Goal: Task Accomplishment & Management: Manage account settings

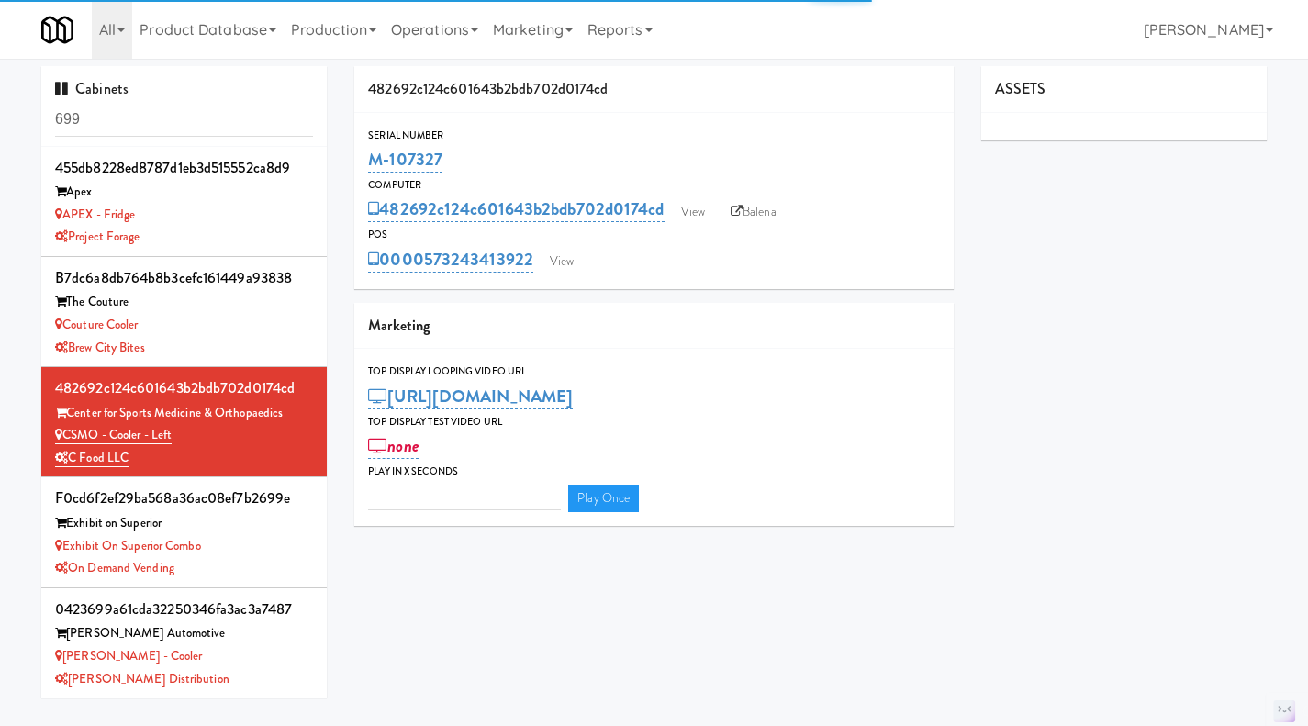
type input "3"
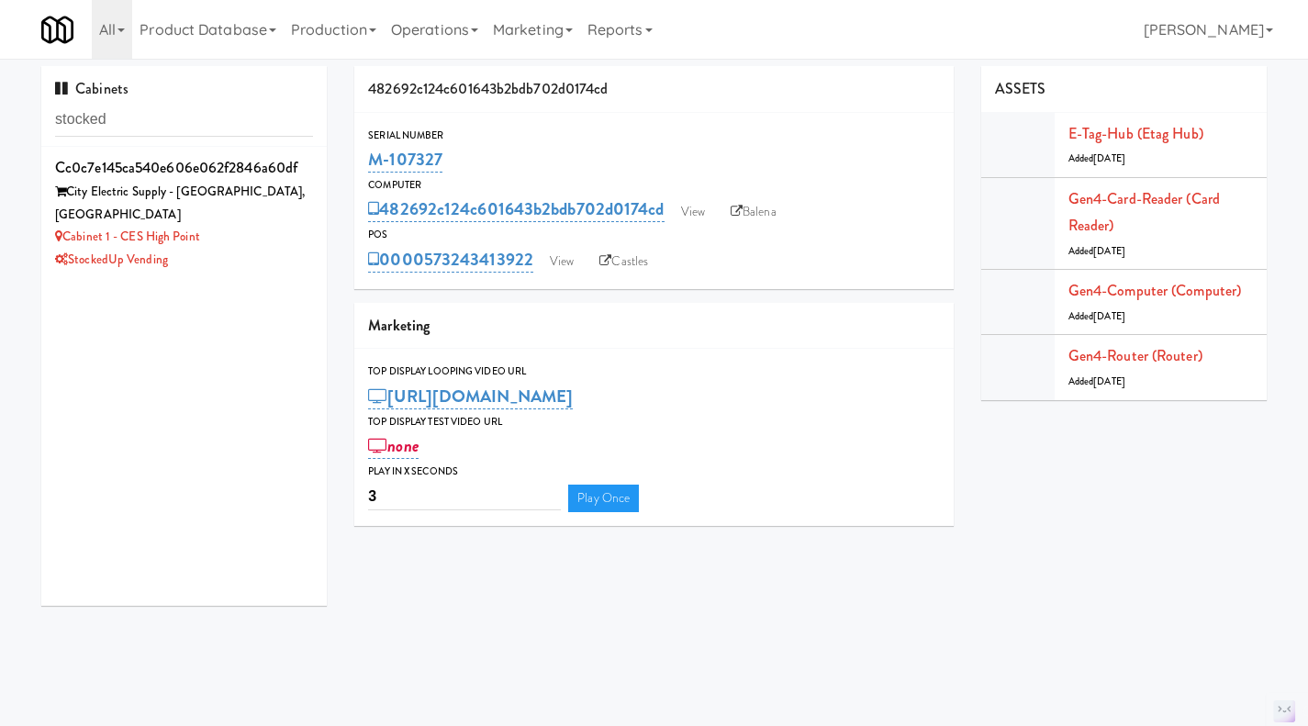
type input "stocked"
click at [264, 226] on div "Cabinet 1 - CES High Point" at bounding box center [184, 237] width 258 height 23
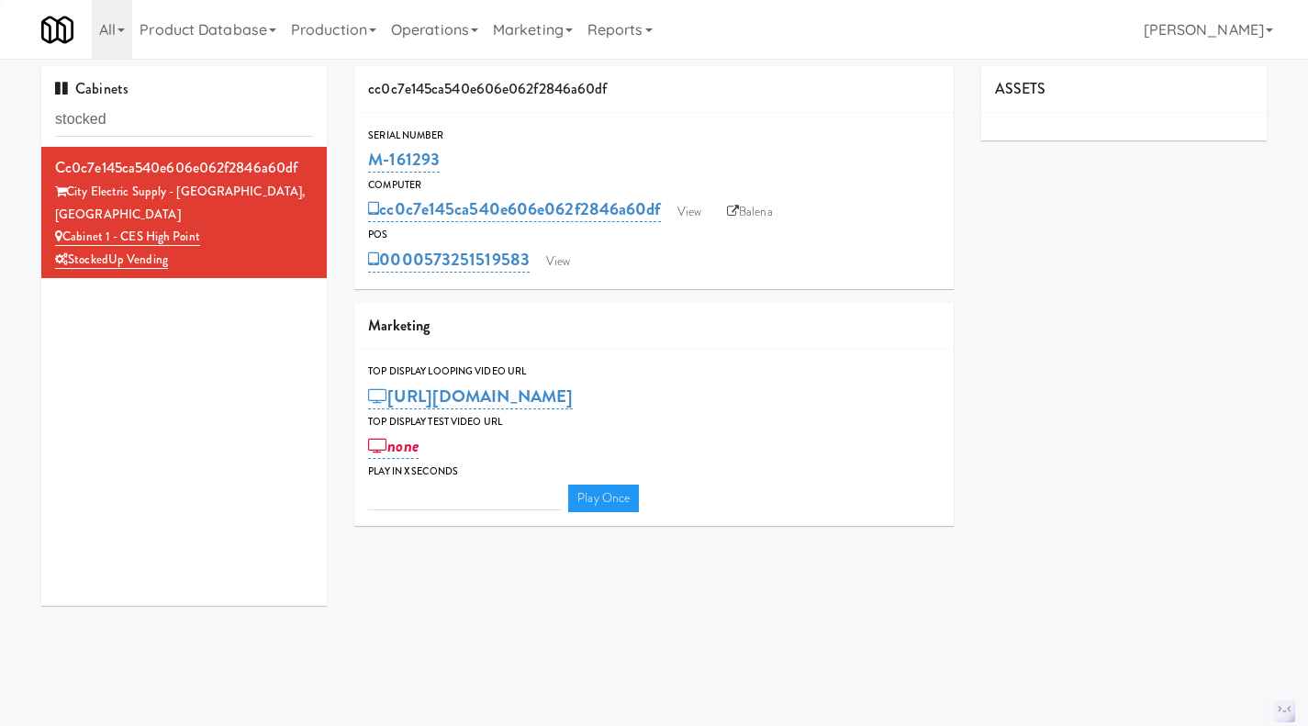
type input "3"
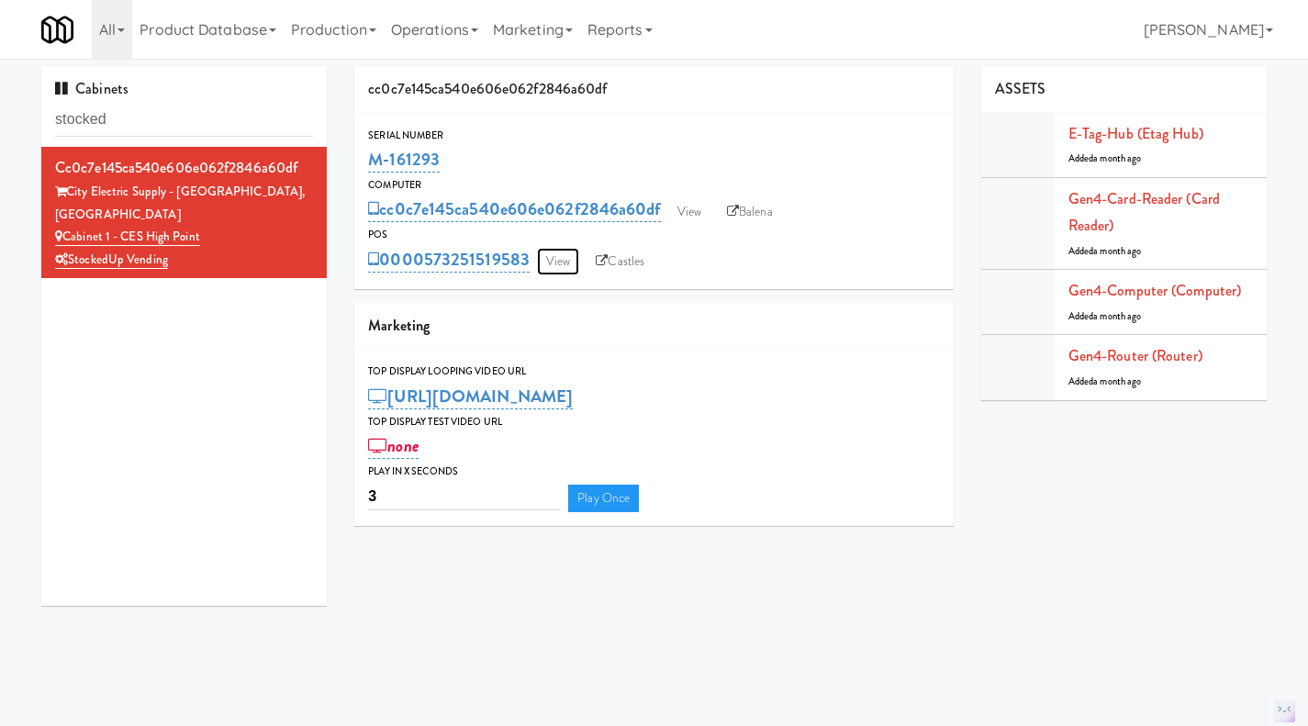
click at [553, 258] on link "View" at bounding box center [558, 262] width 42 height 28
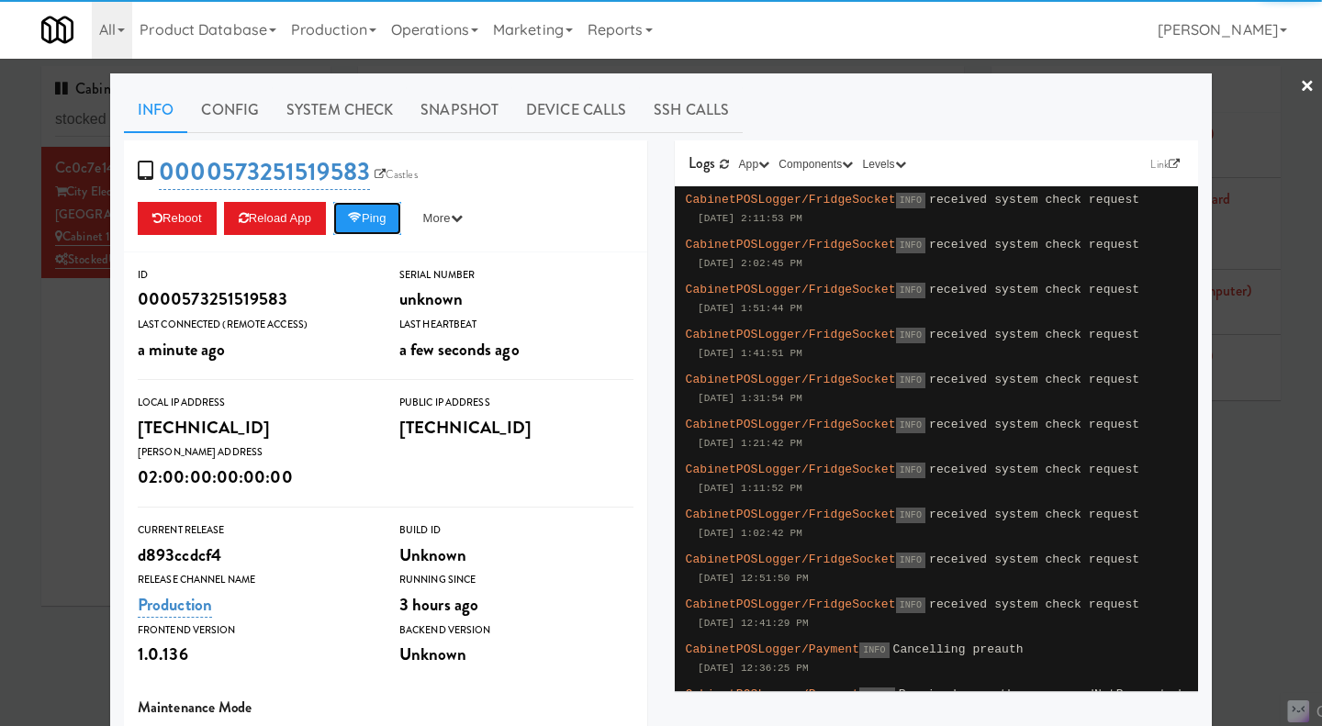
click at [376, 226] on button "Ping" at bounding box center [367, 218] width 68 height 33
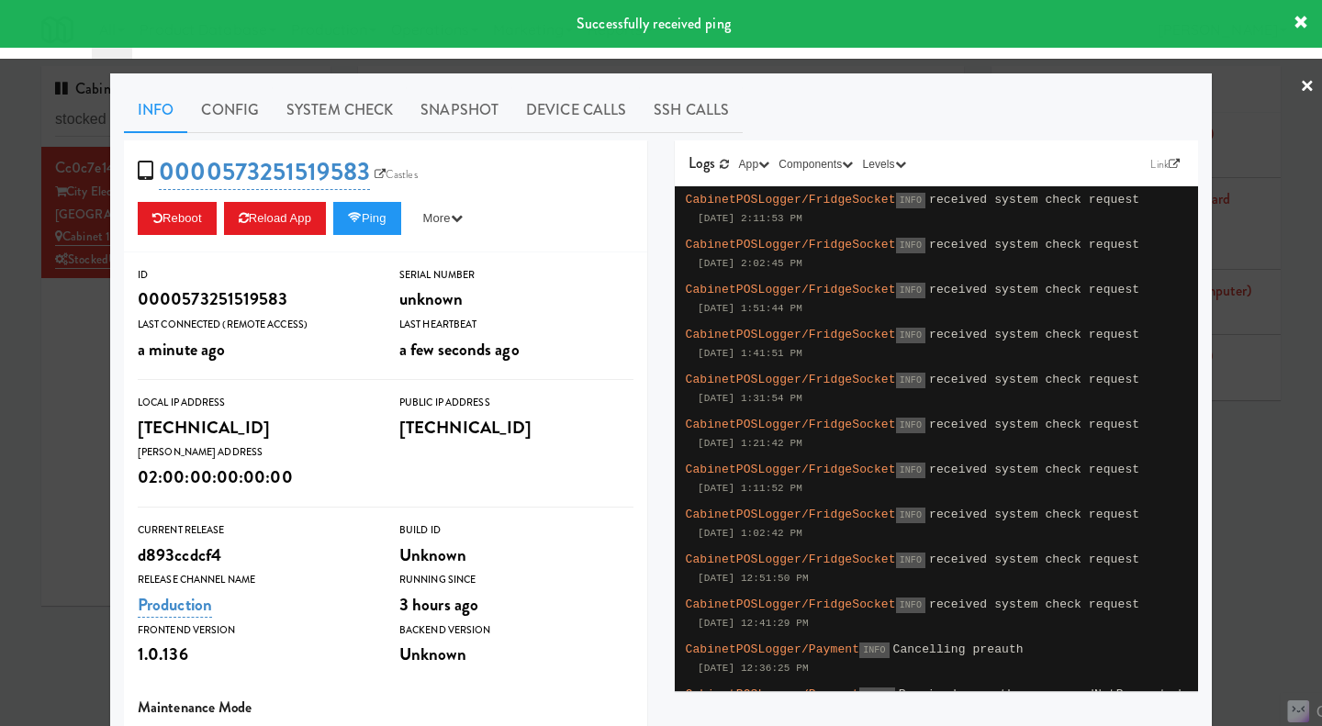
click at [312, 113] on link "System Check" at bounding box center [340, 110] width 134 height 46
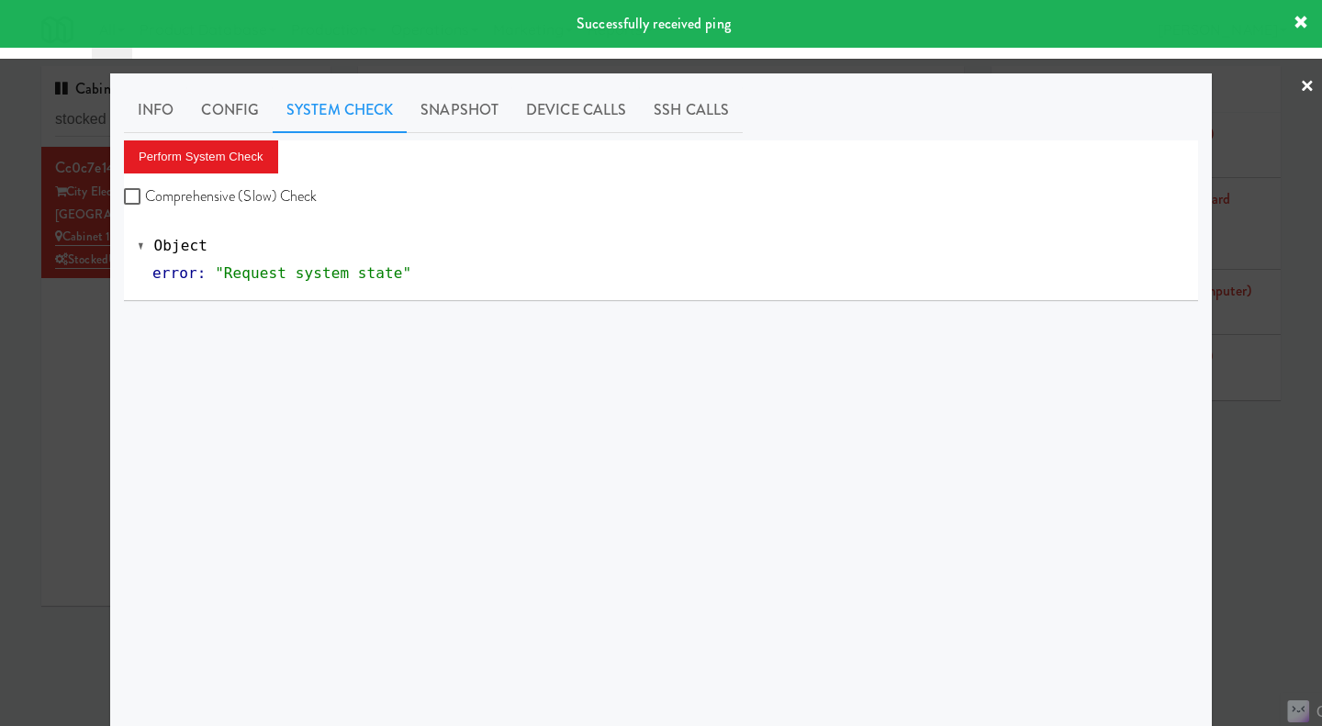
click at [263, 198] on label "Comprehensive (Slow) Check" at bounding box center [221, 197] width 194 height 28
click at [145, 198] on input "Comprehensive (Slow) Check" at bounding box center [134, 197] width 21 height 15
checkbox input "true"
click at [240, 165] on button "Perform System Check" at bounding box center [201, 156] width 154 height 33
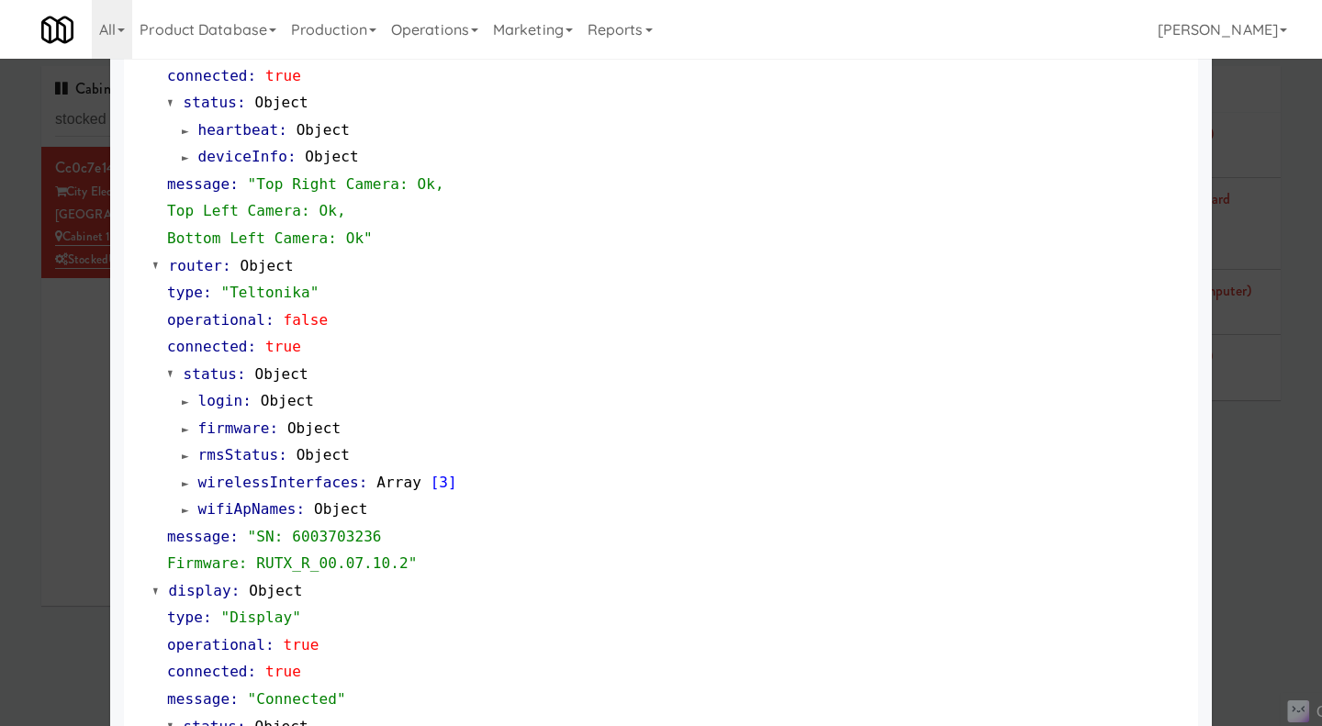
scroll to position [826, 0]
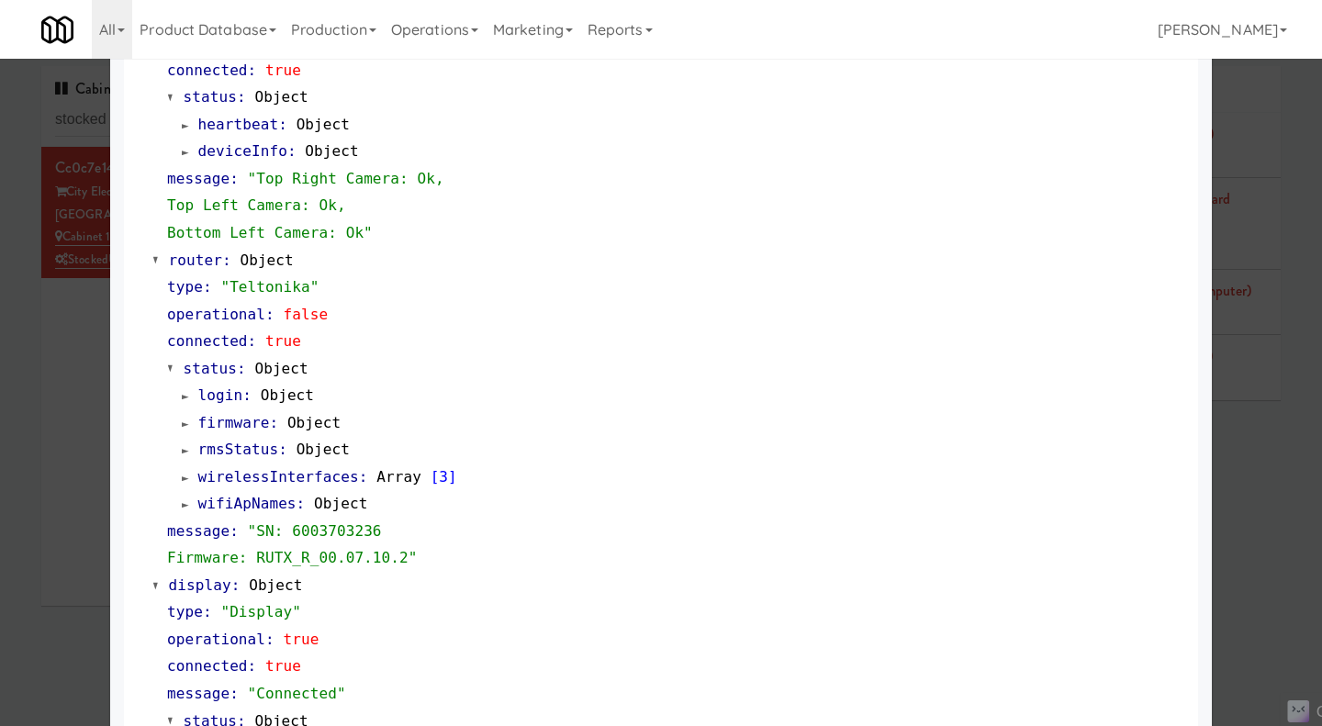
click at [99, 392] on div at bounding box center [661, 363] width 1322 height 726
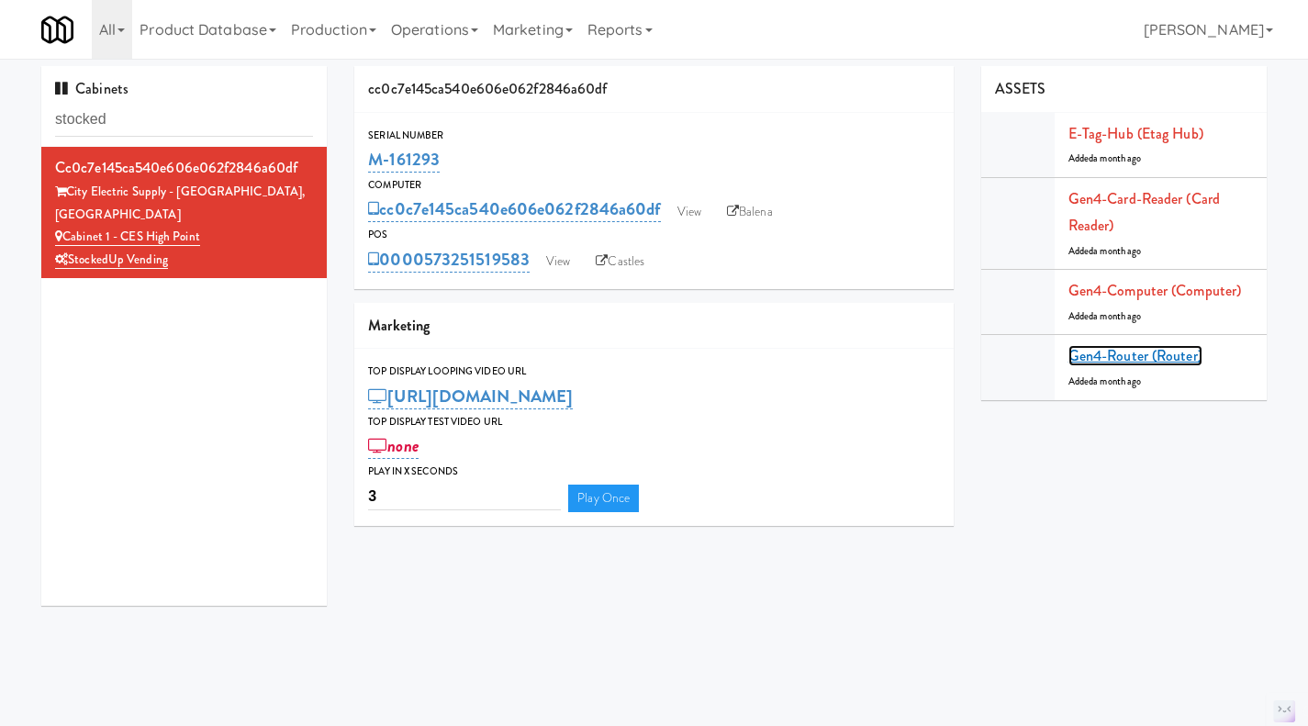
click at [1154, 356] on link "Gen4-router (Router)" at bounding box center [1135, 355] width 134 height 21
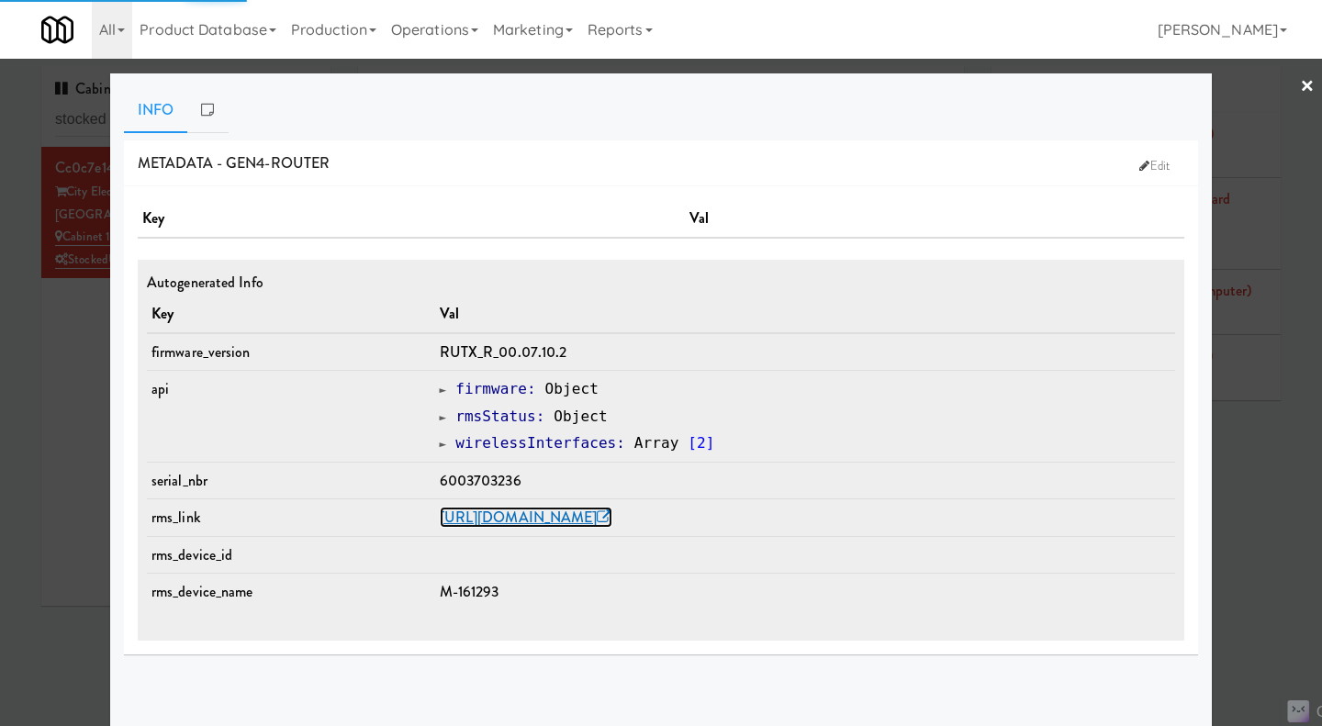
click at [601, 518] on link "https://rms.teltonika-networks.com/devices/1672167" at bounding box center [526, 517] width 173 height 21
click at [1243, 505] on div at bounding box center [661, 363] width 1322 height 726
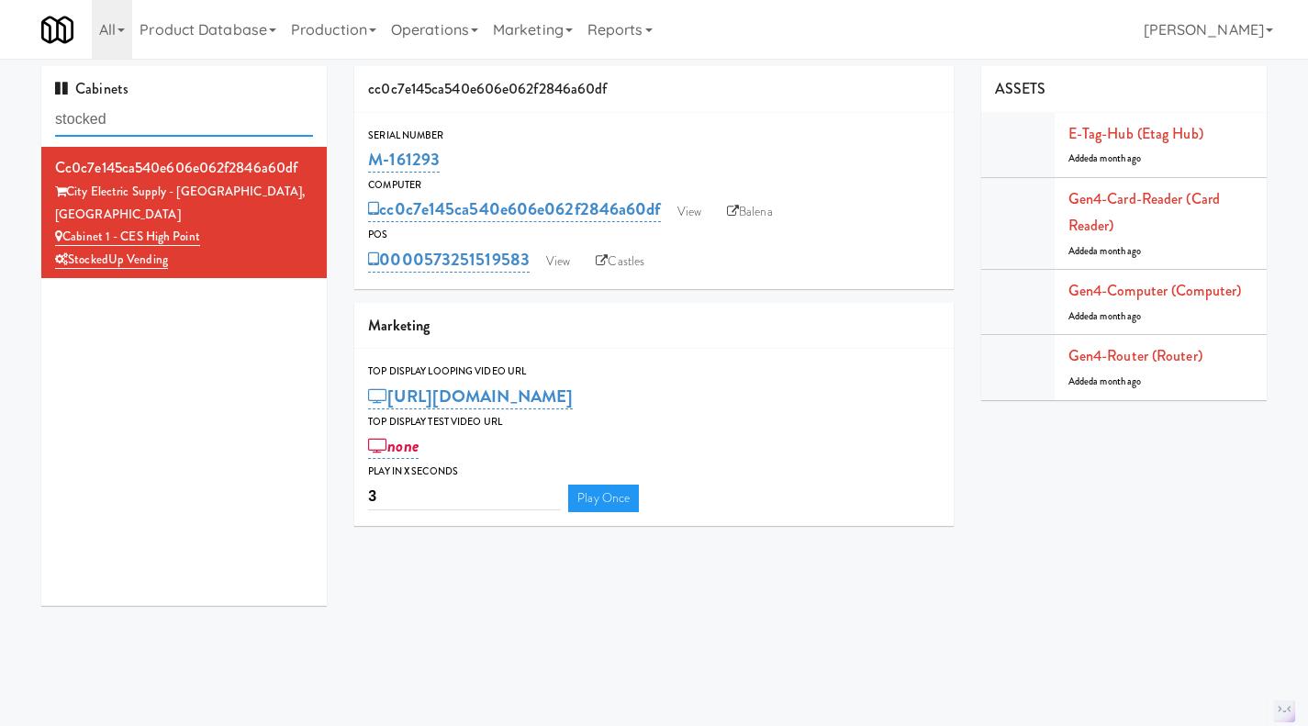
click at [179, 119] on input "stocked" at bounding box center [184, 120] width 258 height 34
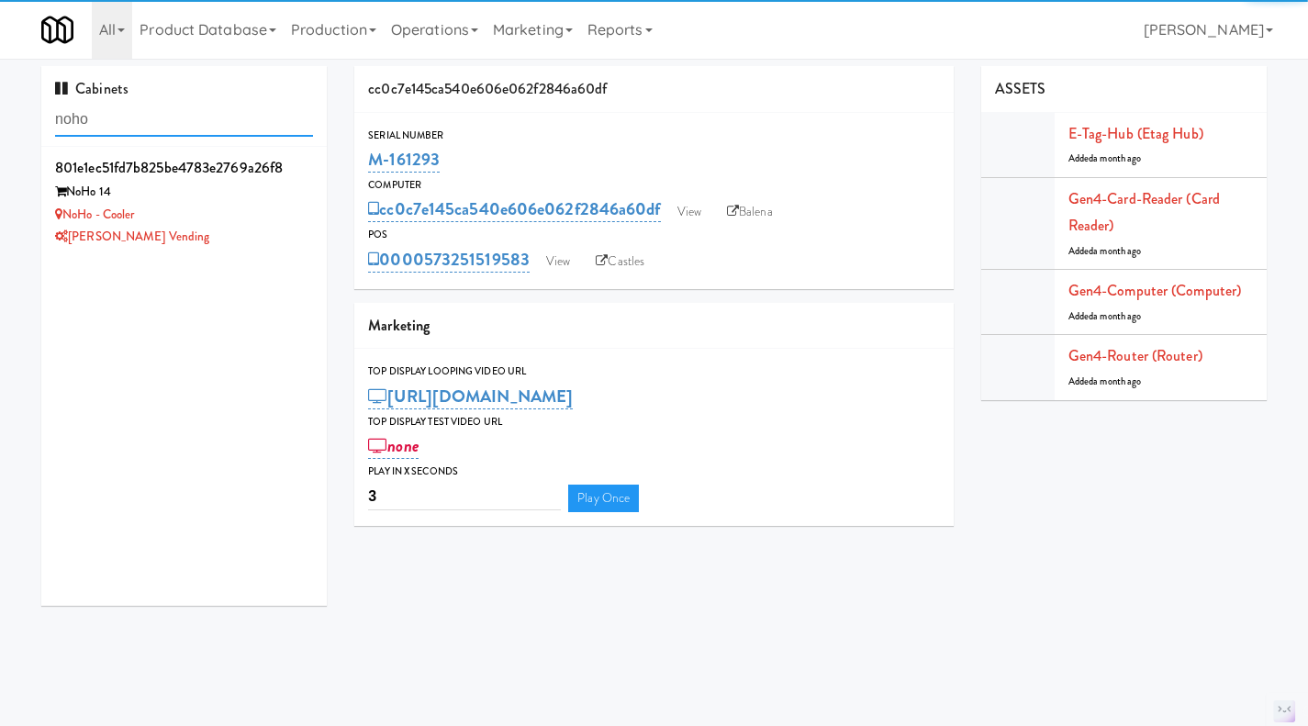
type input "noho"
click at [273, 231] on div "[PERSON_NAME] Vending" at bounding box center [184, 237] width 258 height 23
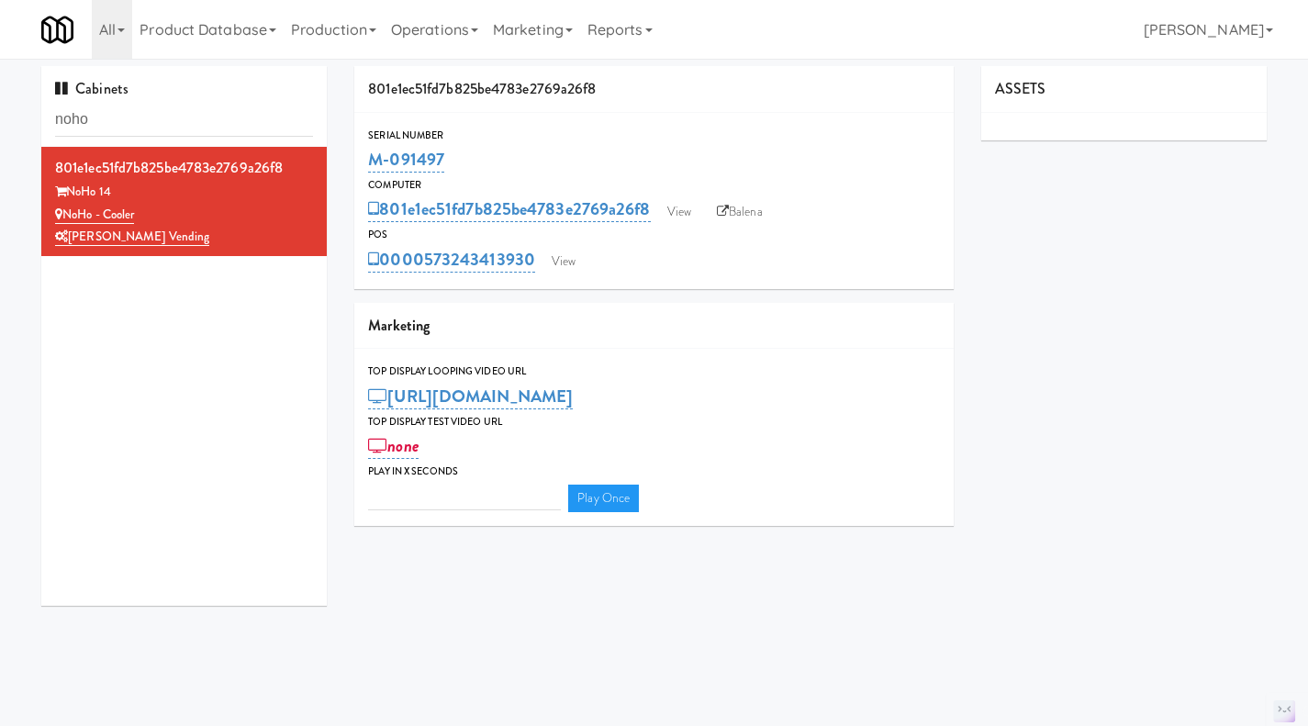
type input "3"
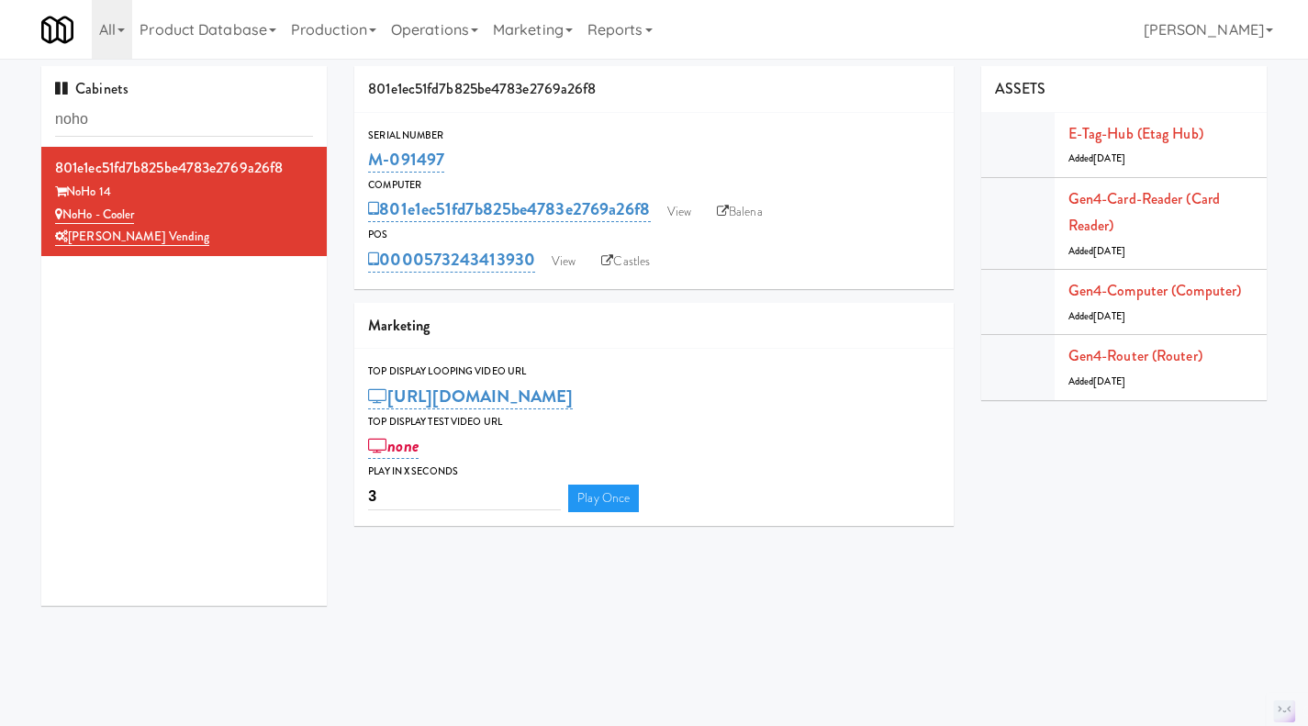
drag, startPoint x: 461, startPoint y: 160, endPoint x: 362, endPoint y: 154, distance: 99.3
click at [362, 154] on div "Serial Number M-091497" at bounding box center [653, 152] width 599 height 50
copy link "M-091497"
click at [195, 109] on input "noho" at bounding box center [184, 120] width 258 height 34
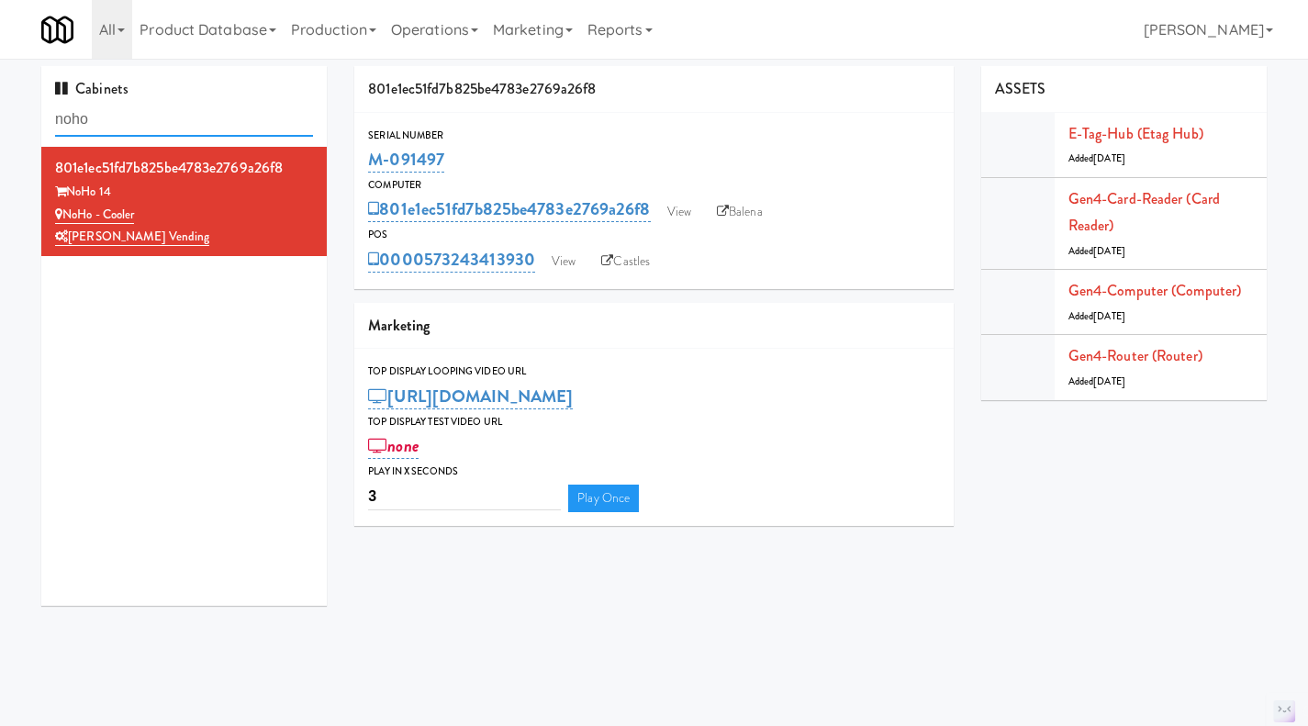
click at [195, 109] on input "noho" at bounding box center [184, 120] width 258 height 34
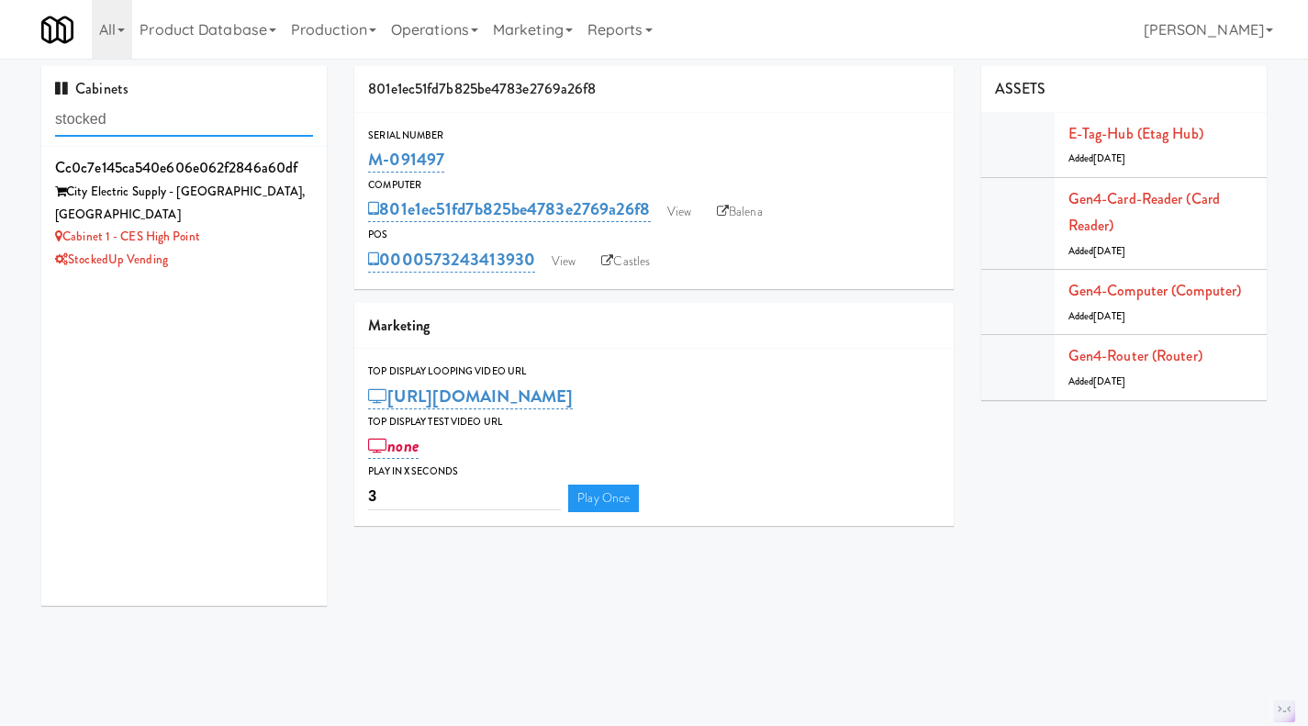
type input "stocked"
click at [257, 249] on div "StockedUp Vending" at bounding box center [184, 260] width 258 height 23
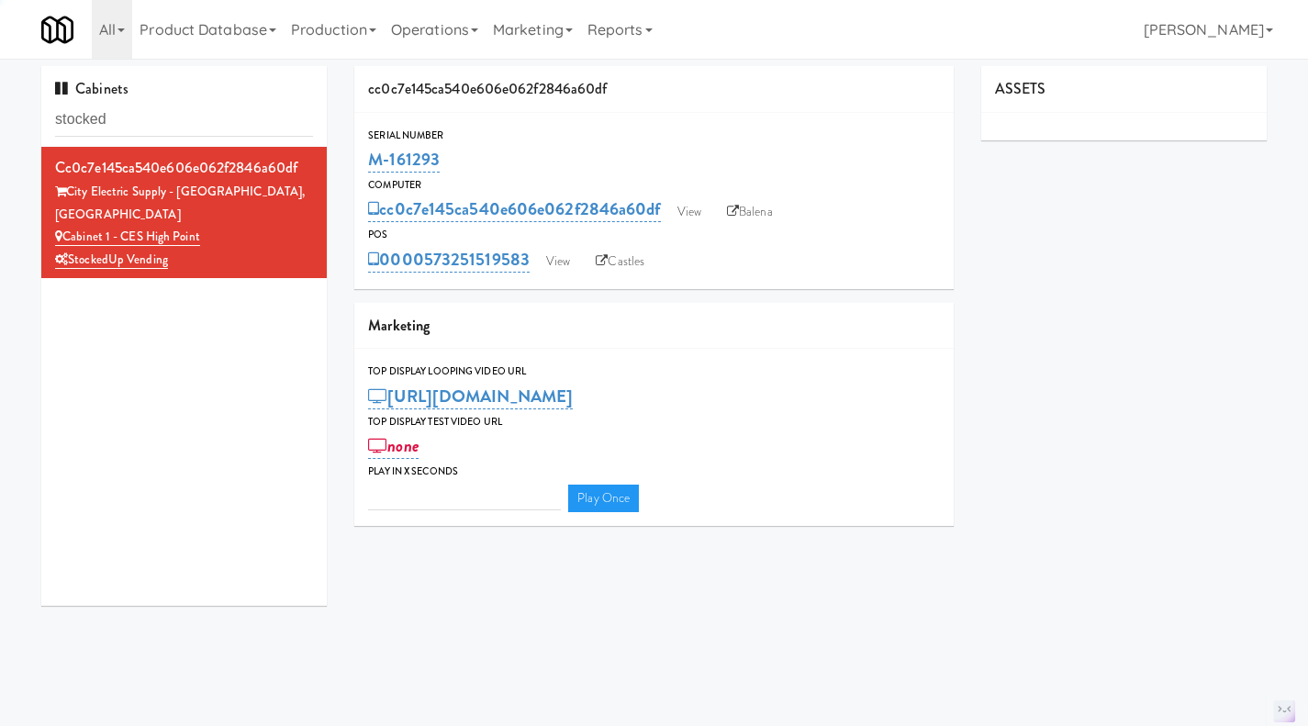
type input "3"
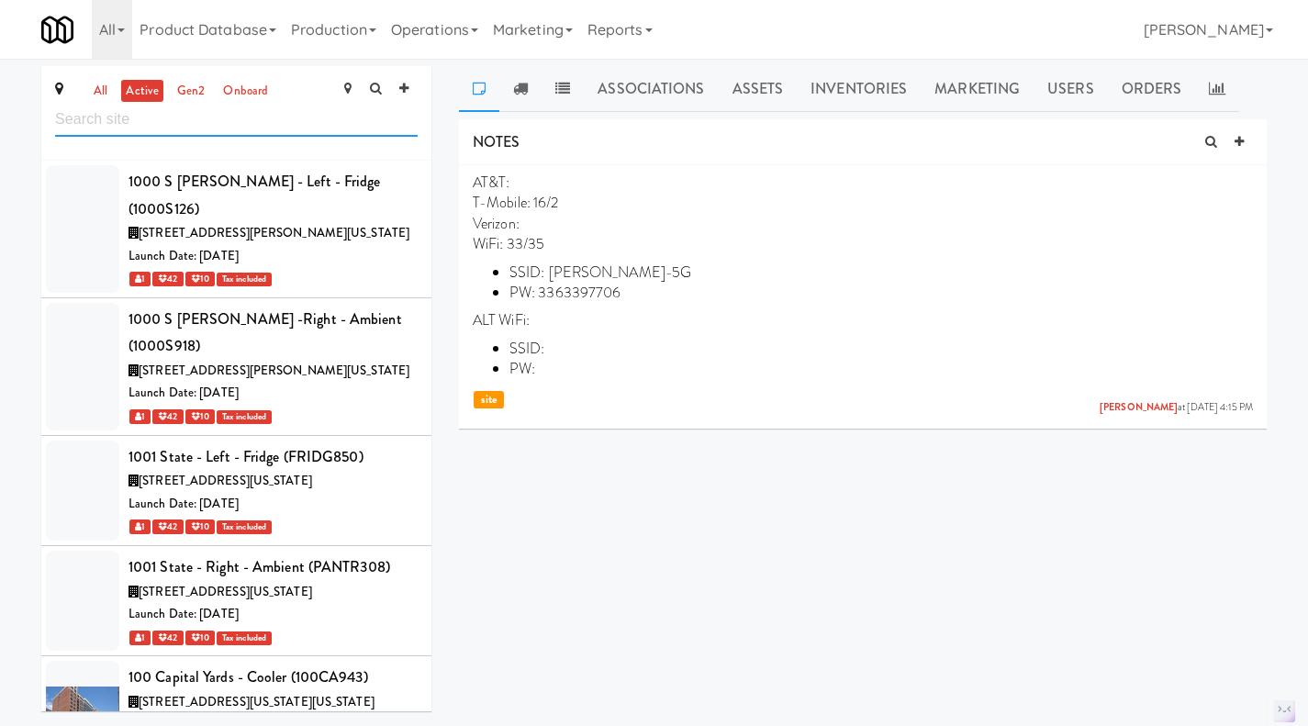
scroll to position [26161, 0]
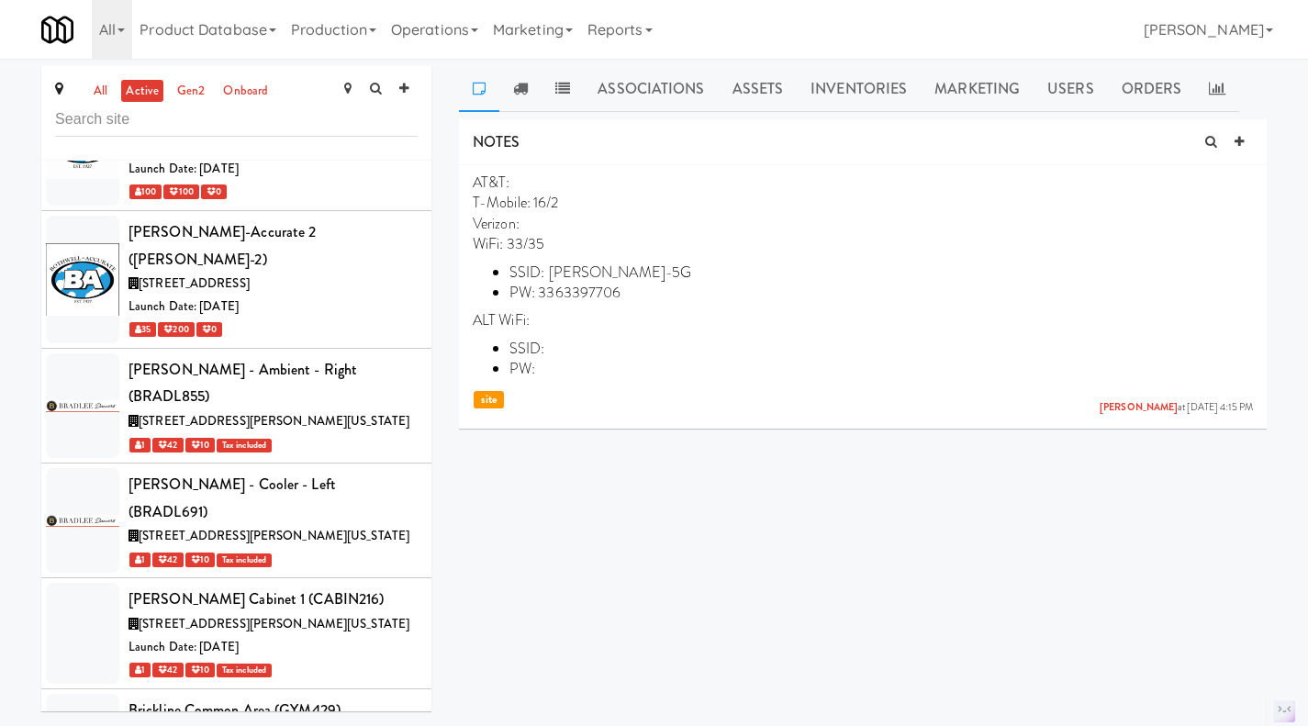
click at [103, 87] on link "all" at bounding box center [100, 91] width 23 height 23
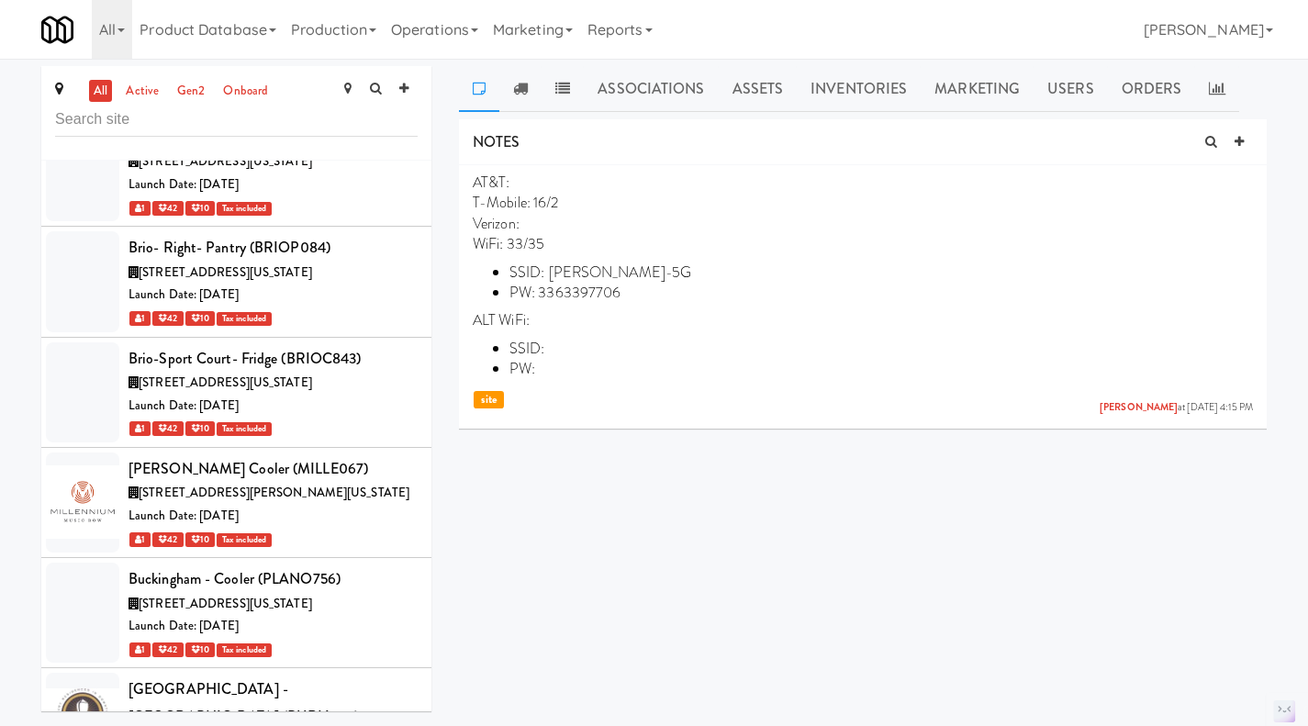
click at [152, 88] on link "active" at bounding box center [142, 91] width 42 height 23
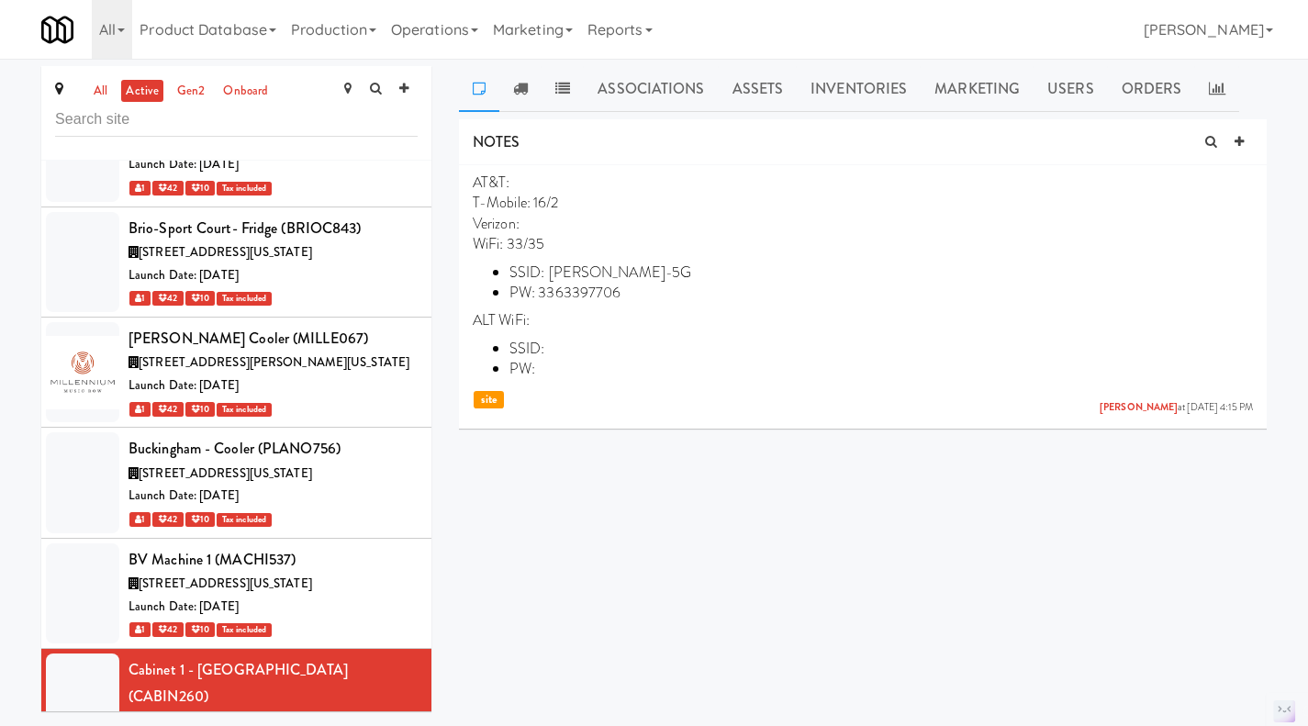
scroll to position [26974, 0]
click at [405, 649] on li "Cabinet 1 - CES High Point (CABIN260) 1944 West Green Drive, High Point North C…" at bounding box center [236, 718] width 390 height 138
click at [429, 30] on link "Operations" at bounding box center [435, 29] width 102 height 59
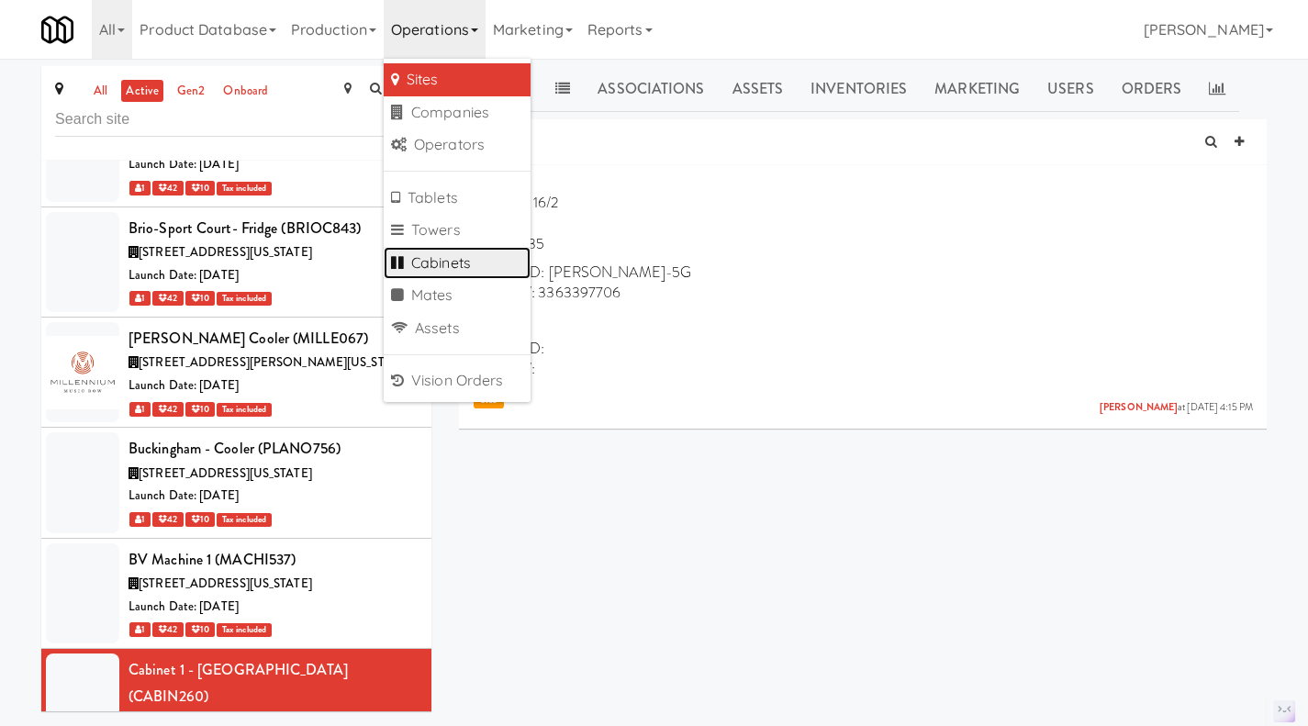
click at [470, 256] on link "Cabinets" at bounding box center [457, 263] width 147 height 33
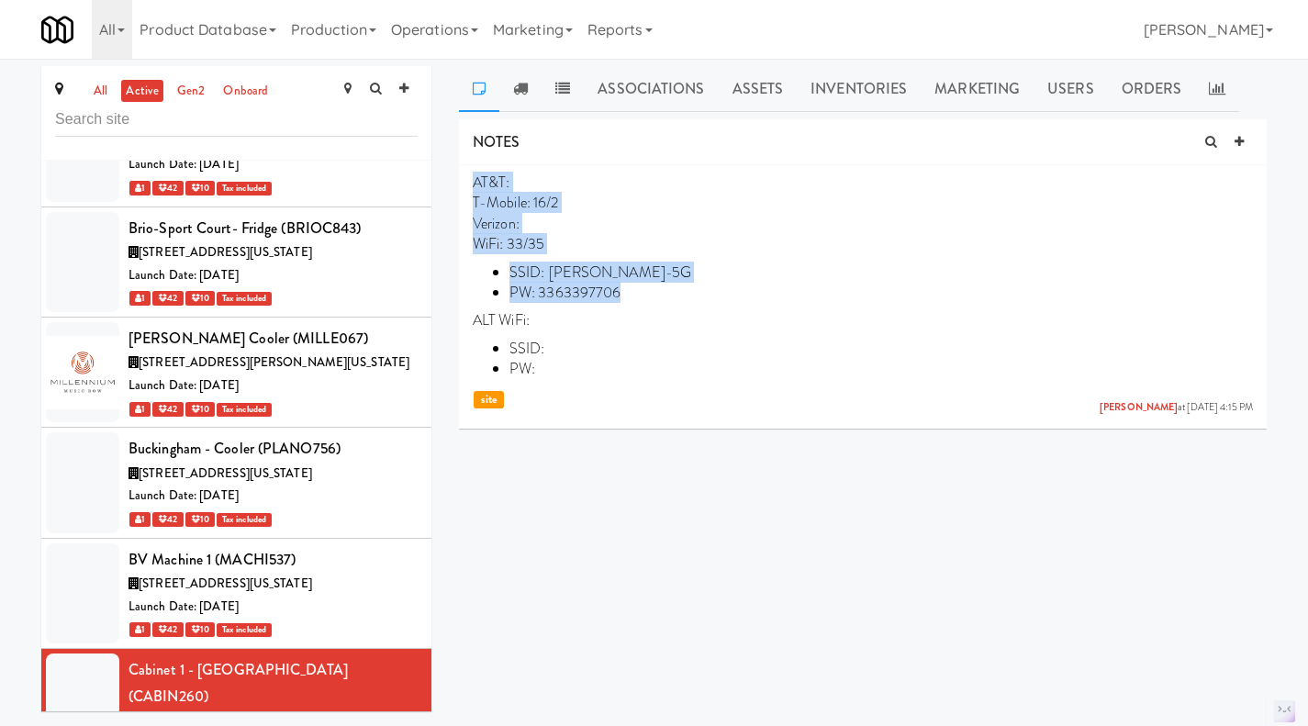
drag, startPoint x: 630, startPoint y: 299, endPoint x: 464, endPoint y: 180, distance: 203.8
click at [464, 180] on li "AT&T: T-Mobile: 16/2 Verizon: WiFi: 33/35 SSID: Smith Wifi-5G PW: 3363397706 AL…" at bounding box center [863, 293] width 808 height 256
copy p "AT&T: T-Mobile: 16/2 Verizon: WiFi: 33/35 SSID: Smith Wifi-5G PW: 3363397706"
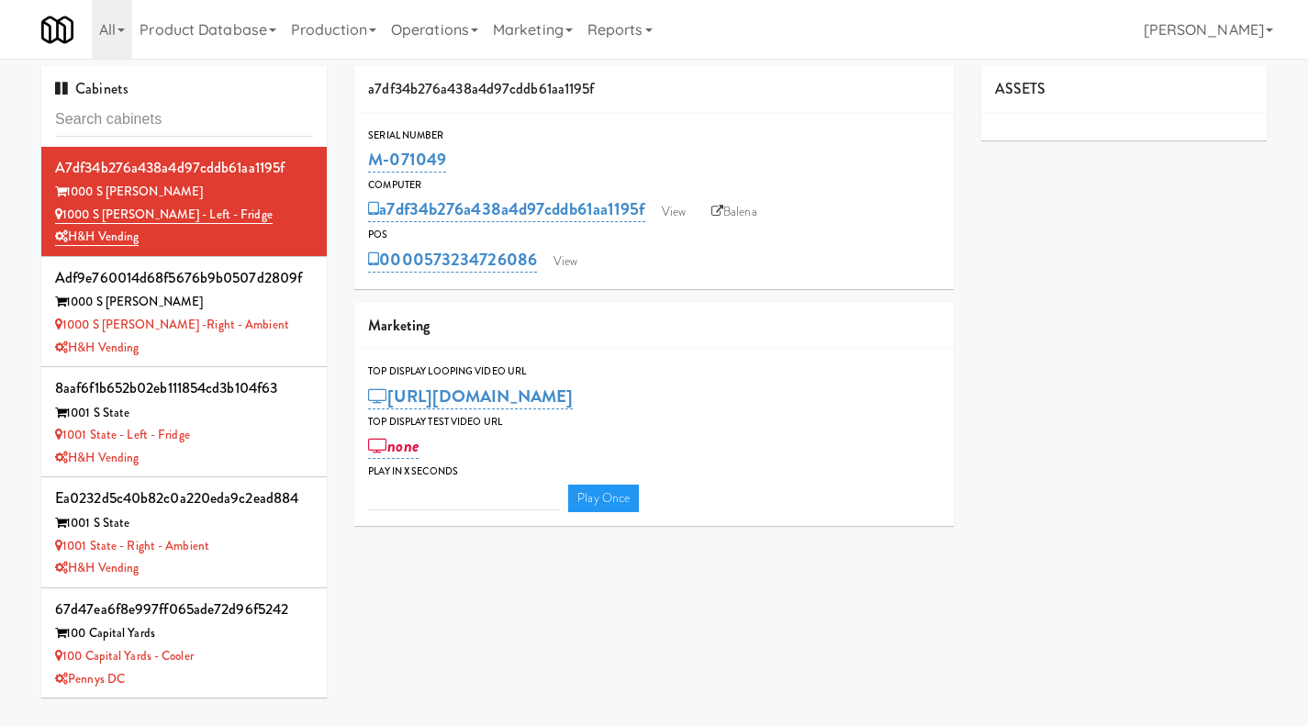
type input "3"
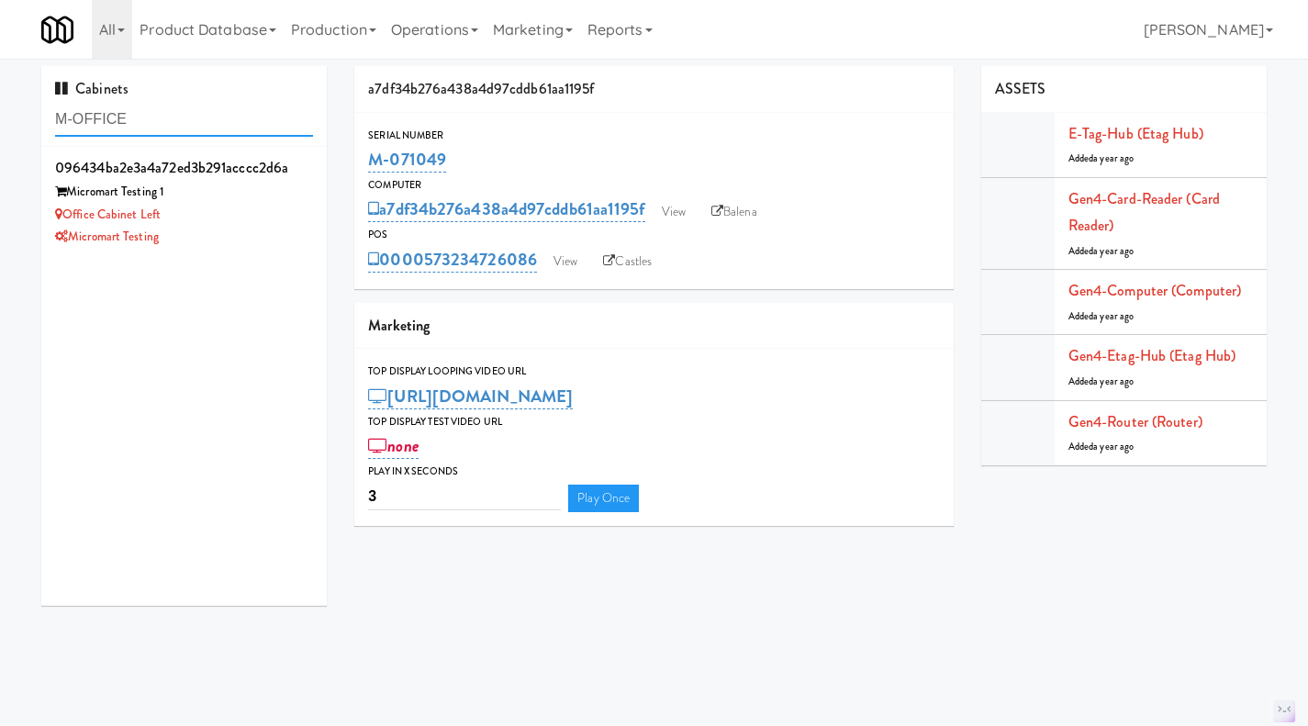
type input "M-OFFICE"
click at [247, 230] on div "Micromart Testing" at bounding box center [184, 237] width 258 height 23
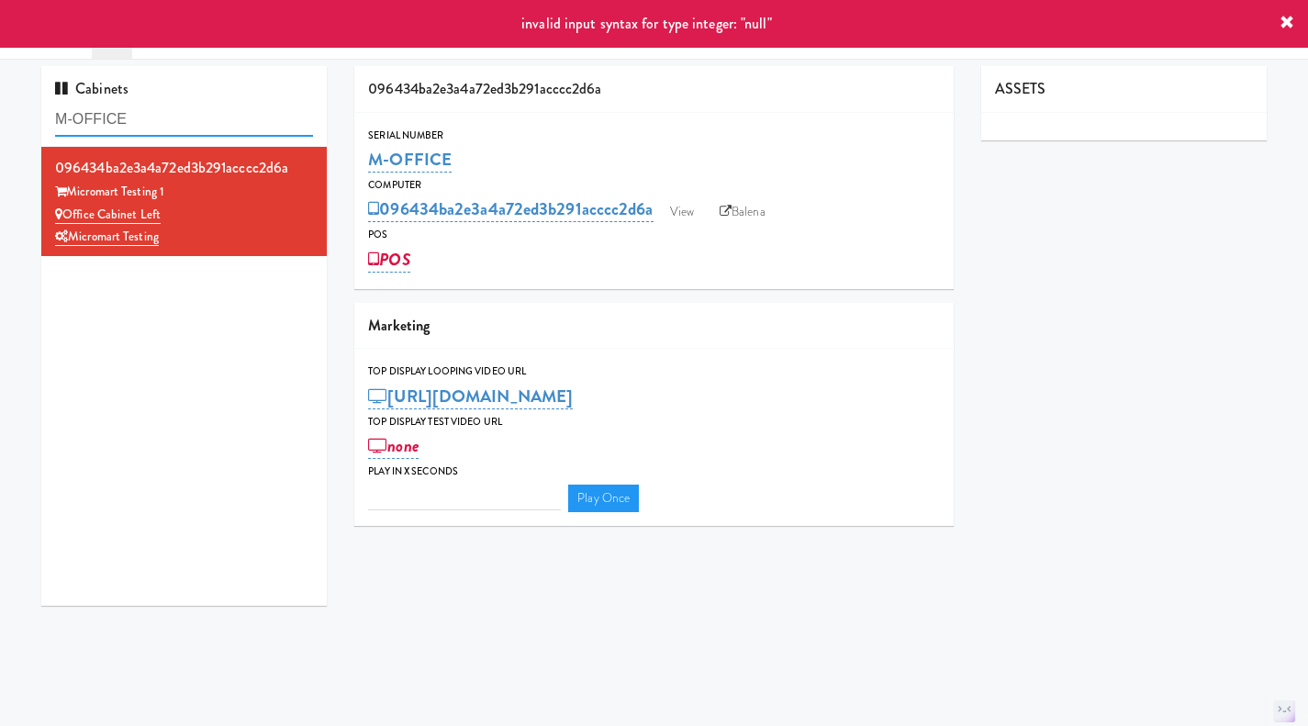
click at [147, 117] on input "M-OFFICE" at bounding box center [184, 120] width 258 height 34
click at [110, 119] on input "M-OFFICE" at bounding box center [184, 120] width 258 height 34
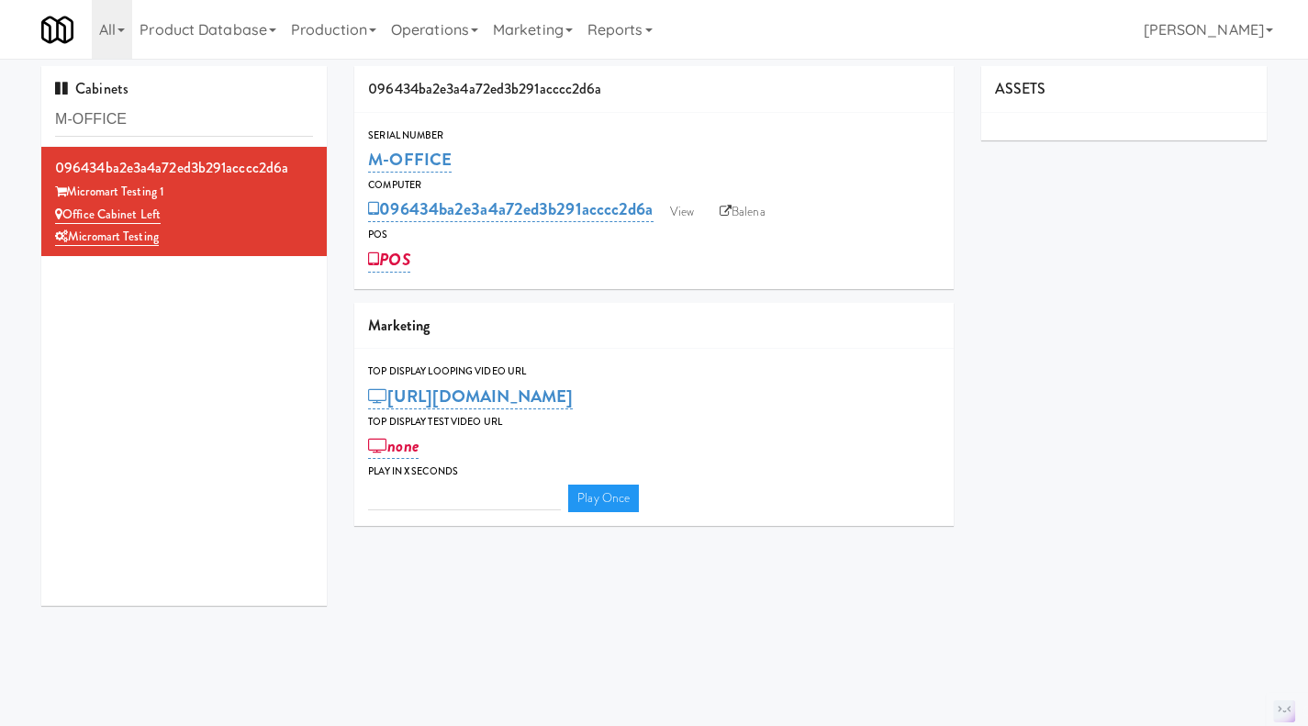
click at [730, 209] on icon at bounding box center [725, 212] width 12 height 12
click at [662, 217] on div "096434ba2e3a4a72ed3b291acccc2d6a View Balena" at bounding box center [654, 209] width 572 height 31
click at [676, 215] on link "View" at bounding box center [682, 212] width 42 height 28
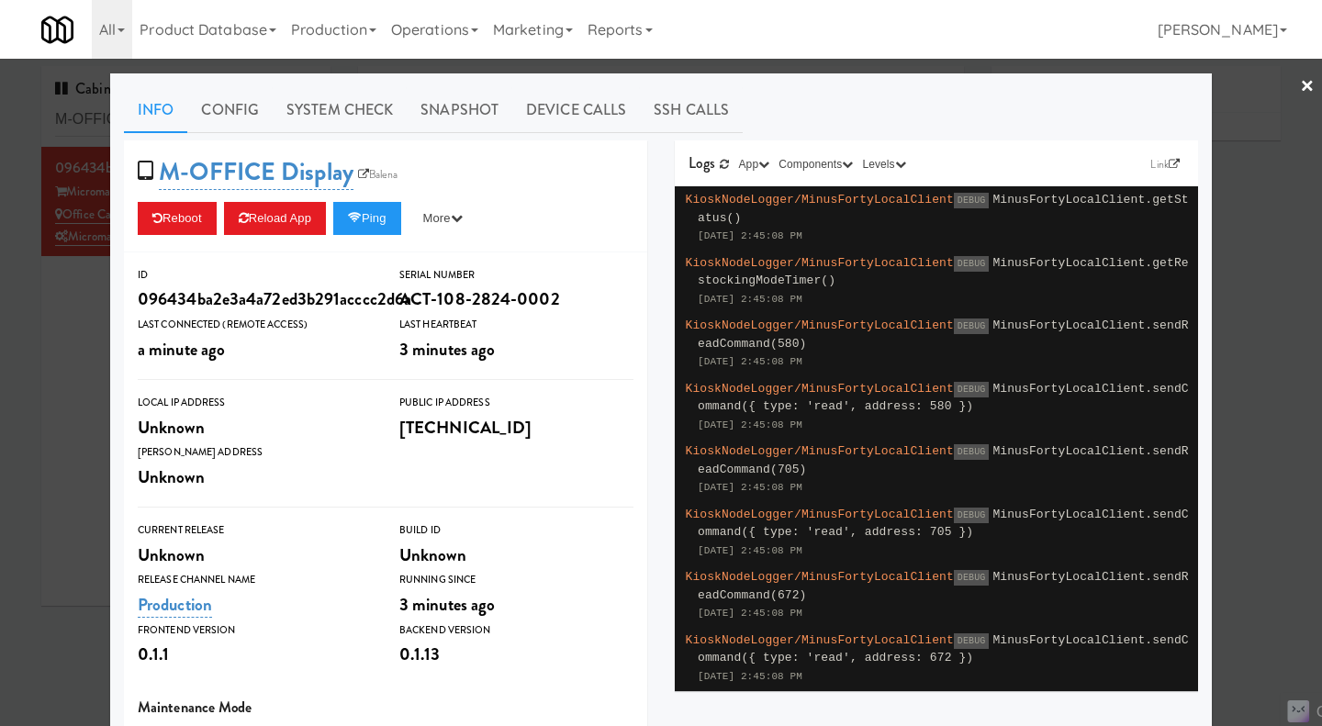
click at [337, 92] on link "System Check" at bounding box center [340, 110] width 134 height 46
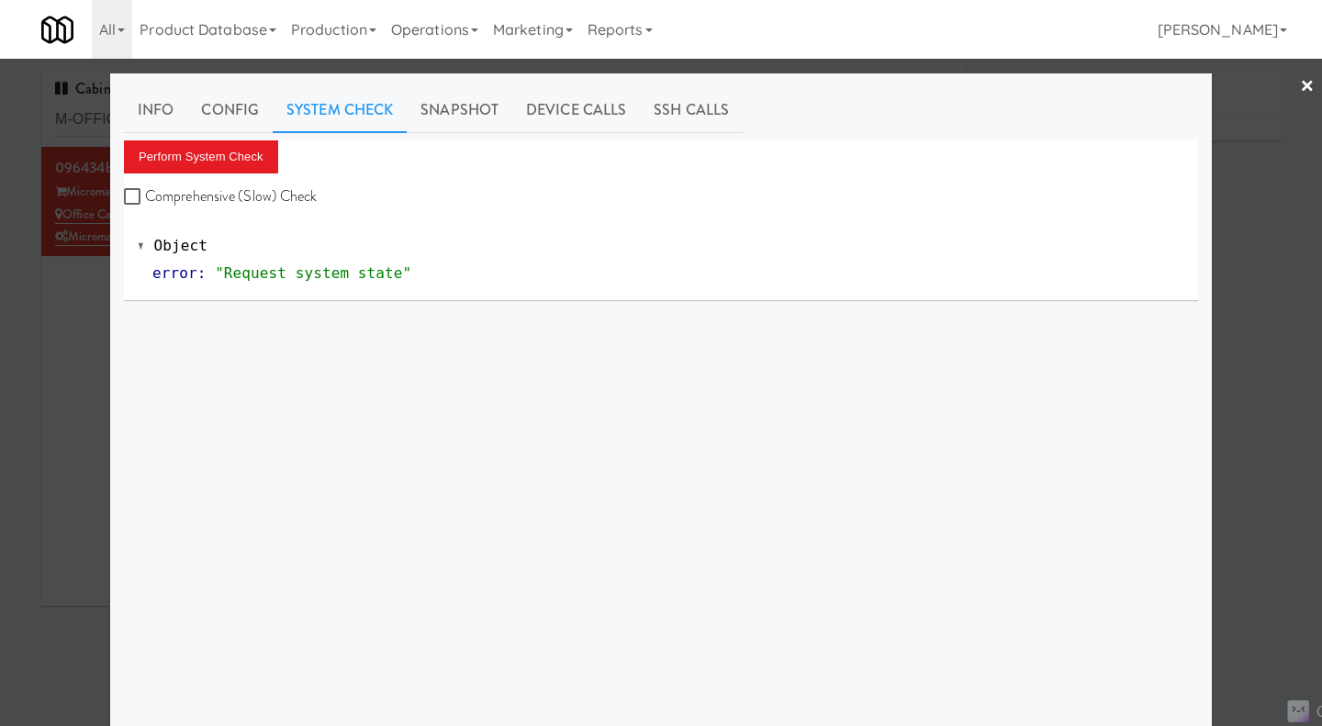
click at [283, 199] on label "Comprehensive (Slow) Check" at bounding box center [221, 197] width 194 height 28
click at [145, 199] on input "Comprehensive (Slow) Check" at bounding box center [134, 197] width 21 height 15
checkbox input "true"
click at [238, 161] on button "Perform System Check" at bounding box center [201, 156] width 154 height 33
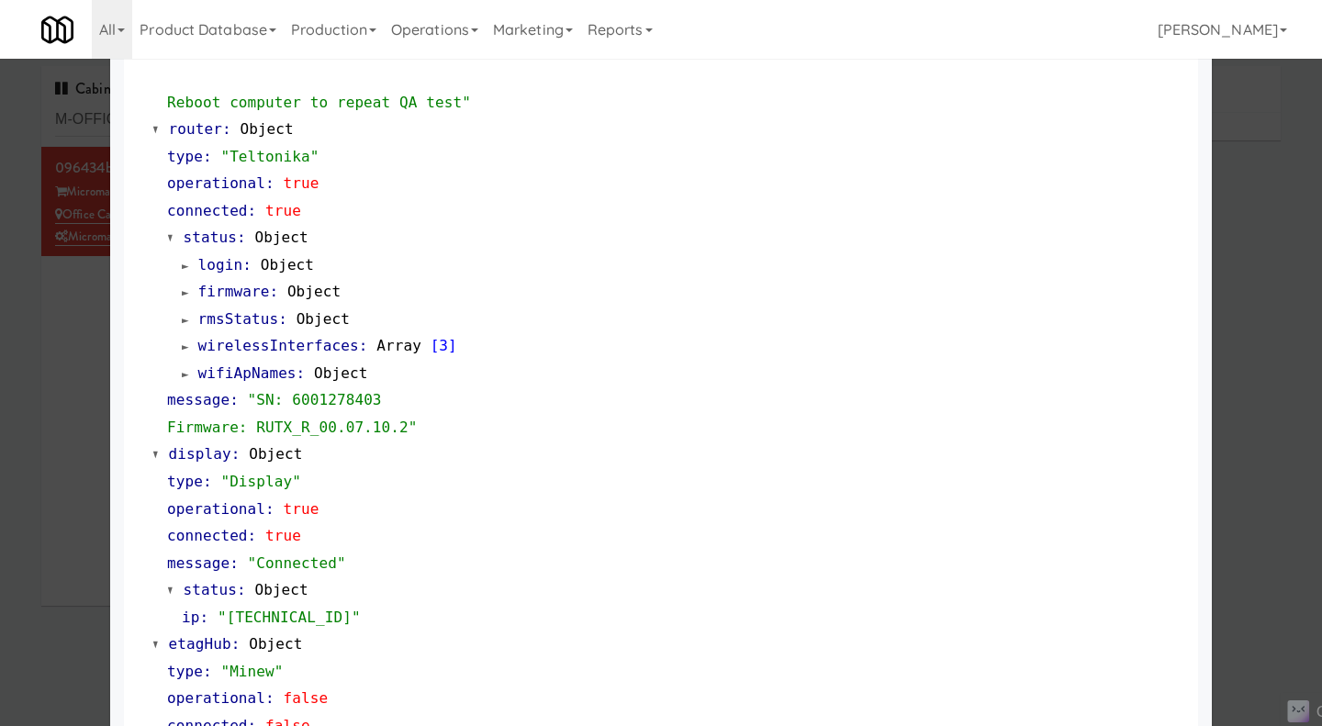
scroll to position [1101, 0]
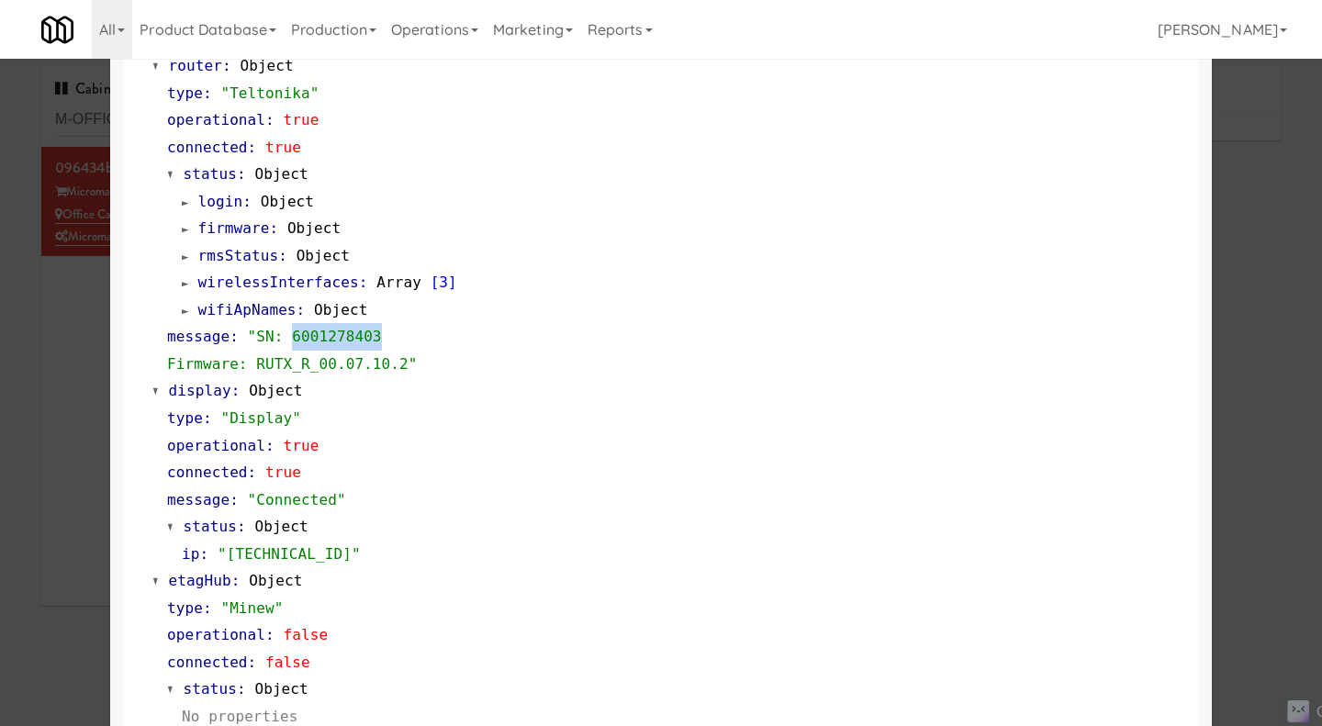
drag, startPoint x: 364, startPoint y: 339, endPoint x: 277, endPoint y: 340, distance: 87.2
click at [277, 340] on div "message : "SN: 6001278403 Firmware: RUTX_R_00.07.10.2"" at bounding box center [675, 350] width 1017 height 54
copy span "6001278403"
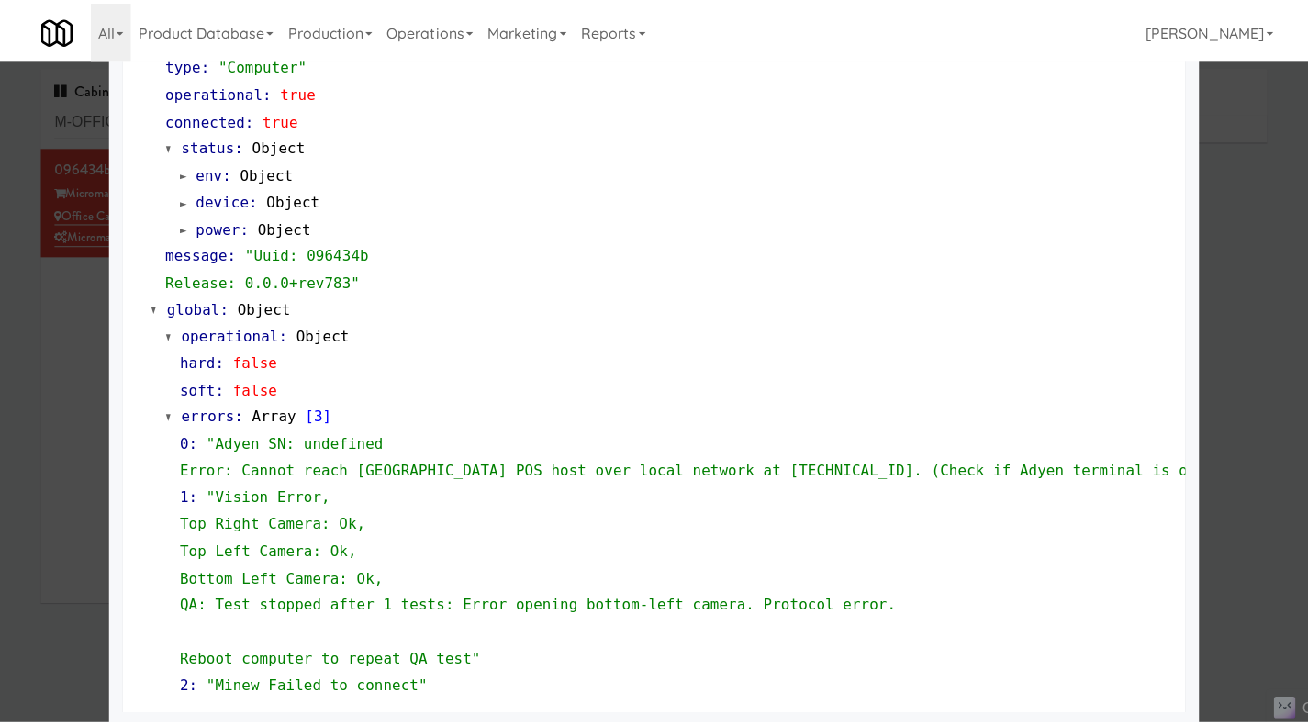
scroll to position [1835, 0]
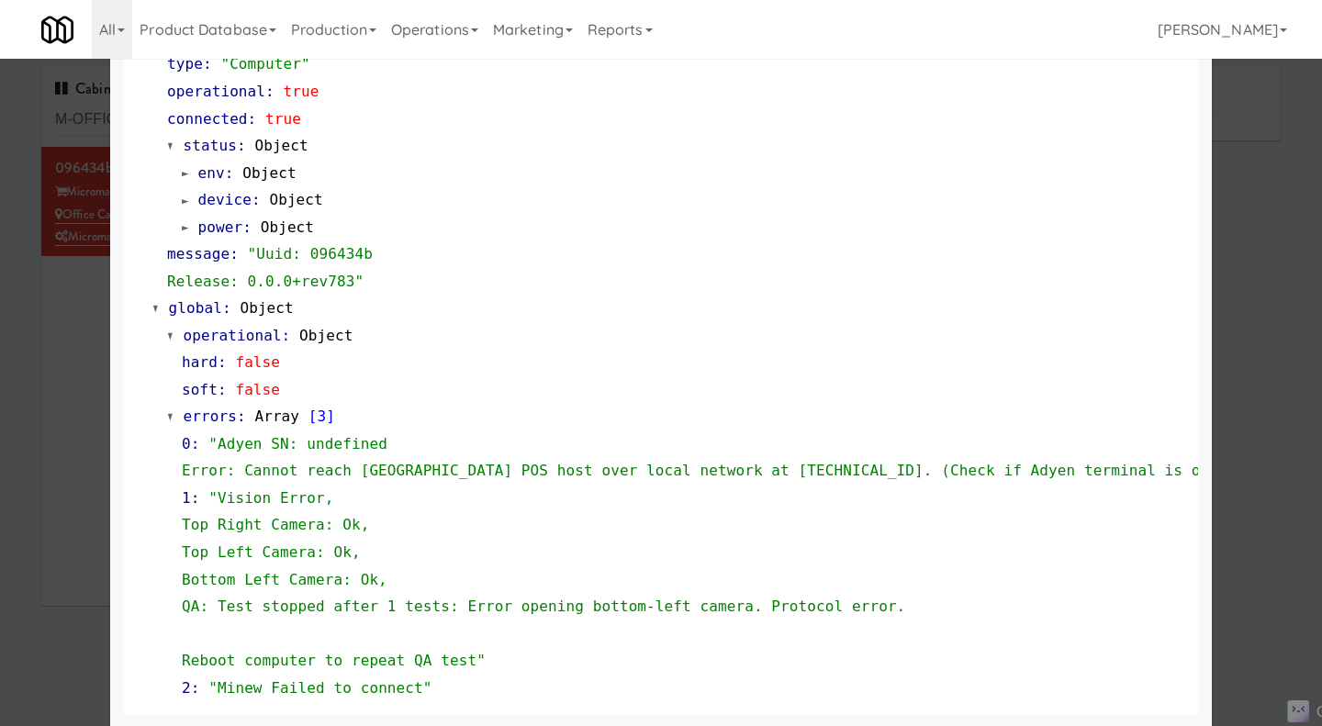
click at [1257, 397] on div at bounding box center [661, 363] width 1322 height 726
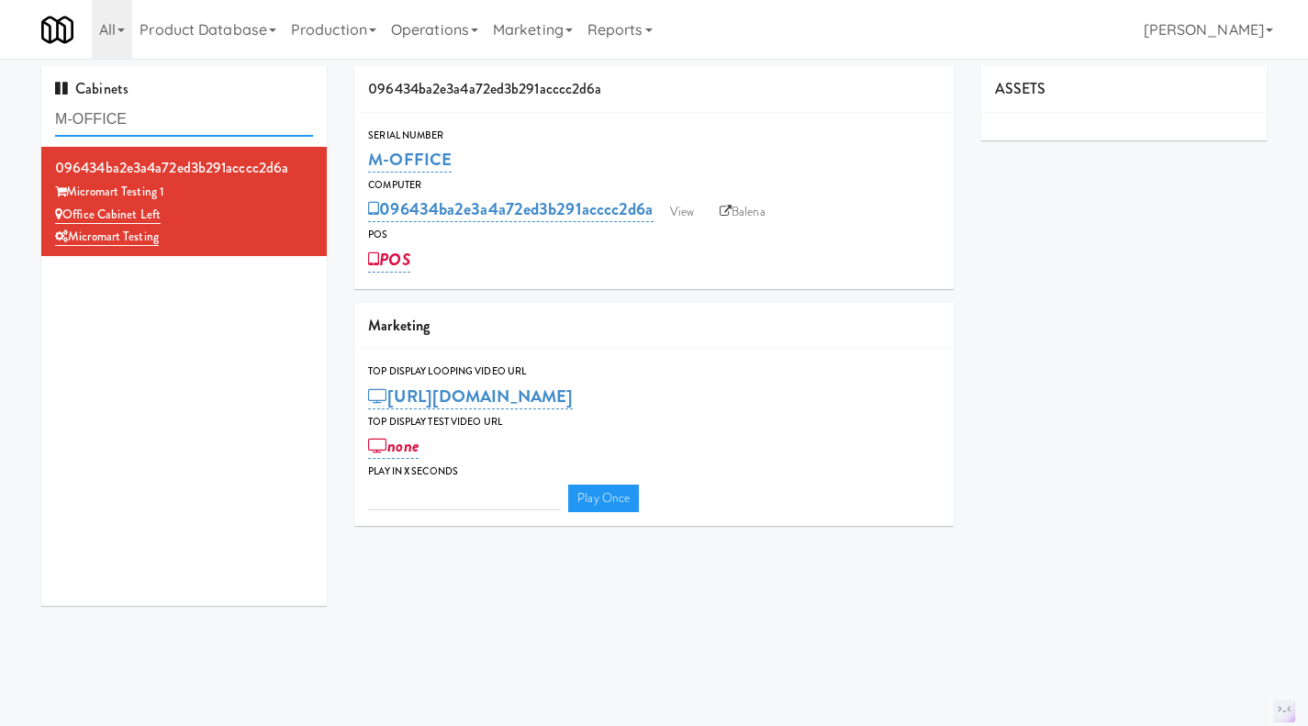
click at [168, 124] on input "M-OFFICE" at bounding box center [184, 120] width 258 height 34
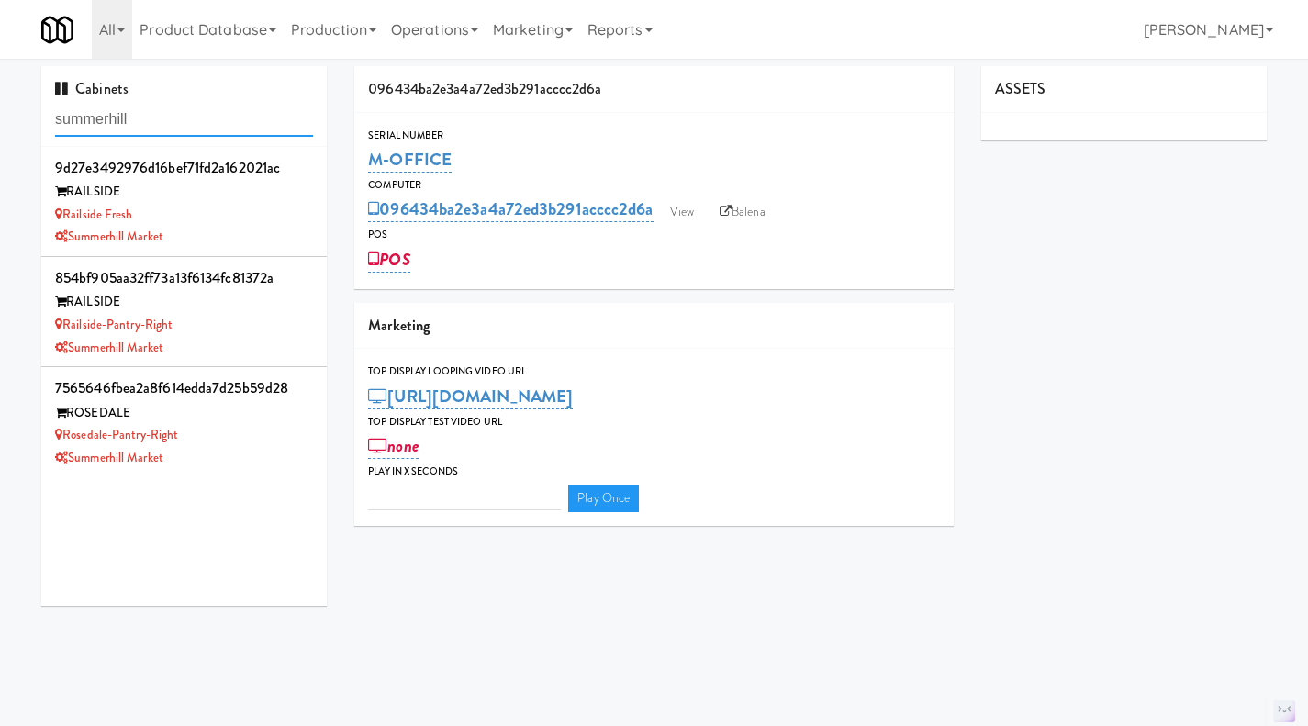
type input "summerhill"
click at [267, 451] on div "Summerhill Market" at bounding box center [184, 458] width 258 height 23
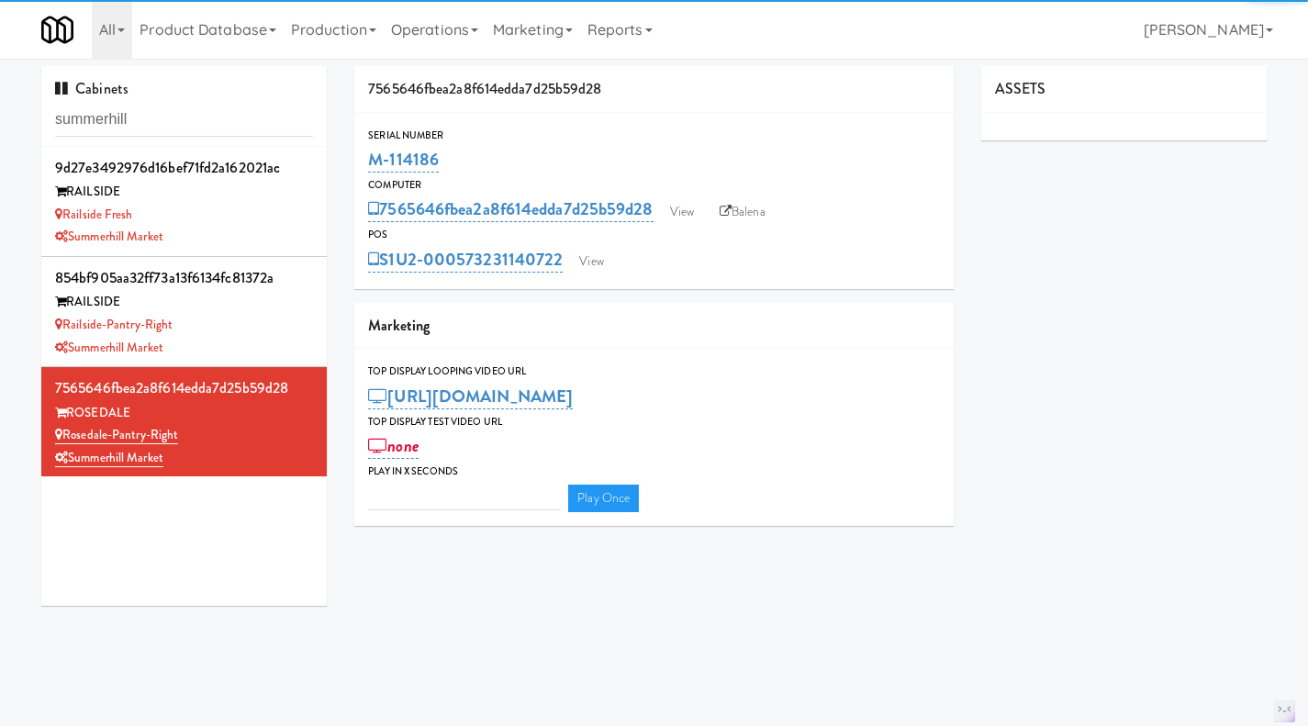
type input "3"
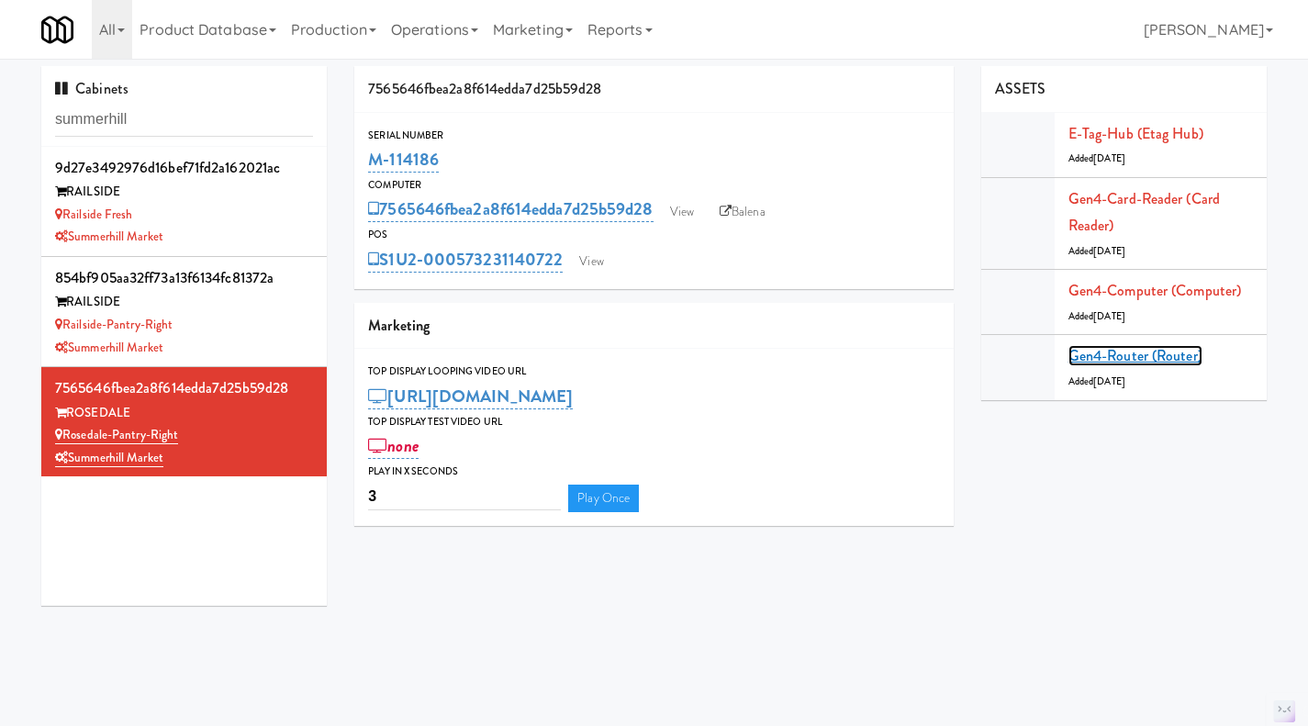
click at [1160, 350] on link "Gen4-router (Router)" at bounding box center [1135, 355] width 134 height 21
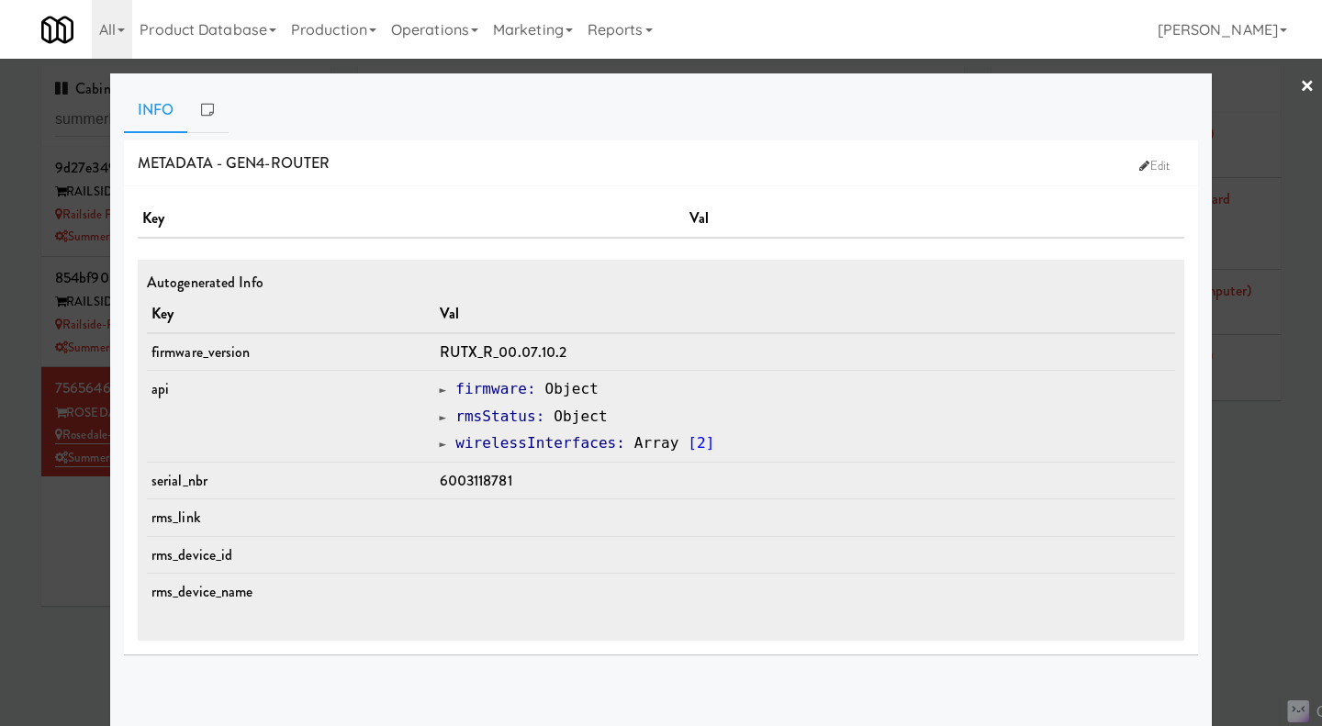
click at [501, 482] on span "6003118781" at bounding box center [476, 480] width 72 height 21
drag, startPoint x: 501, startPoint y: 482, endPoint x: 456, endPoint y: 483, distance: 45.0
click at [456, 483] on span "6003118781" at bounding box center [476, 480] width 72 height 21
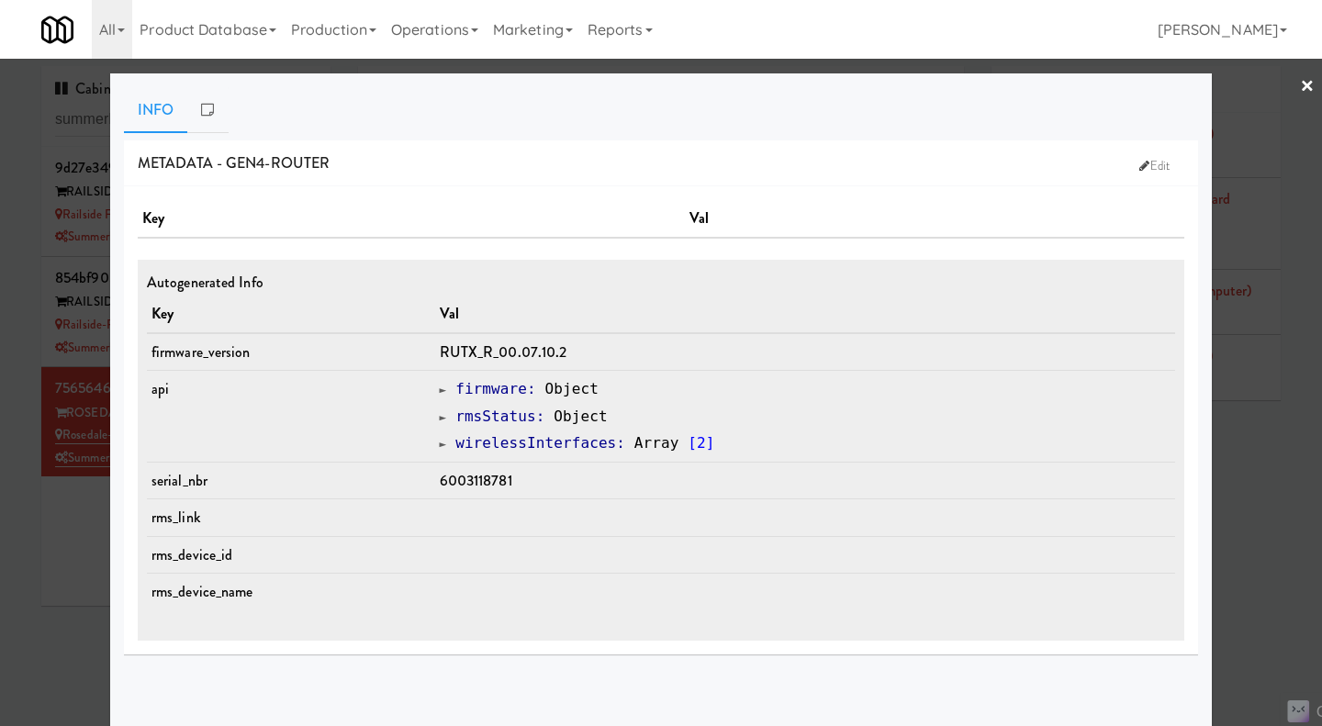
drag, startPoint x: 456, startPoint y: 483, endPoint x: 572, endPoint y: 158, distance: 344.8
click at [572, 158] on div "METADATA - gen4-router Edit" at bounding box center [661, 163] width 1074 height 47
click at [471, 476] on span "6003118781" at bounding box center [476, 480] width 72 height 21
click at [471, 475] on span "6003118781" at bounding box center [476, 480] width 72 height 21
copy span "6003118781"
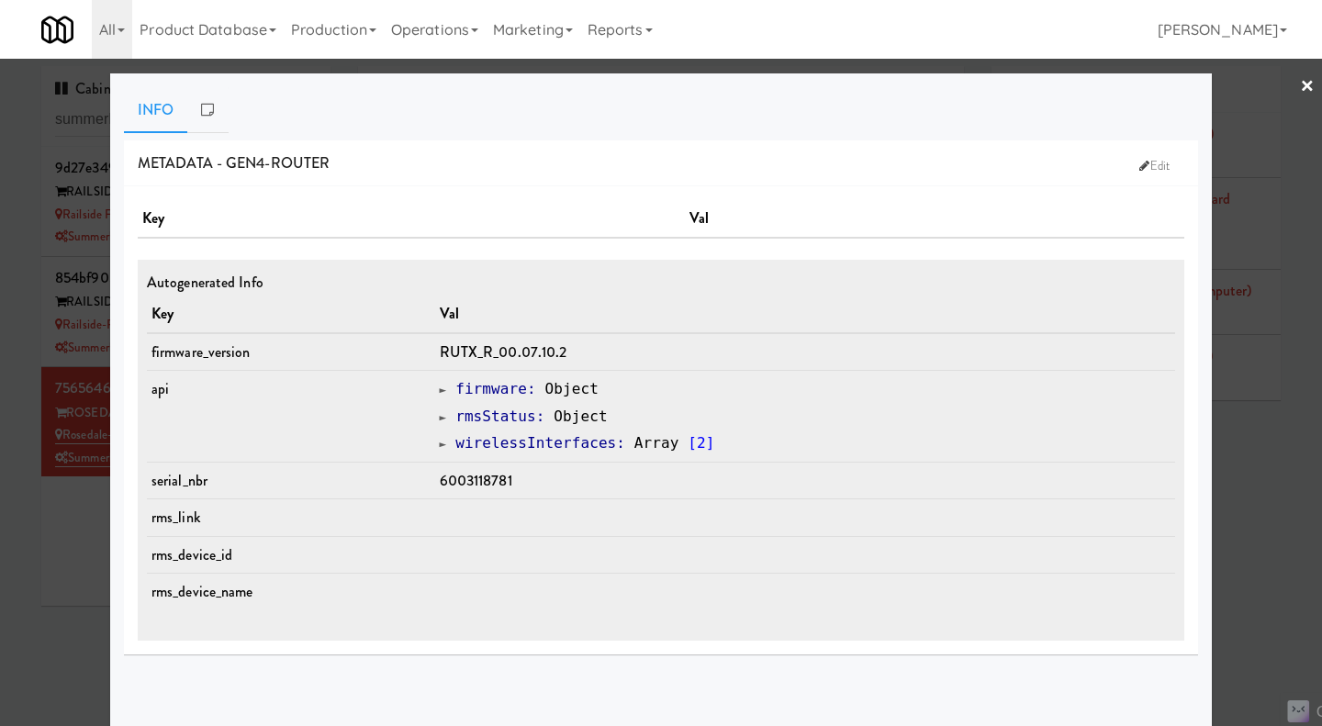
click at [54, 548] on div at bounding box center [661, 363] width 1322 height 726
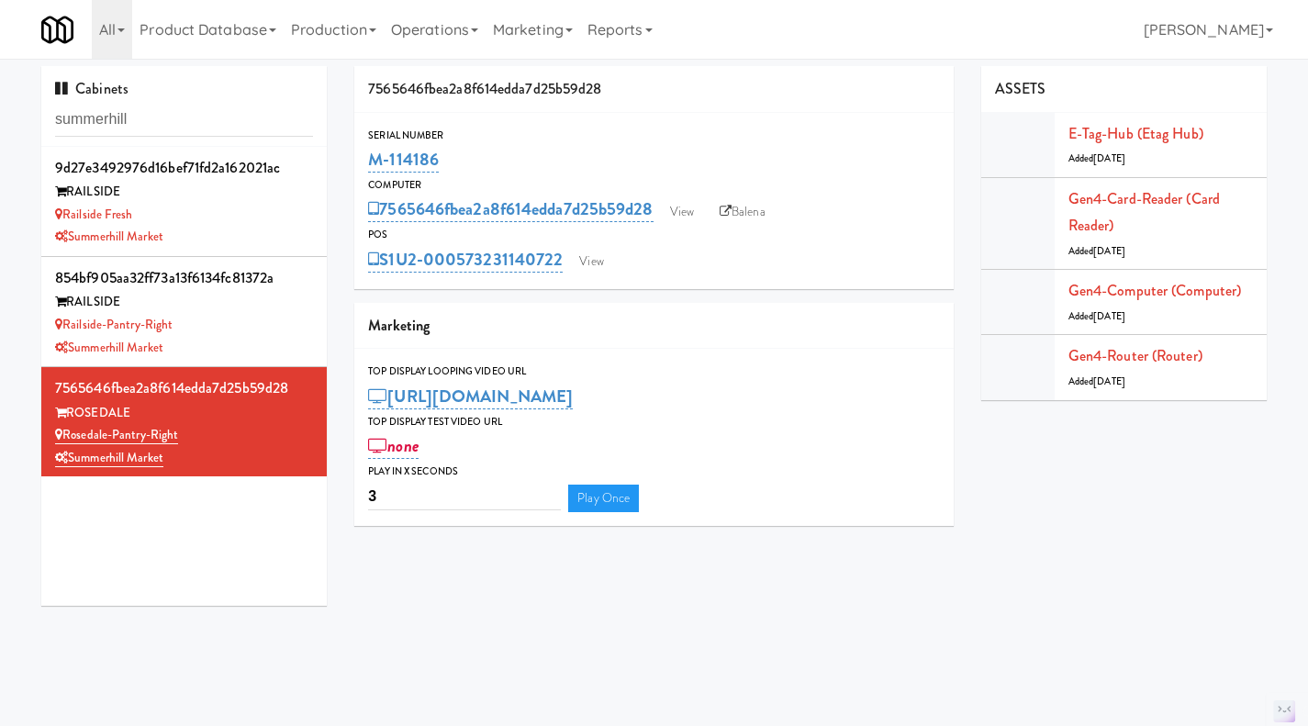
drag, startPoint x: 562, startPoint y: 278, endPoint x: 385, endPoint y: 279, distance: 176.2
click at [385, 279] on div "Serial Number M-114186 Computer 7565646fbea2a8f614edda7d25b59d28 View Balena PO…" at bounding box center [653, 201] width 599 height 176
copy link "S1U2-000573231140722"
click at [600, 262] on link "View" at bounding box center [591, 262] width 42 height 28
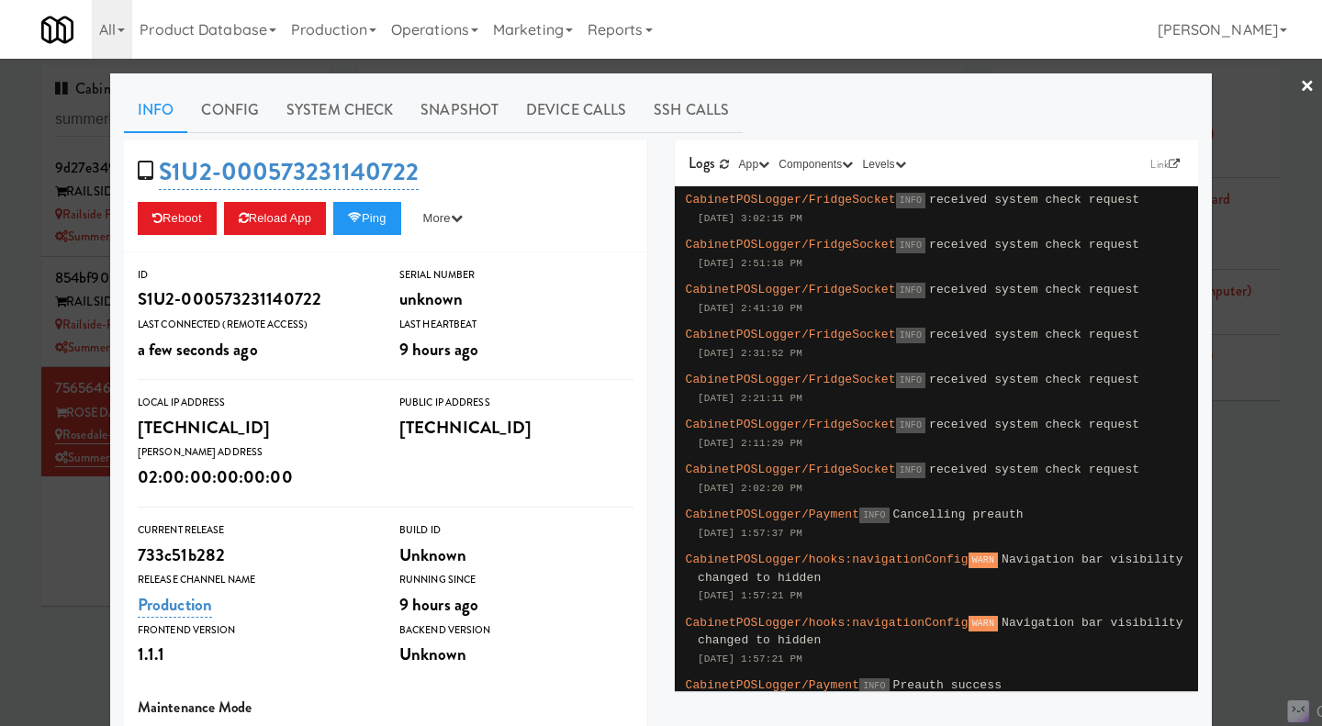
click at [76, 571] on div at bounding box center [661, 363] width 1322 height 726
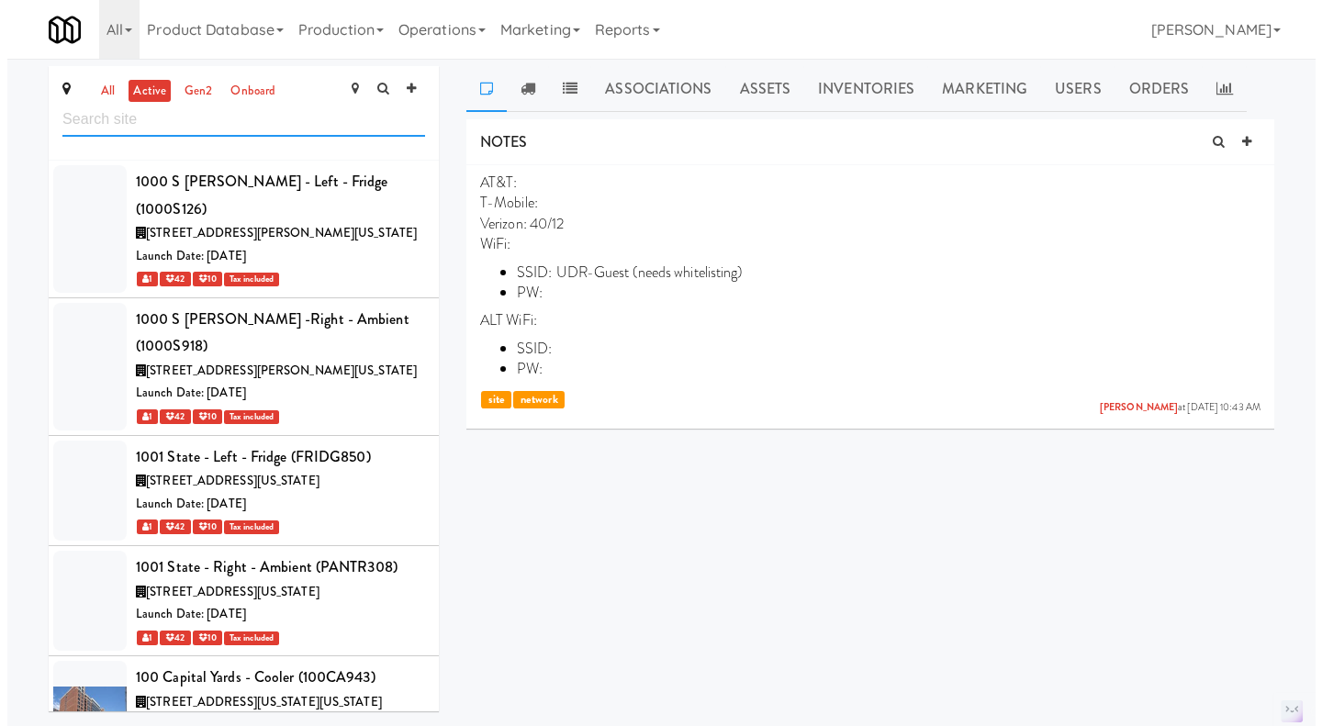
scroll to position [90848, 0]
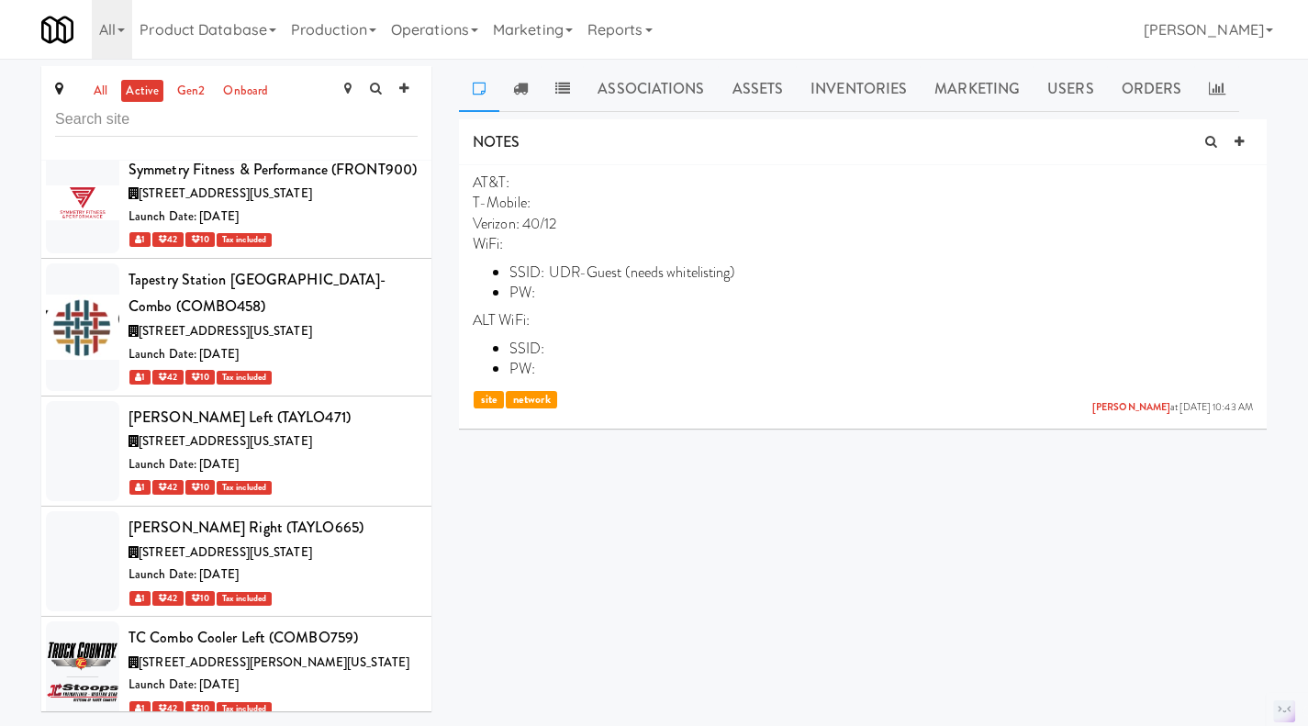
click at [416, 31] on link "Operations" at bounding box center [435, 29] width 102 height 59
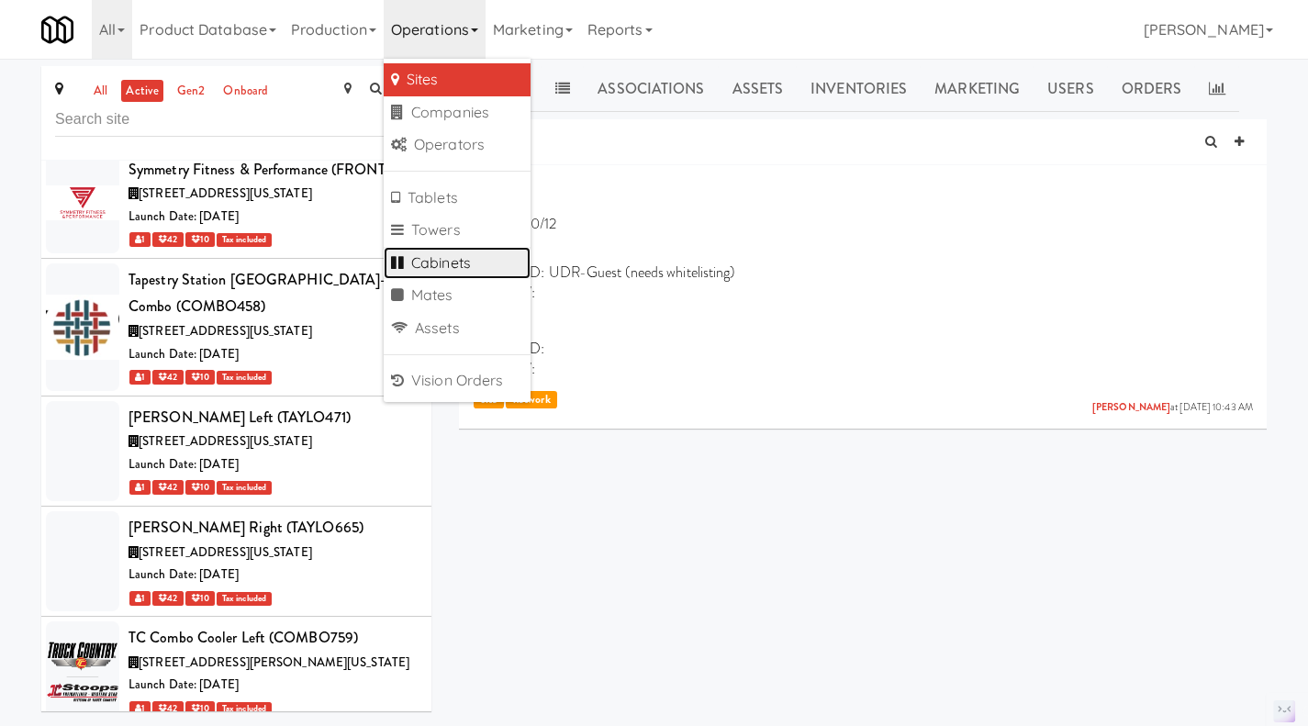
click at [474, 263] on link "Cabinets" at bounding box center [457, 263] width 147 height 33
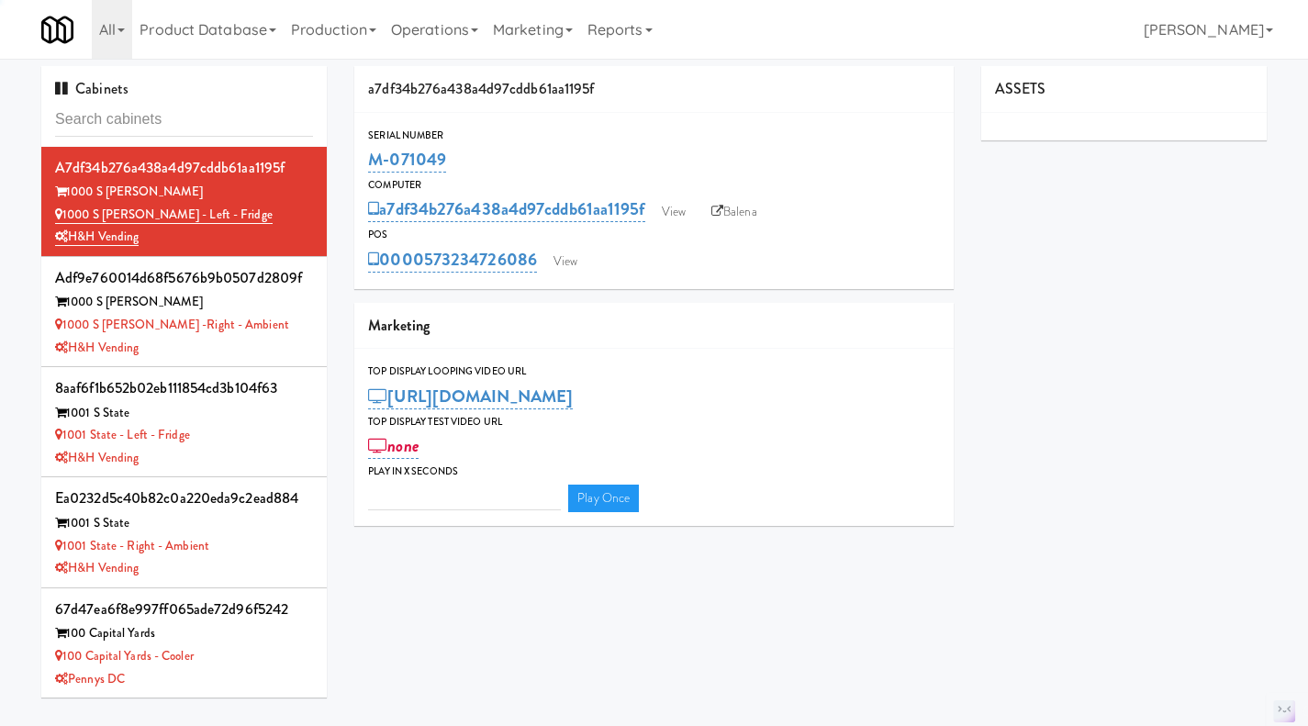
type input "3"
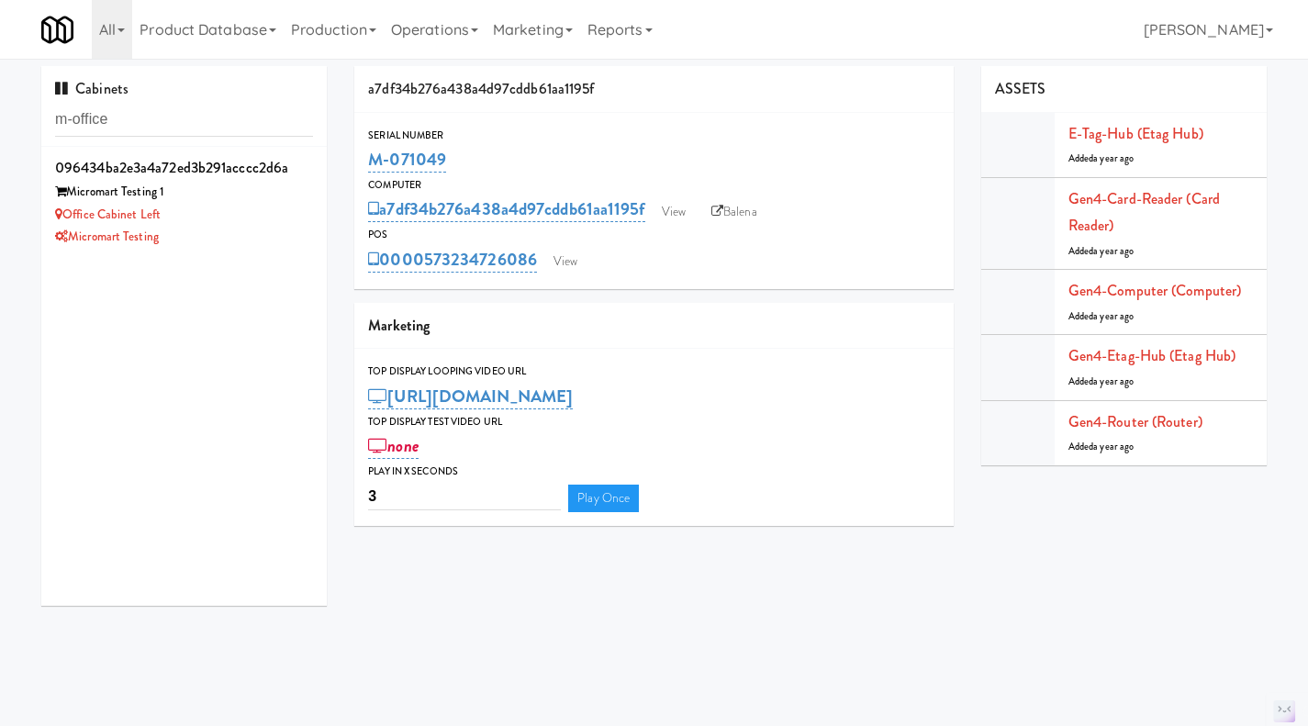
click at [218, 224] on div "Office Cabinet Left" at bounding box center [184, 215] width 258 height 23
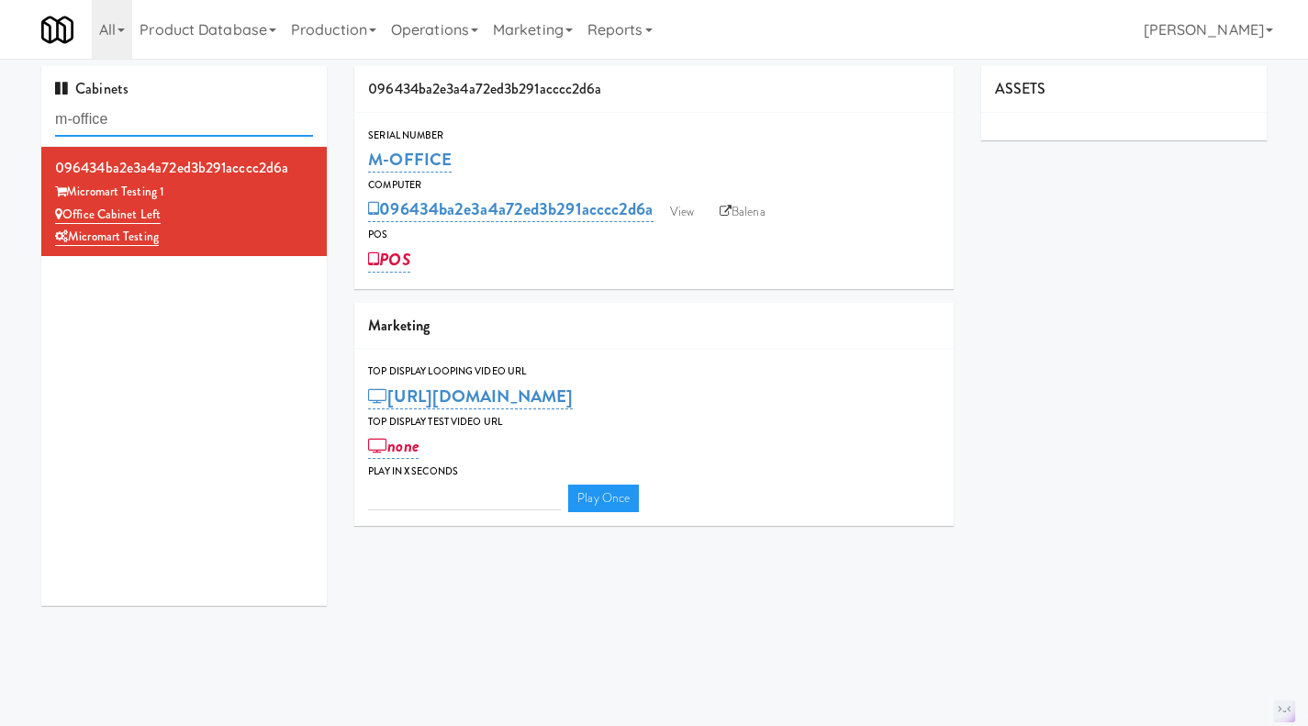
click at [184, 120] on input "m-office" at bounding box center [184, 120] width 258 height 34
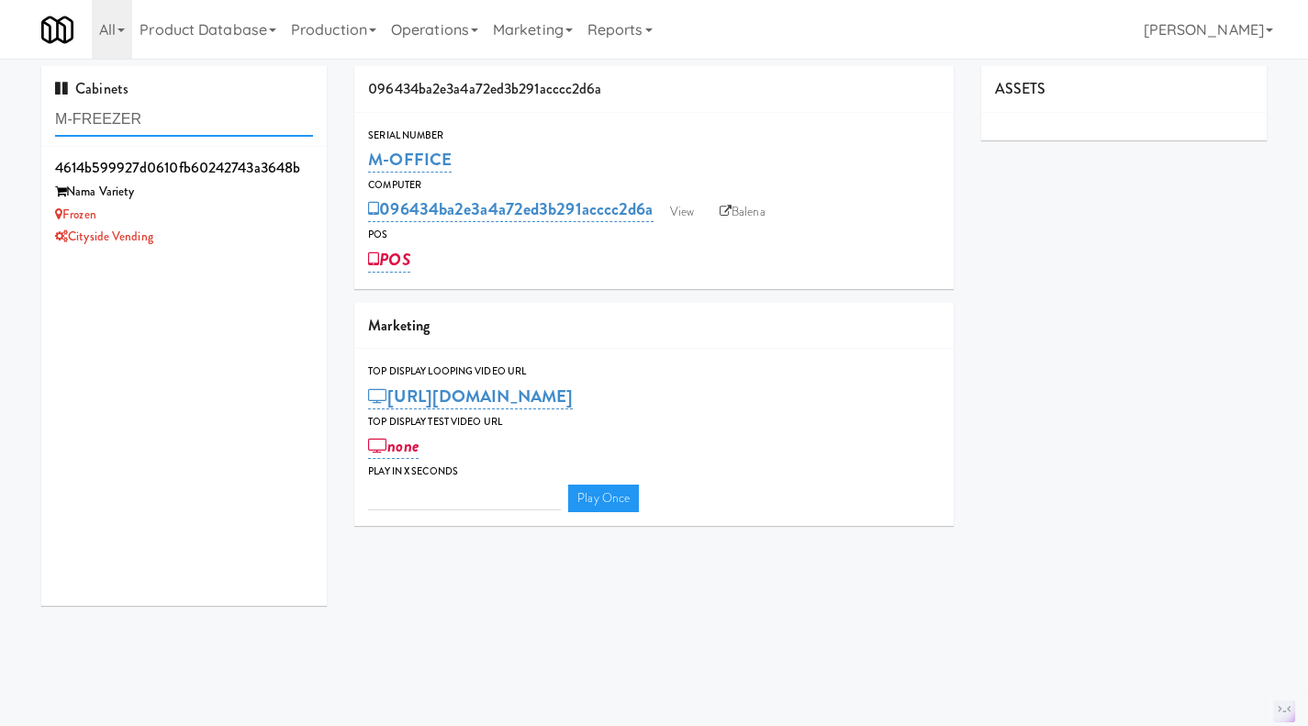
type input "M-FREEZER"
click at [223, 206] on div "Frozen" at bounding box center [184, 215] width 258 height 23
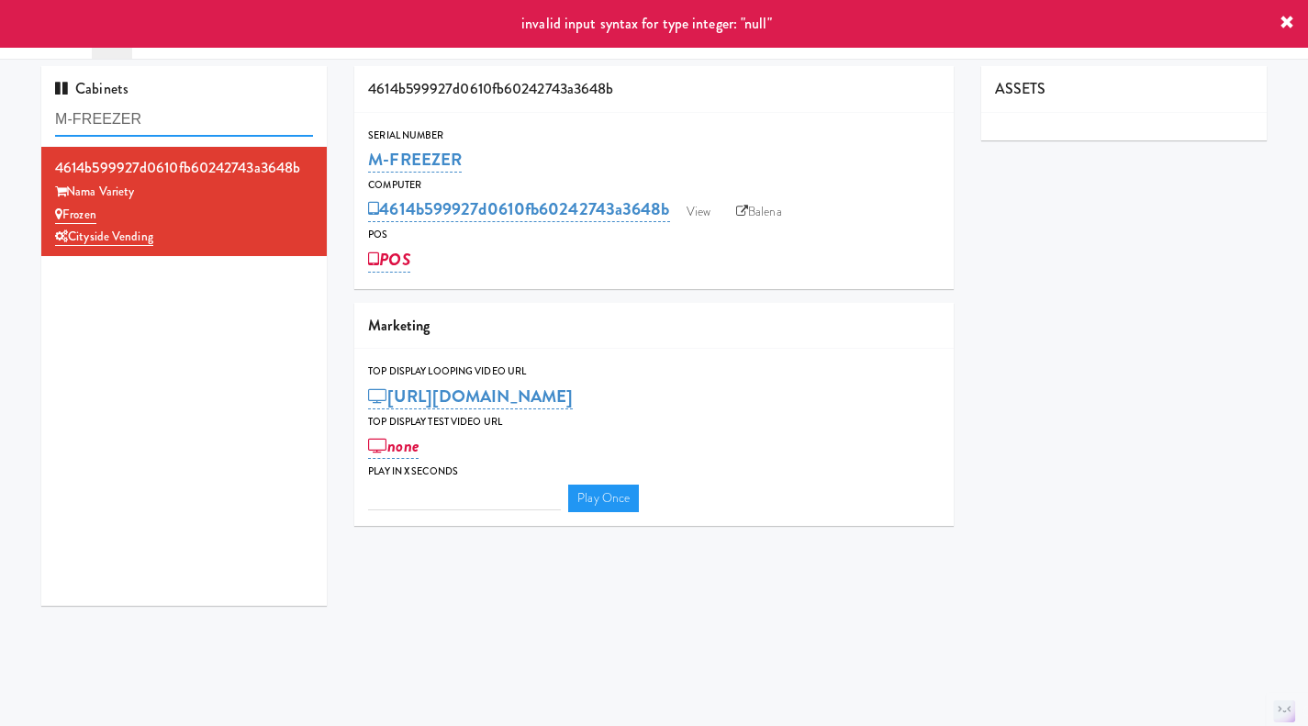
click at [146, 121] on input "M-FREEZER" at bounding box center [184, 120] width 258 height 34
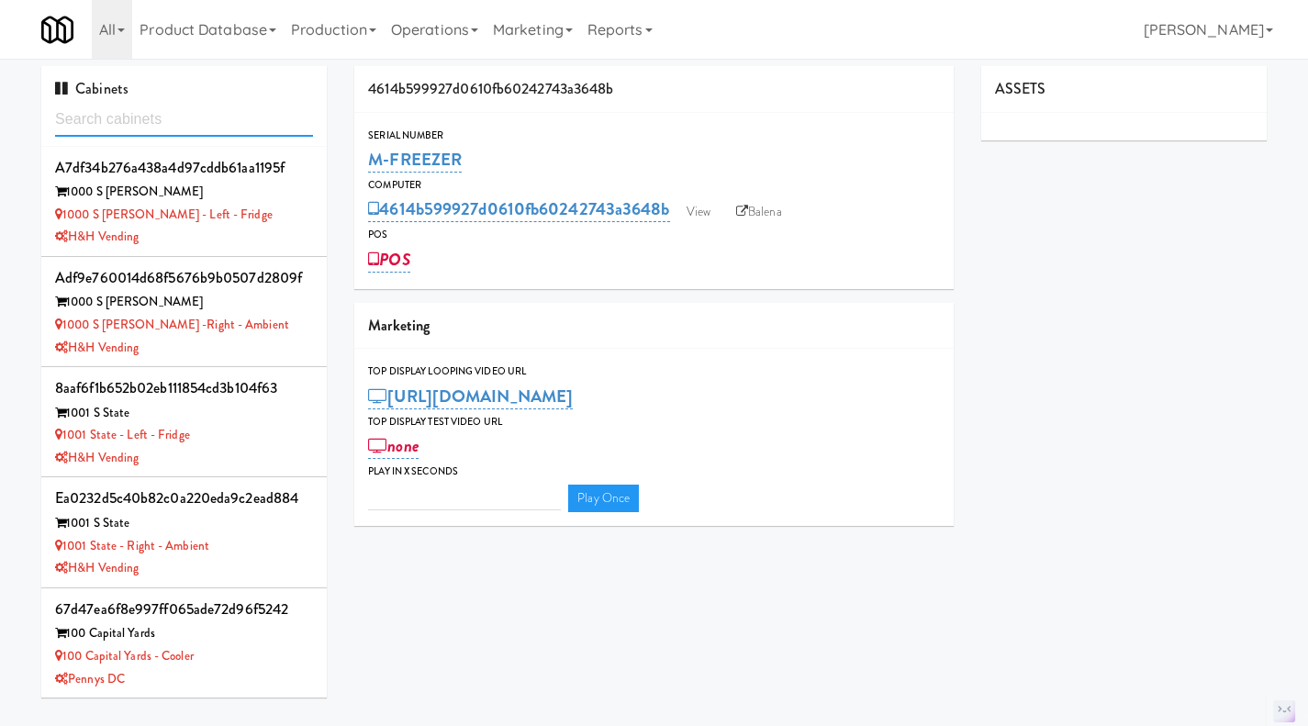
click at [163, 118] on input "text" at bounding box center [184, 120] width 258 height 34
paste input "M-107343"
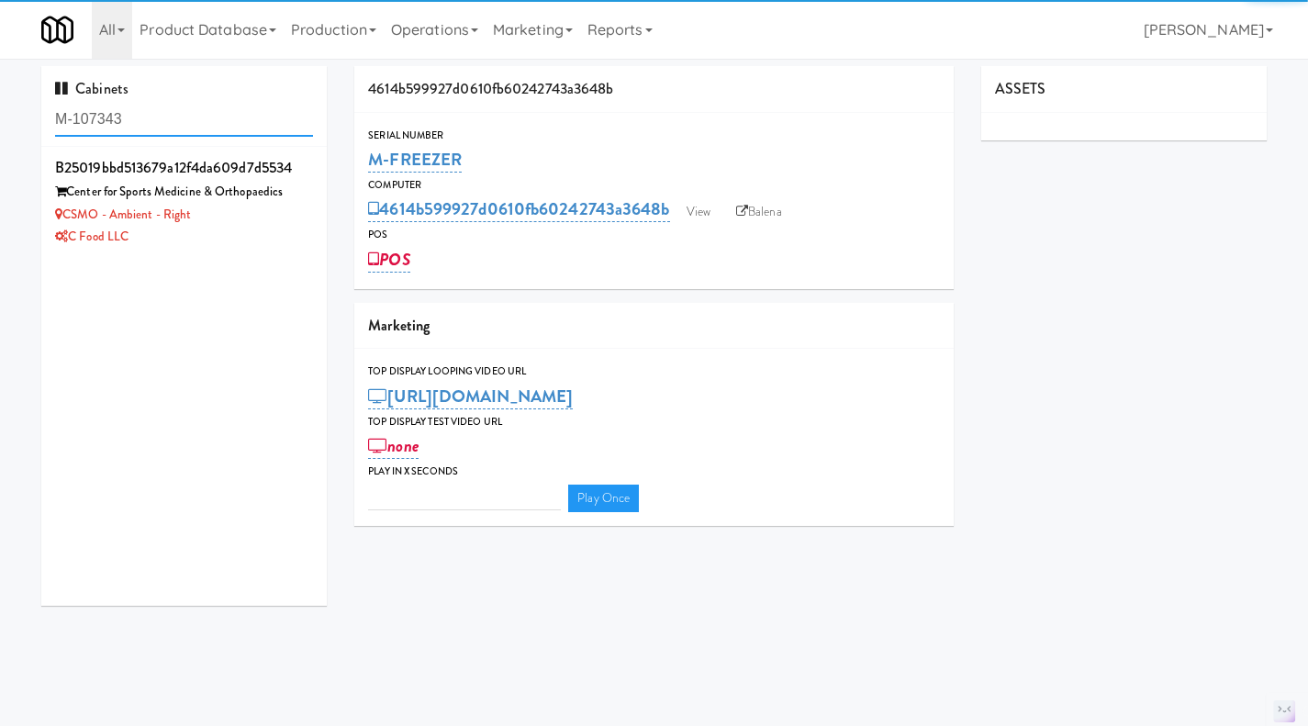
type input "M-107343"
click at [268, 224] on div "CSMO - Ambient - Right" at bounding box center [184, 215] width 258 height 23
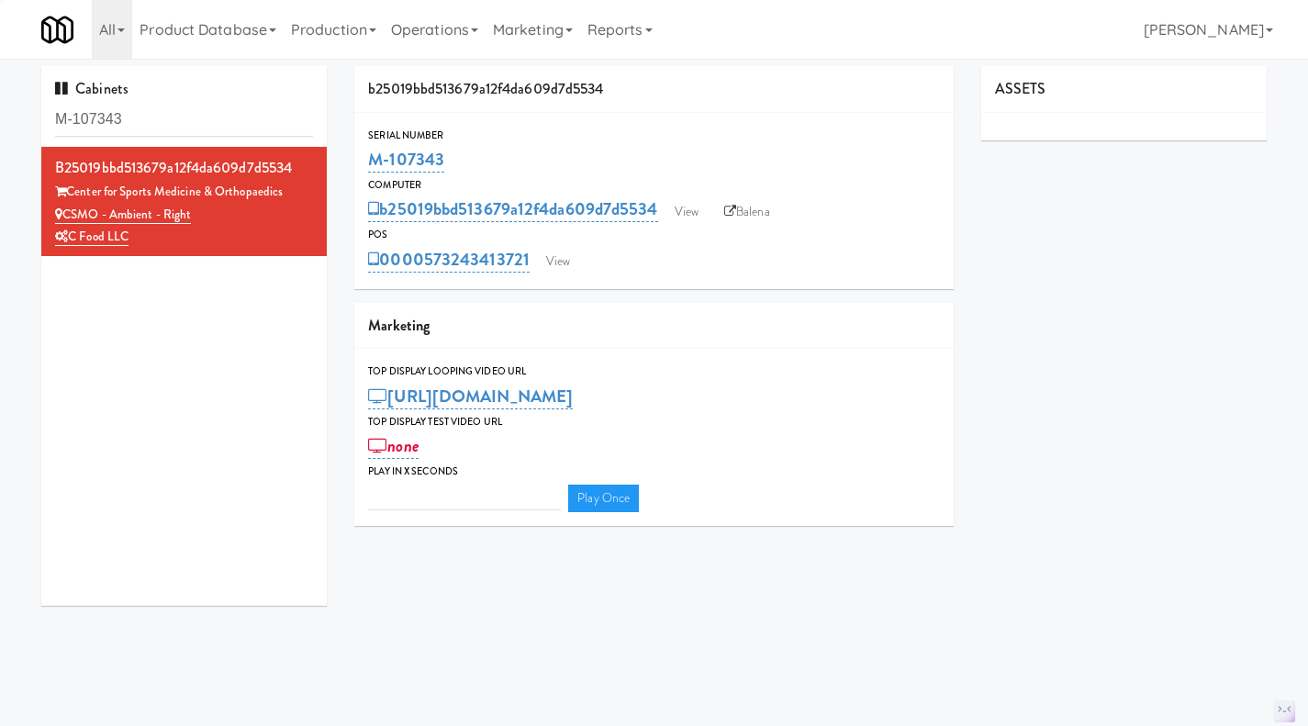
type input "3"
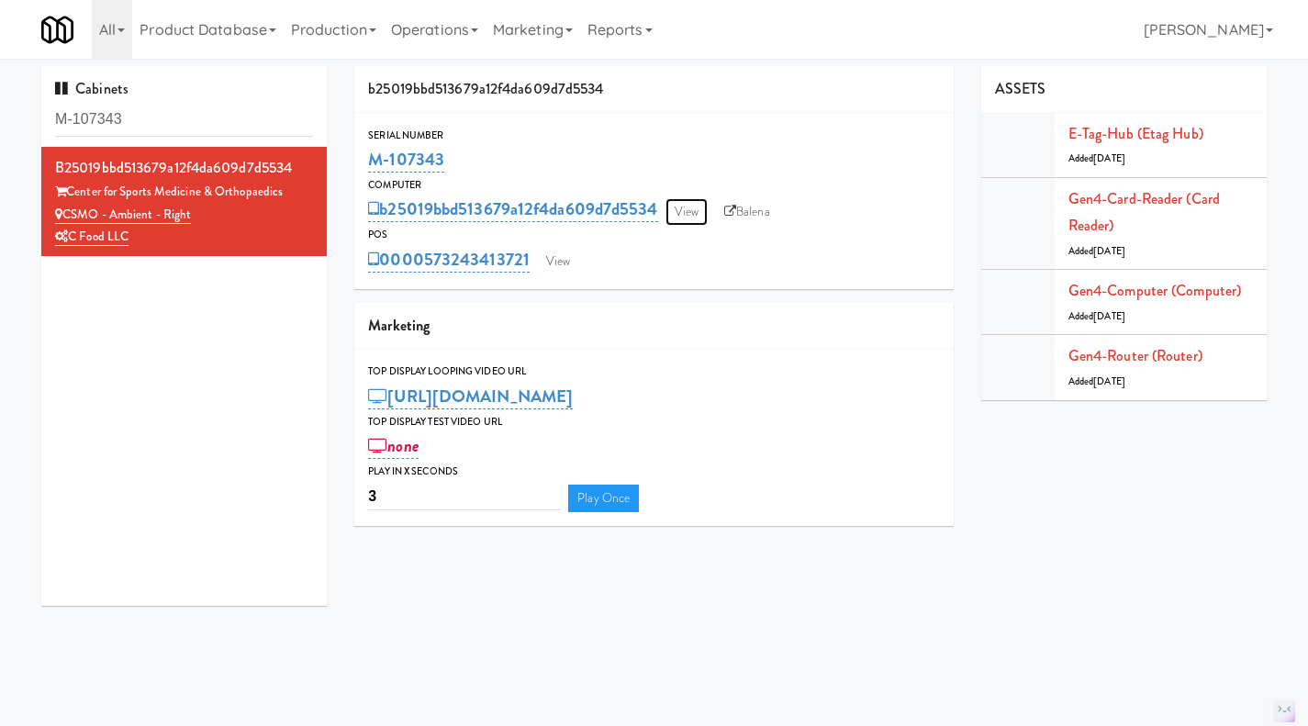
click at [682, 214] on link "View" at bounding box center [686, 212] width 42 height 28
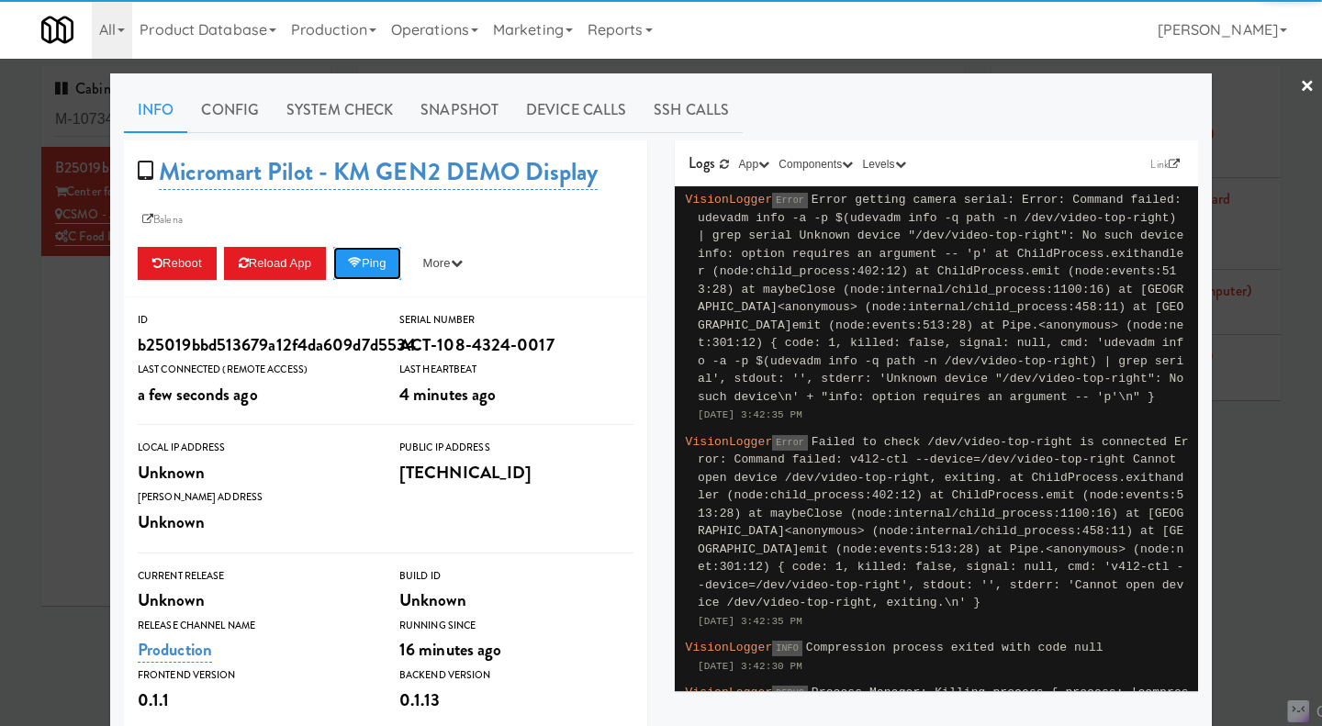
click at [366, 264] on button "Ping" at bounding box center [367, 263] width 68 height 33
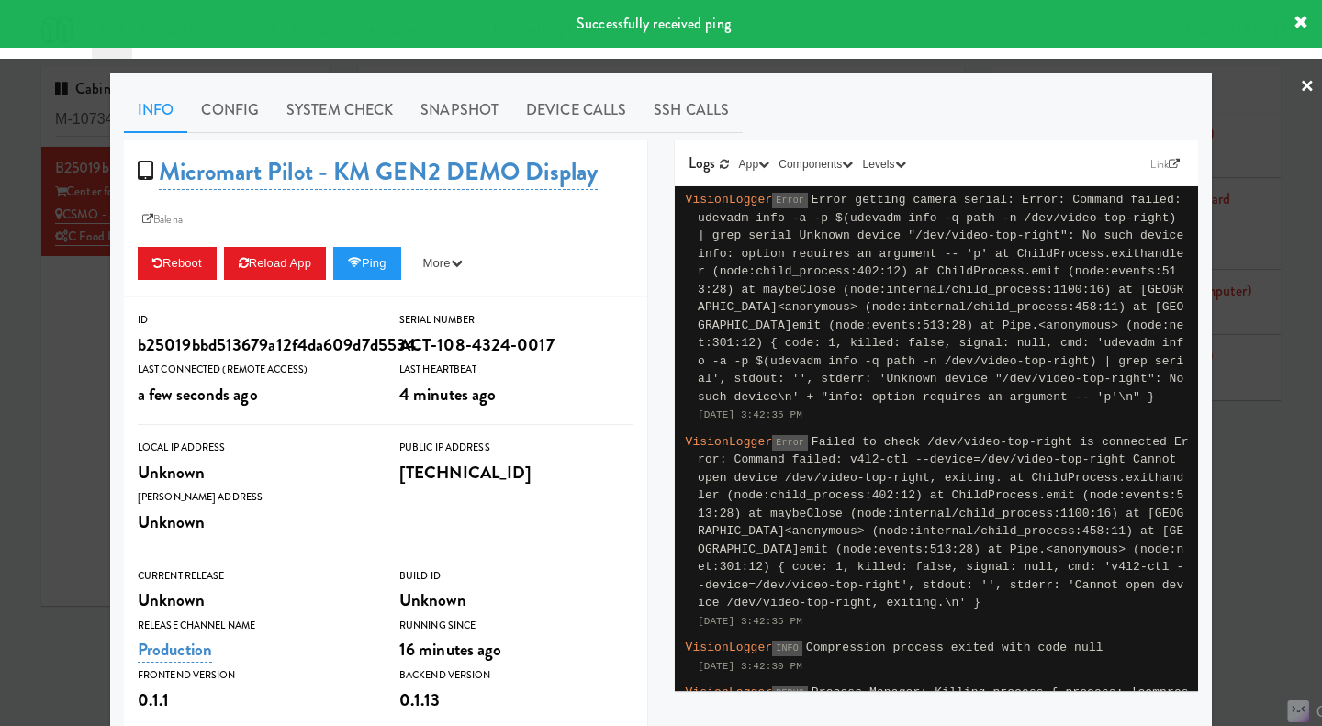
click at [354, 112] on link "System Check" at bounding box center [340, 110] width 134 height 46
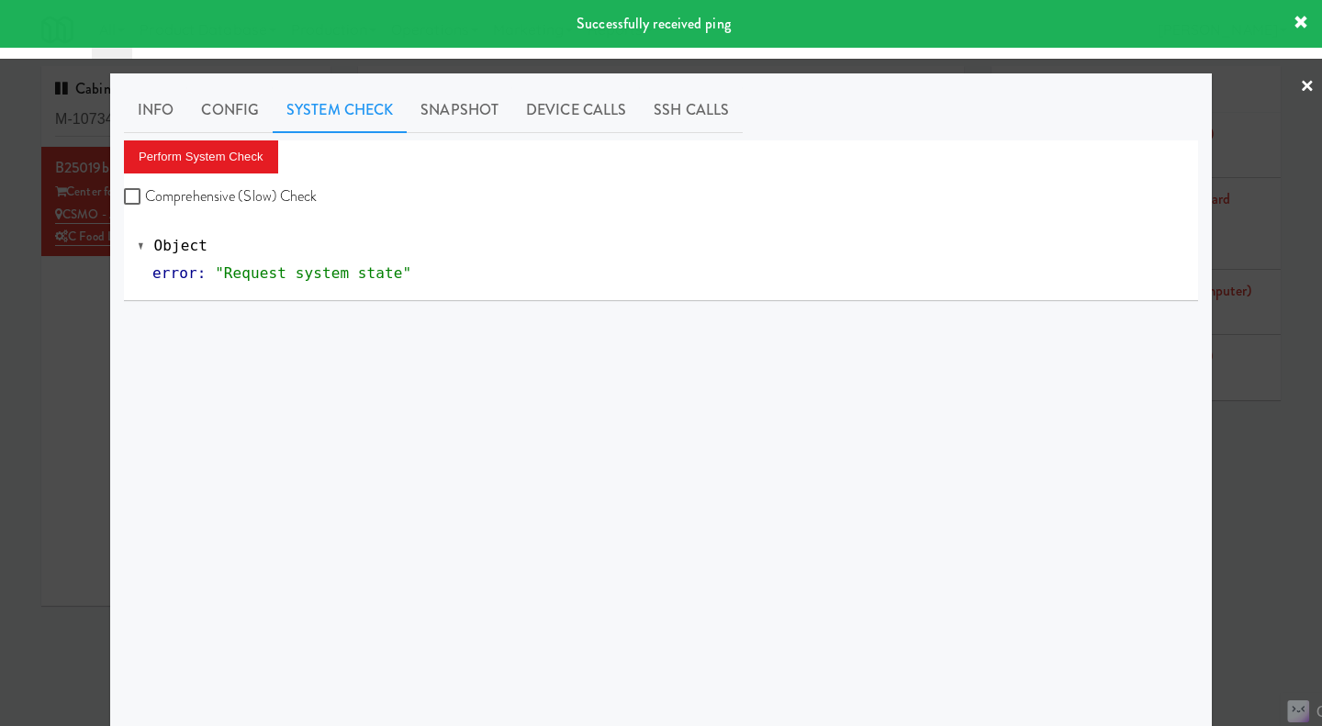
click at [277, 187] on label "Comprehensive (Slow) Check" at bounding box center [221, 197] width 194 height 28
click at [145, 190] on input "Comprehensive (Slow) Check" at bounding box center [134, 197] width 21 height 15
checkbox input "true"
click at [214, 143] on button "Perform System Check" at bounding box center [201, 156] width 154 height 33
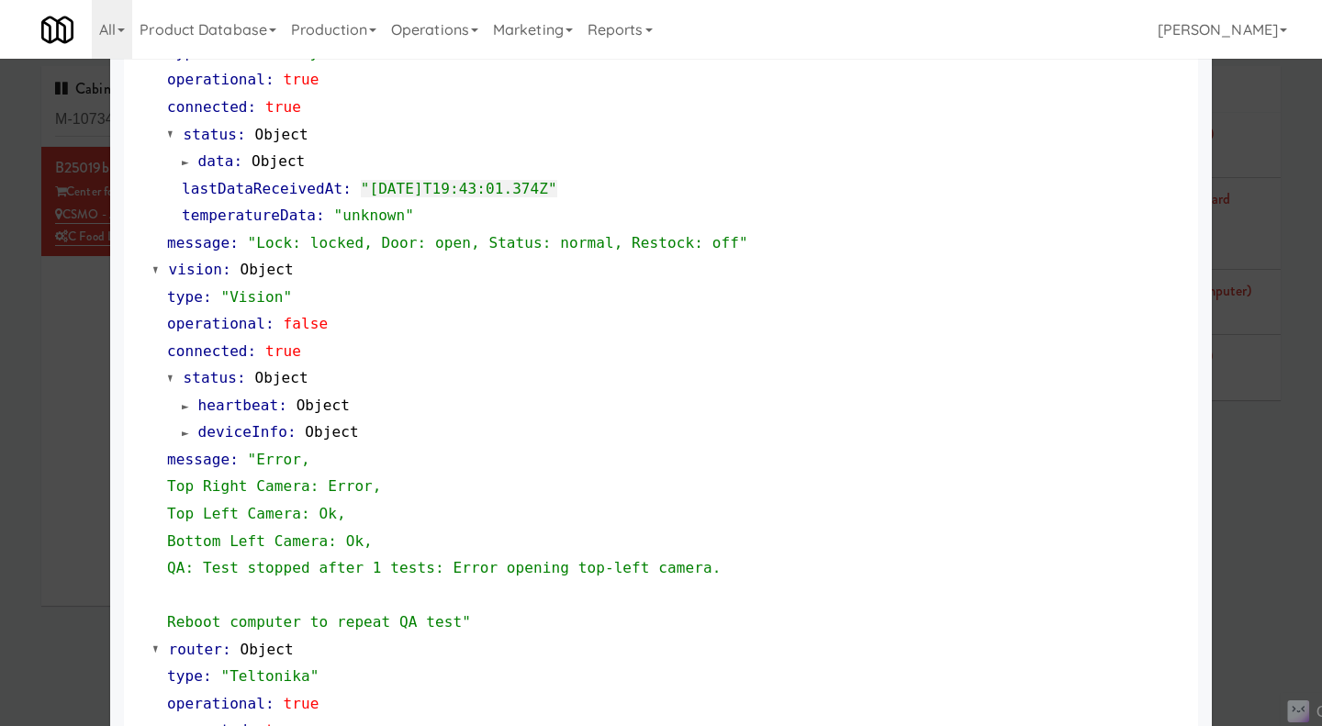
scroll to position [547, 0]
click at [50, 358] on div at bounding box center [661, 363] width 1322 height 726
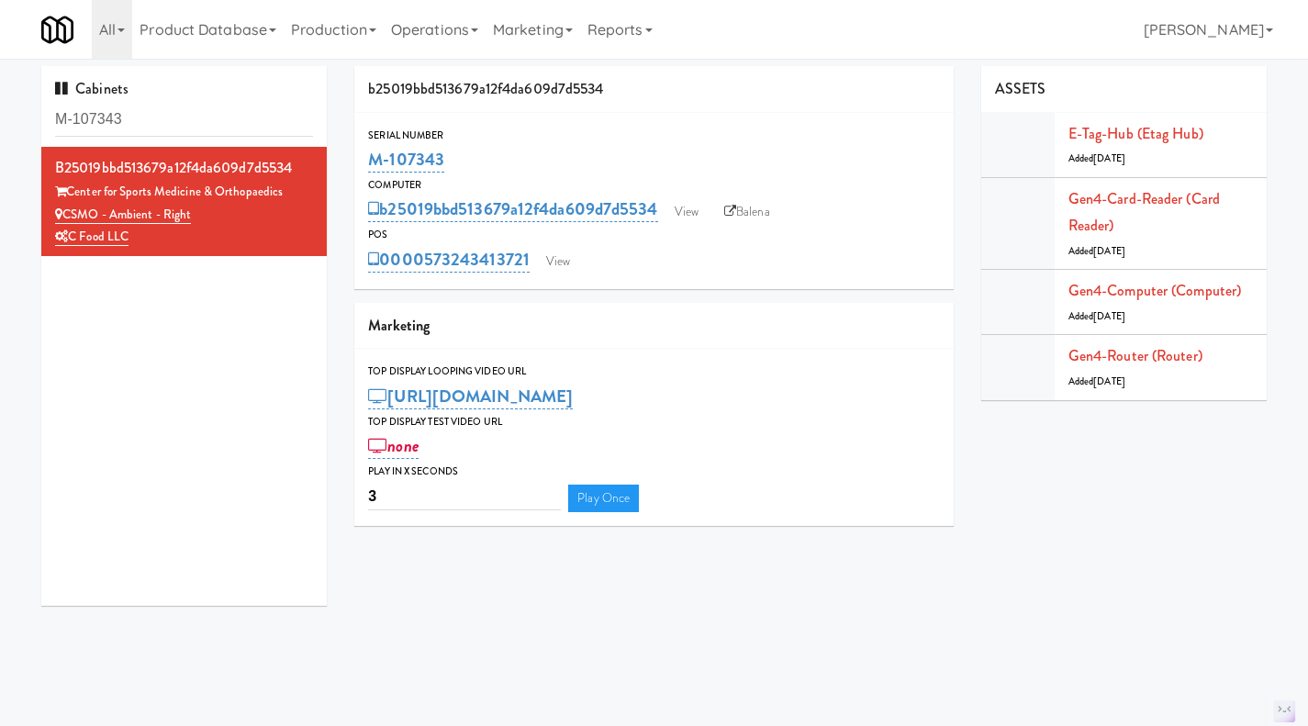
click at [747, 217] on link "Balena" at bounding box center [747, 212] width 64 height 28
click at [685, 206] on link "View" at bounding box center [686, 212] width 42 height 28
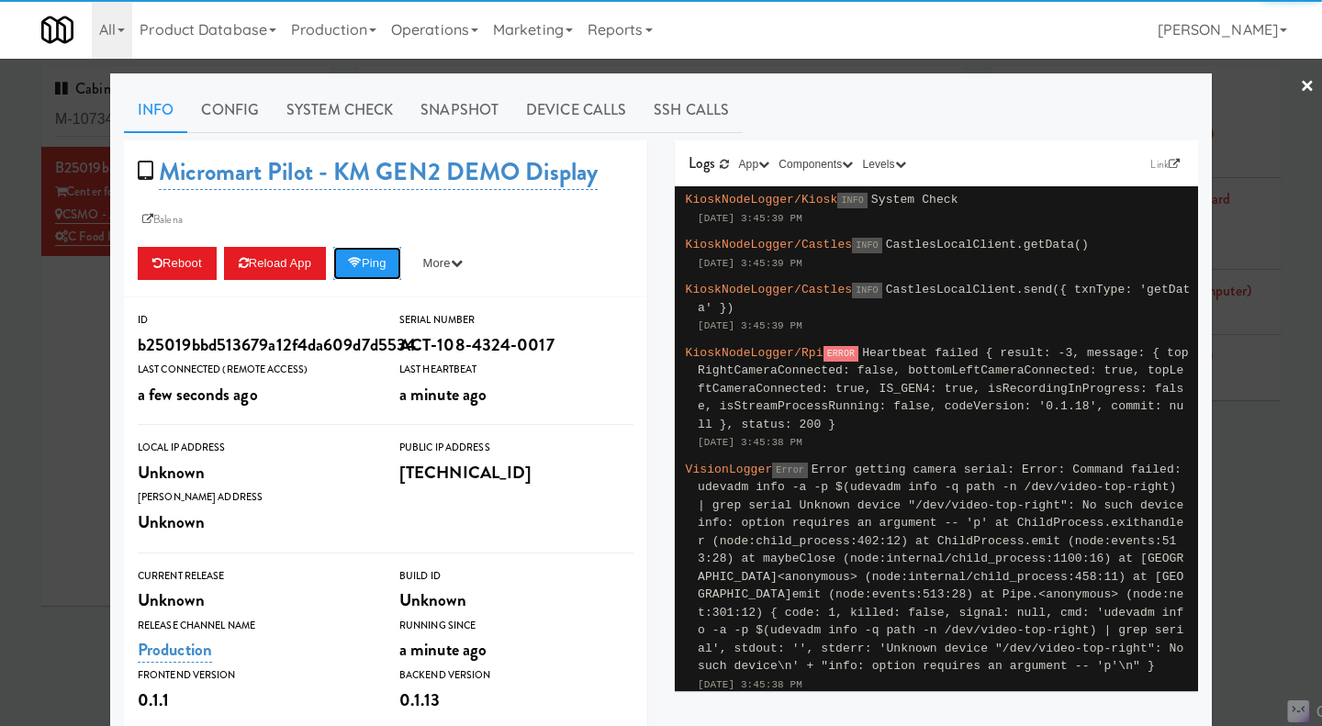
click at [386, 266] on button "Ping" at bounding box center [367, 263] width 68 height 33
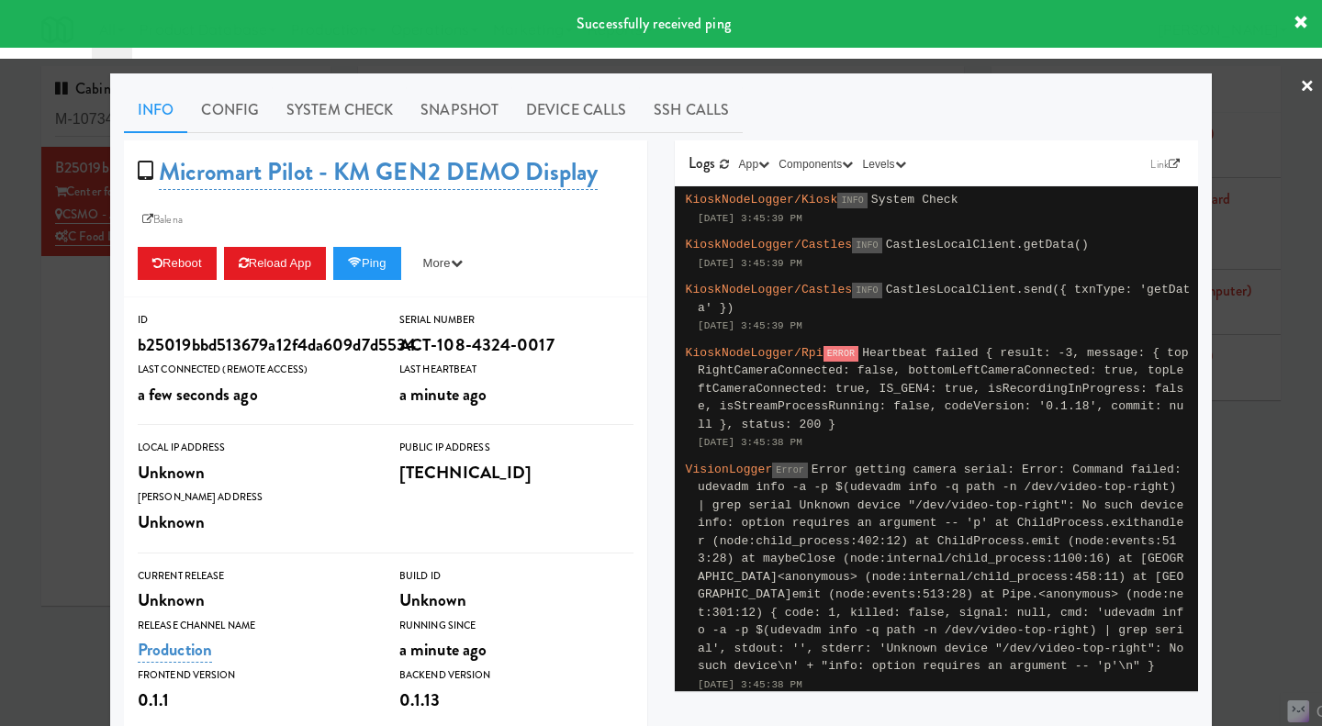
click at [1246, 486] on div at bounding box center [661, 363] width 1322 height 726
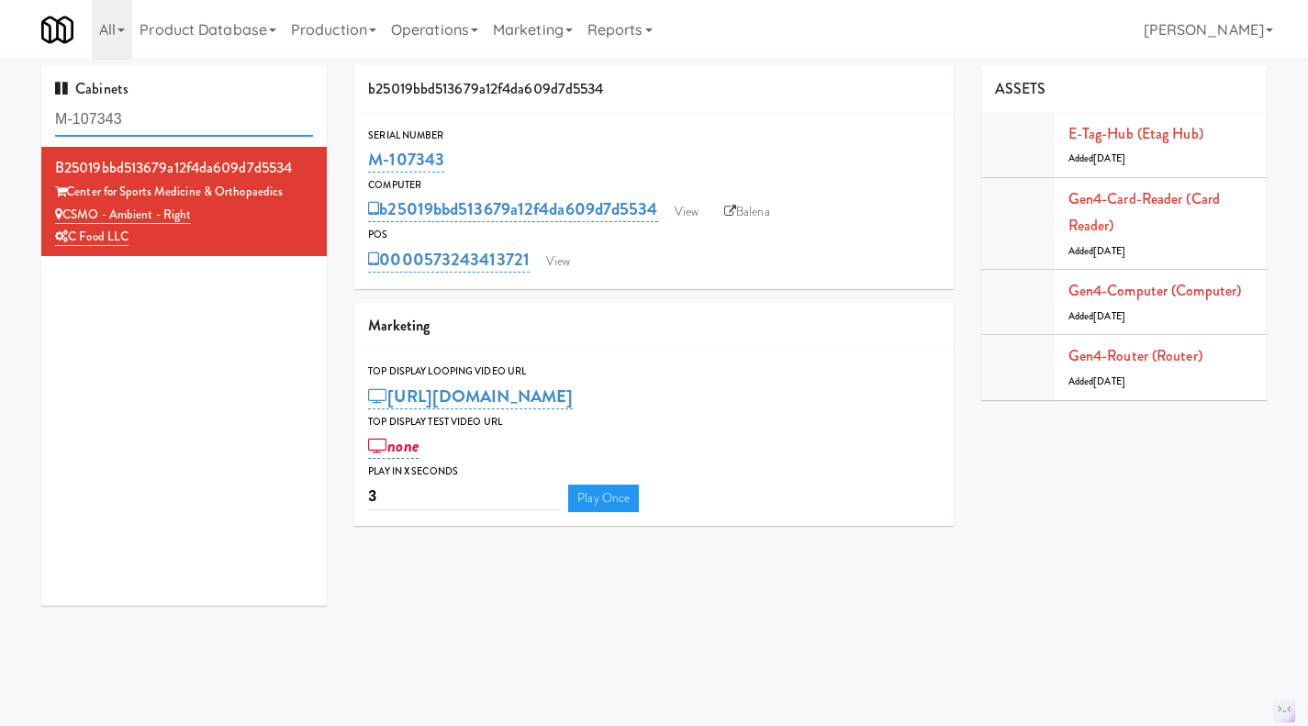
drag, startPoint x: 148, startPoint y: 121, endPoint x: 28, endPoint y: 125, distance: 119.4
click at [28, 125] on div "Cabinets M-107343 b25019bbd513679a12f4da609d7d5534 Center for Sports Medicine &…" at bounding box center [184, 342] width 313 height 553
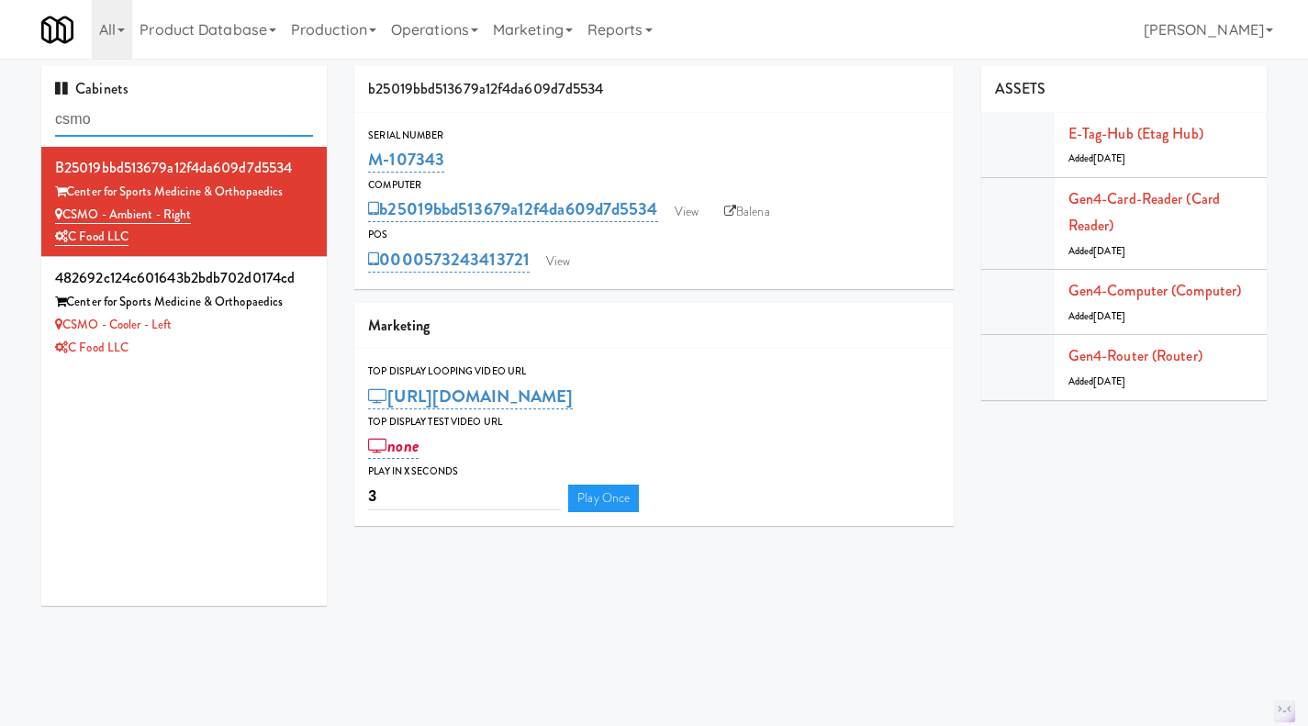
type input "csmo"
click at [267, 331] on div "CSMO - Cooler - Left" at bounding box center [184, 325] width 258 height 23
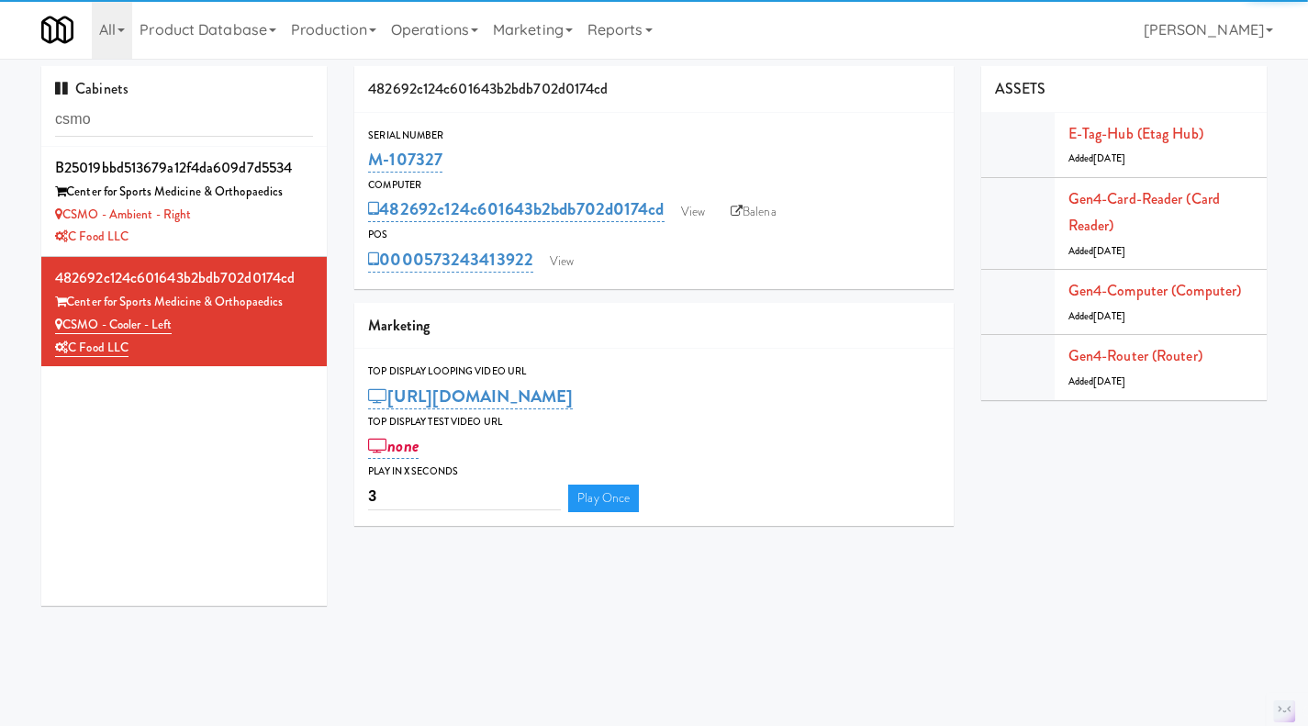
click at [745, 217] on link "Balena" at bounding box center [753, 212] width 64 height 28
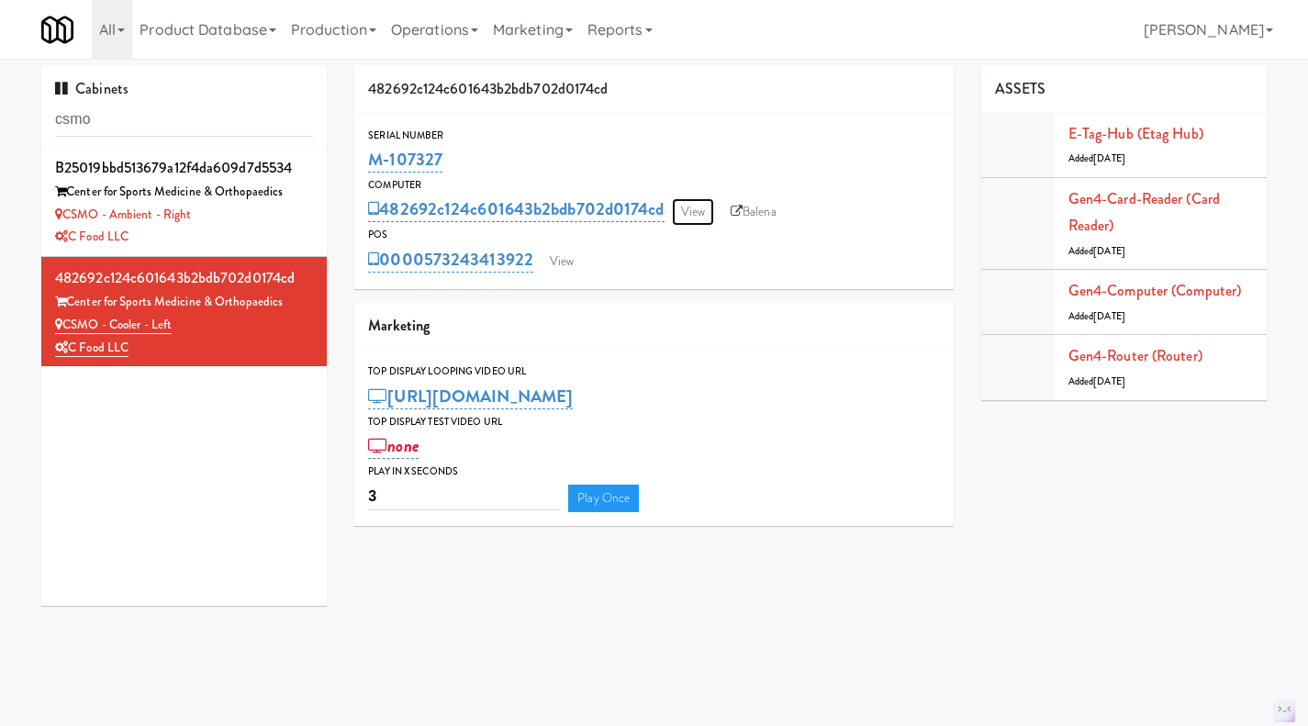
click at [692, 212] on link "View" at bounding box center [693, 212] width 42 height 28
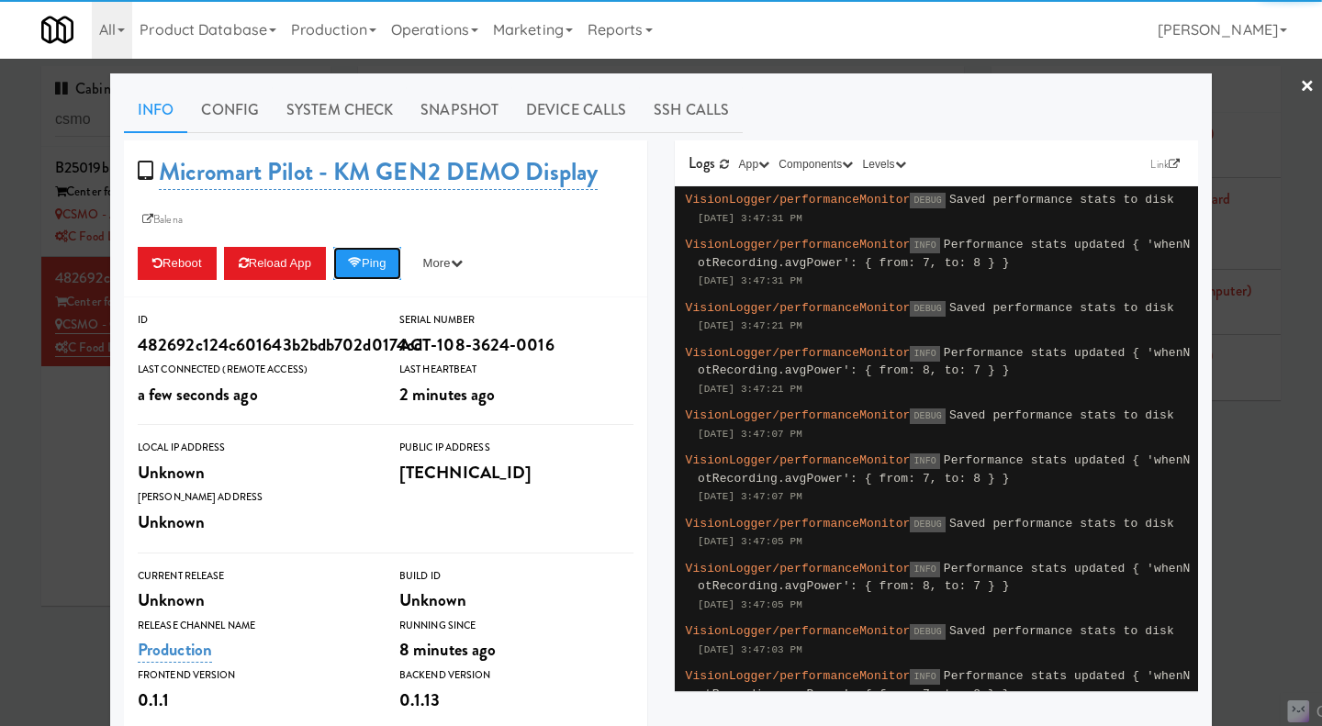
click at [355, 260] on icon at bounding box center [355, 263] width 14 height 12
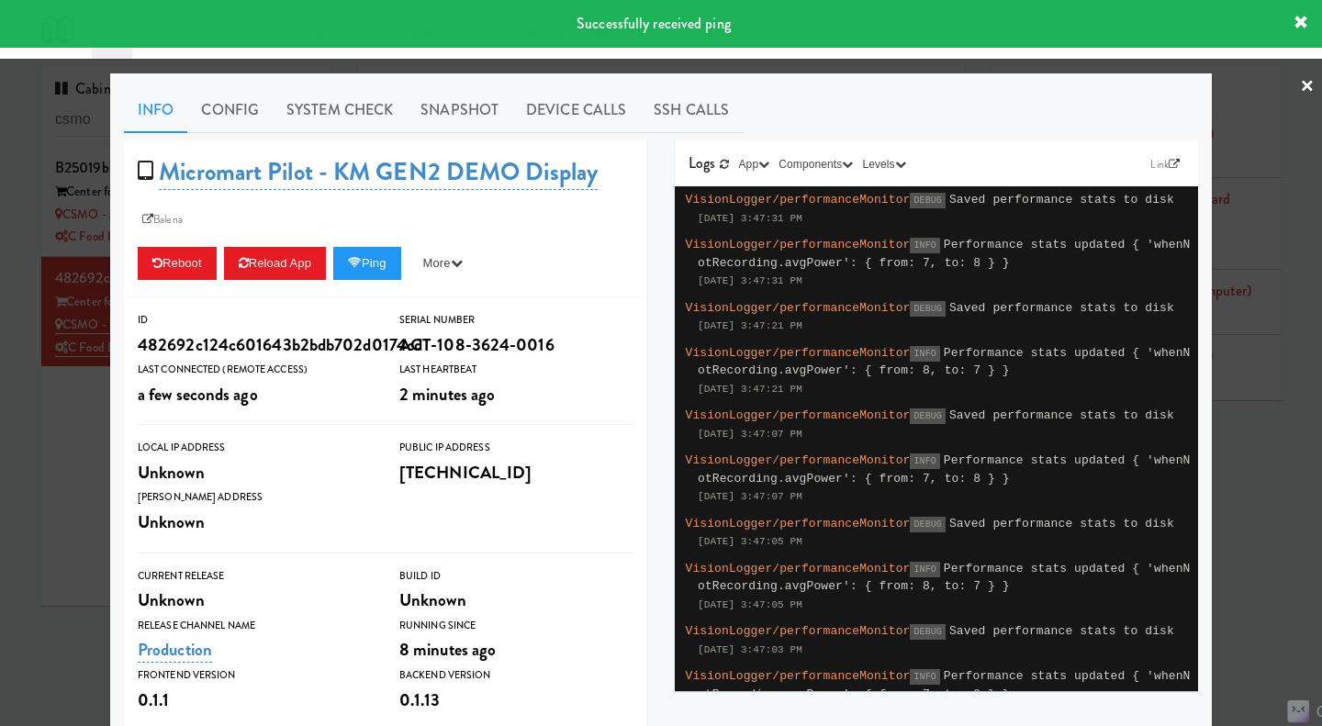
click at [309, 106] on link "System Check" at bounding box center [340, 110] width 134 height 46
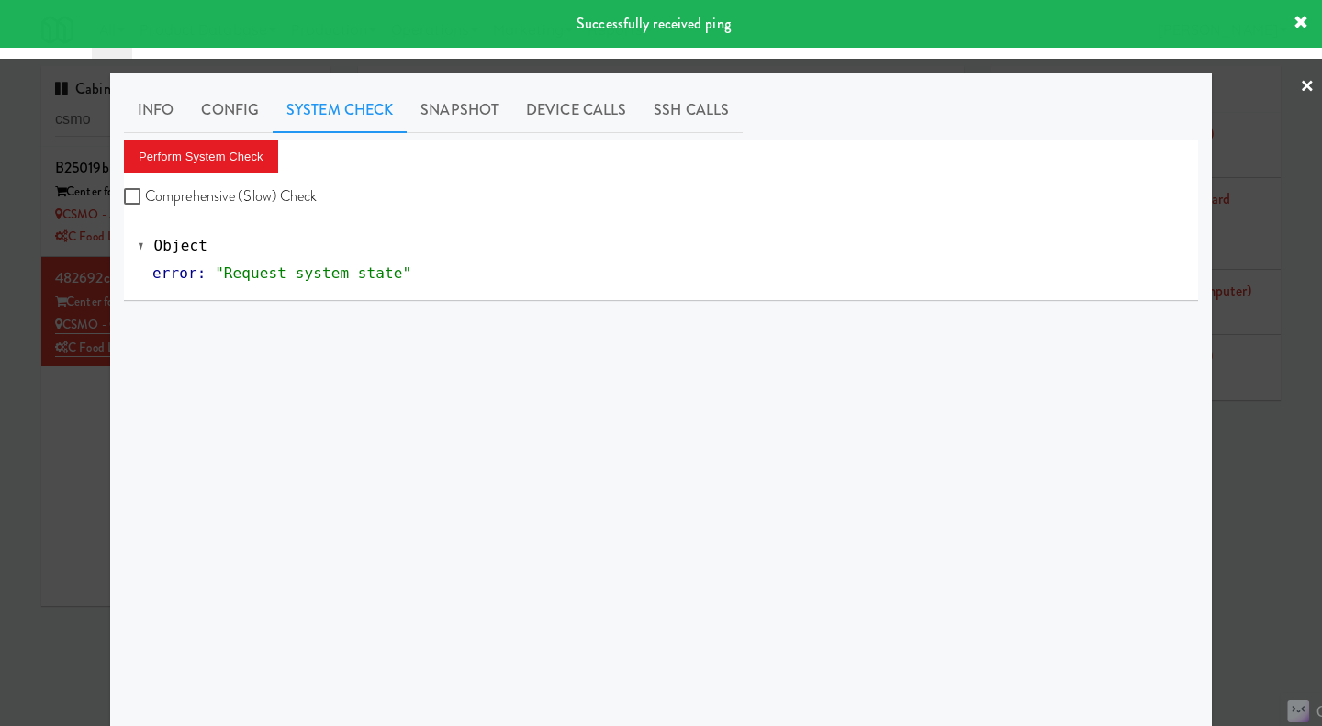
click at [289, 185] on label "Comprehensive (Slow) Check" at bounding box center [221, 197] width 194 height 28
click at [145, 190] on input "Comprehensive (Slow) Check" at bounding box center [134, 197] width 21 height 15
checkbox input "true"
click at [235, 157] on button "Perform System Check" at bounding box center [201, 156] width 154 height 33
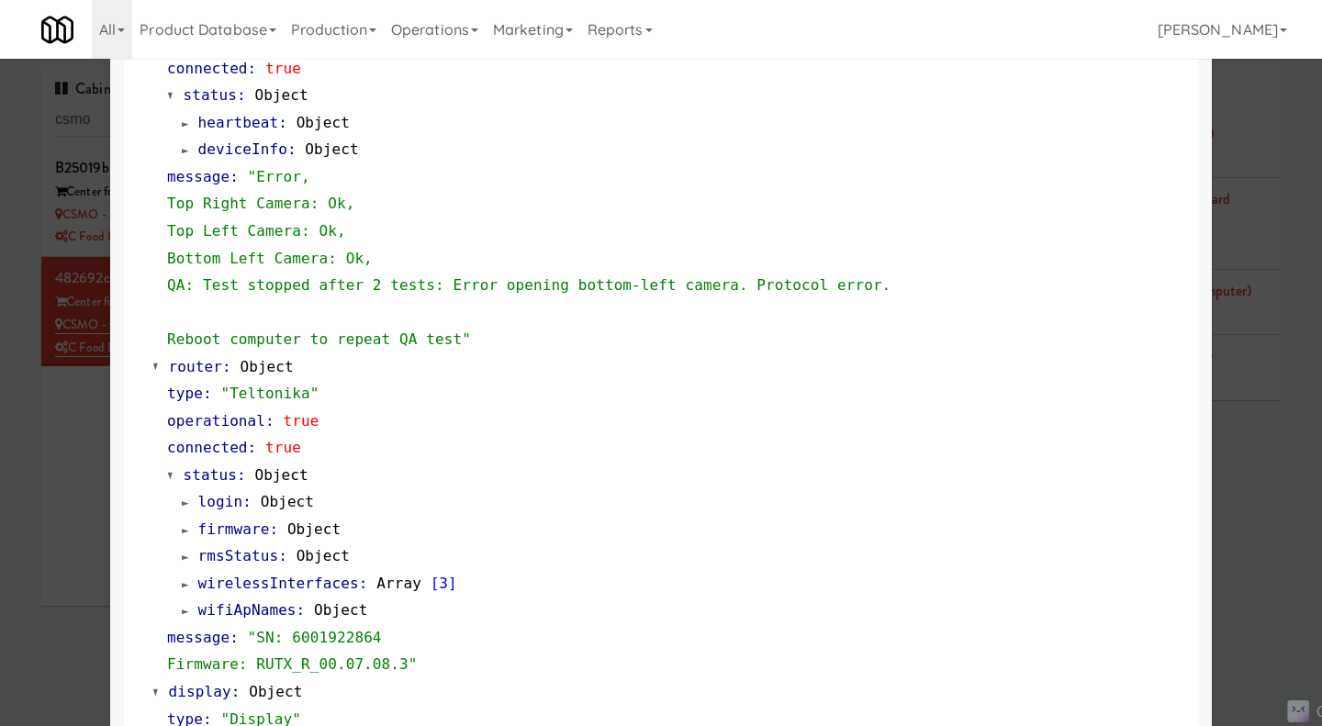
scroll to position [827, 0]
click at [72, 205] on div at bounding box center [661, 363] width 1322 height 726
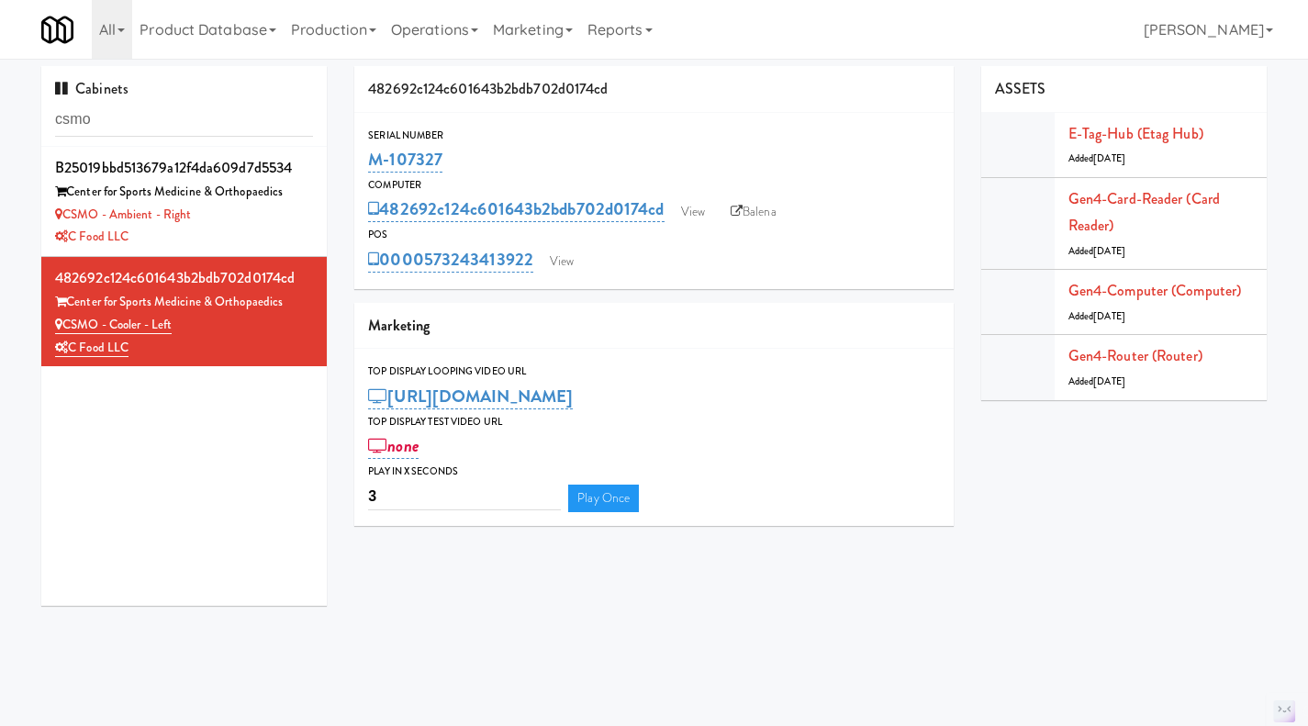
click at [287, 213] on div "CSMO - Ambient - Right" at bounding box center [184, 215] width 258 height 23
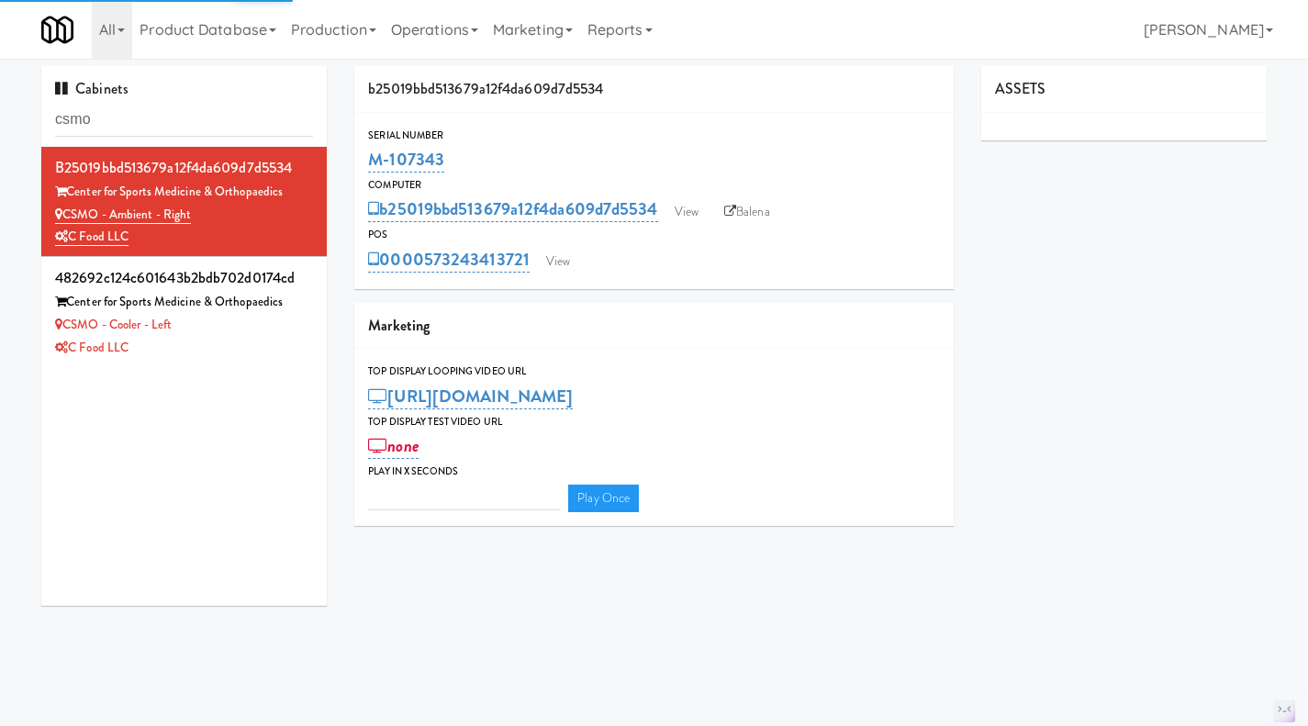
type input "3"
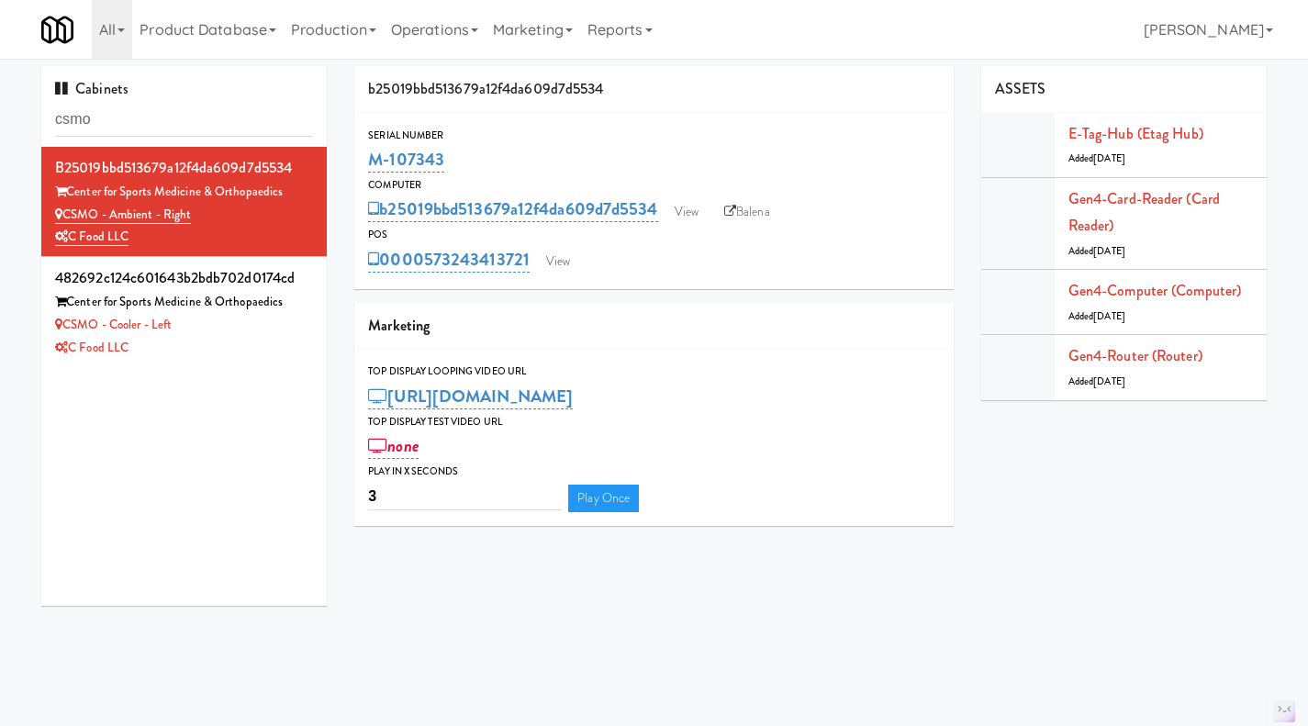
click at [284, 336] on div "CSMO - Cooler - Left" at bounding box center [184, 325] width 258 height 23
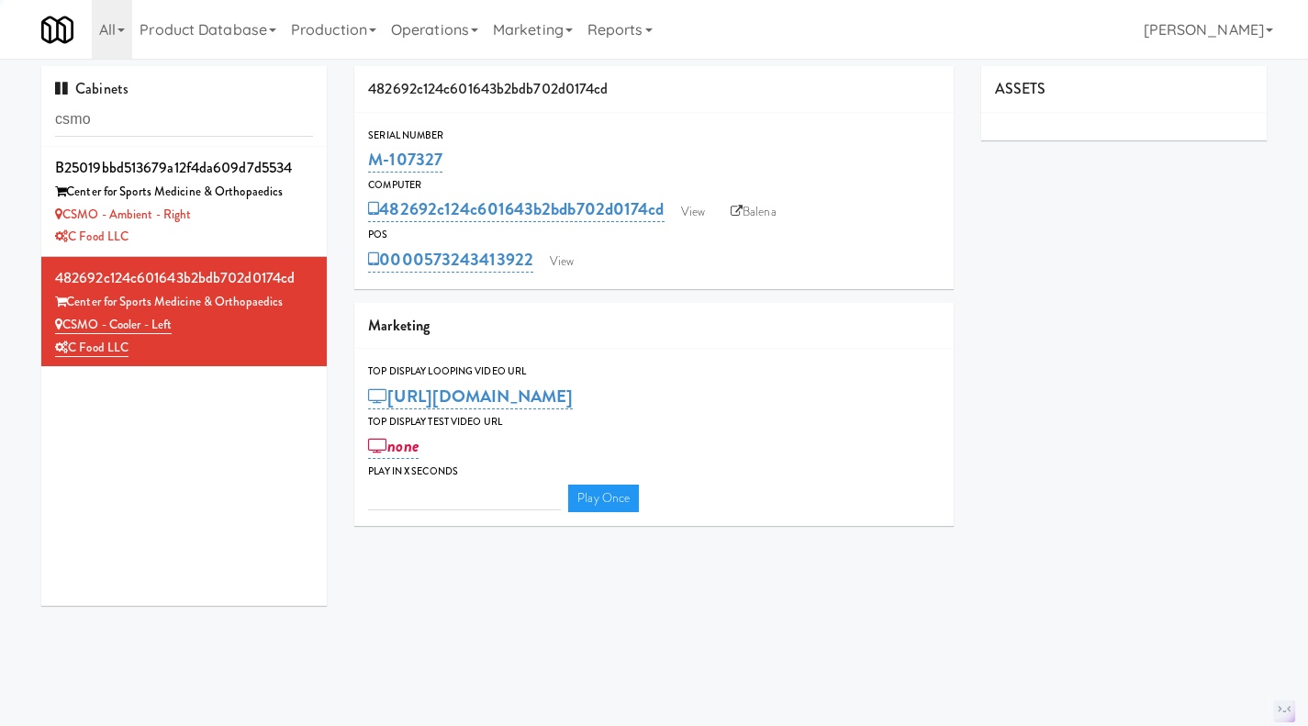
type input "3"
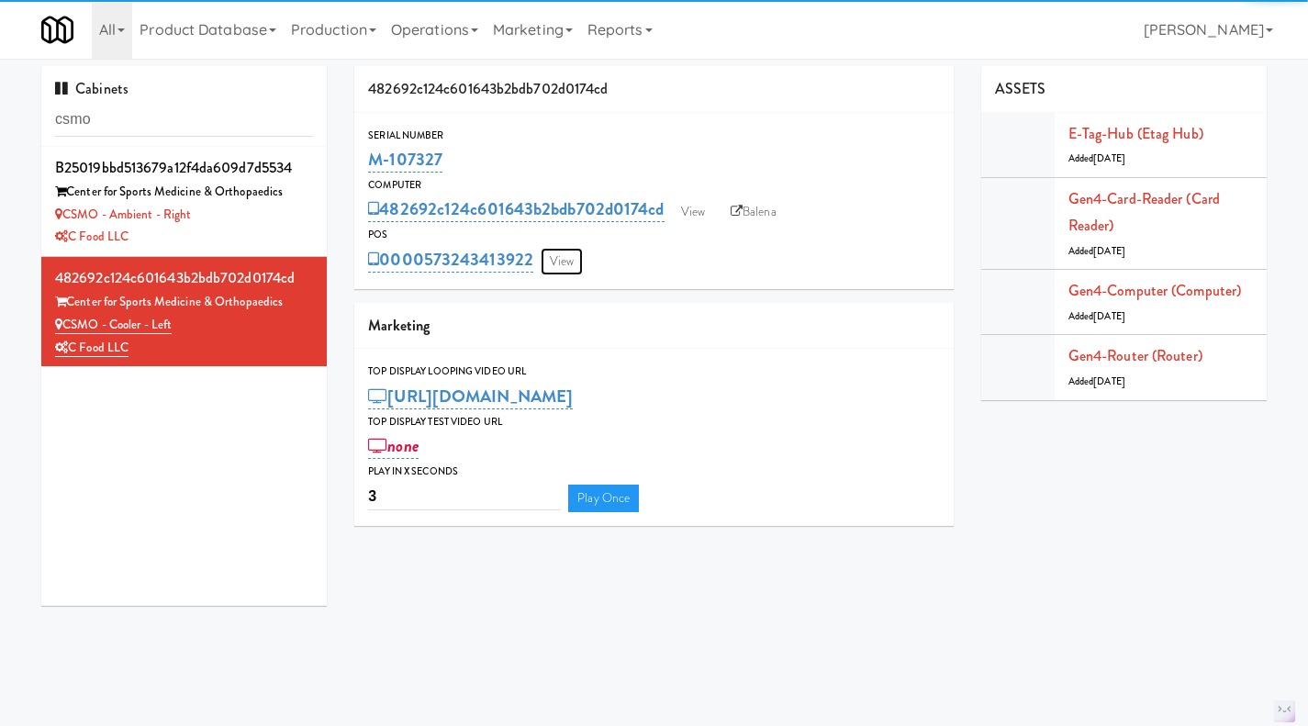
click at [566, 260] on link "View" at bounding box center [562, 262] width 42 height 28
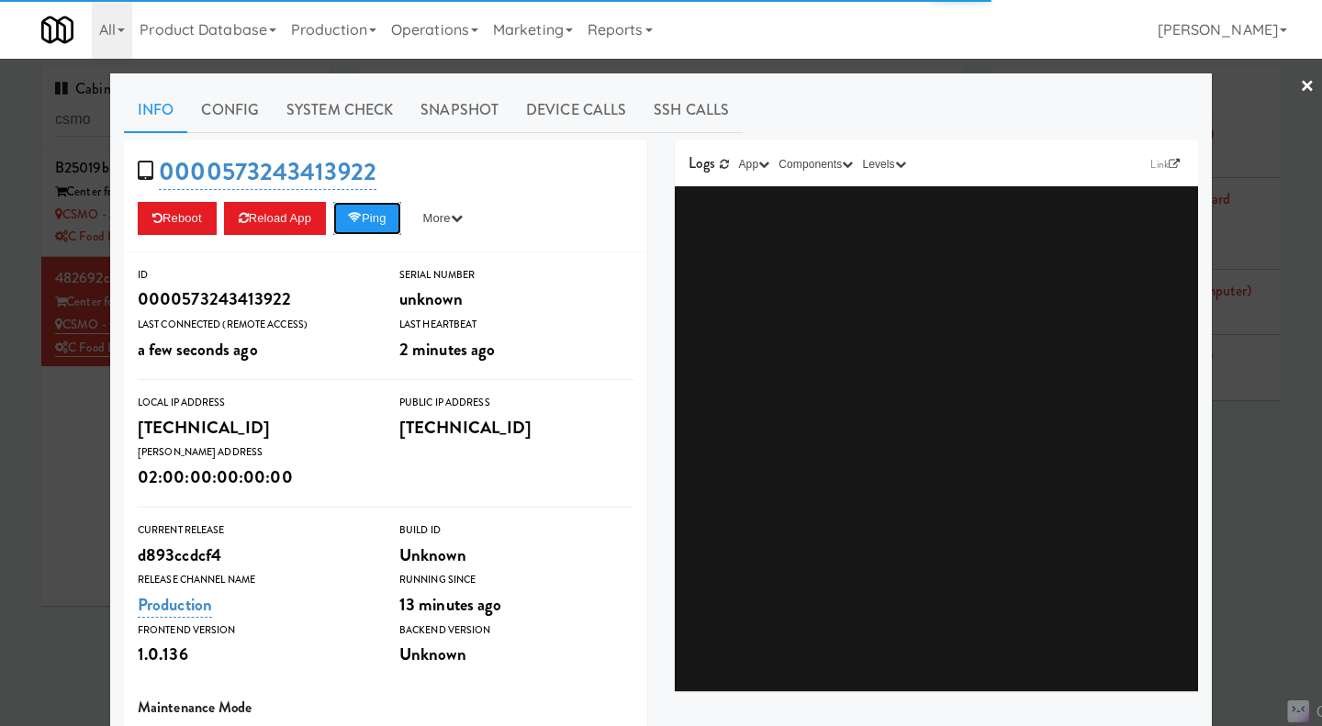
click at [355, 218] on icon at bounding box center [355, 218] width 14 height 12
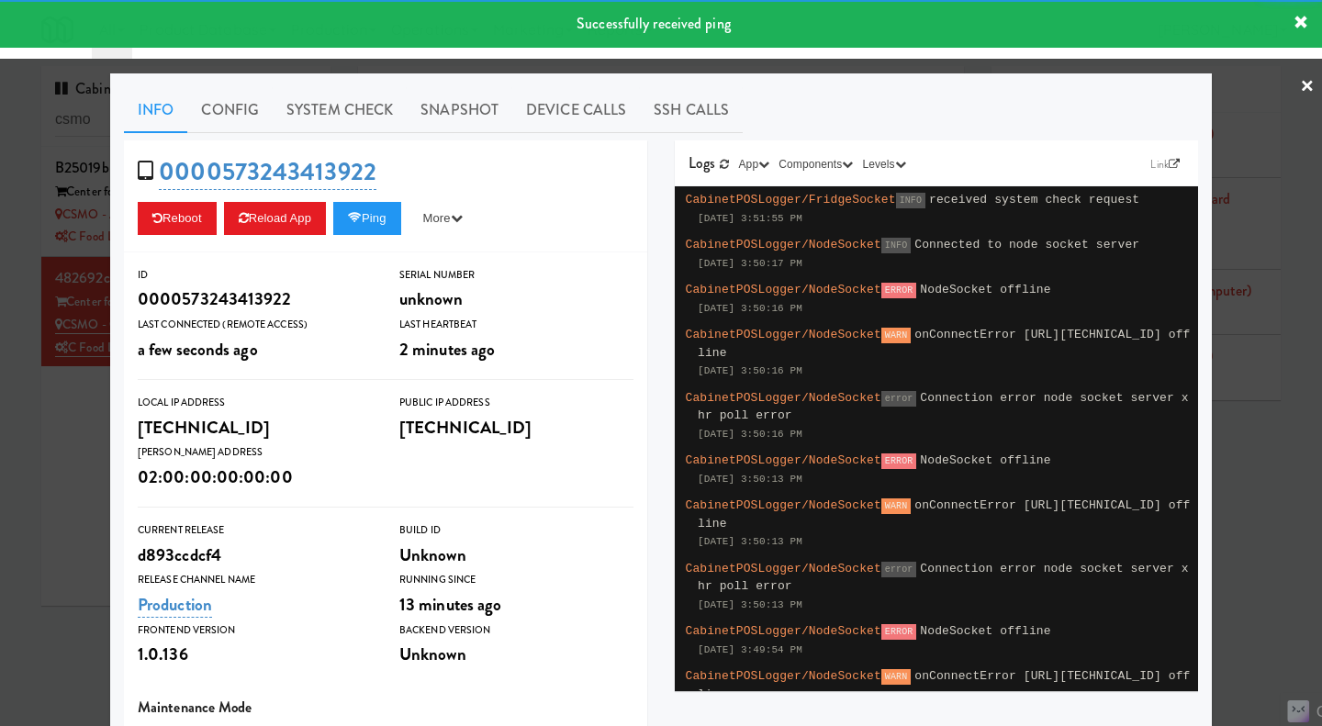
click at [351, 115] on link "System Check" at bounding box center [340, 110] width 134 height 46
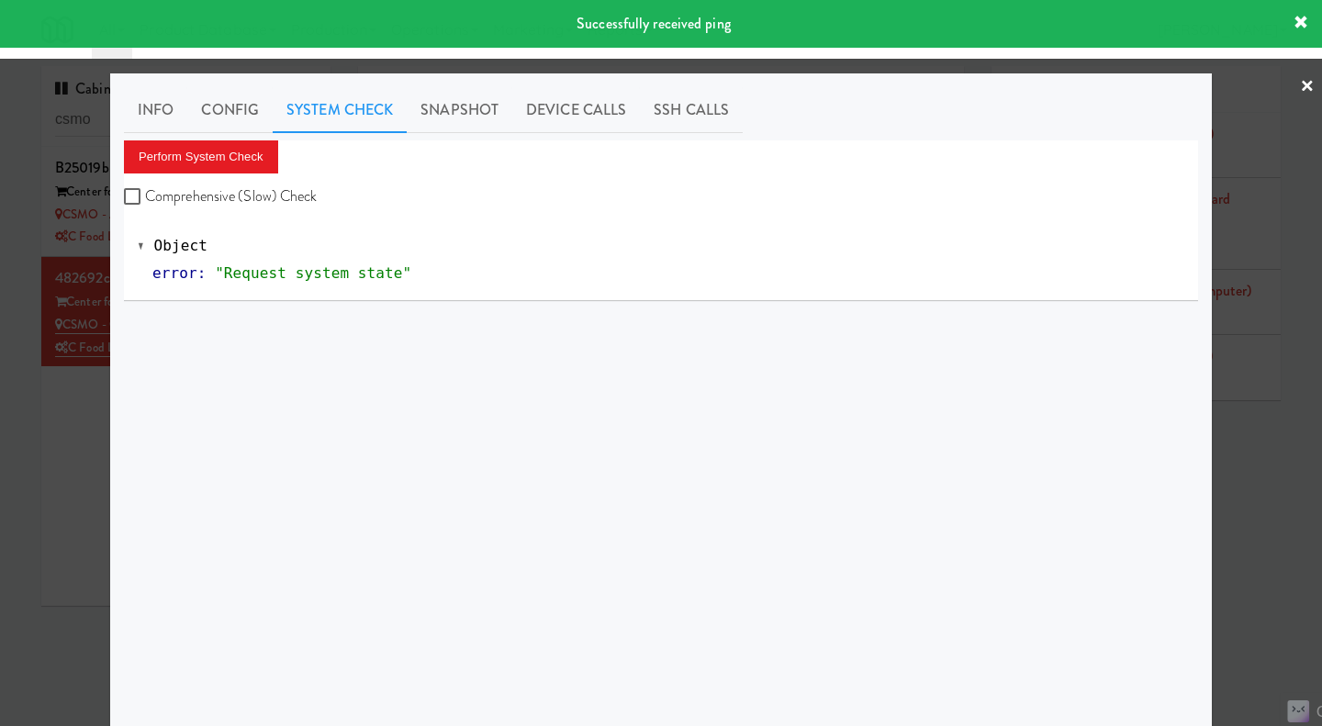
click at [282, 198] on label "Comprehensive (Slow) Check" at bounding box center [221, 197] width 194 height 28
click at [145, 198] on input "Comprehensive (Slow) Check" at bounding box center [134, 197] width 21 height 15
checkbox input "true"
click at [251, 160] on button "Perform System Check" at bounding box center [201, 156] width 154 height 33
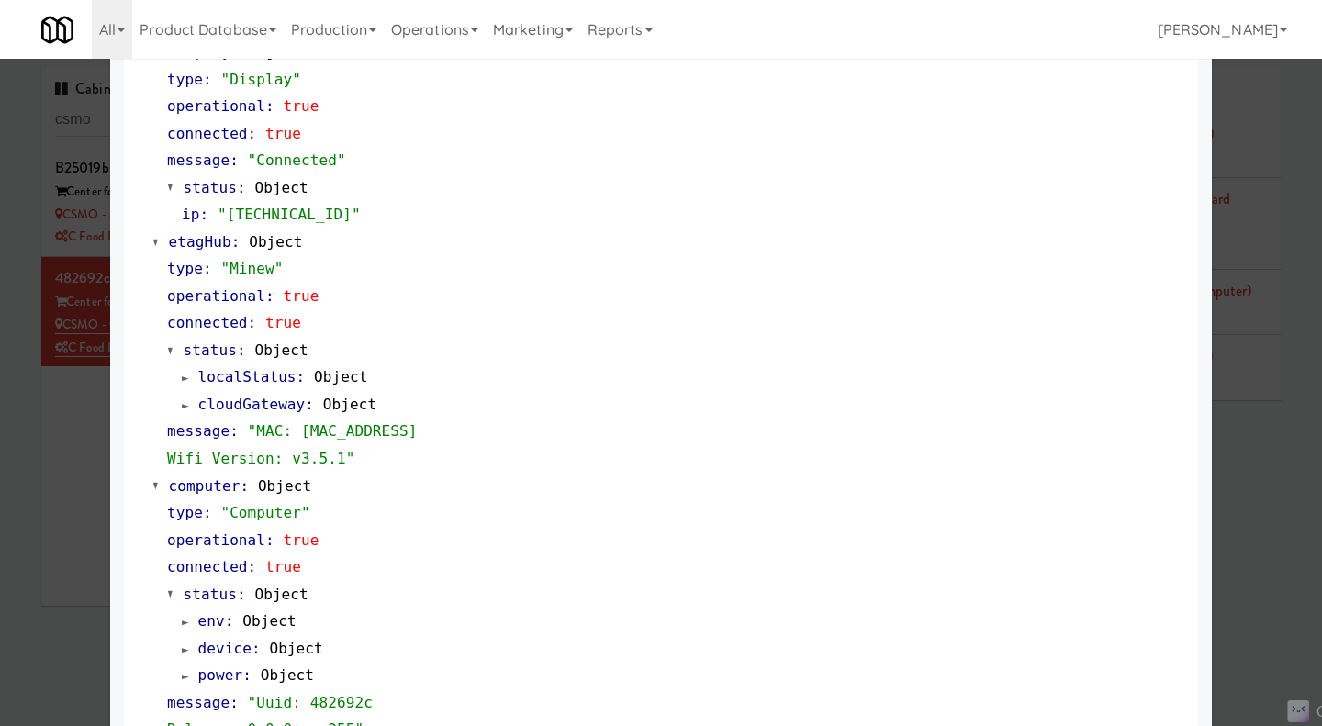
scroll to position [1837, 0]
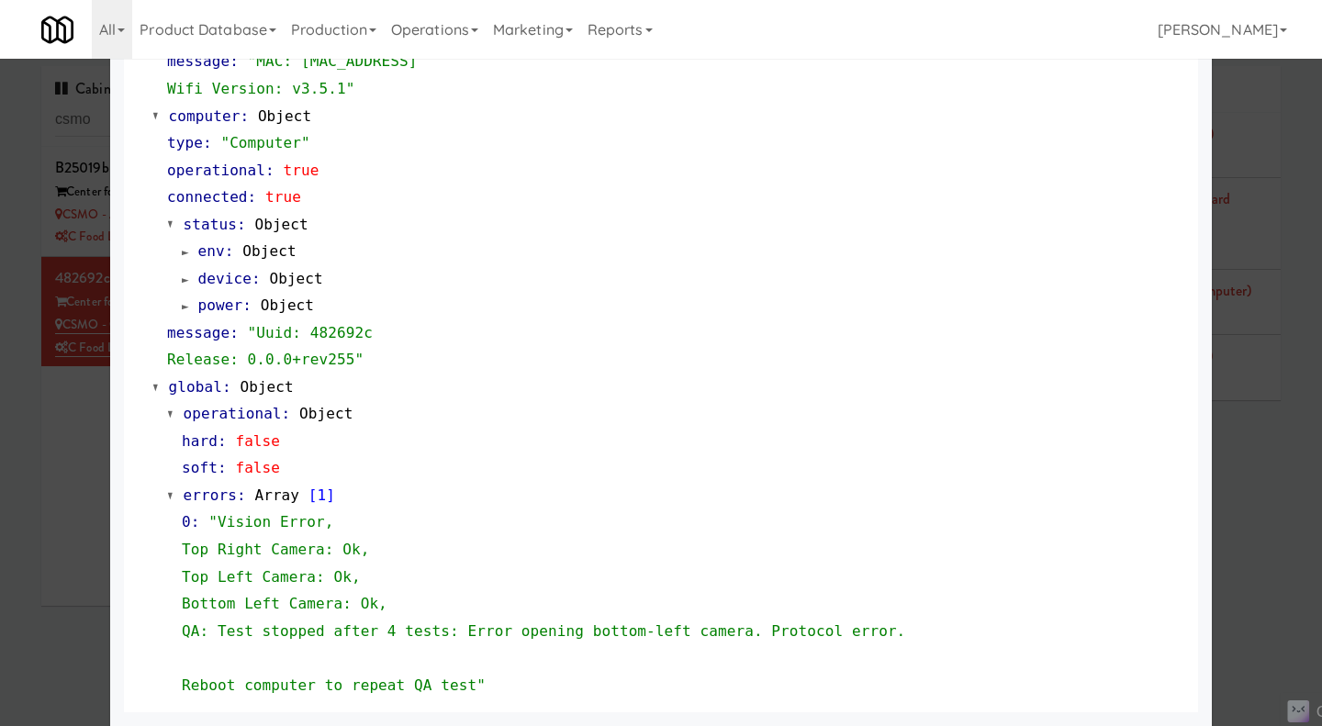
click at [90, 422] on div at bounding box center [661, 363] width 1322 height 726
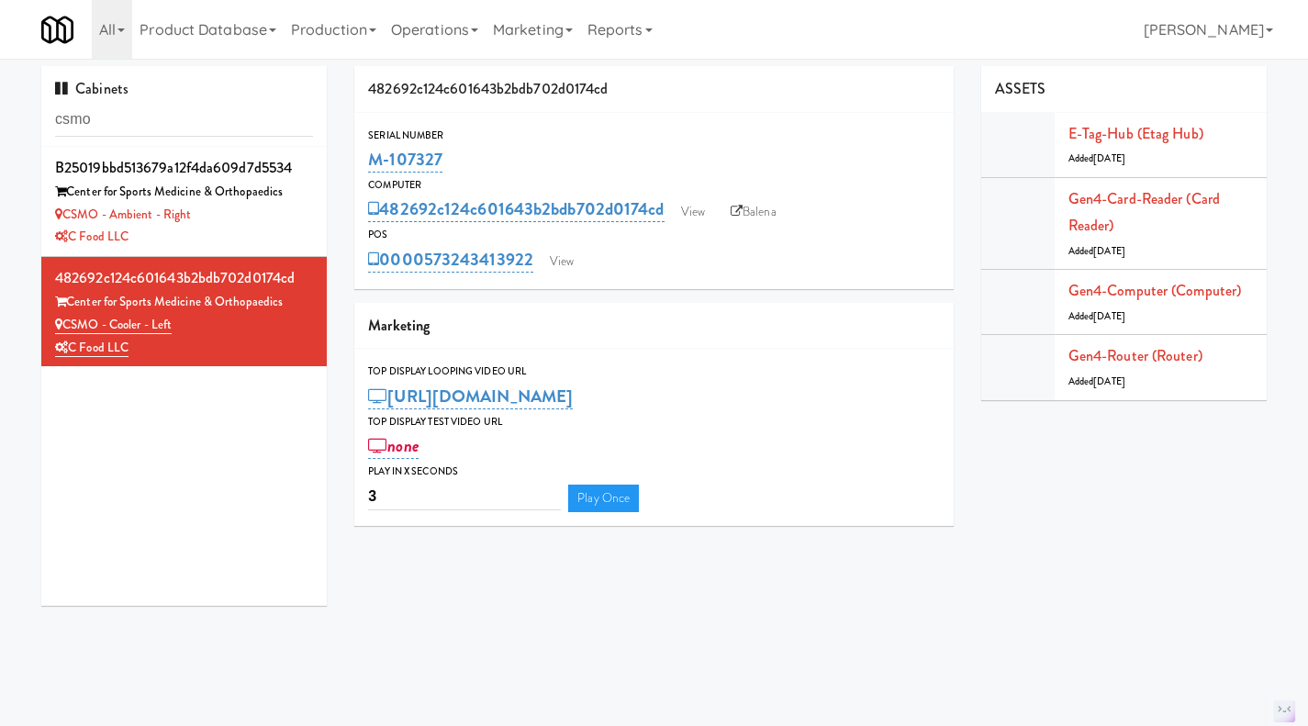
click at [296, 234] on div "C Food LLC" at bounding box center [184, 237] width 258 height 23
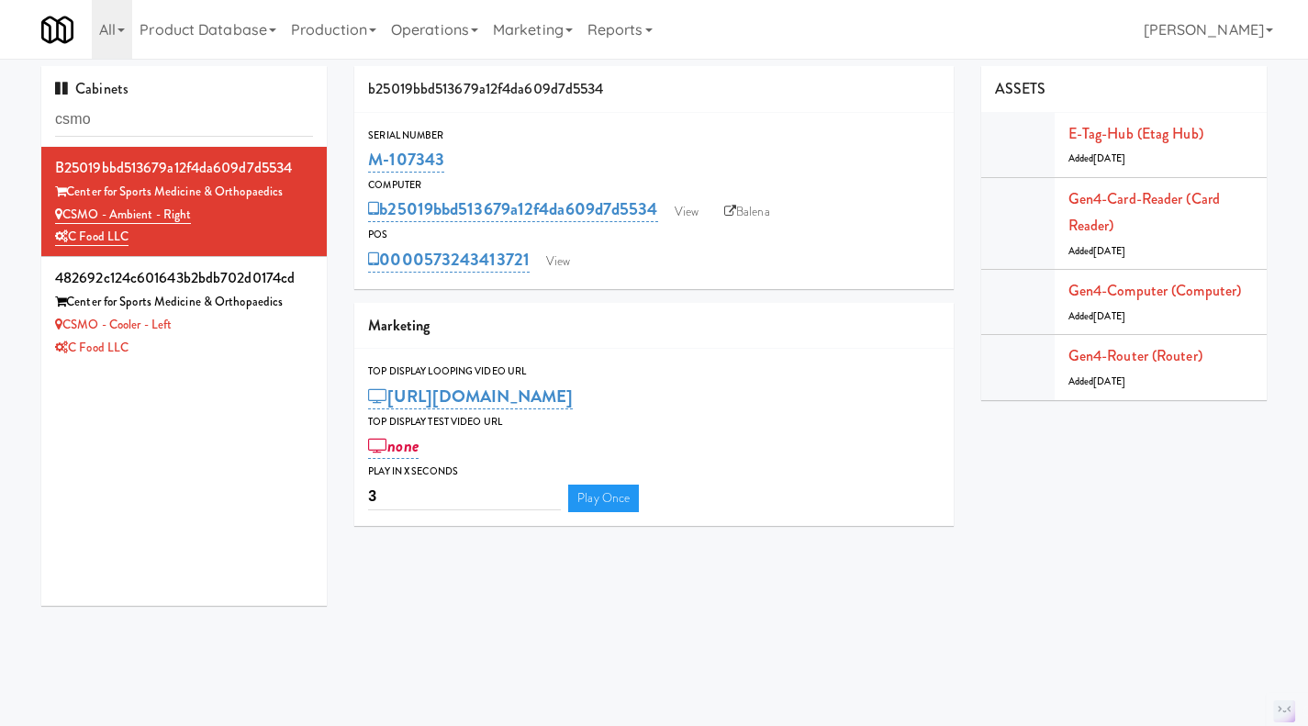
click at [752, 214] on link "Balena" at bounding box center [747, 212] width 64 height 28
drag, startPoint x: 490, startPoint y: 156, endPoint x: 367, endPoint y: 157, distance: 123.0
click at [367, 157] on div "Serial Number M-107343" at bounding box center [653, 152] width 599 height 50
copy link "M-107343"
click at [557, 262] on link "View" at bounding box center [558, 262] width 42 height 28
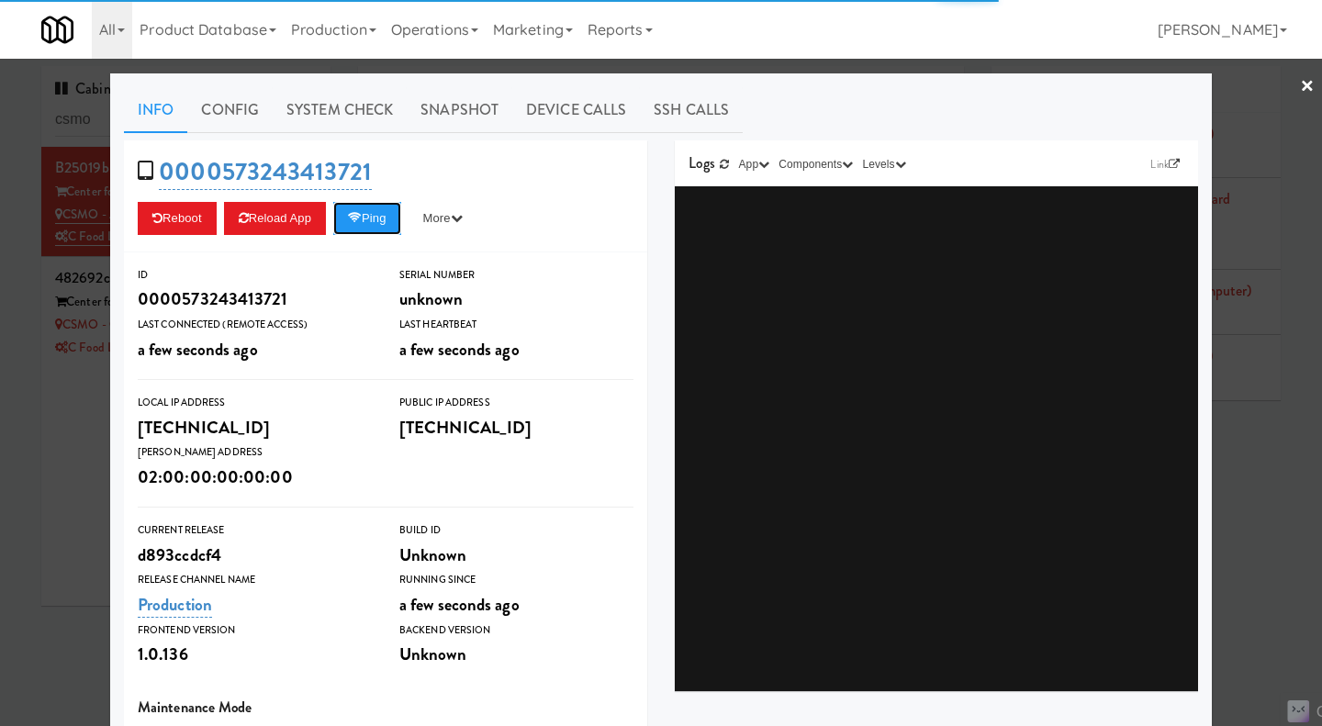
click at [370, 220] on button "Ping" at bounding box center [367, 218] width 68 height 33
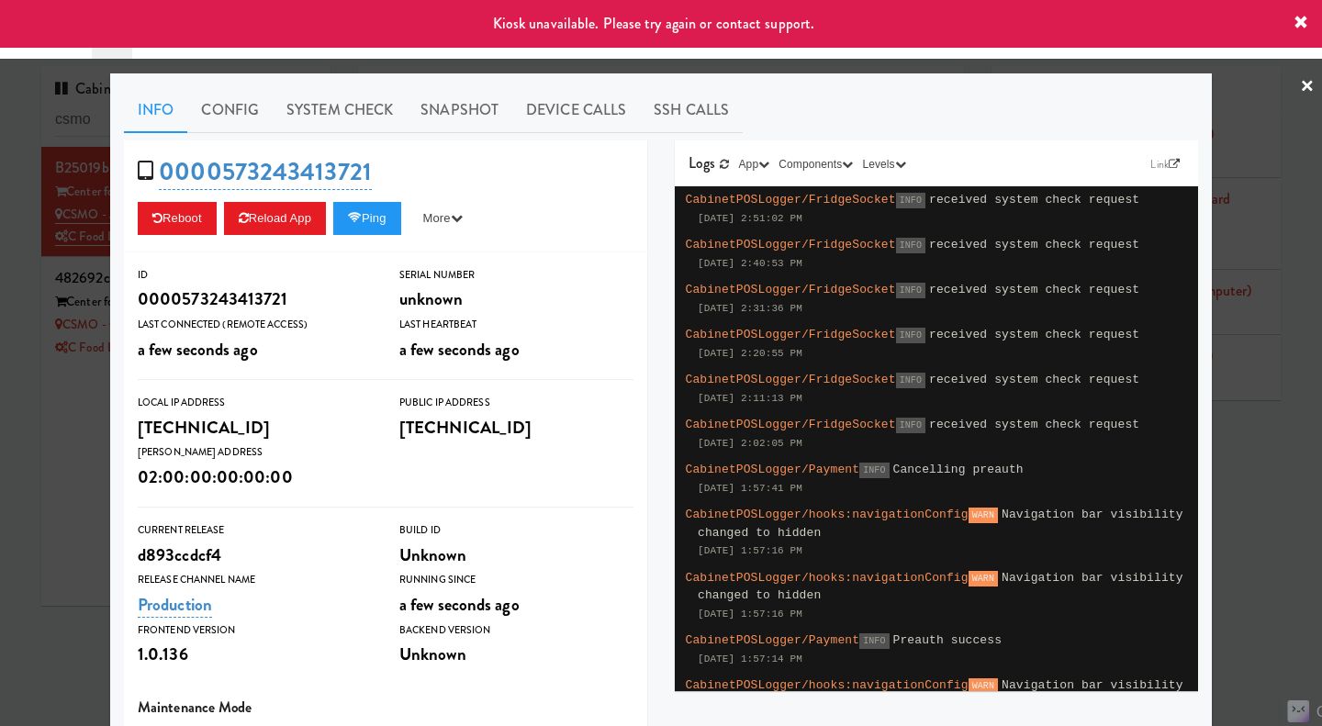
click at [35, 476] on div at bounding box center [661, 363] width 1322 height 726
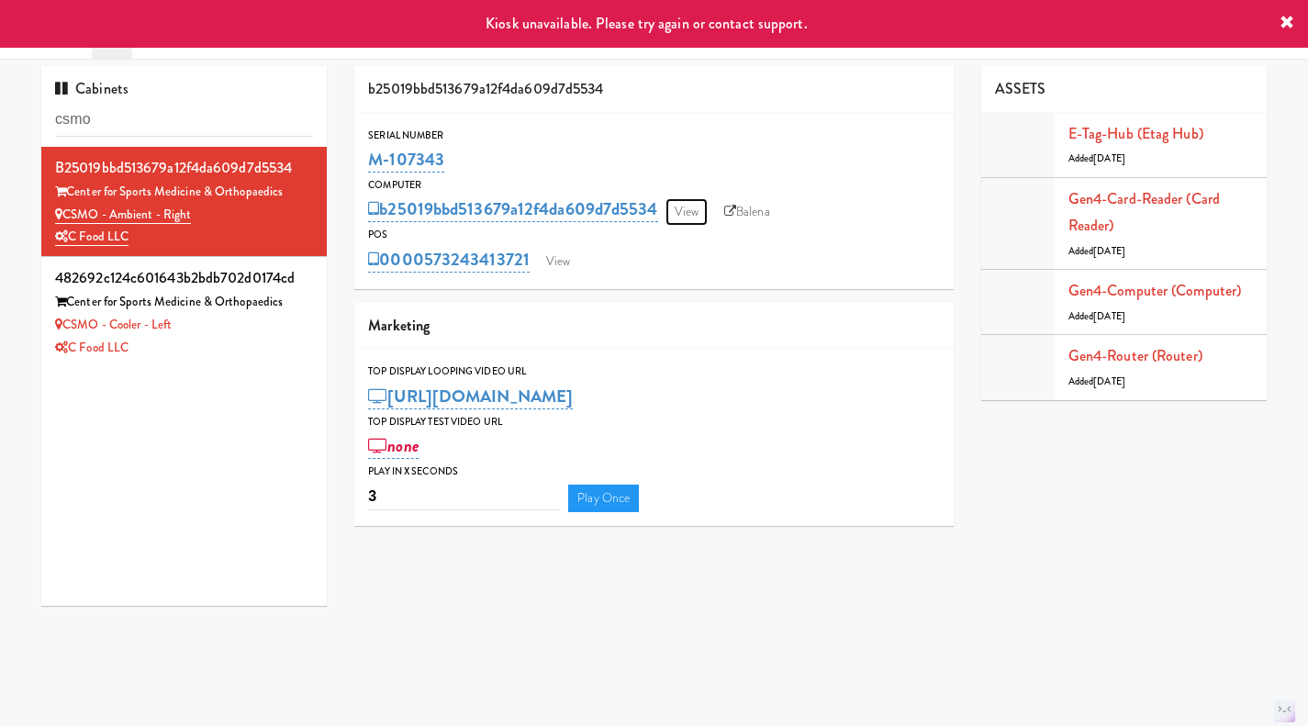
click at [700, 204] on link "View" at bounding box center [686, 212] width 42 height 28
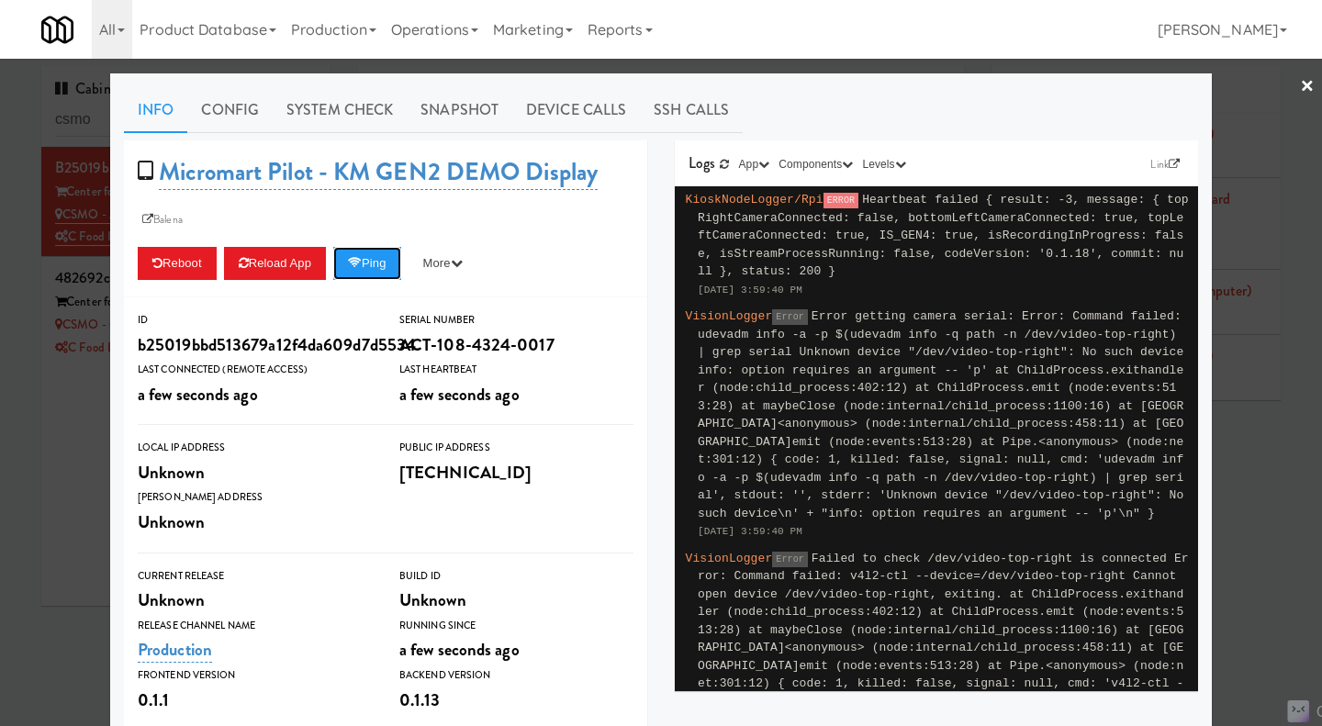
click at [373, 262] on button "Ping" at bounding box center [367, 263] width 68 height 33
click at [63, 507] on div at bounding box center [661, 363] width 1322 height 726
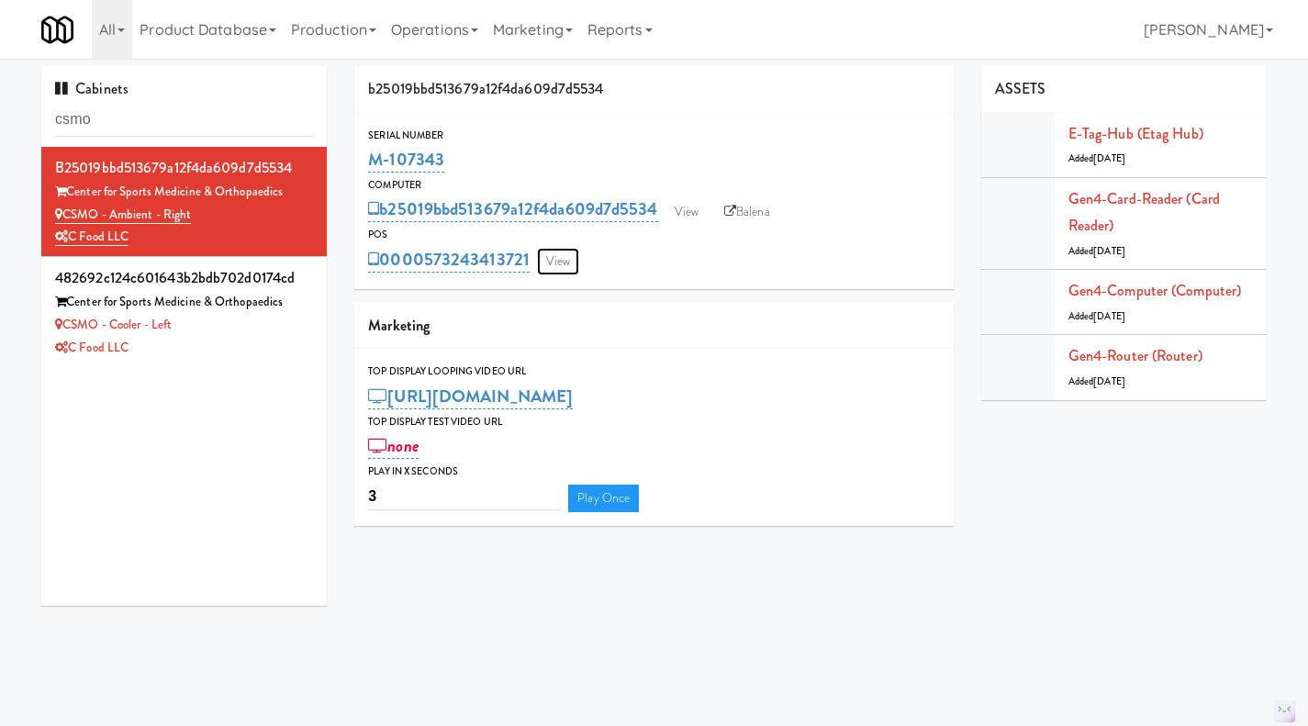
click at [574, 262] on link "View" at bounding box center [558, 262] width 42 height 28
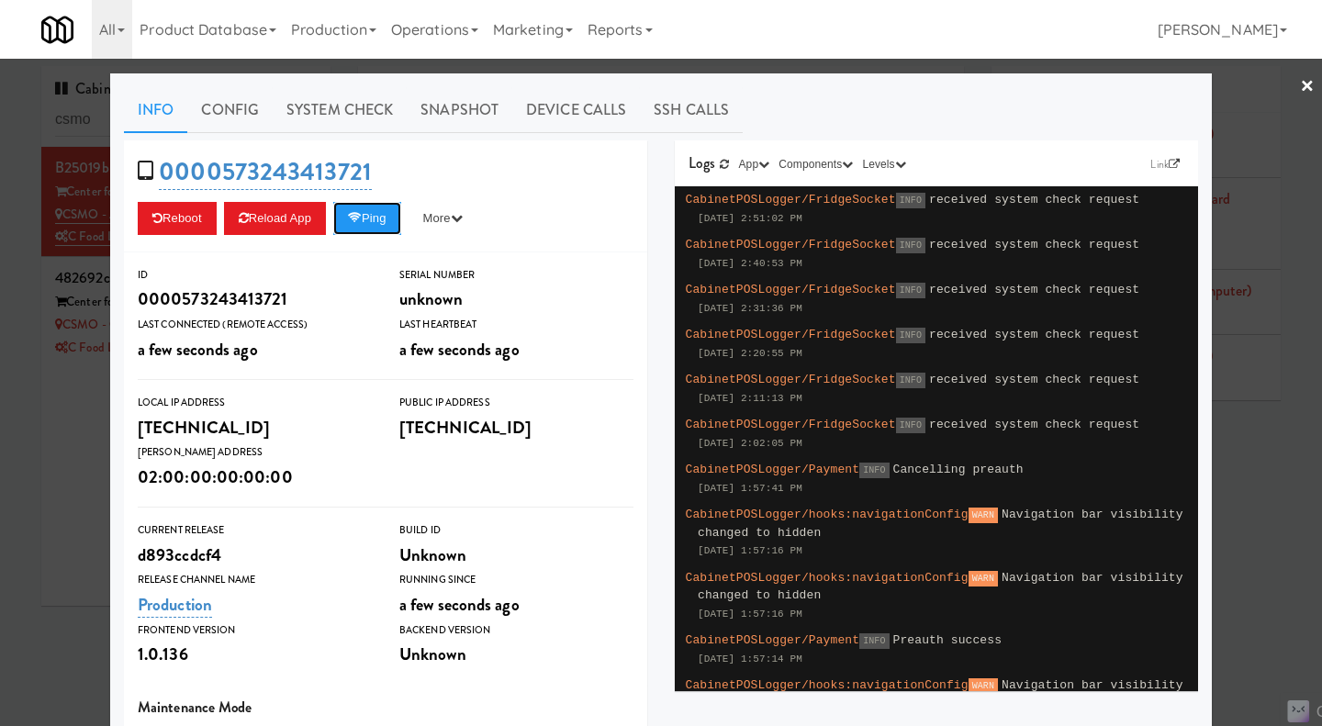
click at [374, 228] on button "Ping" at bounding box center [367, 218] width 68 height 33
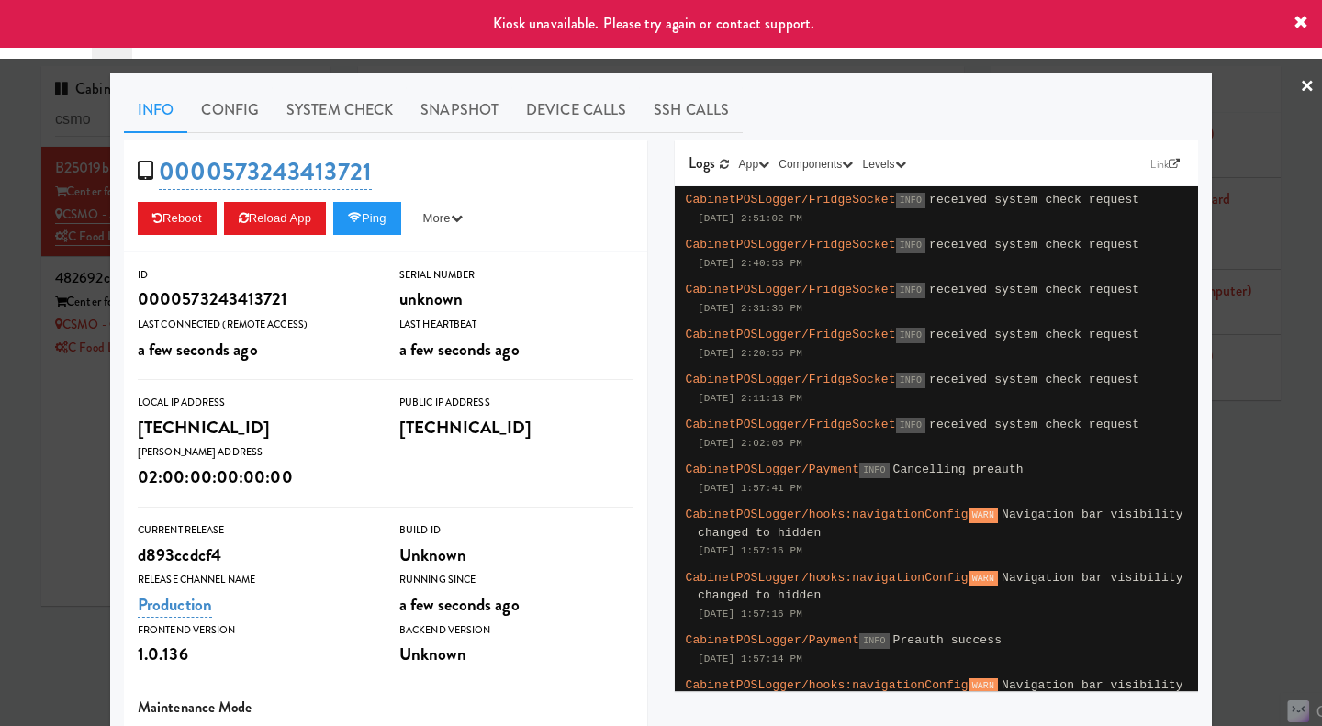
click at [57, 445] on div at bounding box center [661, 363] width 1322 height 726
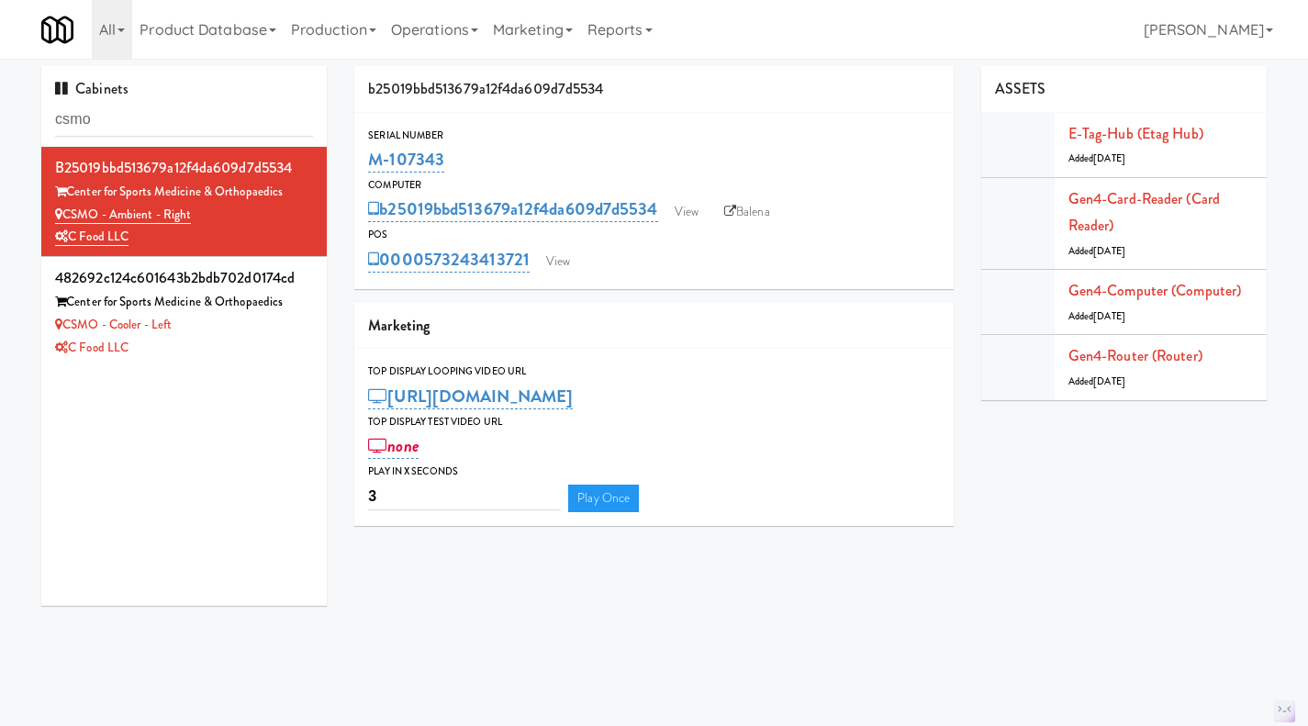
click at [235, 342] on div "C Food LLC" at bounding box center [184, 348] width 258 height 23
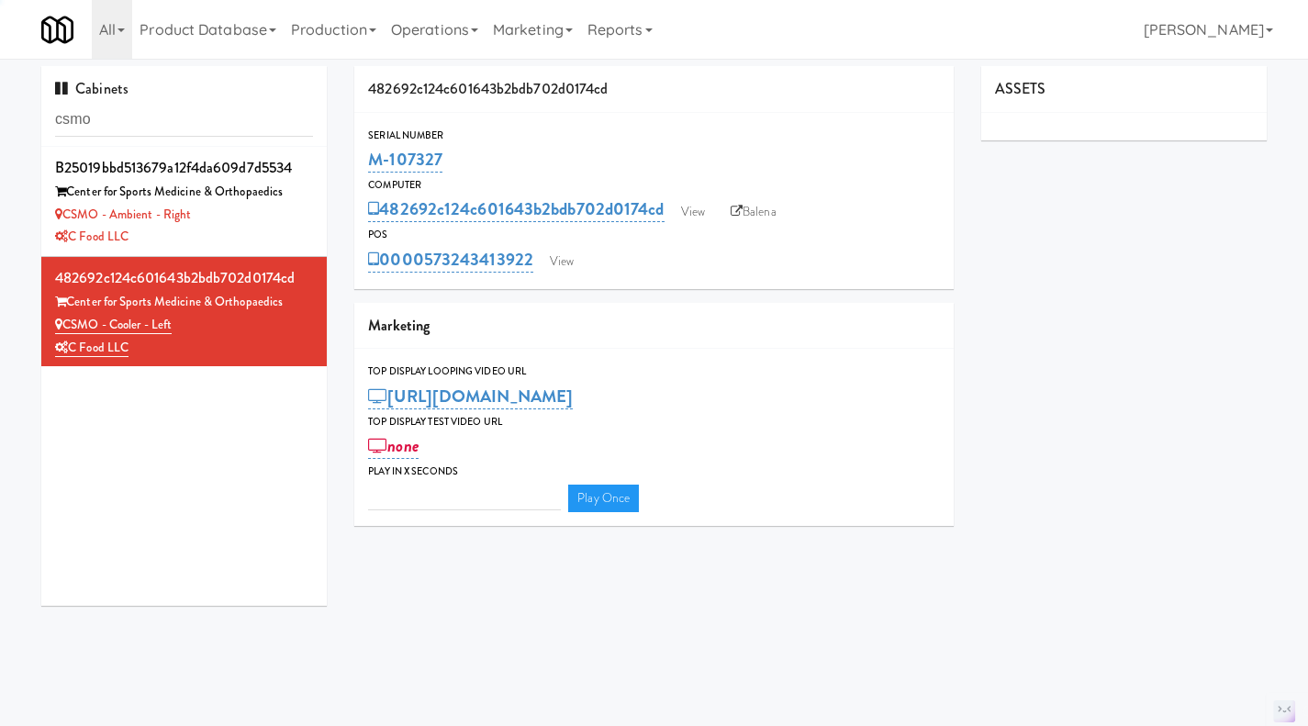
type input "3"
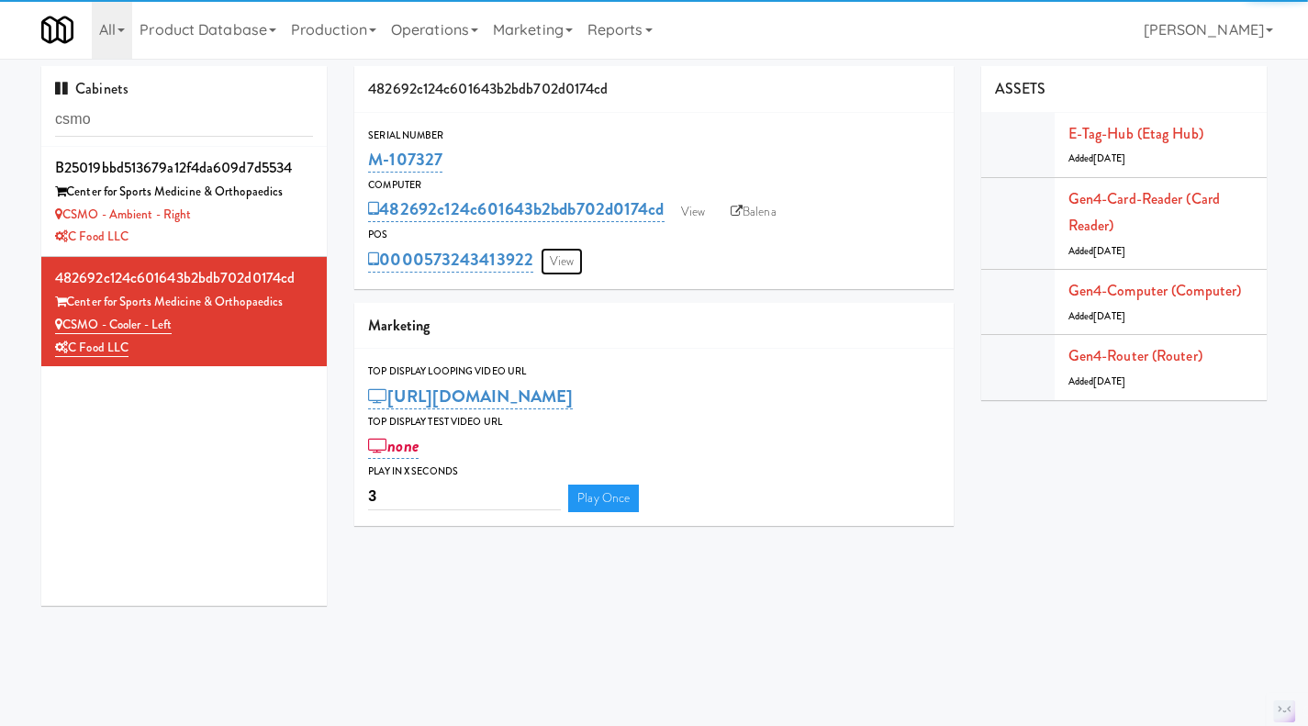
click at [573, 258] on link "View" at bounding box center [562, 262] width 42 height 28
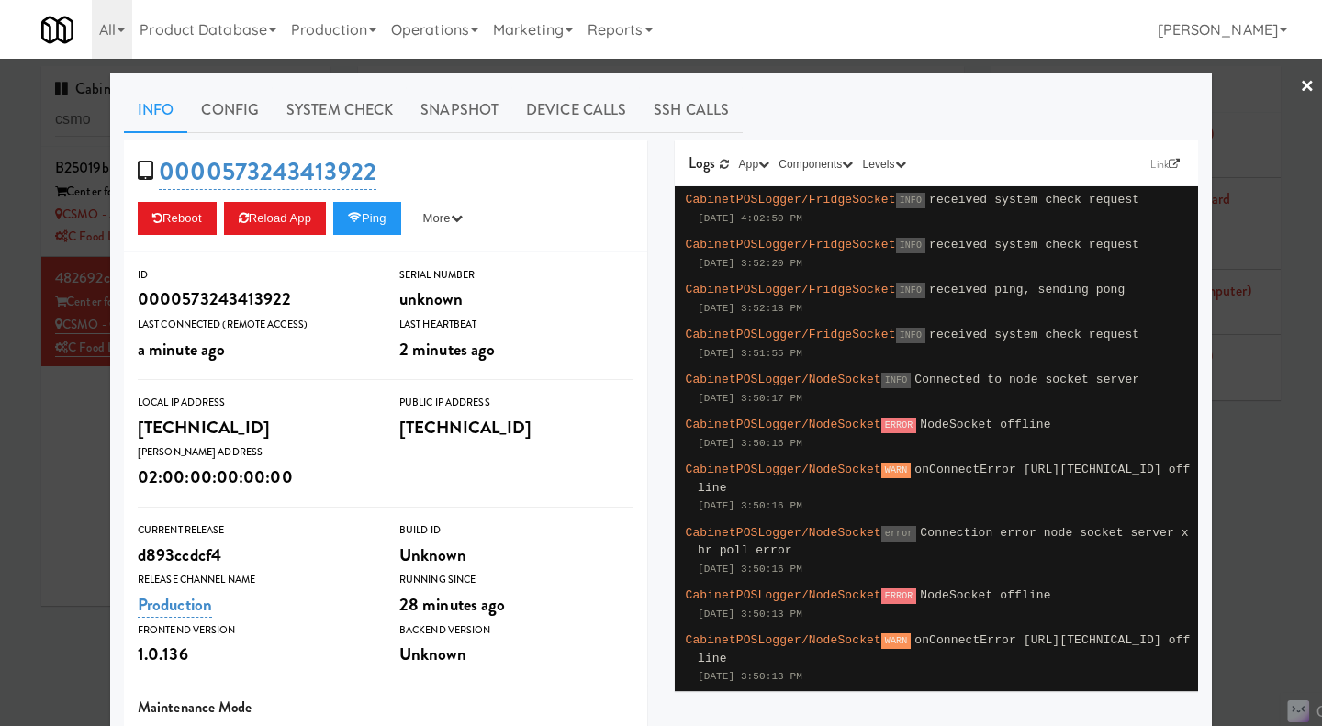
click at [542, 108] on link "Device Calls" at bounding box center [576, 110] width 128 height 46
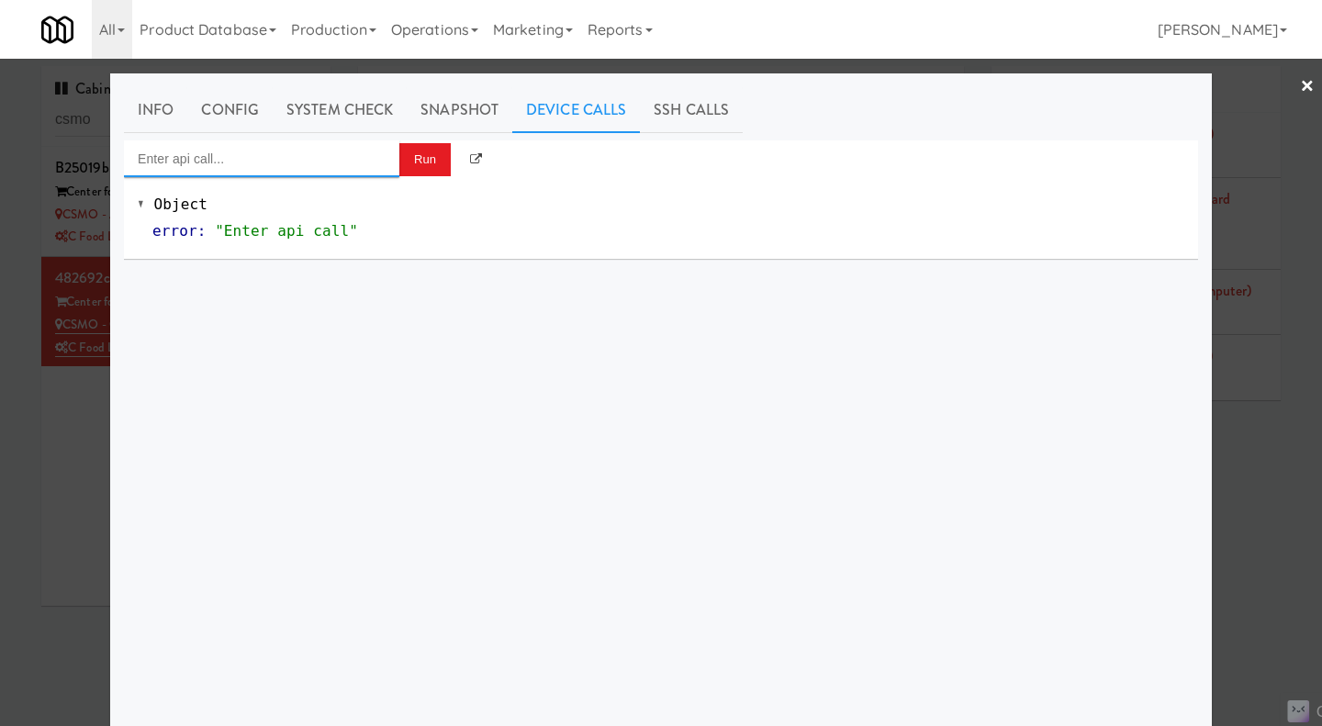
click at [294, 161] on input "Enter api call..." at bounding box center [261, 158] width 275 height 37
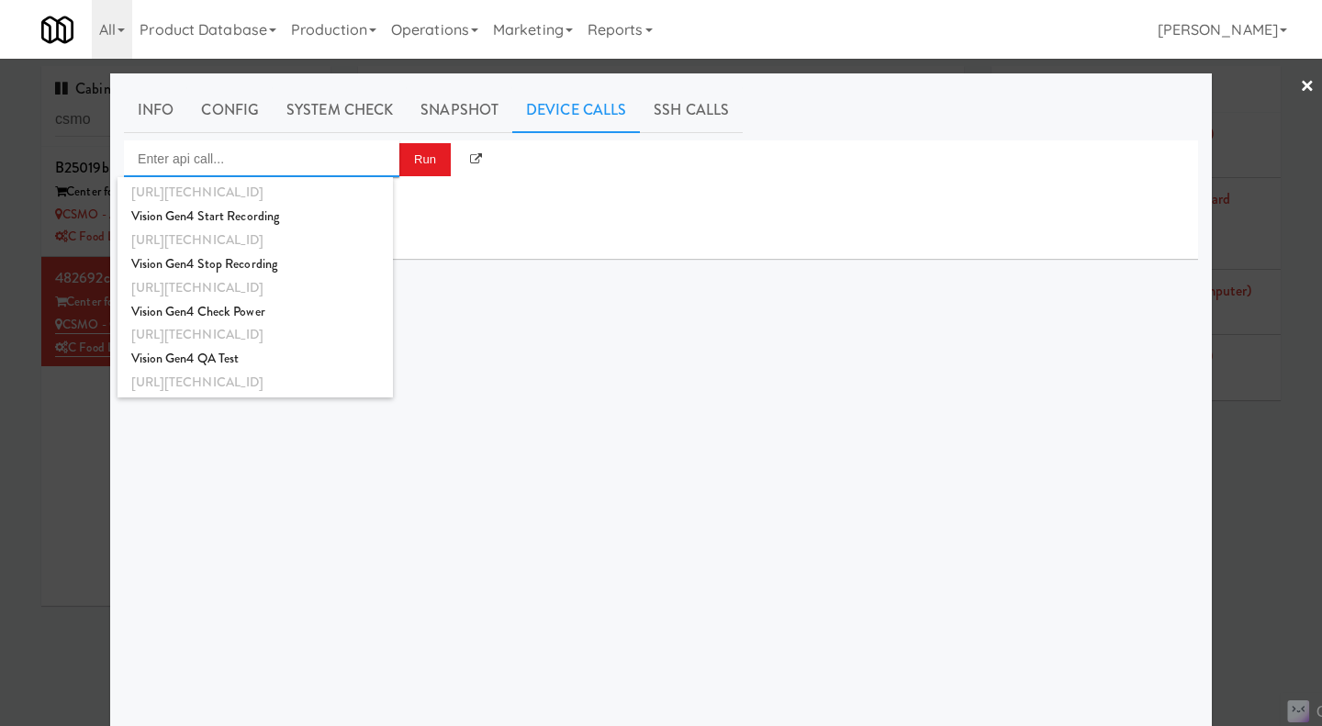
scroll to position [452, 0]
click at [263, 362] on div "Vision Gen4 QA Test" at bounding box center [255, 355] width 248 height 24
type input "Vision Gen4 QA Test"
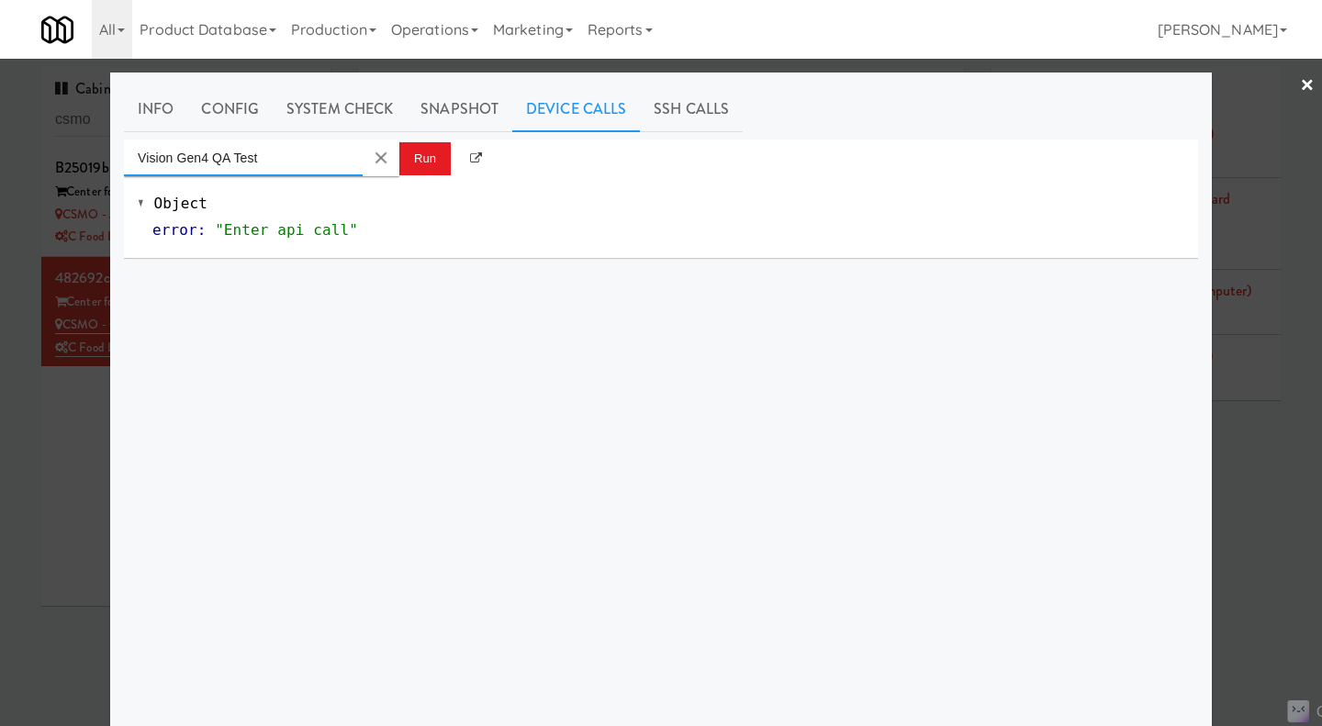
scroll to position [1, 0]
click at [412, 159] on button "Run" at bounding box center [424, 158] width 51 height 33
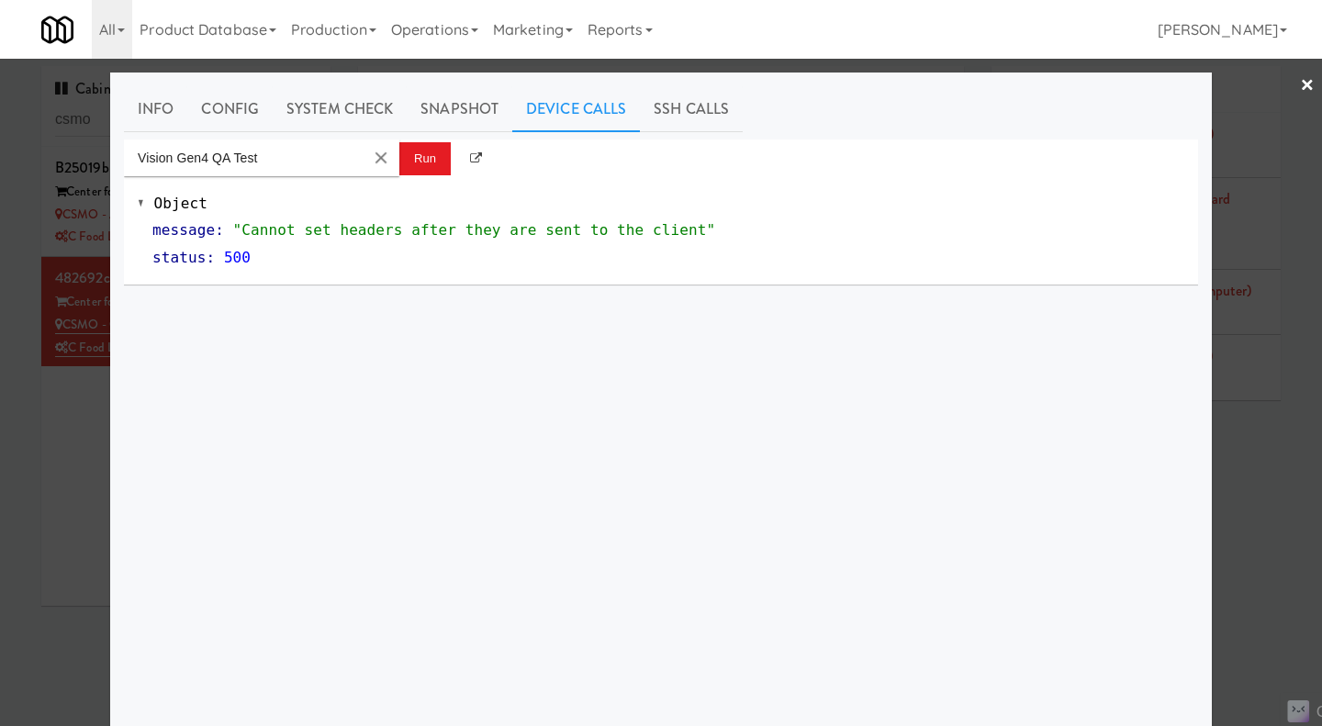
click at [57, 458] on div at bounding box center [661, 363] width 1322 height 726
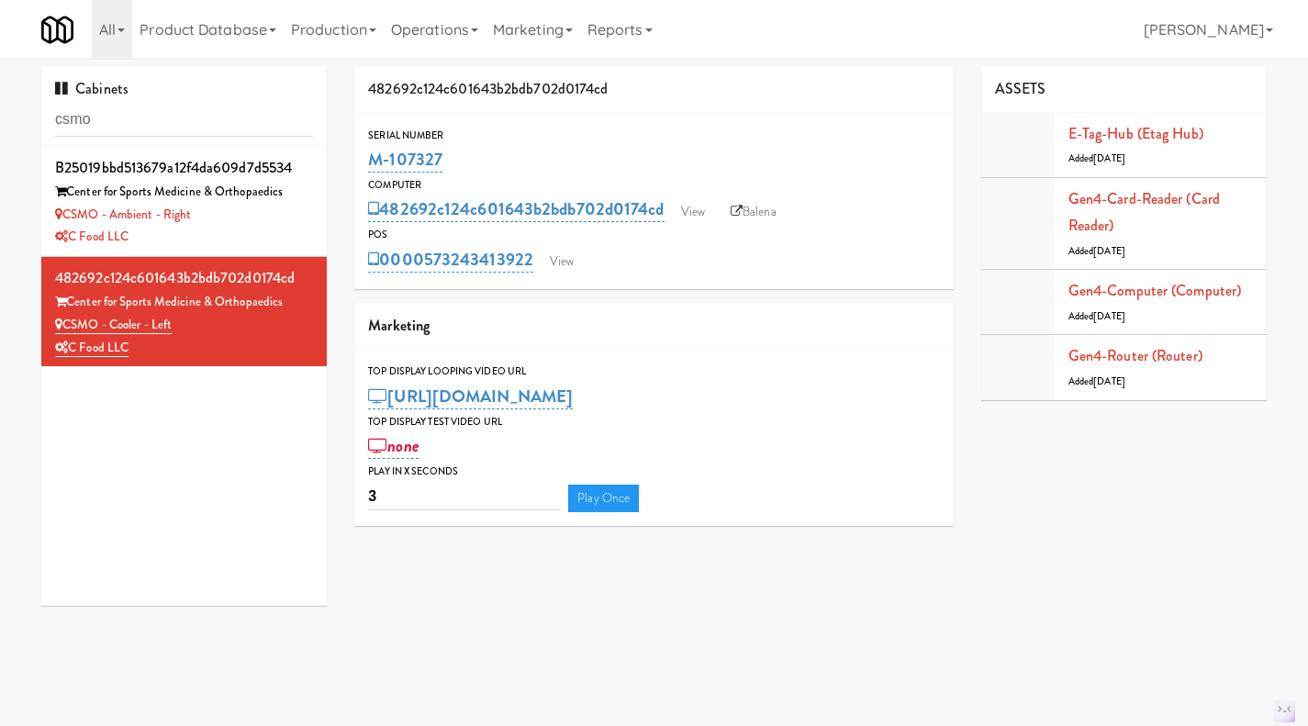
click at [285, 220] on div "CSMO - Ambient - Right" at bounding box center [184, 215] width 258 height 23
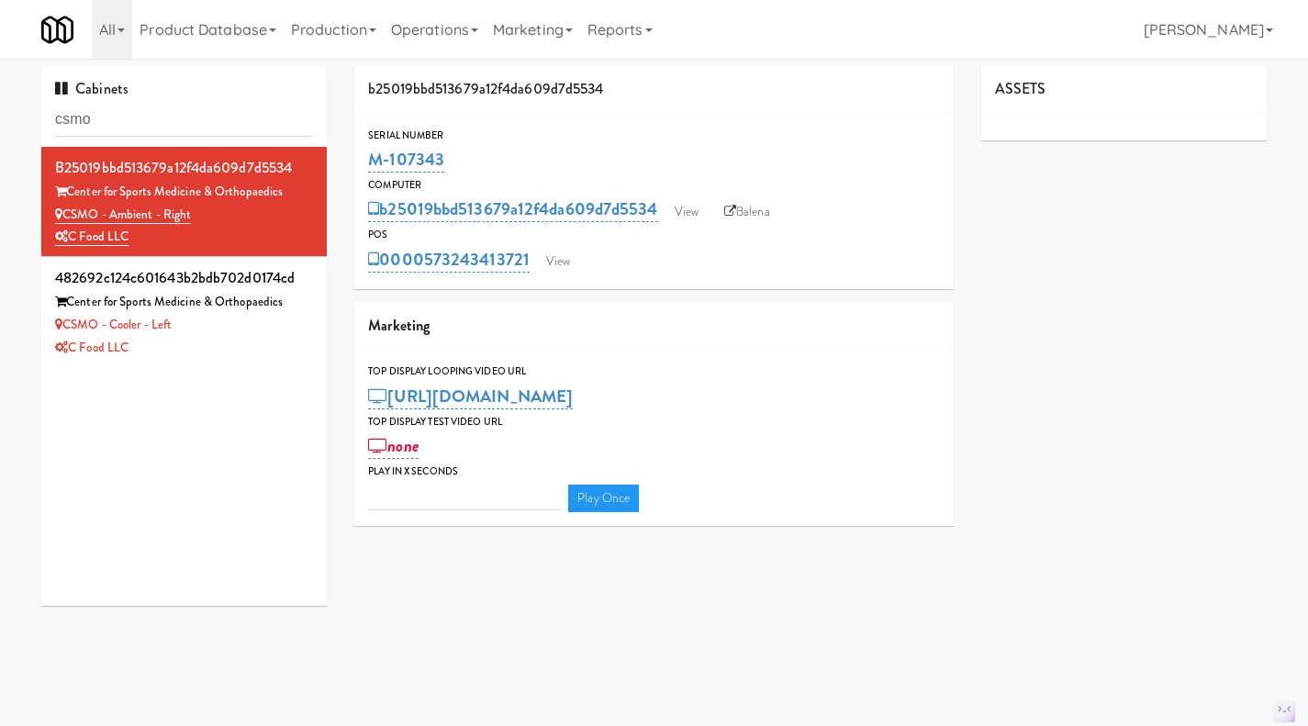
type input "3"
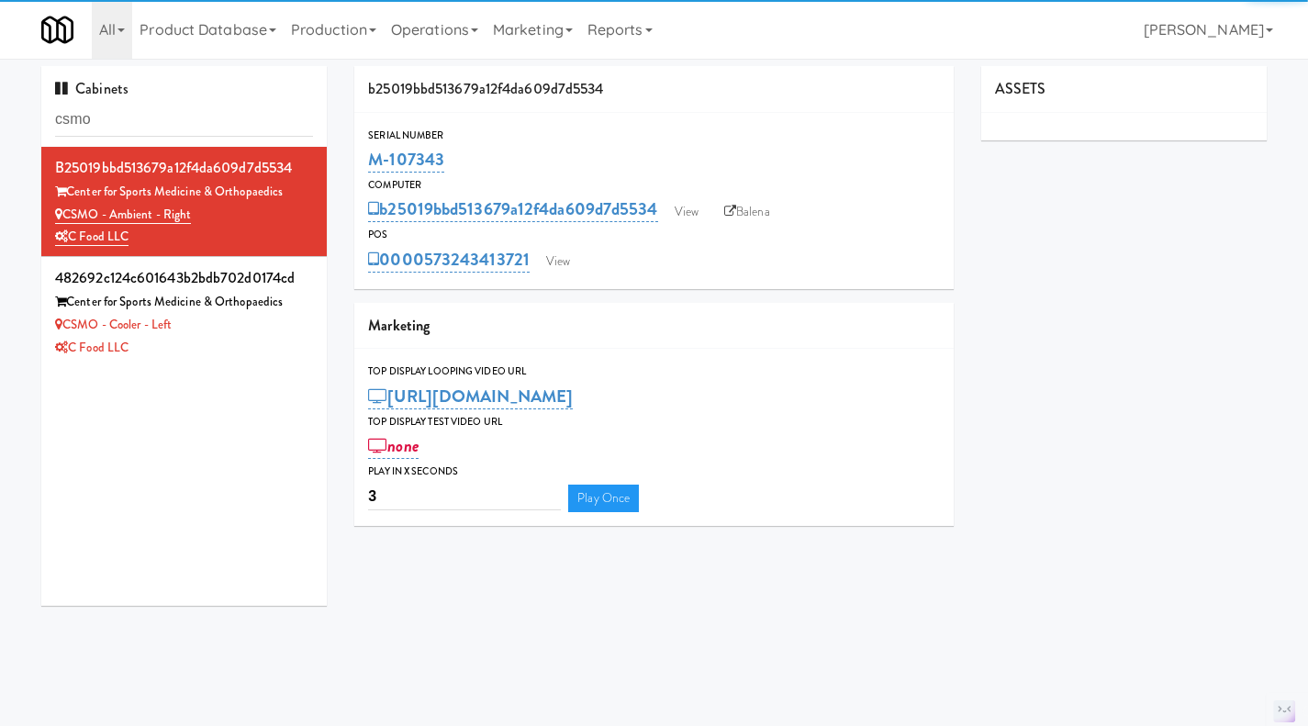
click at [667, 212] on div "b25019bbd513679a12f4da609d7d5534 View Balena" at bounding box center [654, 209] width 572 height 31
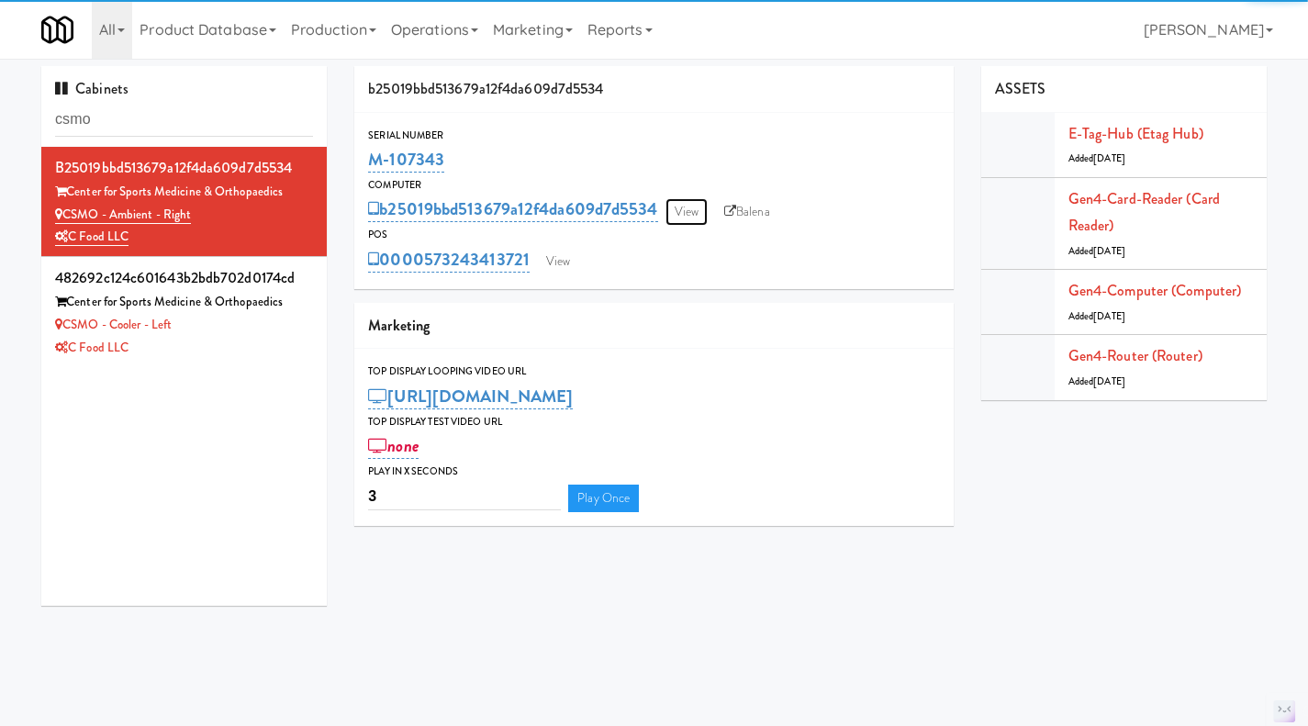
click at [679, 215] on link "View" at bounding box center [686, 212] width 42 height 28
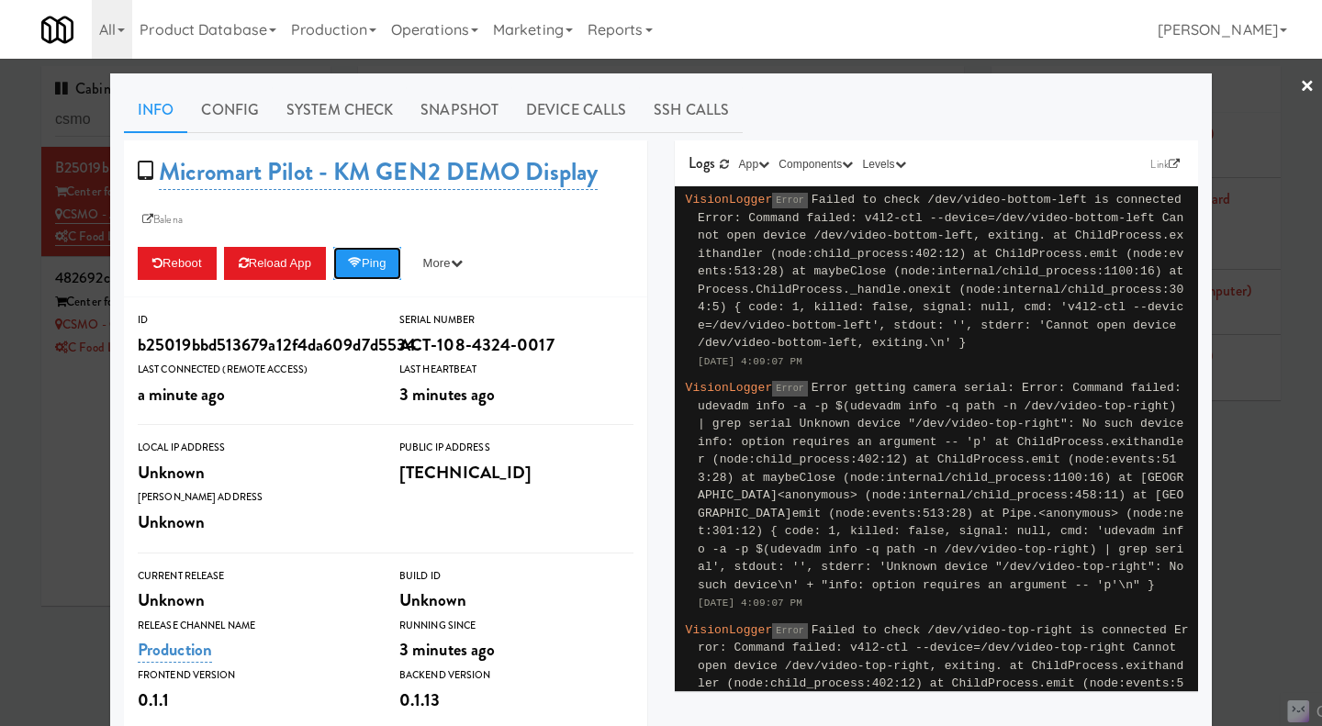
click at [369, 265] on button "Ping" at bounding box center [367, 263] width 68 height 33
click at [379, 256] on button "Ping" at bounding box center [367, 263] width 68 height 33
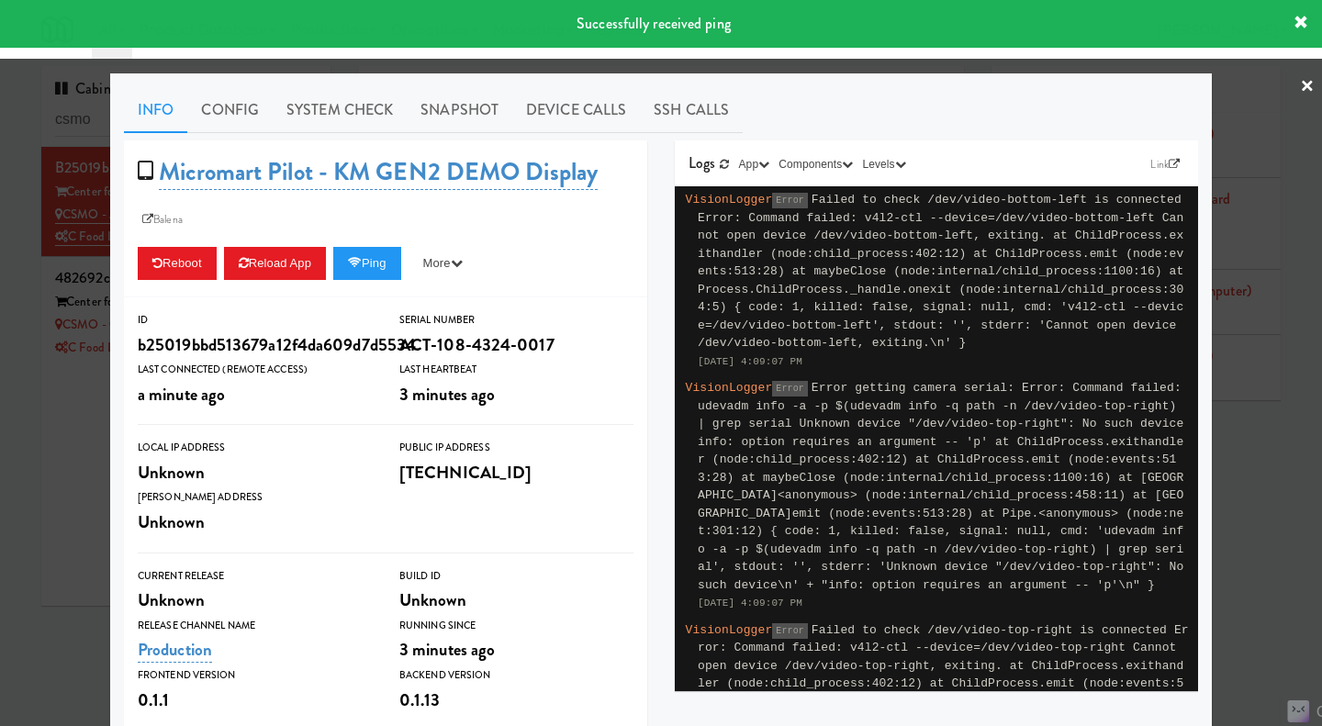
click at [348, 104] on link "System Check" at bounding box center [340, 110] width 134 height 46
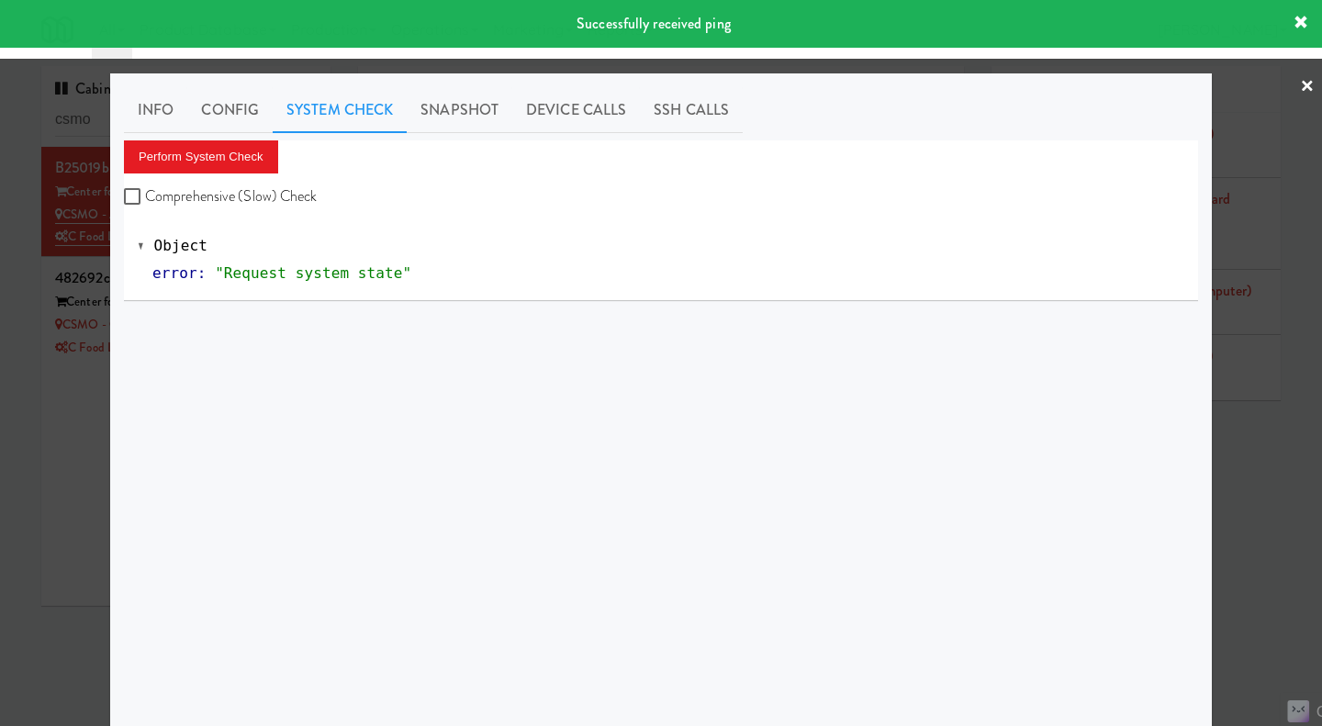
click at [300, 200] on label "Comprehensive (Slow) Check" at bounding box center [221, 197] width 194 height 28
click at [145, 200] on input "Comprehensive (Slow) Check" at bounding box center [134, 197] width 21 height 15
checkbox input "true"
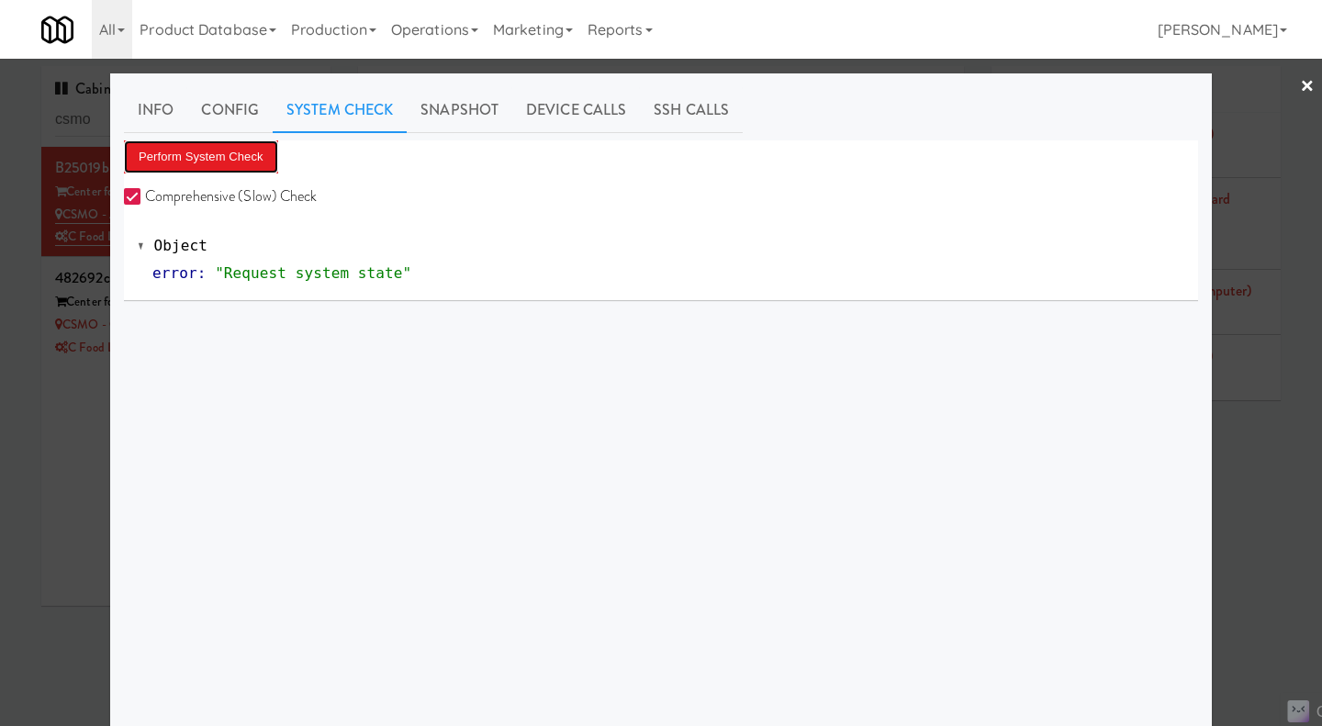
click at [241, 158] on button "Perform System Check" at bounding box center [201, 156] width 154 height 33
click at [64, 467] on div at bounding box center [661, 363] width 1322 height 726
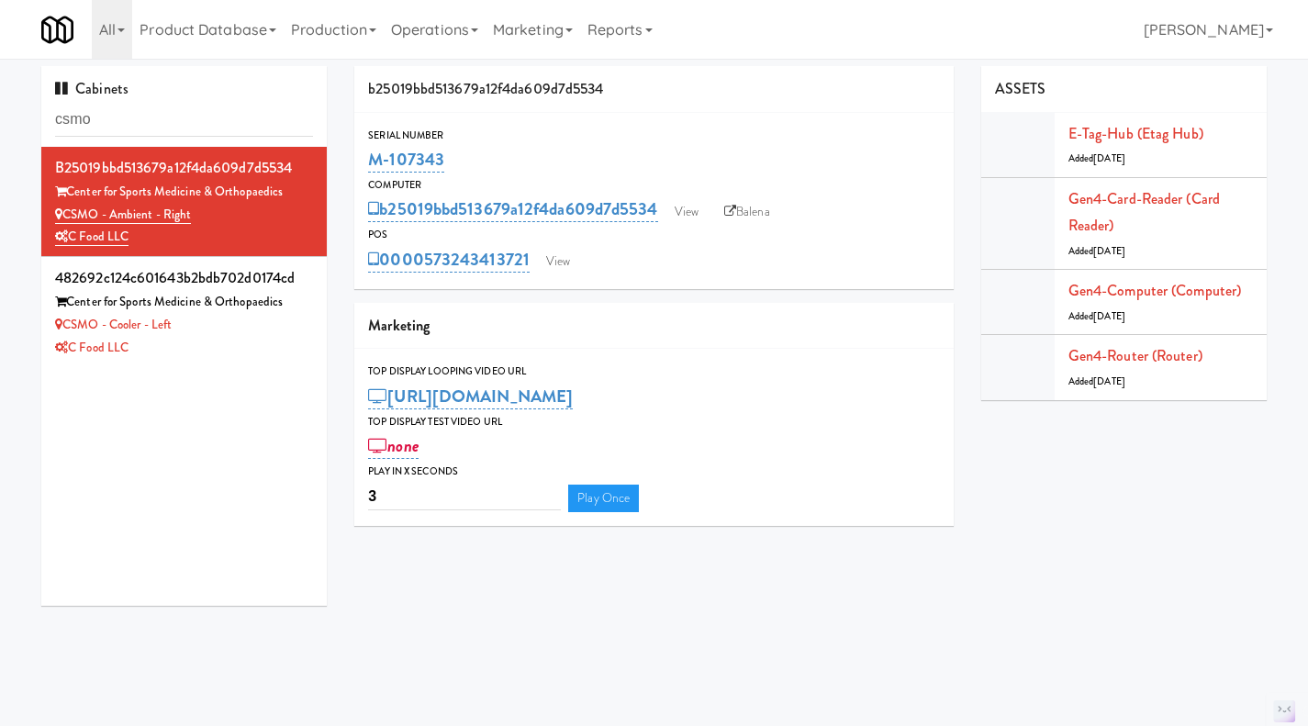
click at [254, 354] on div "C Food LLC" at bounding box center [184, 348] width 258 height 23
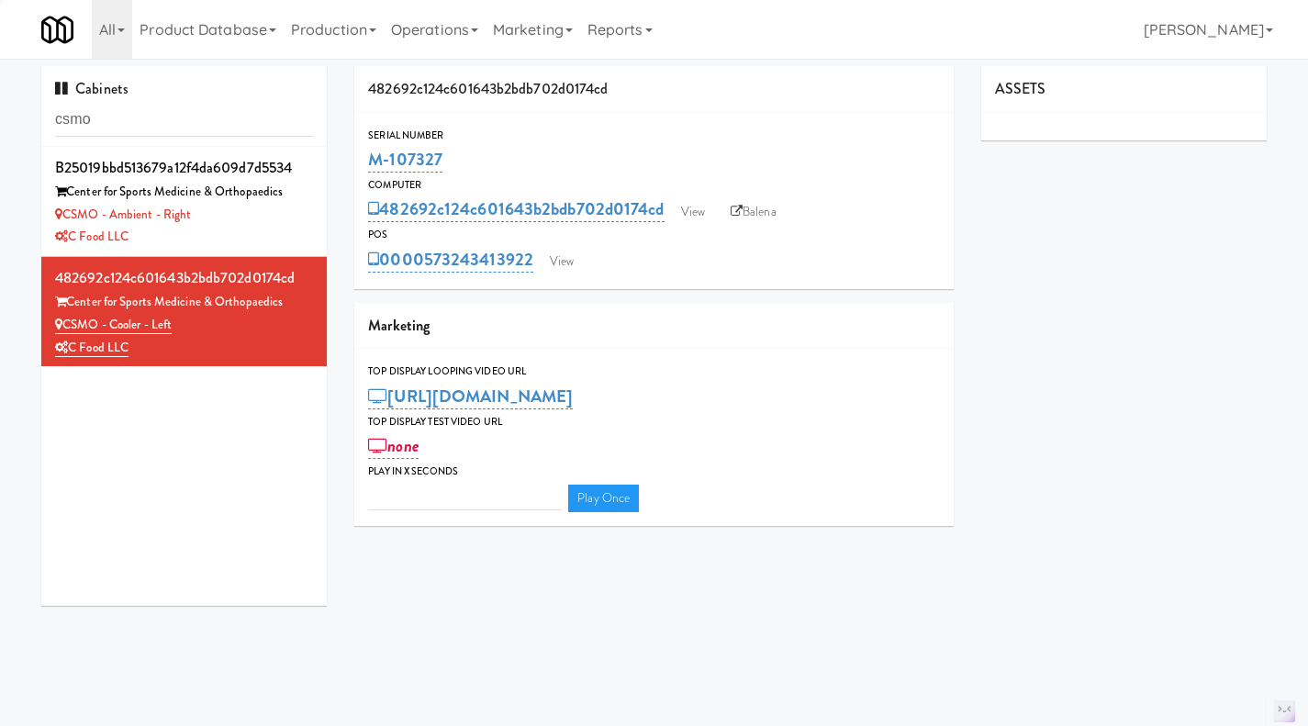
type input "3"
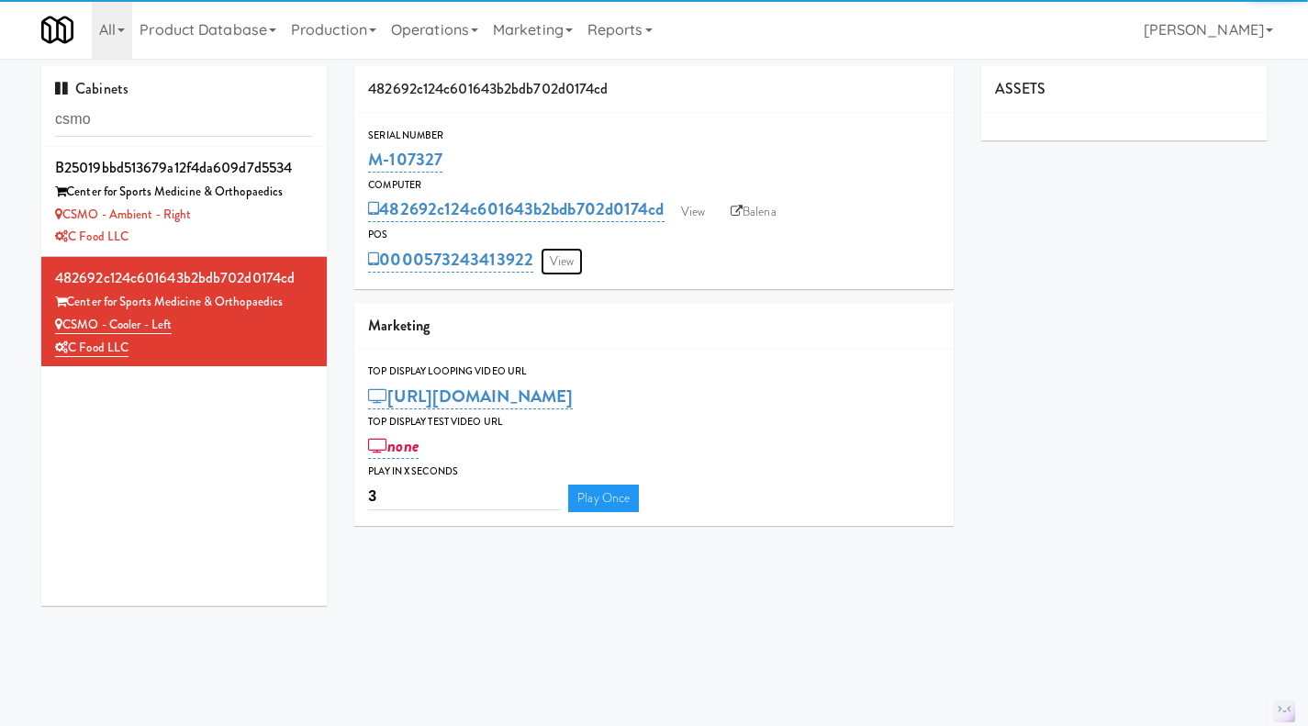
click at [565, 262] on link "View" at bounding box center [562, 262] width 42 height 28
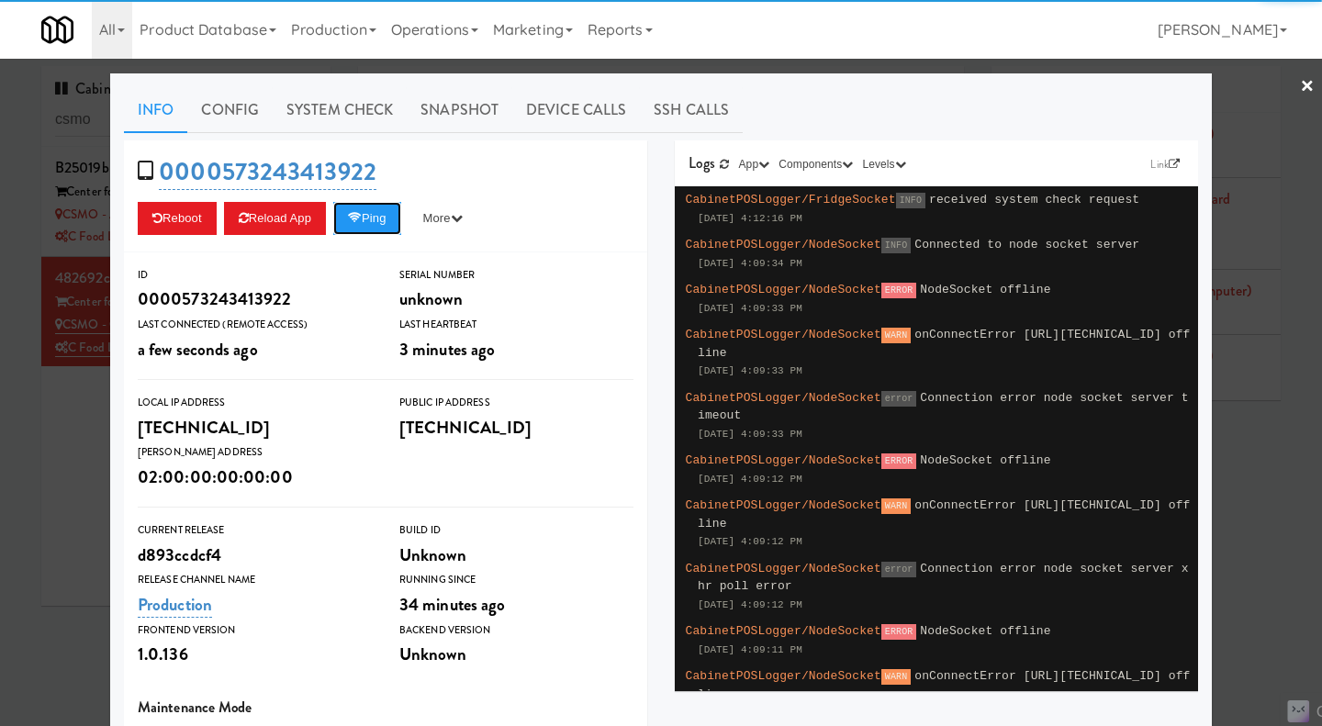
click at [365, 224] on button "Ping" at bounding box center [367, 218] width 68 height 33
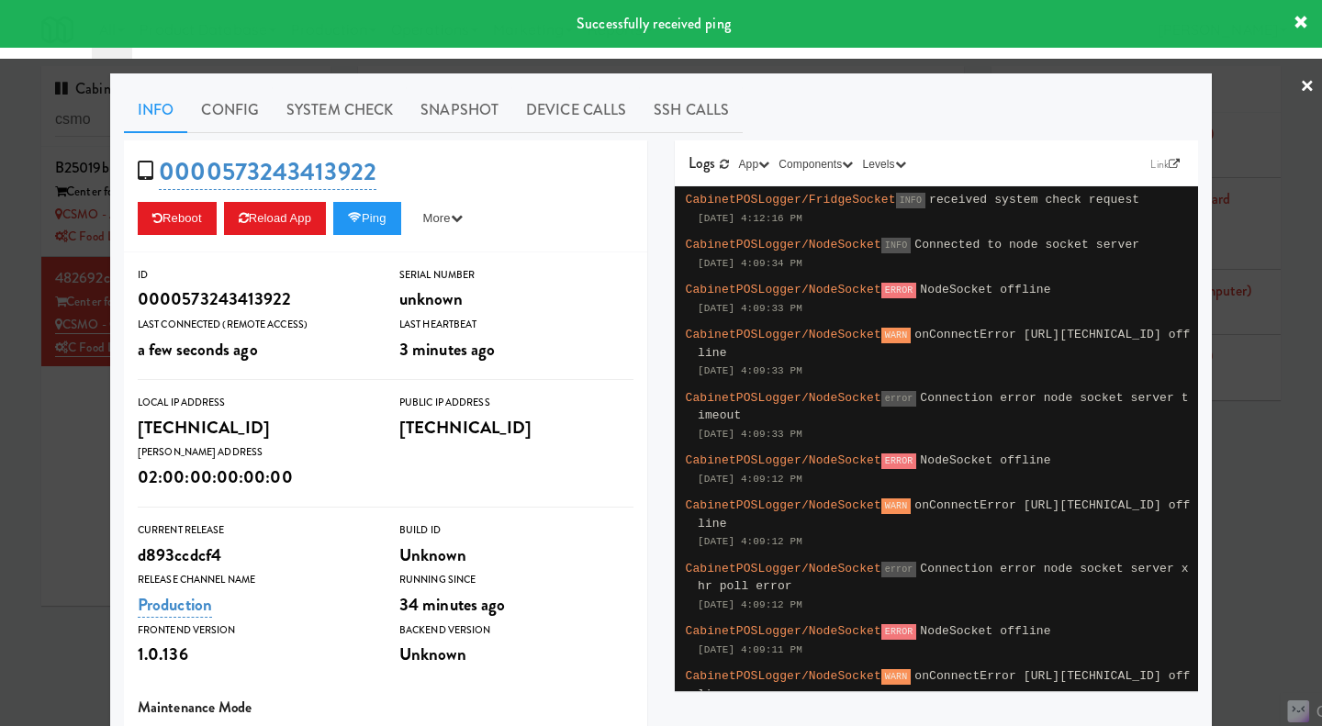
click at [355, 124] on link "System Check" at bounding box center [340, 110] width 134 height 46
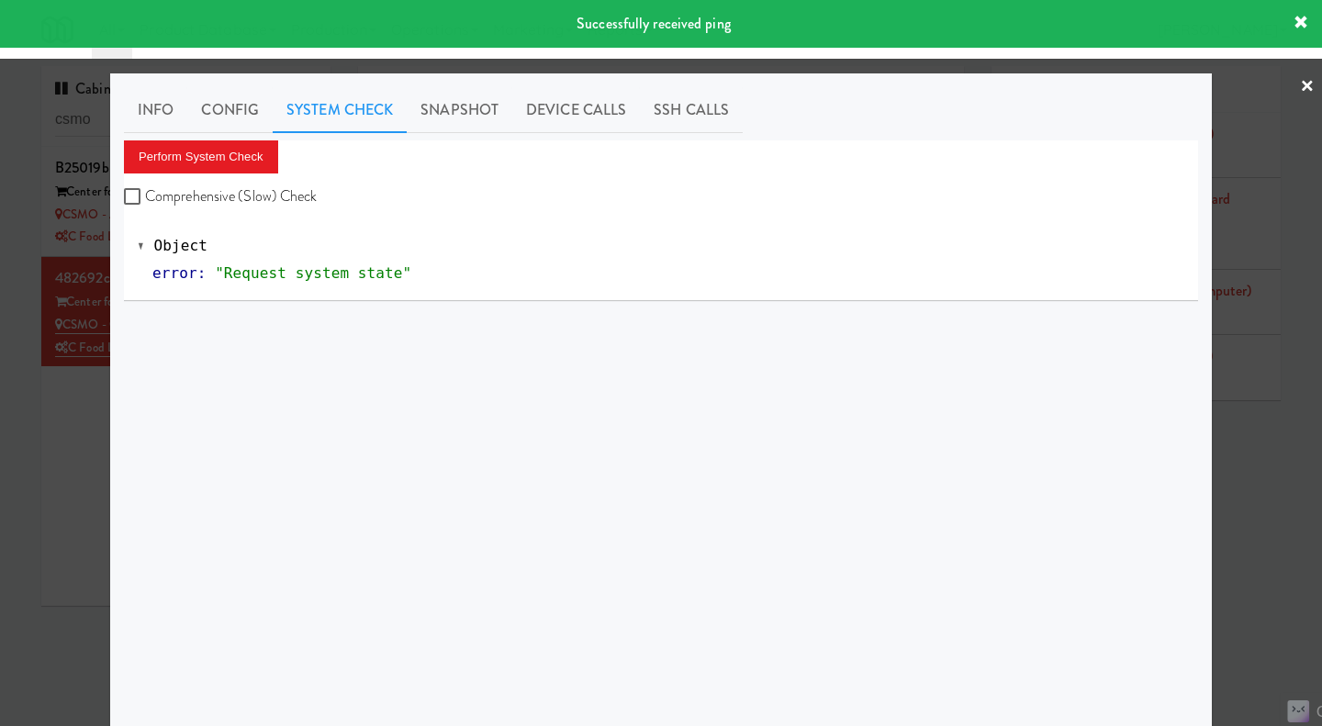
click at [278, 194] on label "Comprehensive (Slow) Check" at bounding box center [221, 197] width 194 height 28
click at [145, 194] on input "Comprehensive (Slow) Check" at bounding box center [134, 197] width 21 height 15
checkbox input "true"
click at [248, 164] on button "Perform System Check" at bounding box center [201, 156] width 154 height 33
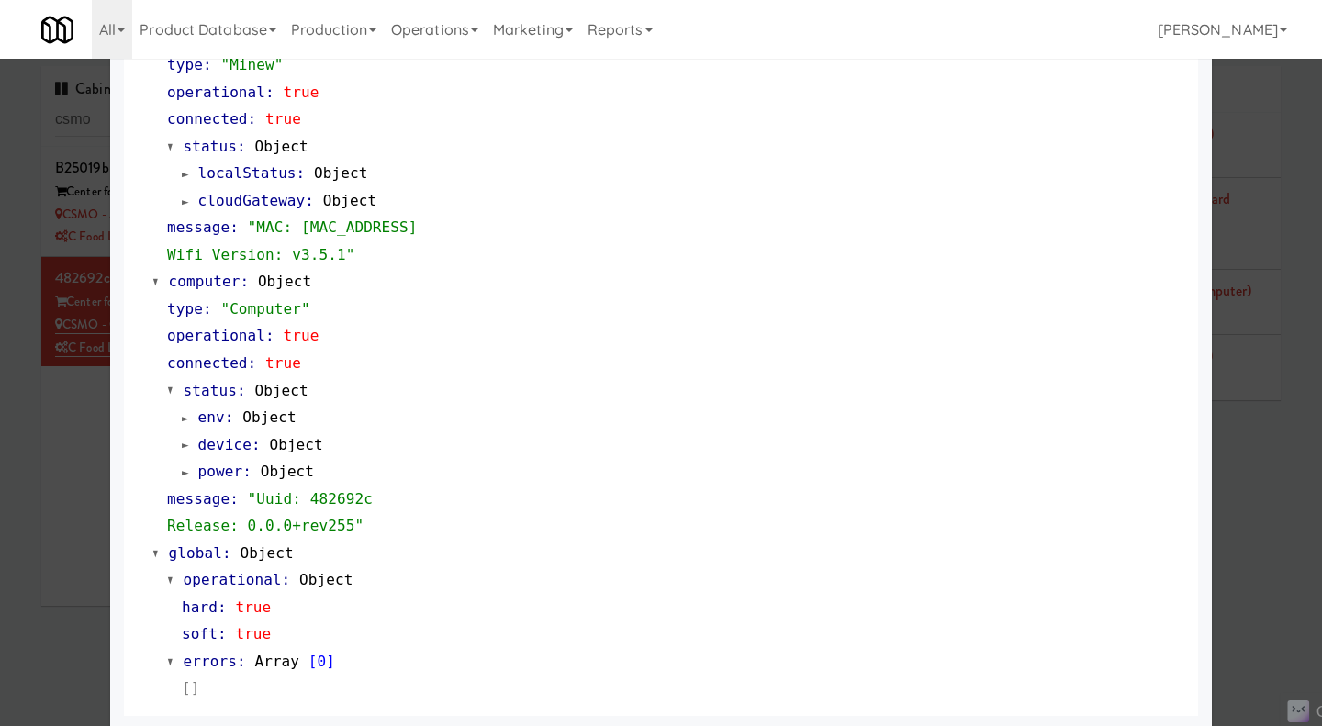
scroll to position [1567, 0]
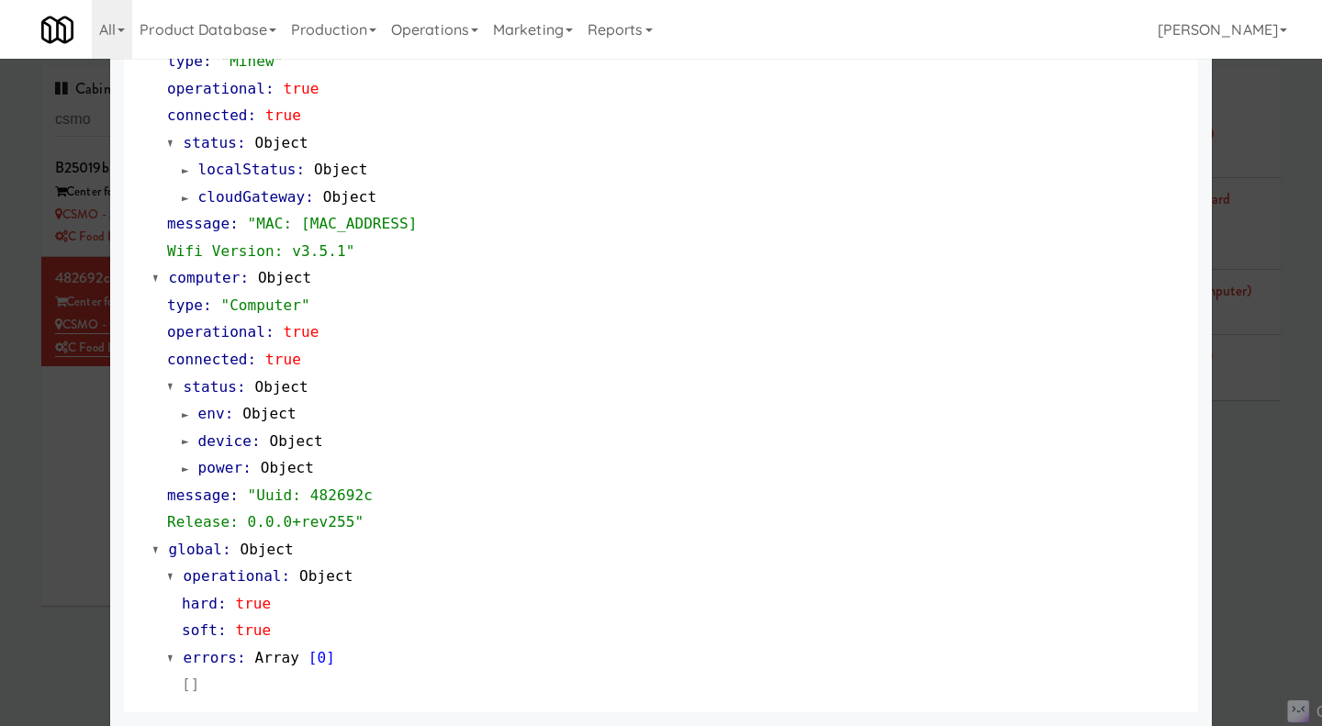
click at [64, 450] on div at bounding box center [661, 363] width 1322 height 726
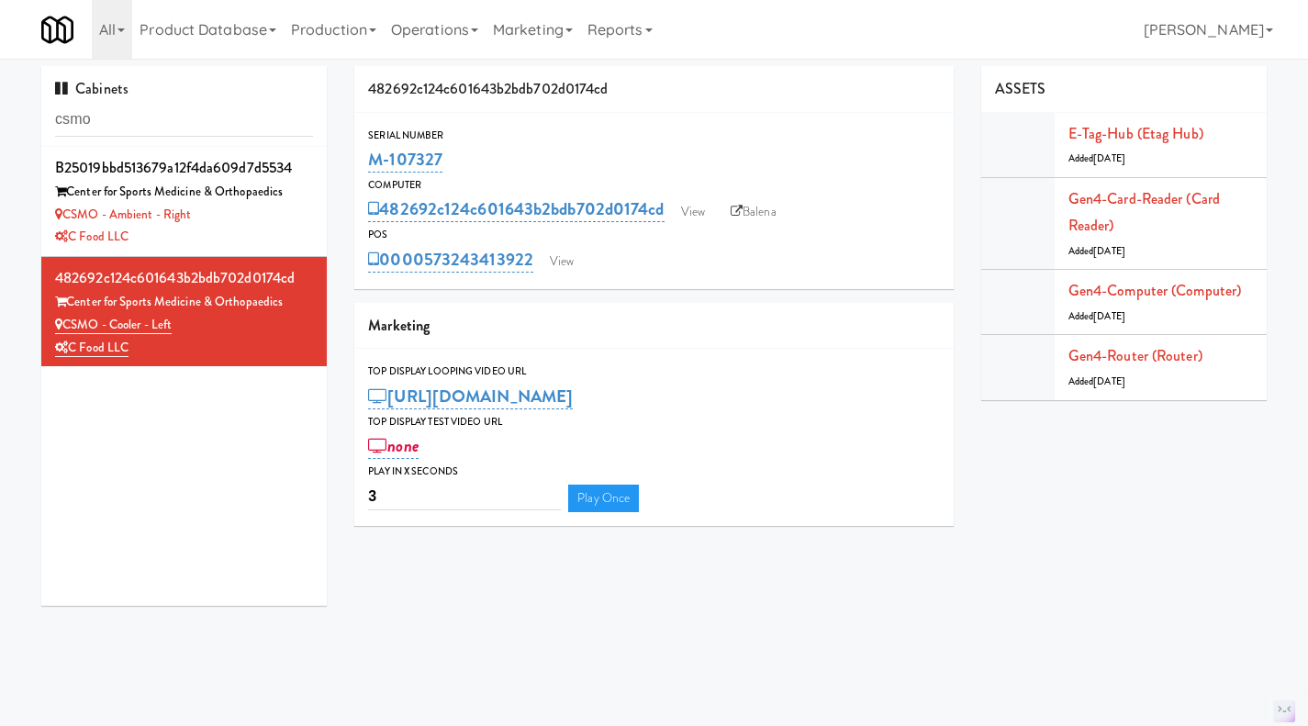
click at [253, 227] on div "C Food LLC" at bounding box center [184, 237] width 258 height 23
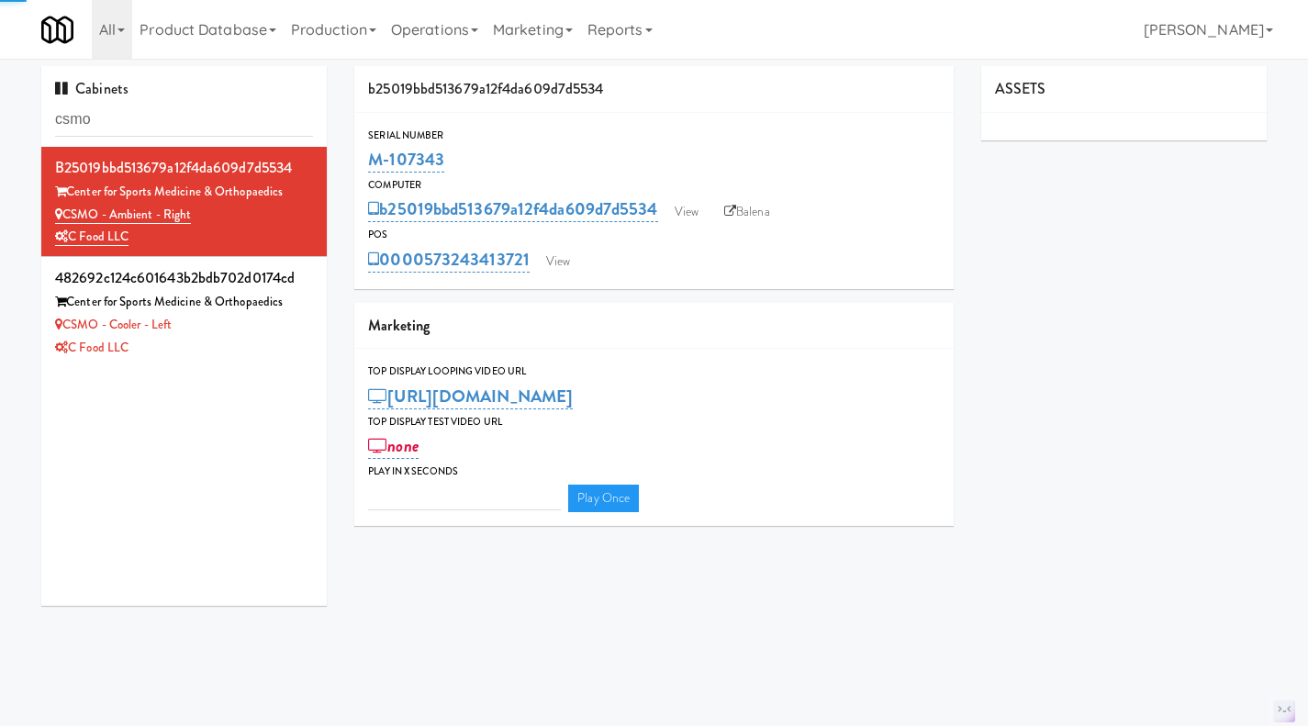
type input "3"
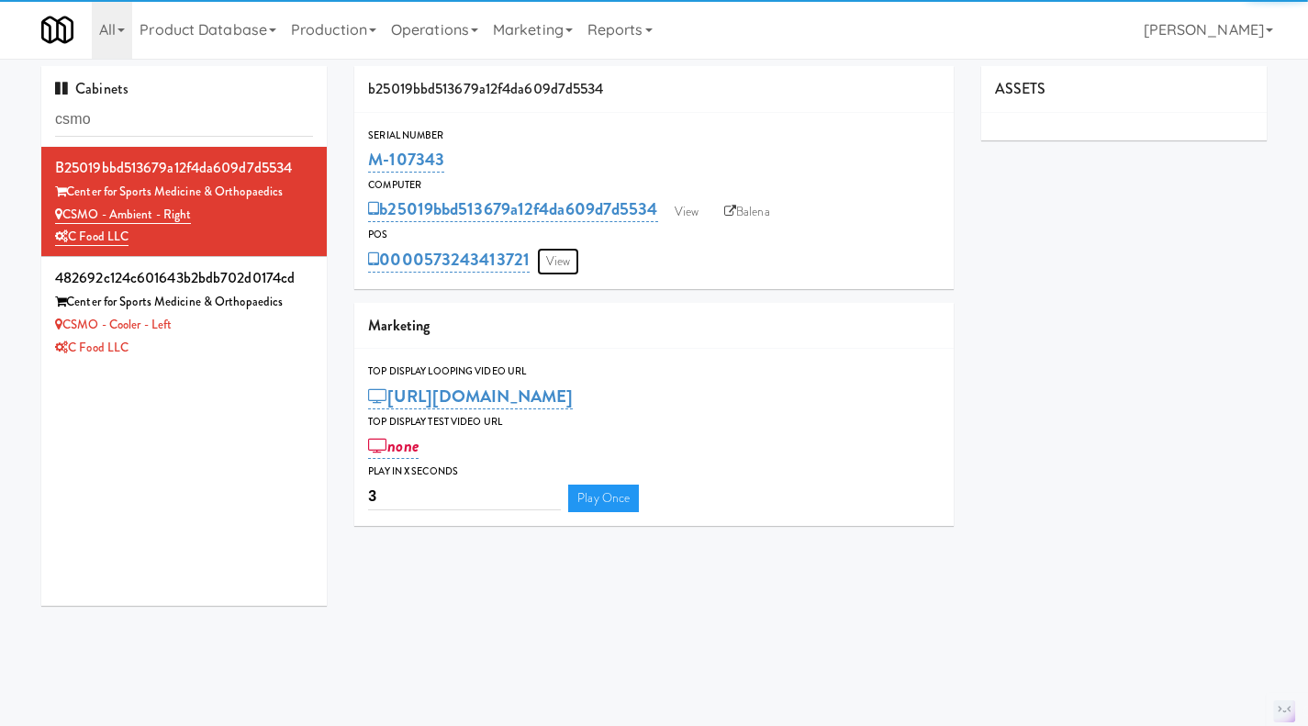
click at [573, 258] on link "View" at bounding box center [558, 262] width 42 height 28
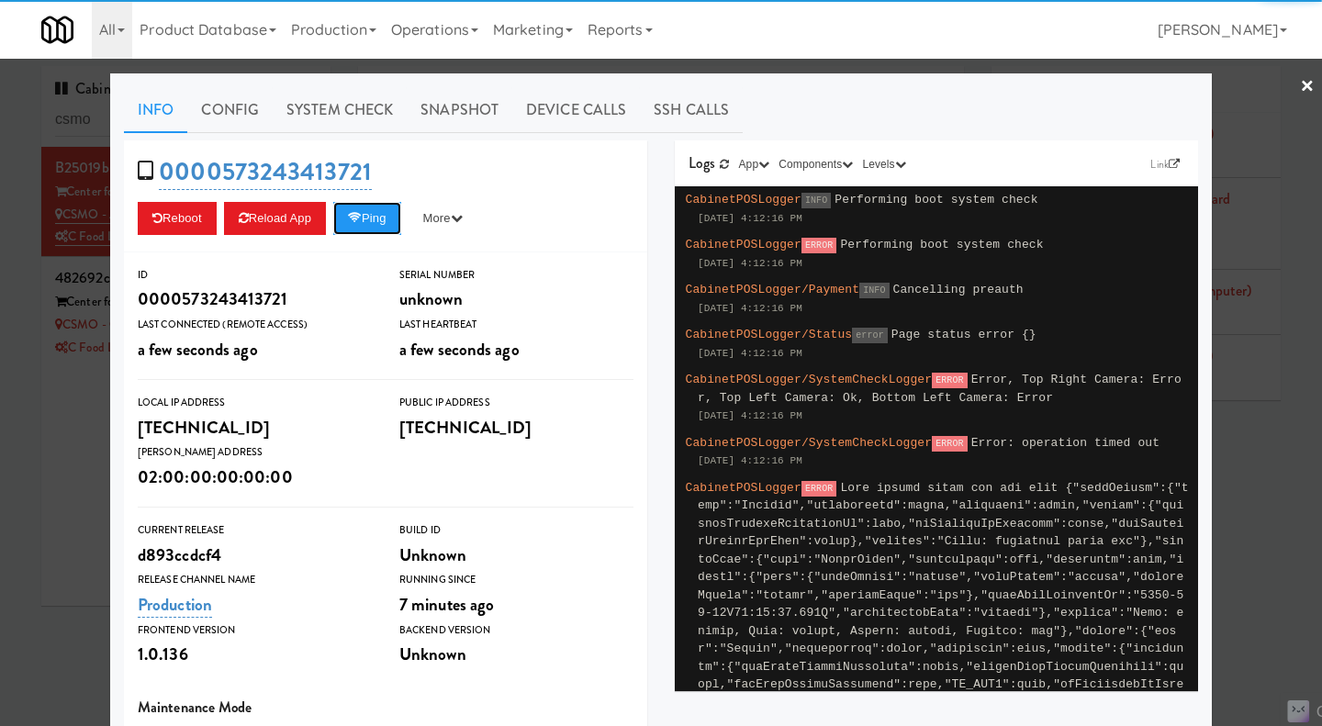
click at [371, 218] on button "Ping" at bounding box center [367, 218] width 68 height 33
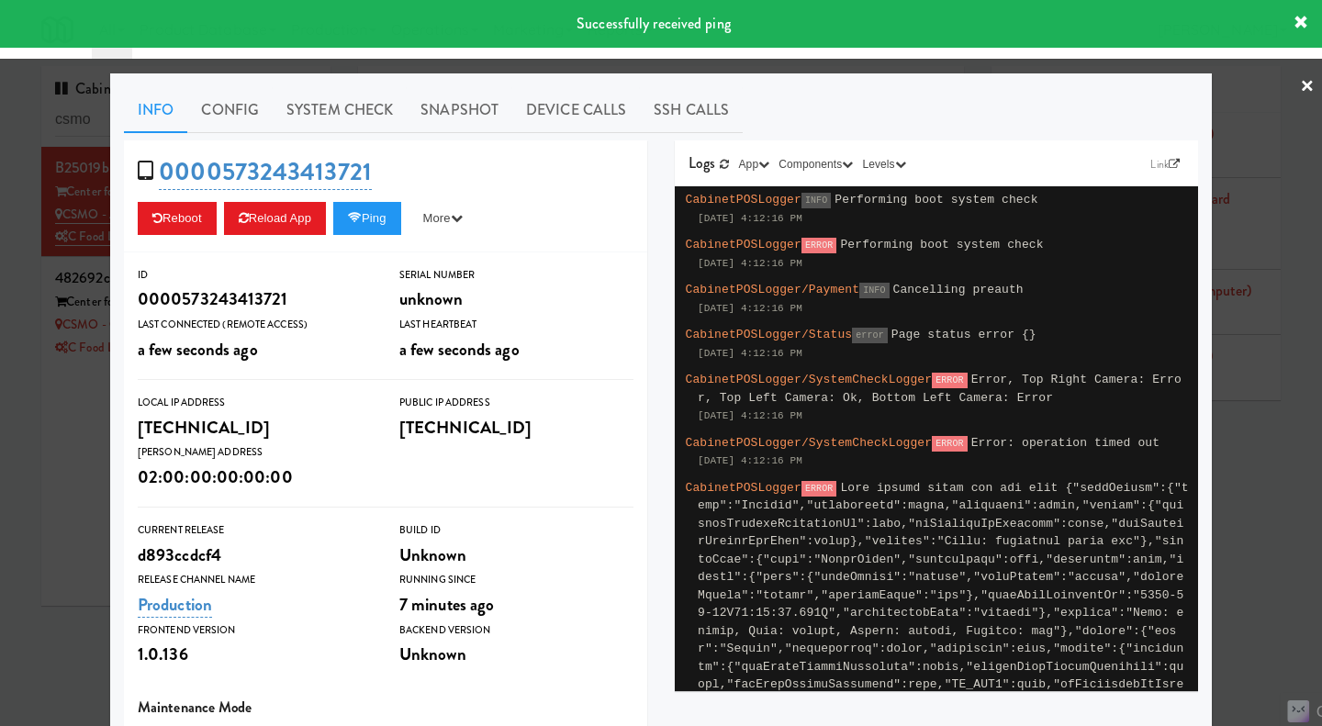
click at [329, 121] on link "System Check" at bounding box center [340, 110] width 134 height 46
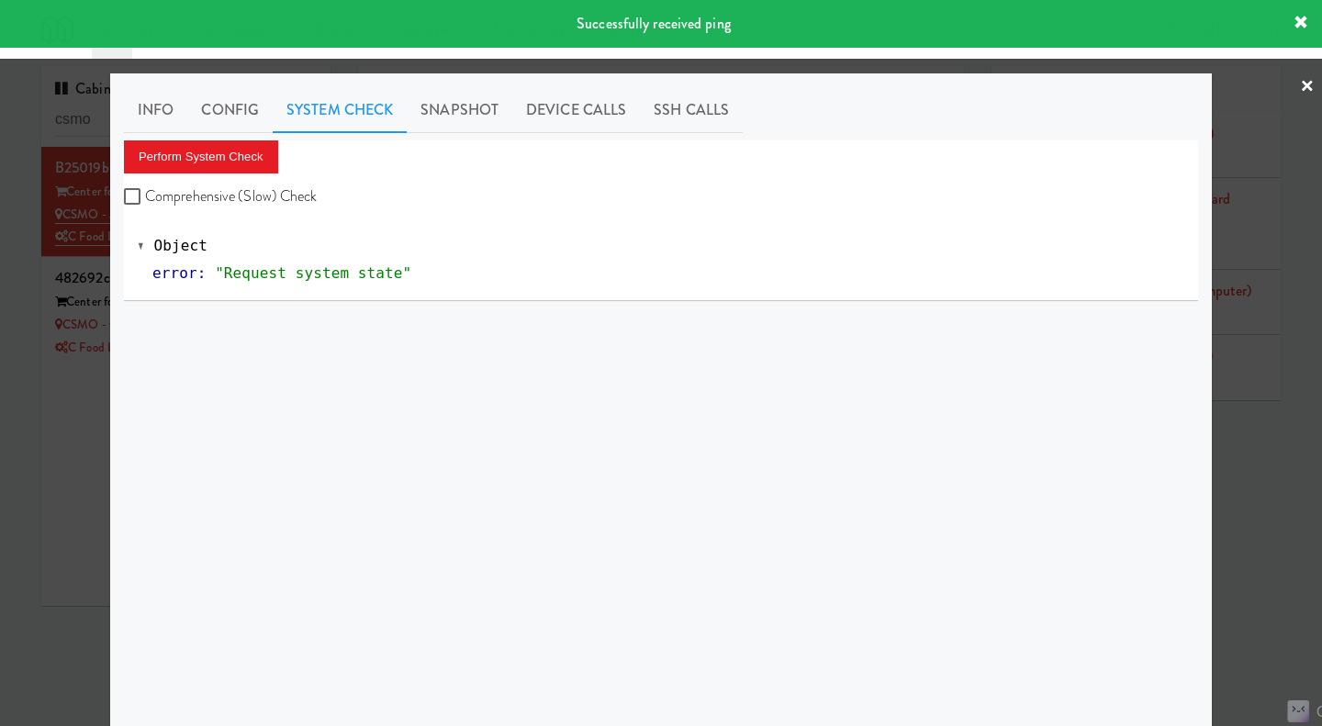
click at [295, 192] on label "Comprehensive (Slow) Check" at bounding box center [221, 197] width 194 height 28
click at [145, 192] on input "Comprehensive (Slow) Check" at bounding box center [134, 197] width 21 height 15
checkbox input "true"
click at [210, 147] on button "Perform System Check" at bounding box center [201, 156] width 154 height 33
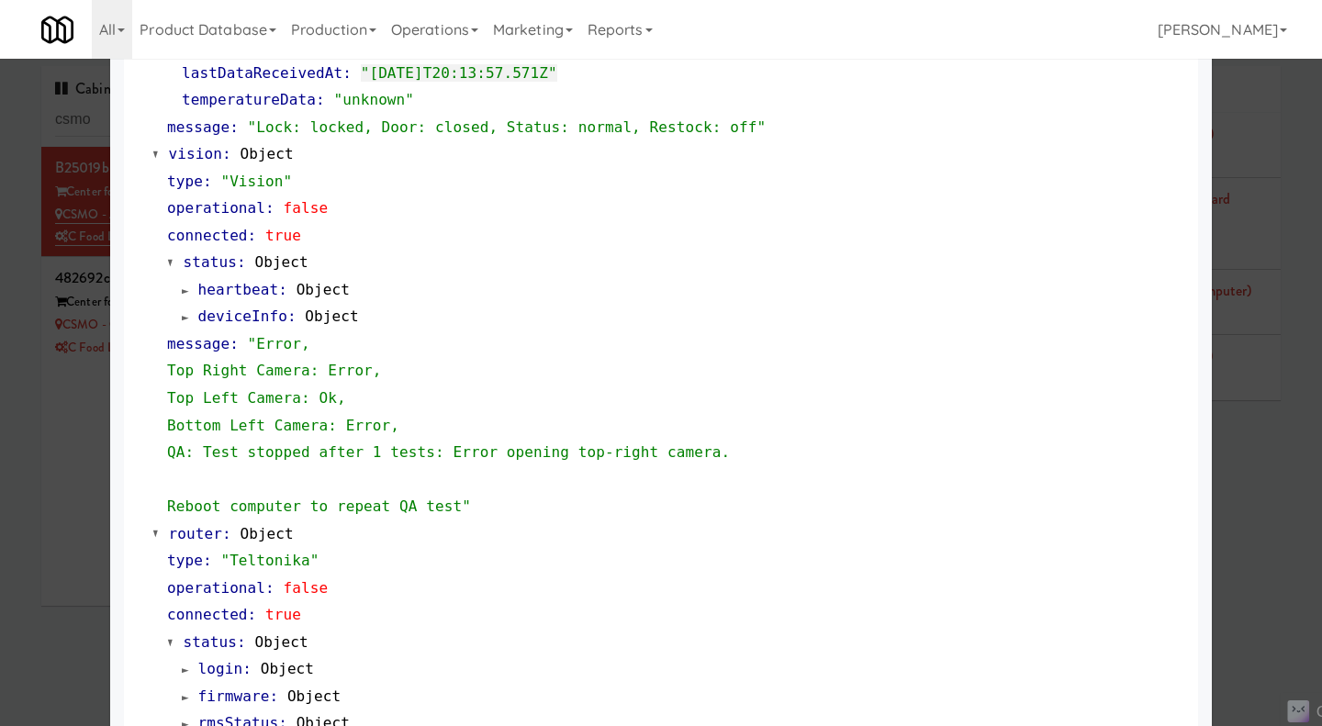
scroll to position [662, 0]
click at [71, 438] on div at bounding box center [661, 363] width 1322 height 726
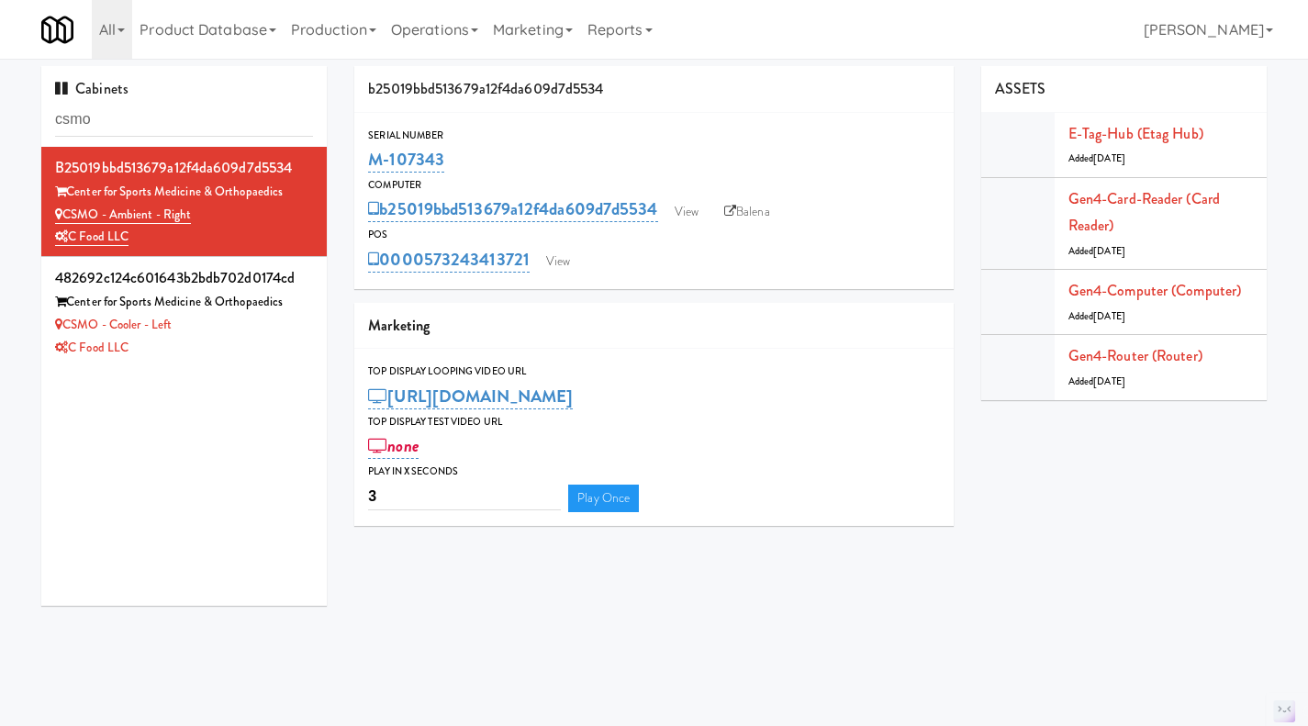
click at [285, 340] on div "C Food LLC" at bounding box center [184, 348] width 258 height 23
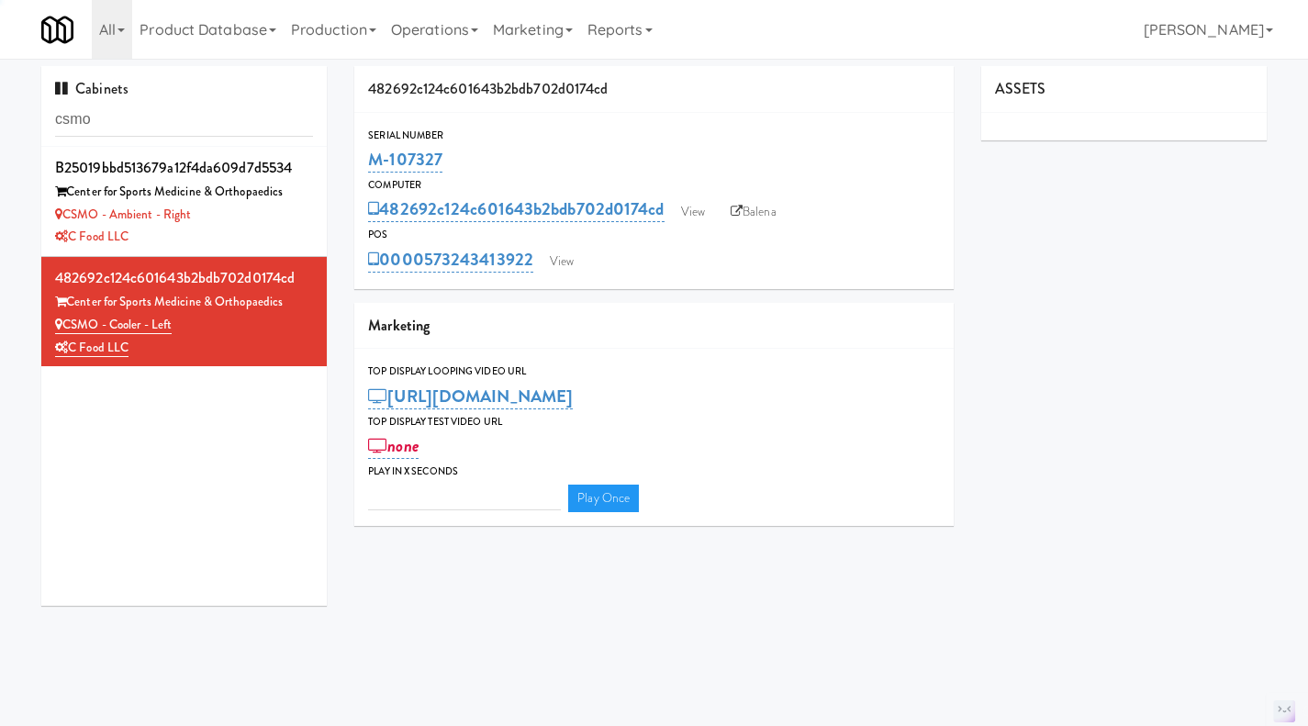
type input "3"
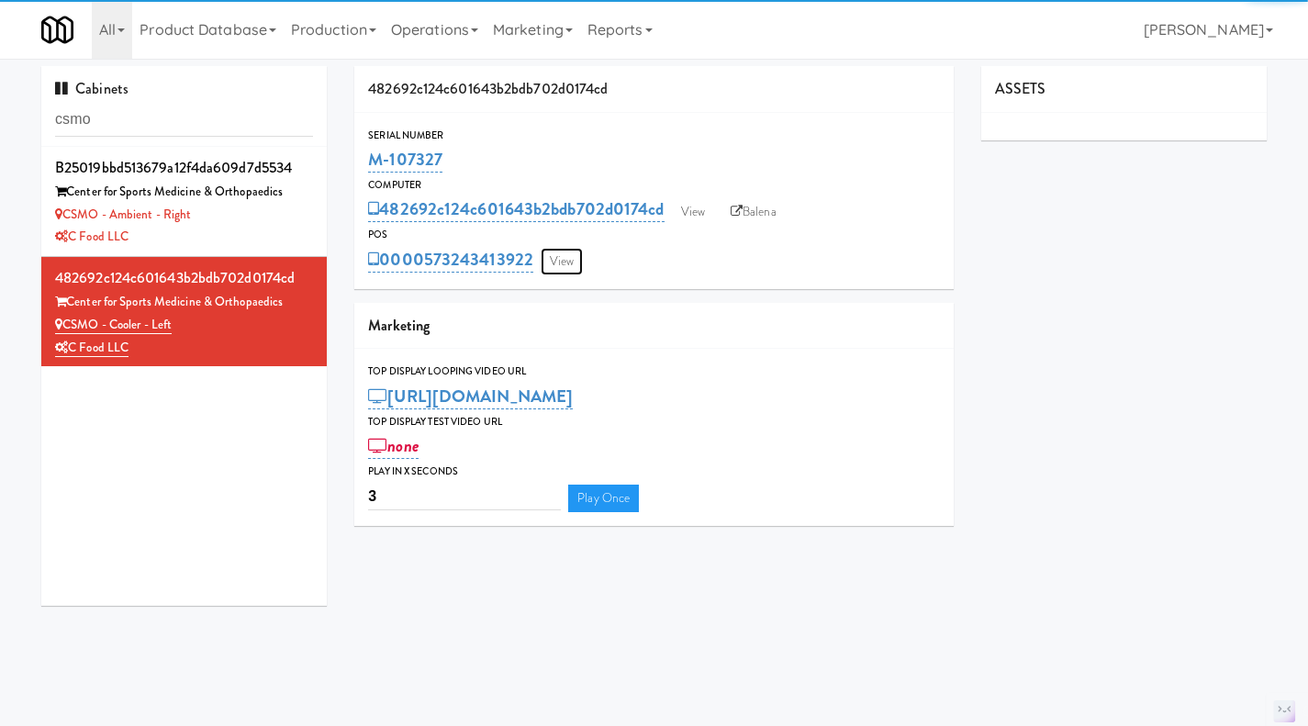
click at [578, 267] on link "View" at bounding box center [562, 262] width 42 height 28
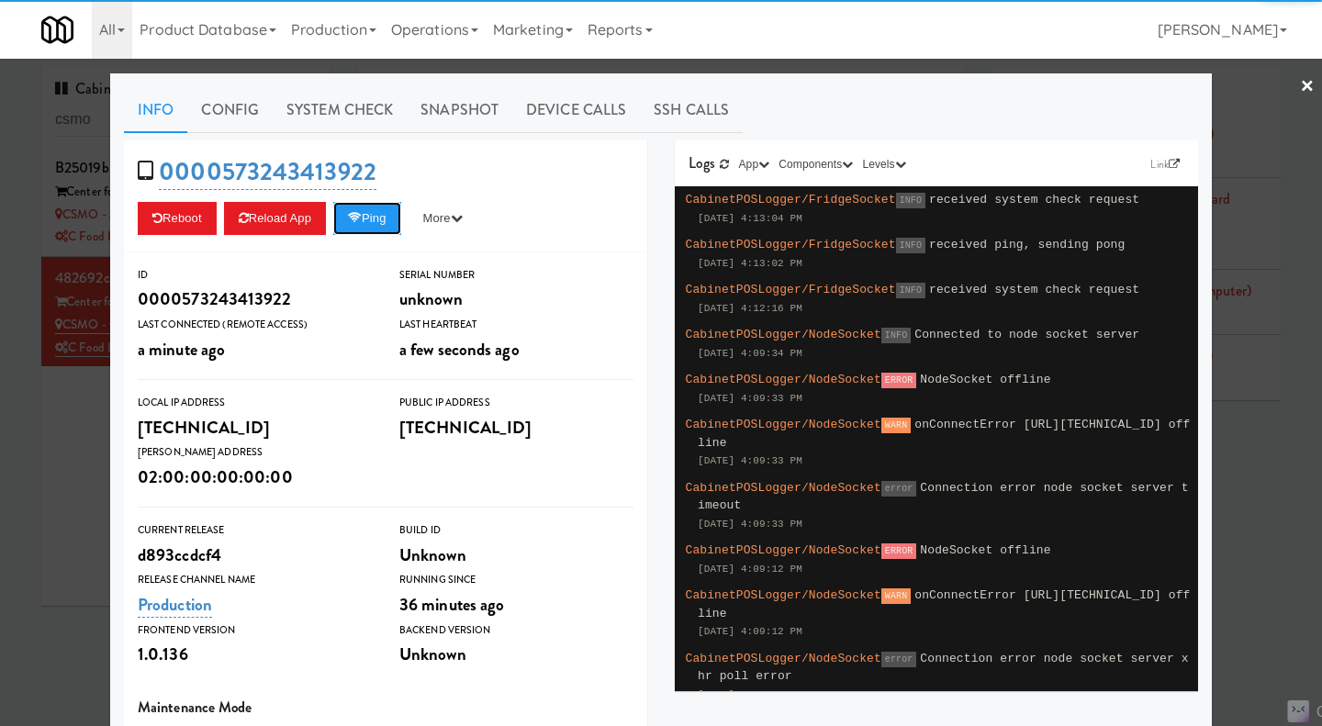
click at [358, 213] on icon at bounding box center [355, 218] width 14 height 12
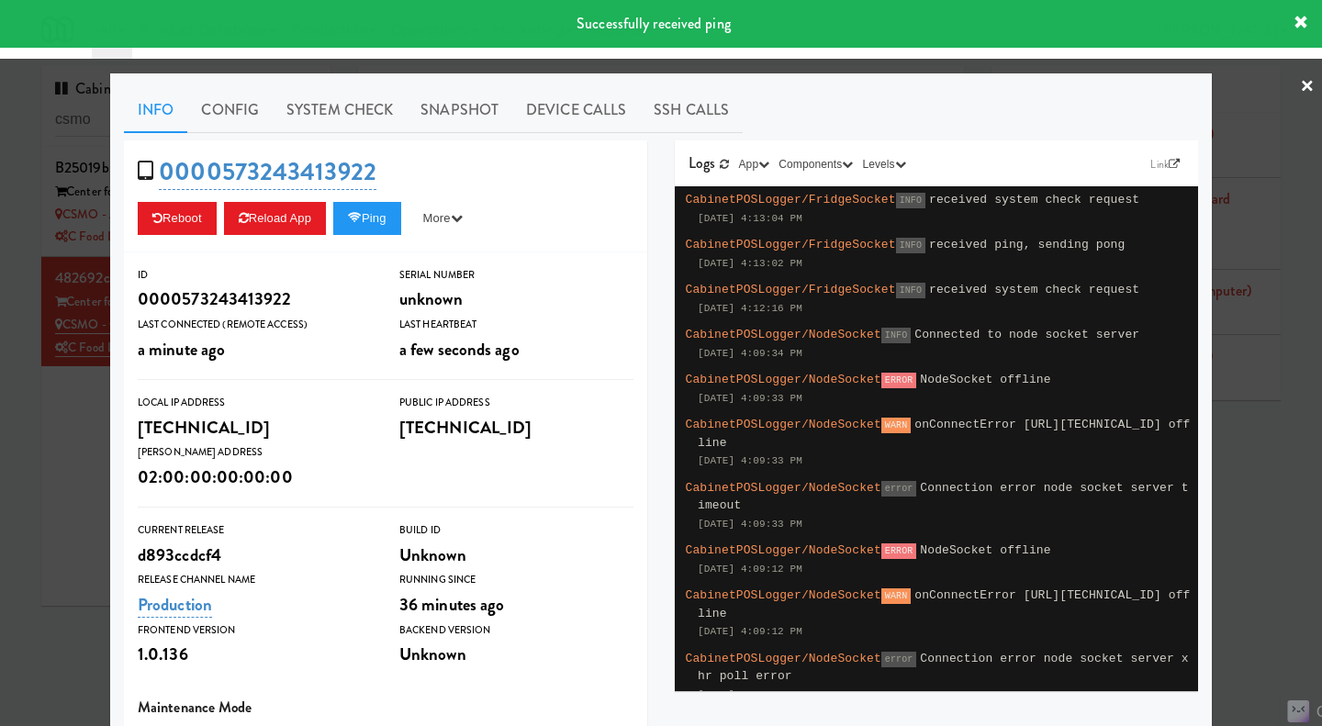
click at [335, 95] on link "System Check" at bounding box center [340, 110] width 134 height 46
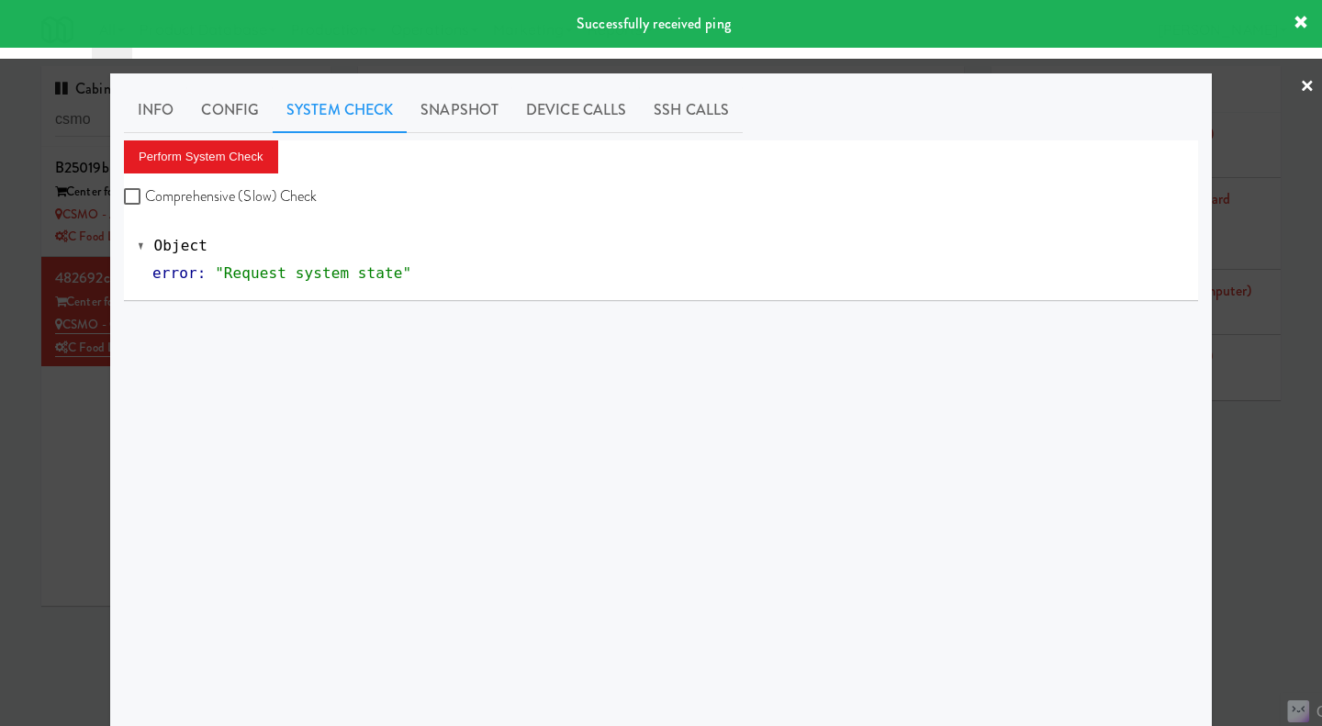
click at [248, 210] on div "Perform System Check Comprehensive (Slow) Check Object error : "Request system …" at bounding box center [661, 220] width 1074 height 161
click at [234, 192] on label "Comprehensive (Slow) Check" at bounding box center [221, 197] width 194 height 28
click at [145, 192] on input "Comprehensive (Slow) Check" at bounding box center [134, 197] width 21 height 15
checkbox input "true"
click at [209, 147] on button "Perform System Check" at bounding box center [201, 156] width 154 height 33
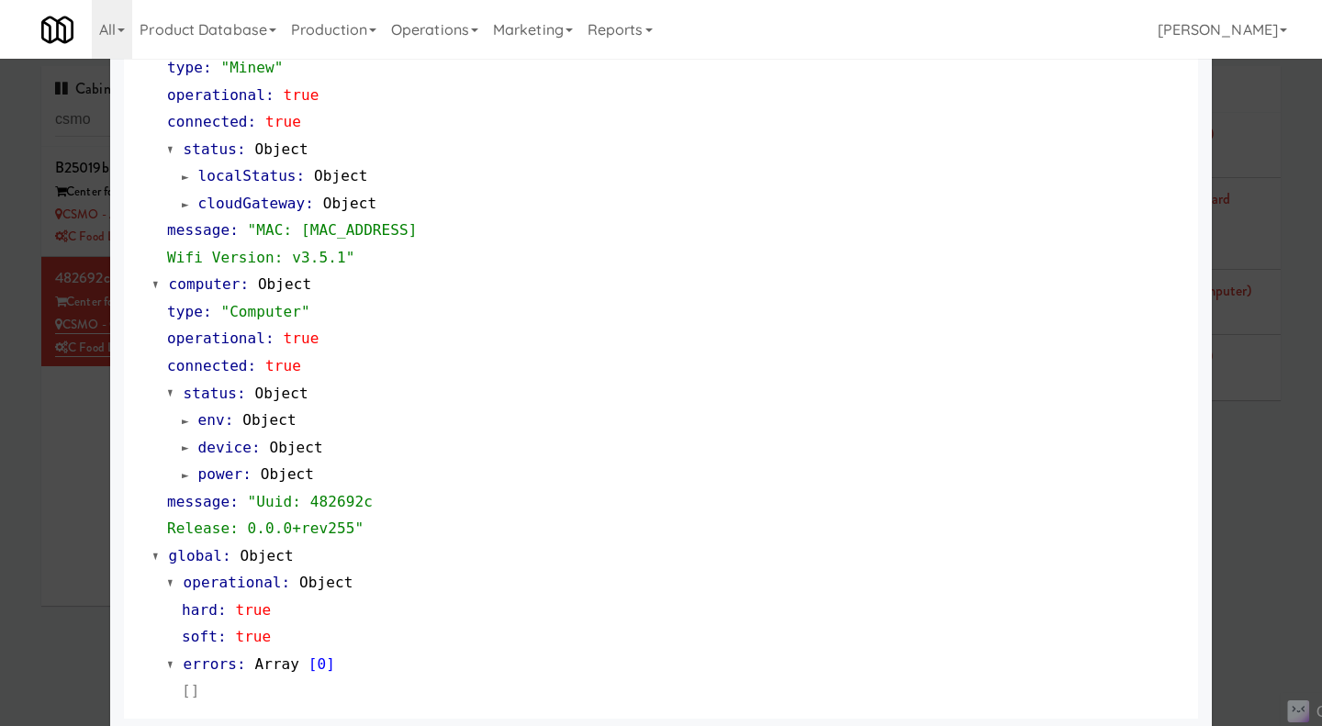
scroll to position [1567, 0]
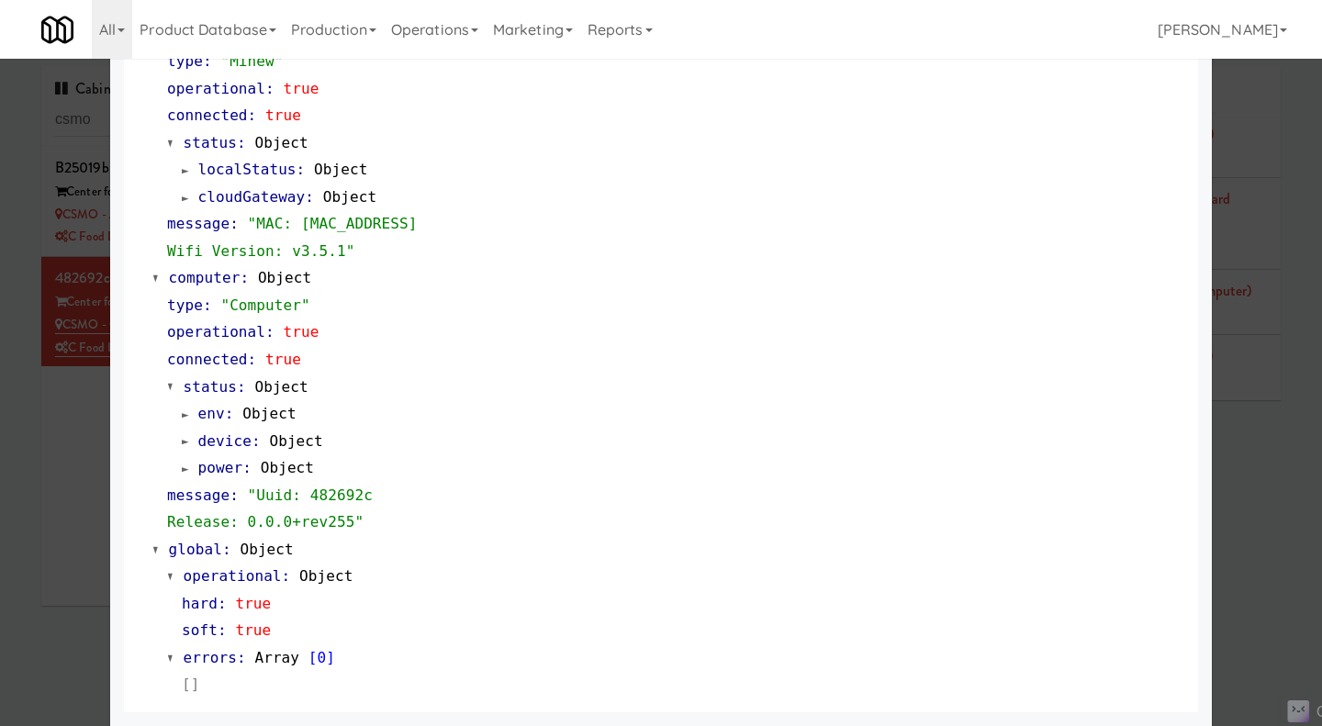
click at [1244, 524] on div at bounding box center [661, 363] width 1322 height 726
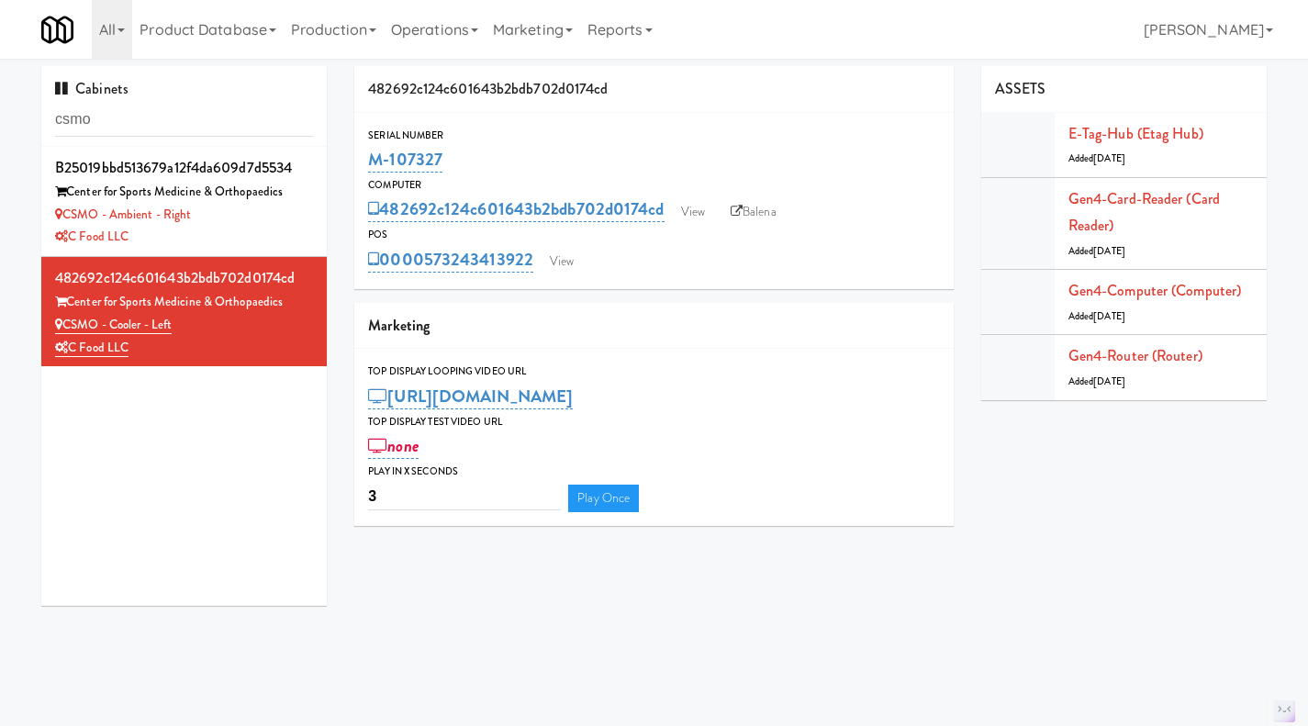
drag, startPoint x: 464, startPoint y: 167, endPoint x: 360, endPoint y: 160, distance: 104.9
click at [360, 160] on div "Serial Number M-107327" at bounding box center [653, 152] width 599 height 50
copy link "M-107327"
click at [294, 223] on div "CSMO - Ambient - Right" at bounding box center [184, 215] width 258 height 23
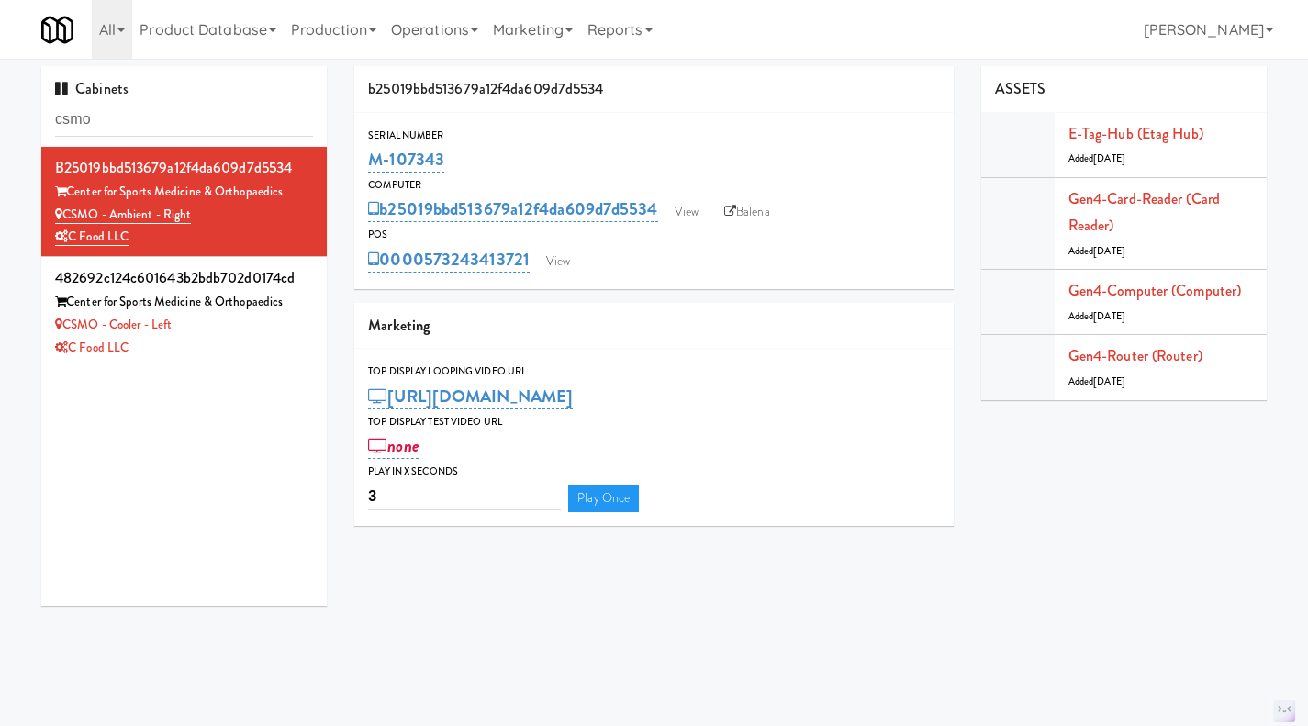
drag, startPoint x: 483, startPoint y: 159, endPoint x: 368, endPoint y: 156, distance: 114.7
click at [368, 156] on div "M-107343" at bounding box center [654, 159] width 572 height 31
copy link "M-107343"
click at [680, 204] on link "View" at bounding box center [686, 212] width 42 height 28
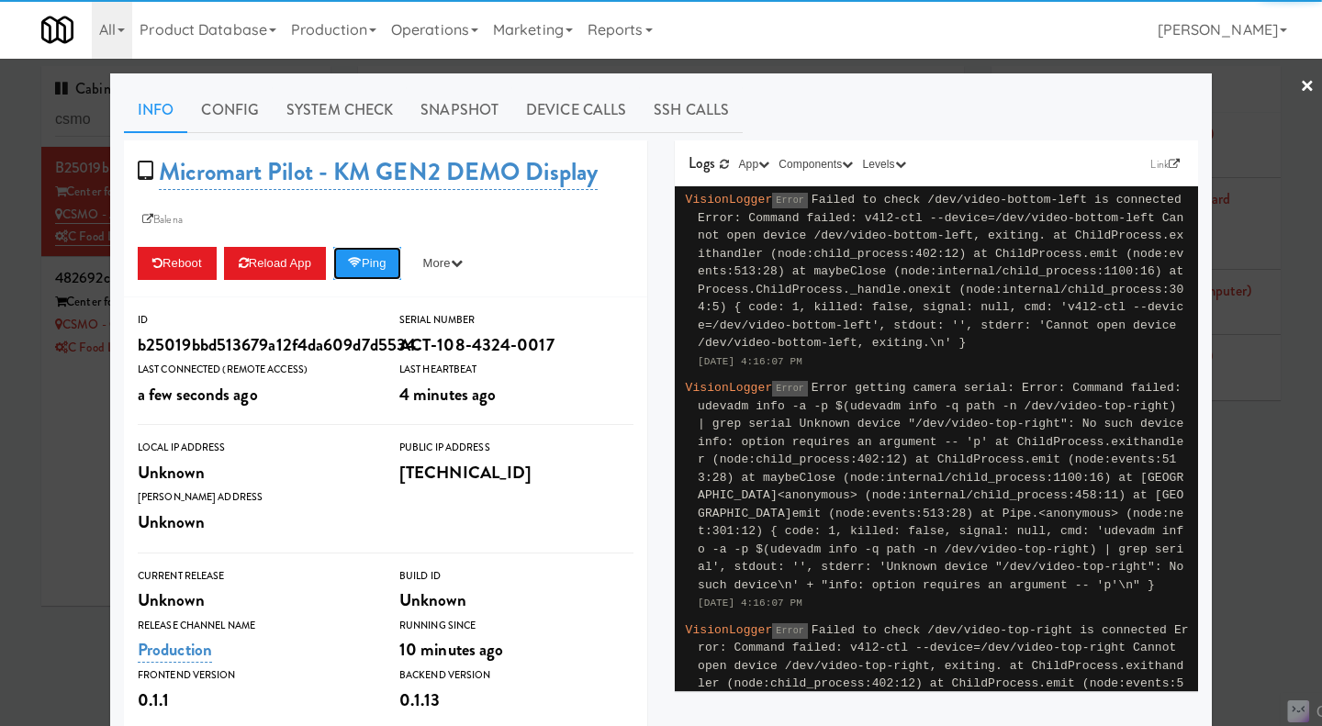
click at [354, 262] on icon at bounding box center [355, 263] width 14 height 12
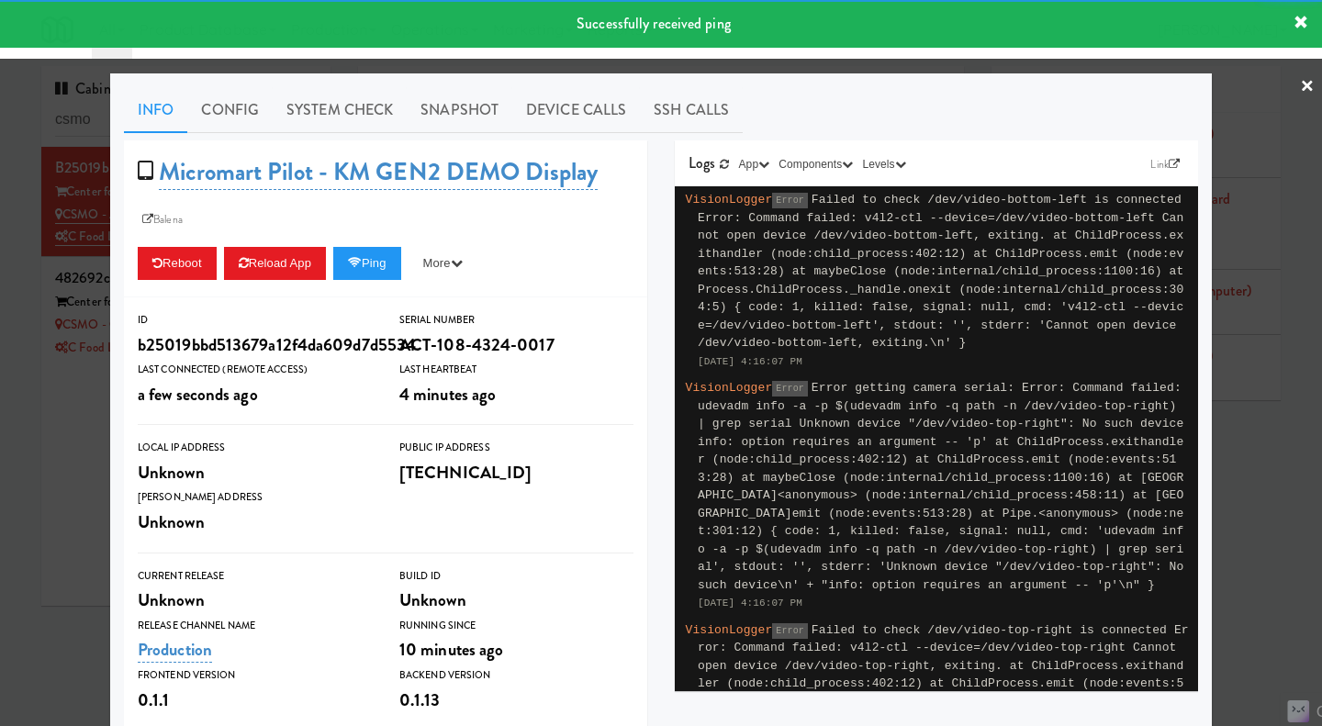
click at [339, 103] on link "System Check" at bounding box center [340, 110] width 134 height 46
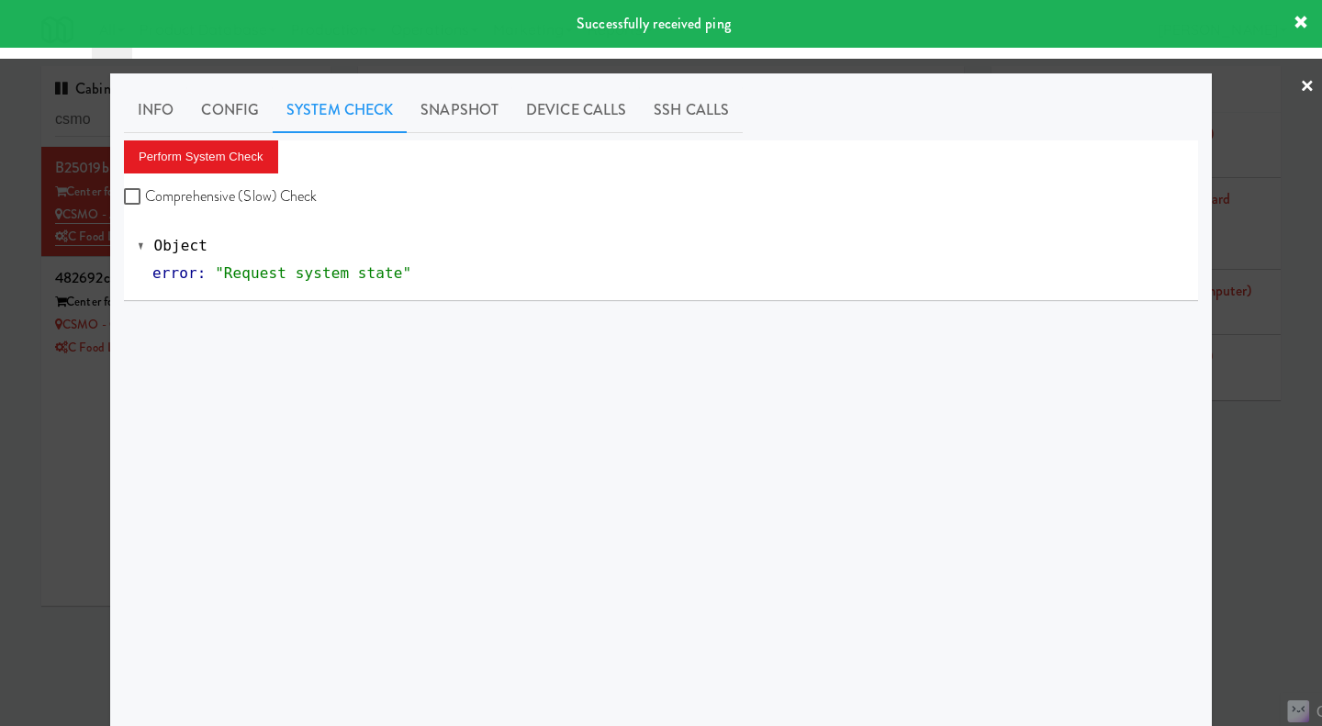
click at [270, 200] on label "Comprehensive (Slow) Check" at bounding box center [221, 197] width 194 height 28
click at [145, 200] on input "Comprehensive (Slow) Check" at bounding box center [134, 197] width 21 height 15
checkbox input "true"
click at [227, 160] on button "Perform System Check" at bounding box center [201, 156] width 154 height 33
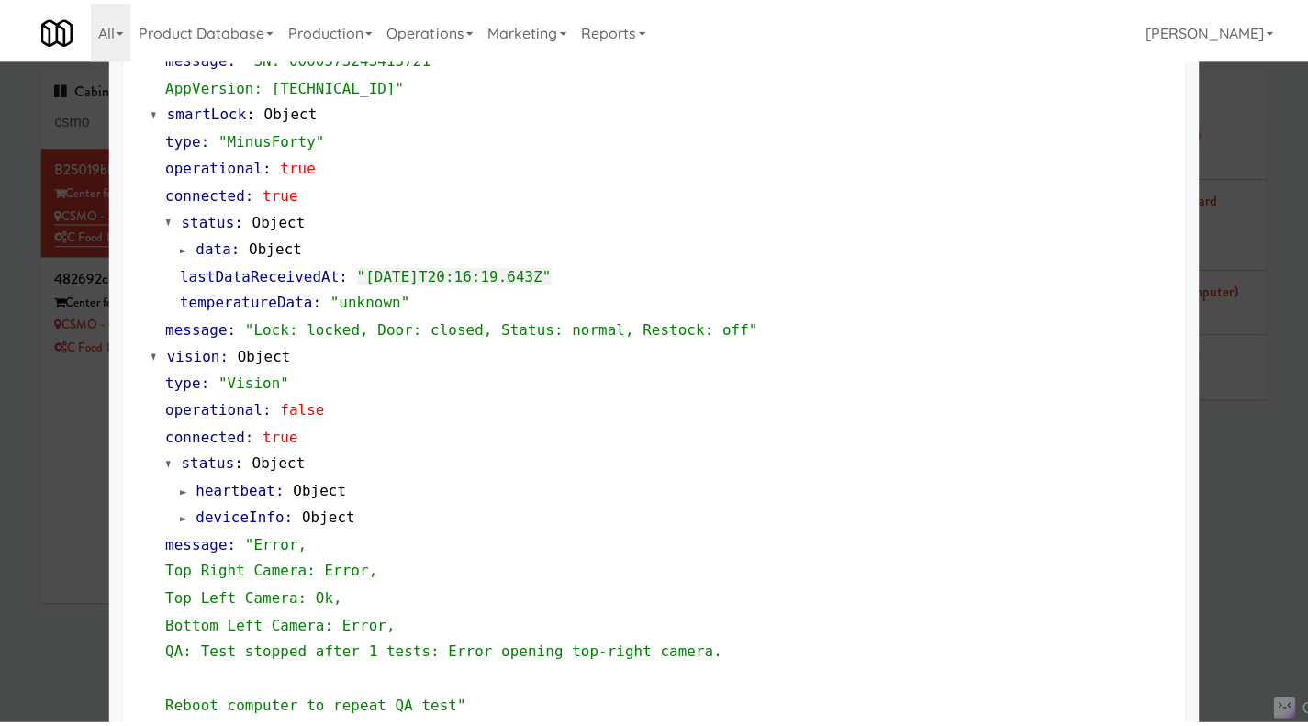
scroll to position [459, 0]
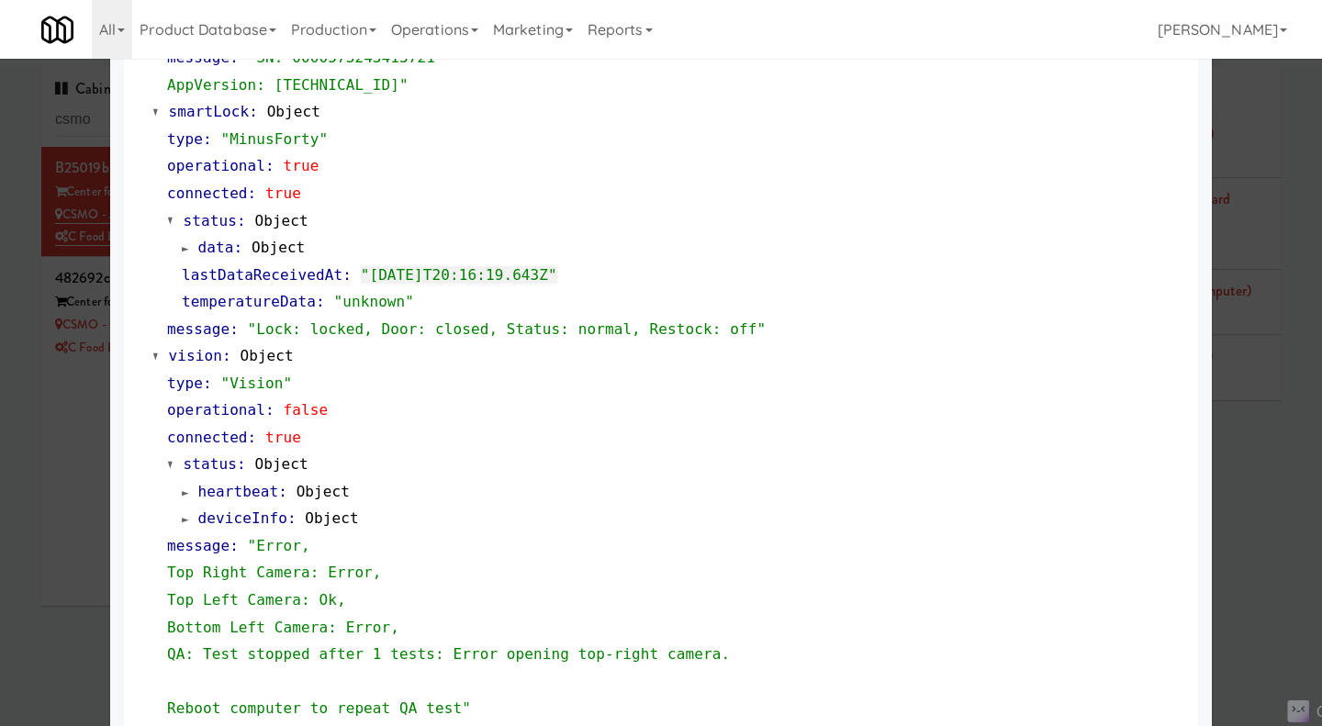
click at [52, 436] on div at bounding box center [661, 363] width 1322 height 726
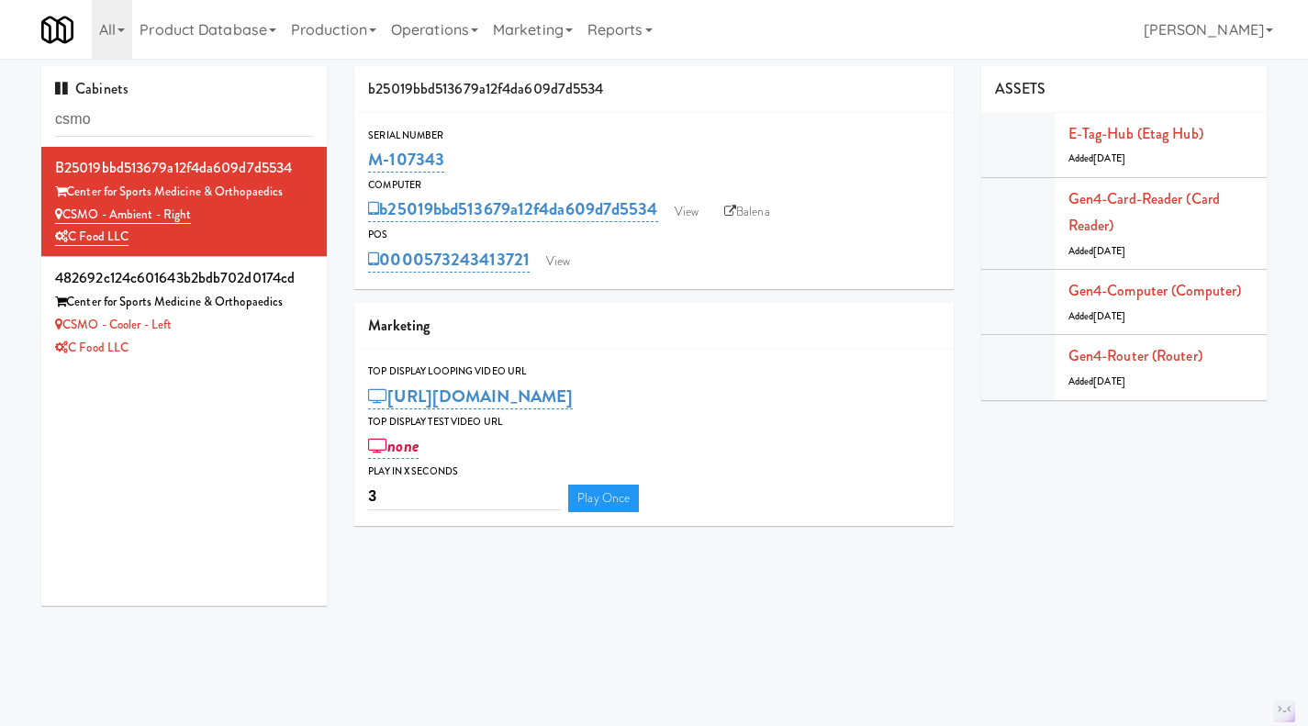
click at [241, 338] on div "C Food LLC" at bounding box center [184, 348] width 258 height 23
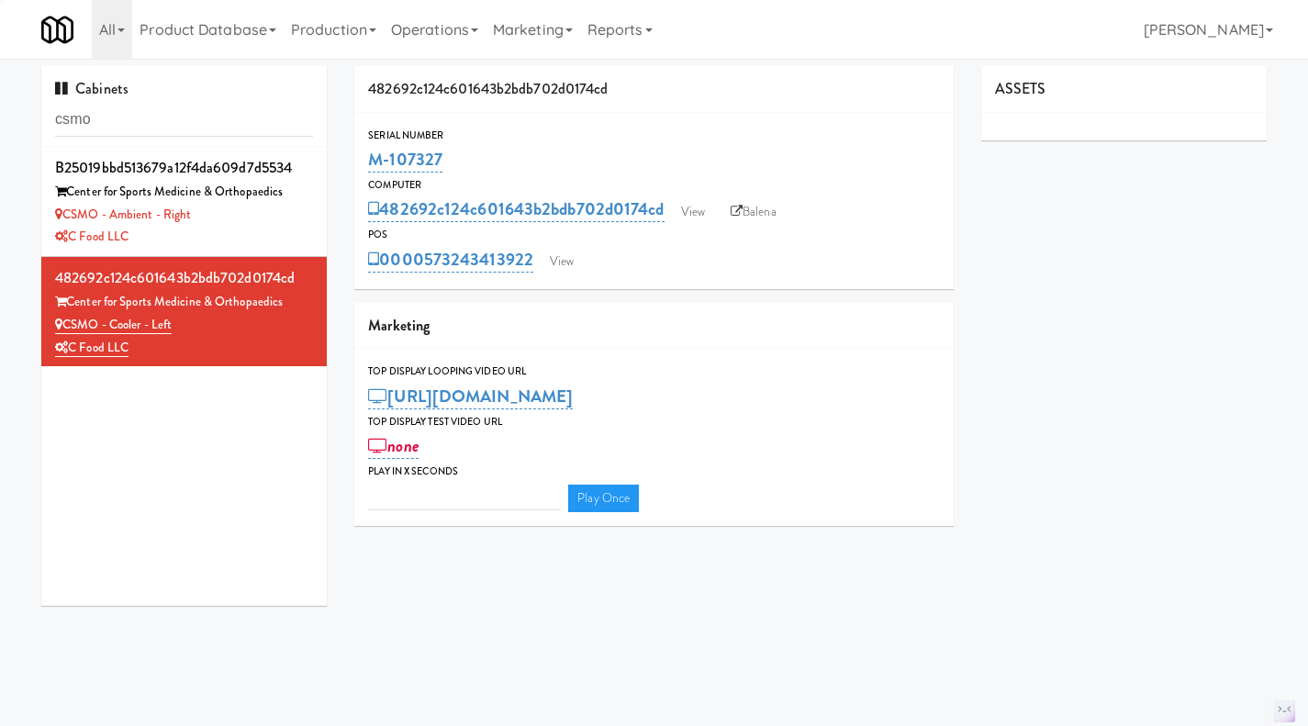
type input "3"
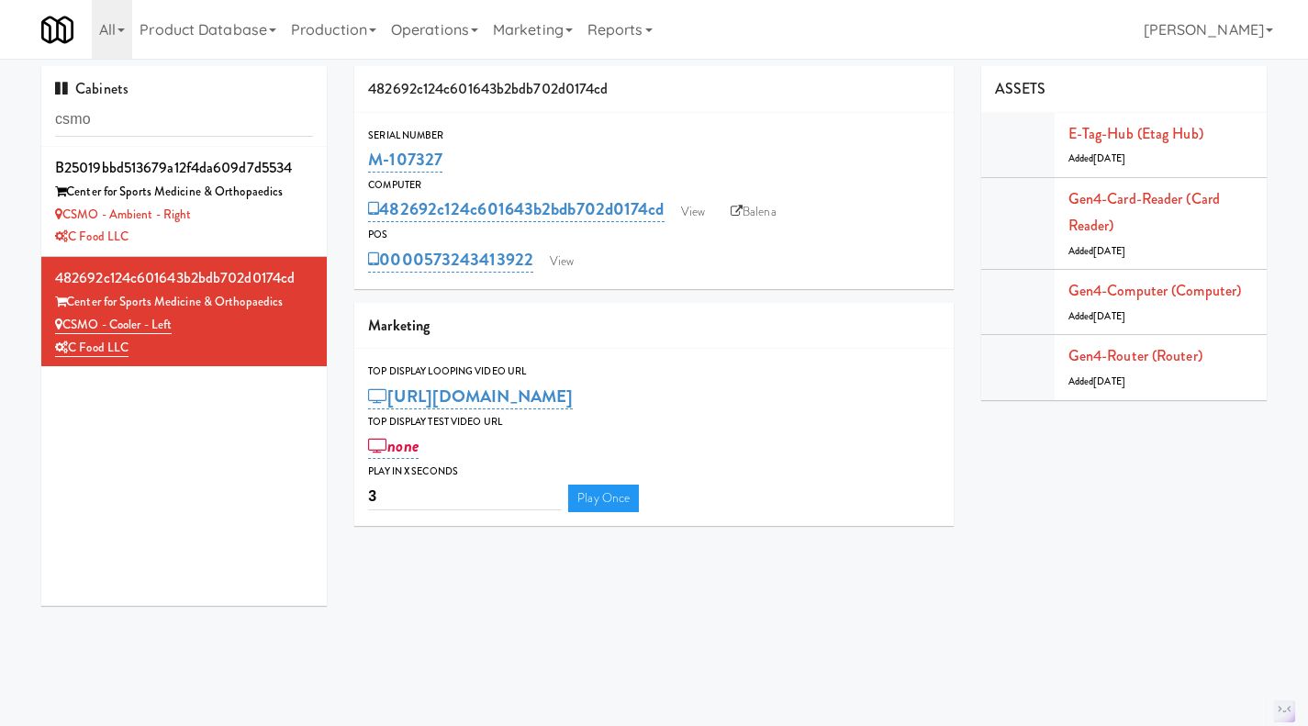
click at [454, 36] on link "Operations" at bounding box center [435, 29] width 102 height 59
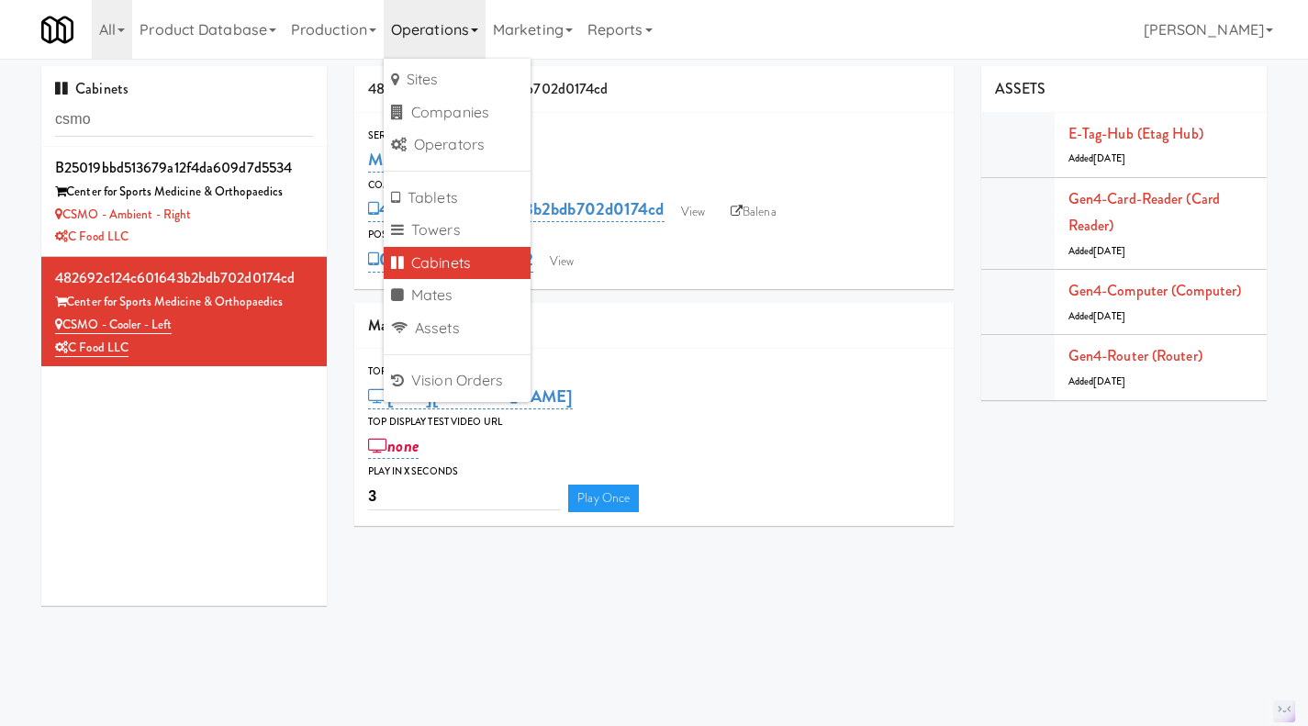
click at [271, 236] on div "C Food LLC" at bounding box center [184, 237] width 258 height 23
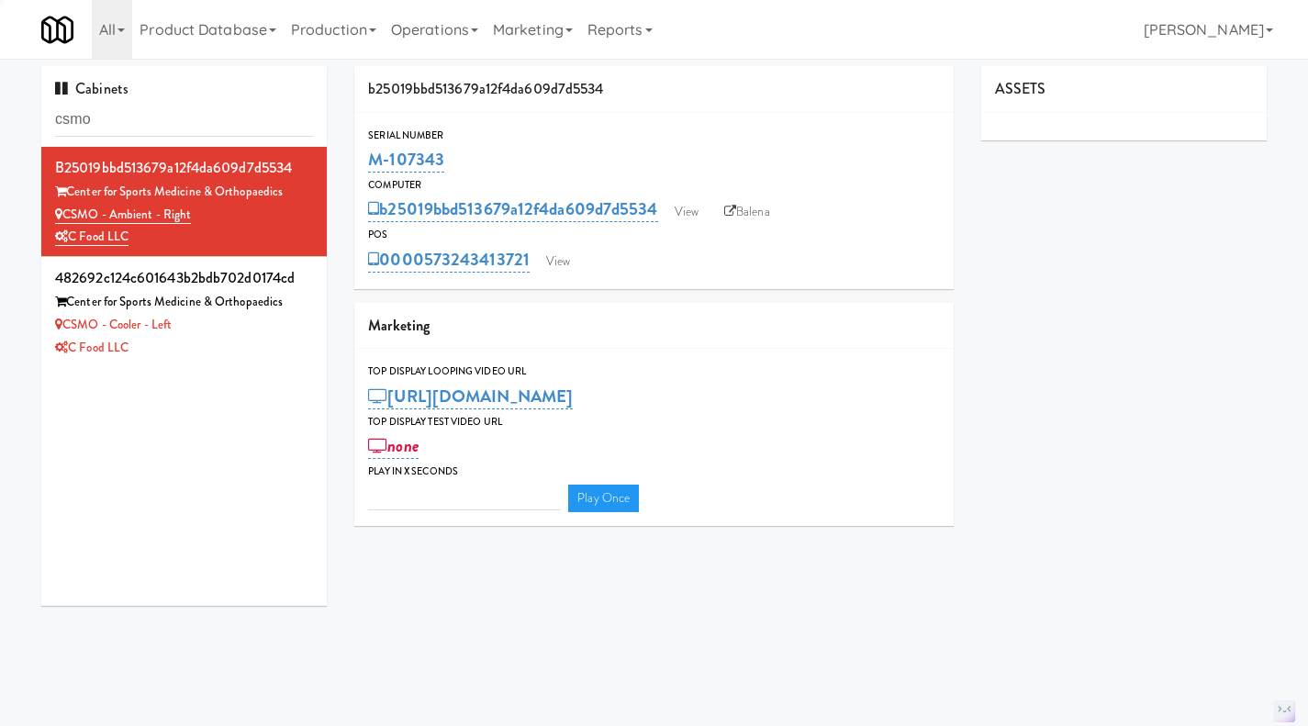
type input "3"
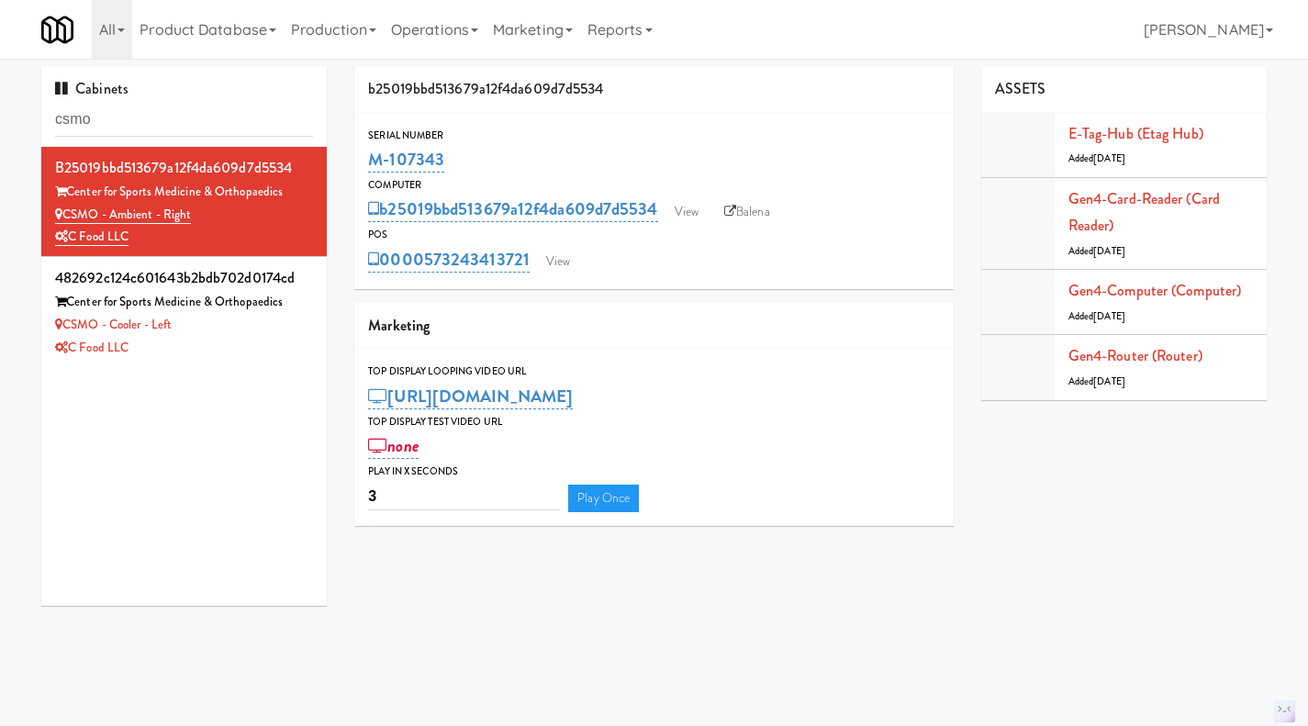
drag, startPoint x: 457, startPoint y: 165, endPoint x: 346, endPoint y: 159, distance: 111.2
click at [346, 159] on div "b25019bbd513679a12f4da609d7d5534 Serial Number M-107343 Computer b25019bbd51367…" at bounding box center [653, 303] width 627 height 474
copy link "M-107343"
drag, startPoint x: 225, startPoint y: 217, endPoint x: 202, endPoint y: 217, distance: 23.0
click at [202, 217] on div "CSMO - Ambient - Right" at bounding box center [184, 215] width 258 height 23
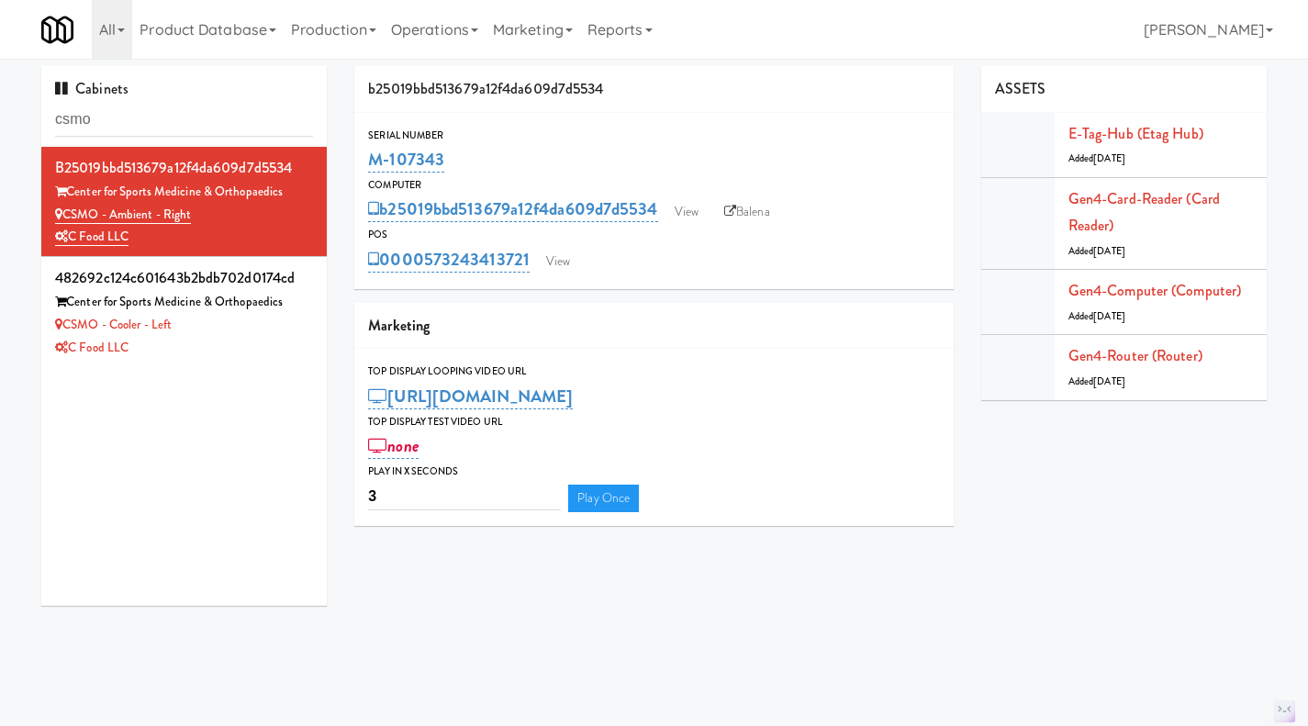
click at [238, 349] on div "C Food LLC" at bounding box center [184, 348] width 258 height 23
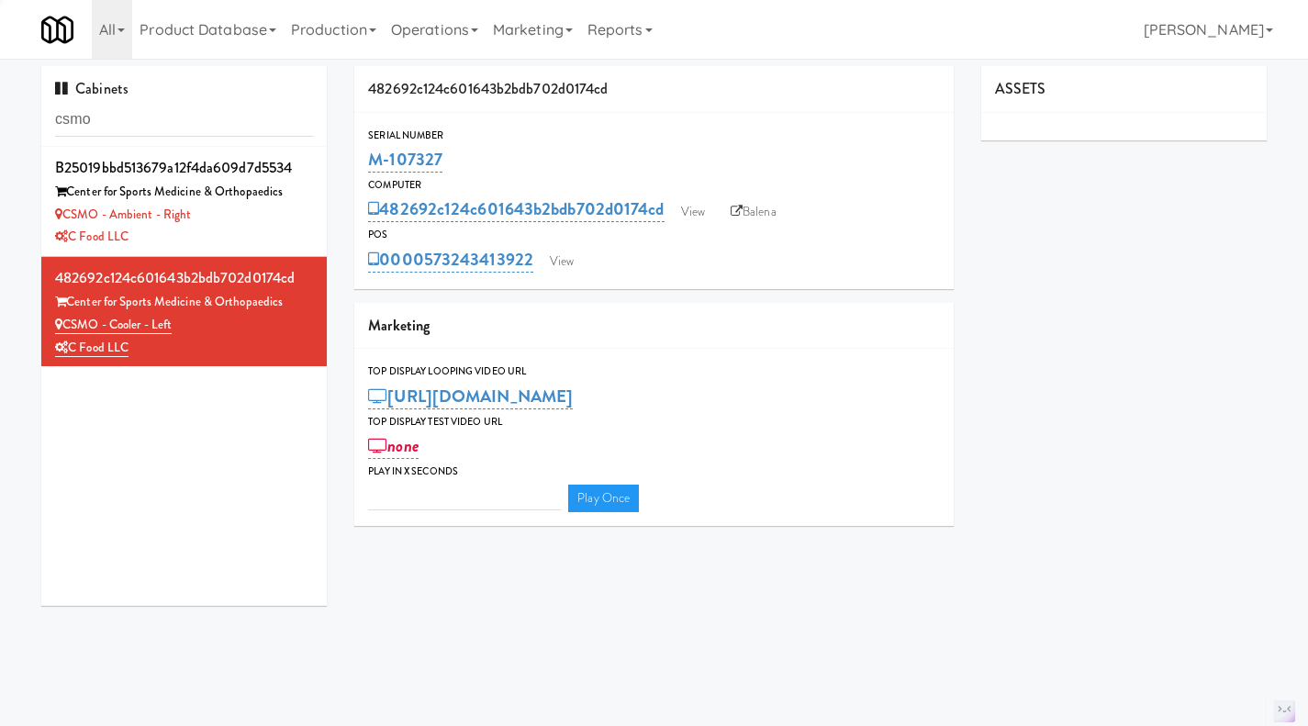
type input "3"
drag, startPoint x: 488, startPoint y: 155, endPoint x: 371, endPoint y: 161, distance: 117.6
click at [371, 161] on div "M-107327" at bounding box center [654, 159] width 572 height 31
copy link "M-107327"
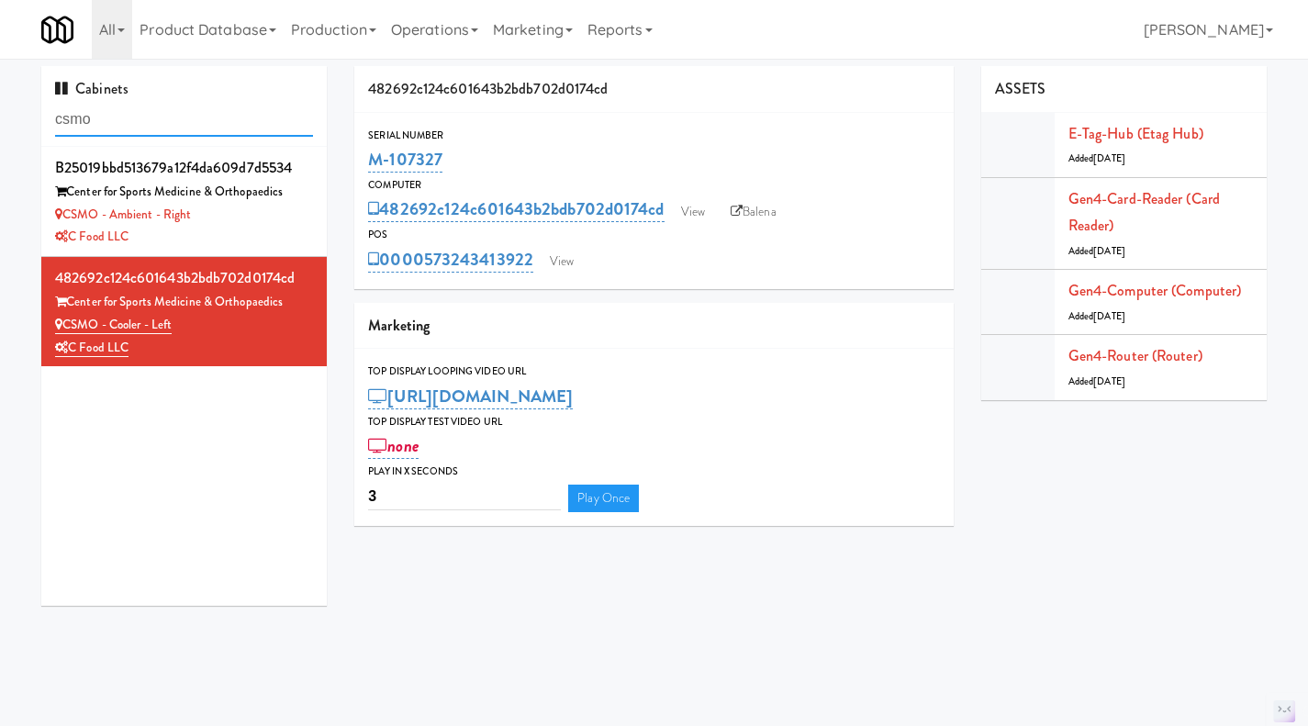
click at [147, 114] on input "csmo" at bounding box center [184, 120] width 258 height 34
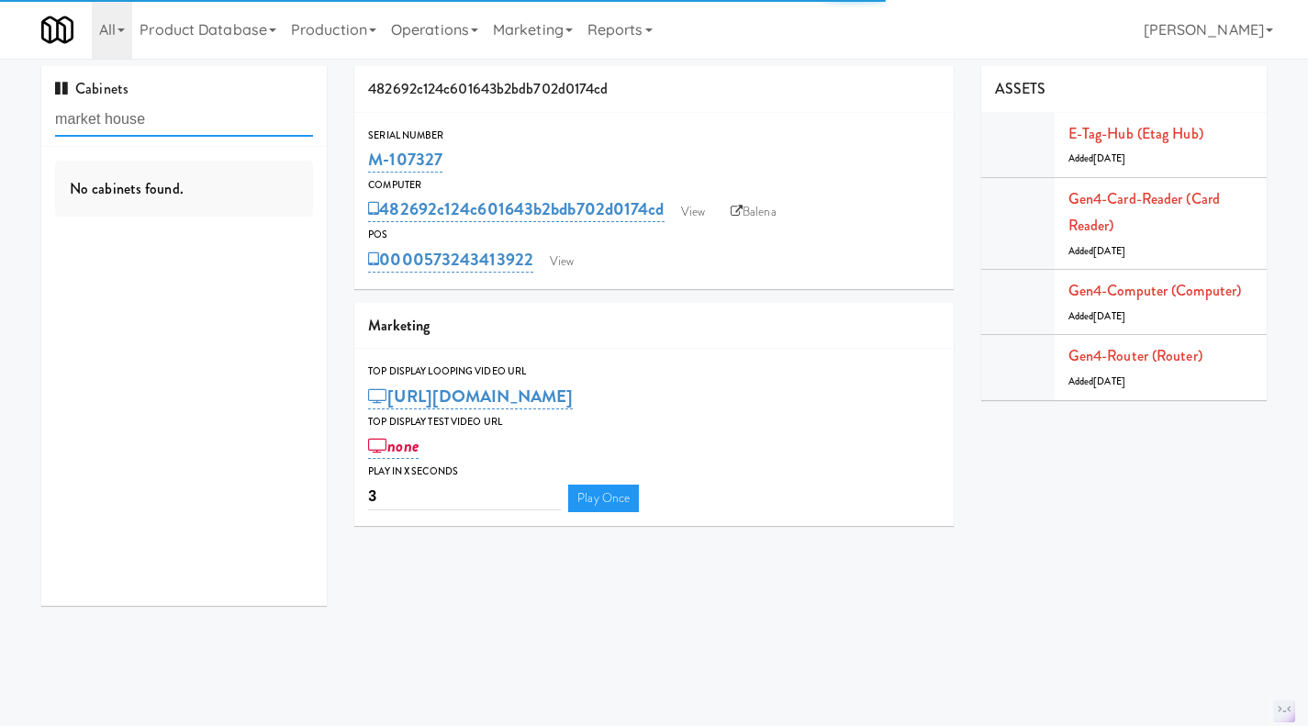
click at [116, 126] on input "market house" at bounding box center [184, 120] width 258 height 34
type input "market"
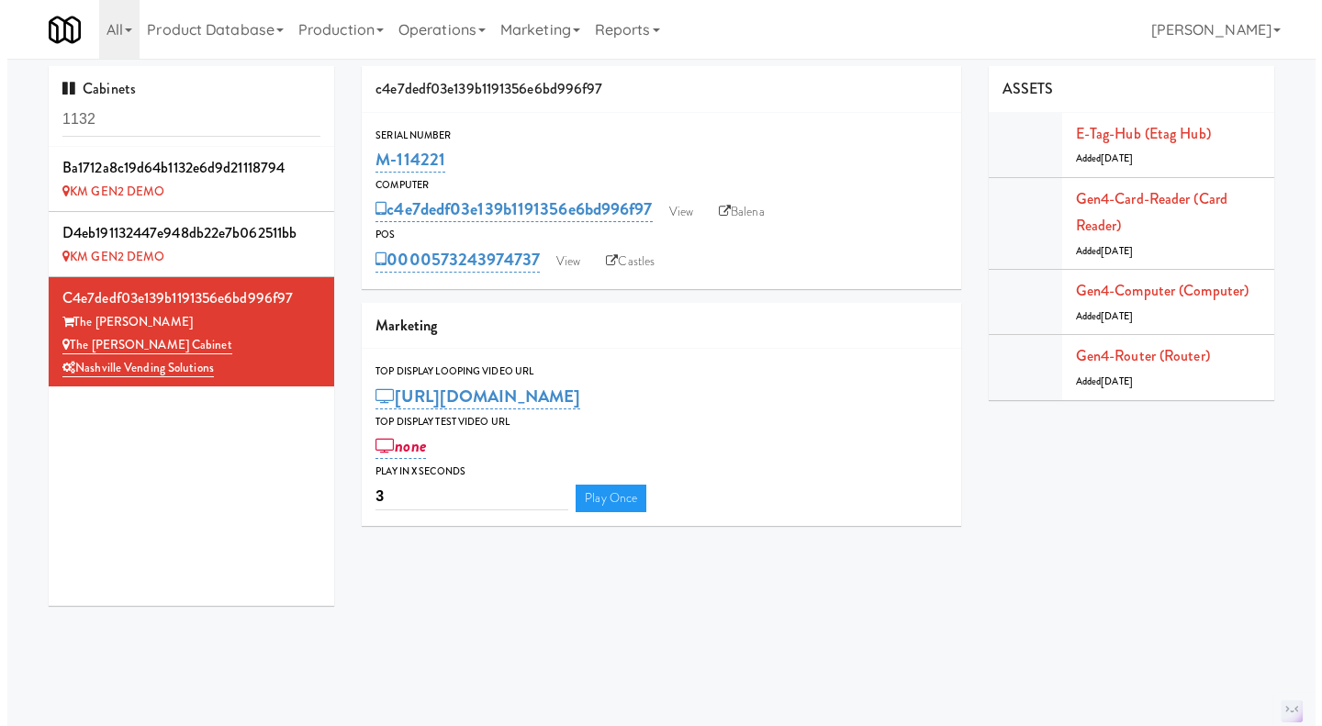
scroll to position [2, 0]
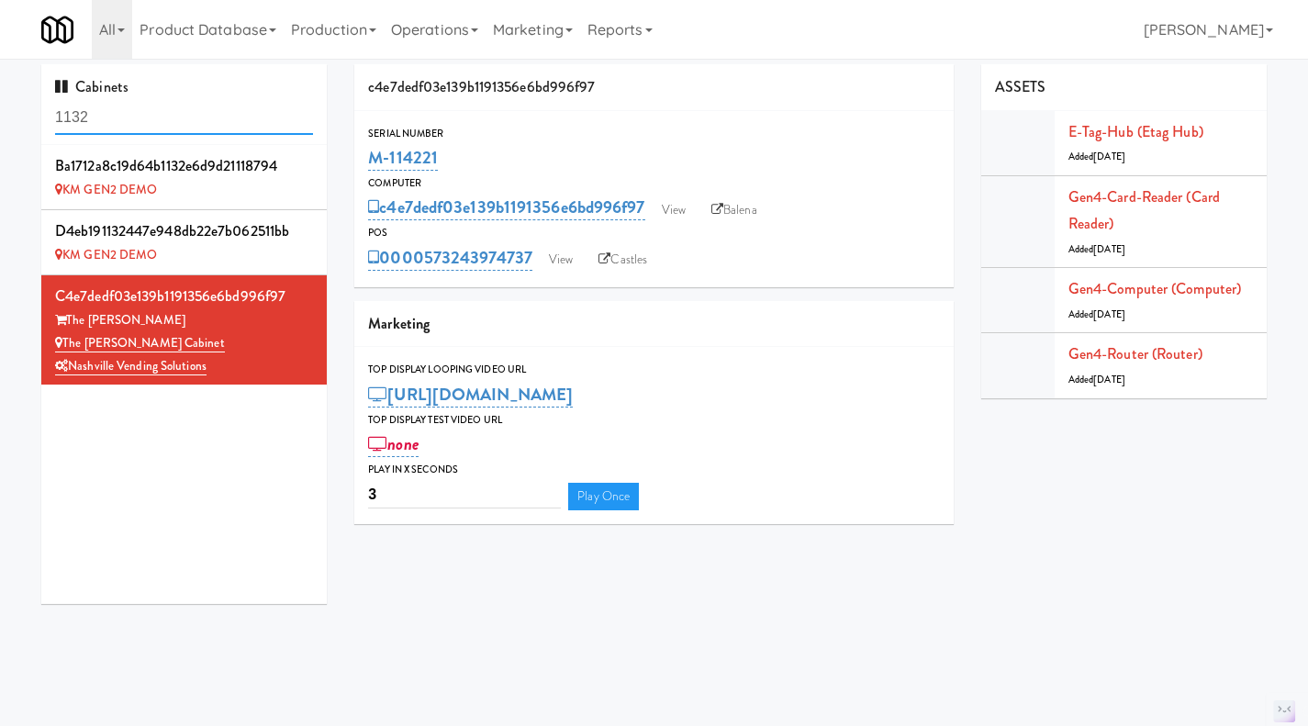
click at [169, 105] on input "1132" at bounding box center [184, 118] width 258 height 34
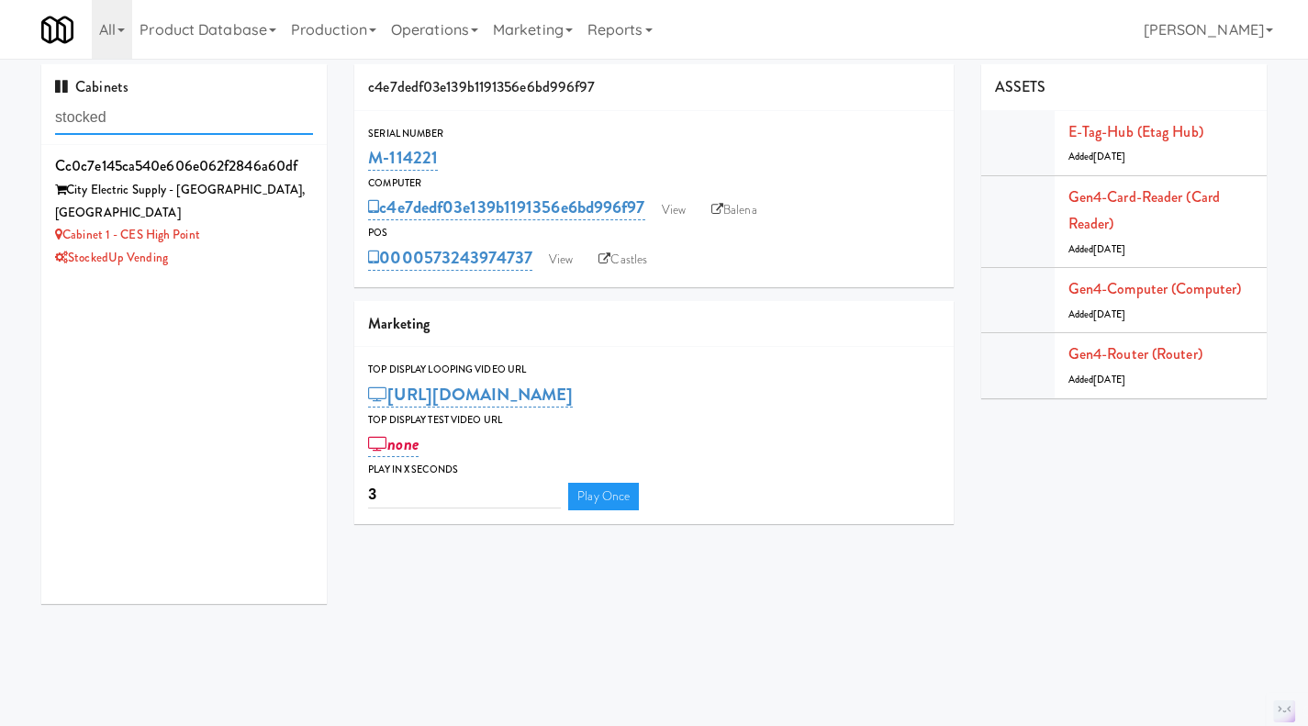
type input "stocked"
click at [267, 247] on div "StockedUp Vending" at bounding box center [184, 258] width 258 height 23
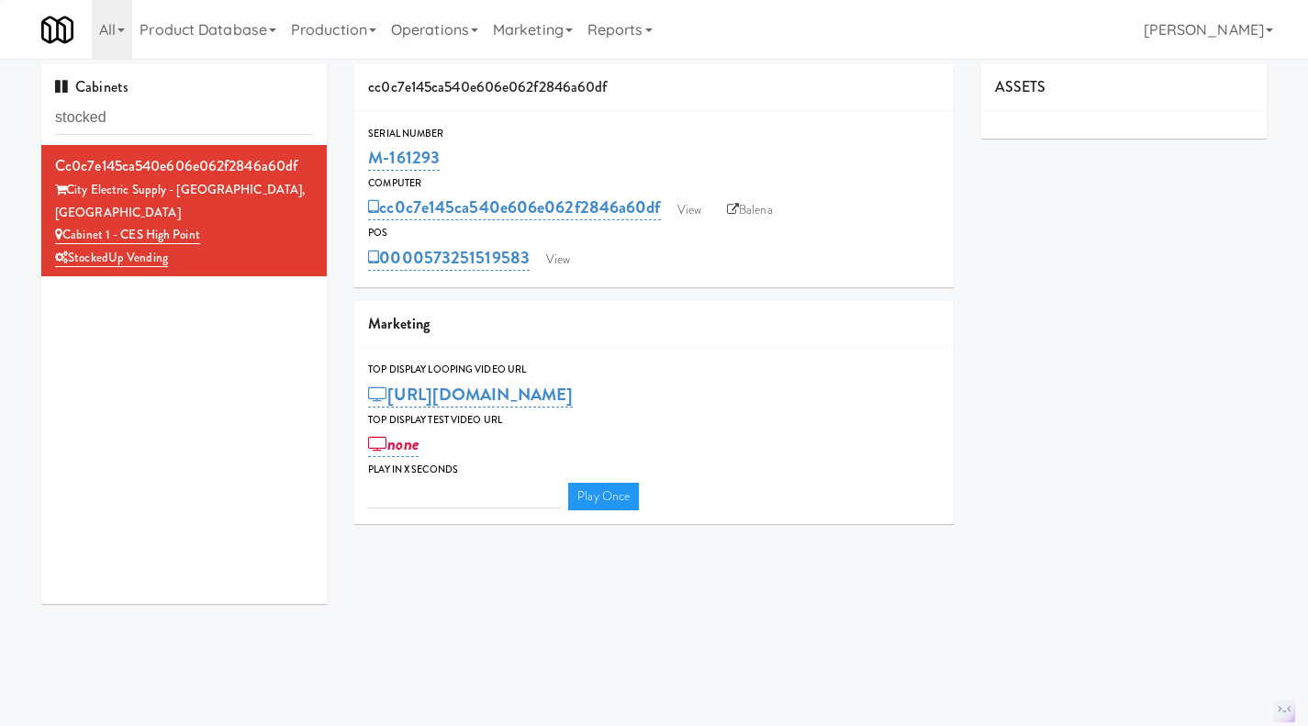
type input "3"
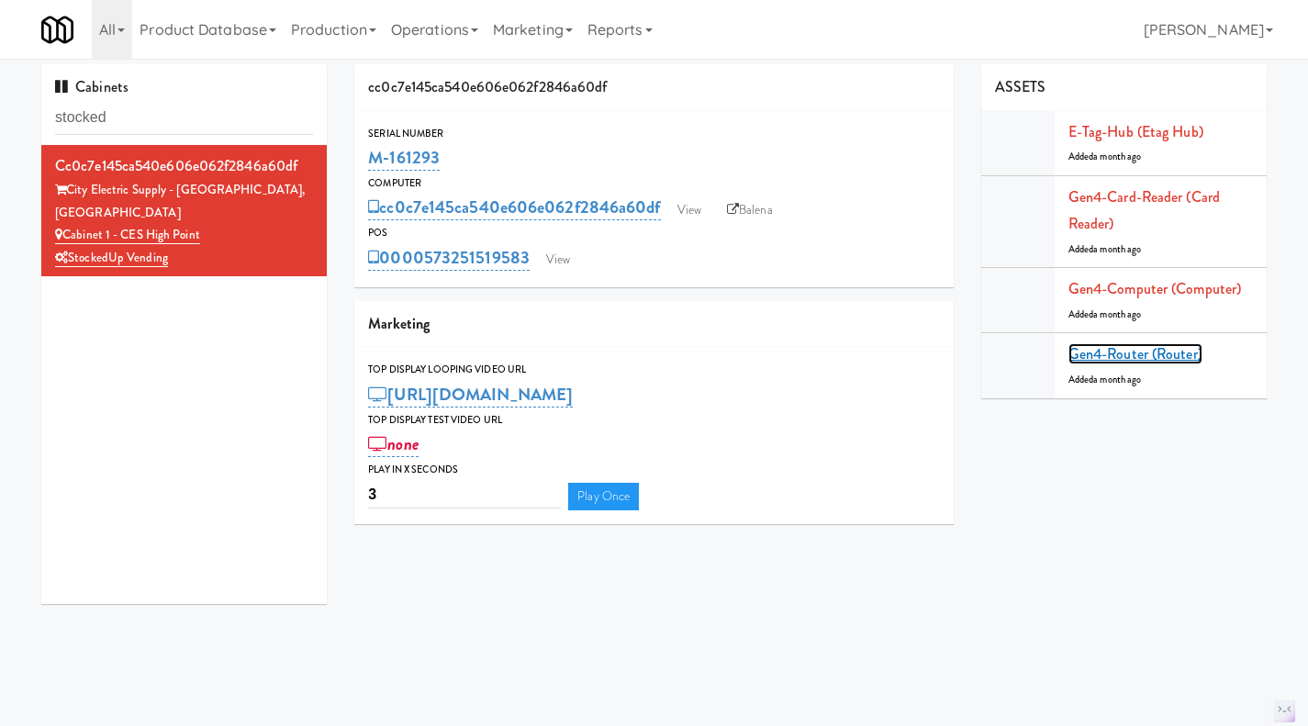
click at [1096, 353] on link "Gen4-router (Router)" at bounding box center [1135, 353] width 134 height 21
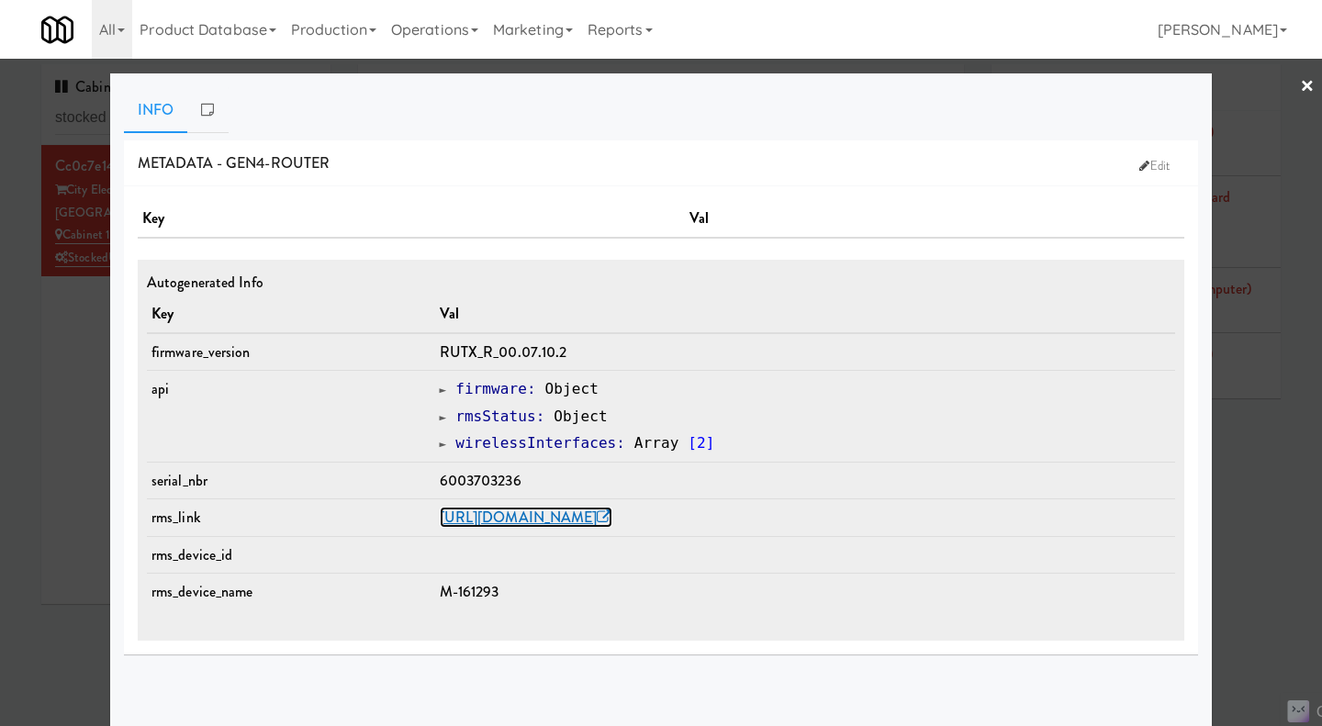
click at [612, 518] on link "https://rms.teltonika-networks.com/devices/1672167" at bounding box center [526, 517] width 173 height 21
click at [47, 367] on div at bounding box center [661, 363] width 1322 height 726
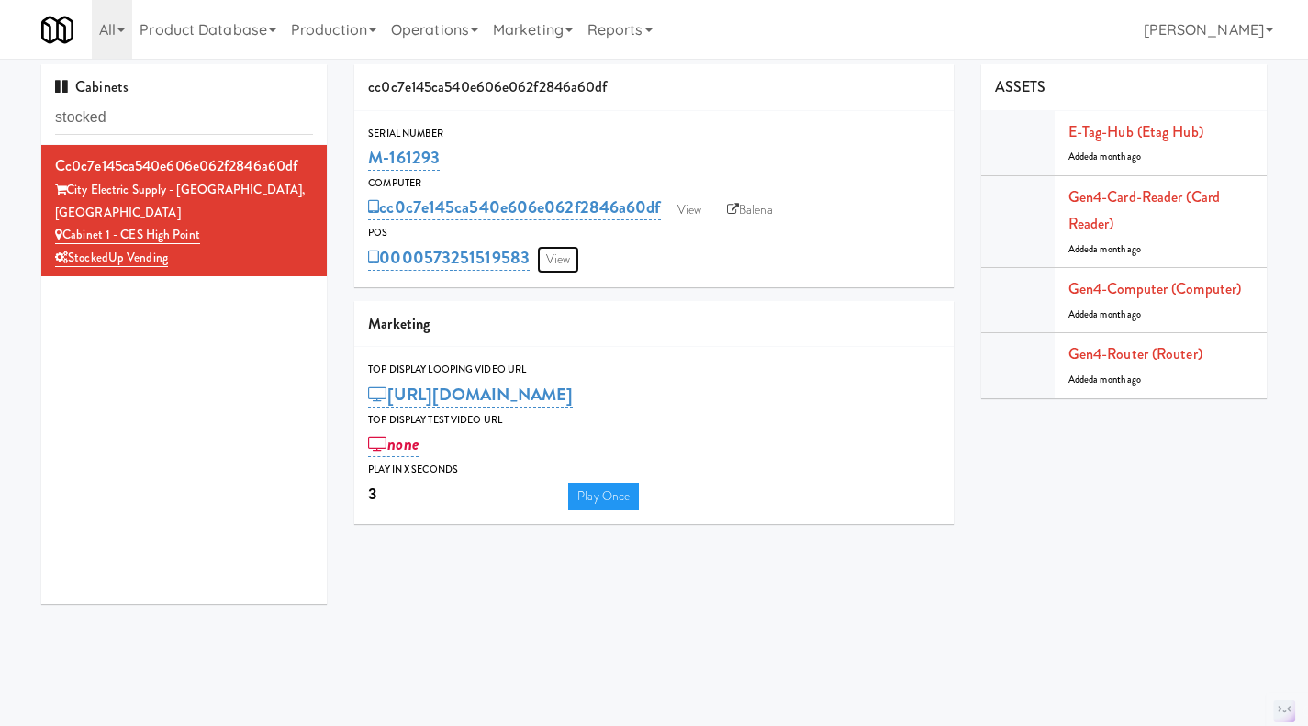
click at [562, 262] on link "View" at bounding box center [558, 260] width 42 height 28
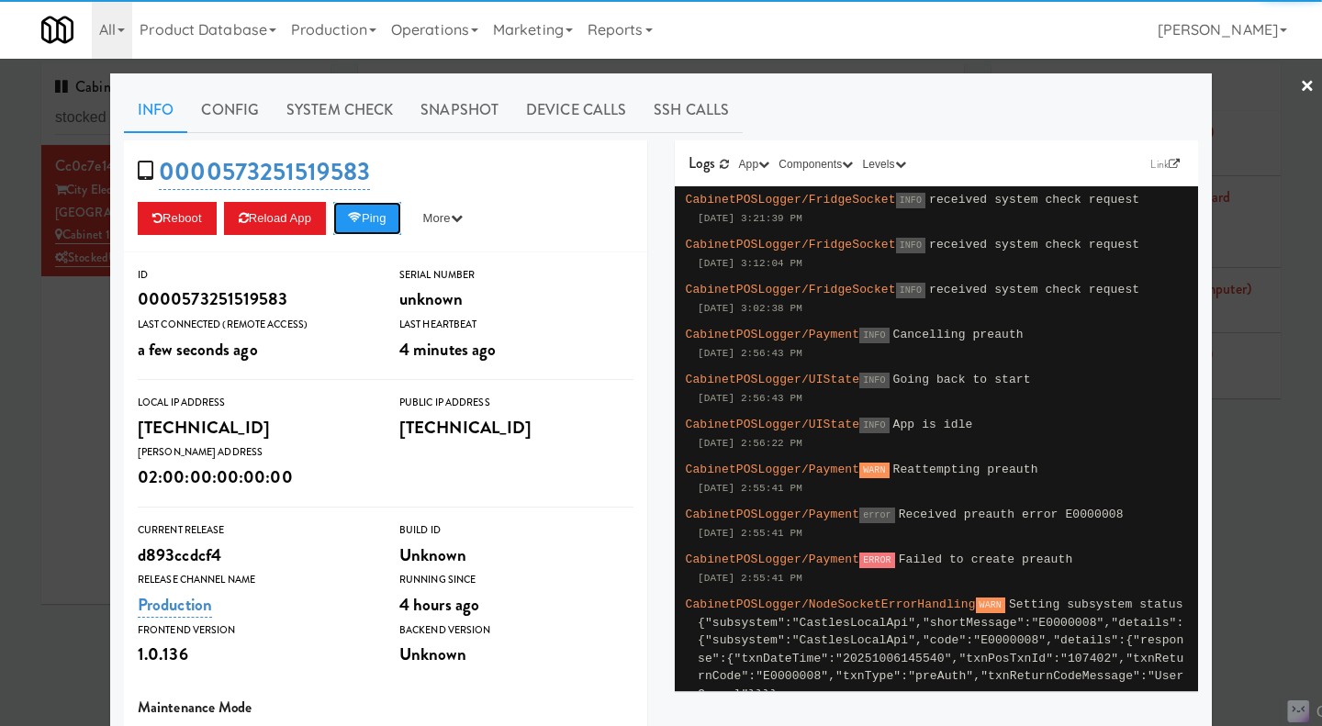
click at [368, 229] on button "Ping" at bounding box center [367, 218] width 68 height 33
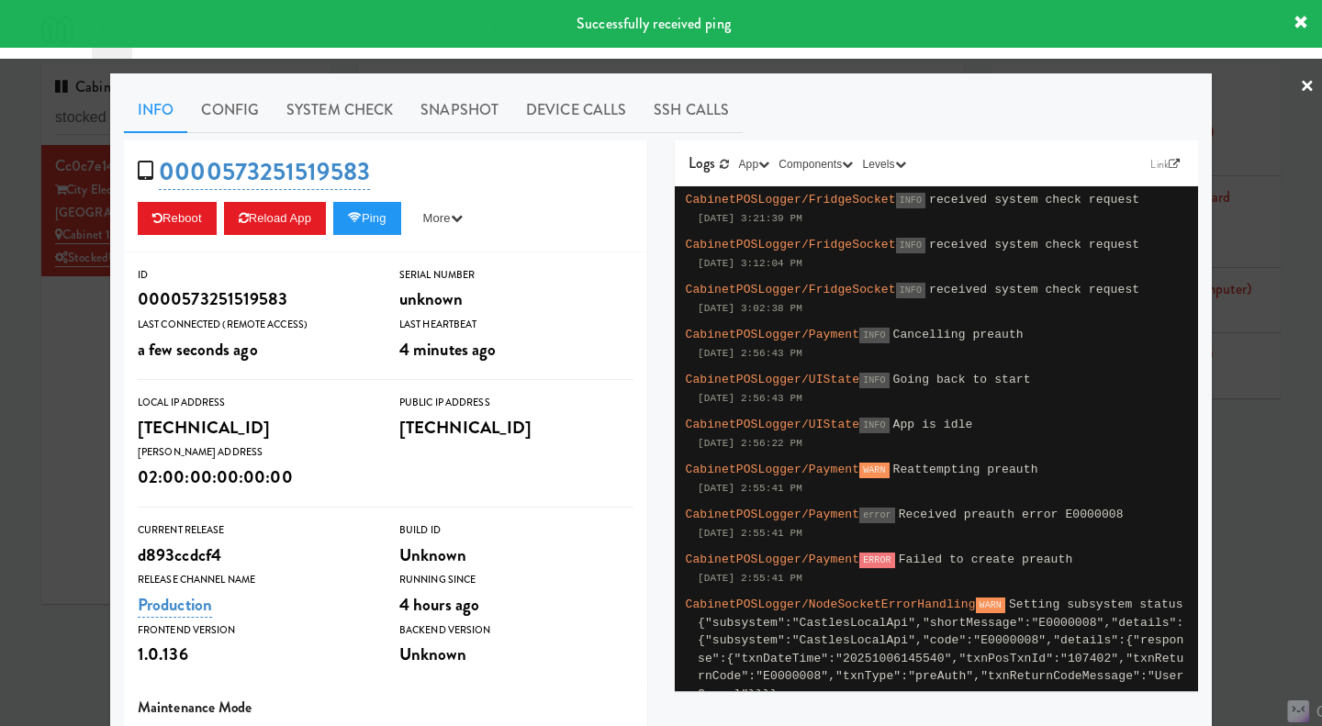
click at [371, 108] on link "System Check" at bounding box center [340, 110] width 134 height 46
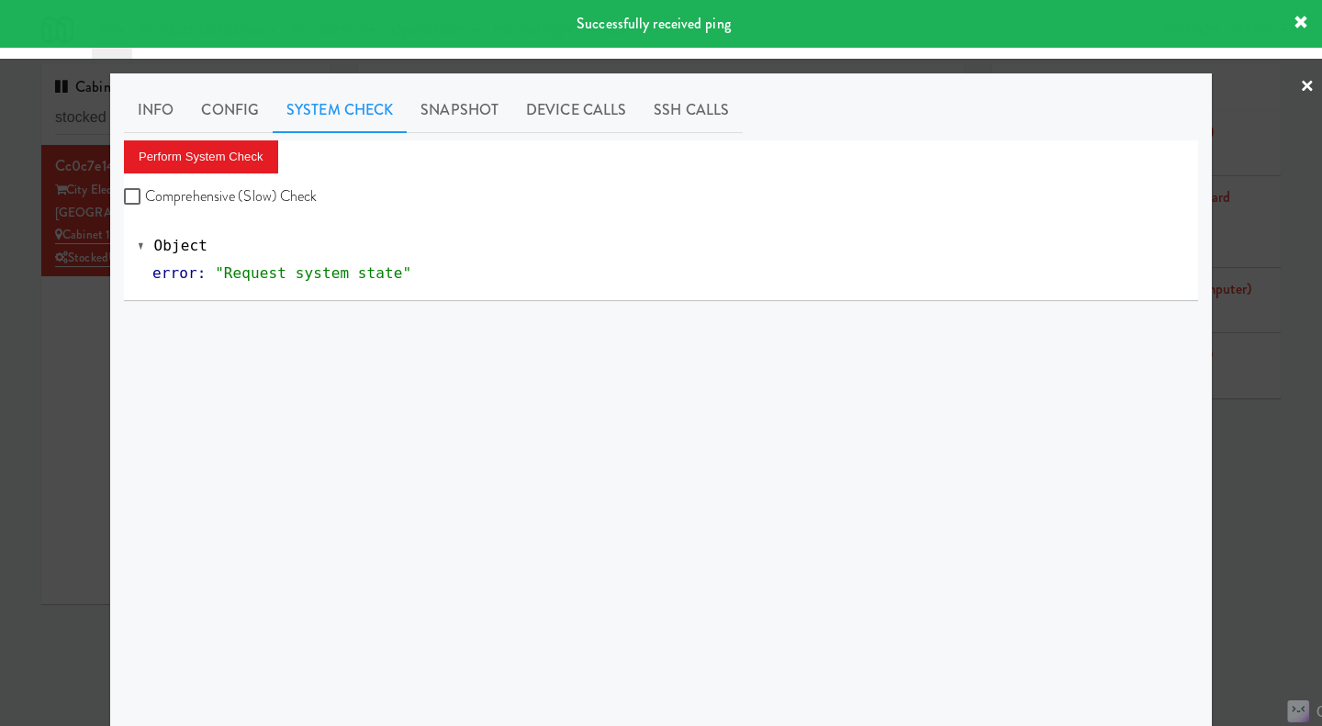
drag, startPoint x: 296, startPoint y: 195, endPoint x: 233, endPoint y: 159, distance: 73.2
click at [296, 195] on label "Comprehensive (Slow) Check" at bounding box center [221, 197] width 194 height 28
click at [145, 195] on input "Comprehensive (Slow) Check" at bounding box center [134, 197] width 21 height 15
checkbox input "true"
click at [226, 150] on button "Perform System Check" at bounding box center [201, 156] width 154 height 33
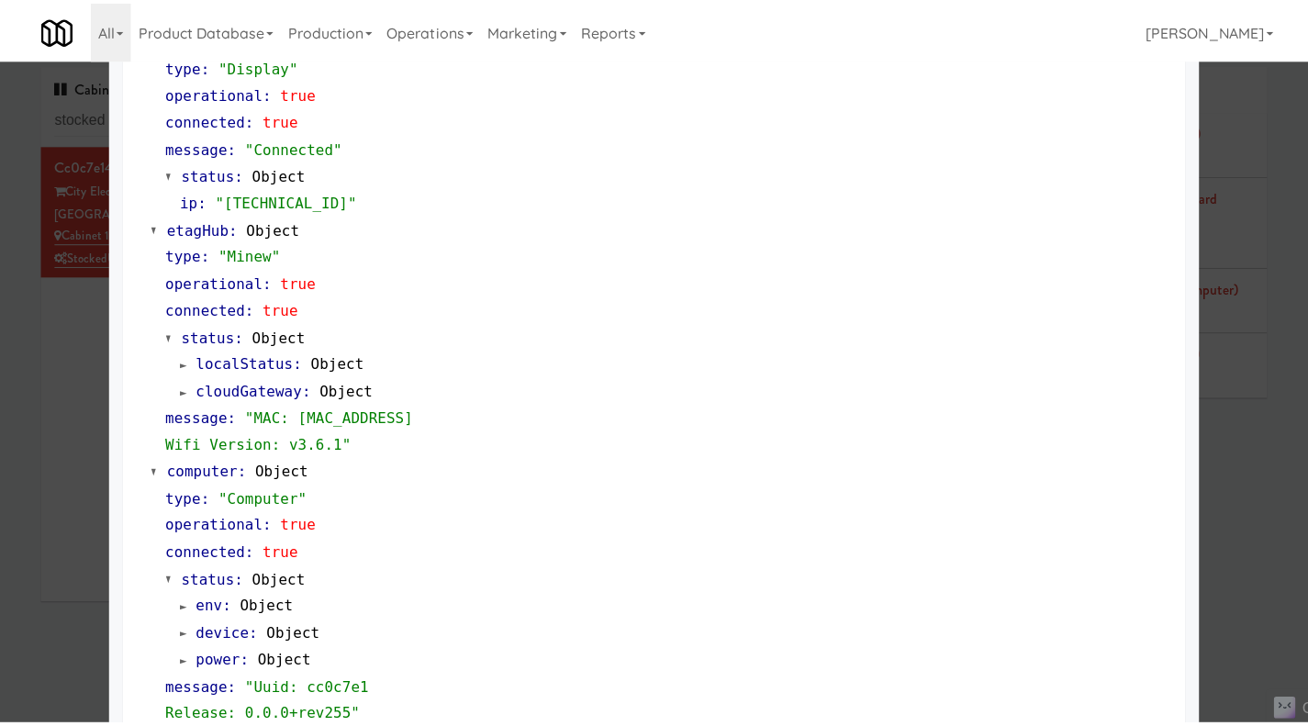
scroll to position [1376, 0]
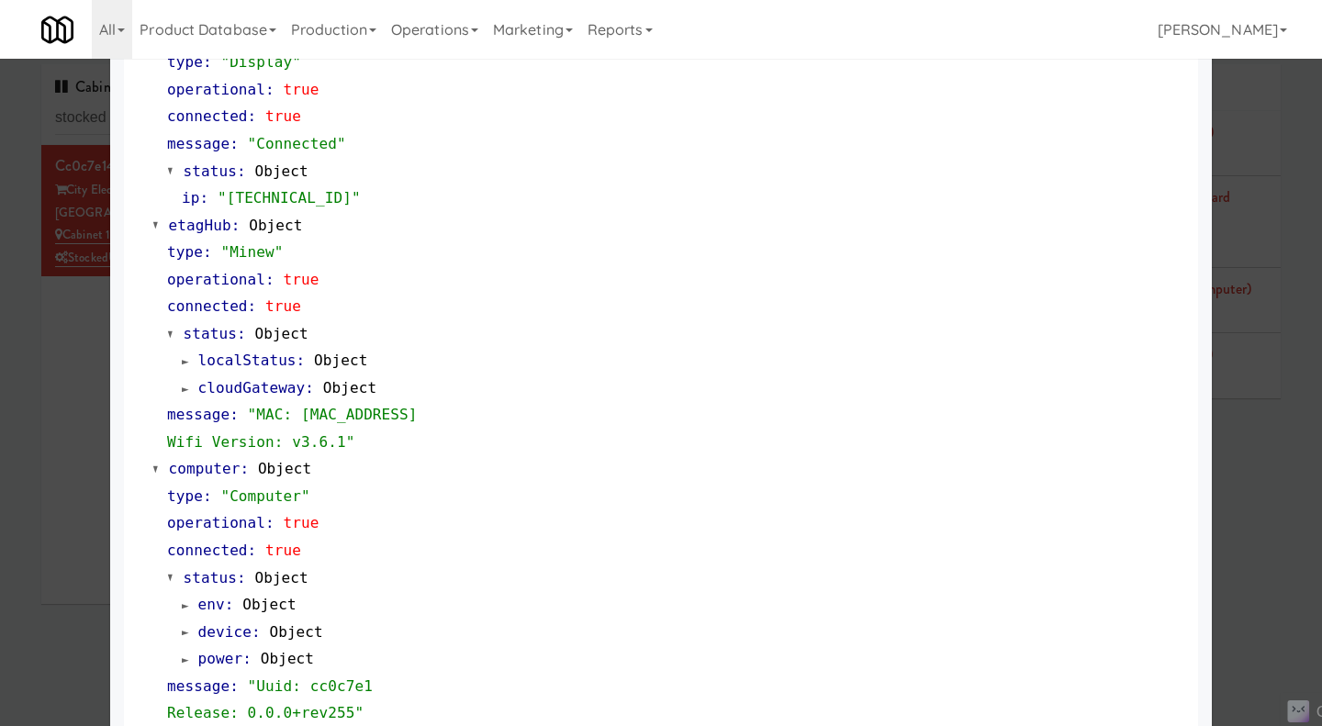
click at [1276, 516] on div at bounding box center [661, 363] width 1322 height 726
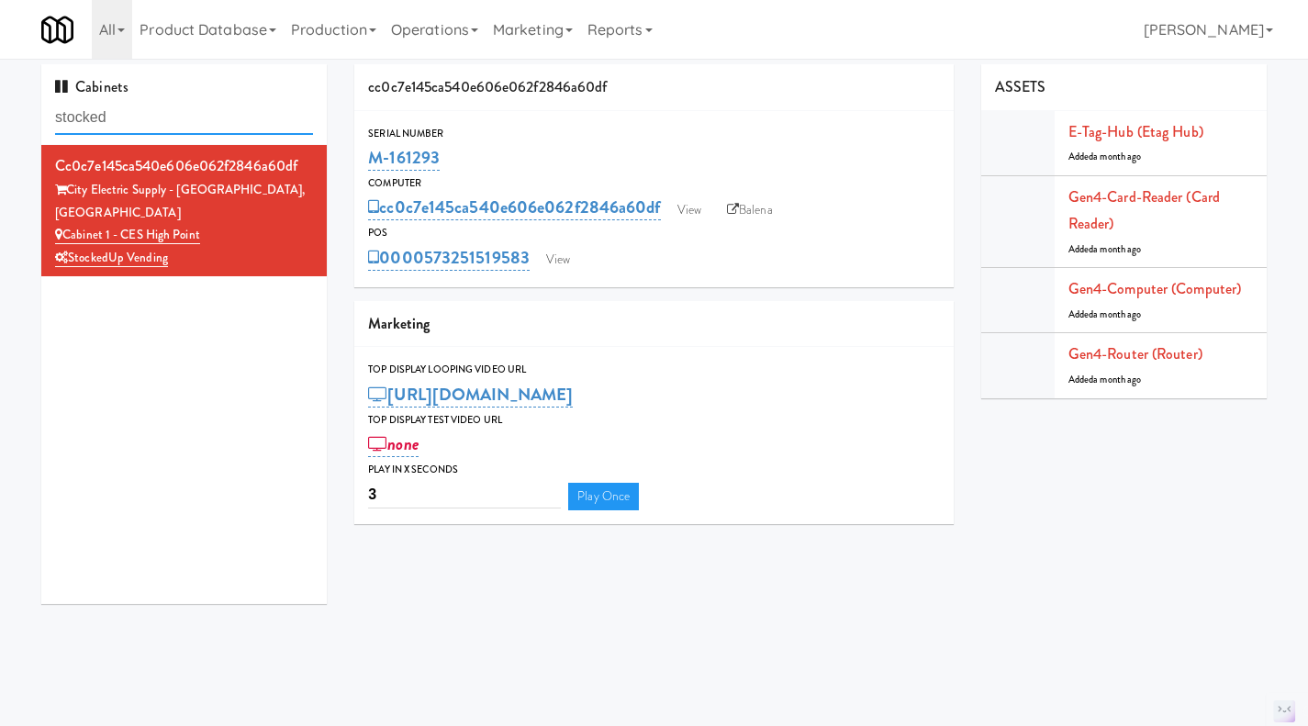
click at [196, 106] on input "stocked" at bounding box center [184, 118] width 258 height 34
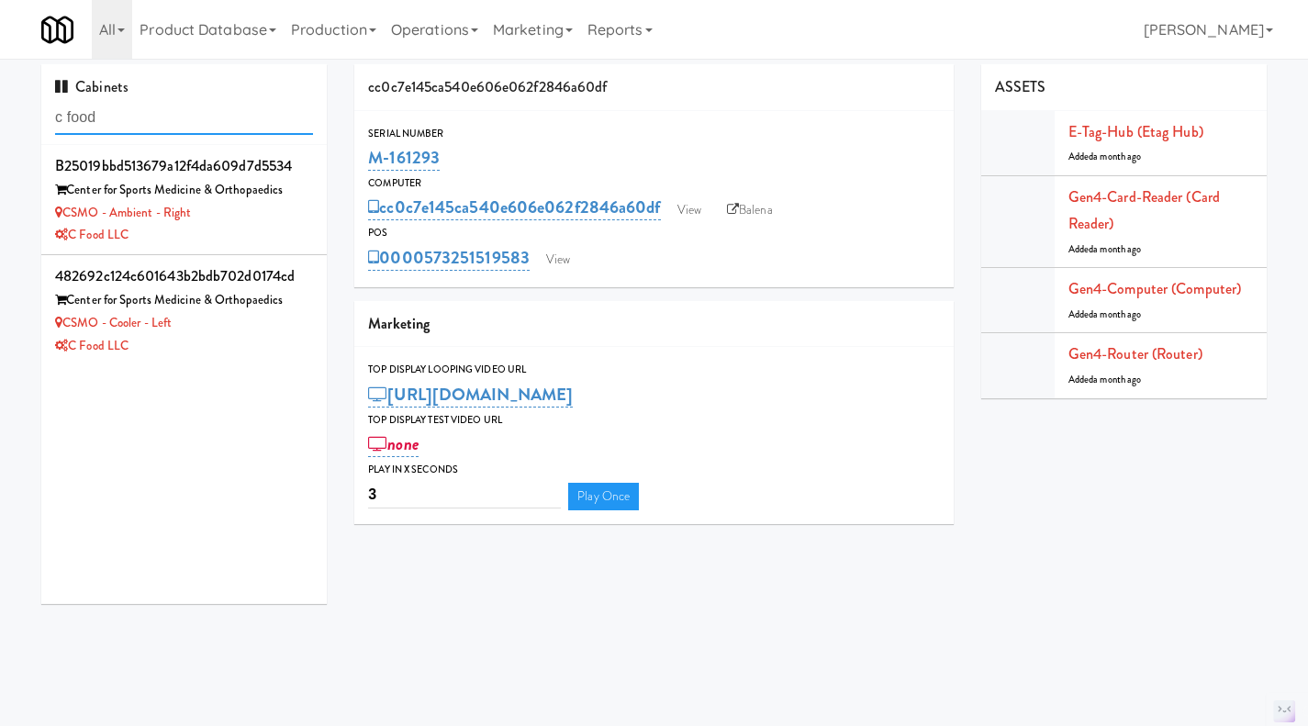
click at [189, 111] on input "c food" at bounding box center [184, 118] width 258 height 34
click at [188, 111] on input "c food" at bounding box center [184, 118] width 258 height 34
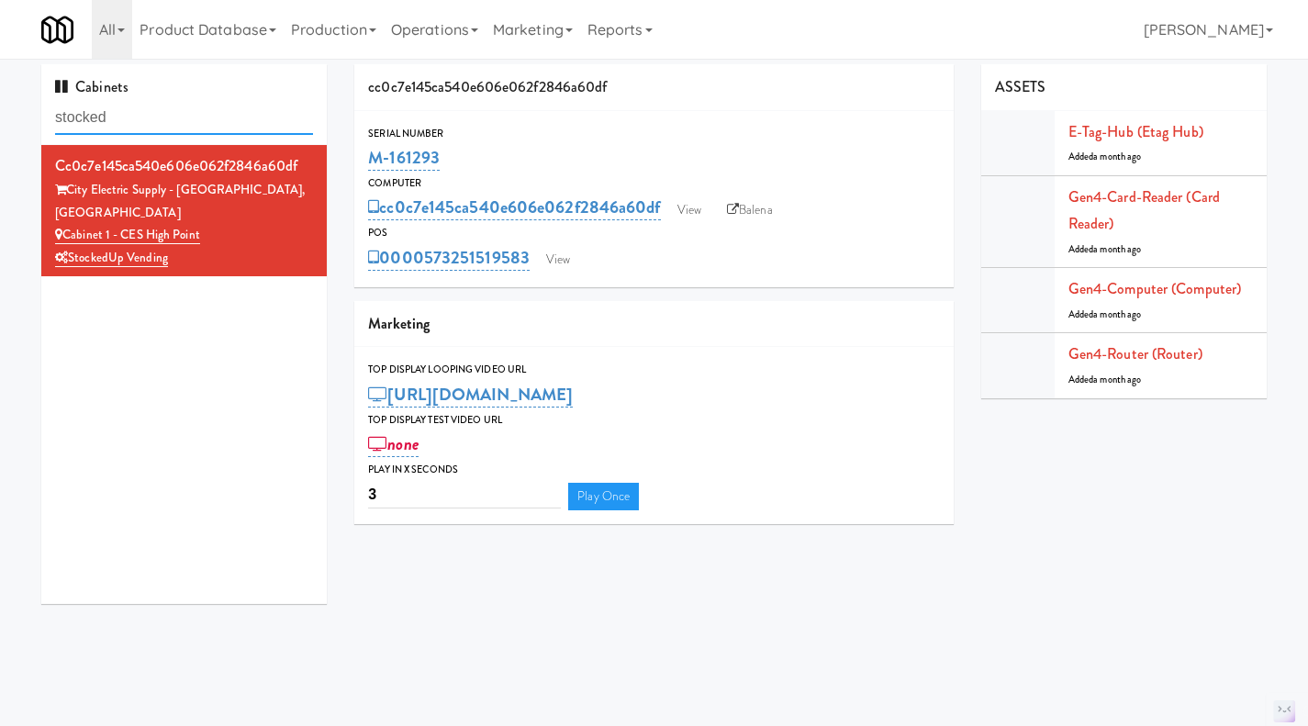
type input "stocked"
drag, startPoint x: 193, startPoint y: 232, endPoint x: 66, endPoint y: 214, distance: 128.0
click at [66, 214] on div "cc0c7e145ca540e606e062f2846a60df City Electric Supply - High Point, NC Cabinet …" at bounding box center [184, 210] width 258 height 117
copy div "Cabinet 1 - CES High Point StockedUp Vending"
click at [129, 117] on input "stocked" at bounding box center [184, 118] width 258 height 34
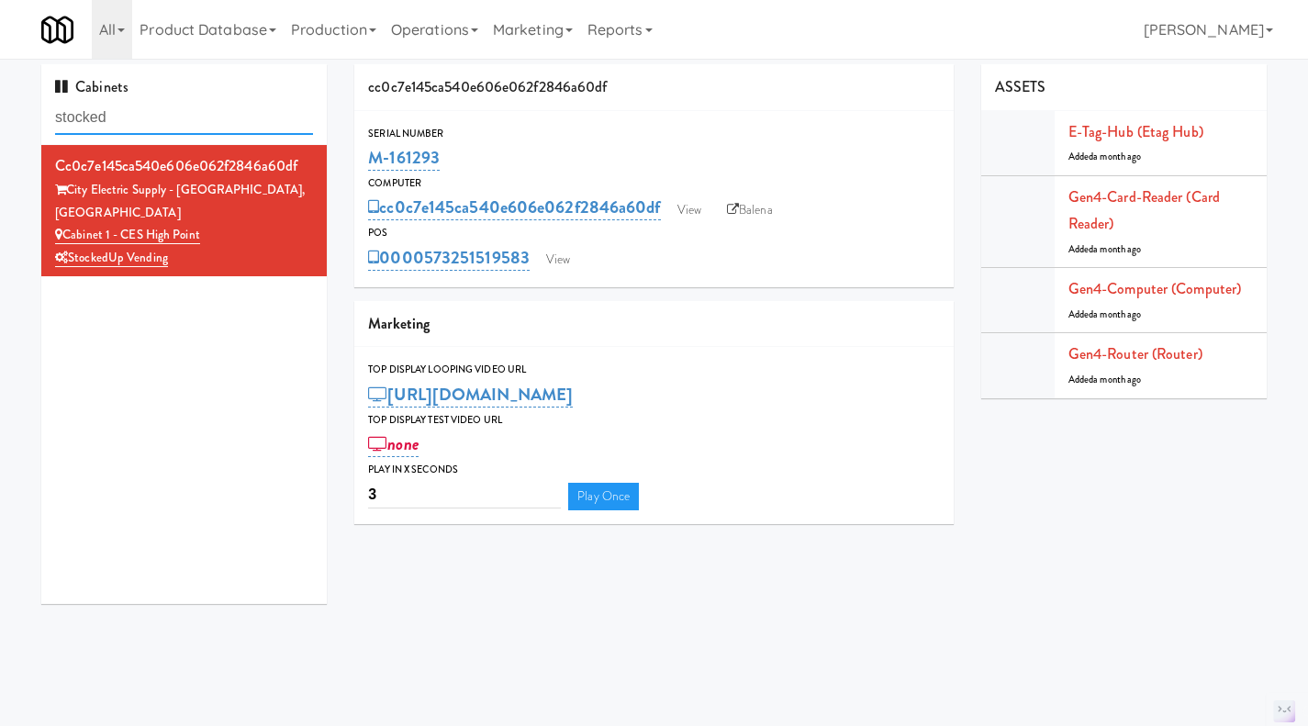
click at [129, 117] on input "stocked" at bounding box center [184, 118] width 258 height 34
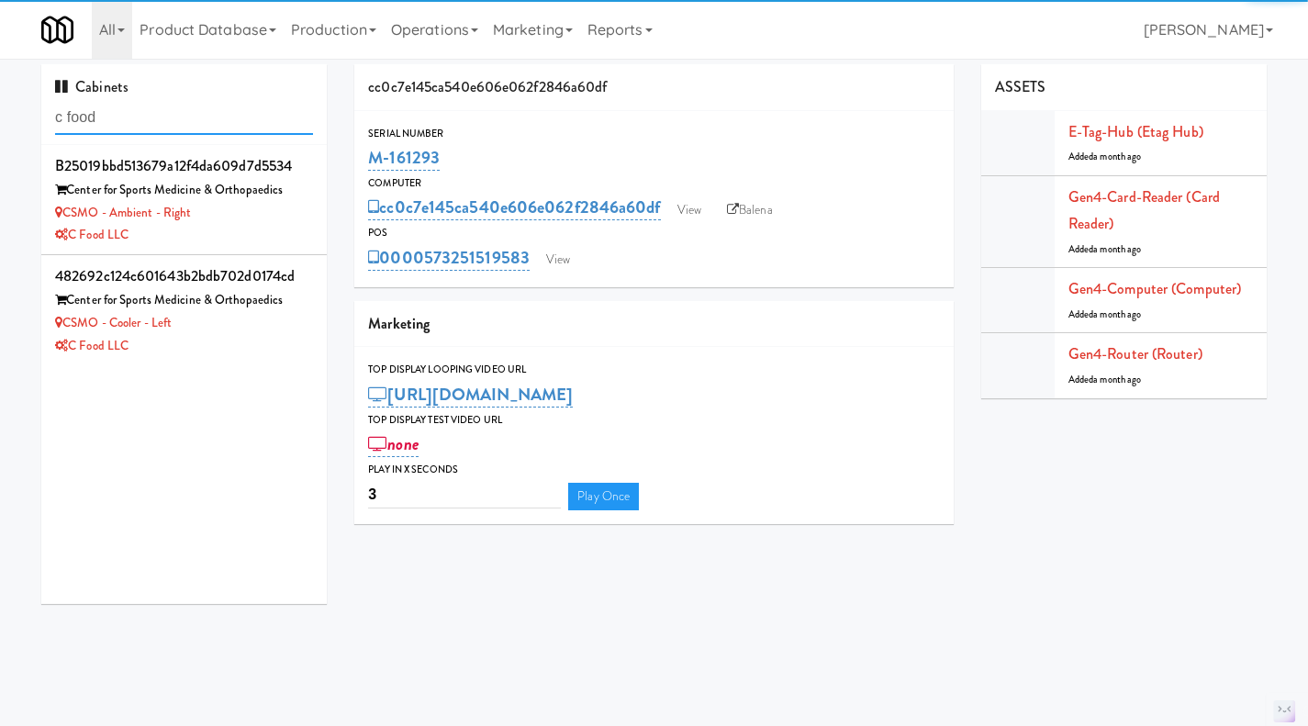
type input "c food"
click at [265, 234] on div "C Food LLC" at bounding box center [184, 235] width 258 height 23
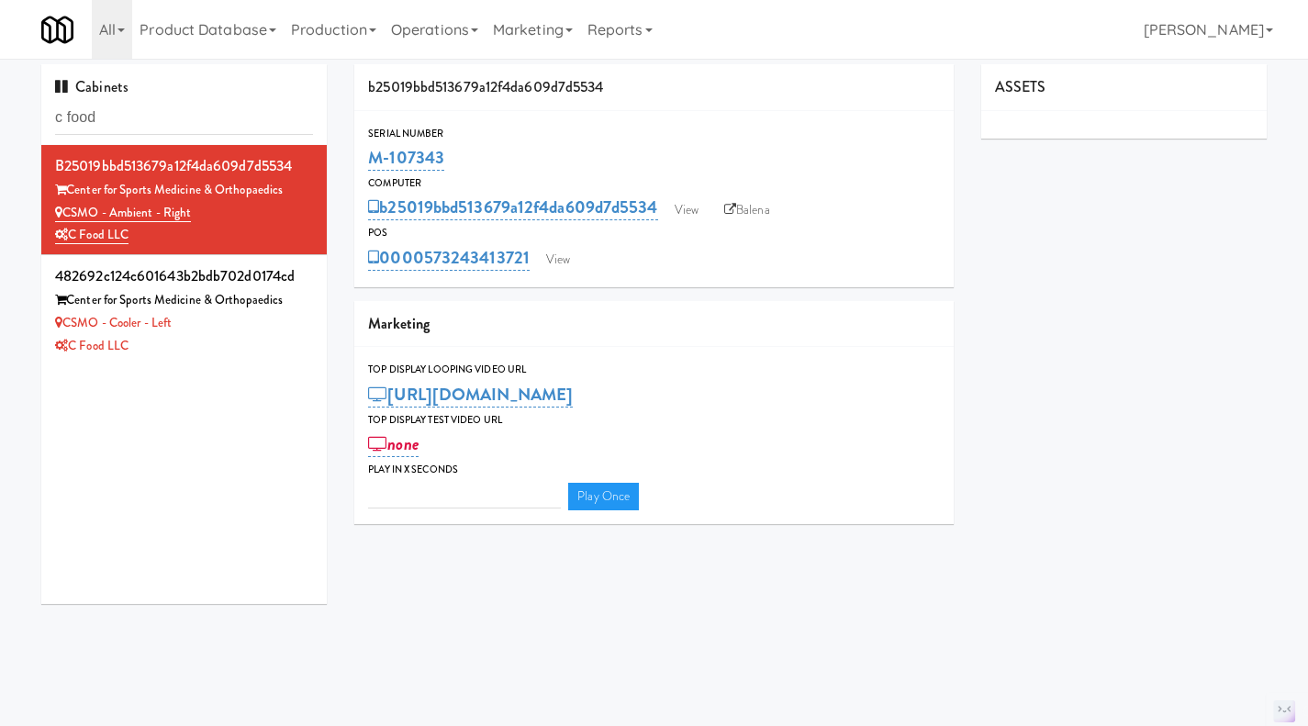
type input "3"
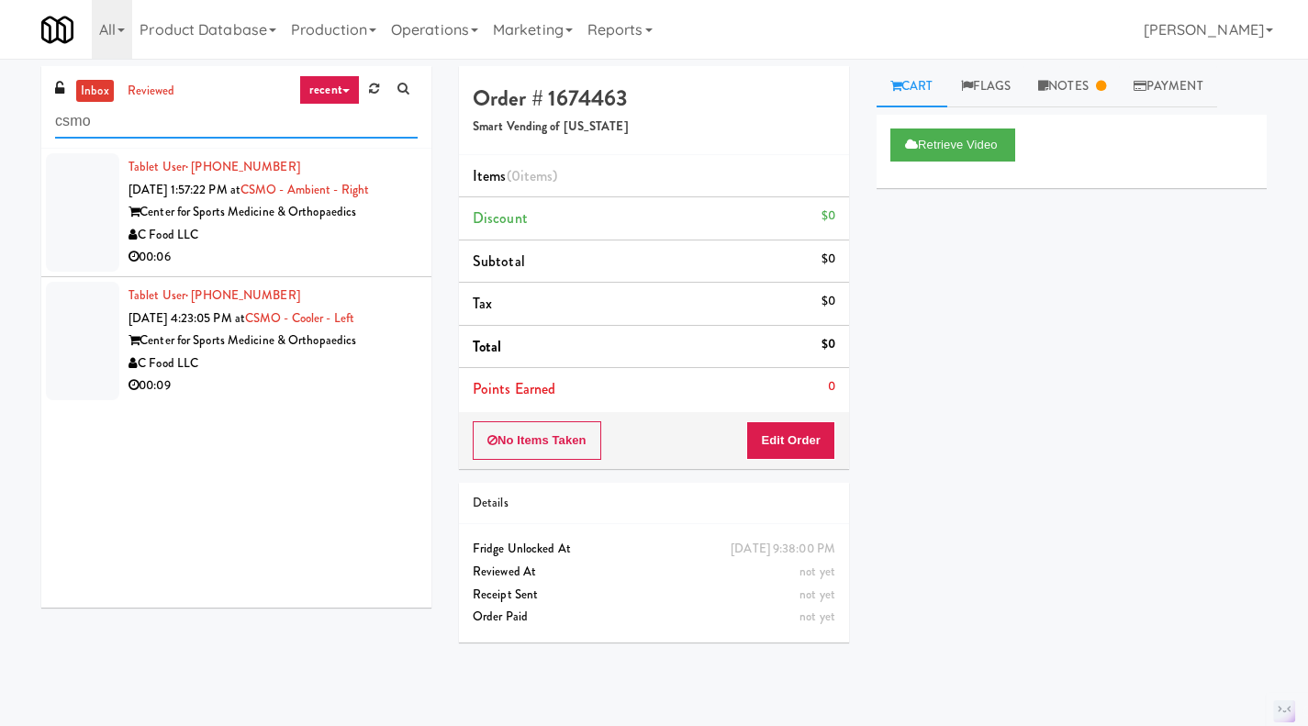
type input "csmo"
click at [326, 385] on div "00:09" at bounding box center [272, 385] width 289 height 23
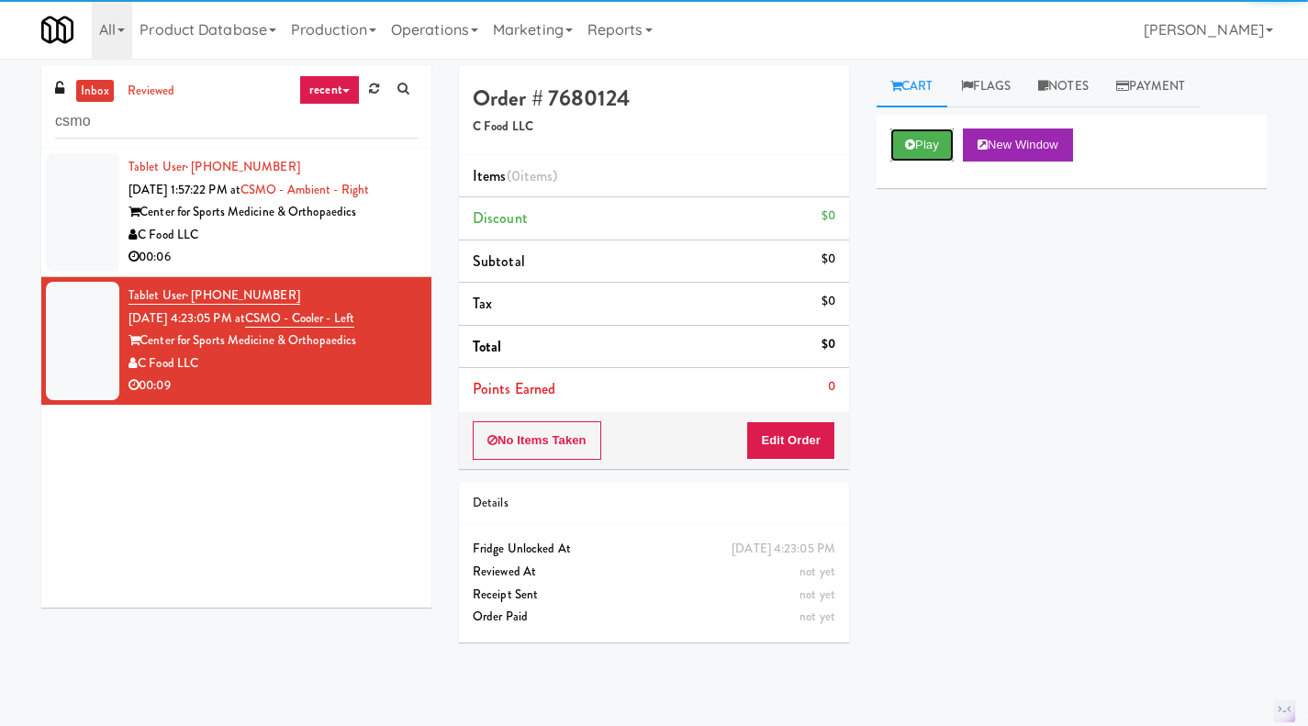
click at [935, 145] on button "Play" at bounding box center [921, 144] width 63 height 33
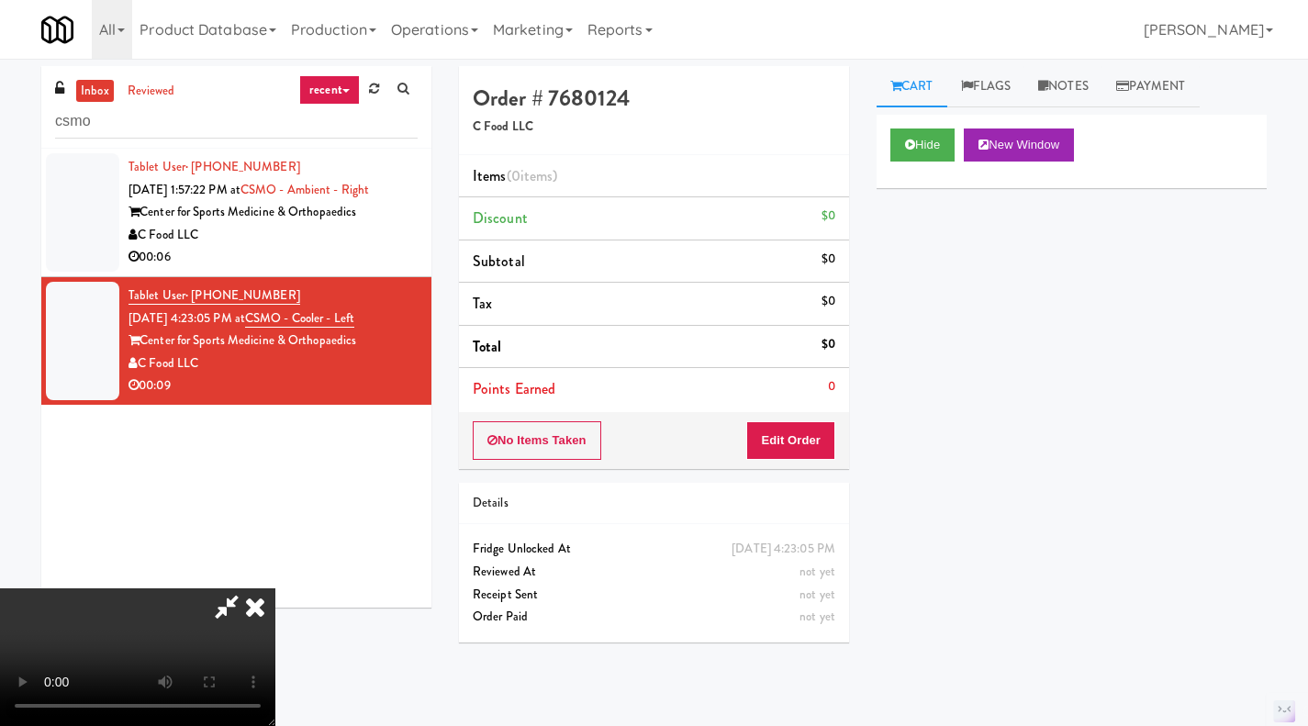
click at [275, 588] on icon at bounding box center [255, 606] width 40 height 37
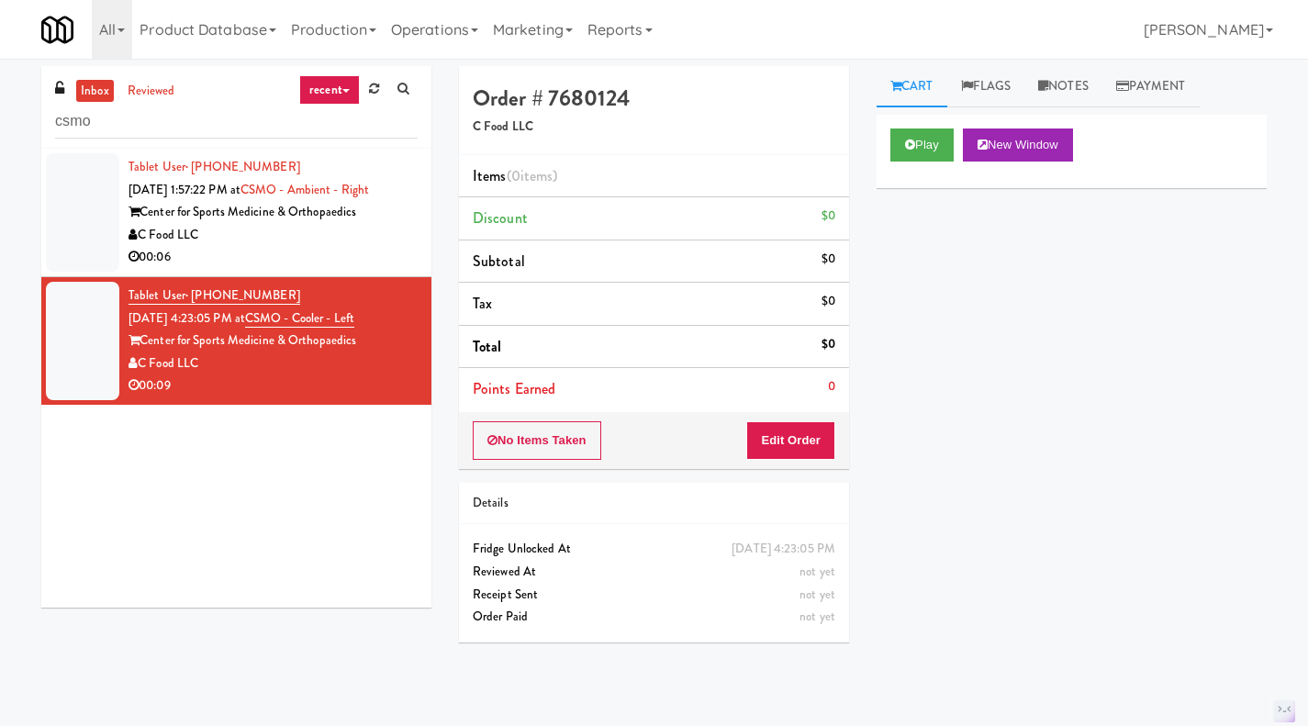
click at [378, 248] on div "00:06" at bounding box center [272, 257] width 289 height 23
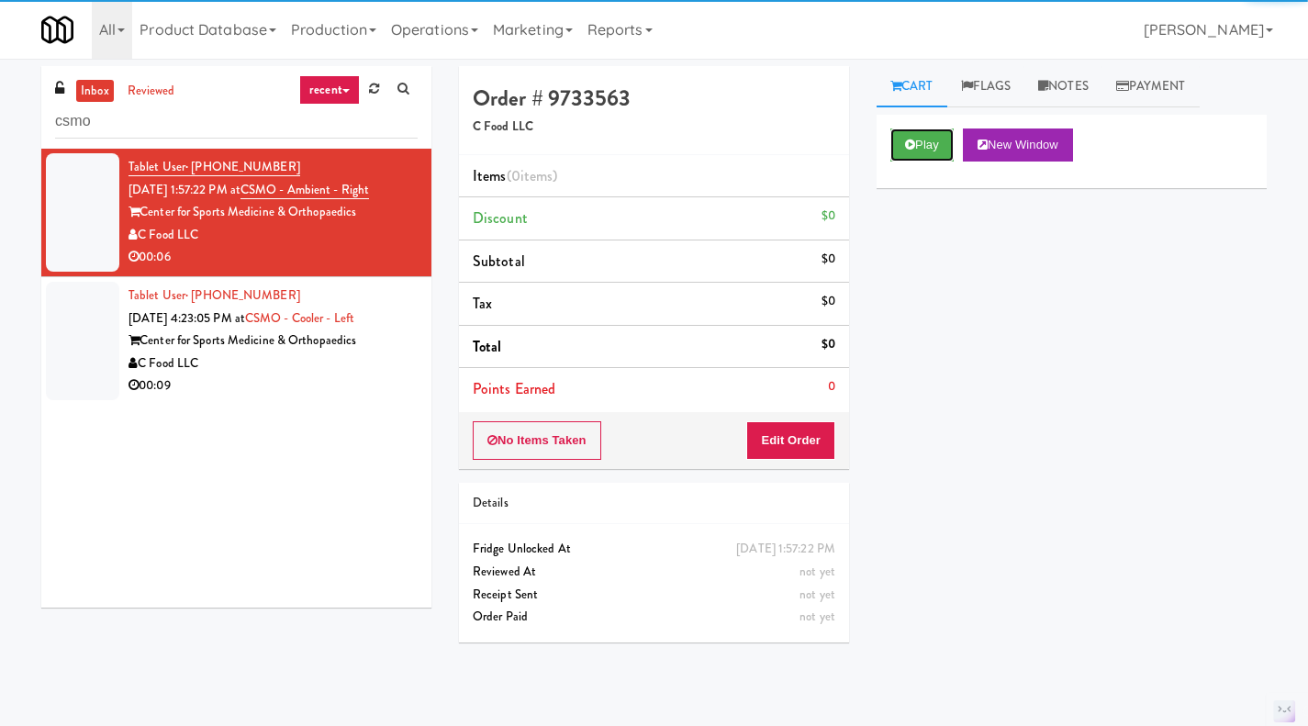
click at [902, 158] on button "Play" at bounding box center [921, 144] width 63 height 33
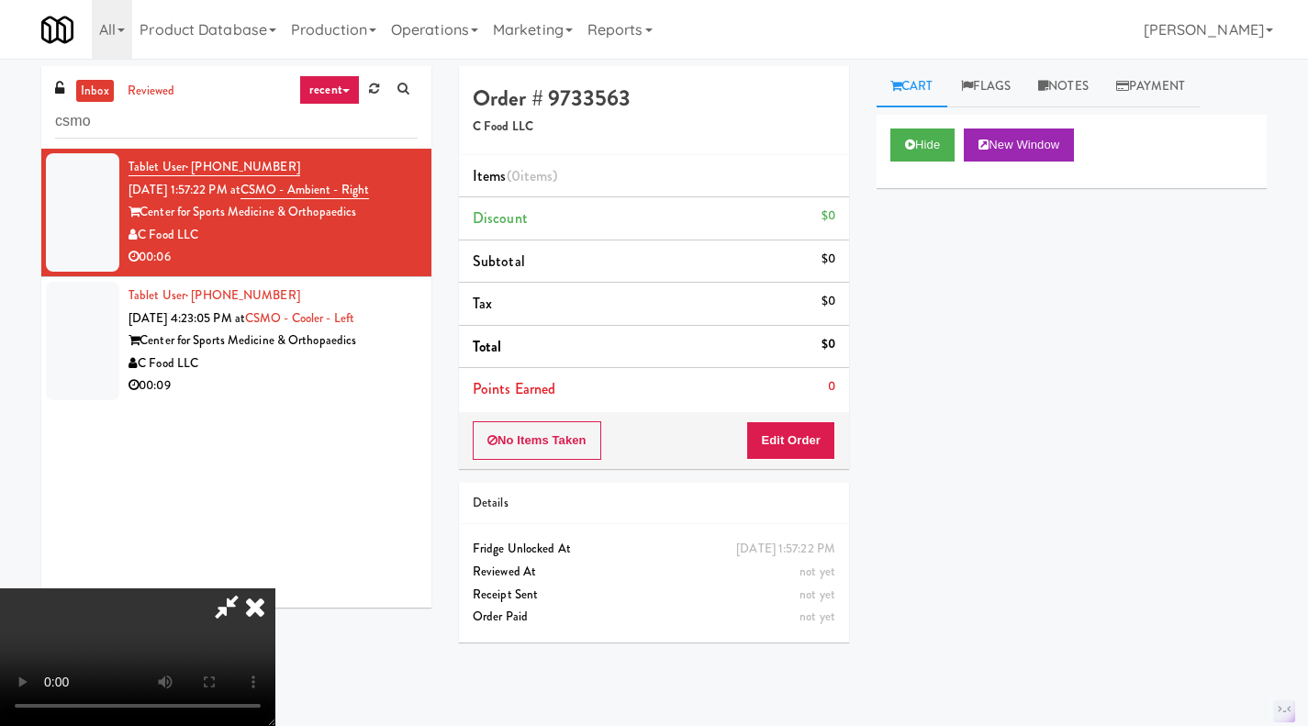
click at [275, 588] on icon at bounding box center [255, 606] width 40 height 37
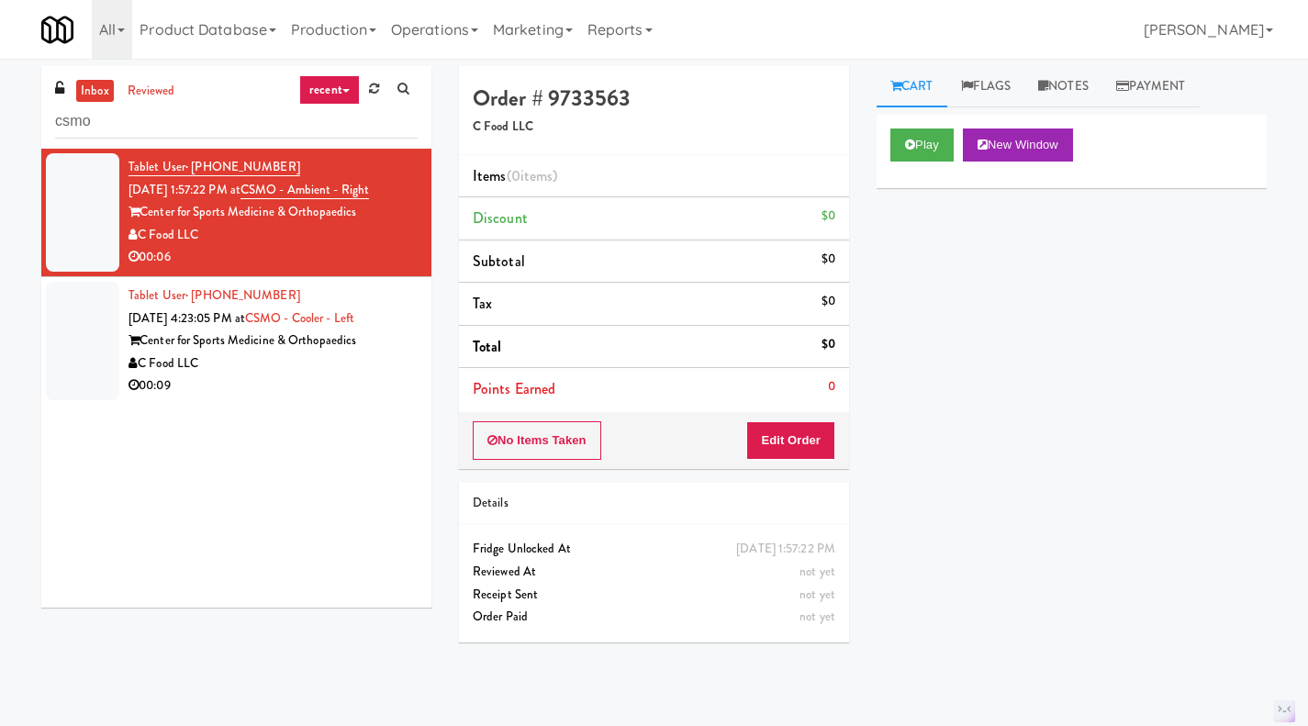
click at [313, 380] on div "00:09" at bounding box center [272, 385] width 289 height 23
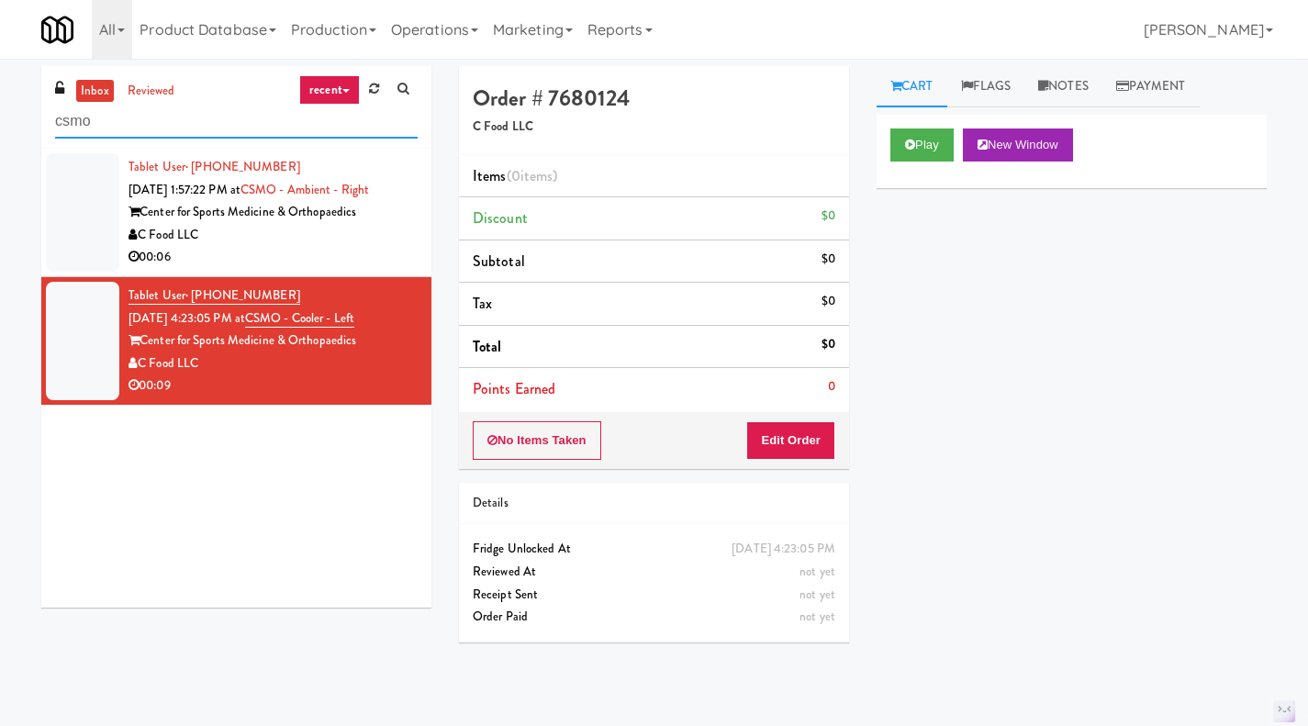
click at [117, 127] on input "csmo" at bounding box center [236, 122] width 362 height 34
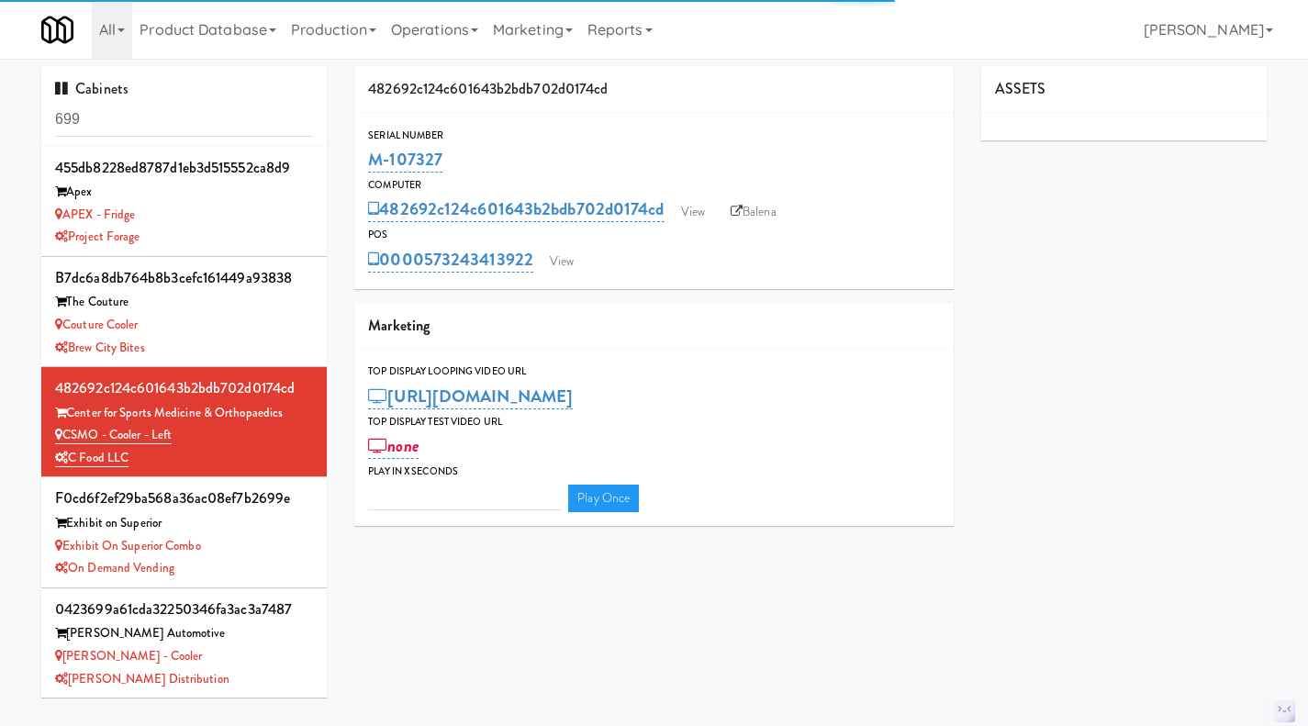
type input "3"
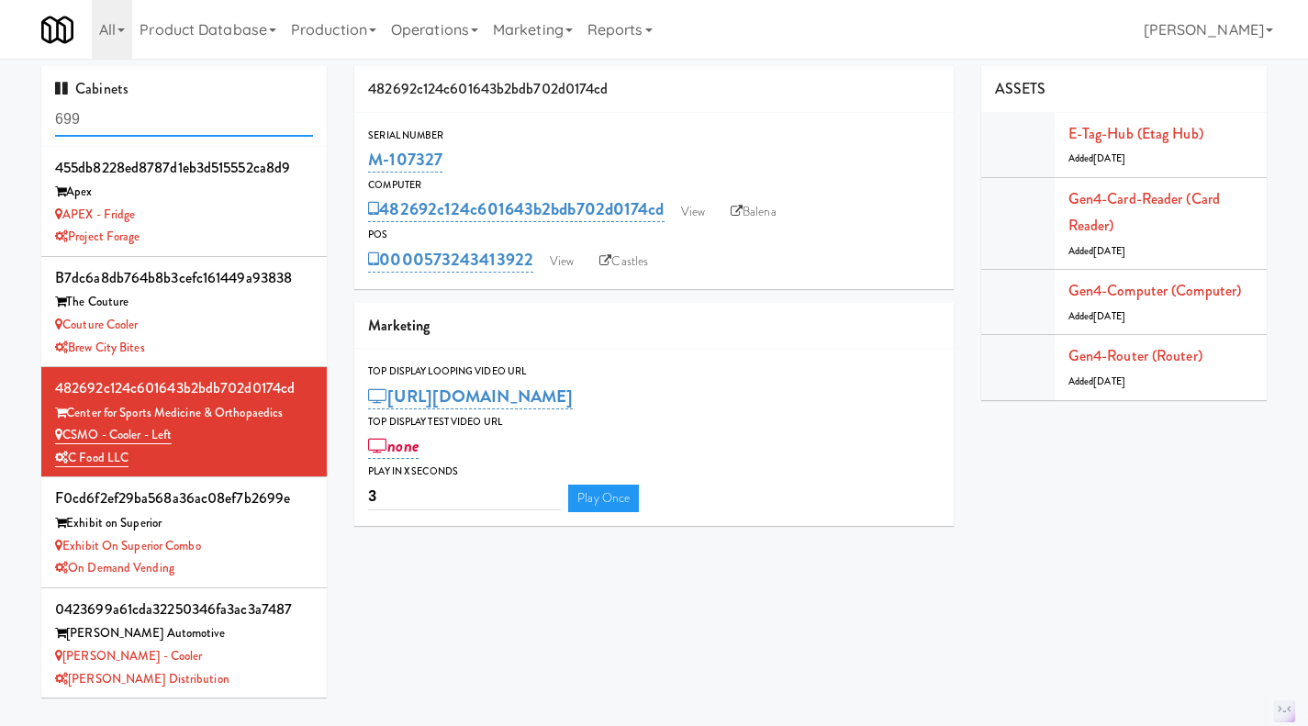
click at [195, 128] on input "699" at bounding box center [184, 120] width 258 height 34
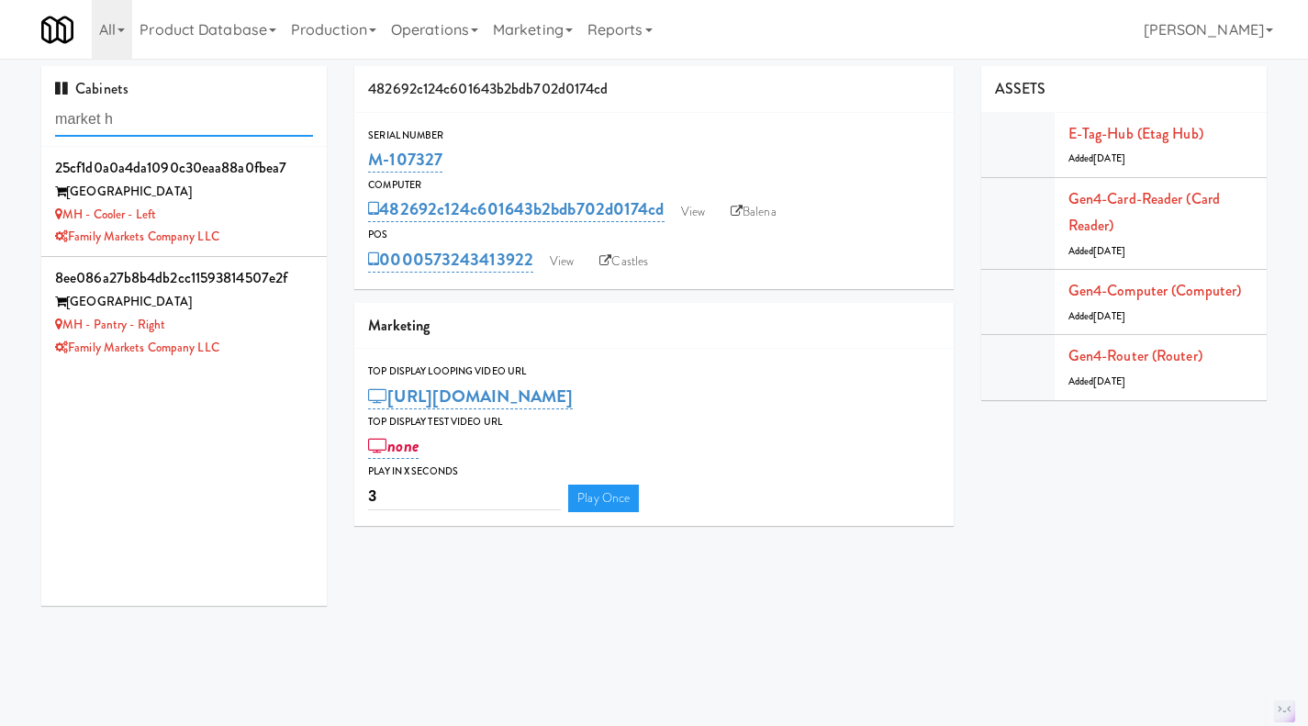
type input "market h"
click at [274, 214] on div "MH - Cooler - Left" at bounding box center [184, 215] width 258 height 23
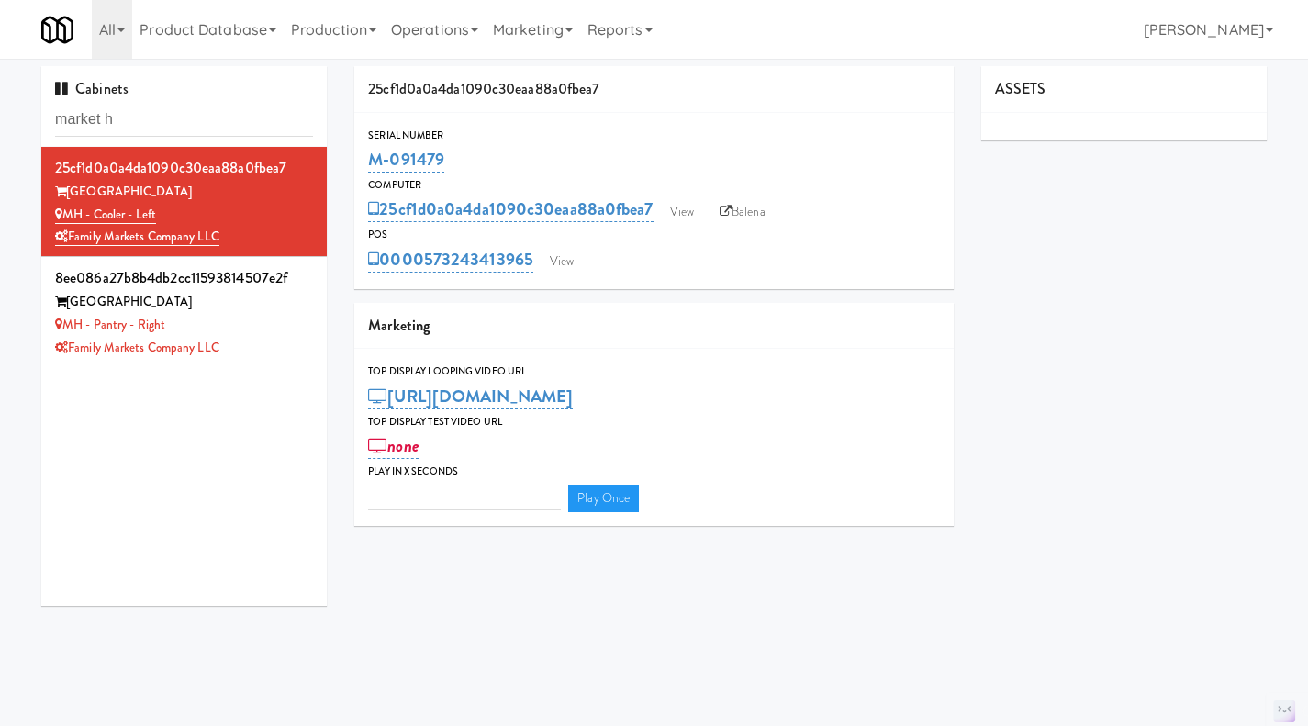
type input "3"
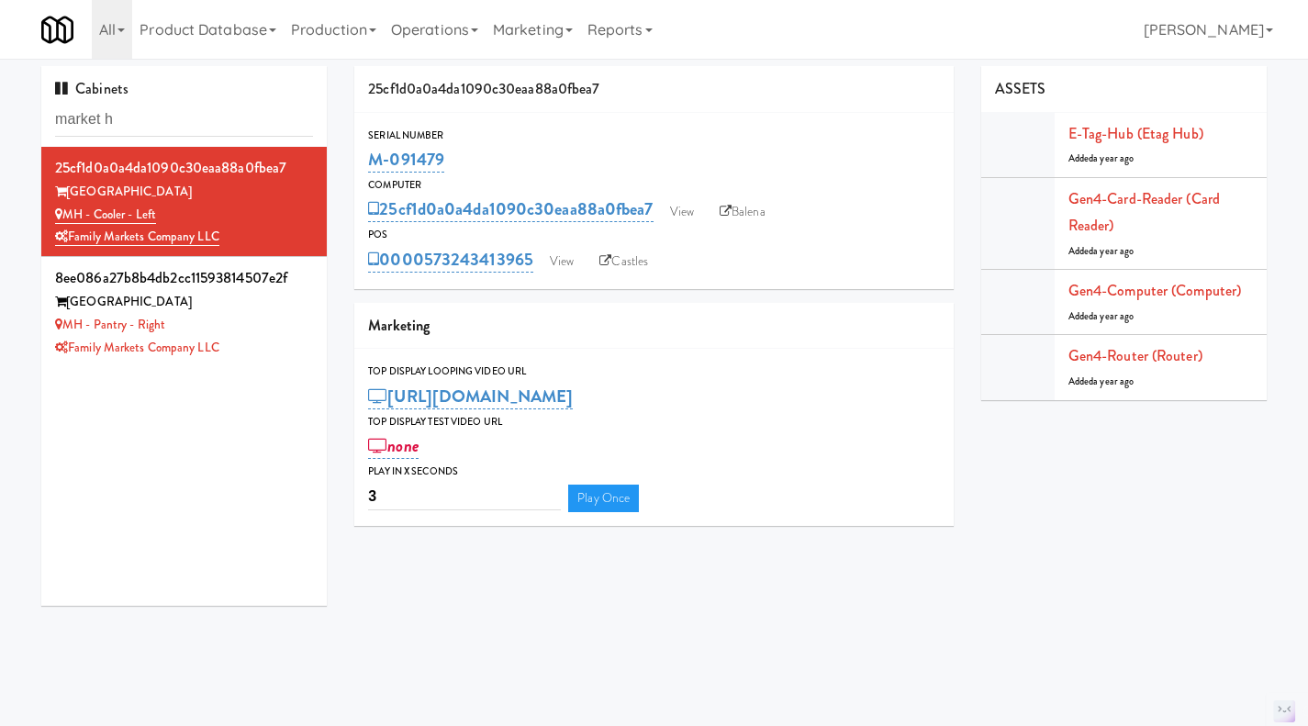
drag, startPoint x: 512, startPoint y: 149, endPoint x: 373, endPoint y: 164, distance: 140.4
click at [373, 164] on div "M-091479" at bounding box center [654, 159] width 572 height 31
click at [569, 267] on link "View" at bounding box center [562, 262] width 42 height 28
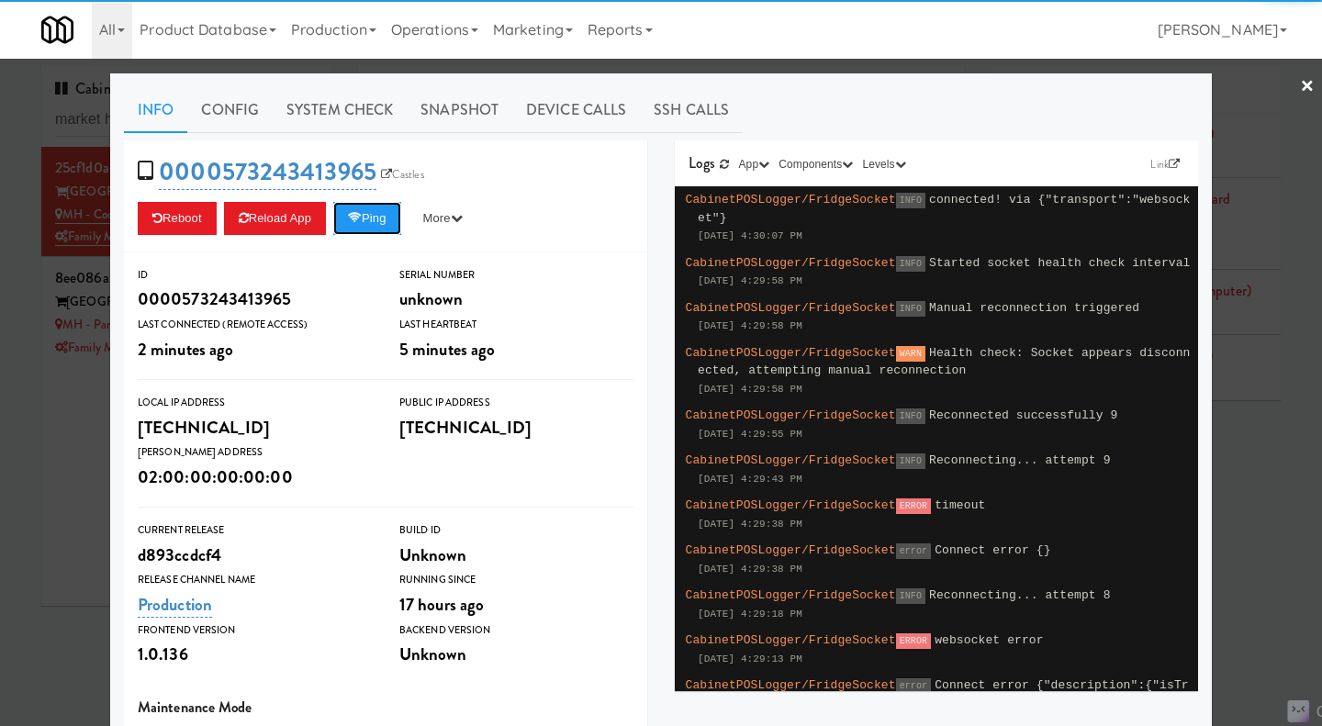
click at [372, 223] on button "Ping" at bounding box center [367, 218] width 68 height 33
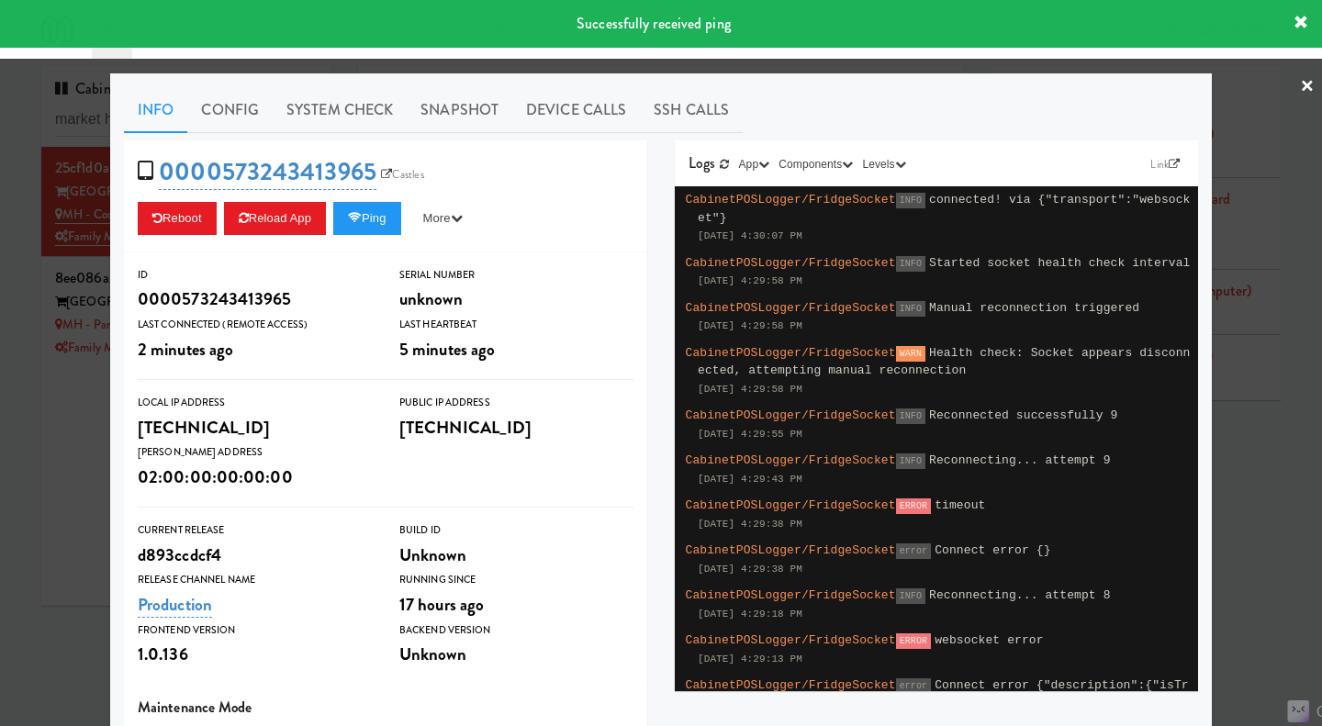
click at [329, 120] on link "System Check" at bounding box center [340, 110] width 134 height 46
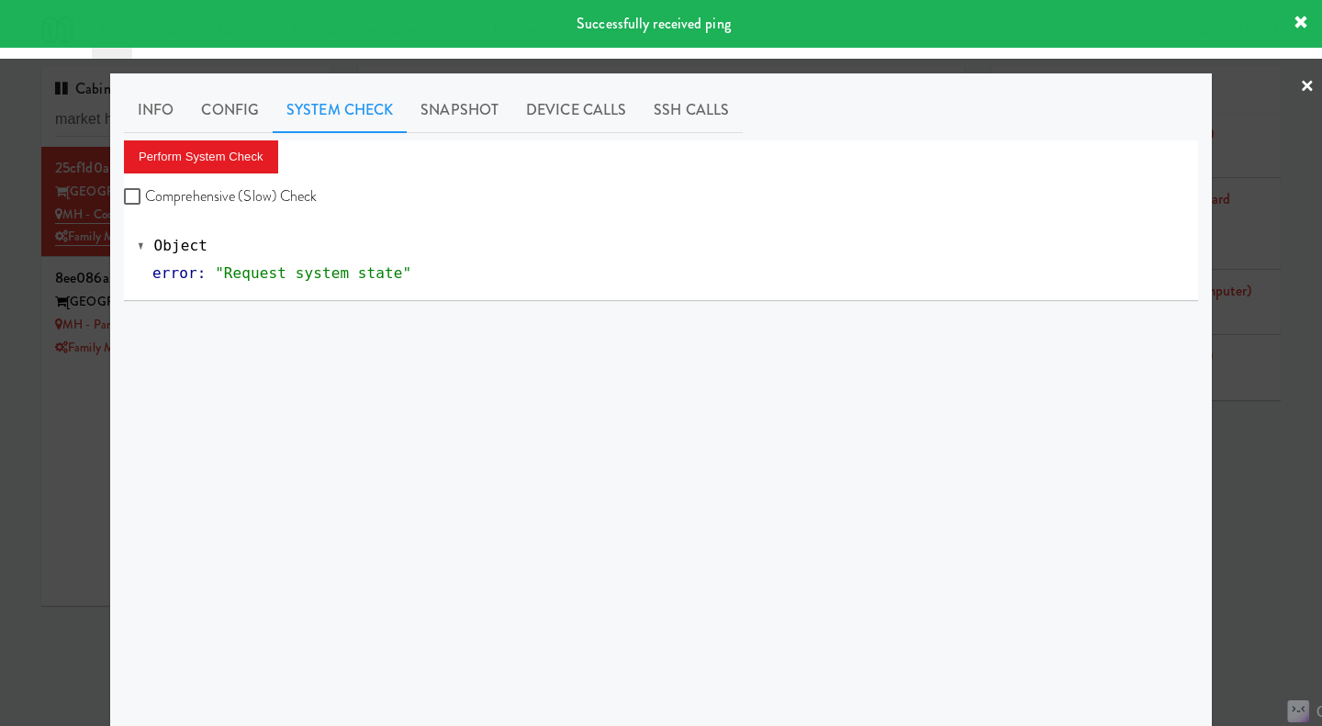
click at [223, 195] on label "Comprehensive (Slow) Check" at bounding box center [221, 197] width 194 height 28
click at [145, 195] on input "Comprehensive (Slow) Check" at bounding box center [134, 197] width 21 height 15
checkbox input "true"
click at [203, 162] on button "Perform System Check" at bounding box center [201, 156] width 154 height 33
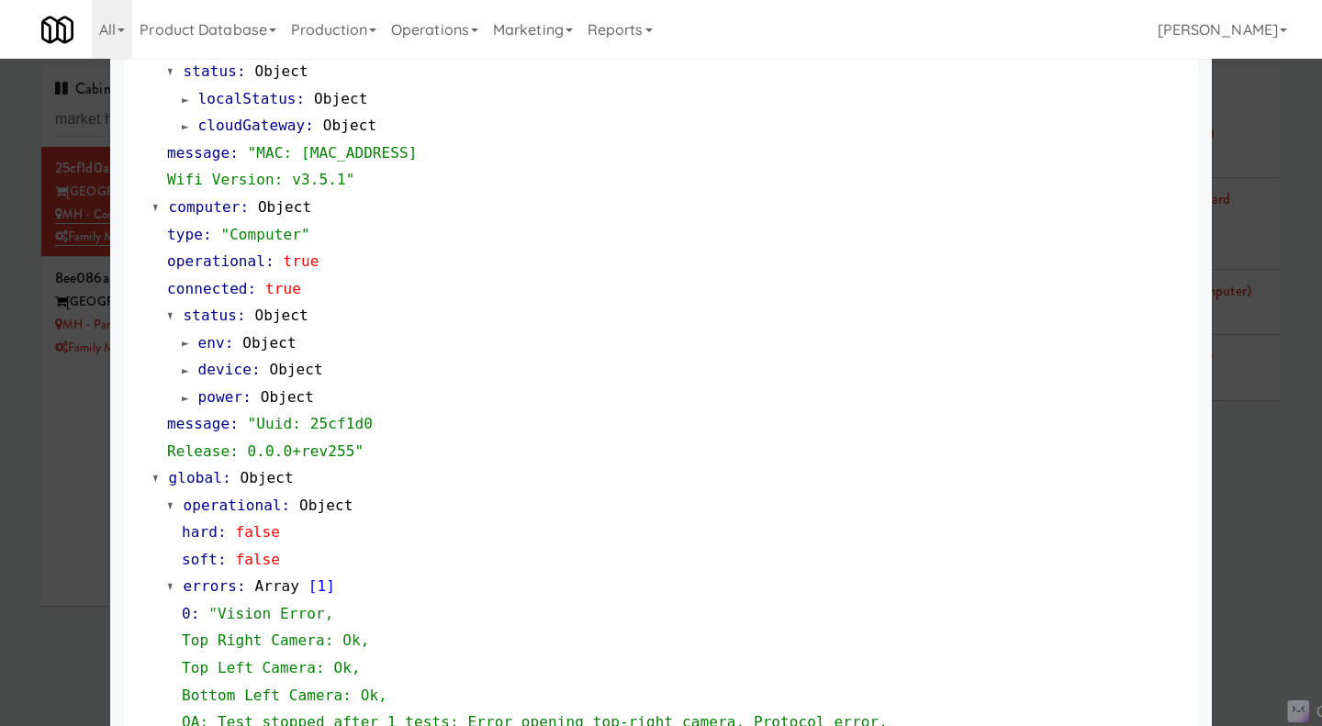
scroll to position [1810, 0]
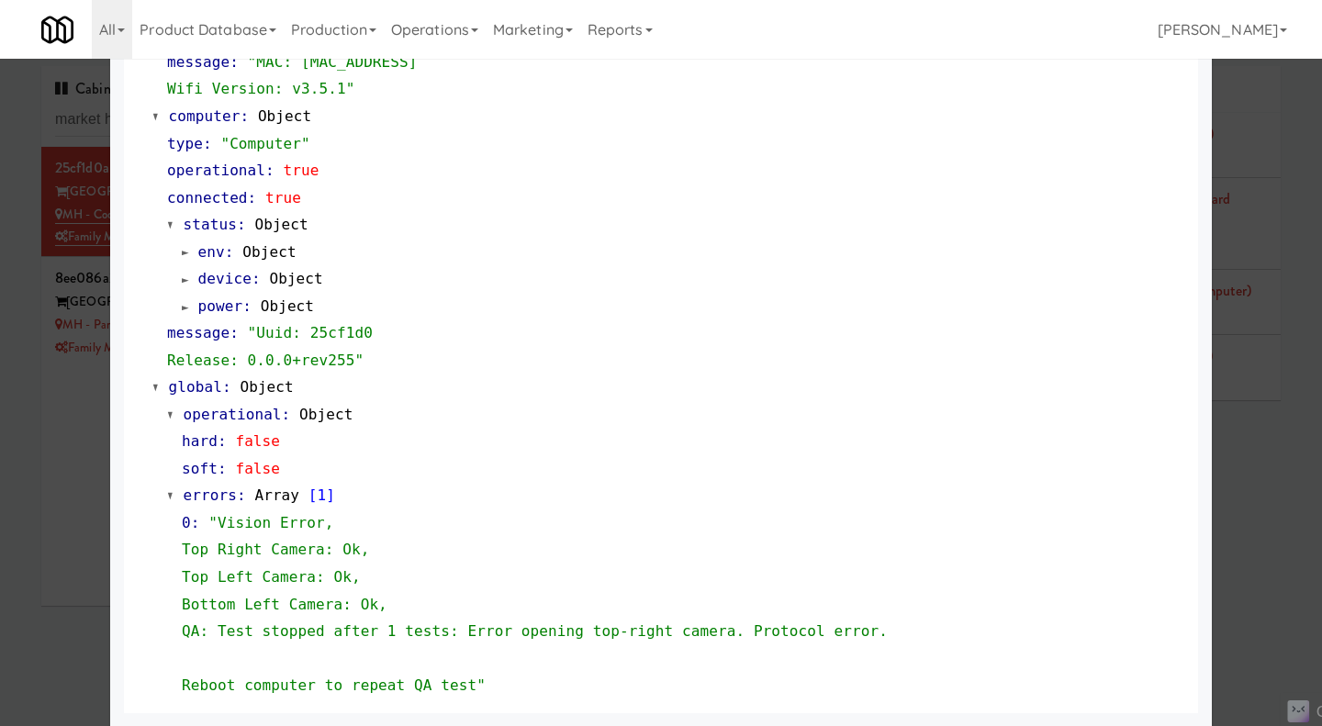
click at [57, 552] on div at bounding box center [661, 363] width 1322 height 726
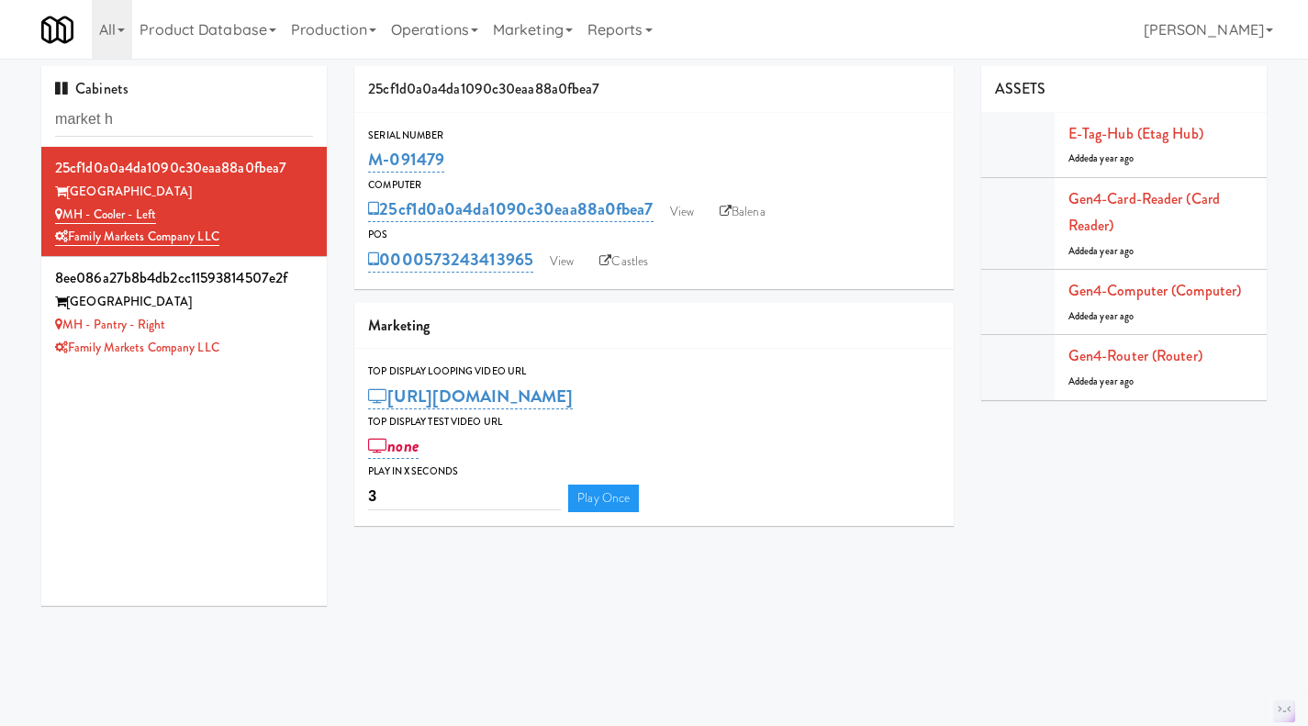
click at [298, 336] on div "MH - Pantry - Right" at bounding box center [184, 325] width 258 height 23
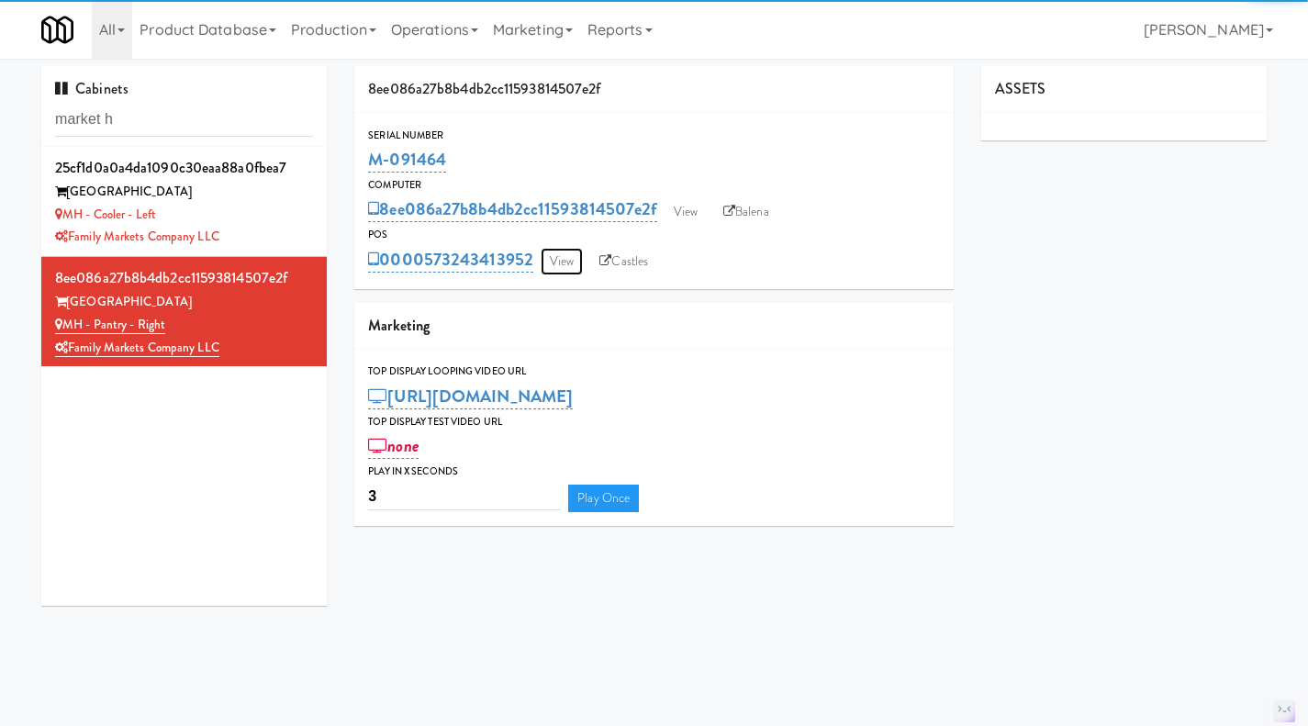
click at [555, 263] on link "View" at bounding box center [562, 262] width 42 height 28
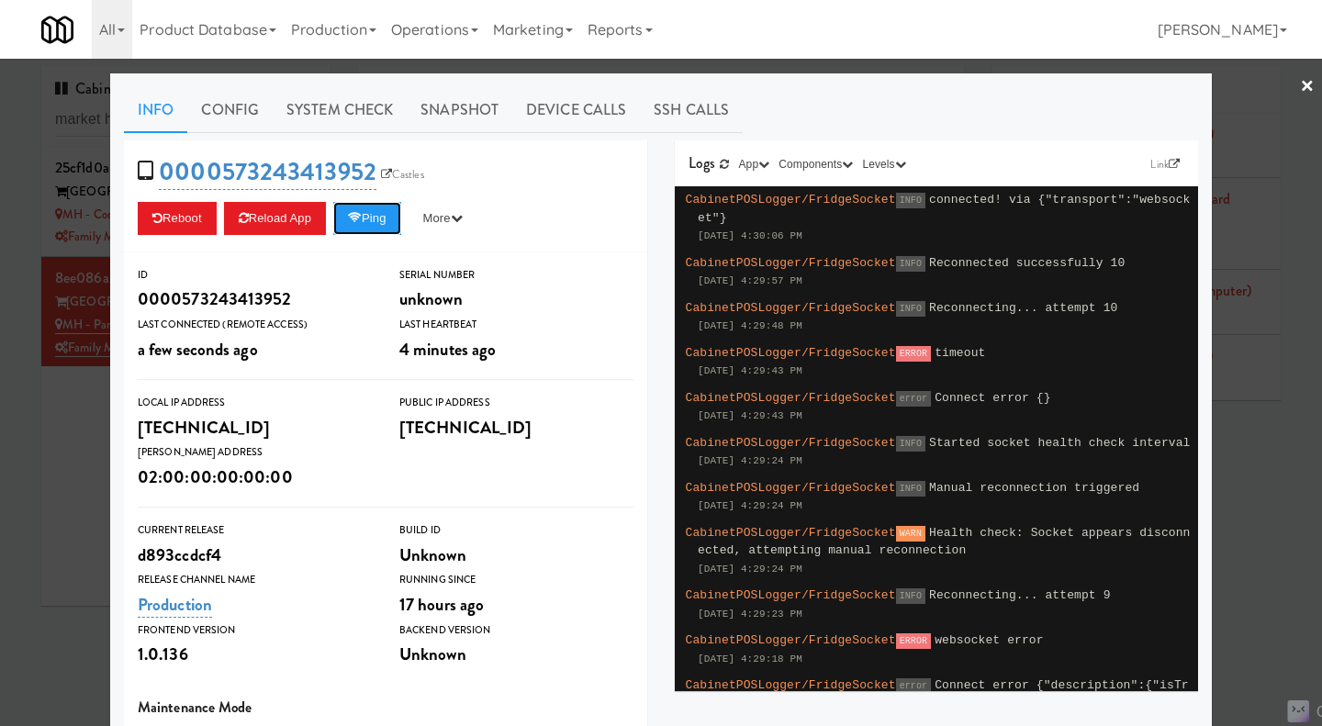
click at [385, 229] on button "Ping" at bounding box center [367, 218] width 68 height 33
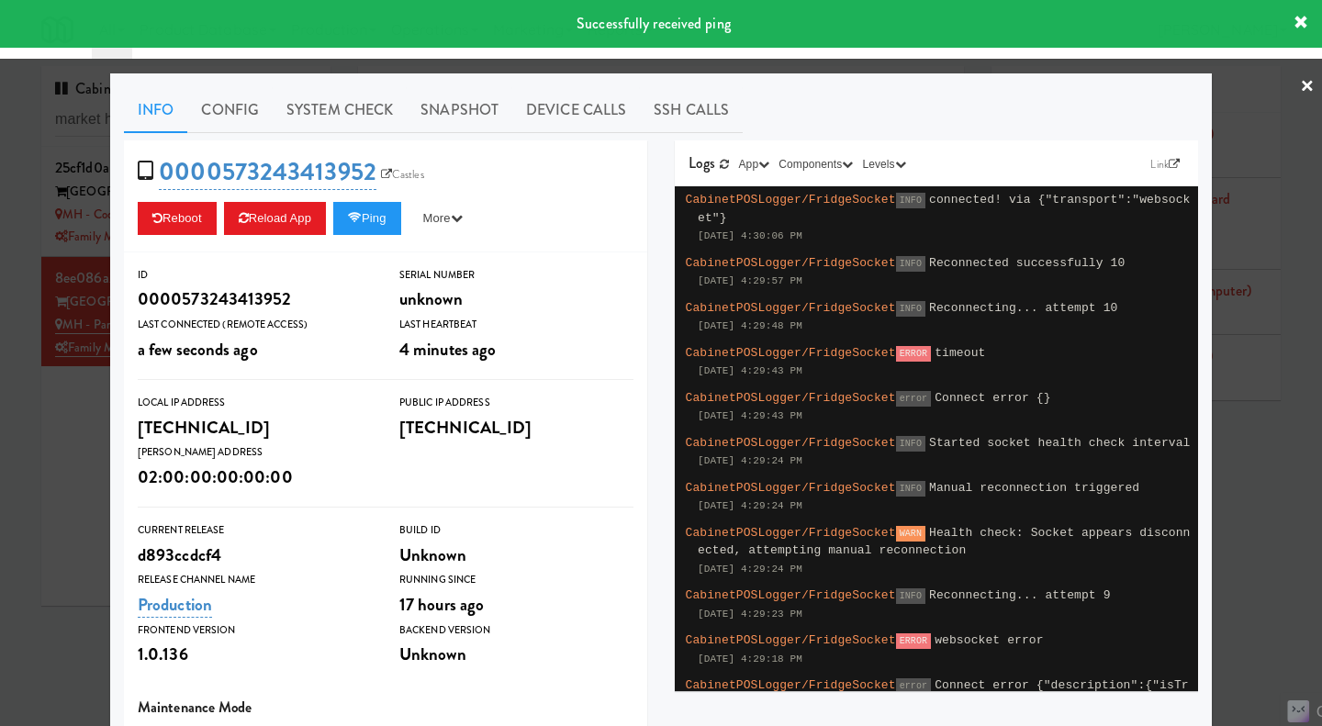
click at [339, 122] on link "System Check" at bounding box center [340, 110] width 134 height 46
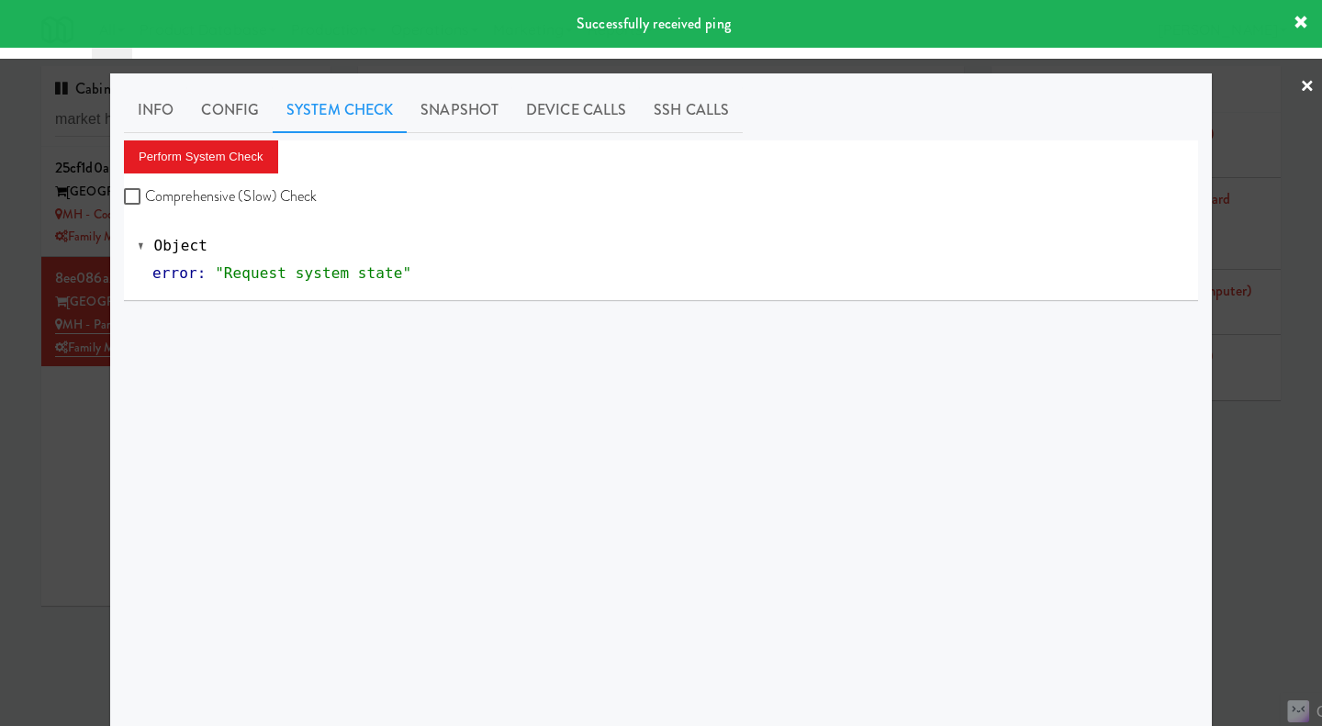
click at [255, 199] on label "Comprehensive (Slow) Check" at bounding box center [221, 197] width 194 height 28
click at [145, 199] on input "Comprehensive (Slow) Check" at bounding box center [134, 197] width 21 height 15
checkbox input "true"
click at [229, 164] on button "Perform System Check" at bounding box center [201, 156] width 154 height 33
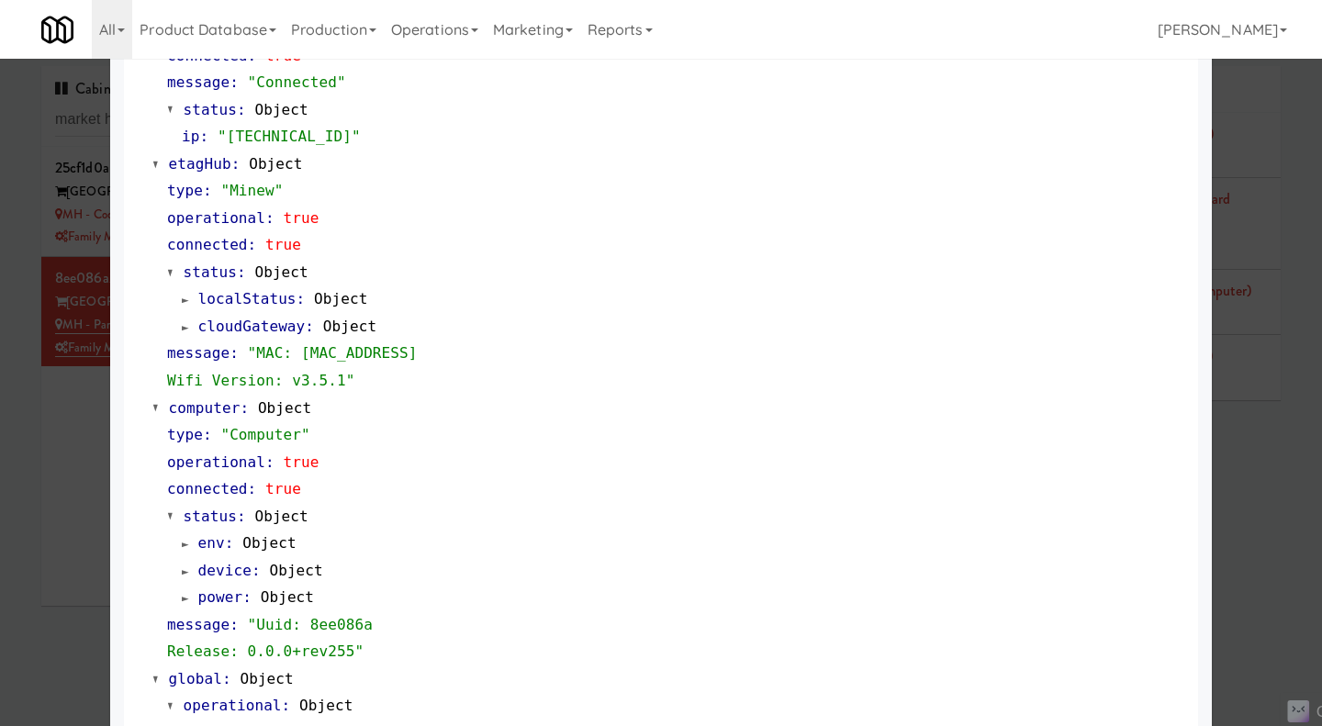
scroll to position [1837, 0]
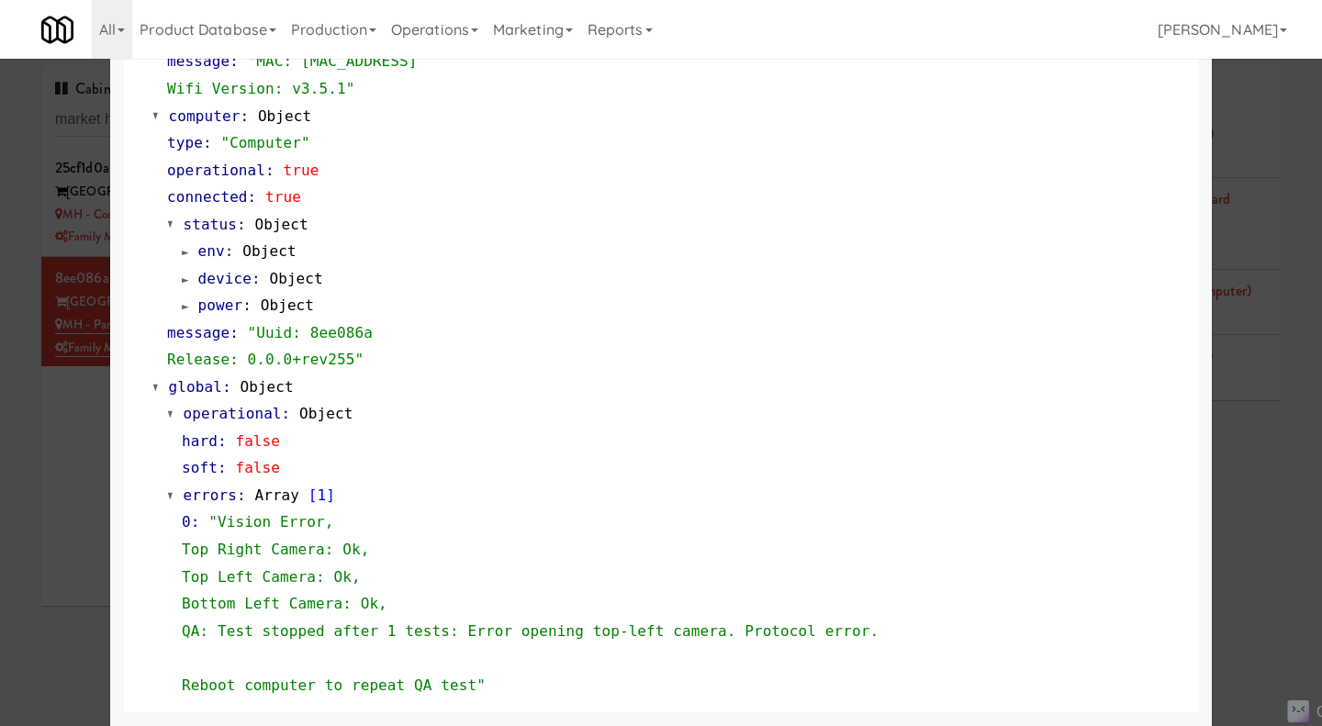
click at [1277, 460] on div at bounding box center [661, 363] width 1322 height 726
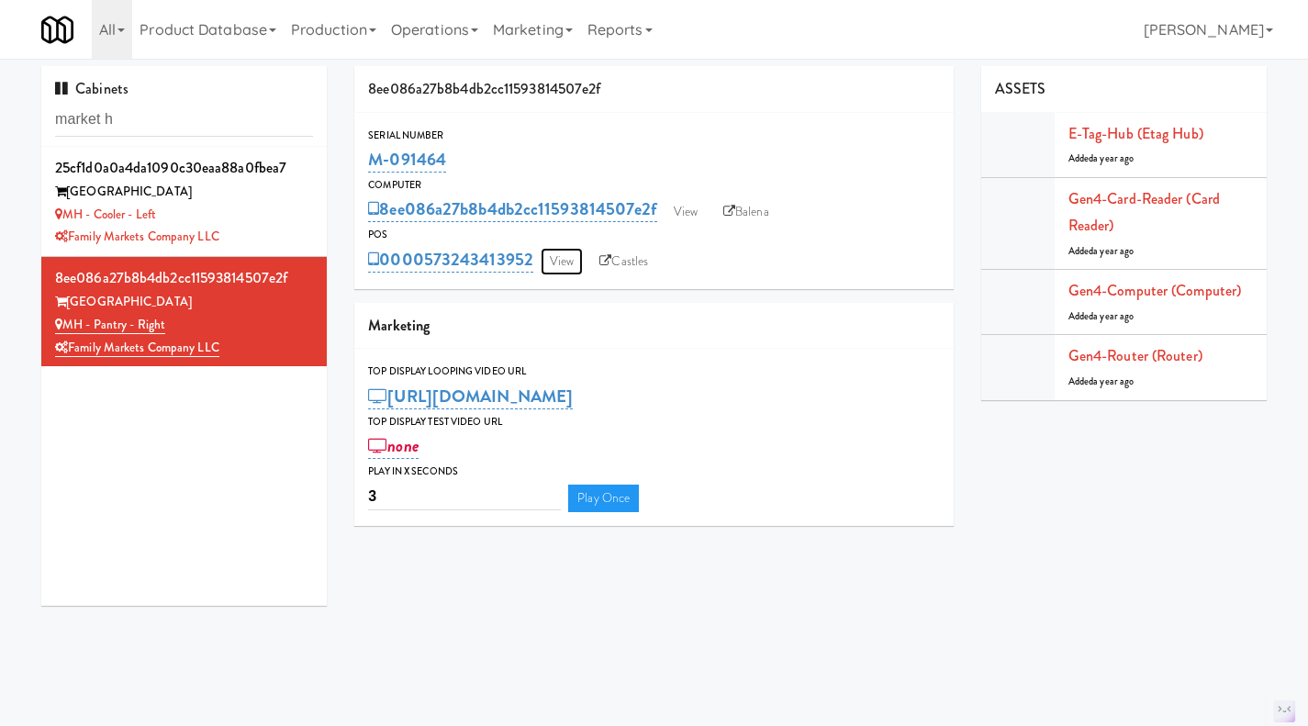
click at [556, 262] on link "View" at bounding box center [562, 262] width 42 height 28
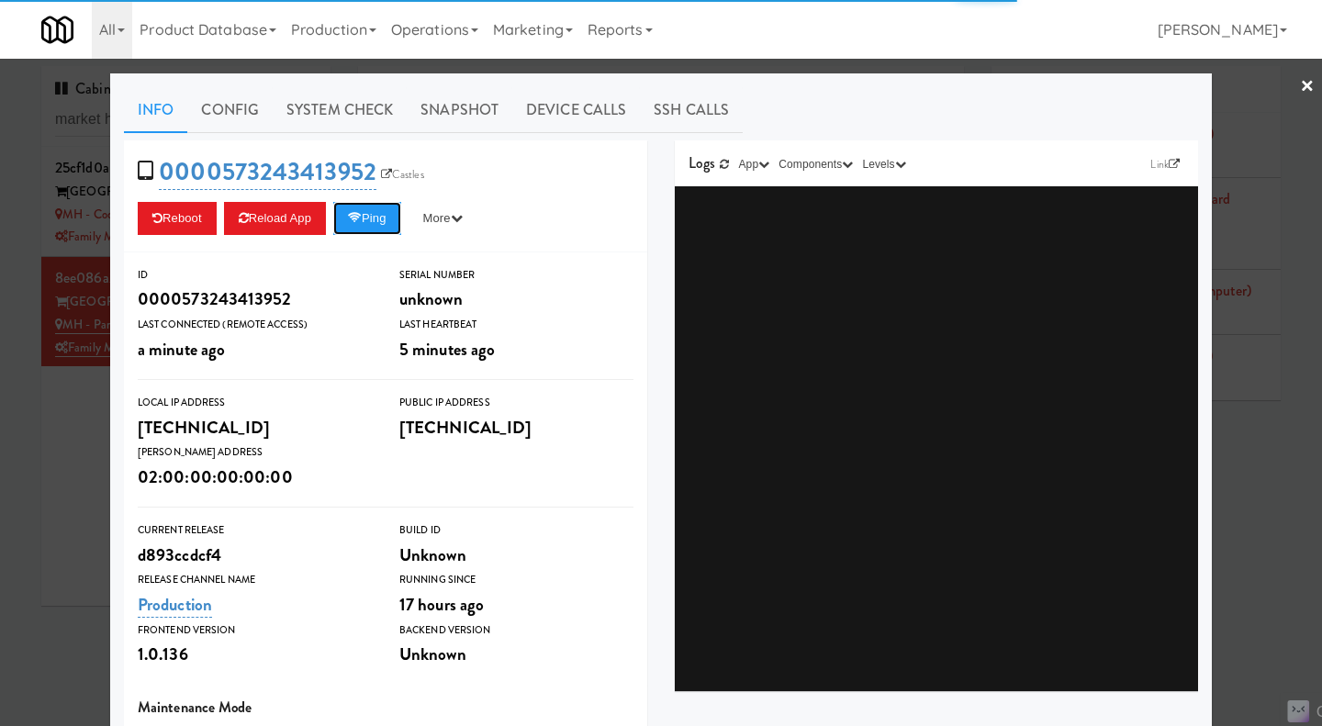
click at [380, 216] on button "Ping" at bounding box center [367, 218] width 68 height 33
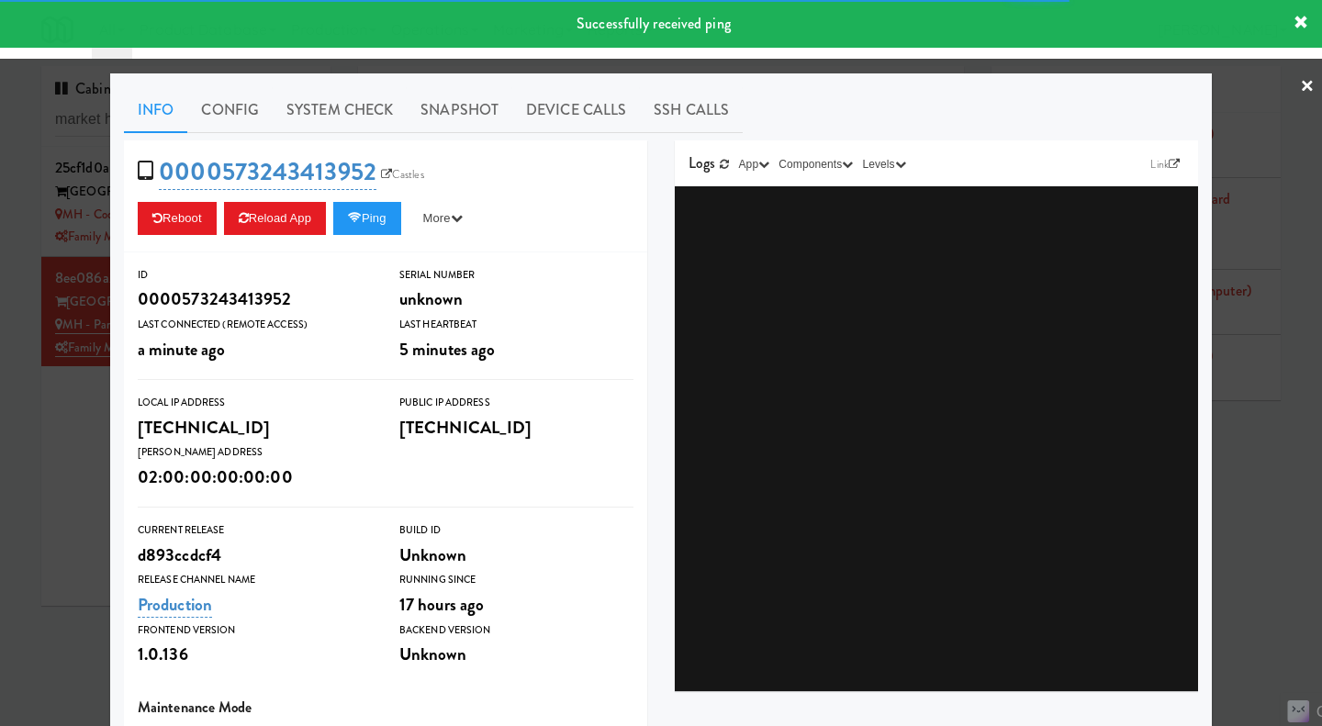
click at [338, 109] on link "System Check" at bounding box center [340, 110] width 134 height 46
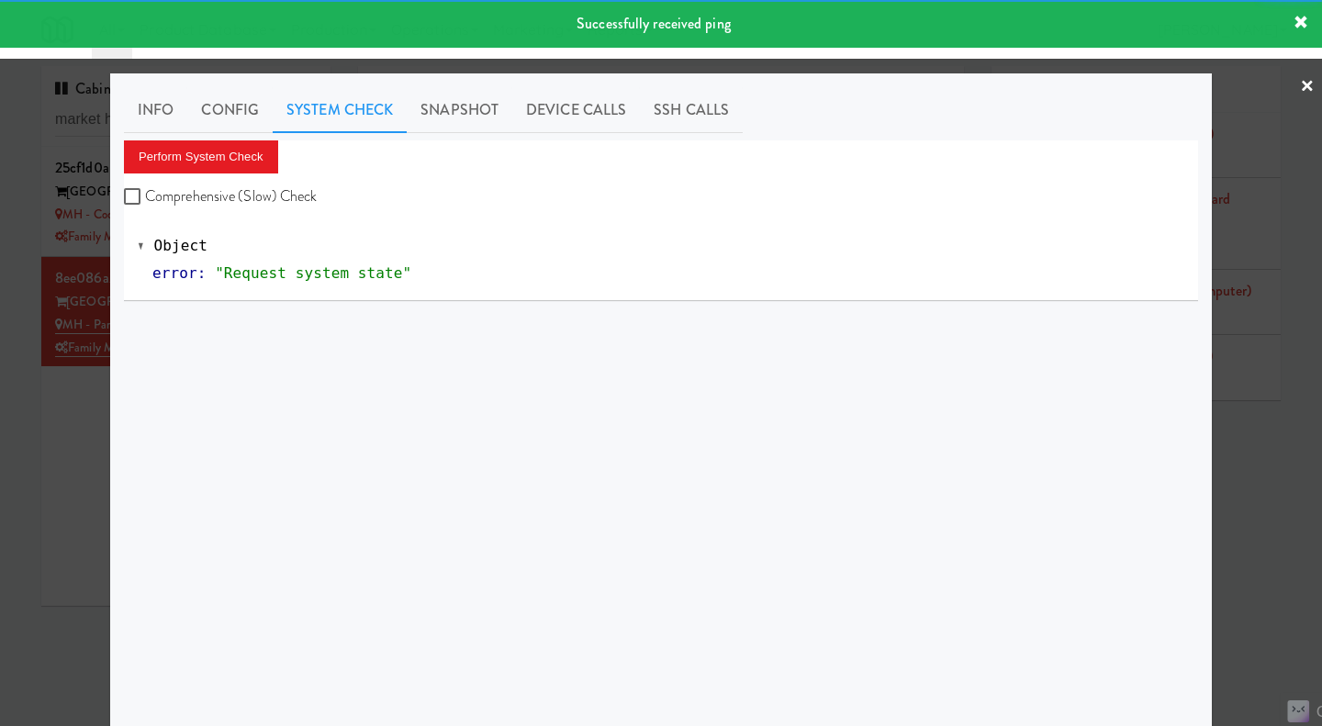
click at [234, 187] on label "Comprehensive (Slow) Check" at bounding box center [221, 197] width 194 height 28
click at [145, 190] on input "Comprehensive (Slow) Check" at bounding box center [134, 197] width 21 height 15
checkbox input "true"
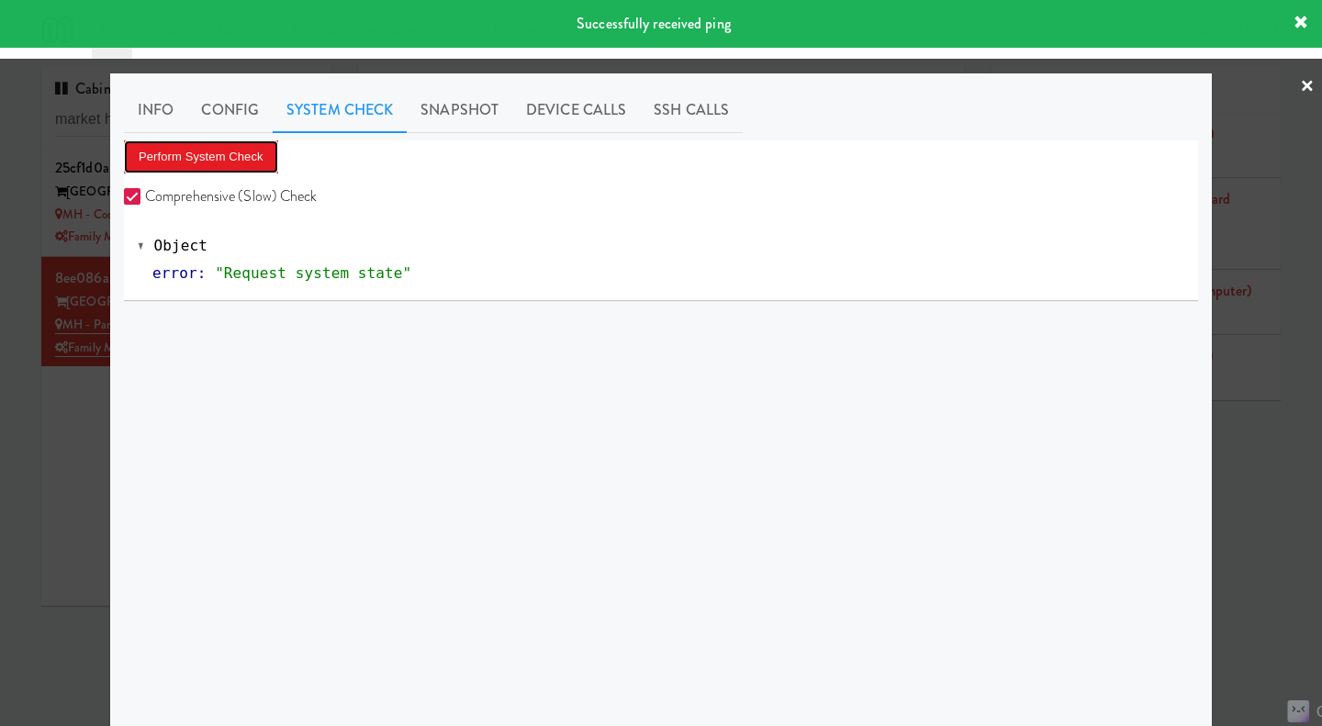
click at [218, 162] on button "Perform System Check" at bounding box center [201, 156] width 154 height 33
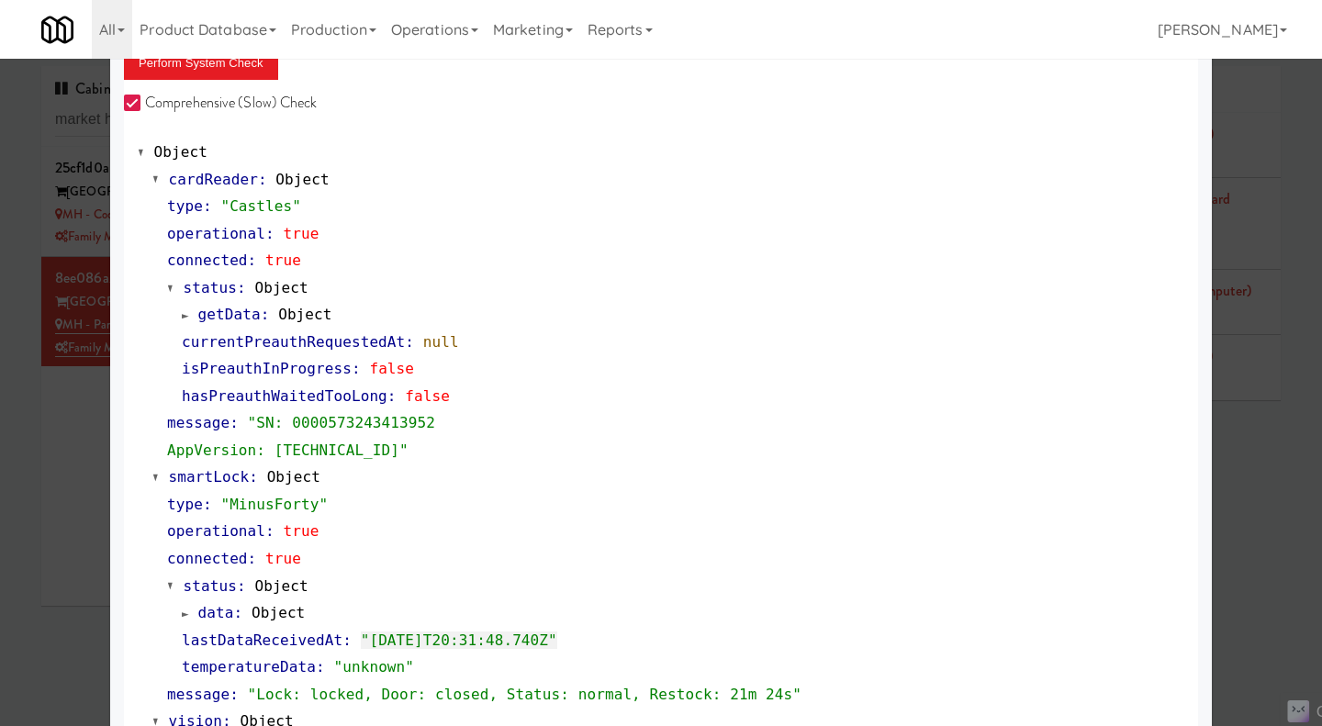
scroll to position [93, 0]
click at [70, 501] on div at bounding box center [661, 363] width 1322 height 726
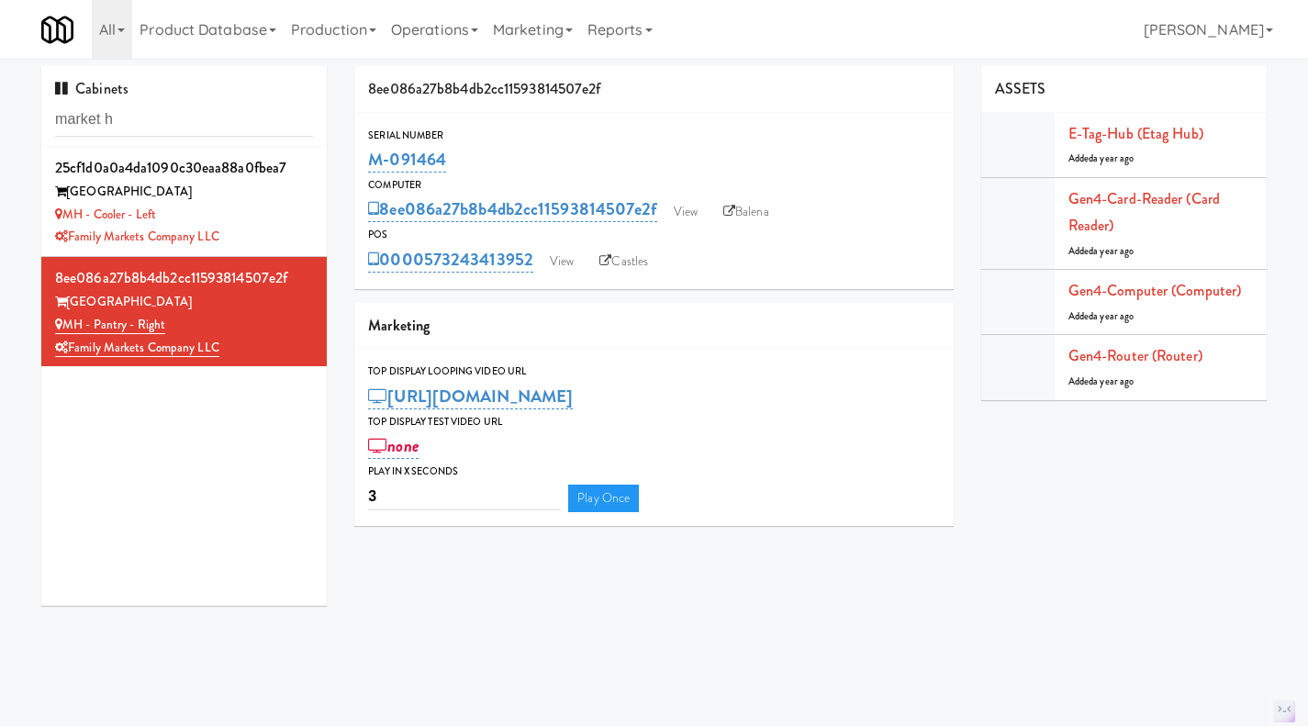
click at [273, 219] on div "MH - Cooler - Left" at bounding box center [184, 215] width 258 height 23
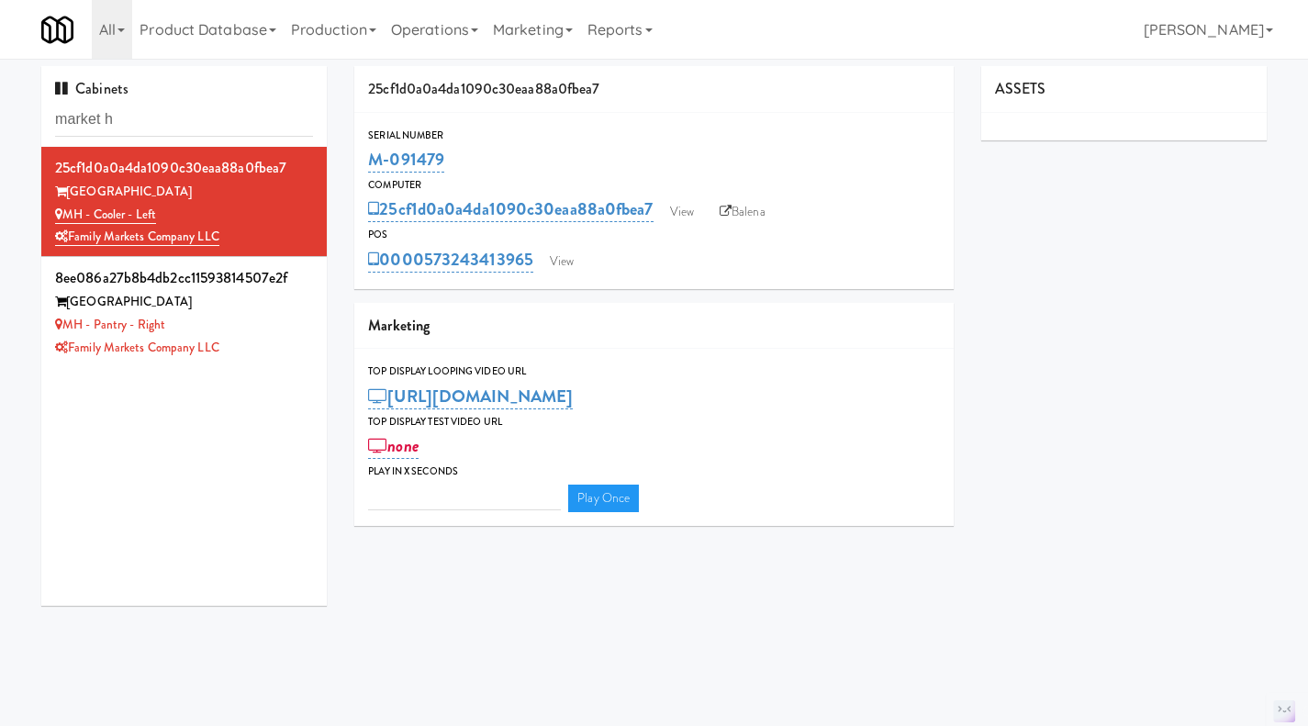
type input "3"
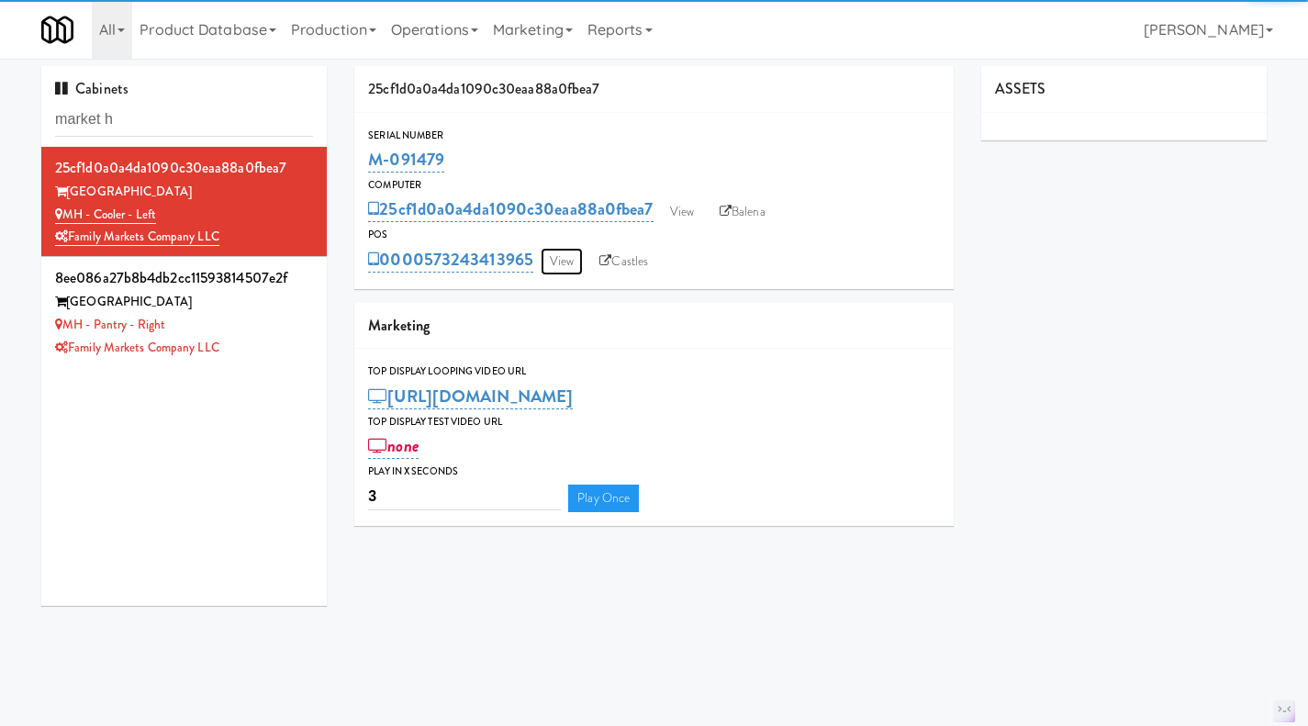
click at [568, 262] on link "View" at bounding box center [562, 262] width 42 height 28
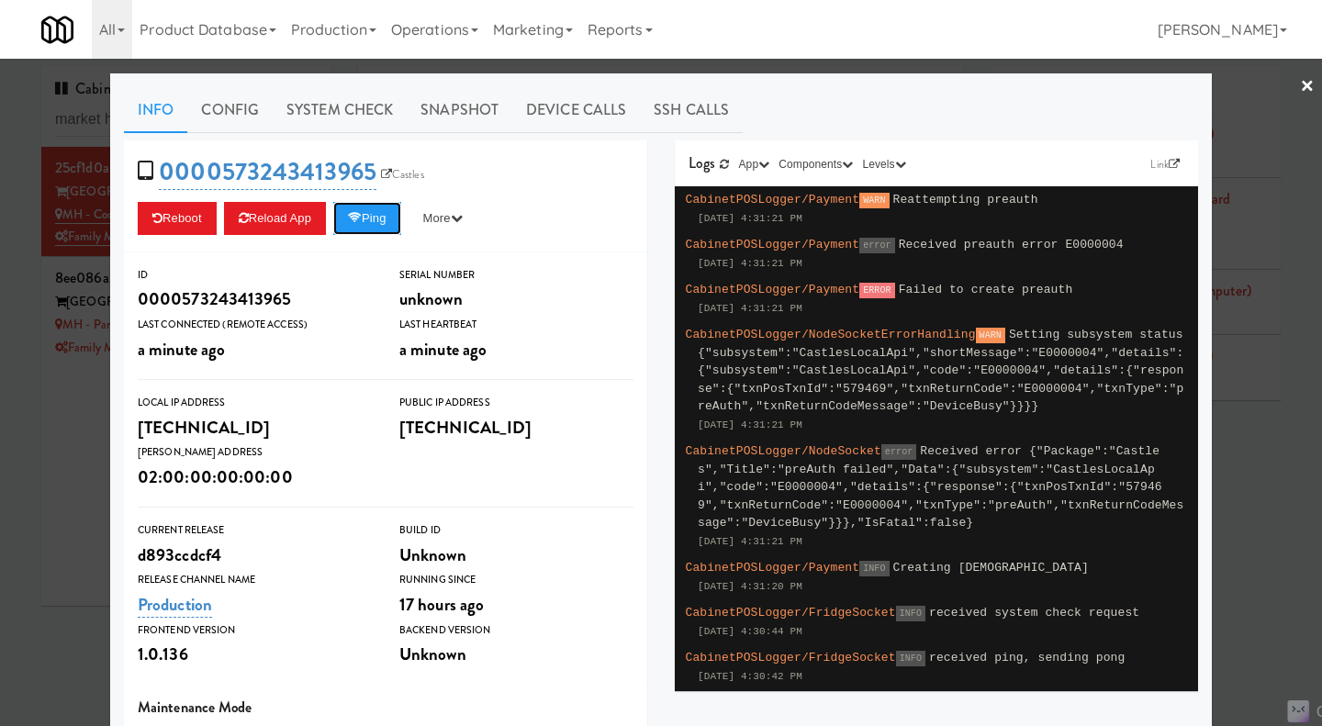
click at [378, 219] on button "Ping" at bounding box center [367, 218] width 68 height 33
click at [375, 116] on link "System Check" at bounding box center [340, 110] width 134 height 46
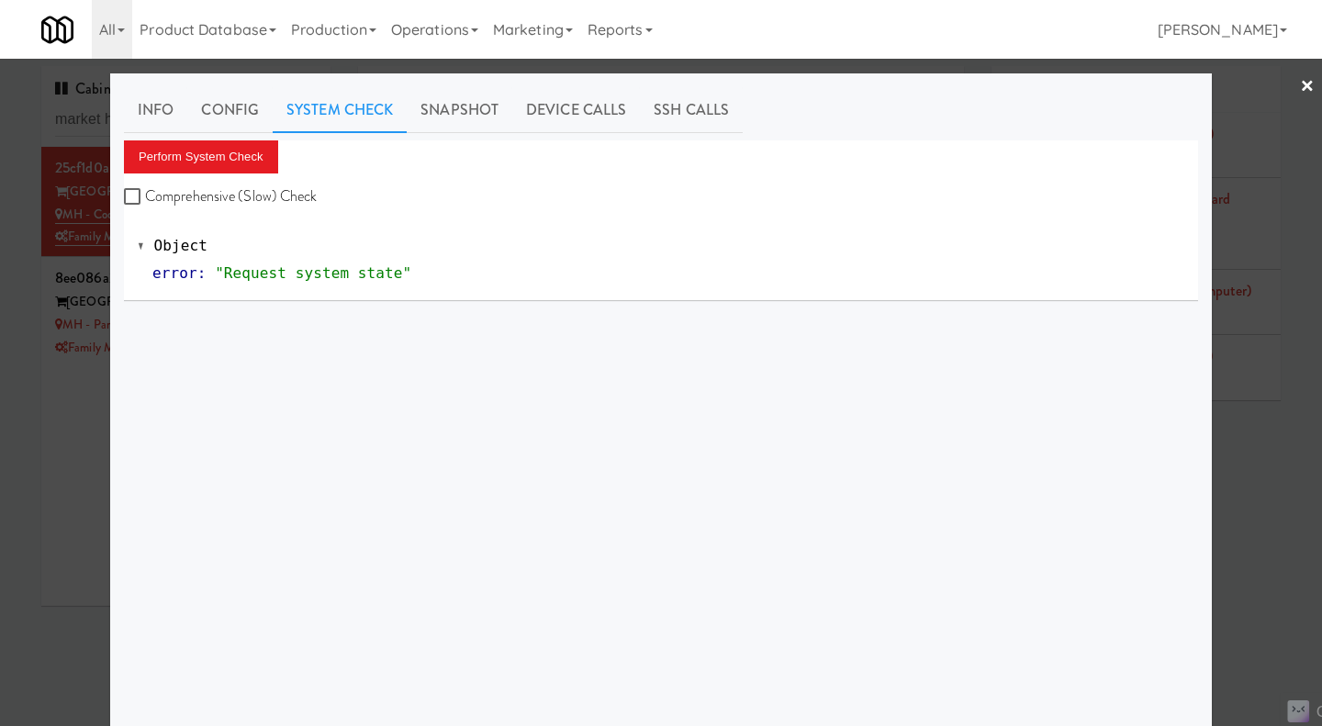
click at [229, 198] on label "Comprehensive (Slow) Check" at bounding box center [221, 197] width 194 height 28
click at [145, 198] on input "Comprehensive (Slow) Check" at bounding box center [134, 197] width 21 height 15
checkbox input "true"
click at [219, 162] on button "Perform System Check" at bounding box center [201, 156] width 154 height 33
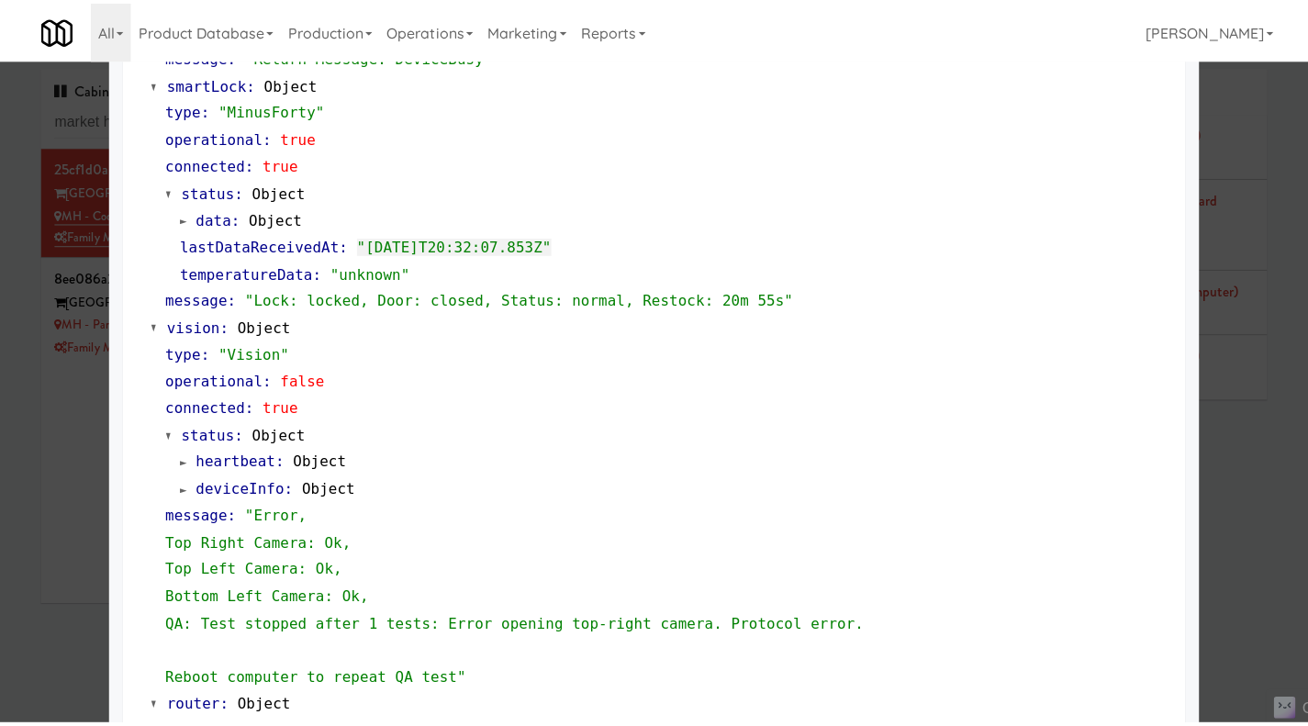
scroll to position [459, 0]
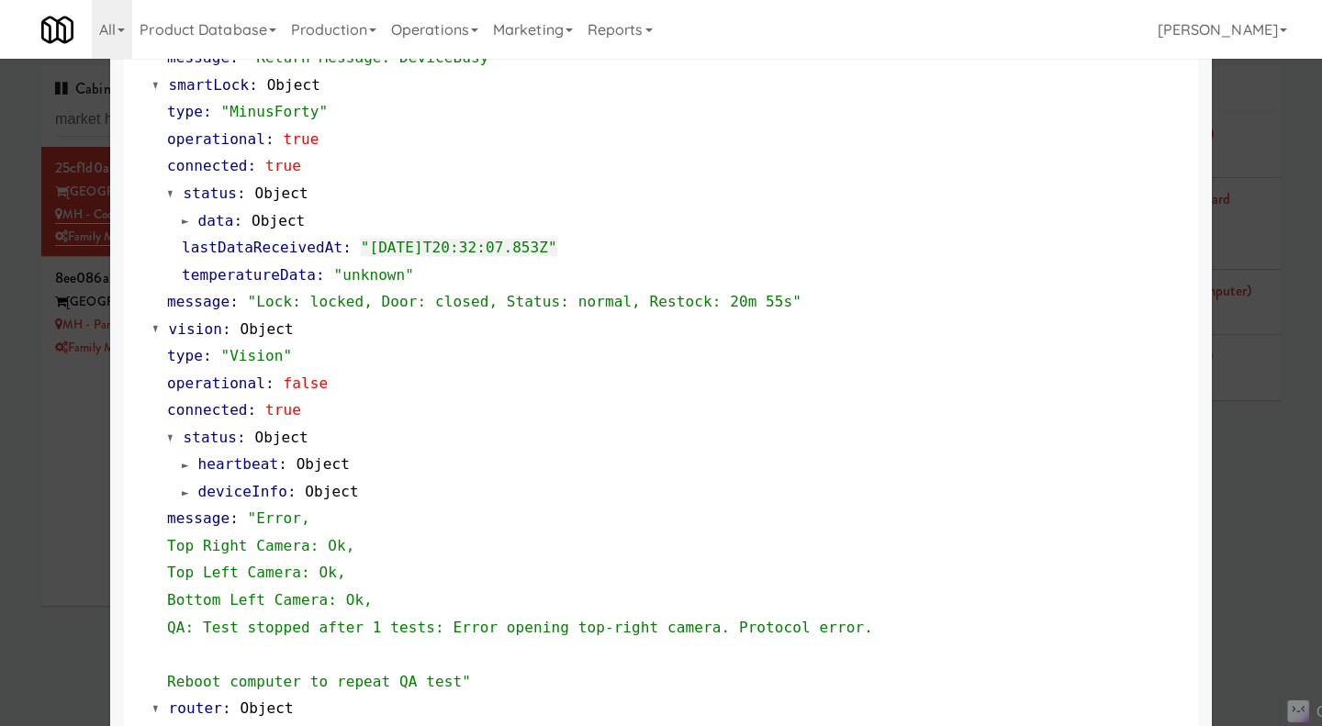
click at [1246, 481] on div at bounding box center [661, 363] width 1322 height 726
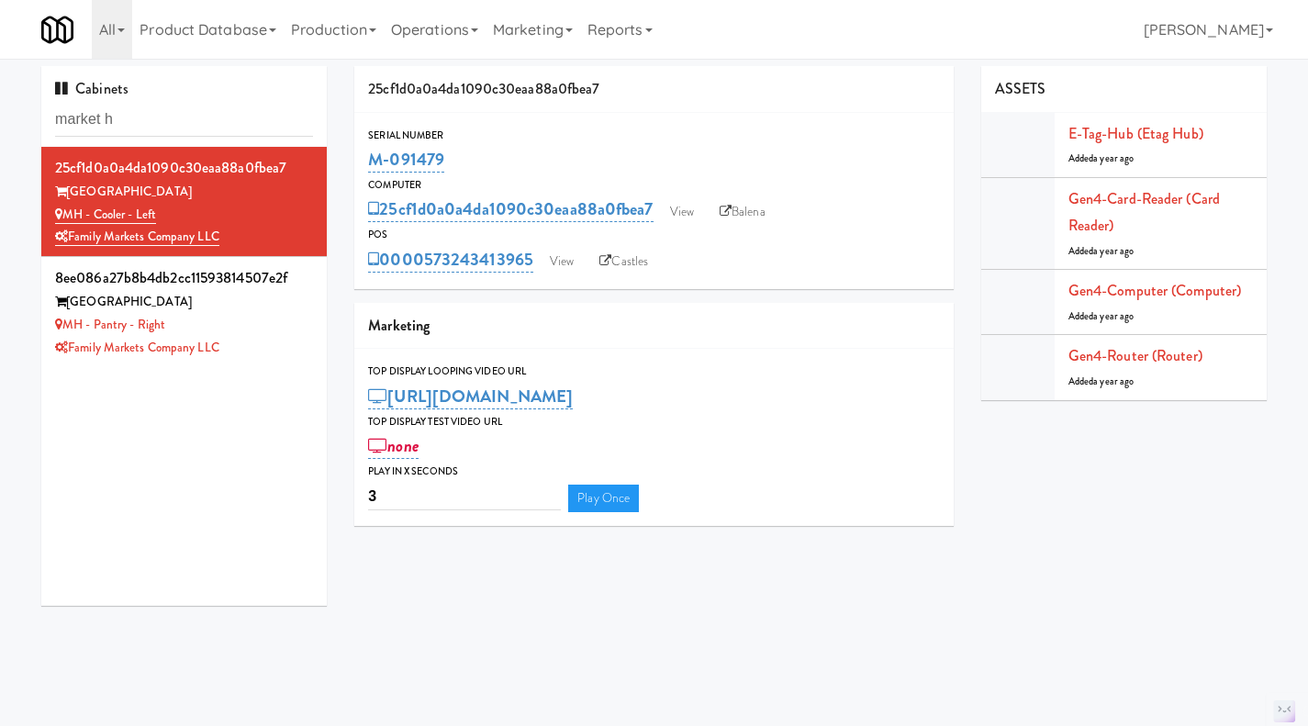
click at [767, 221] on link "Balena" at bounding box center [742, 212] width 64 height 28
drag, startPoint x: 538, startPoint y: 280, endPoint x: 430, endPoint y: 280, distance: 107.4
click at [430, 280] on div "Serial Number M-091479 Computer 25cf1d0a0a4da1090c30eaa88a0fbea7 View Balena PO…" at bounding box center [653, 201] width 599 height 176
copy link "573243413965"
click at [571, 250] on link "View" at bounding box center [562, 262] width 42 height 28
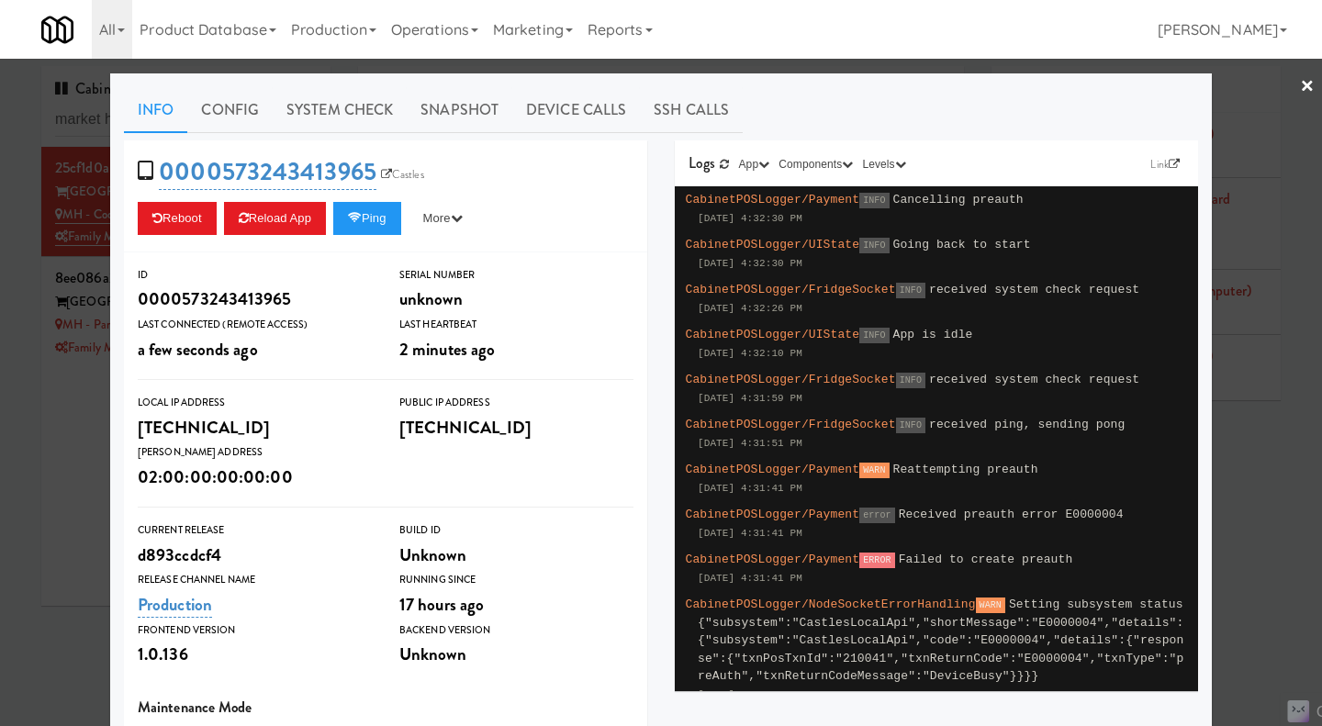
click at [328, 105] on link "System Check" at bounding box center [340, 110] width 134 height 46
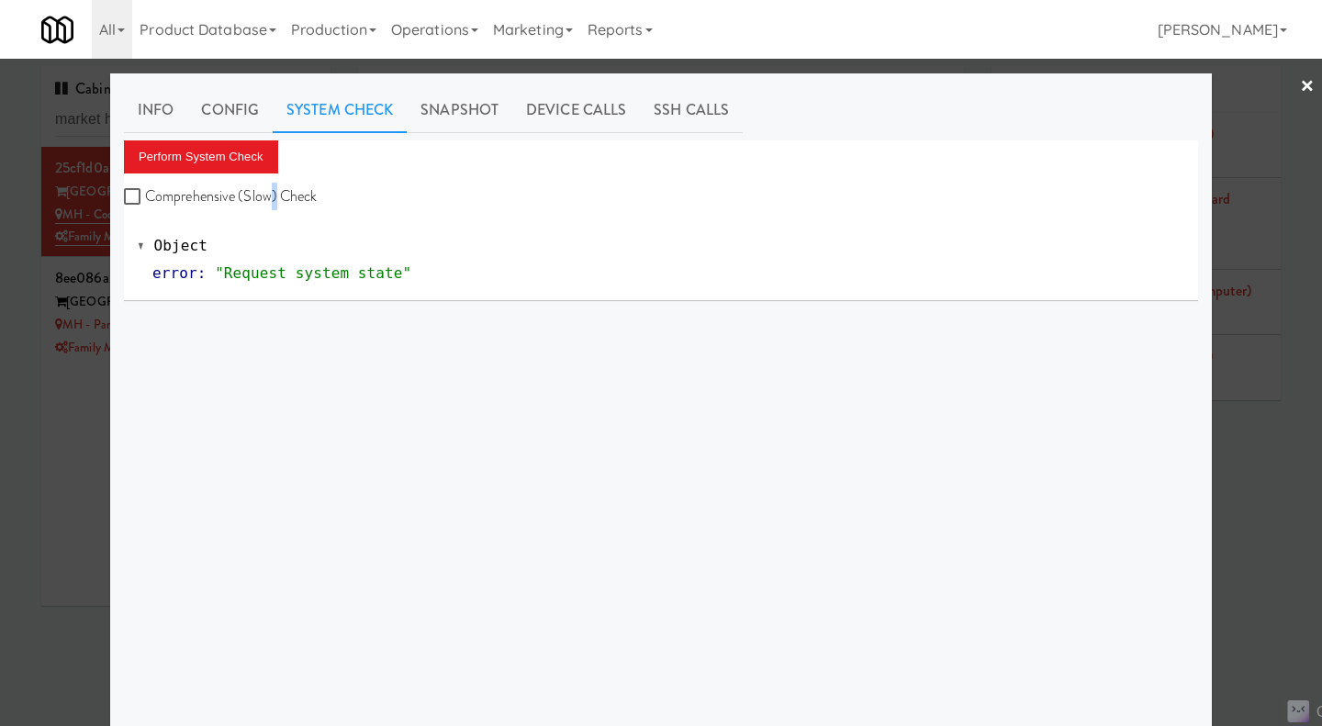
drag, startPoint x: 268, startPoint y: 199, endPoint x: 230, endPoint y: 171, distance: 47.2
click at [266, 199] on label "Comprehensive (Slow) Check" at bounding box center [221, 197] width 194 height 28
click at [226, 164] on button "Perform System Check" at bounding box center [201, 156] width 154 height 33
click at [231, 202] on label "Comprehensive (Slow) Check" at bounding box center [221, 197] width 194 height 28
click at [145, 202] on input "Comprehensive (Slow) Check" at bounding box center [134, 197] width 21 height 15
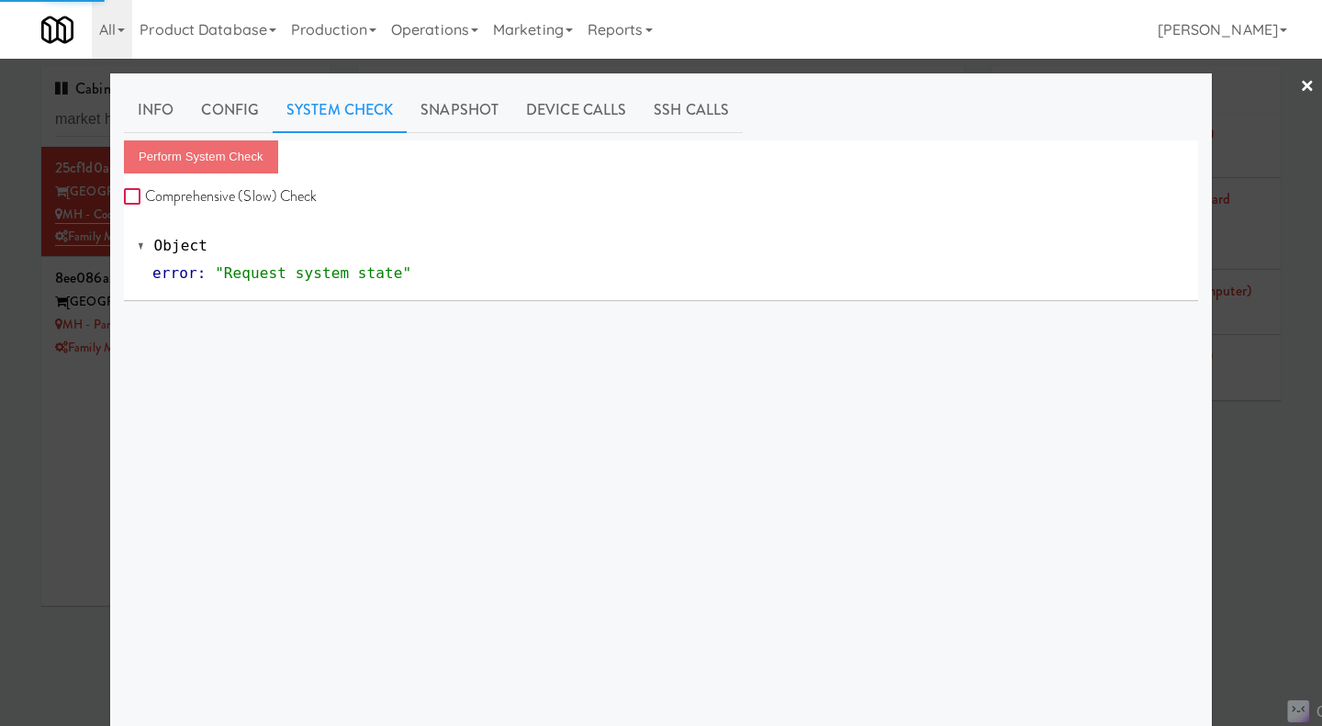
checkbox input "true"
click at [226, 154] on button "Perform System Check" at bounding box center [201, 156] width 154 height 33
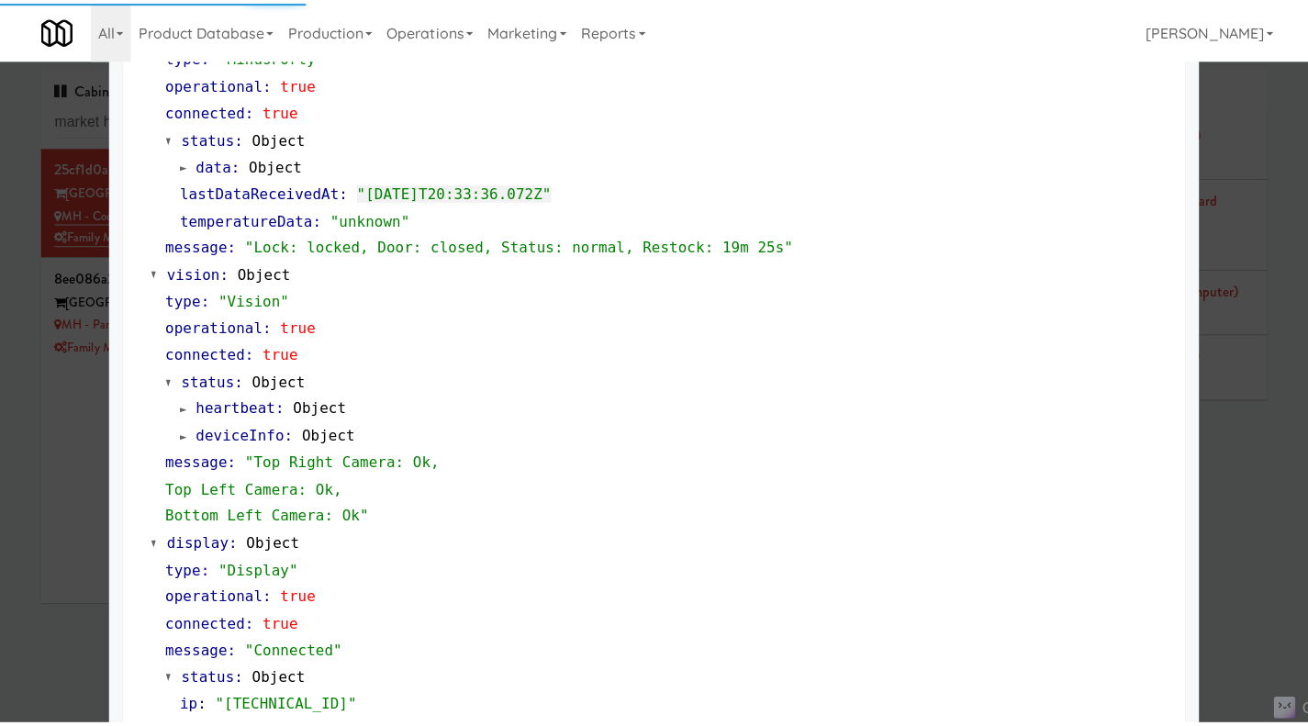
scroll to position [699, 0]
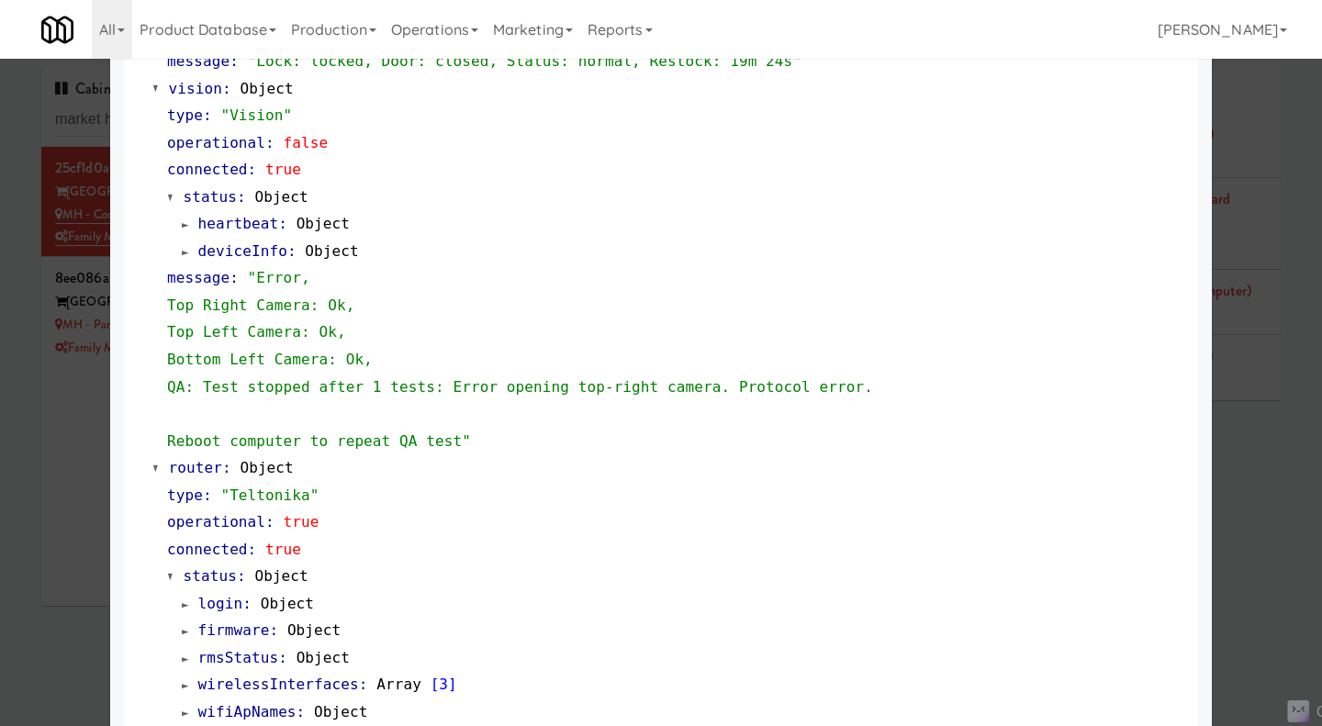
click at [1256, 479] on div at bounding box center [661, 363] width 1322 height 726
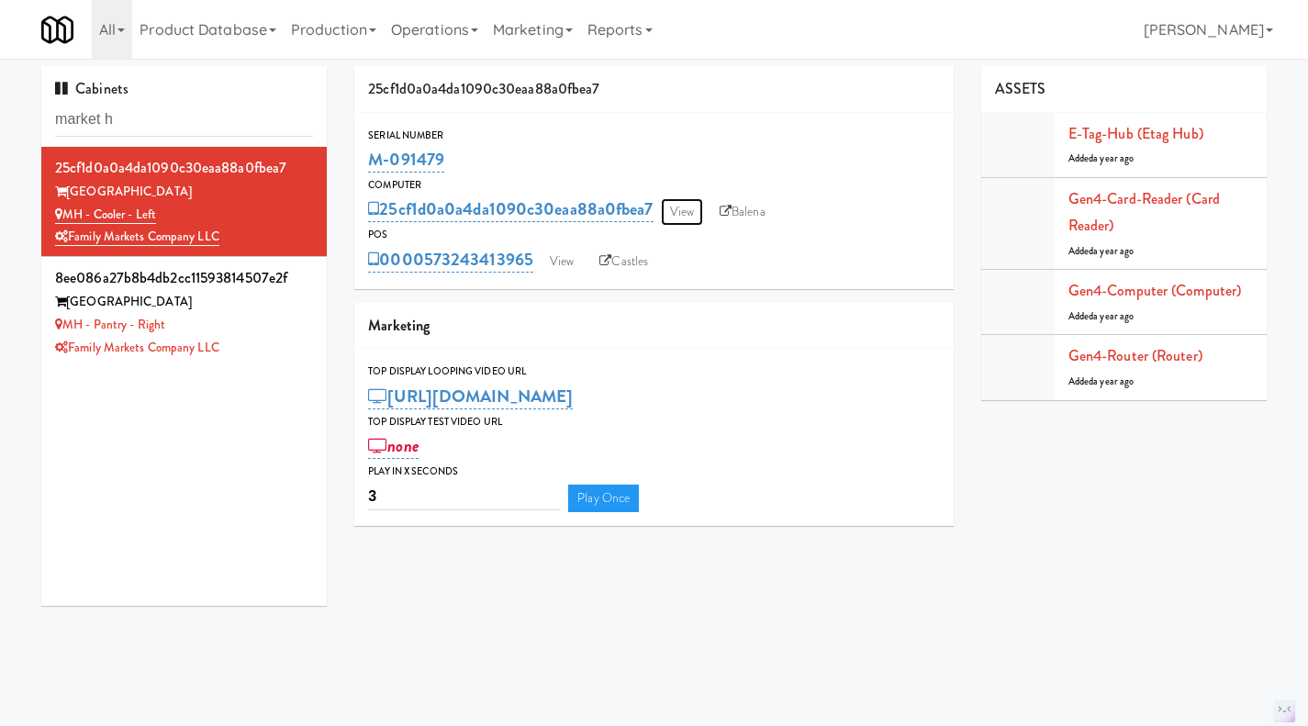
click at [680, 214] on link "View" at bounding box center [682, 212] width 42 height 28
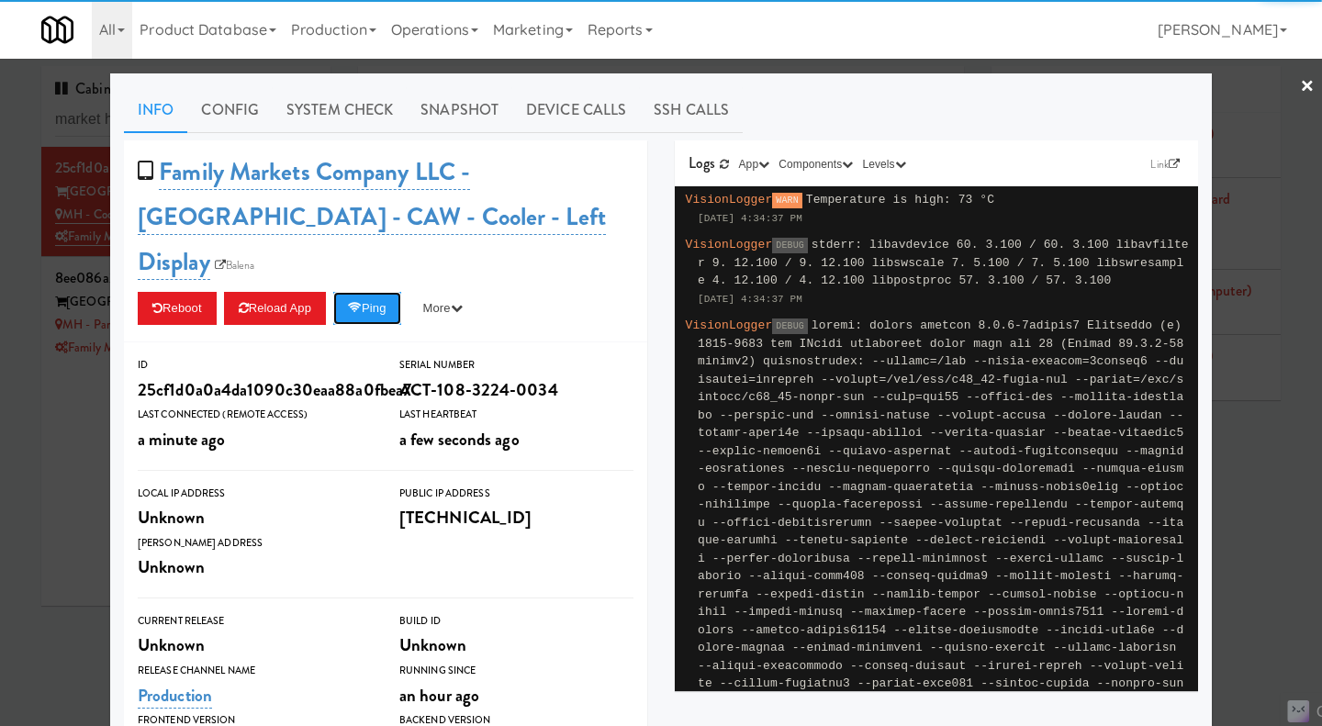
click at [367, 292] on button "Ping" at bounding box center [367, 308] width 68 height 33
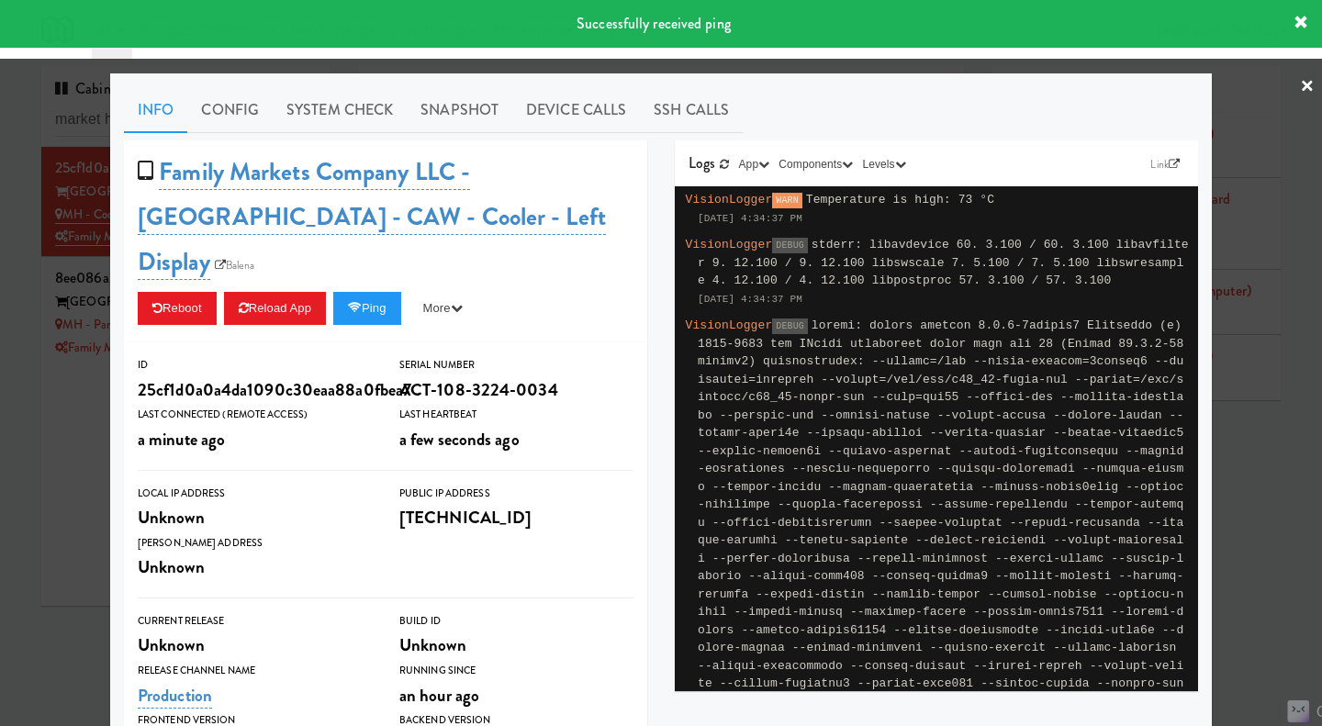
click at [359, 122] on link "System Check" at bounding box center [340, 110] width 134 height 46
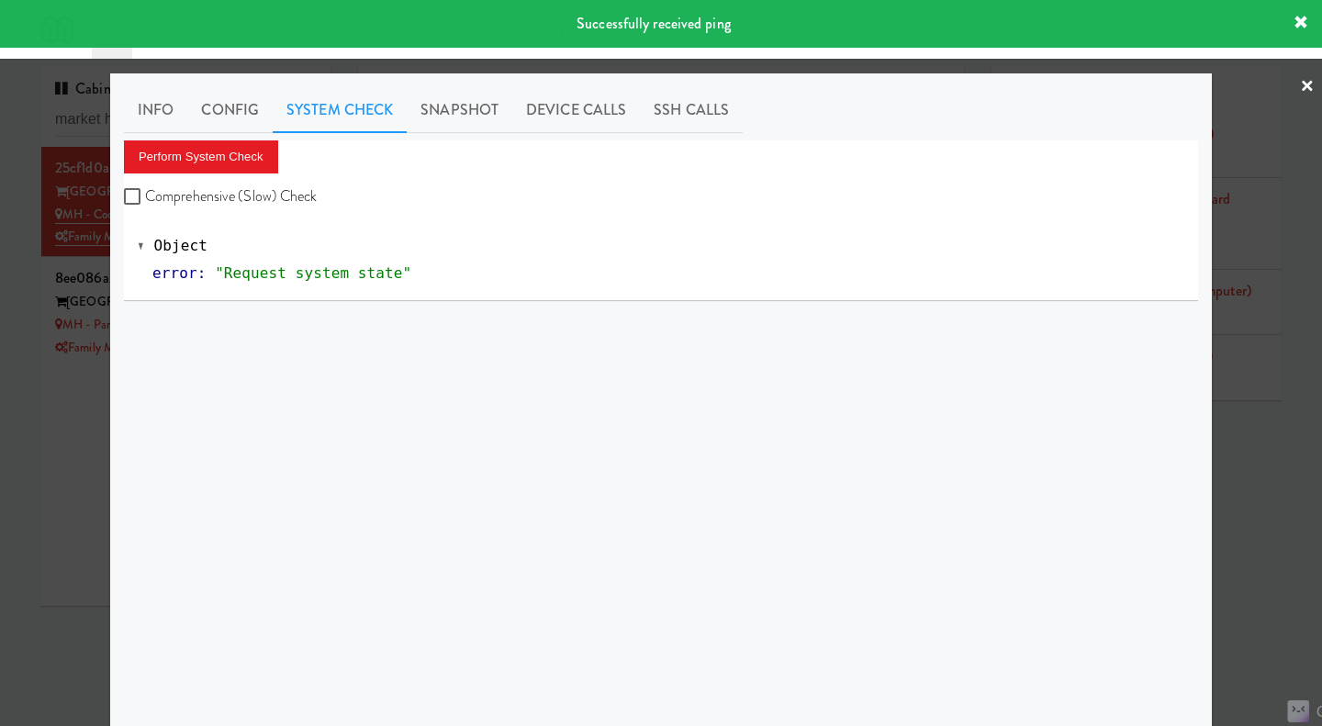
click at [259, 189] on label "Comprehensive (Slow) Check" at bounding box center [221, 197] width 194 height 28
click at [145, 190] on input "Comprehensive (Slow) Check" at bounding box center [134, 197] width 21 height 15
checkbox input "true"
click at [222, 168] on button "Perform System Check" at bounding box center [201, 156] width 154 height 33
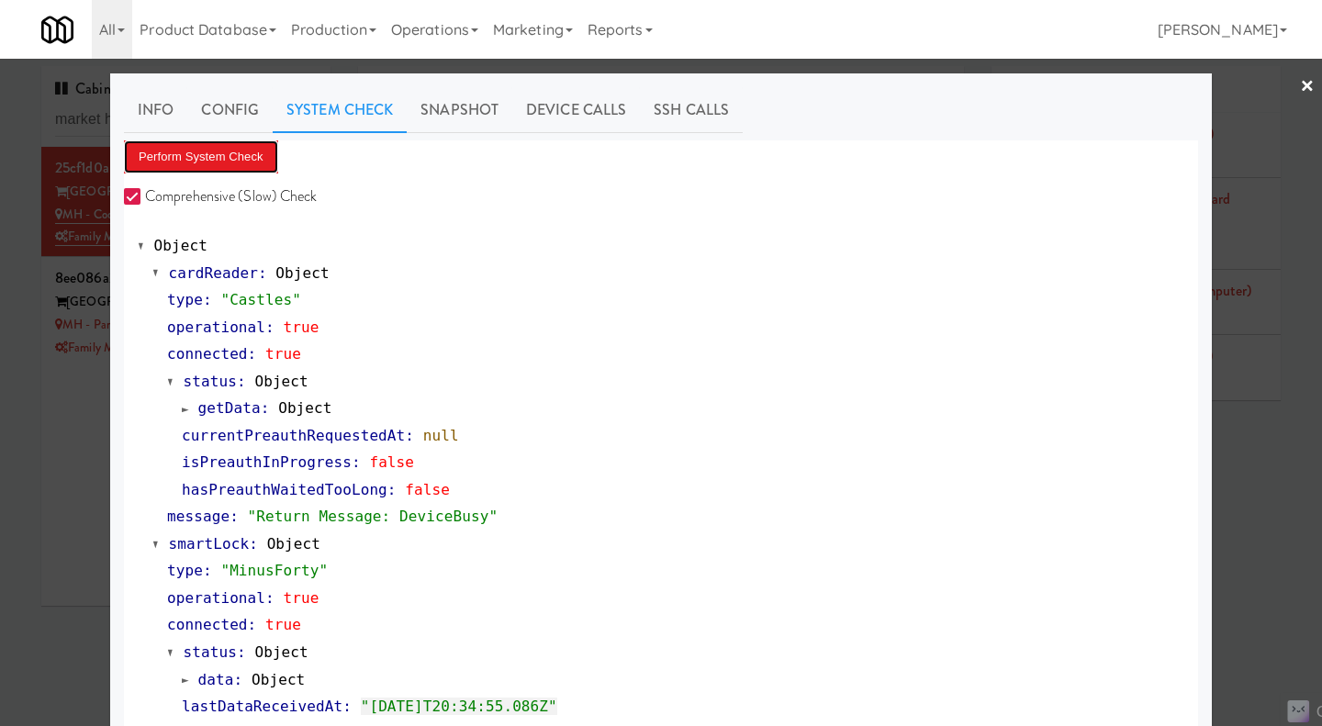
click at [229, 164] on button "Perform System Check" at bounding box center [201, 156] width 154 height 33
click at [203, 156] on button "Perform System Check" at bounding box center [201, 156] width 154 height 33
click at [21, 507] on div at bounding box center [661, 363] width 1322 height 726
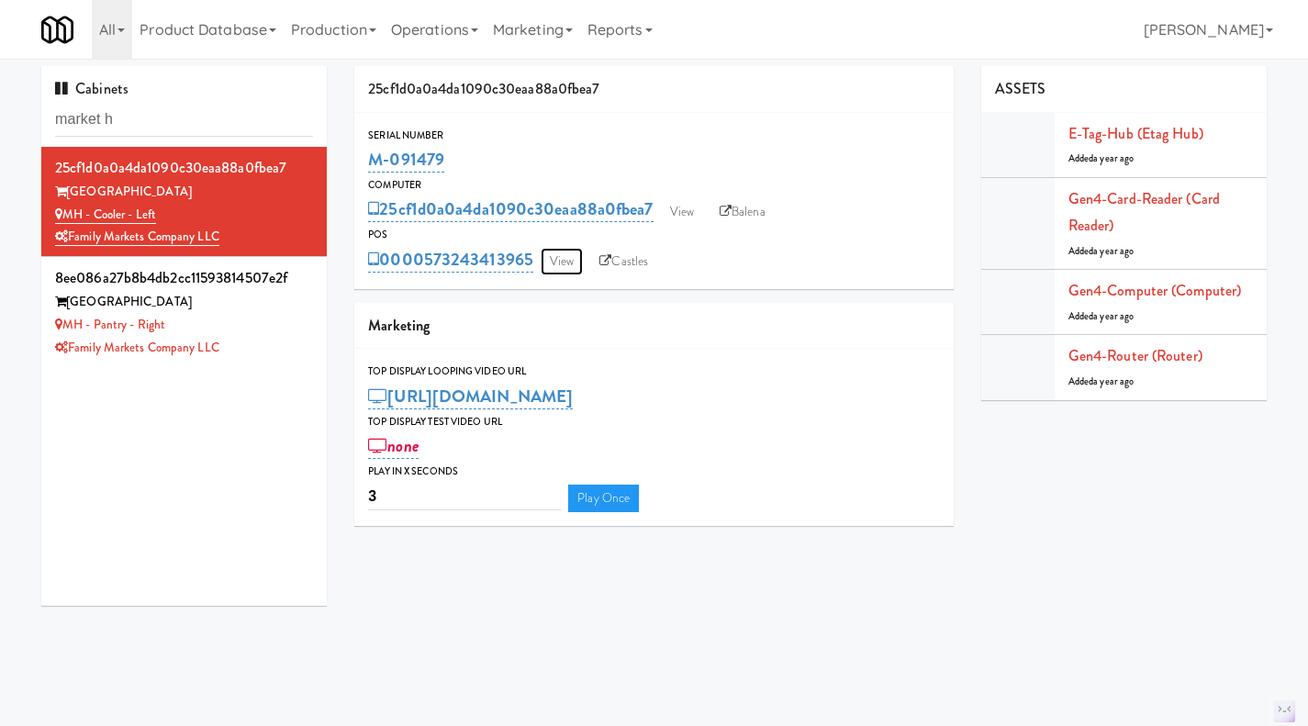
click at [563, 254] on link "View" at bounding box center [562, 262] width 42 height 28
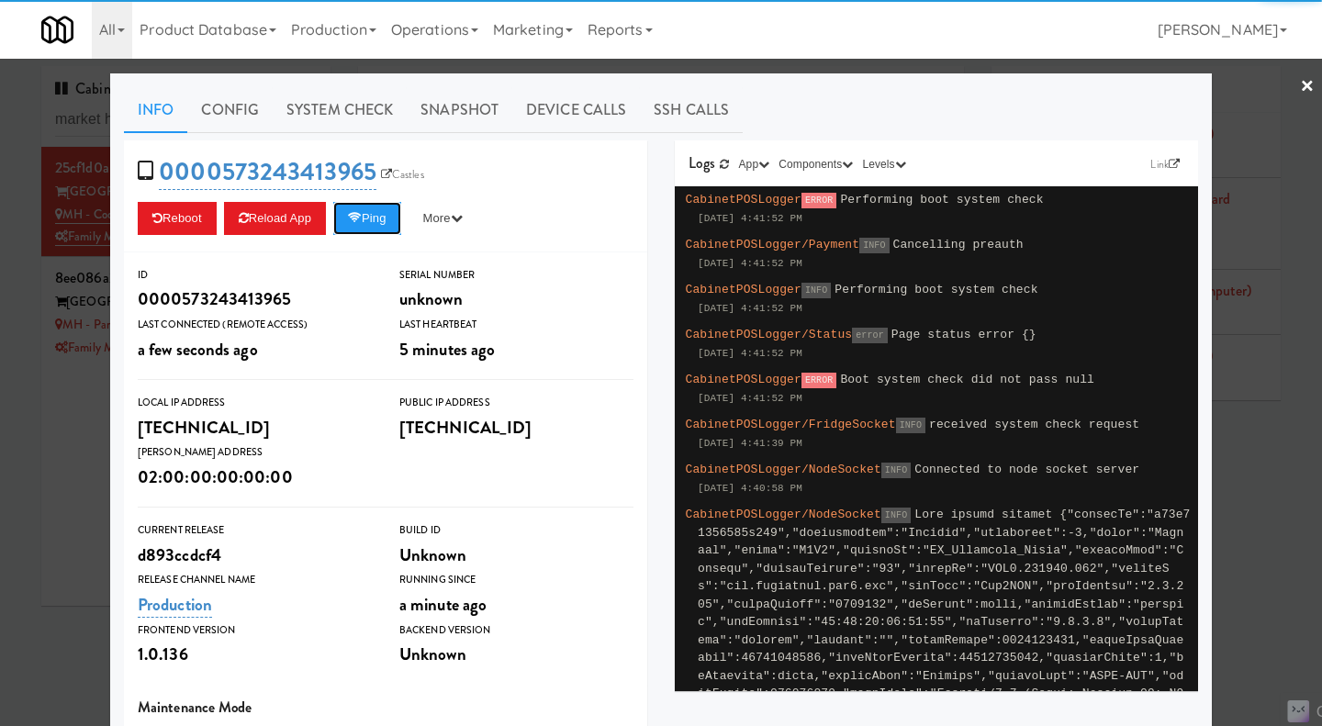
click at [358, 224] on button "Ping" at bounding box center [367, 218] width 68 height 33
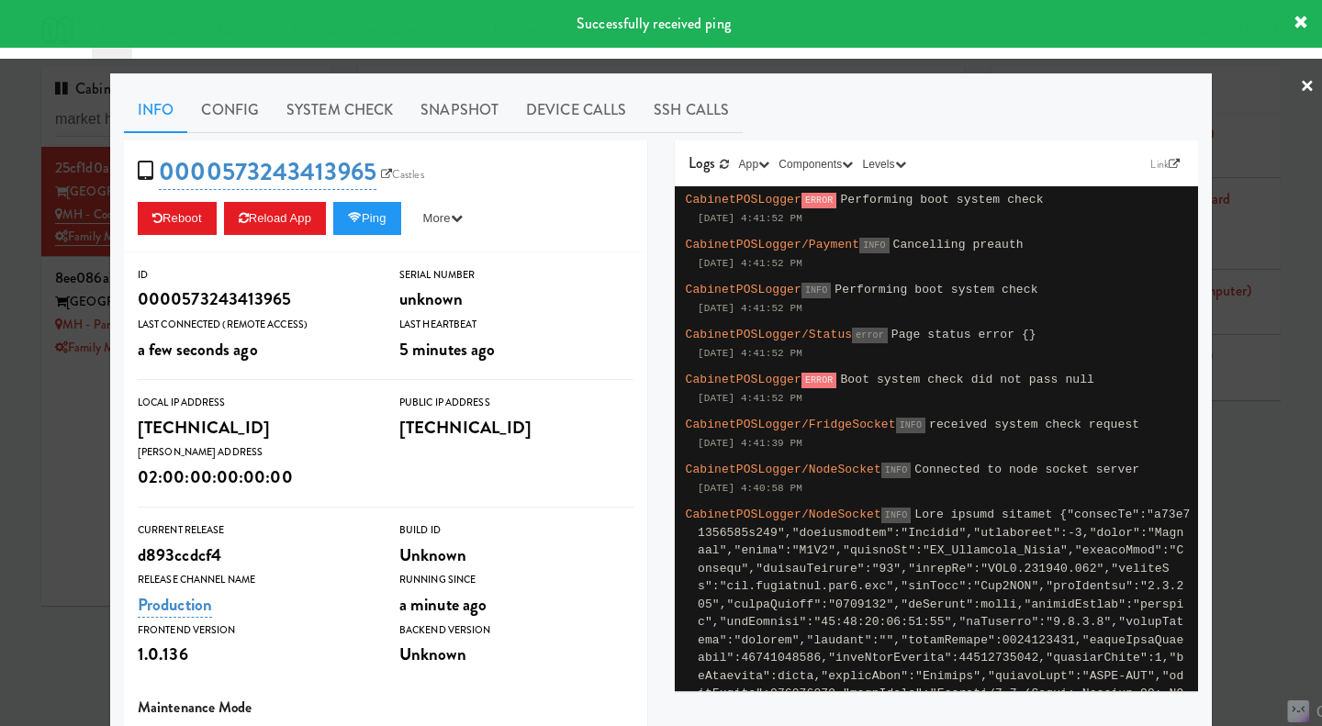
click at [332, 113] on link "System Check" at bounding box center [340, 110] width 134 height 46
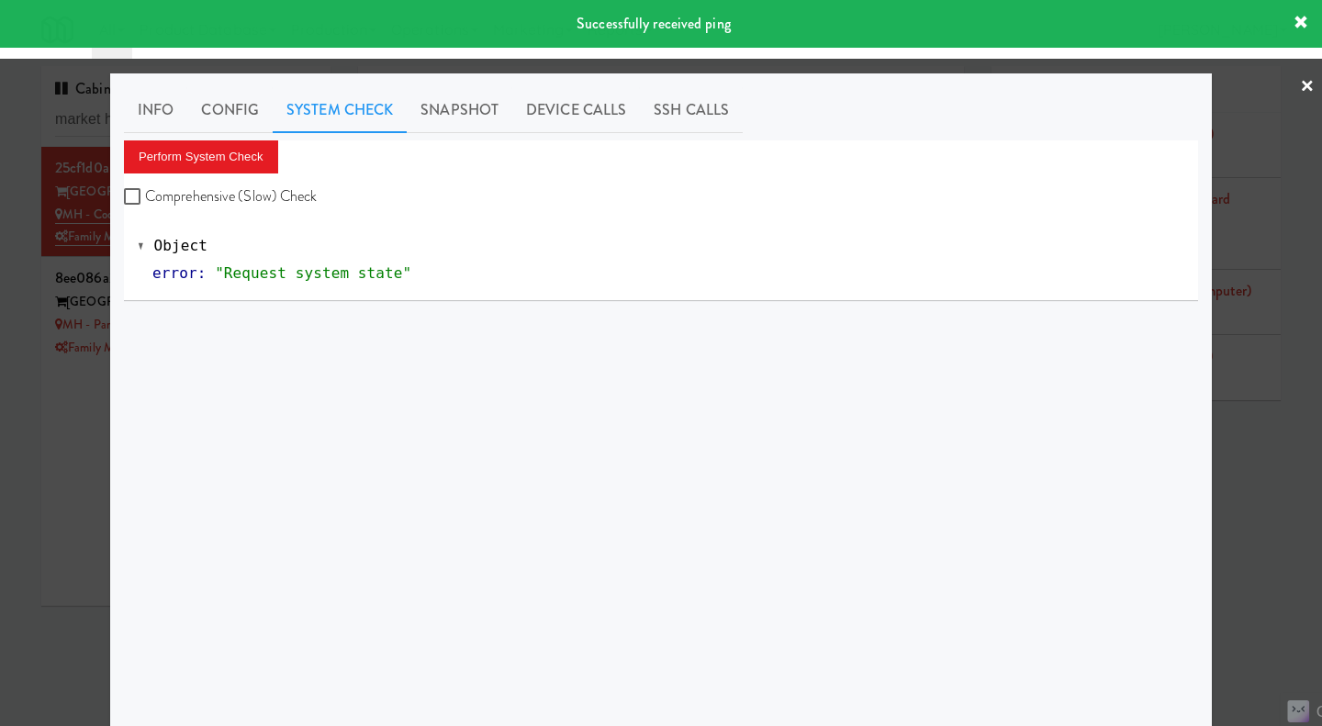
click at [268, 200] on label "Comprehensive (Slow) Check" at bounding box center [221, 197] width 194 height 28
click at [145, 200] on input "Comprehensive (Slow) Check" at bounding box center [134, 197] width 21 height 15
checkbox input "true"
click at [238, 161] on button "Perform System Check" at bounding box center [201, 156] width 154 height 33
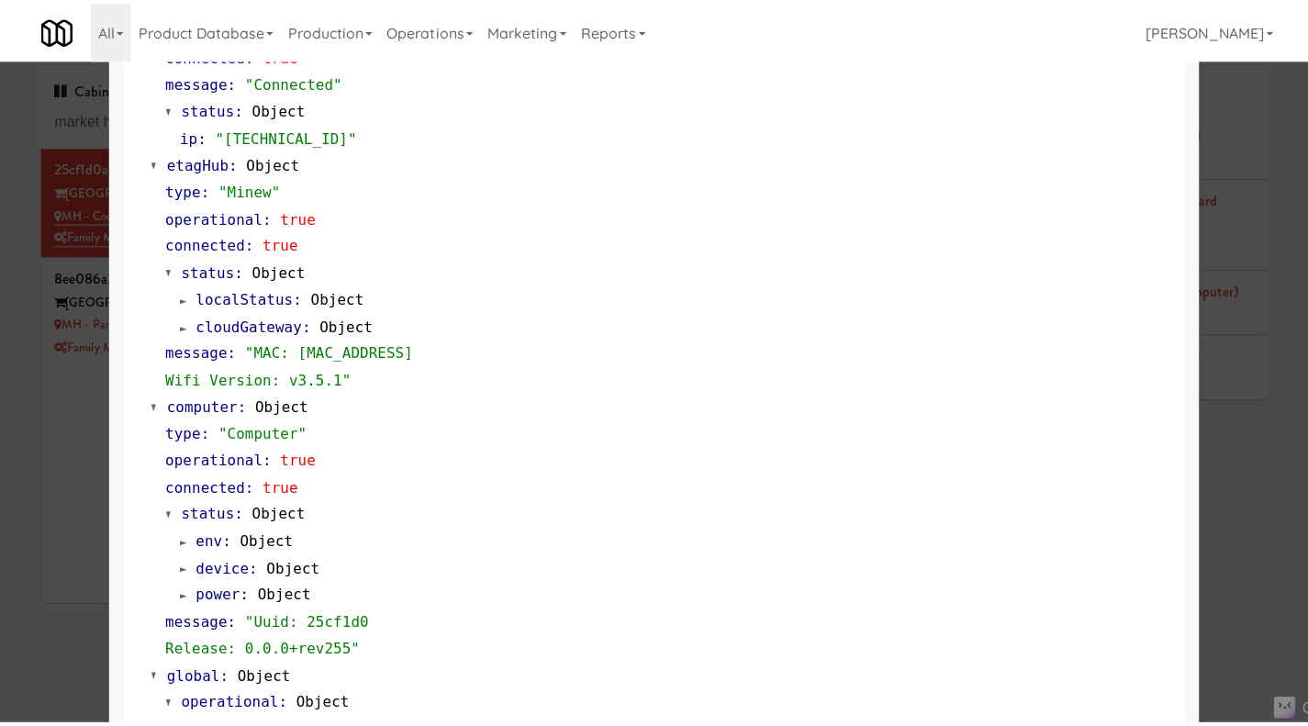
scroll to position [1512, 0]
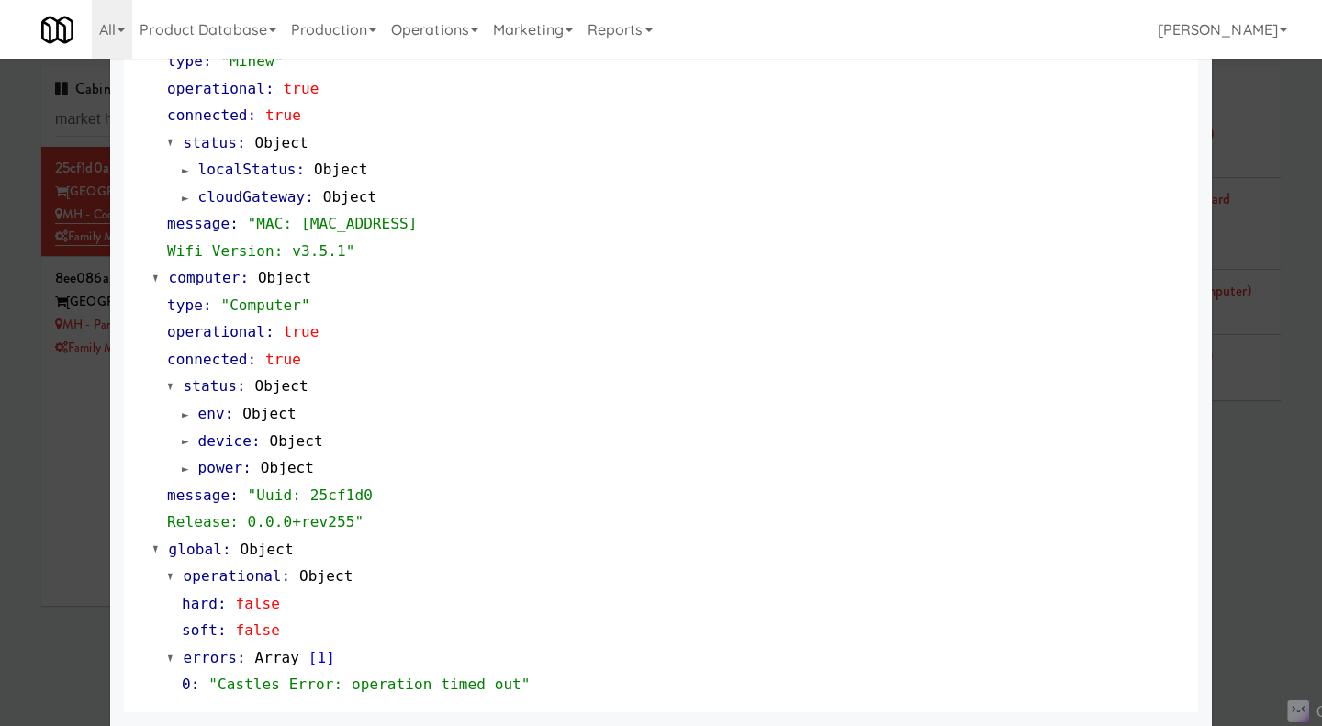
click at [78, 451] on div at bounding box center [661, 363] width 1322 height 726
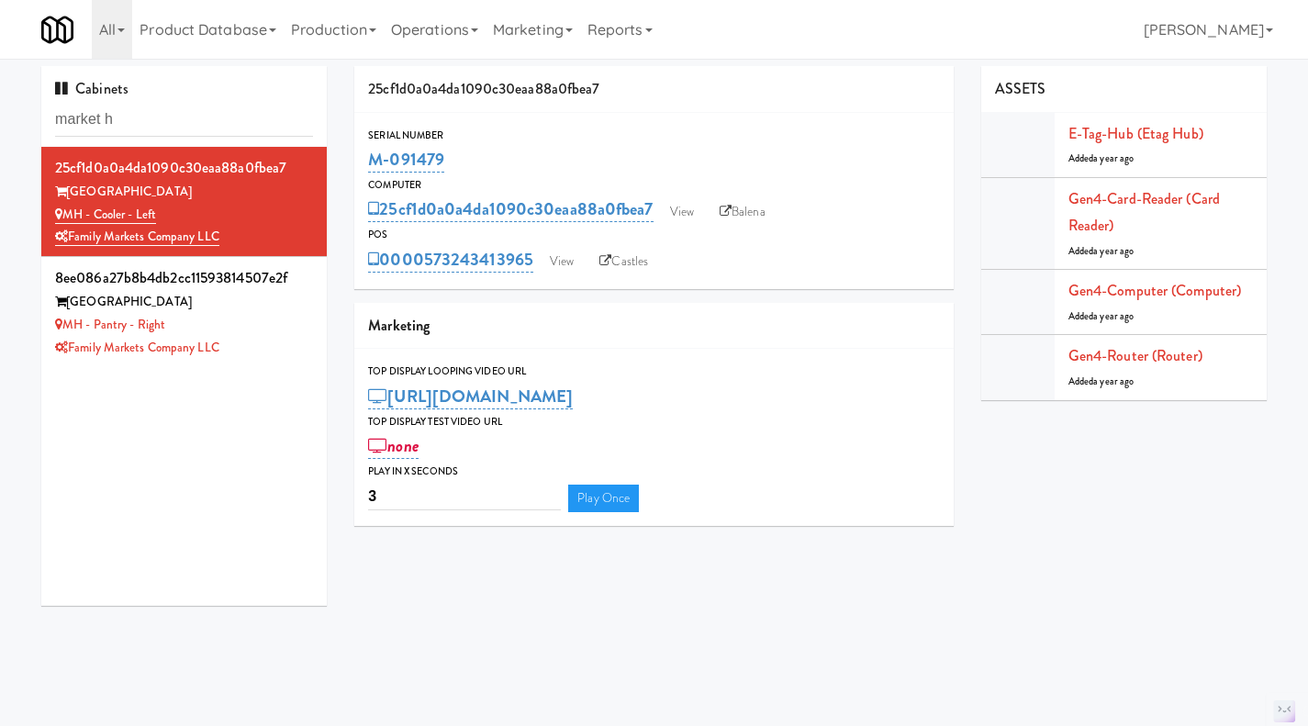
click at [432, 36] on link "Operations" at bounding box center [435, 29] width 102 height 59
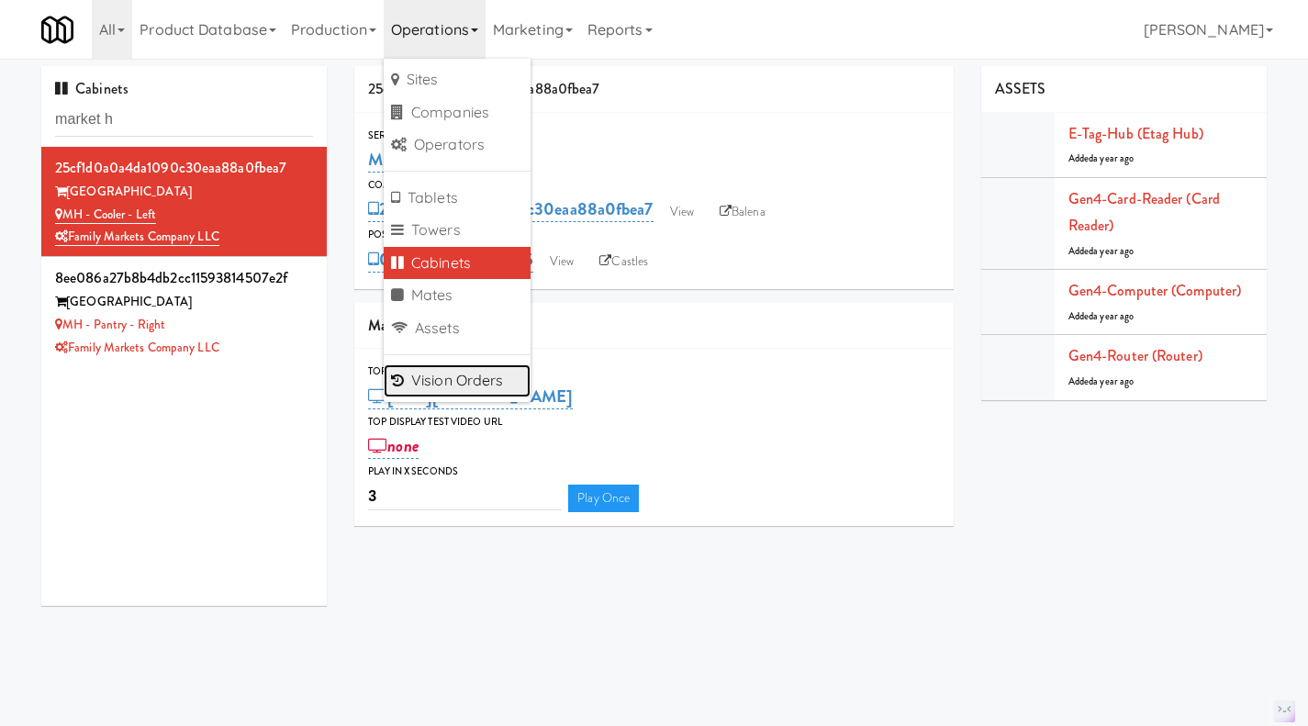
drag, startPoint x: 471, startPoint y: 380, endPoint x: 477, endPoint y: 371, distance: 11.2
click at [471, 380] on link "Vision Orders" at bounding box center [457, 380] width 147 height 33
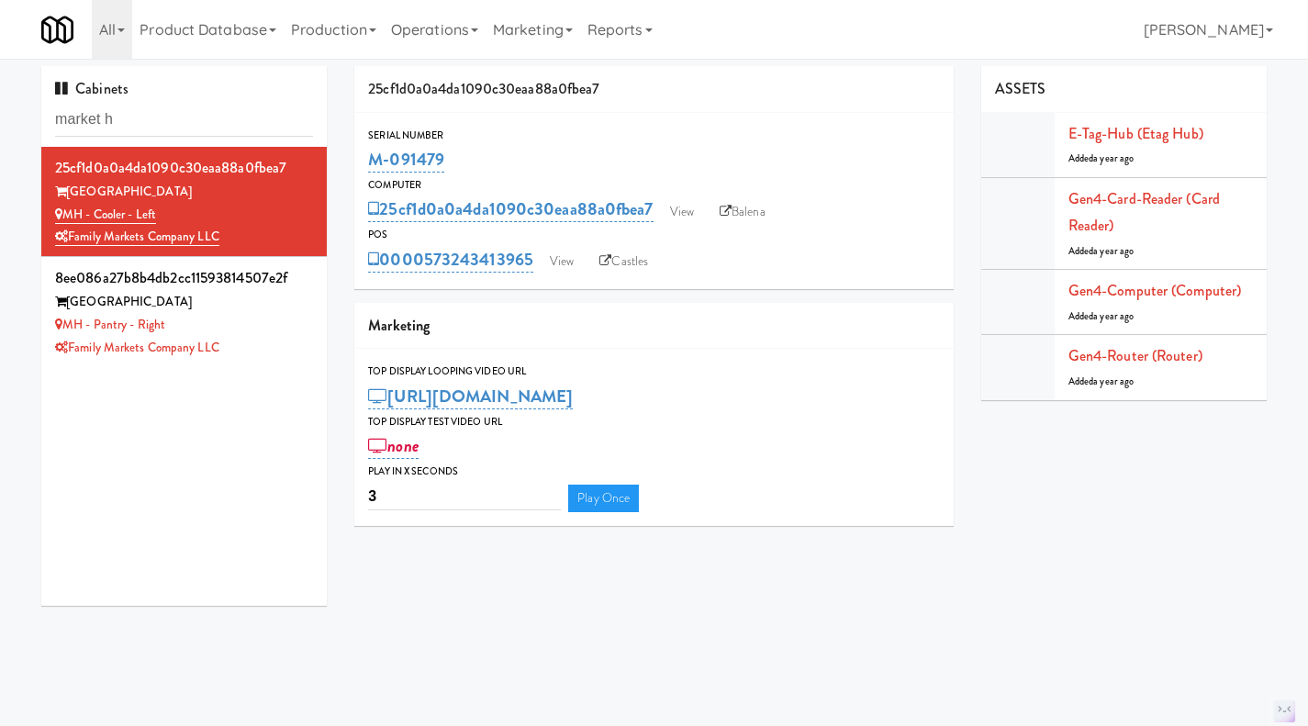
drag, startPoint x: 204, startPoint y: 208, endPoint x: 65, endPoint y: 216, distance: 138.8
click at [65, 216] on div "MH - Cooler - Left" at bounding box center [184, 215] width 258 height 23
copy link "MH - Cooler - Left"
click at [680, 215] on link "View" at bounding box center [682, 212] width 42 height 28
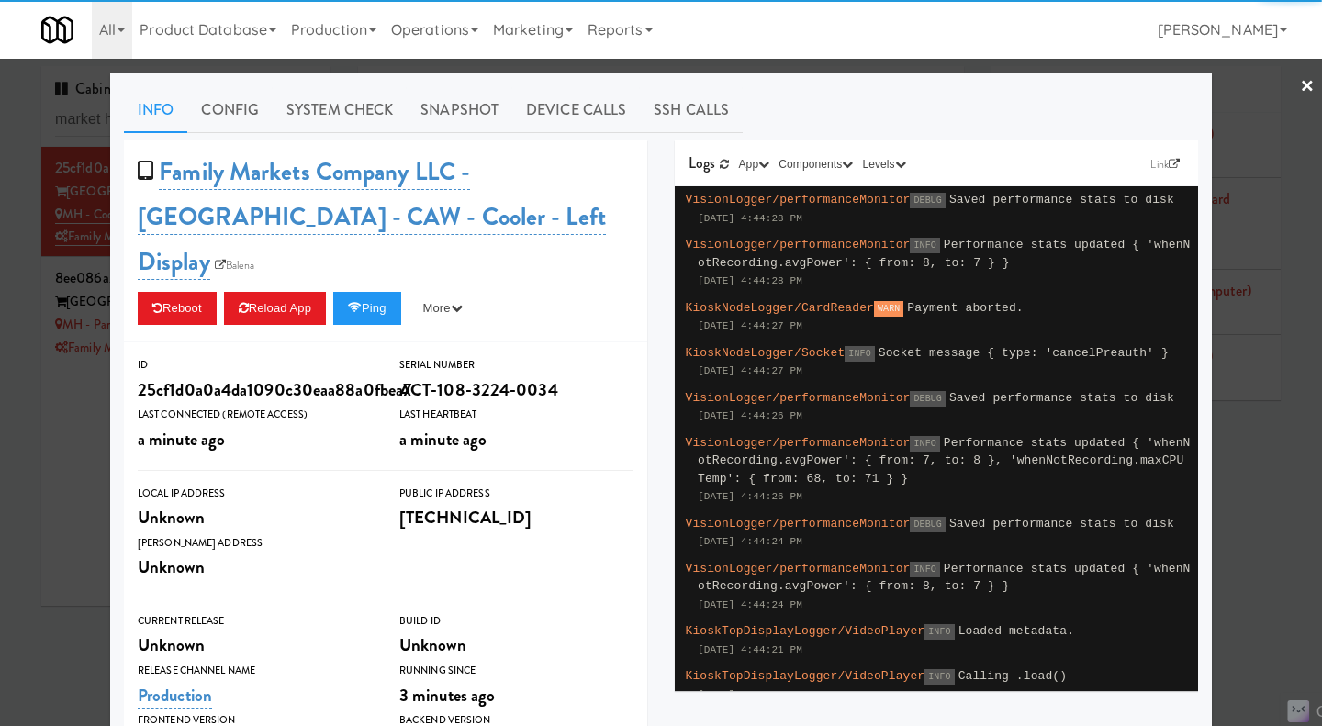
click at [370, 117] on link "System Check" at bounding box center [340, 110] width 134 height 46
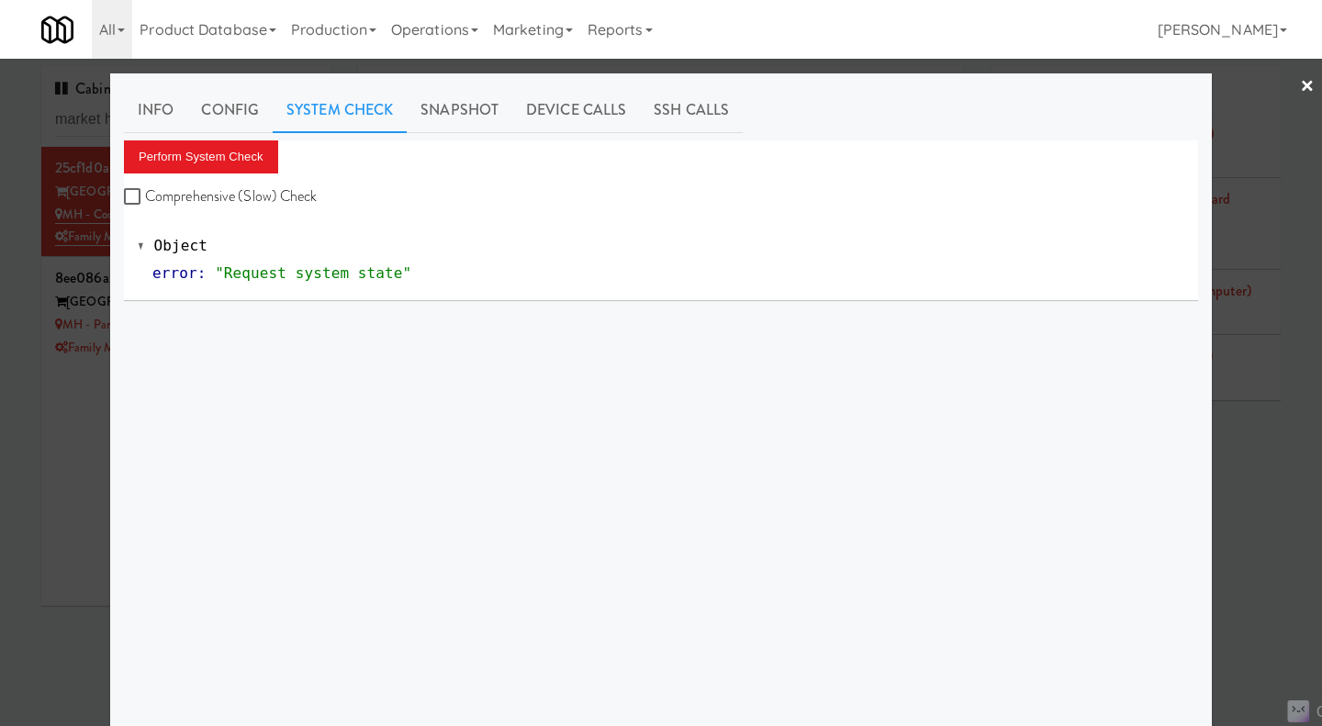
drag, startPoint x: 305, startPoint y: 203, endPoint x: 262, endPoint y: 175, distance: 50.4
click at [301, 200] on label "Comprehensive (Slow) Check" at bounding box center [221, 197] width 194 height 28
click at [228, 148] on button "Perform System Check" at bounding box center [201, 156] width 154 height 33
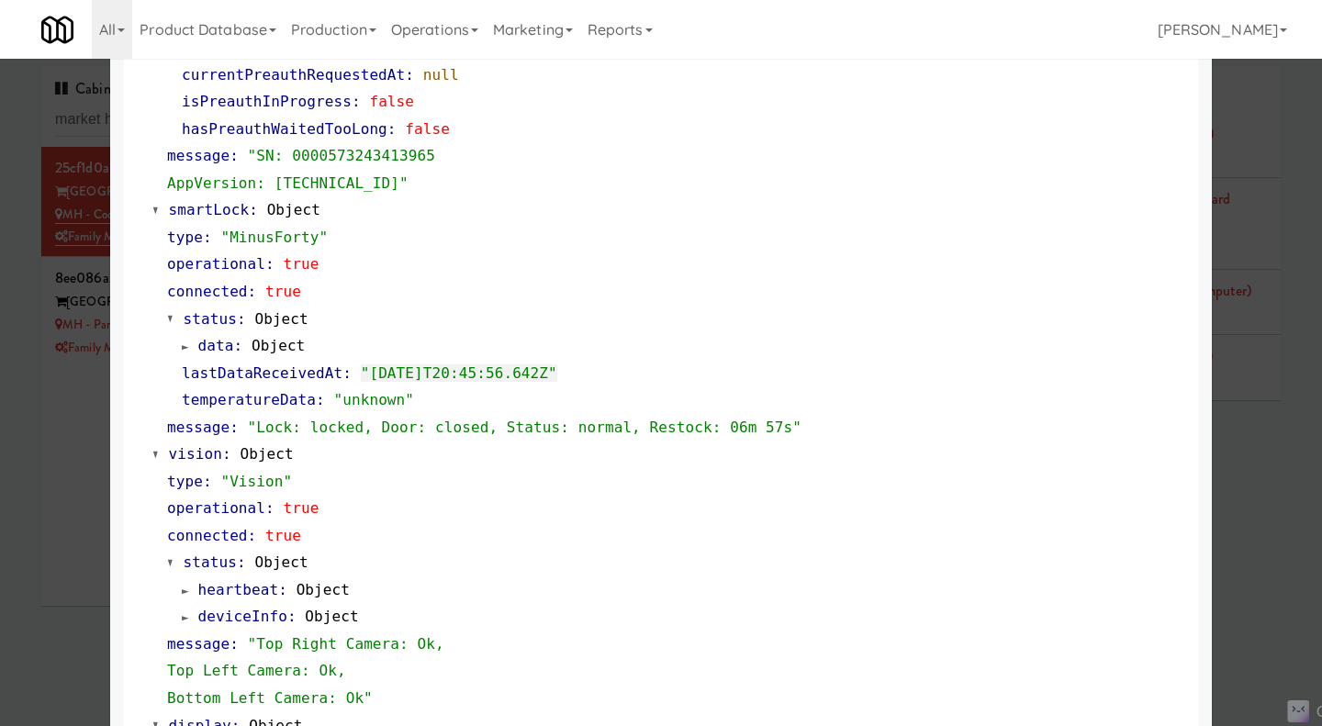
scroll to position [360, 0]
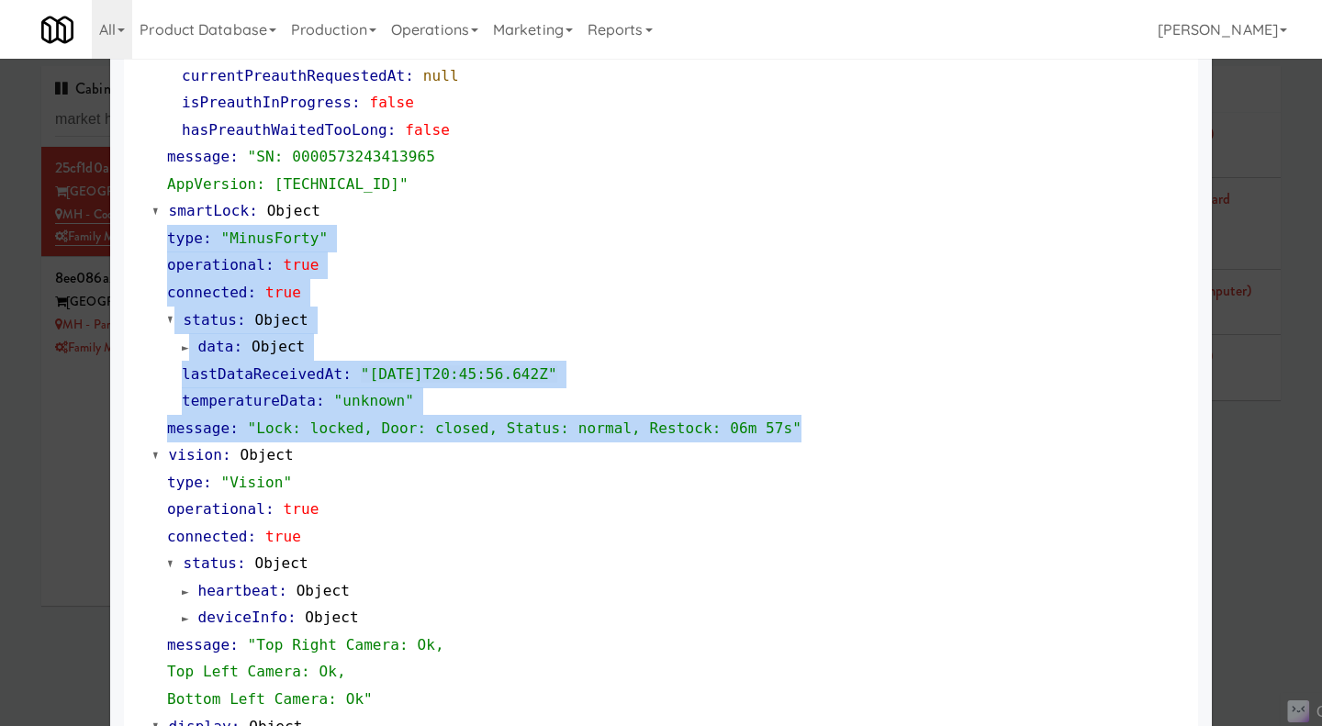
drag, startPoint x: 754, startPoint y: 429, endPoint x: 143, endPoint y: 236, distance: 641.1
click at [143, 236] on div "cardReader : Object type : "Castles" operational : true connected : true status…" at bounding box center [661, 482] width 1046 height 1165
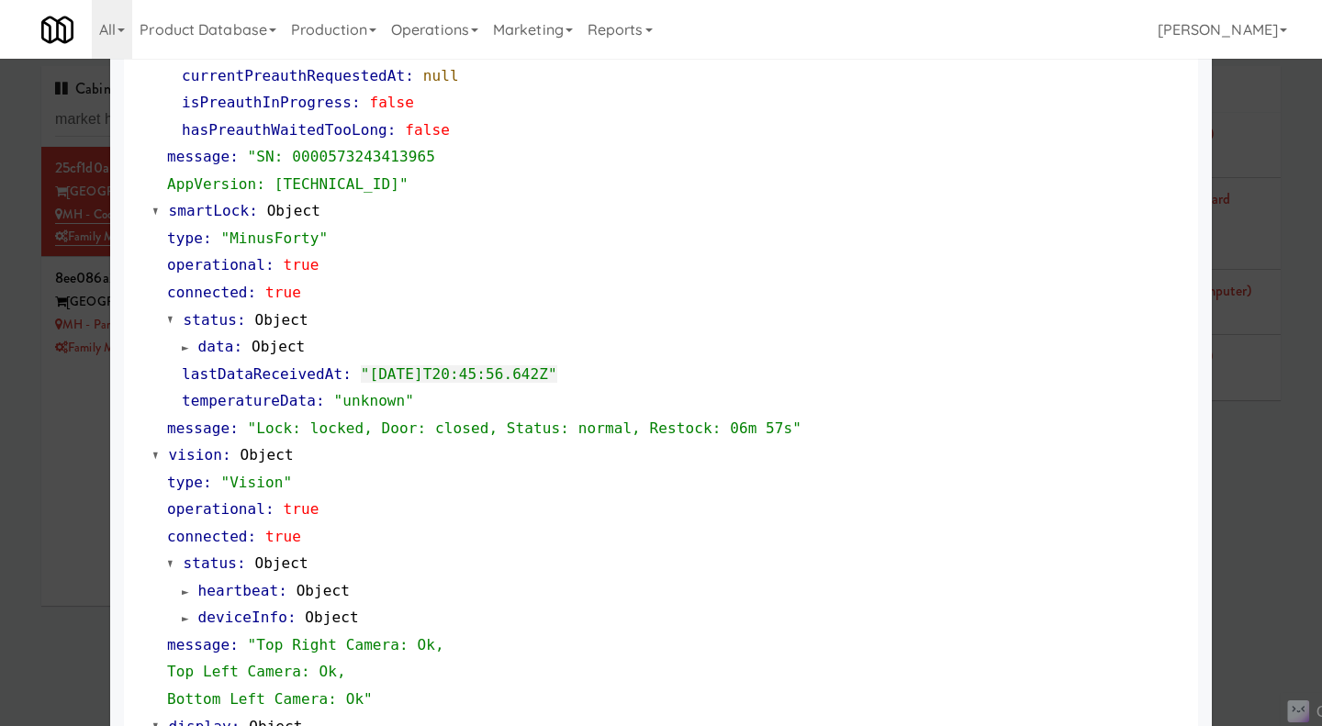
click at [387, 207] on div "smartLock : Object type : "MinusForty" operational : true connected : true stat…" at bounding box center [668, 319] width 1032 height 244
click at [152, 208] on span at bounding box center [155, 212] width 7 height 14
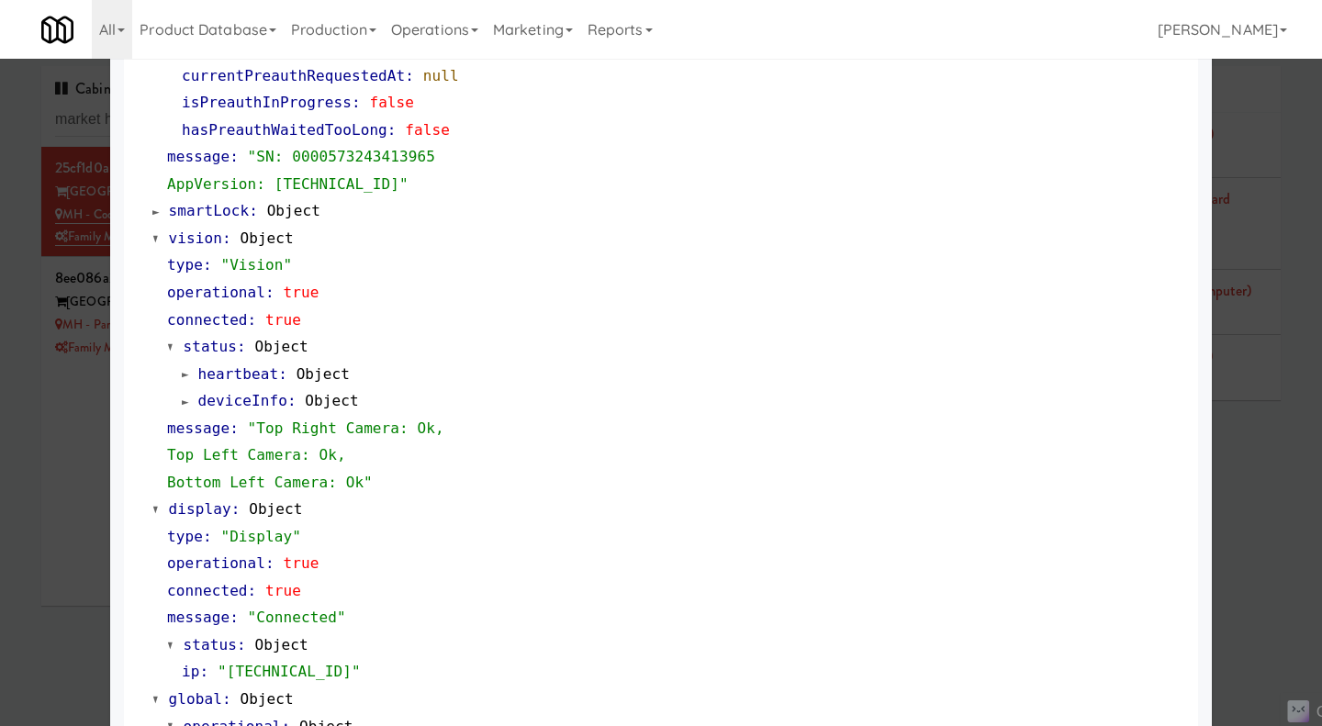
click at [152, 215] on span at bounding box center [155, 212] width 7 height 14
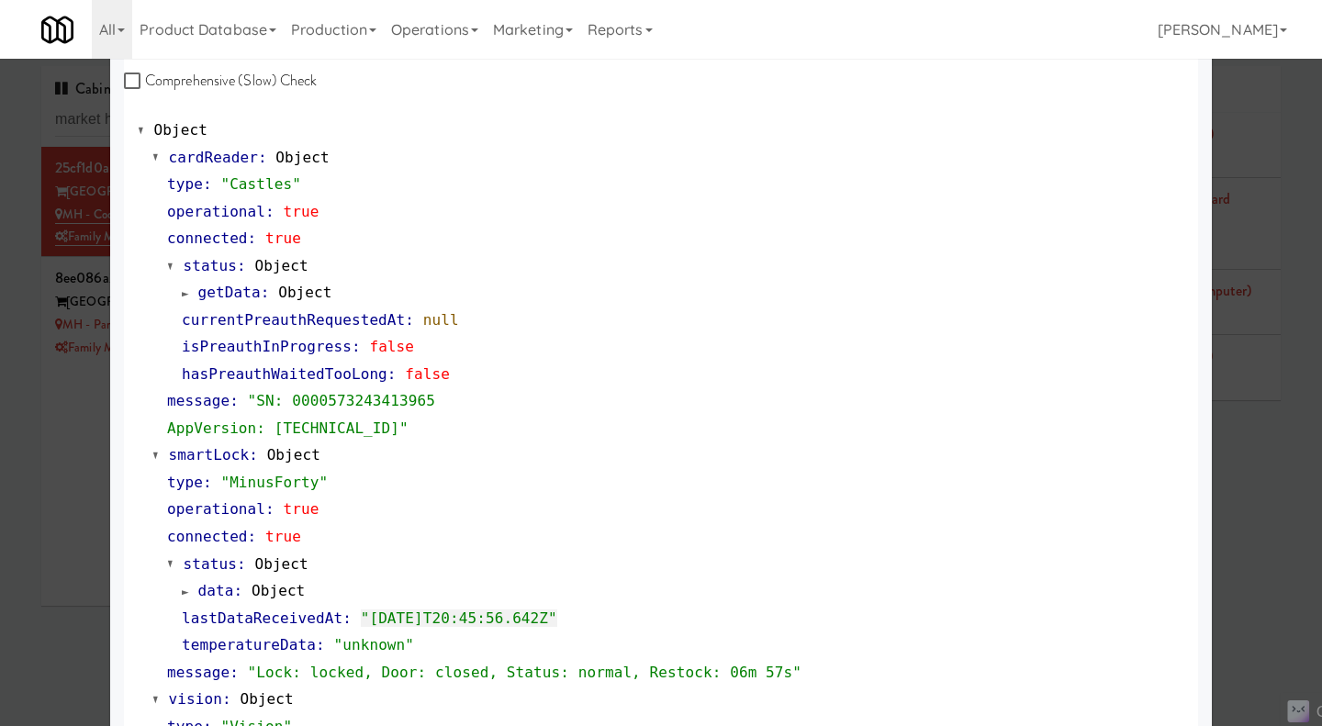
scroll to position [0, 0]
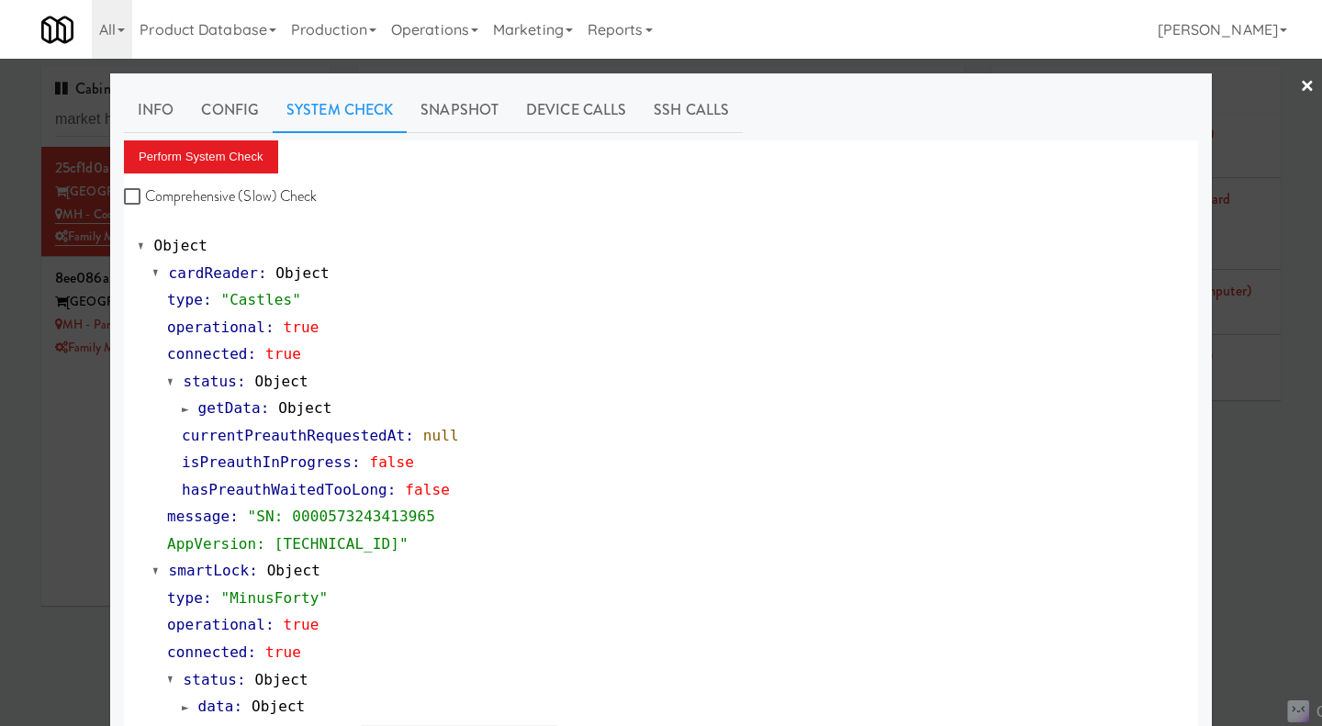
click at [1269, 468] on div at bounding box center [661, 363] width 1322 height 726
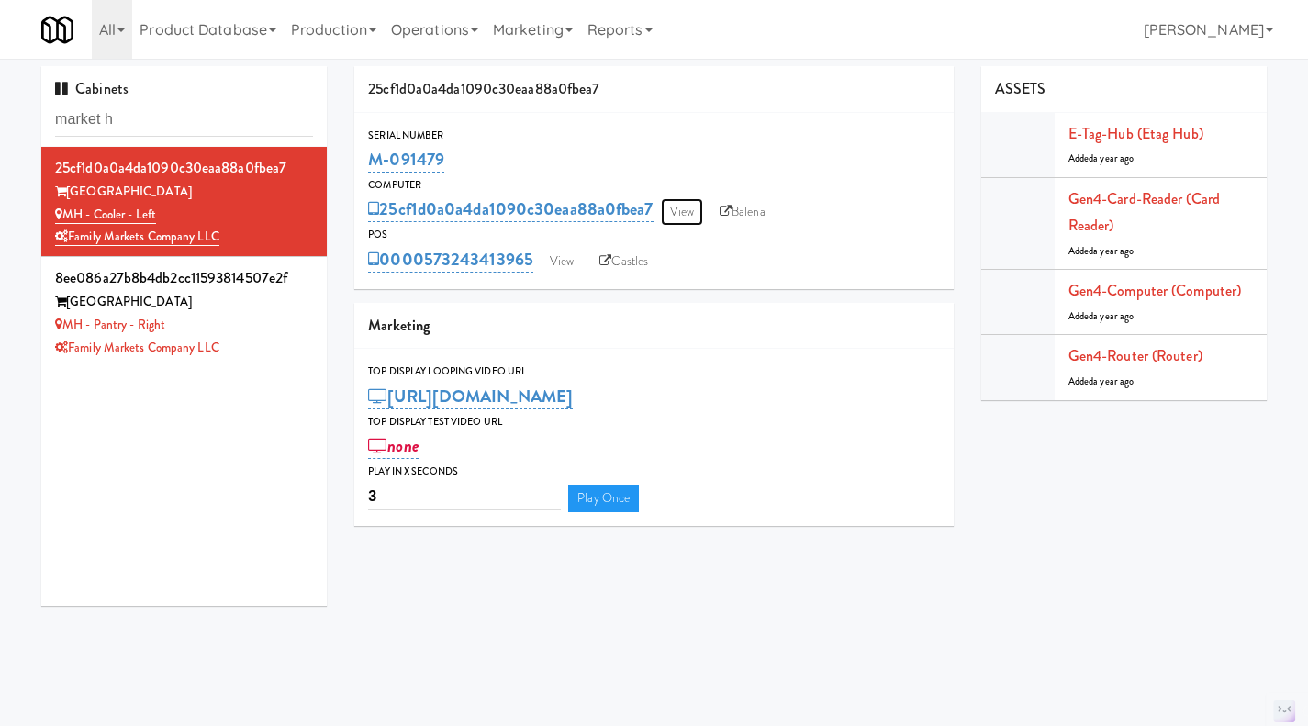
click at [689, 211] on link "View" at bounding box center [682, 212] width 42 height 28
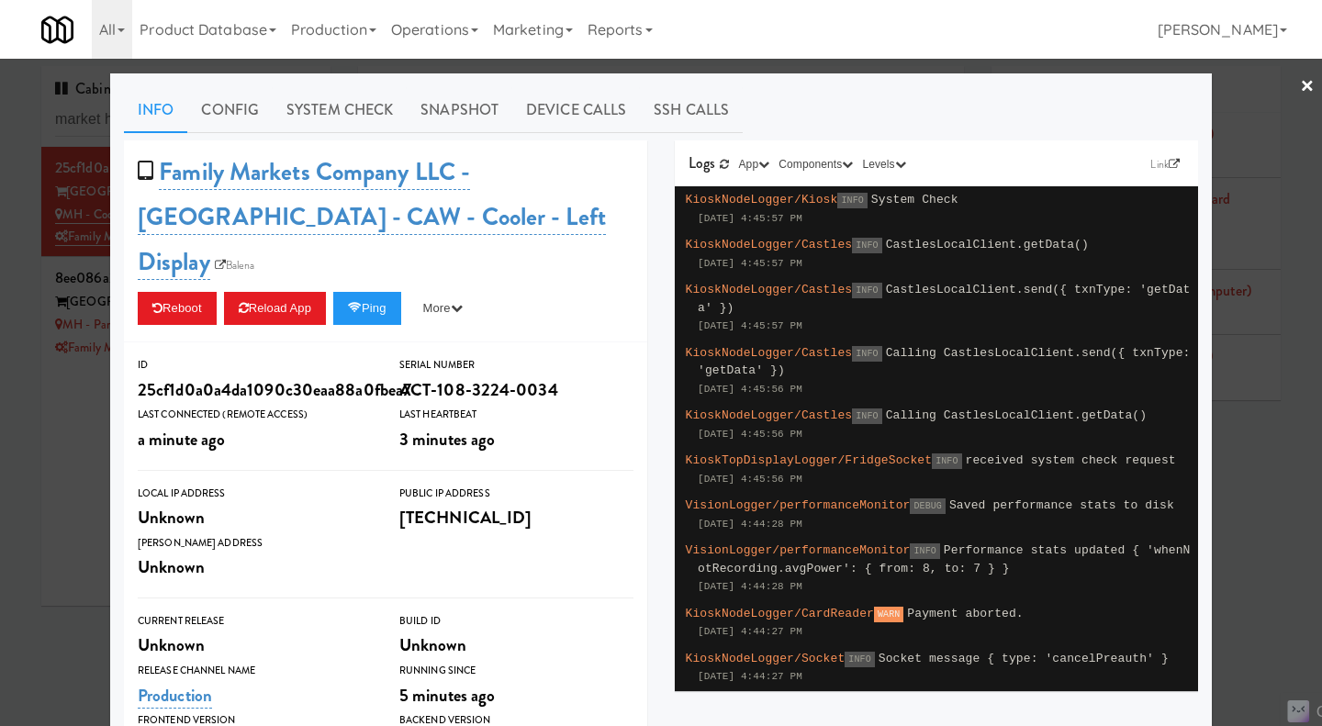
click at [371, 118] on link "System Check" at bounding box center [340, 110] width 134 height 46
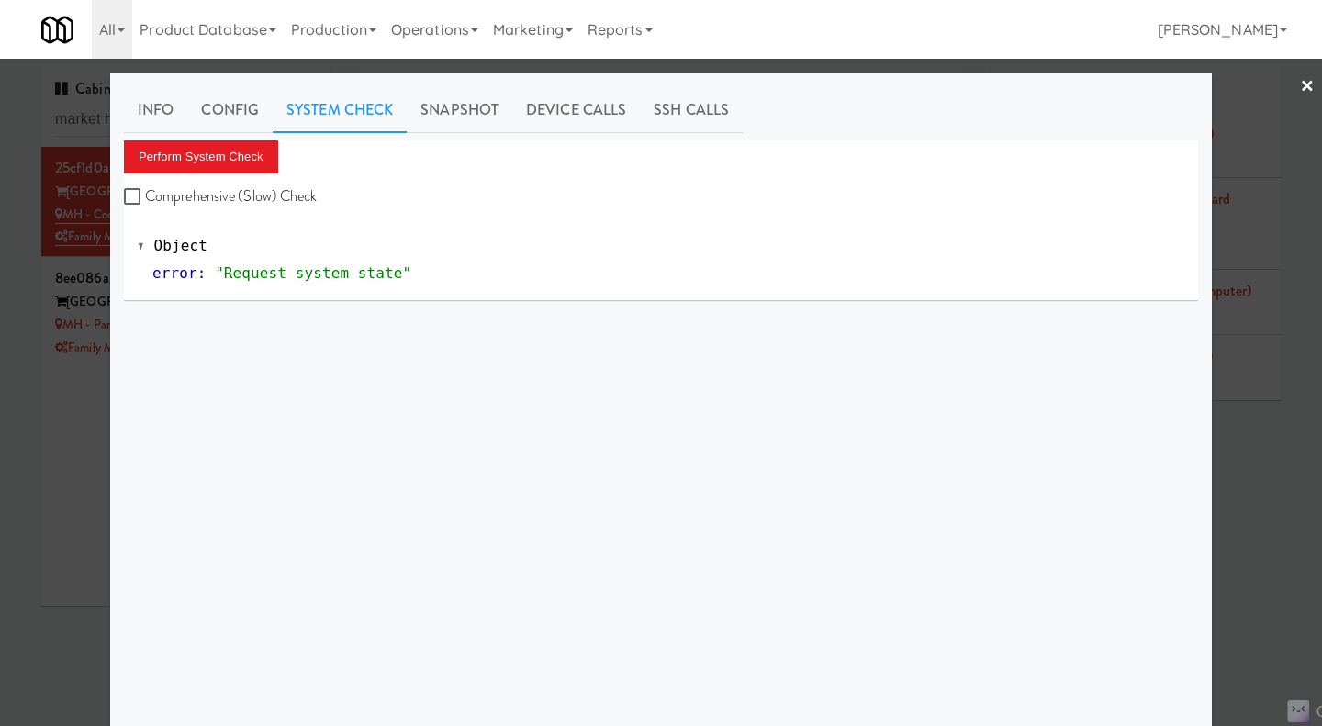
click at [210, 202] on label "Comprehensive (Slow) Check" at bounding box center [221, 197] width 194 height 28
click at [145, 202] on input "Comprehensive (Slow) Check" at bounding box center [134, 197] width 21 height 15
checkbox input "true"
click at [206, 161] on button "Perform System Check" at bounding box center [201, 156] width 154 height 33
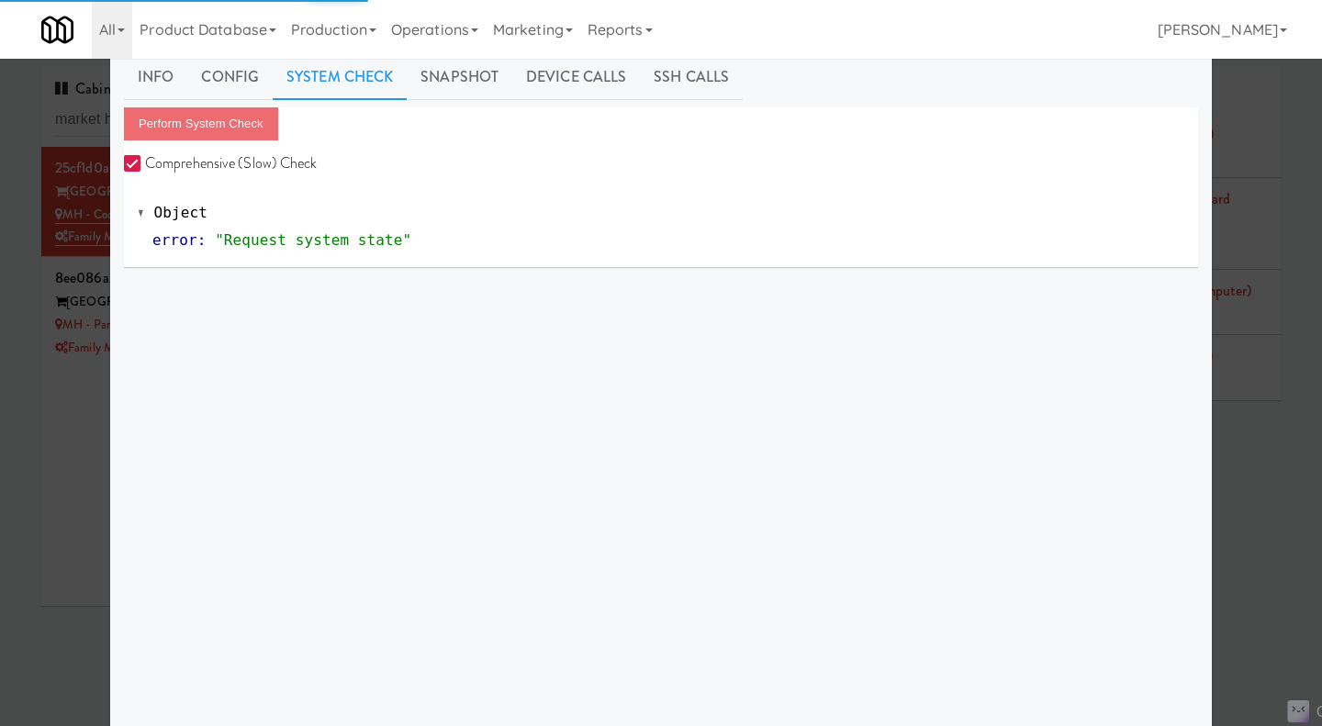
scroll to position [116, 0]
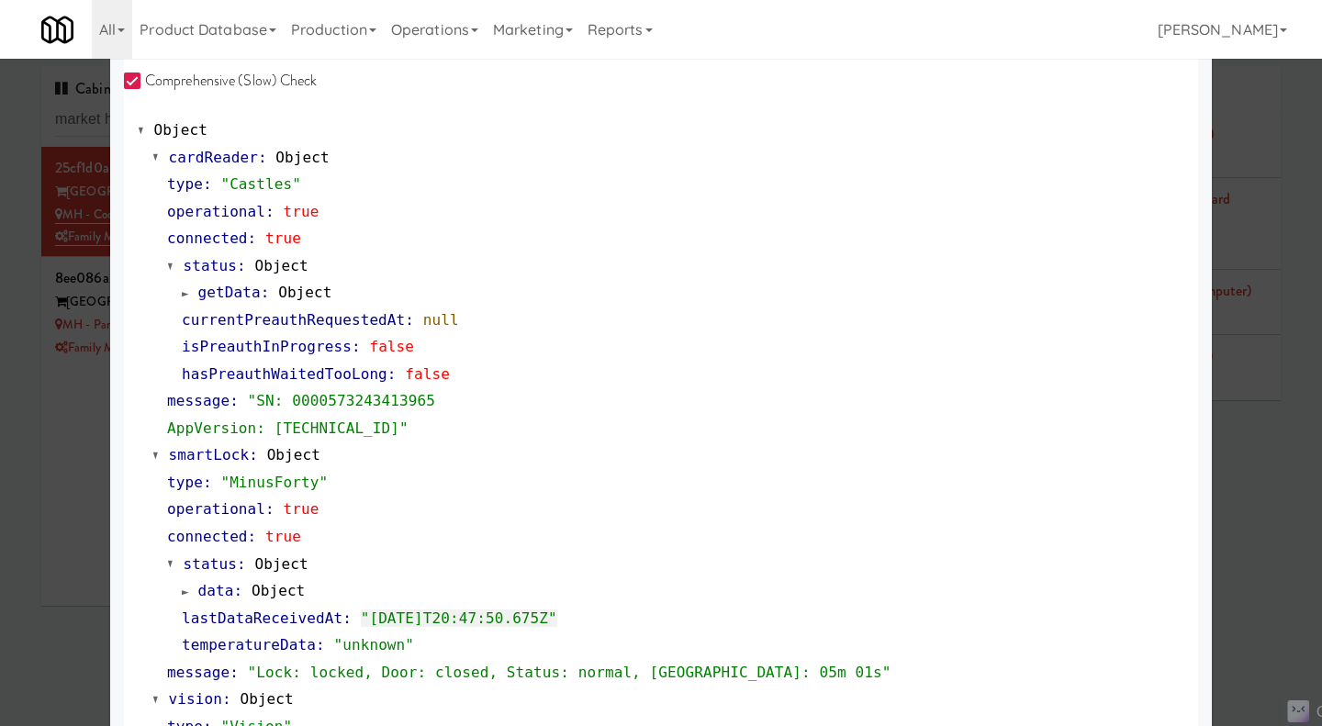
drag, startPoint x: 1261, startPoint y: 542, endPoint x: 1211, endPoint y: 534, distance: 50.2
click at [1261, 541] on div at bounding box center [661, 363] width 1322 height 726
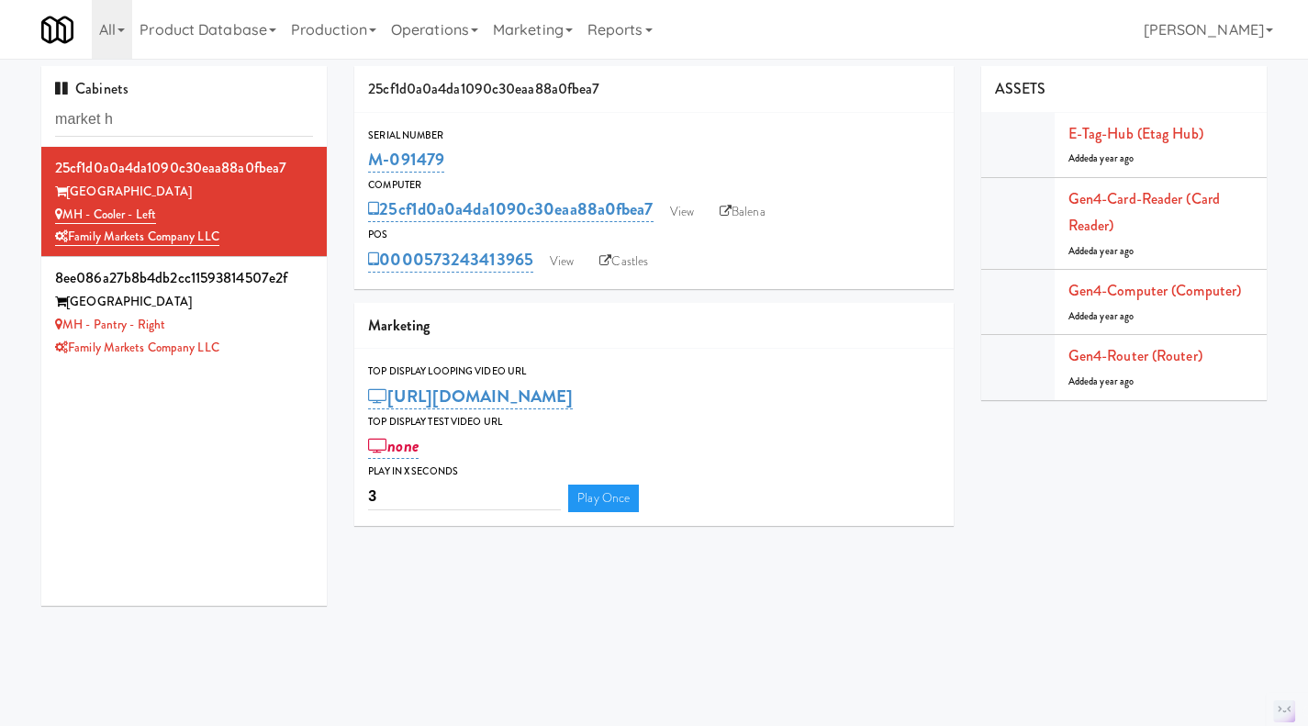
click at [240, 323] on div "MH - Pantry - Right" at bounding box center [184, 325] width 258 height 23
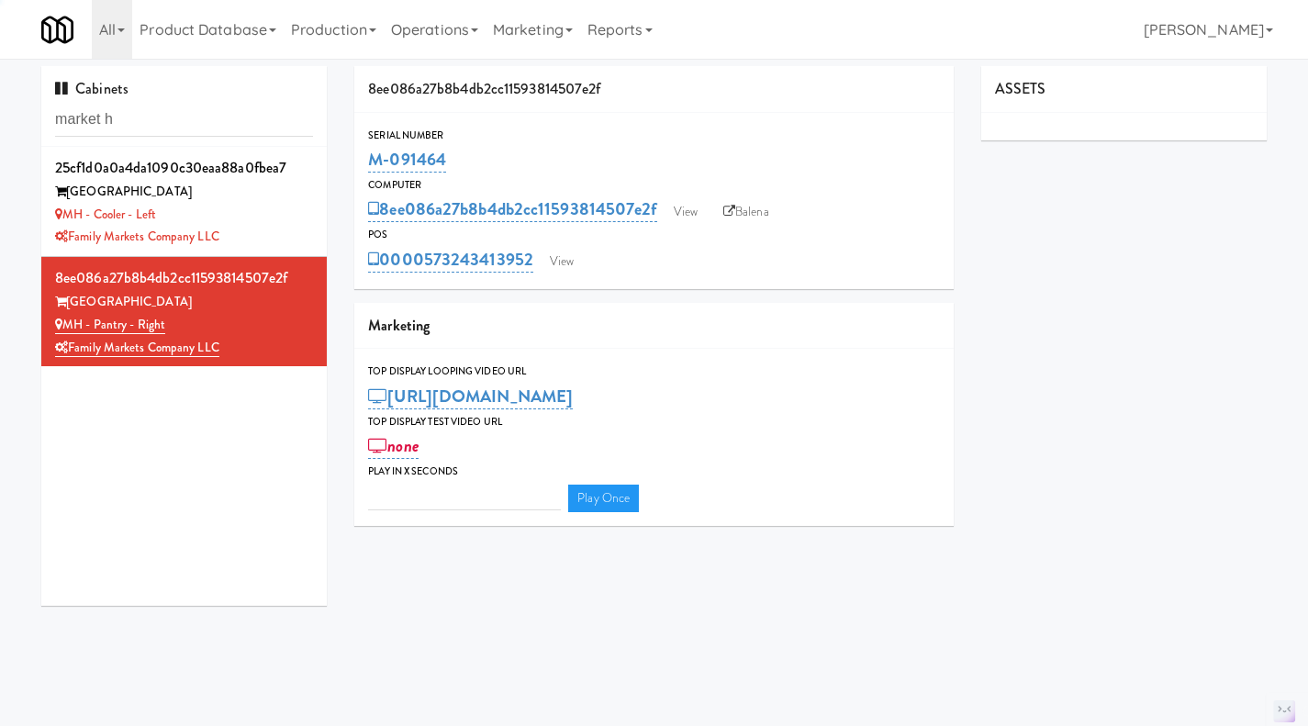
type input "3"
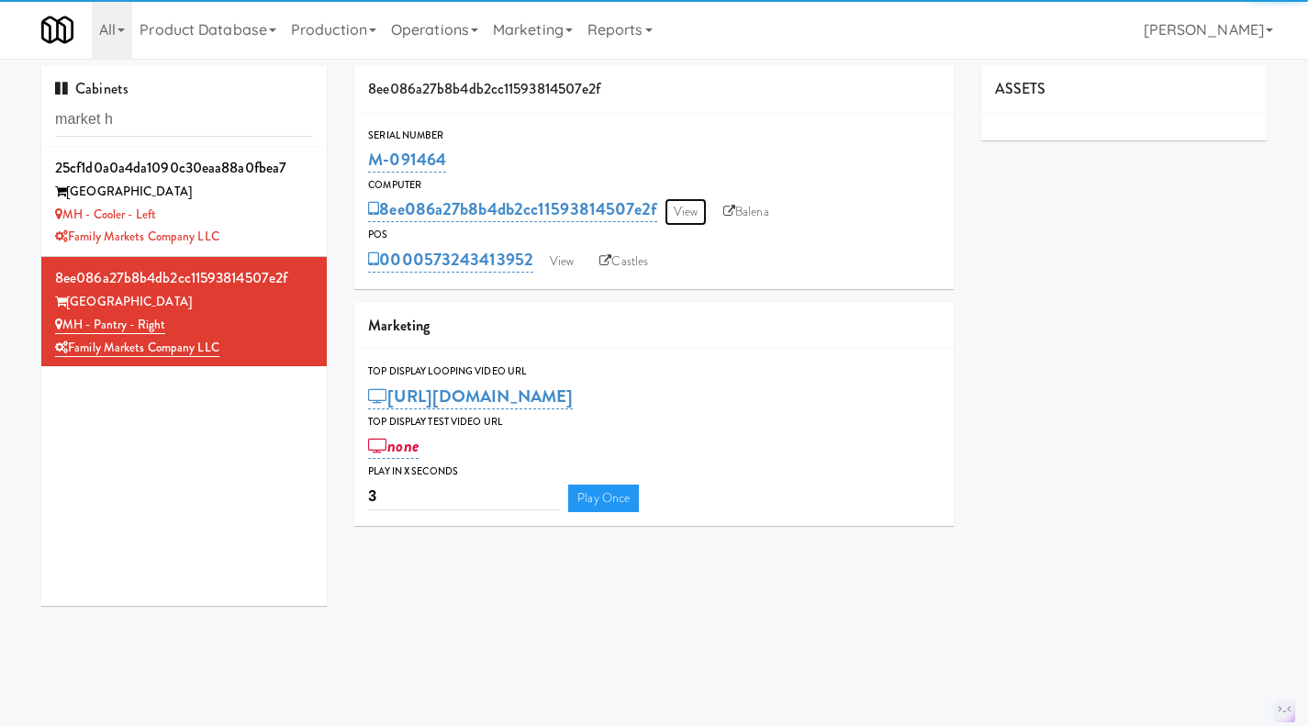
click at [687, 217] on link "View" at bounding box center [685, 212] width 42 height 28
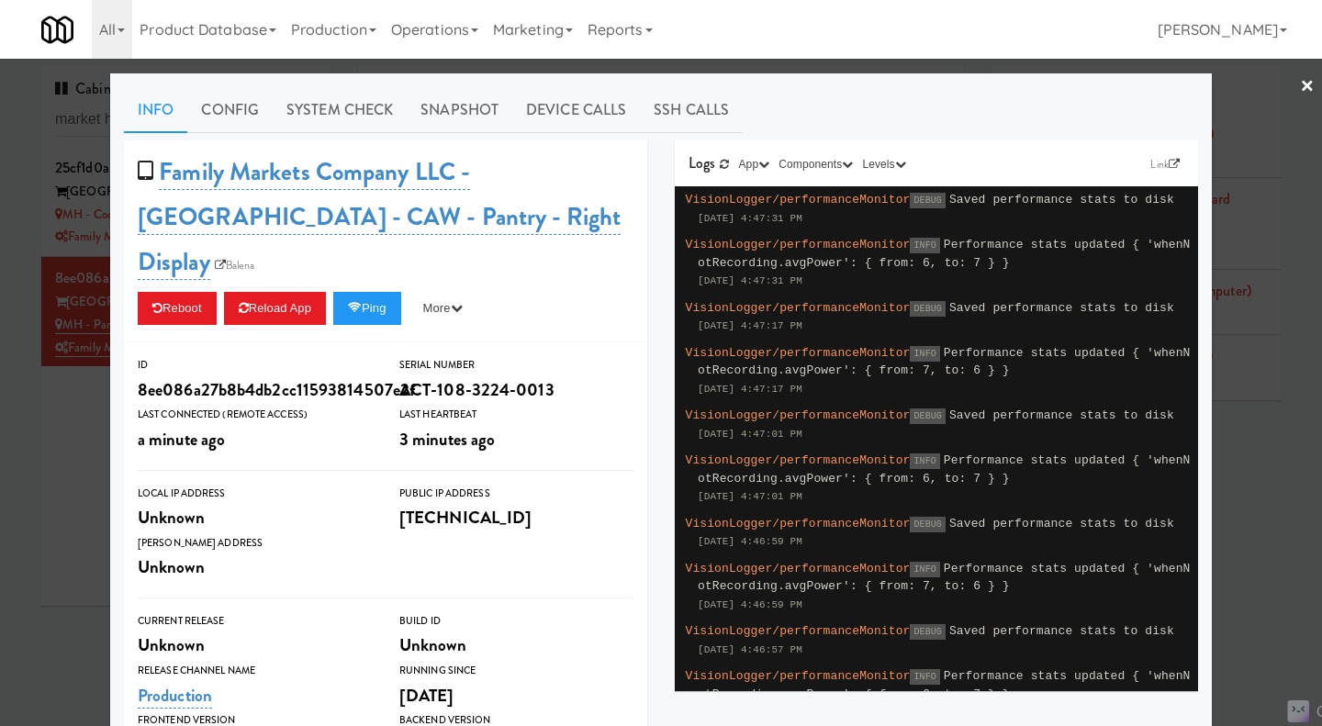
click at [308, 128] on link "System Check" at bounding box center [340, 110] width 134 height 46
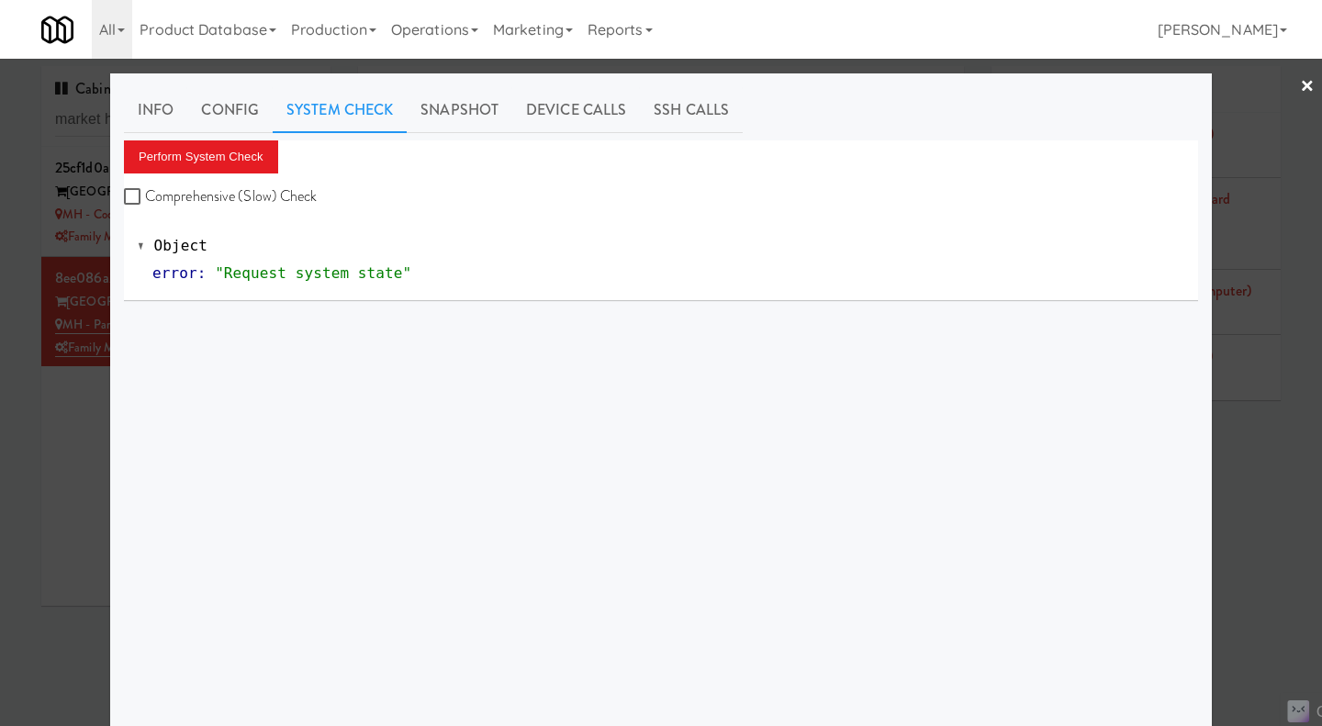
click at [263, 196] on label "Comprehensive (Slow) Check" at bounding box center [221, 197] width 194 height 28
click at [145, 196] on input "Comprehensive (Slow) Check" at bounding box center [134, 197] width 21 height 15
checkbox input "true"
click at [231, 167] on button "Perform System Check" at bounding box center [201, 156] width 154 height 33
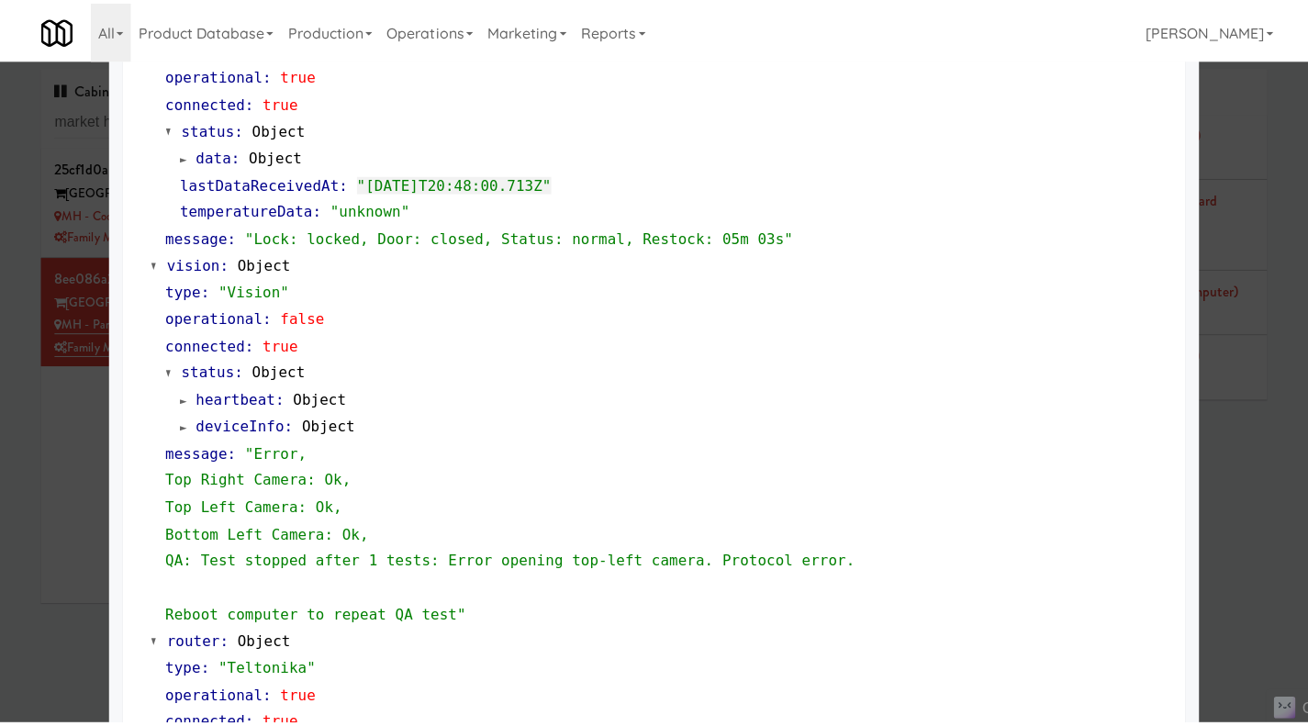
scroll to position [551, 0]
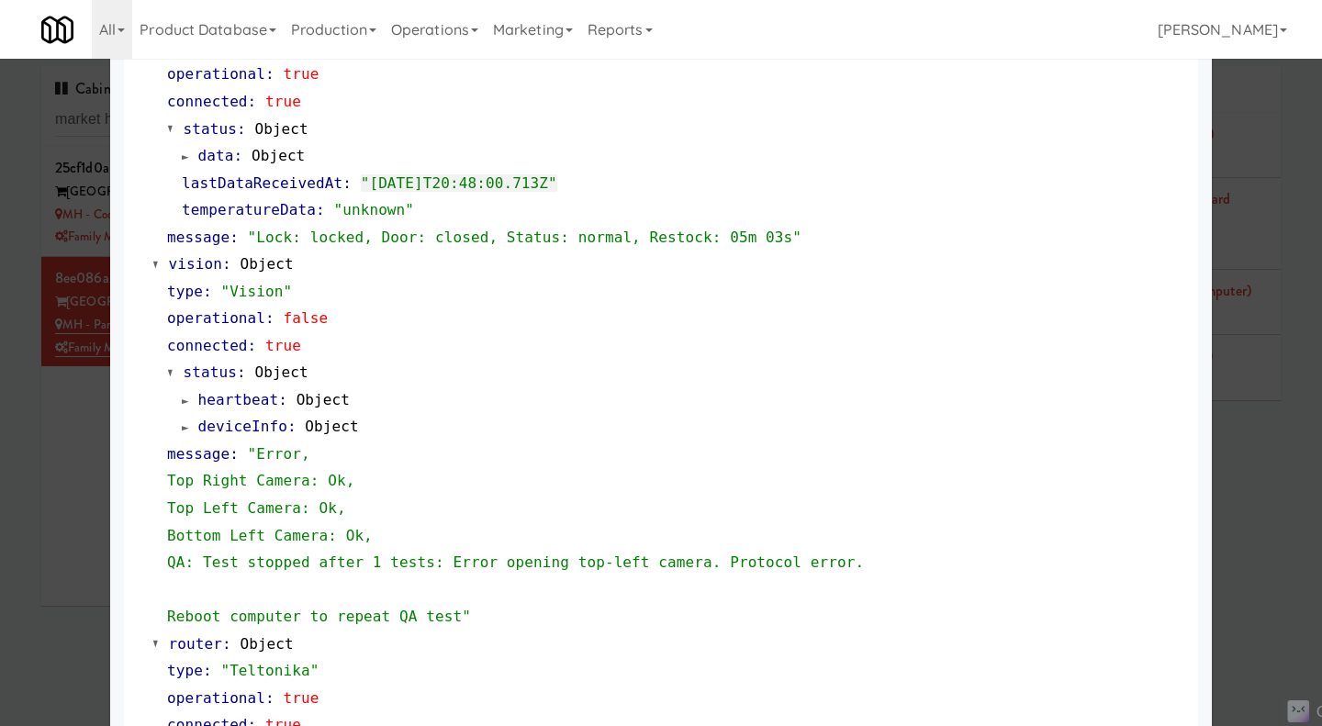
click at [44, 523] on div at bounding box center [661, 363] width 1322 height 726
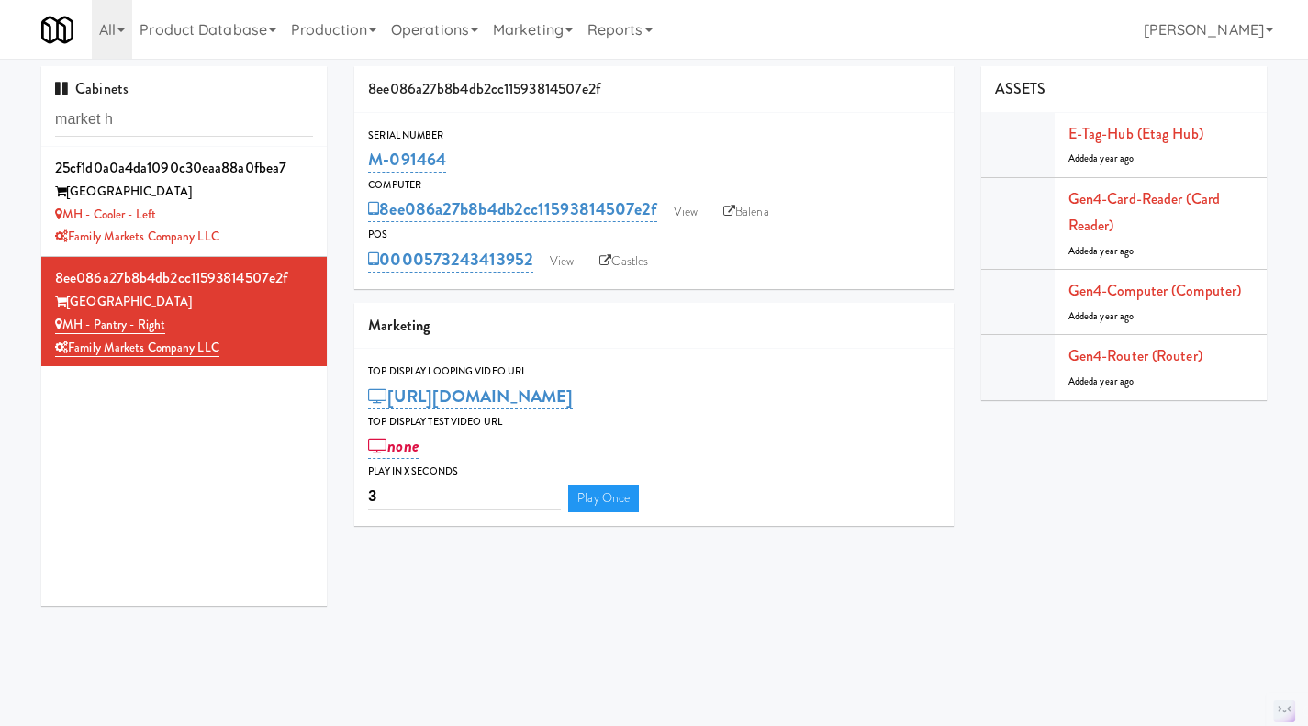
click at [261, 227] on div "Family Markets Company LLC" at bounding box center [184, 237] width 258 height 23
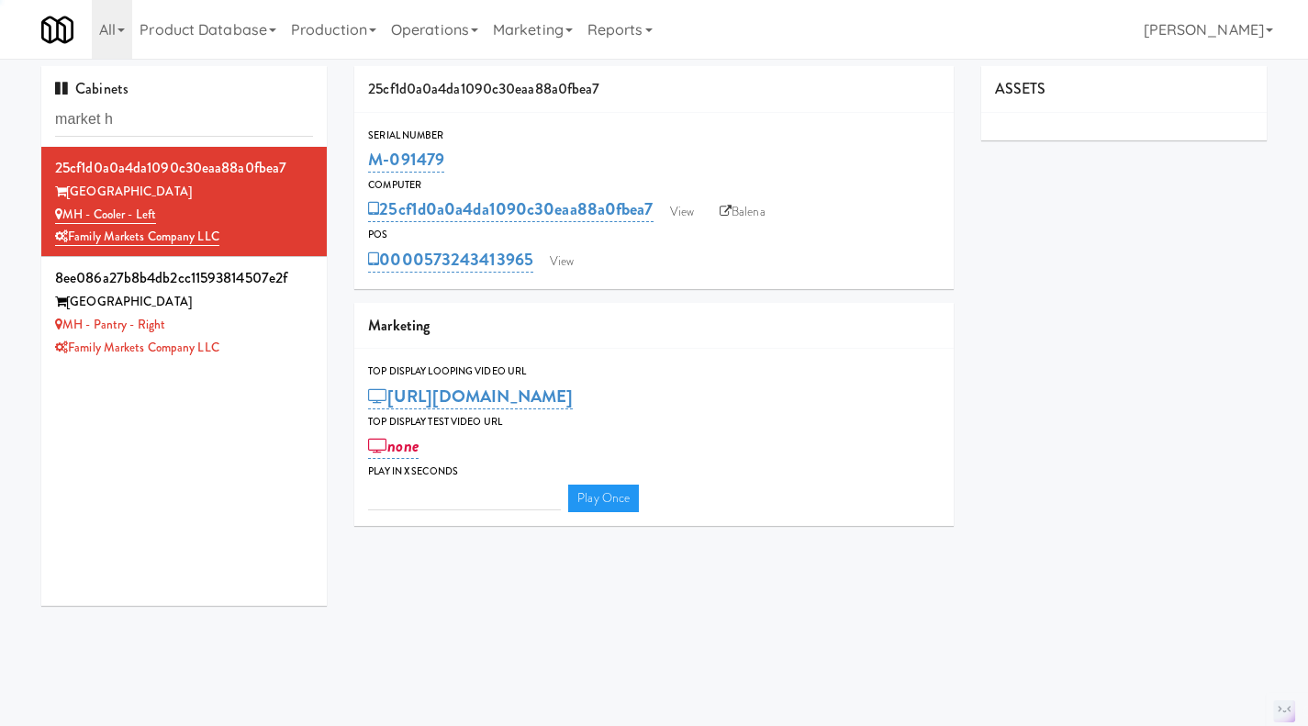
type input "3"
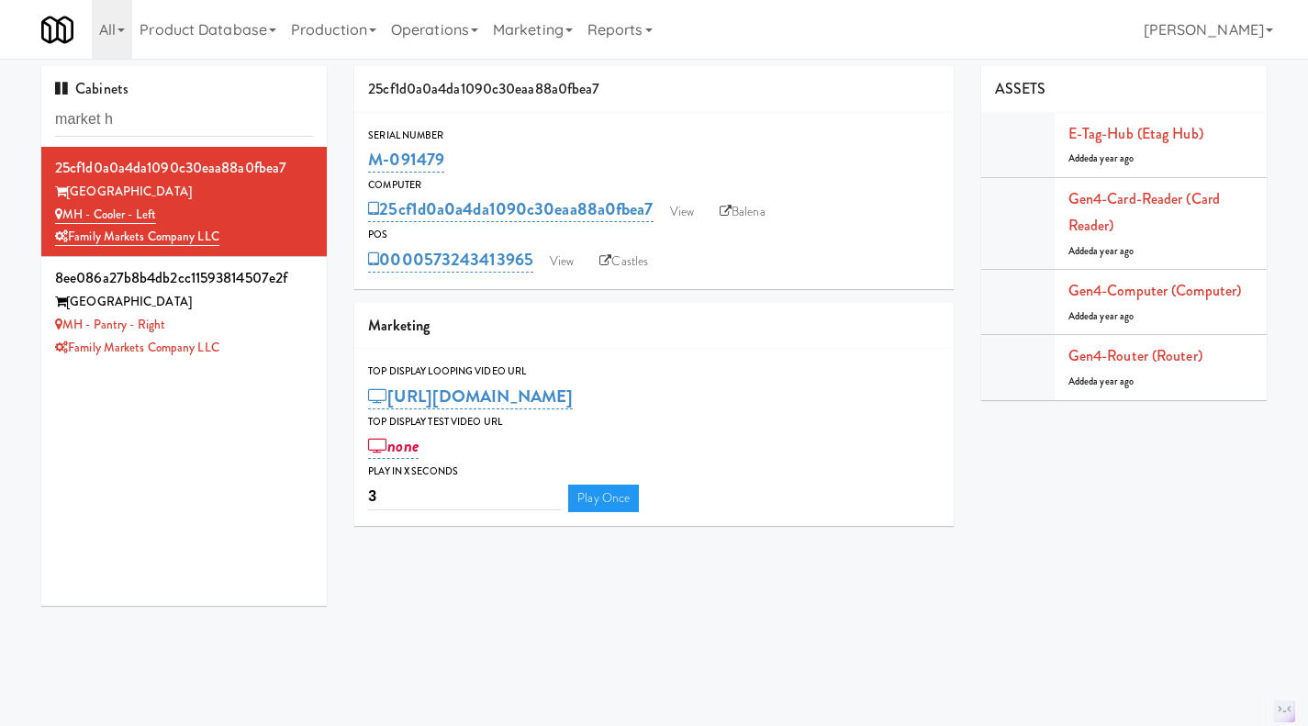
drag, startPoint x: 396, startPoint y: 176, endPoint x: 368, endPoint y: 161, distance: 32.4
click at [368, 161] on div "M-091479" at bounding box center [654, 159] width 572 height 31
copy link "M-091479"
drag, startPoint x: 255, startPoint y: 237, endPoint x: 66, endPoint y: 217, distance: 190.1
click at [66, 217] on div "25cf1d0a0a4da1090c30eaa88a0fbea7 Market House MH - Cooler - Left Family Markets…" at bounding box center [184, 201] width 258 height 95
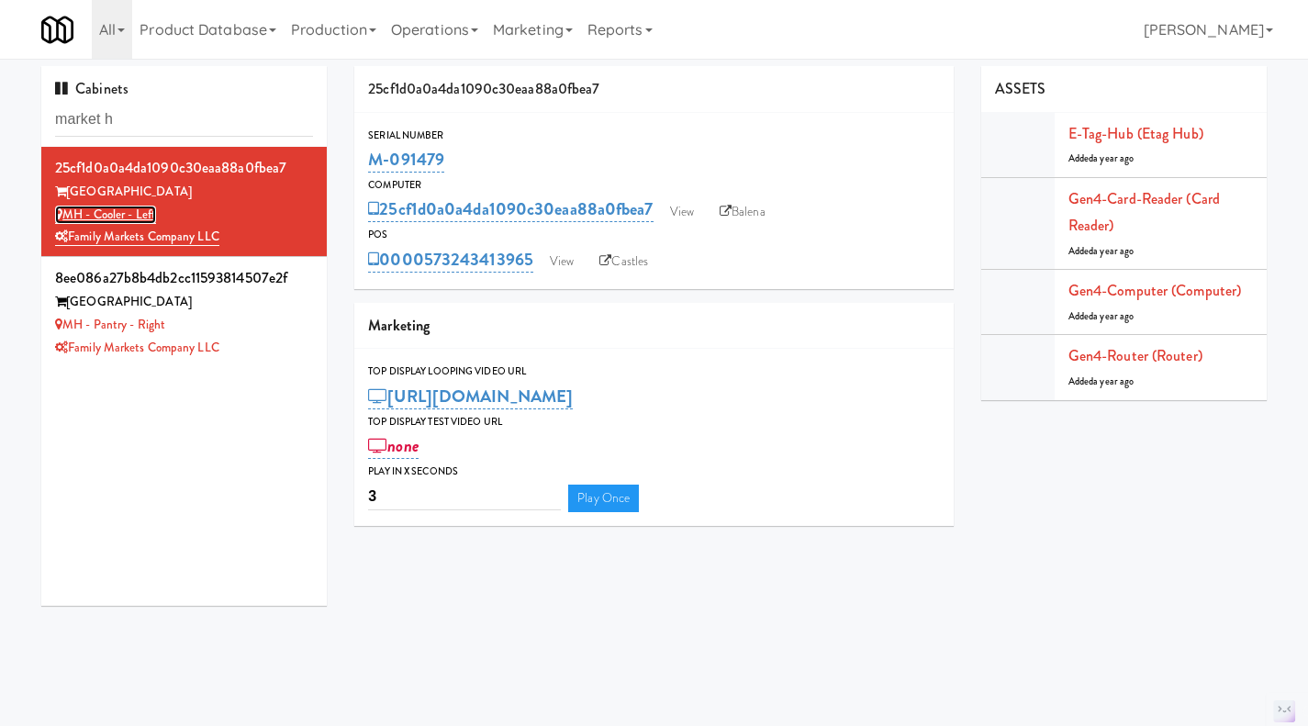
copy div "MH - Cooler - Left Family Markets Company LLC"
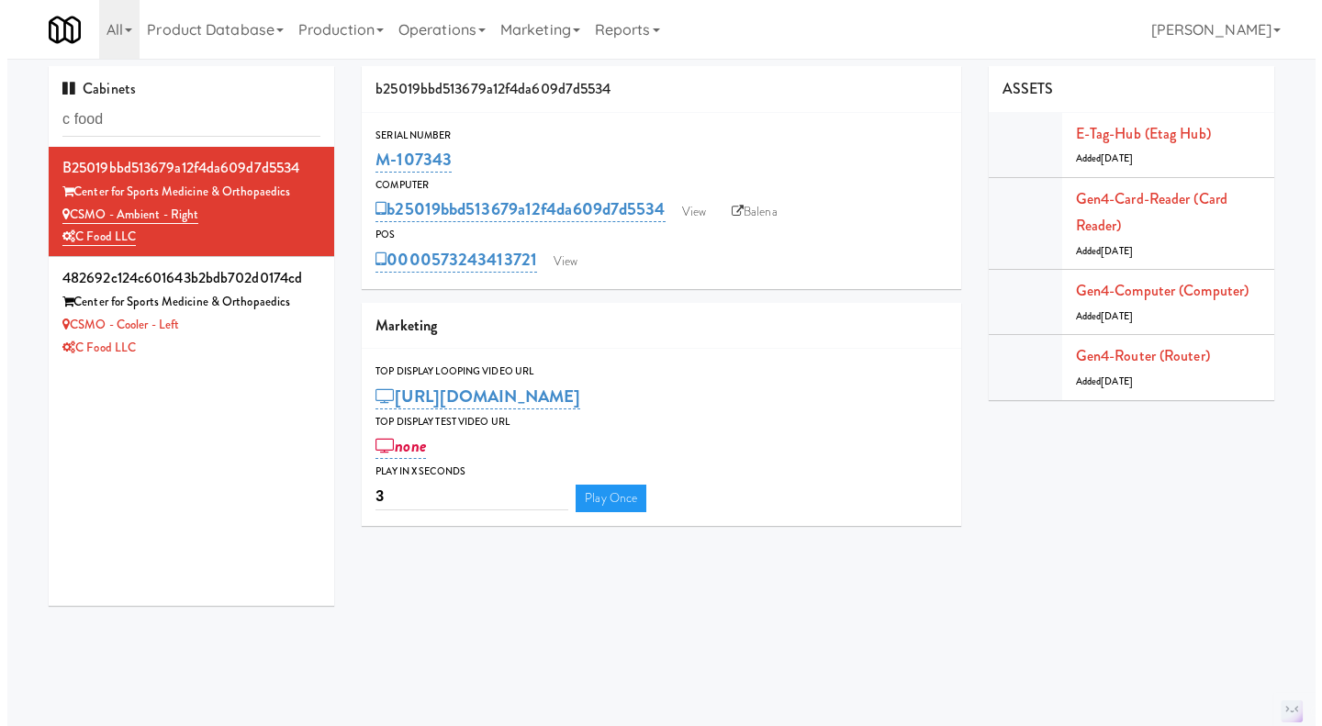
scroll to position [2, 0]
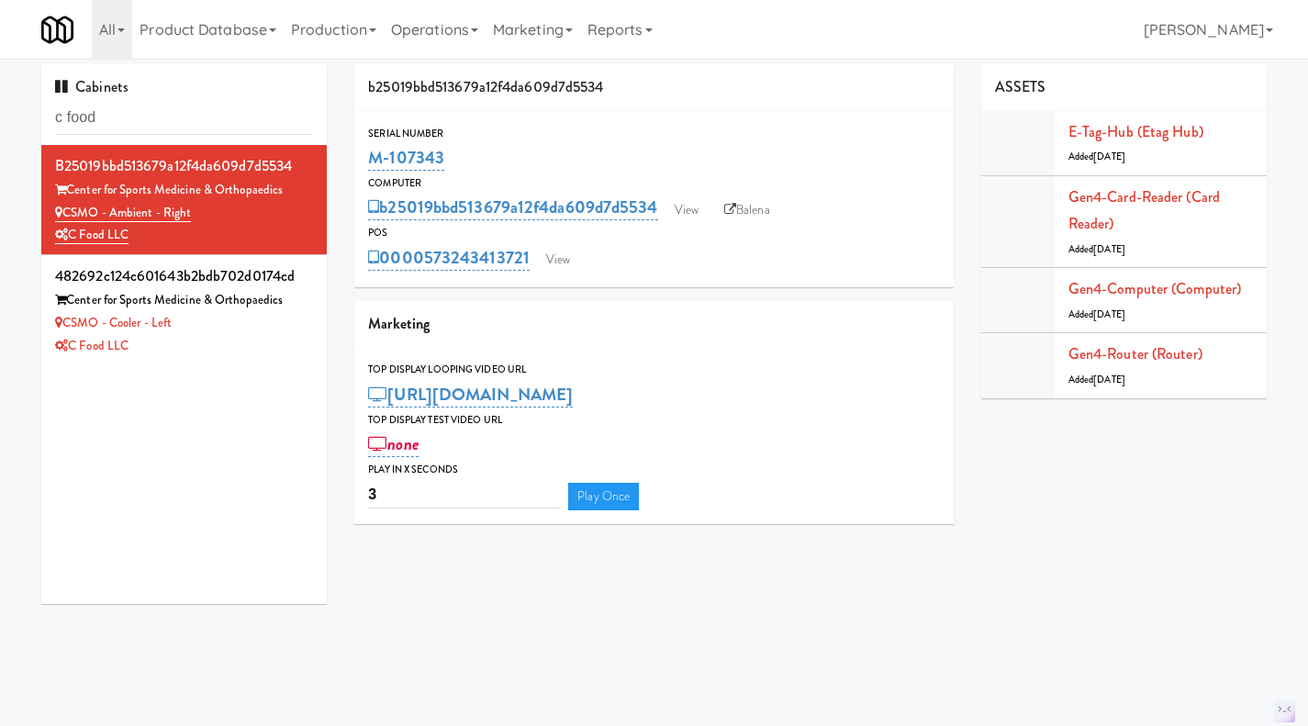
click at [257, 348] on div "C Food LLC" at bounding box center [184, 346] width 258 height 23
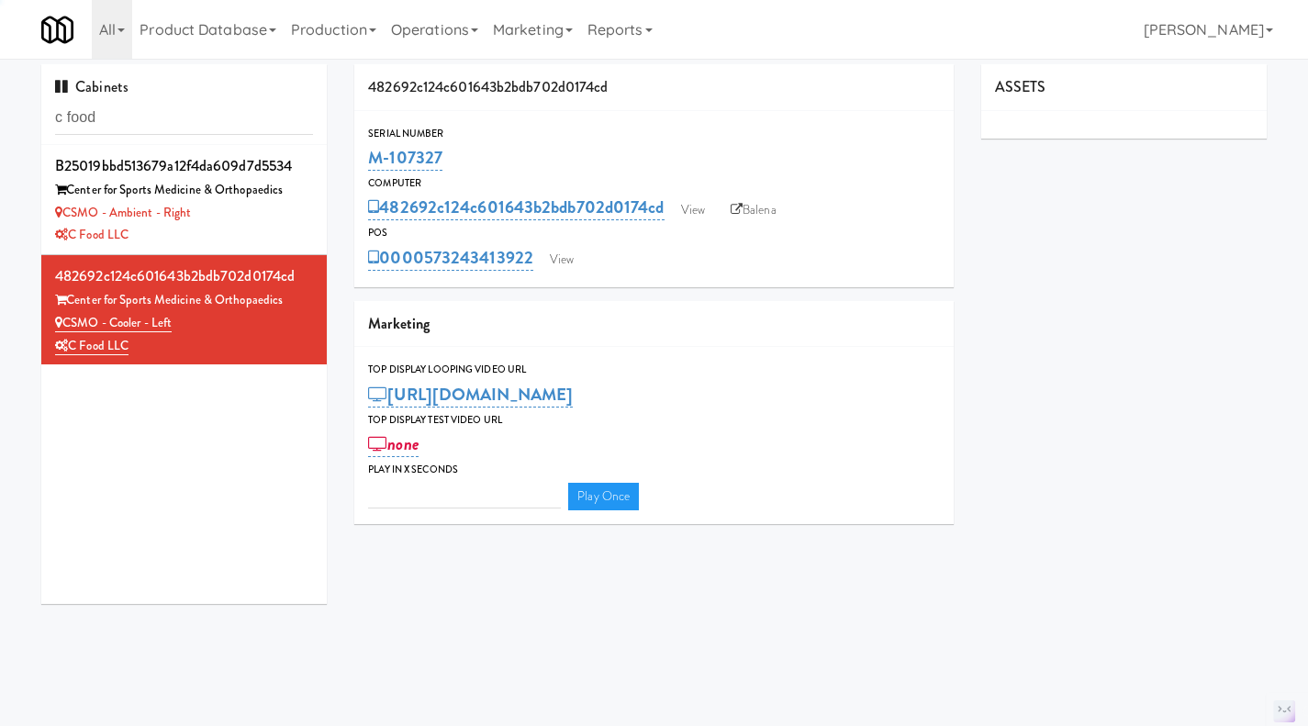
type input "3"
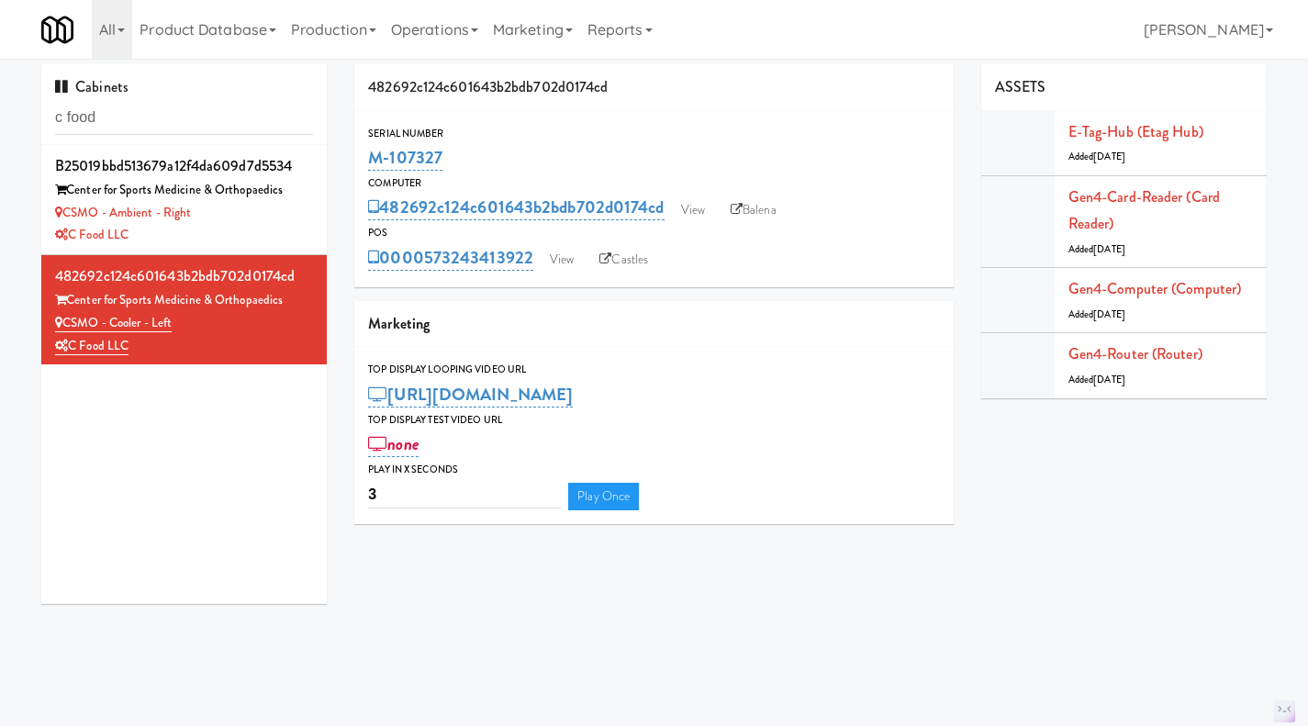
click at [227, 238] on div "C Food LLC" at bounding box center [184, 235] width 258 height 23
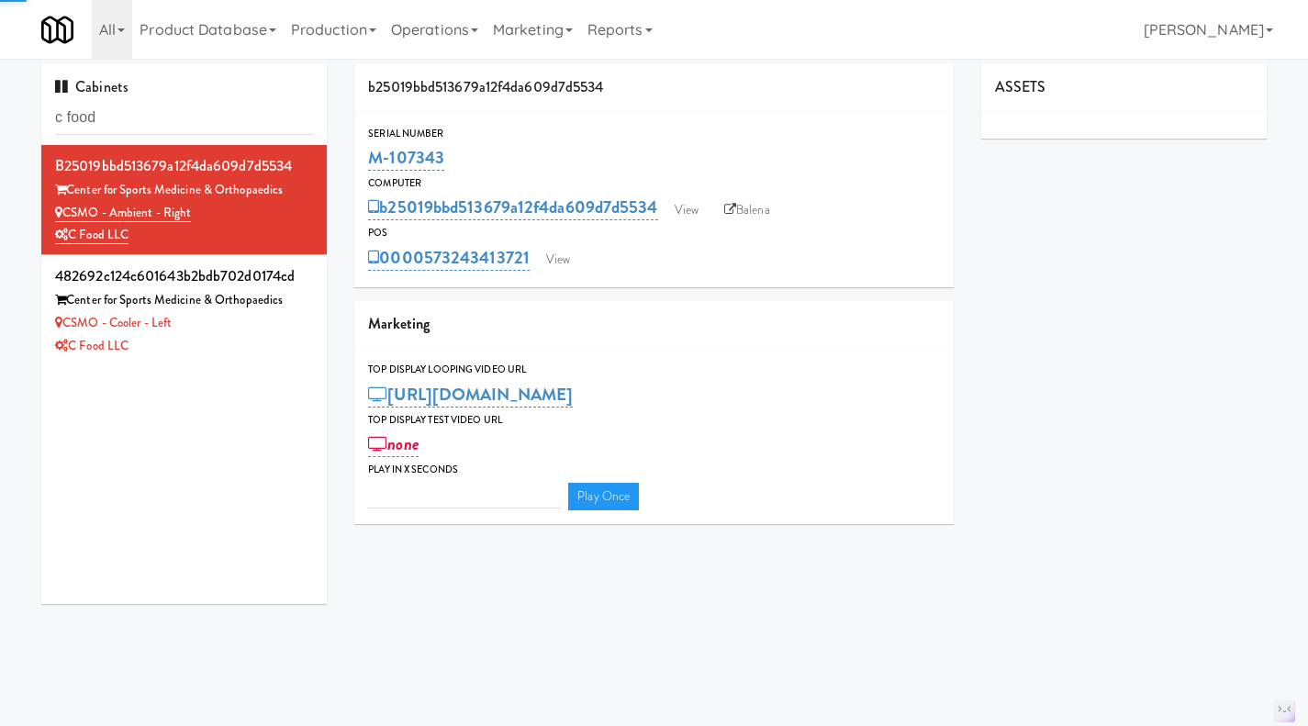
type input "3"
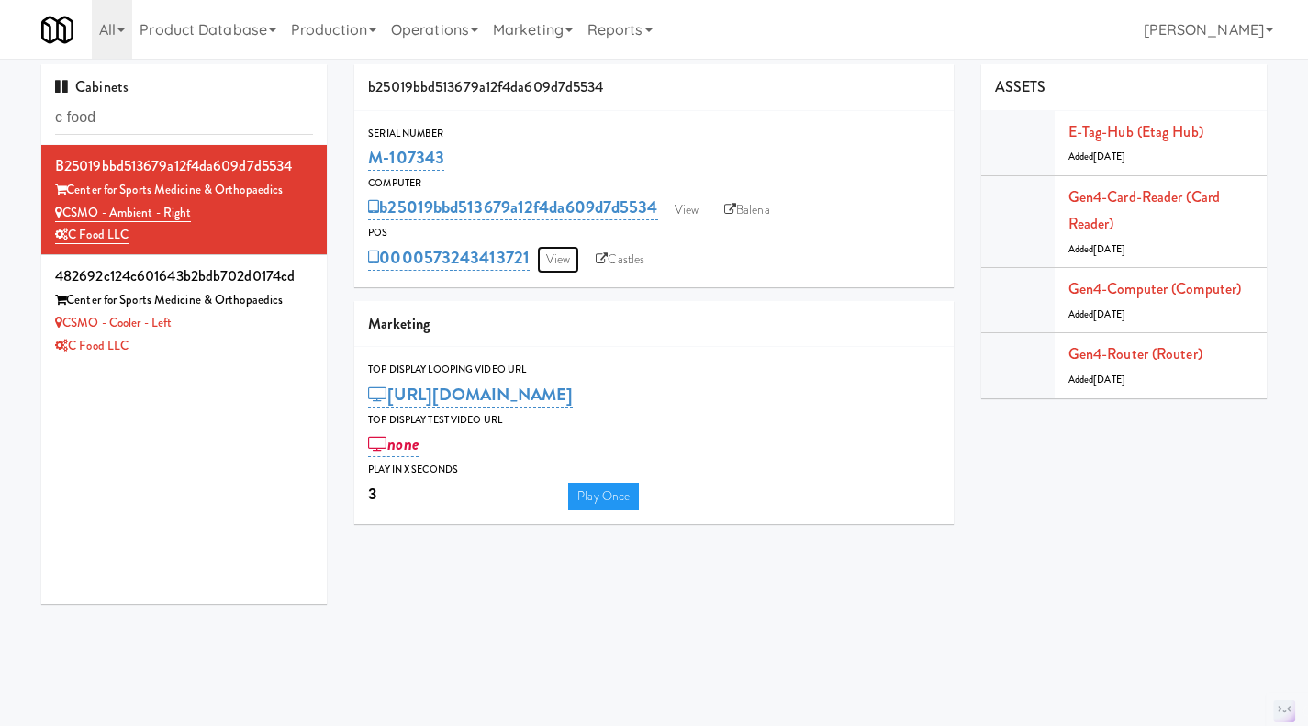
click at [553, 261] on link "View" at bounding box center [558, 260] width 42 height 28
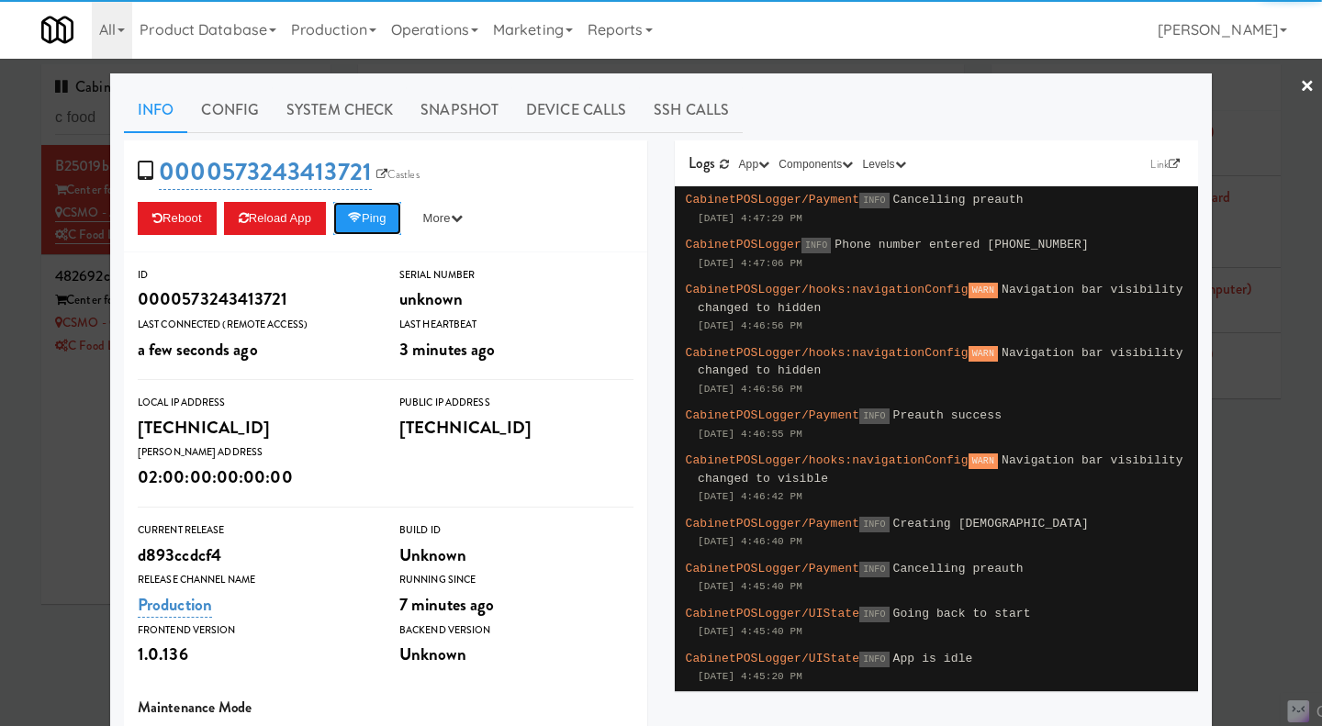
click at [365, 228] on button "Ping" at bounding box center [367, 218] width 68 height 33
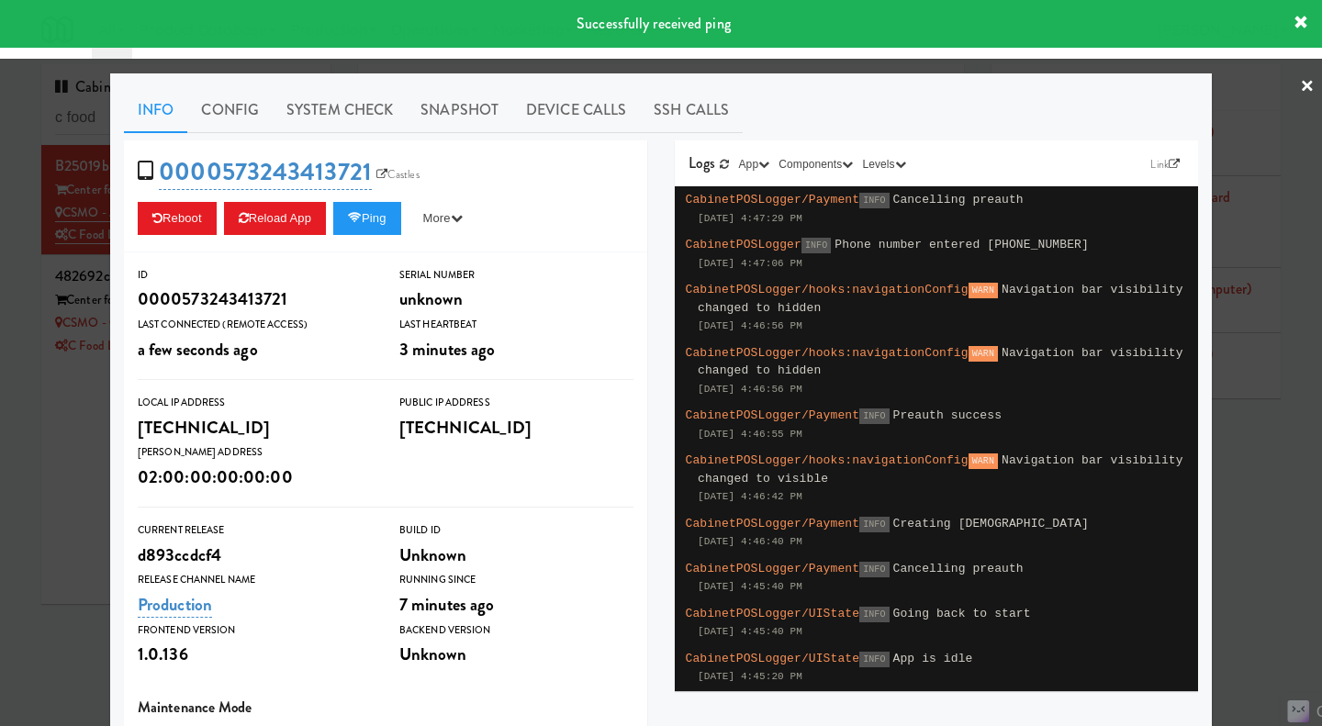
click at [327, 108] on link "System Check" at bounding box center [340, 110] width 134 height 46
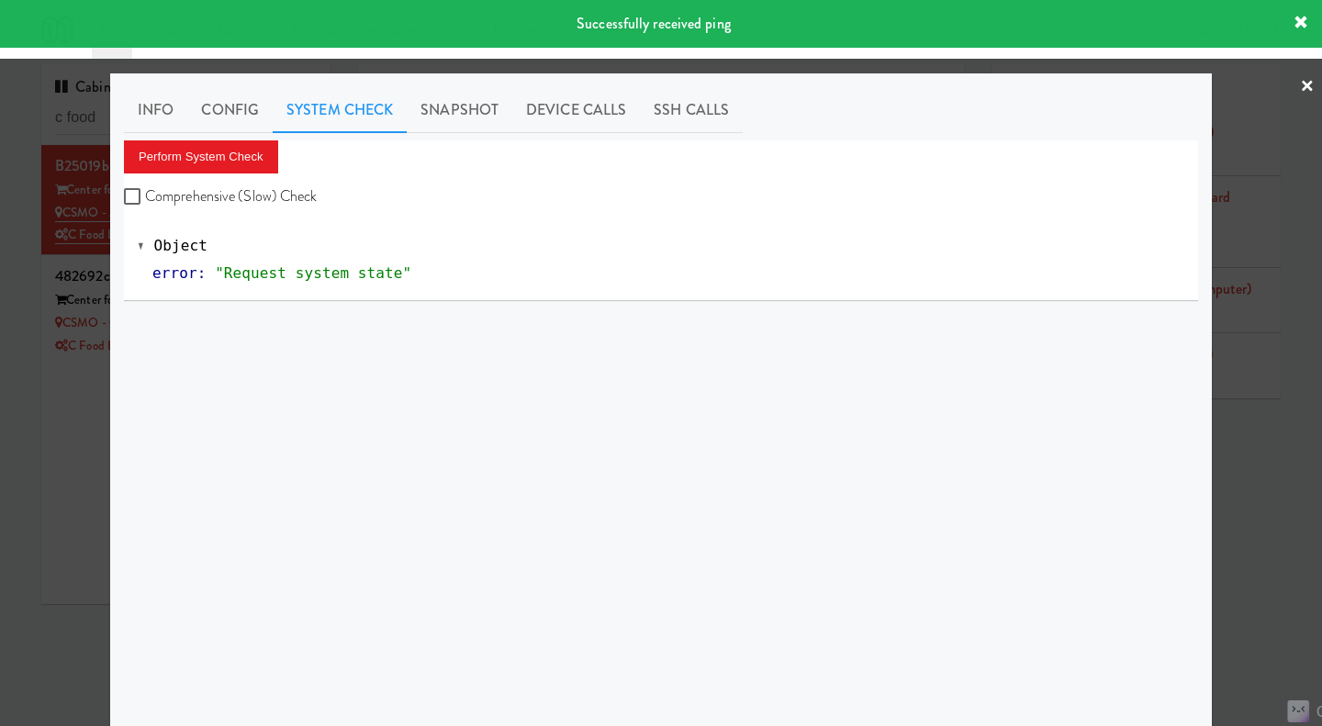
click at [276, 184] on label "Comprehensive (Slow) Check" at bounding box center [221, 197] width 194 height 28
click at [145, 190] on input "Comprehensive (Slow) Check" at bounding box center [134, 197] width 21 height 15
checkbox input "true"
click at [240, 160] on button "Perform System Check" at bounding box center [201, 156] width 154 height 33
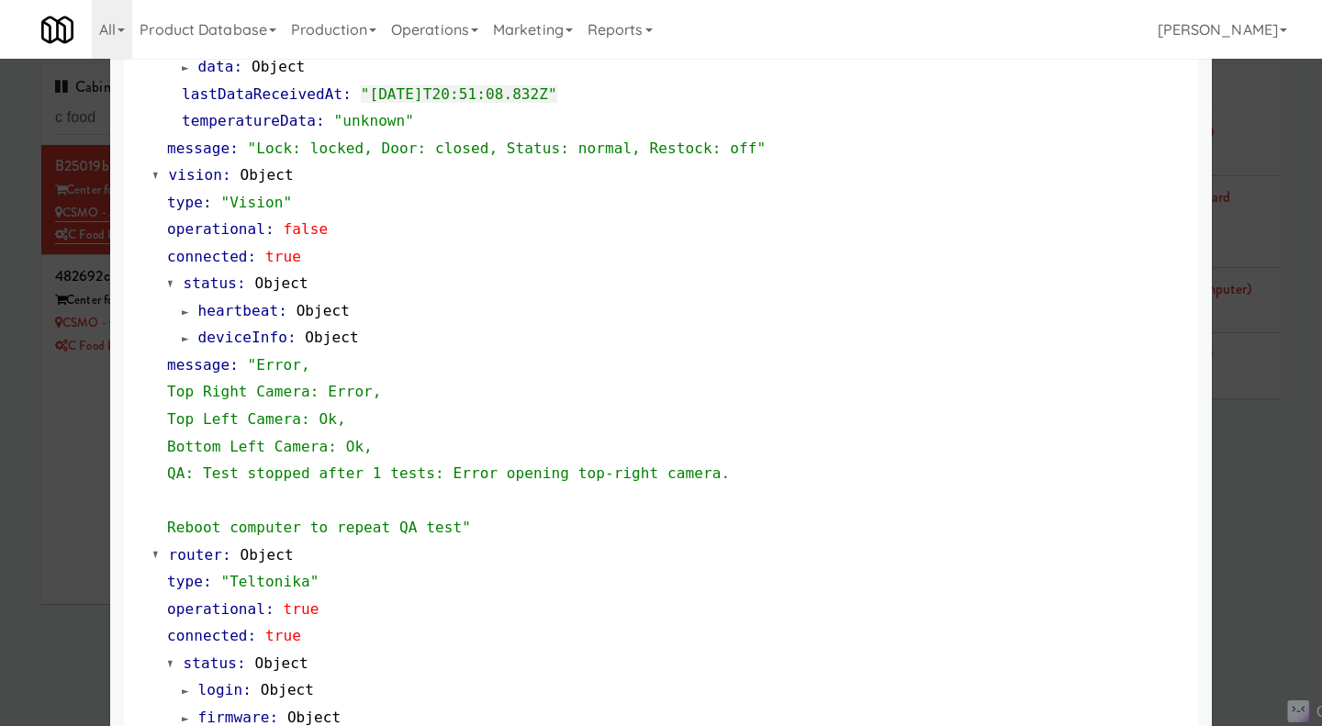
scroll to position [641, 0]
click at [1248, 489] on div at bounding box center [661, 363] width 1322 height 726
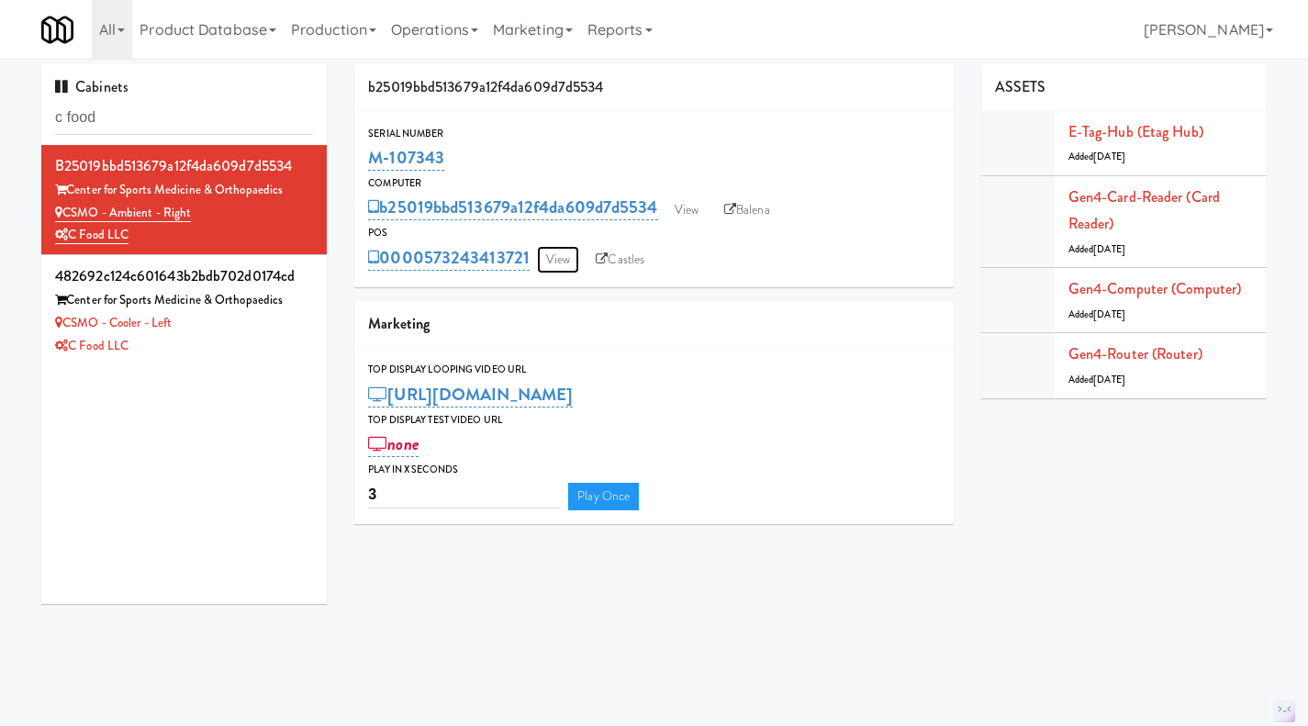
click at [565, 260] on link "View" at bounding box center [558, 260] width 42 height 28
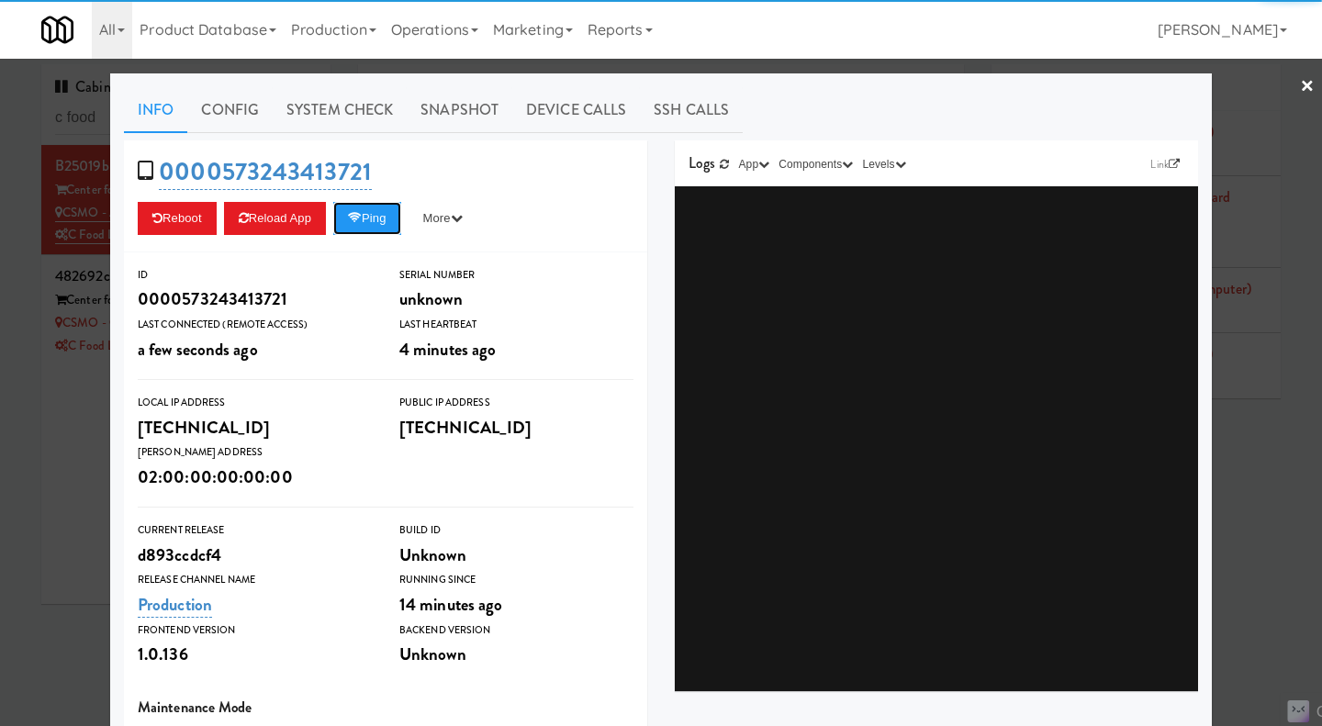
click at [369, 209] on button "Ping" at bounding box center [367, 218] width 68 height 33
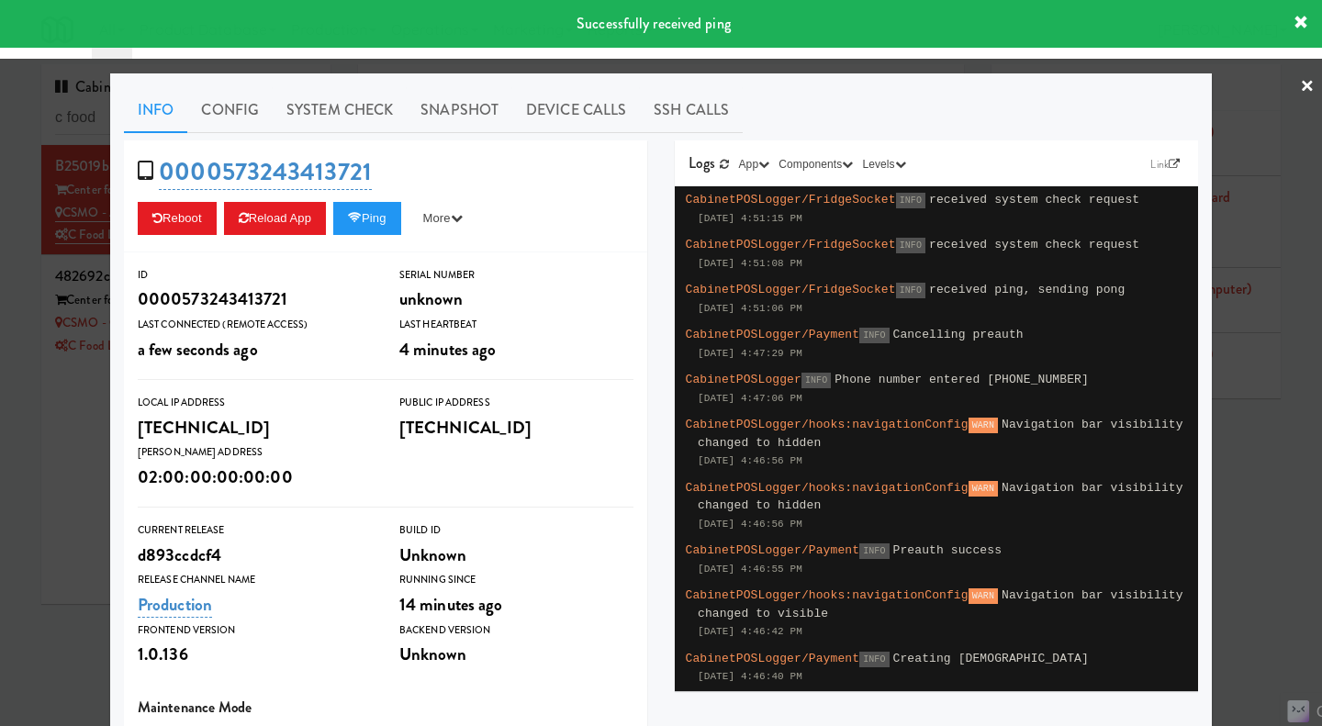
click at [364, 99] on link "System Check" at bounding box center [340, 110] width 134 height 46
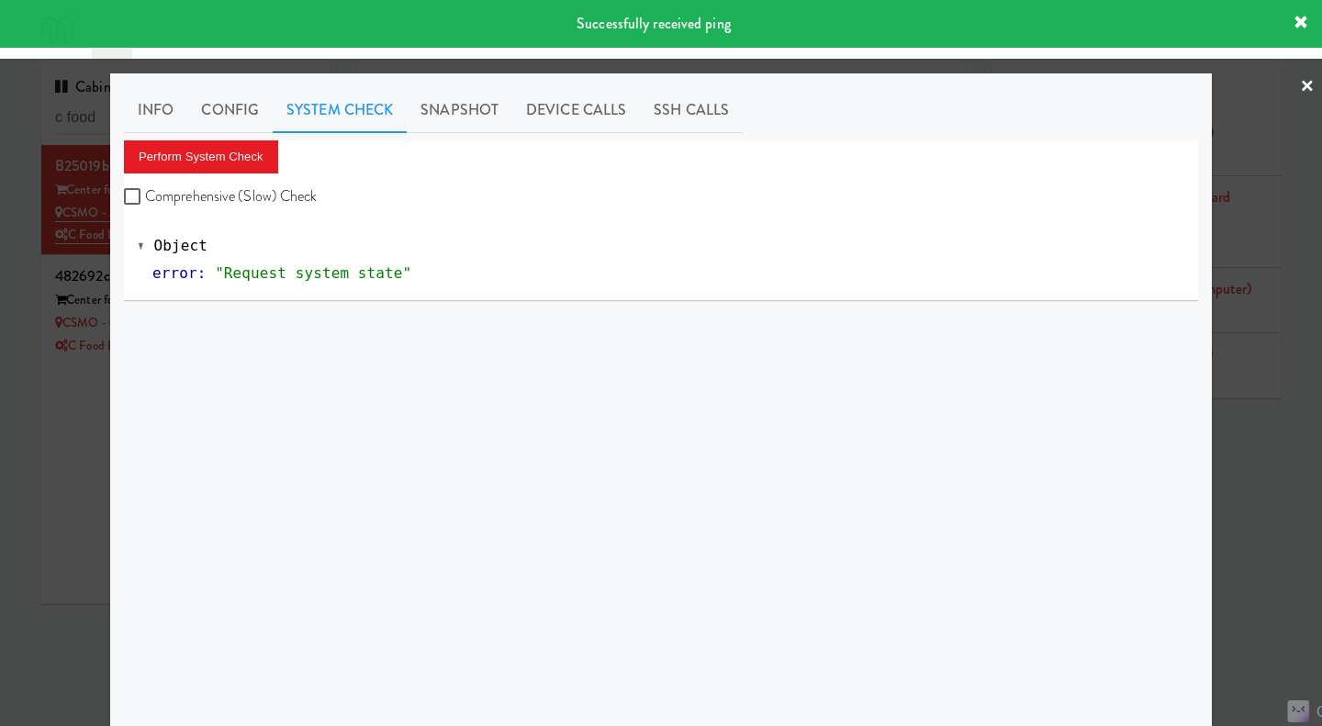
click at [234, 192] on label "Comprehensive (Slow) Check" at bounding box center [221, 197] width 194 height 28
click at [145, 192] on input "Comprehensive (Slow) Check" at bounding box center [134, 197] width 21 height 15
checkbox input "true"
click at [216, 161] on button "Perform System Check" at bounding box center [201, 156] width 154 height 33
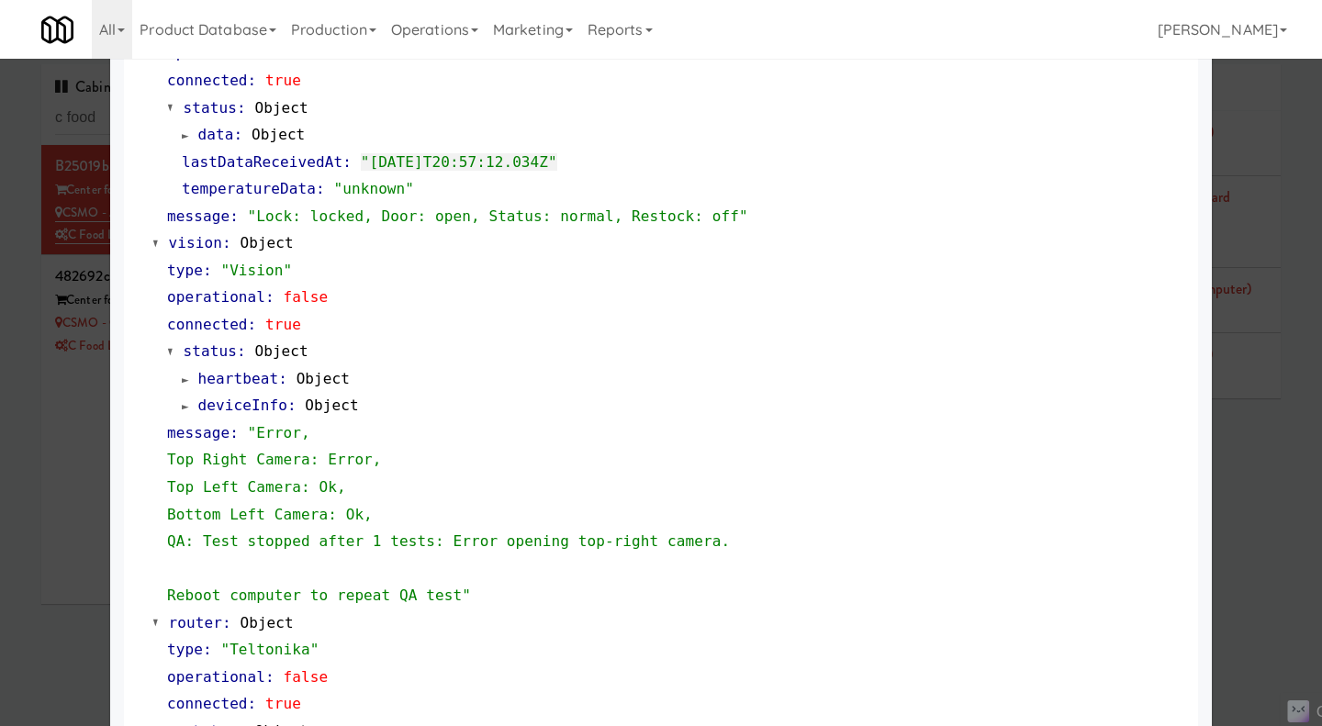
scroll to position [574, 0]
click at [1292, 507] on div at bounding box center [661, 363] width 1322 height 726
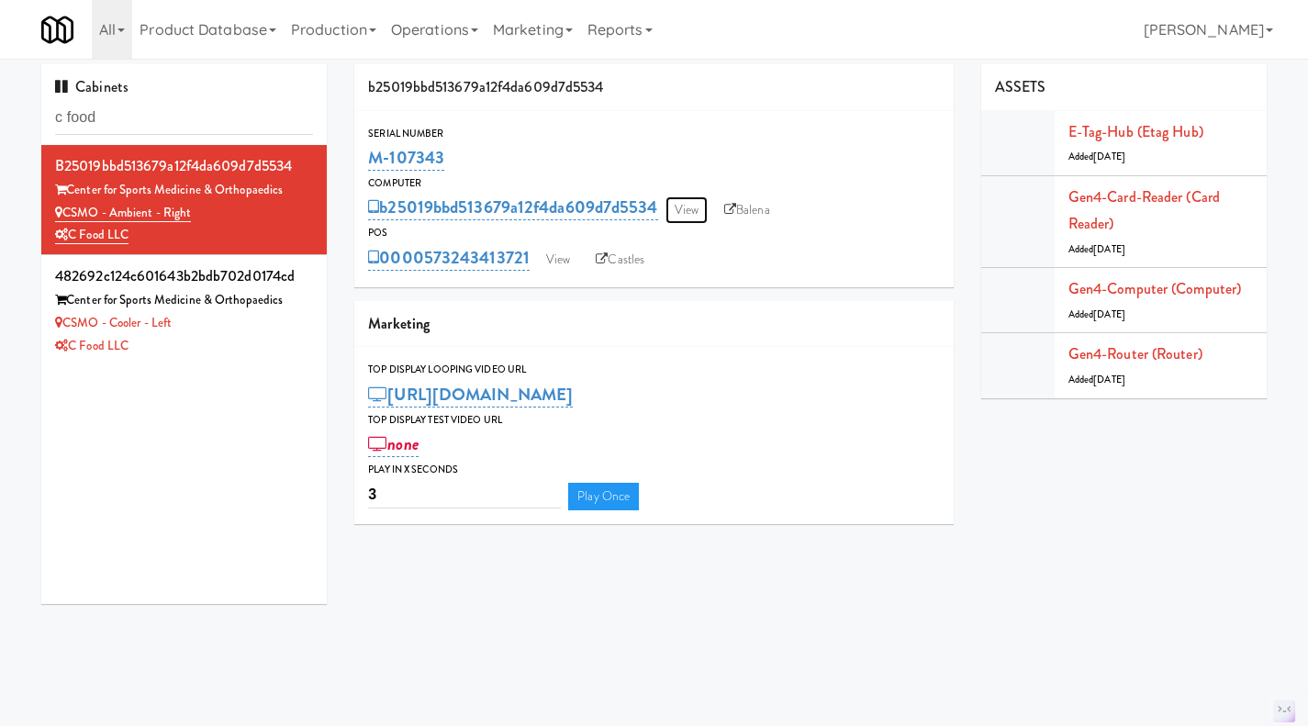
click at [687, 209] on link "View" at bounding box center [686, 210] width 42 height 28
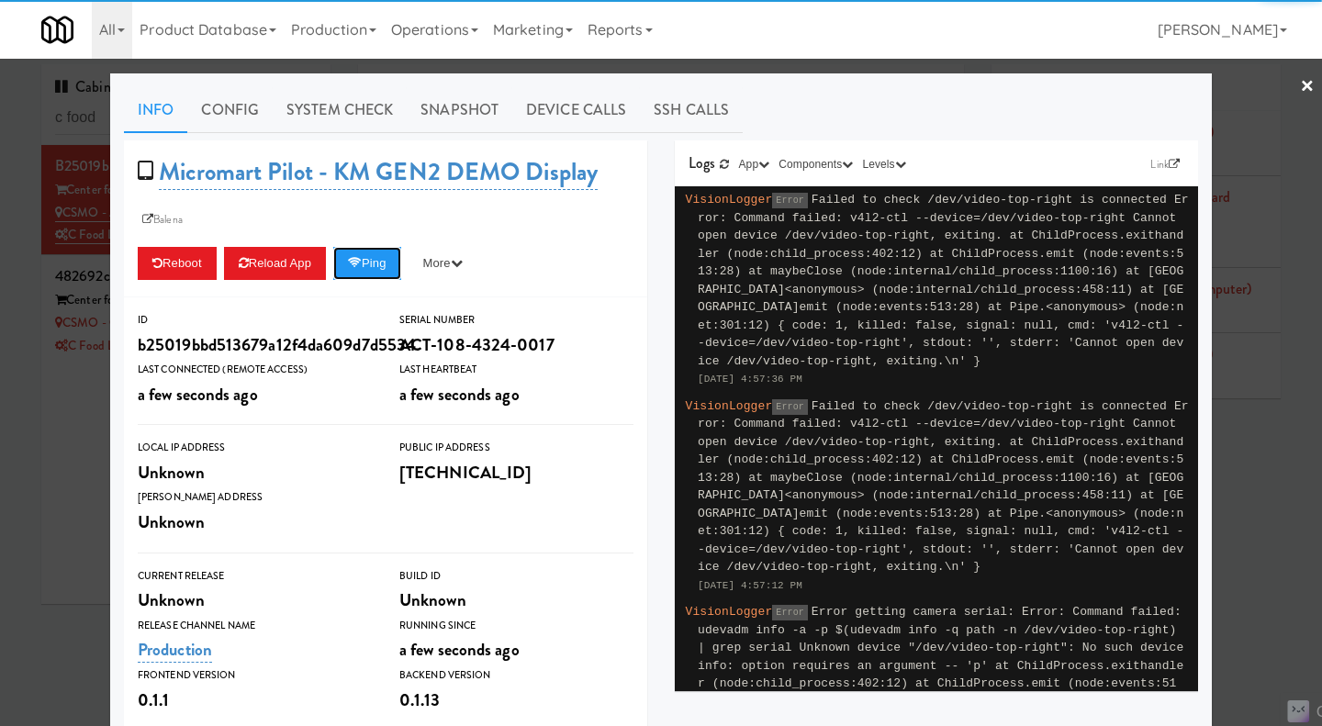
click at [366, 256] on button "Ping" at bounding box center [367, 263] width 68 height 33
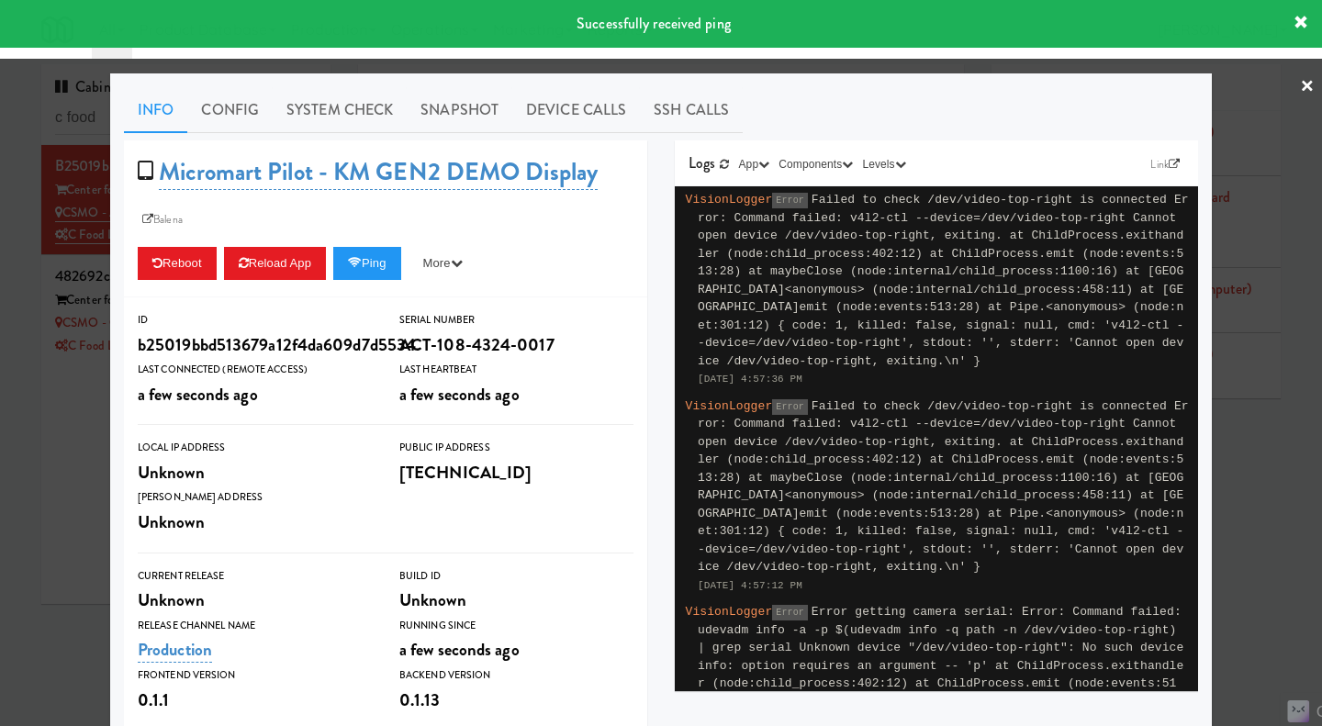
click at [352, 107] on link "System Check" at bounding box center [340, 110] width 134 height 46
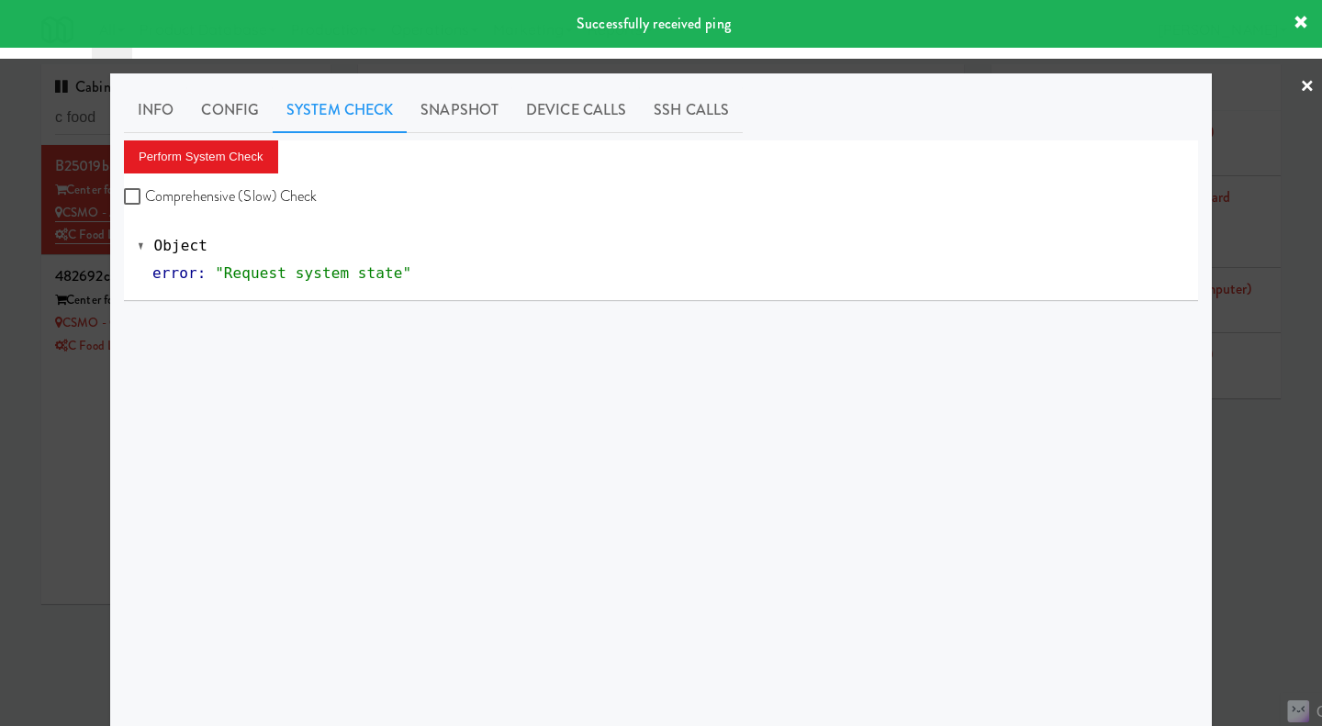
click at [276, 188] on label "Comprehensive (Slow) Check" at bounding box center [221, 197] width 194 height 28
click at [145, 190] on input "Comprehensive (Slow) Check" at bounding box center [134, 197] width 21 height 15
checkbox input "true"
click at [223, 162] on button "Perform System Check" at bounding box center [201, 156] width 154 height 33
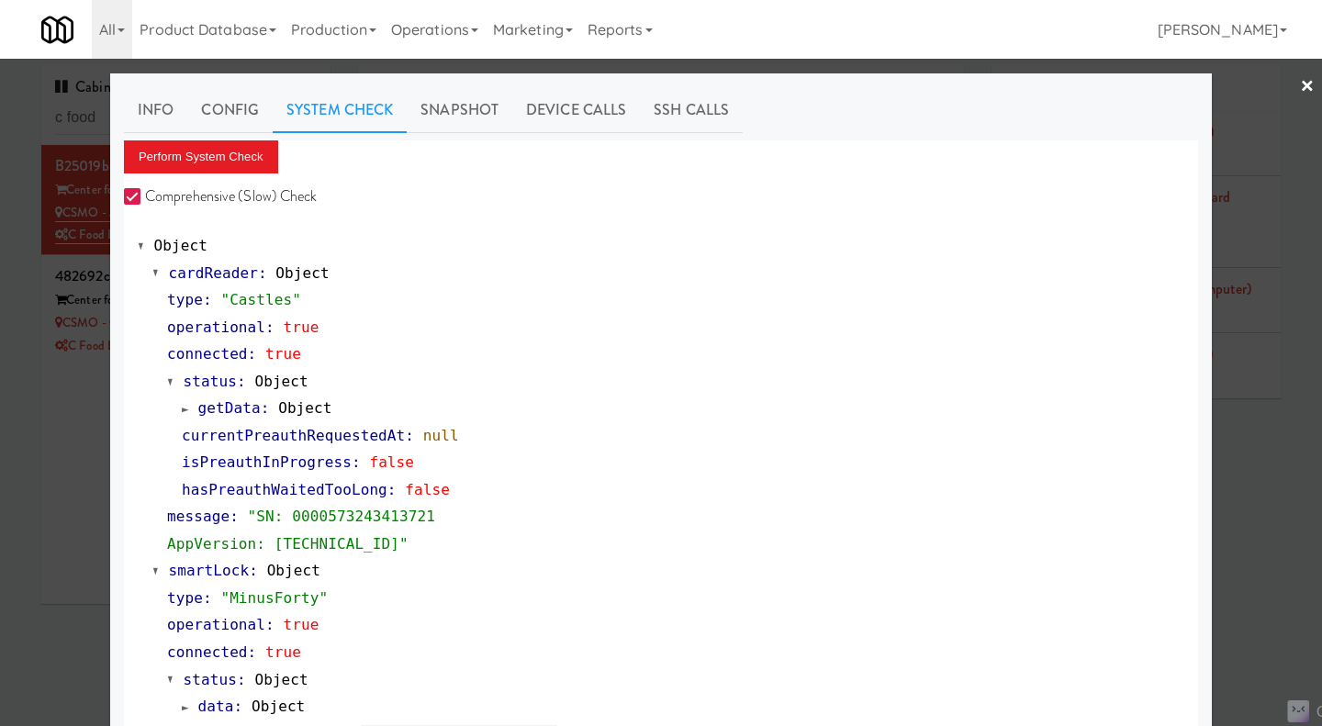
click at [1274, 516] on div at bounding box center [661, 363] width 1322 height 726
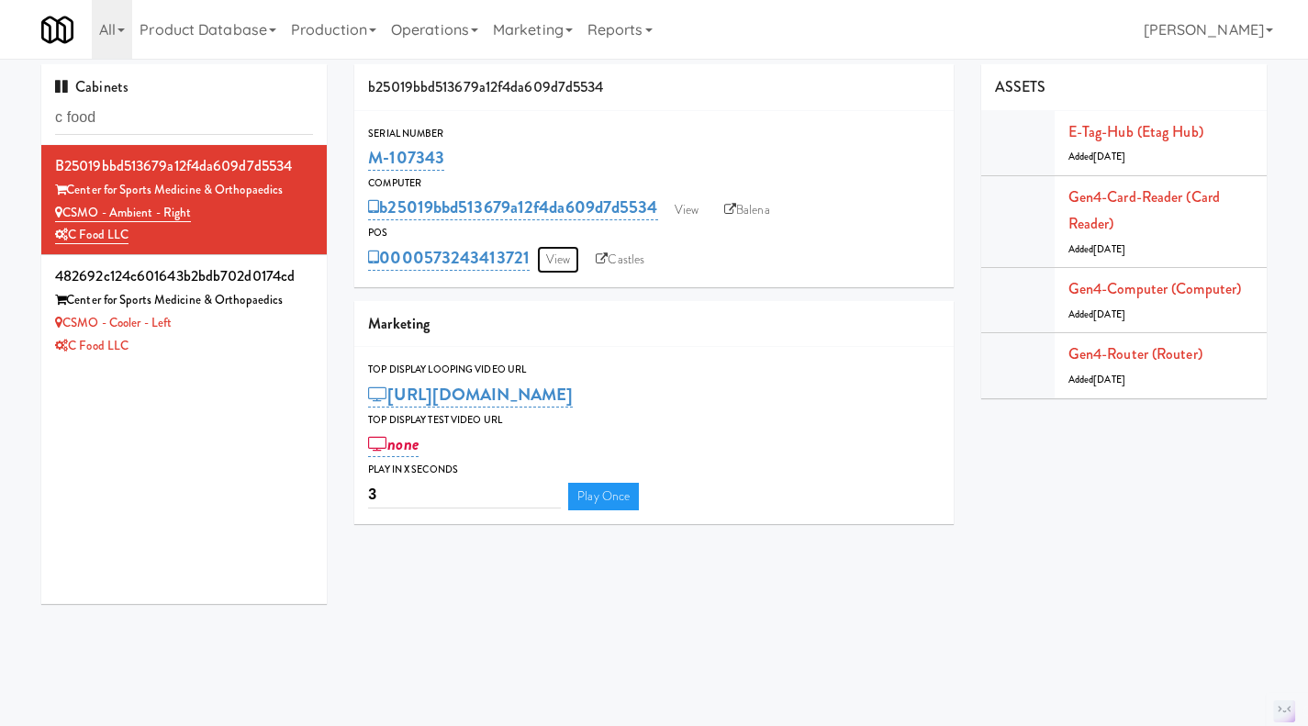
click at [563, 261] on link "View" at bounding box center [558, 260] width 42 height 28
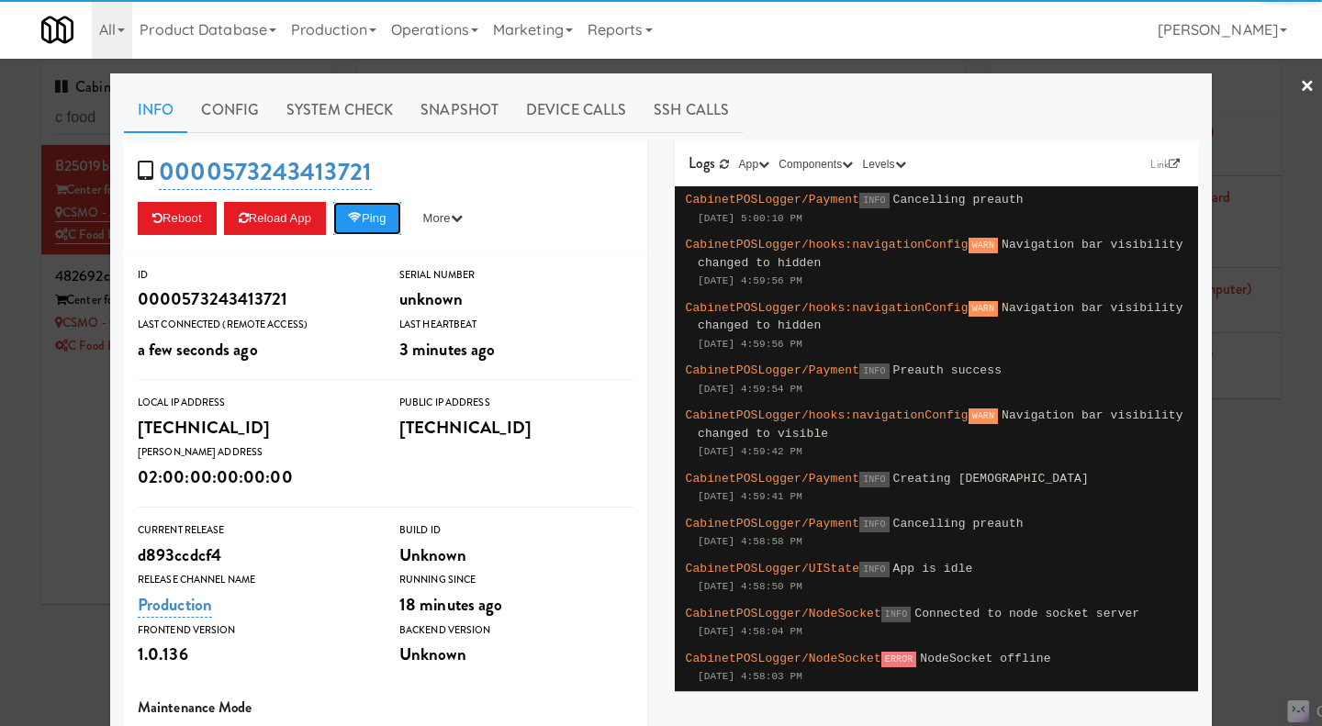
click at [368, 218] on button "Ping" at bounding box center [367, 218] width 68 height 33
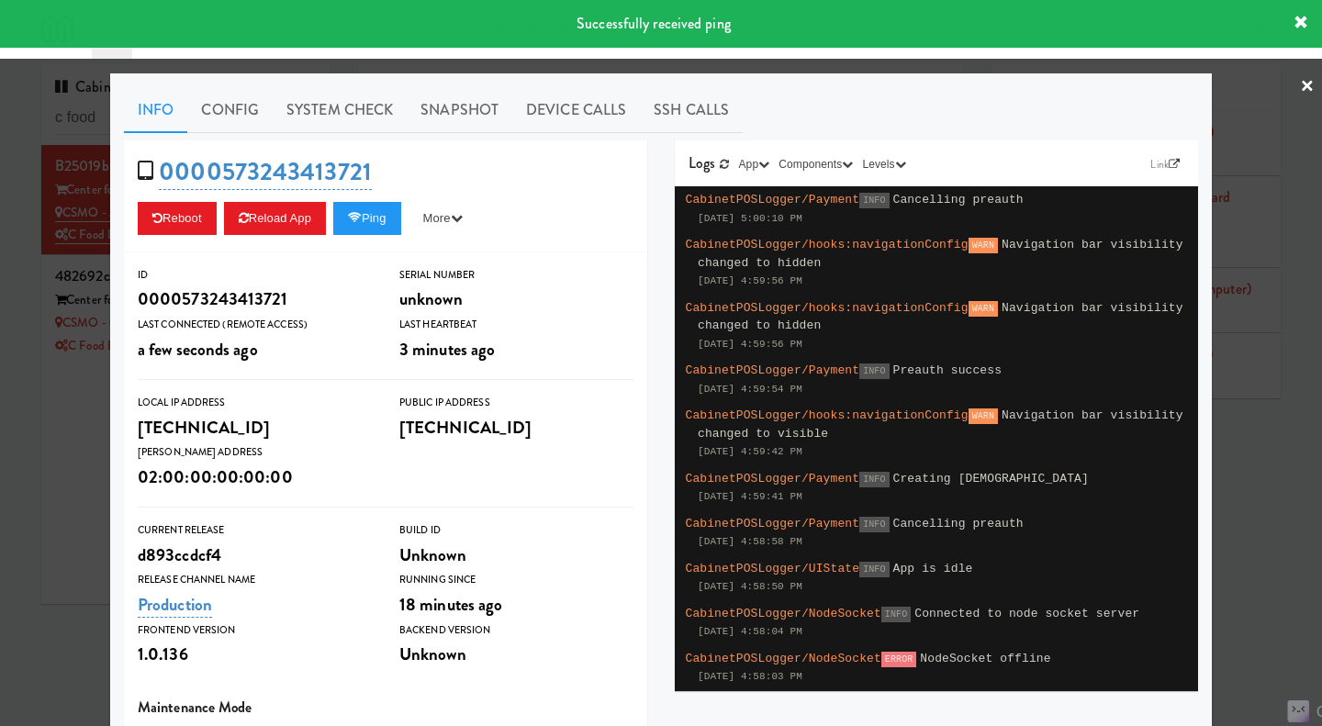
click at [365, 108] on link "System Check" at bounding box center [340, 110] width 134 height 46
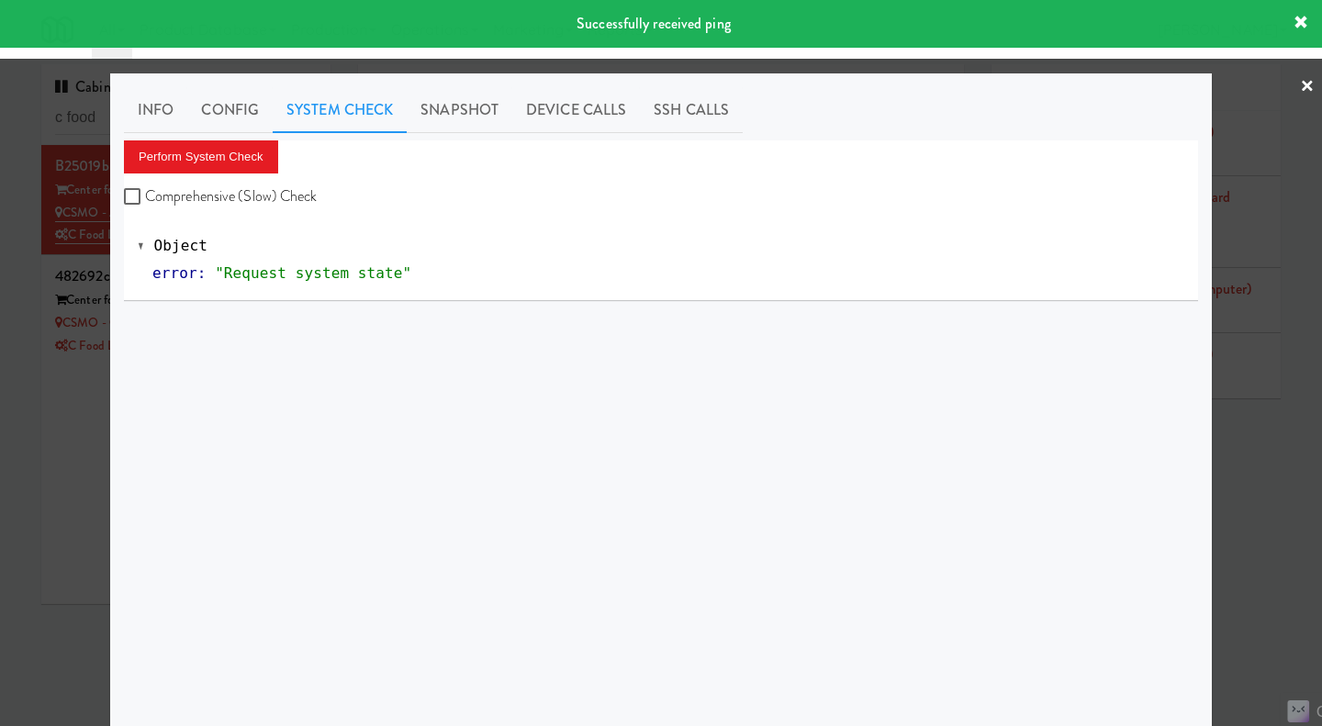
click at [274, 195] on label "Comprehensive (Slow) Check" at bounding box center [221, 197] width 194 height 28
click at [145, 195] on input "Comprehensive (Slow) Check" at bounding box center [134, 197] width 21 height 15
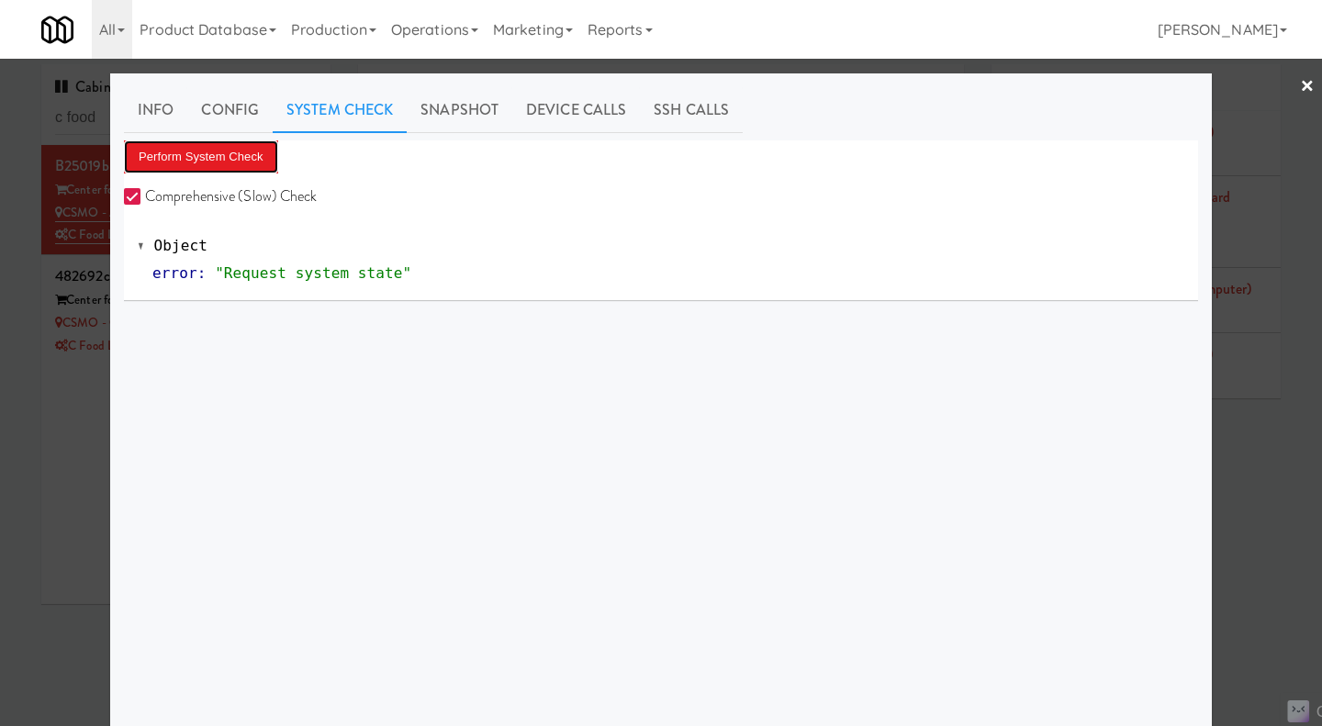
click at [212, 157] on button "Perform System Check" at bounding box center [201, 156] width 154 height 33
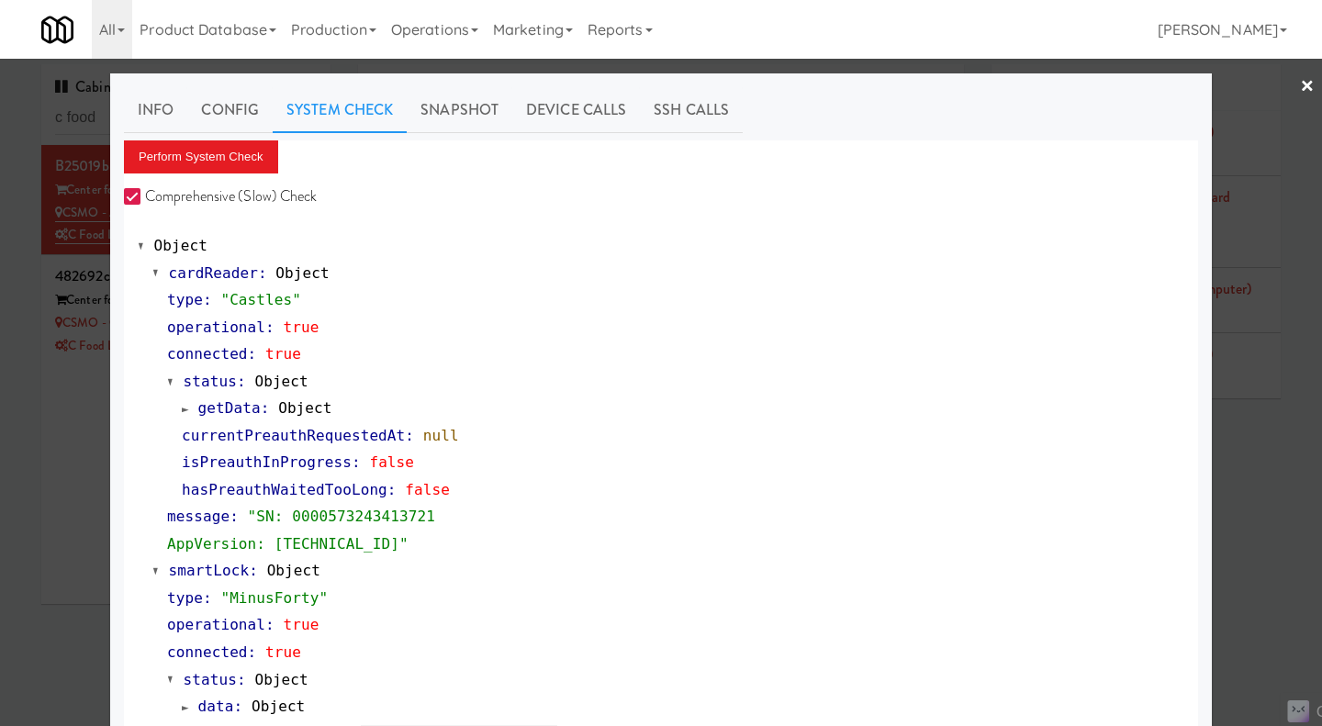
click at [218, 195] on label "Comprehensive (Slow) Check" at bounding box center [221, 197] width 194 height 28
click at [145, 195] on input "Comprehensive (Slow) Check" at bounding box center [134, 197] width 21 height 15
click at [223, 197] on label "Comprehensive (Slow) Check" at bounding box center [221, 197] width 194 height 28
click at [145, 197] on input "Comprehensive (Slow) Check" at bounding box center [134, 197] width 21 height 15
checkbox input "true"
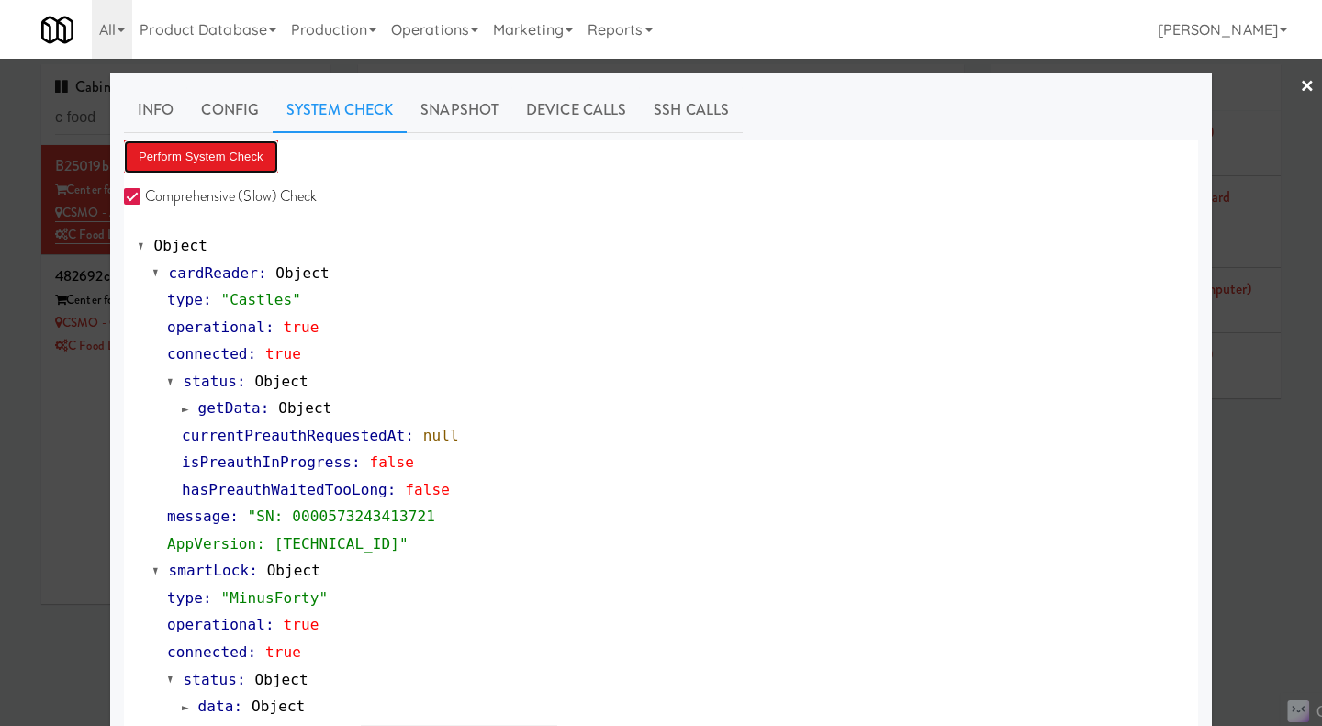
click at [219, 156] on button "Perform System Check" at bounding box center [201, 156] width 154 height 33
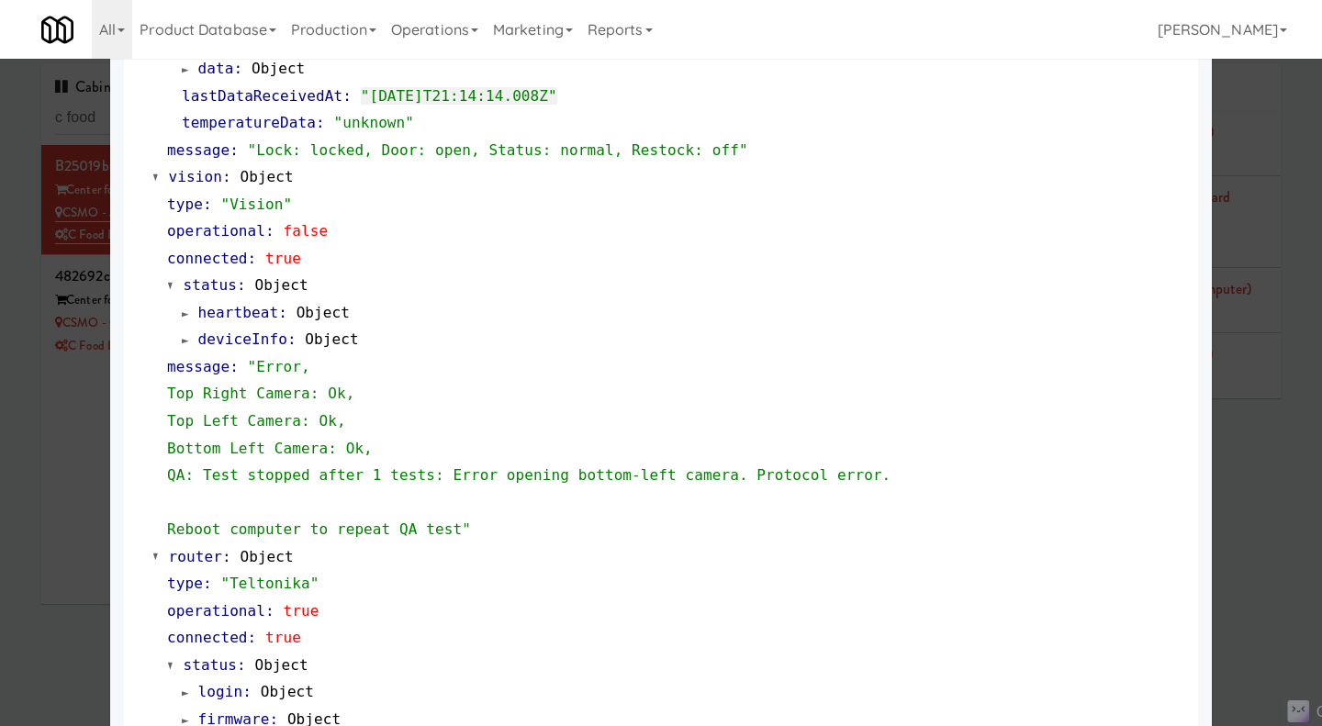
scroll to position [641, 0]
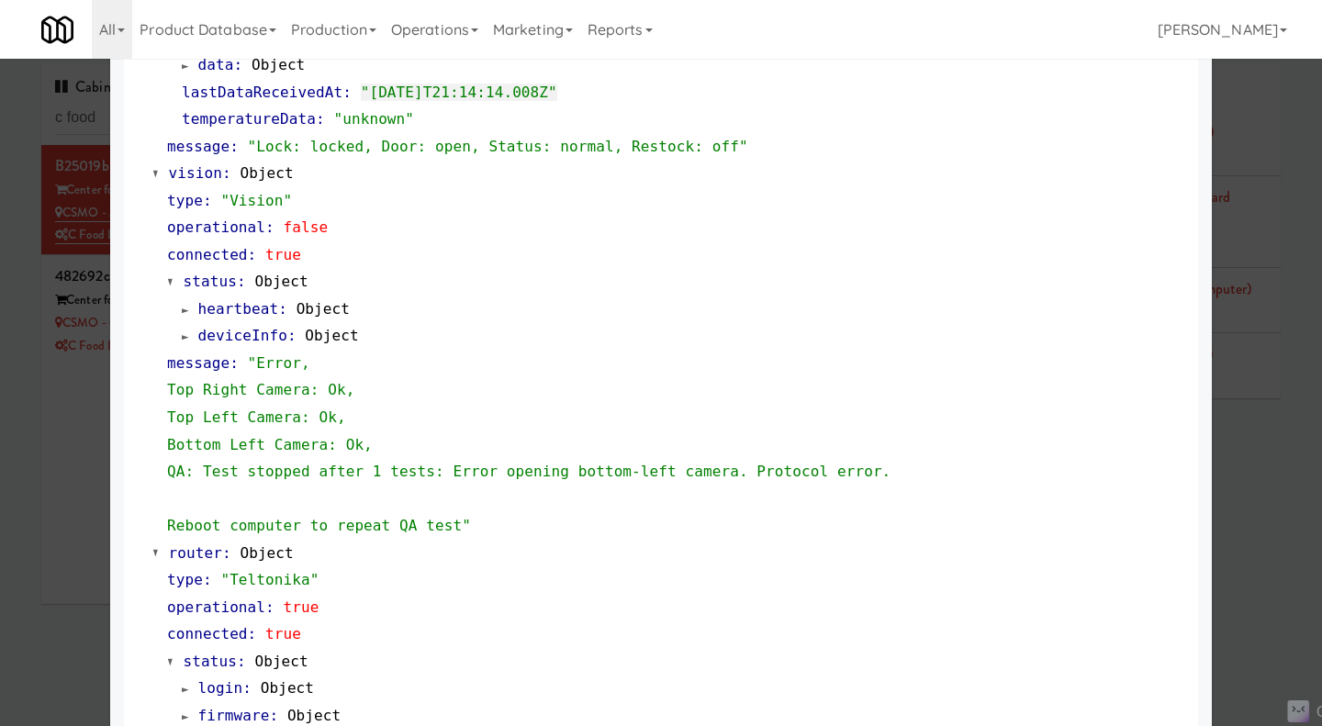
click at [1244, 530] on div at bounding box center [661, 363] width 1322 height 726
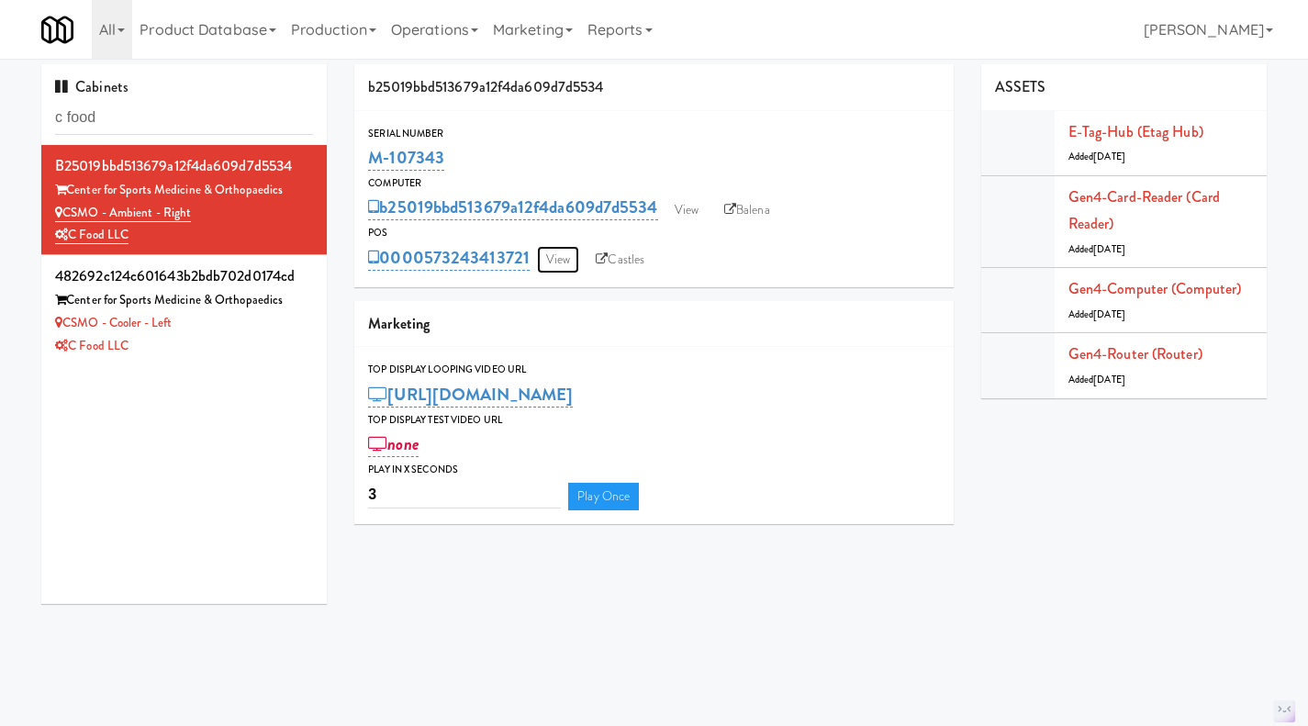
click at [552, 263] on link "View" at bounding box center [558, 260] width 42 height 28
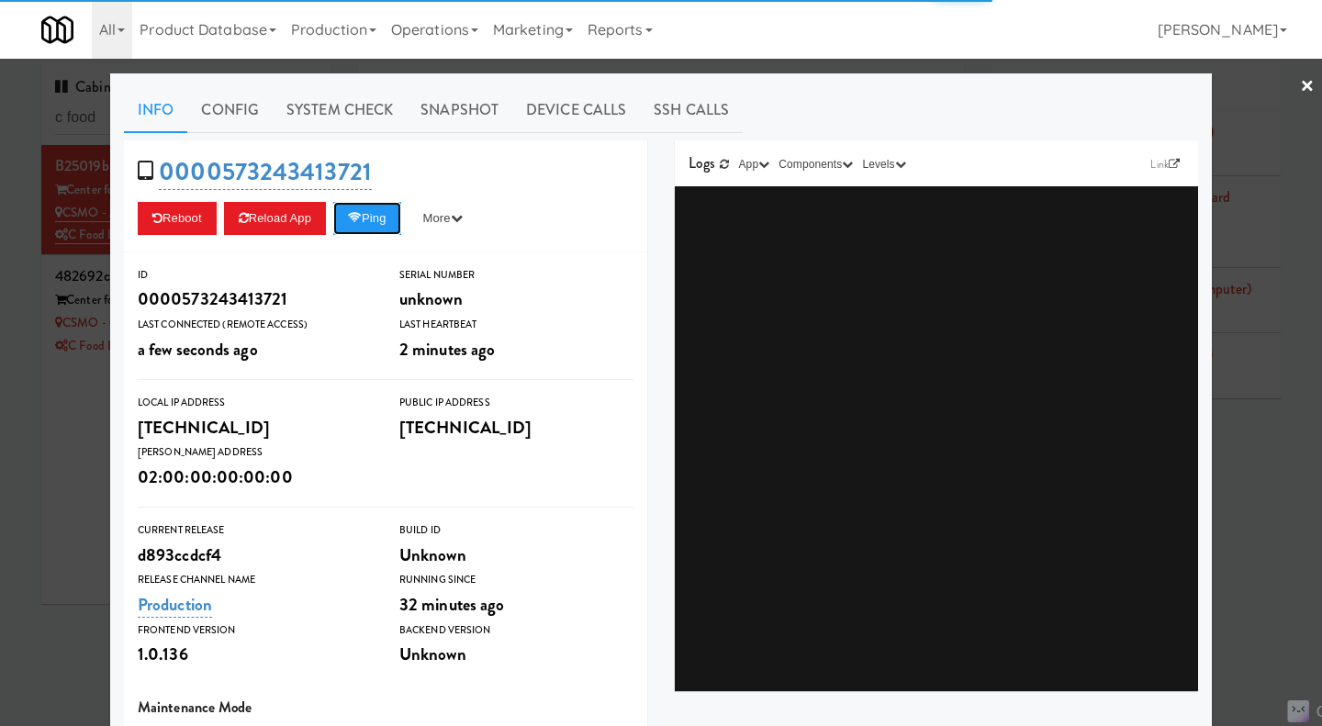
click at [374, 219] on button "Ping" at bounding box center [367, 218] width 68 height 33
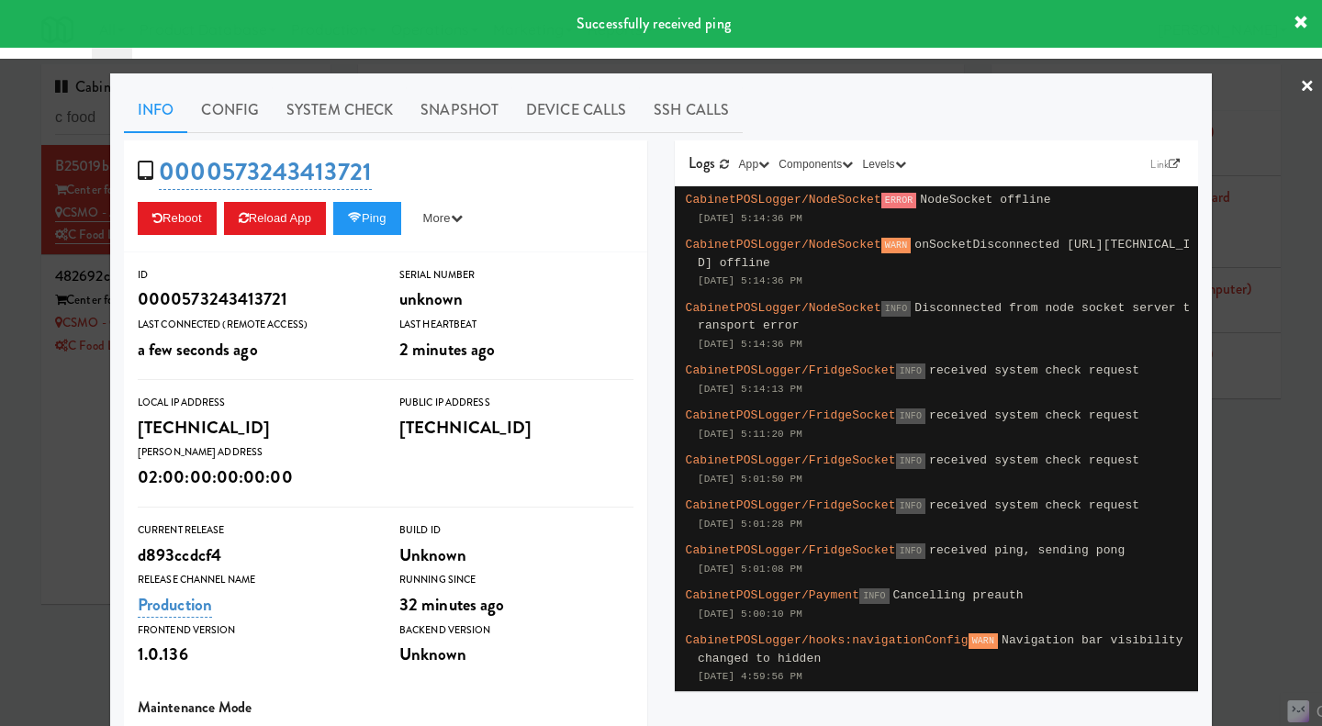
click at [316, 118] on link "System Check" at bounding box center [340, 110] width 134 height 46
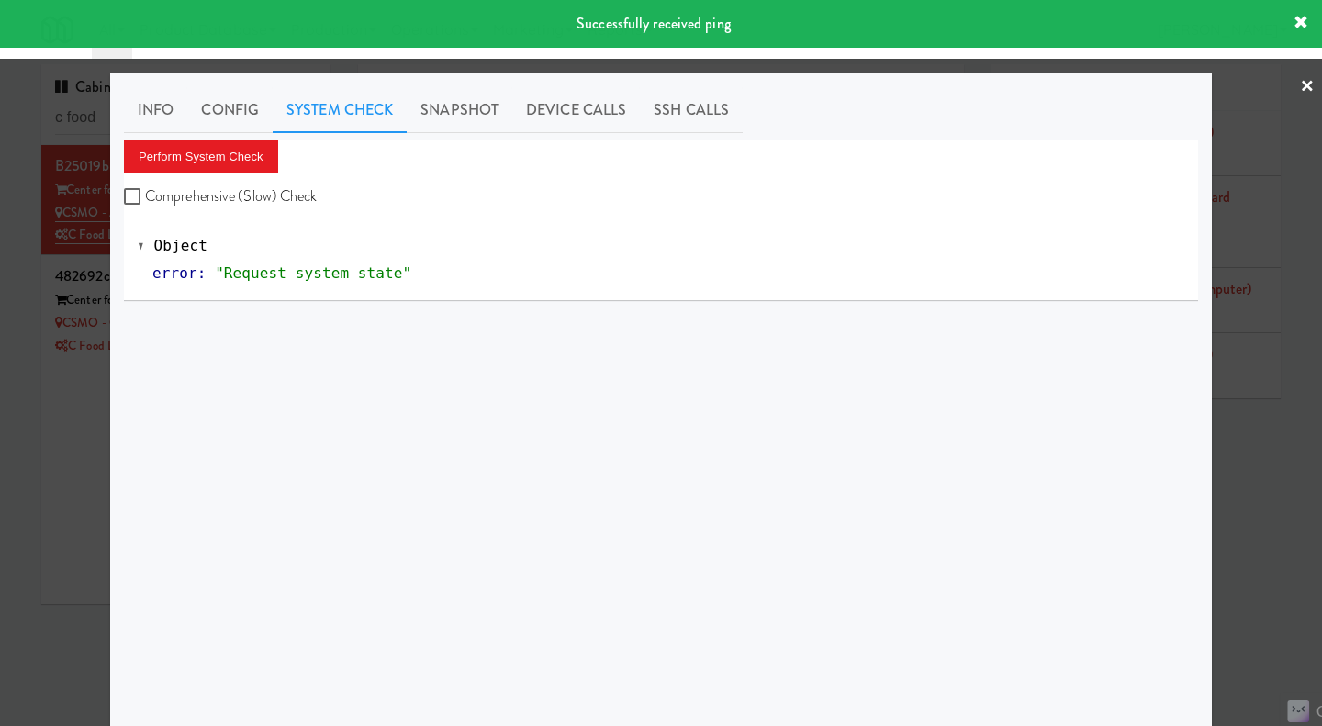
click at [271, 198] on label "Comprehensive (Slow) Check" at bounding box center [221, 197] width 194 height 28
click at [145, 198] on input "Comprehensive (Slow) Check" at bounding box center [134, 197] width 21 height 15
checkbox input "true"
click at [223, 152] on button "Perform System Check" at bounding box center [201, 156] width 154 height 33
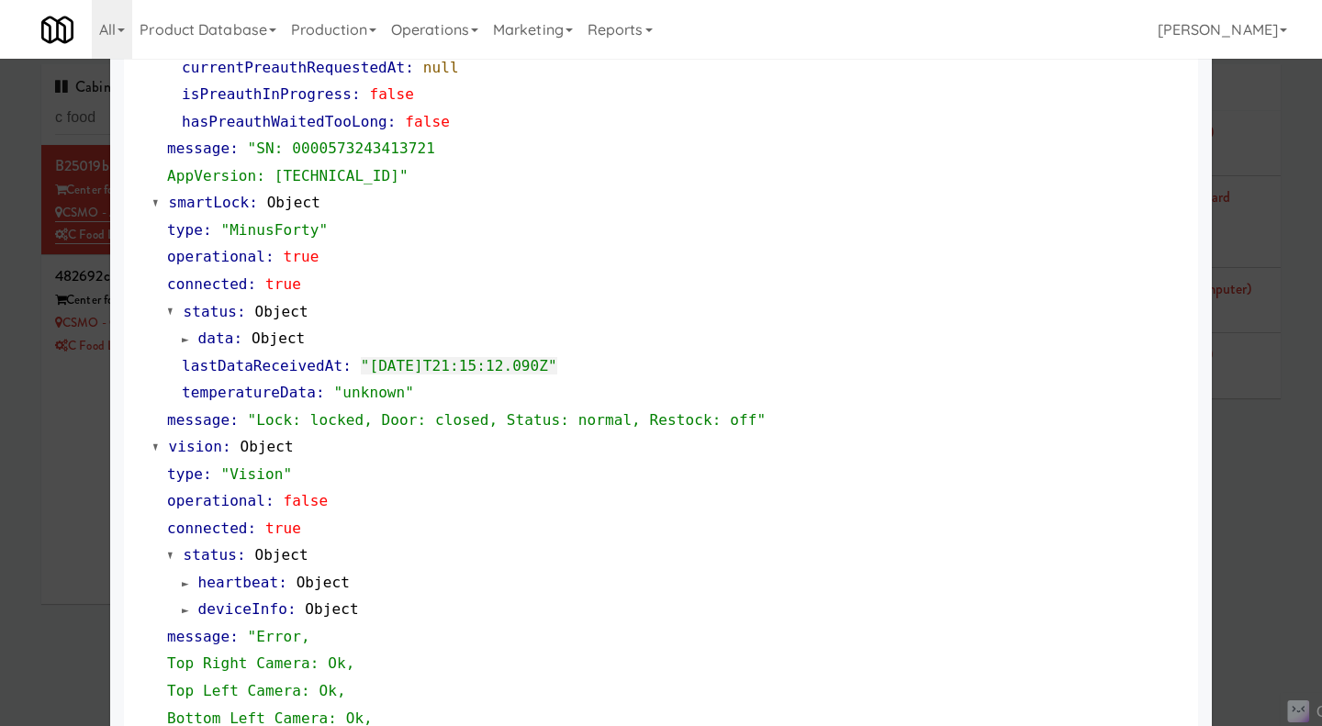
scroll to position [368, 0]
click at [65, 470] on div at bounding box center [661, 363] width 1322 height 726
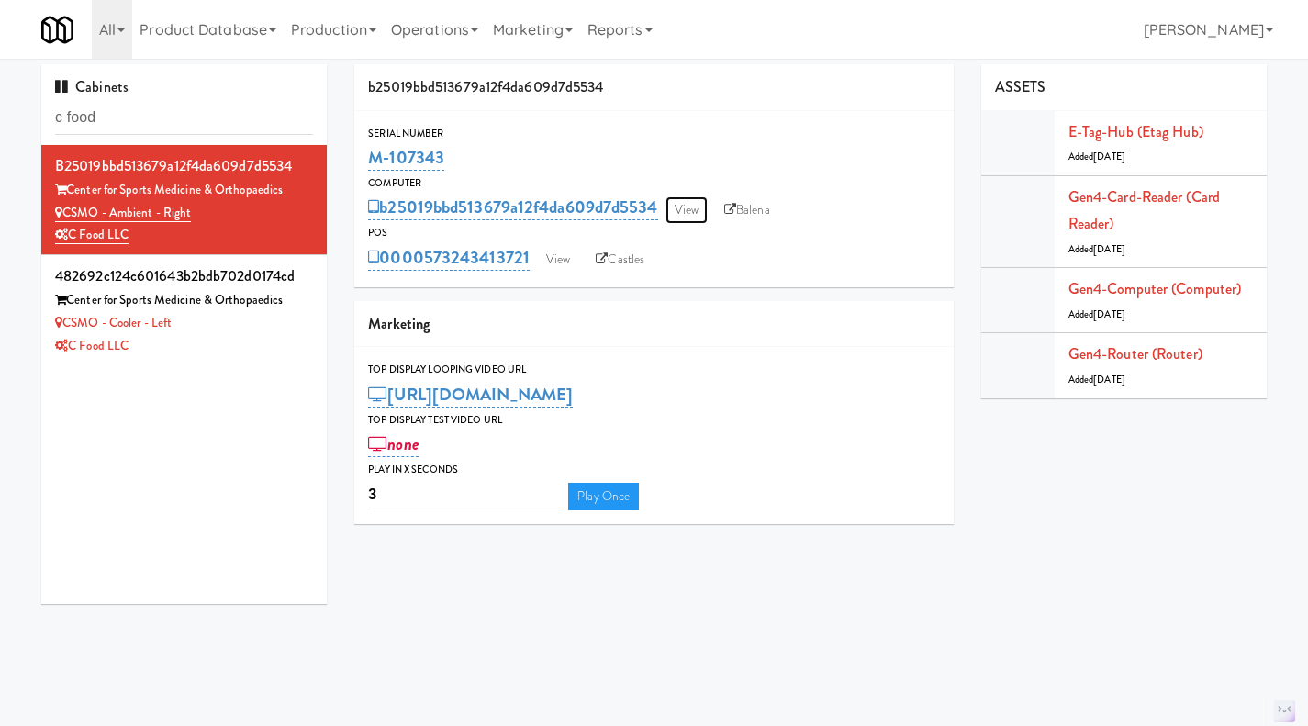
click at [691, 208] on link "View" at bounding box center [686, 210] width 42 height 28
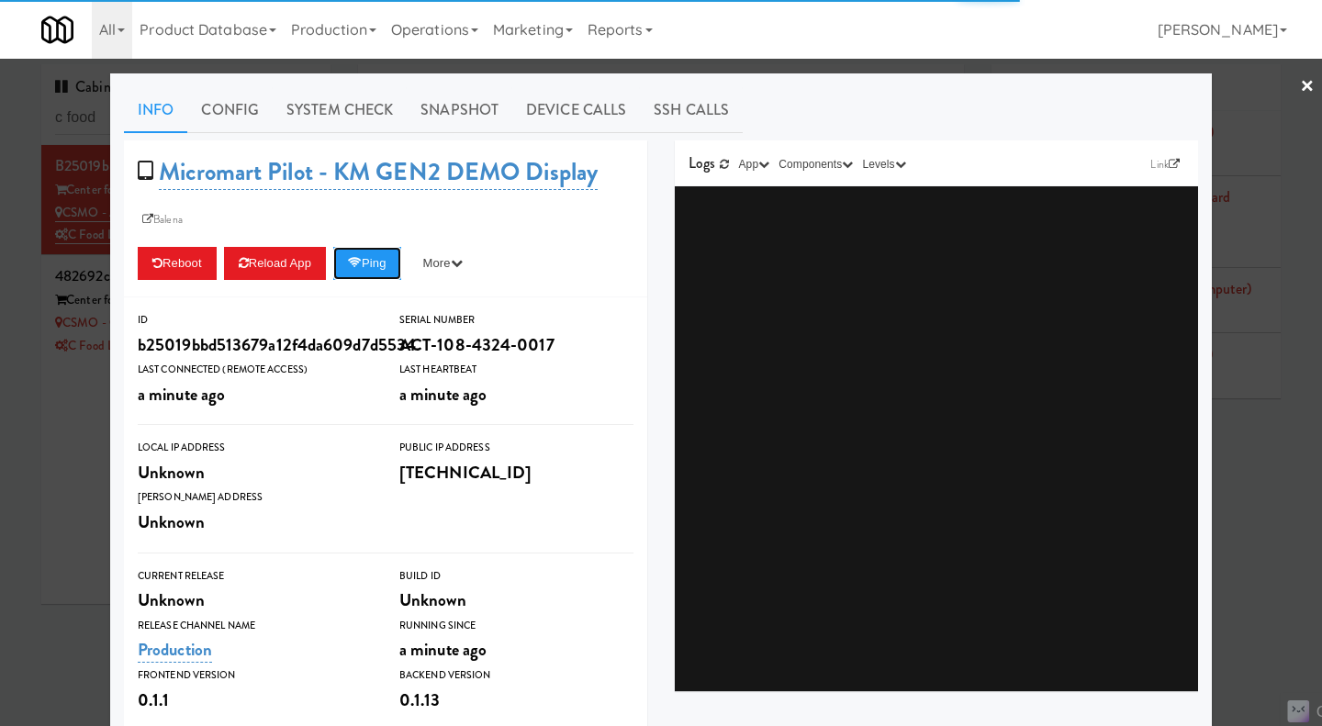
click at [374, 275] on button "Ping" at bounding box center [367, 263] width 68 height 33
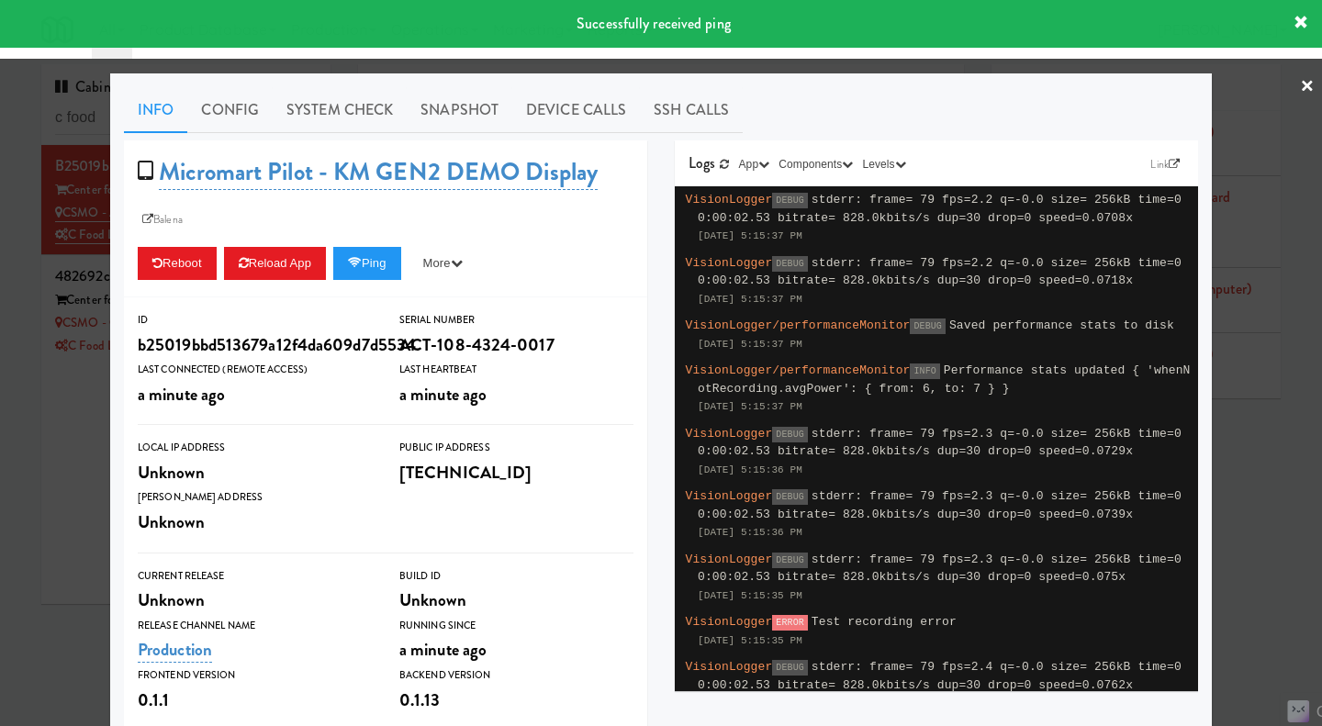
click at [333, 112] on link "System Check" at bounding box center [340, 110] width 134 height 46
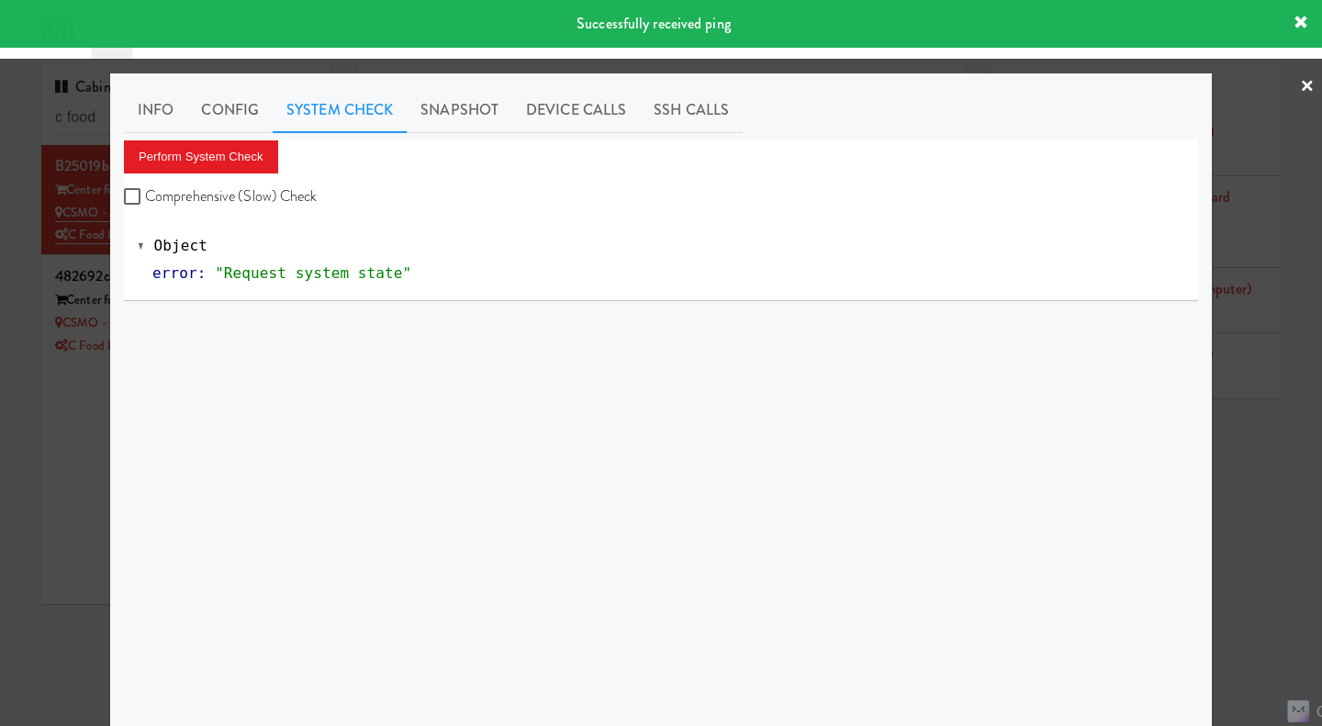
click at [263, 191] on label "Comprehensive (Slow) Check" at bounding box center [221, 197] width 194 height 28
click at [145, 191] on input "Comprehensive (Slow) Check" at bounding box center [134, 197] width 21 height 15
checkbox input "true"
click at [241, 163] on button "Perform System Check" at bounding box center [201, 156] width 154 height 33
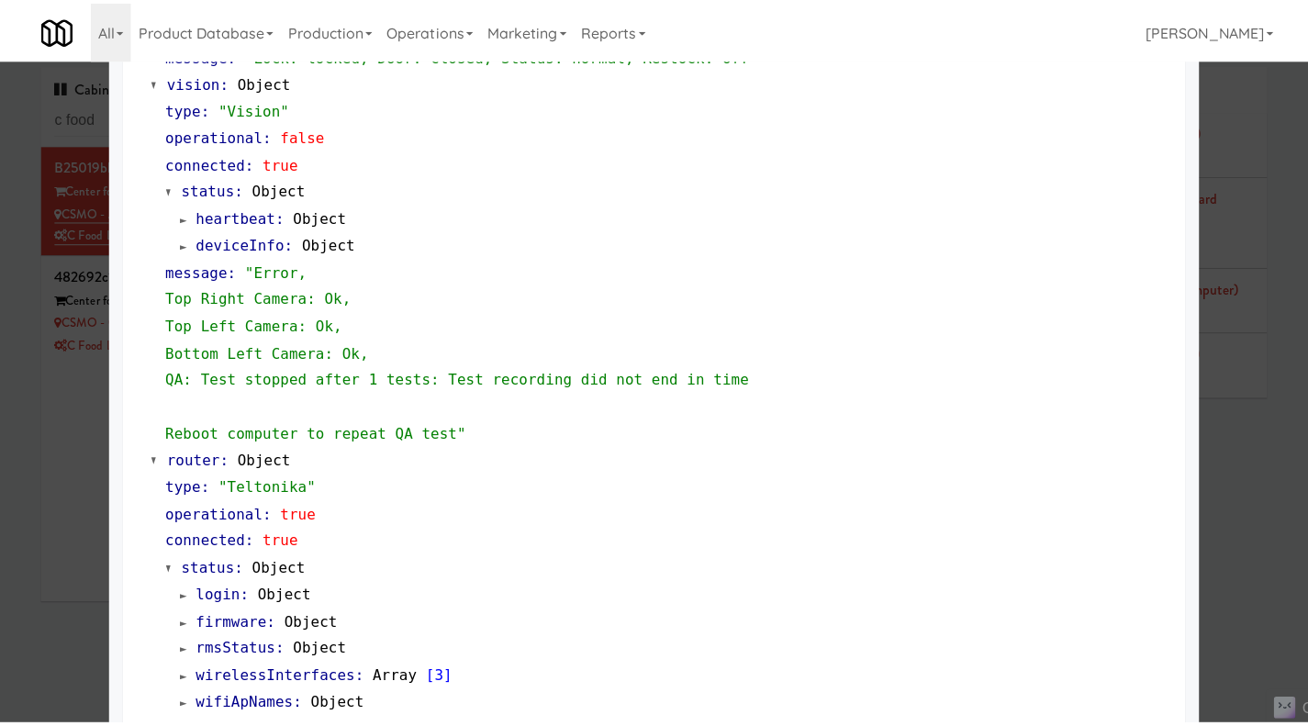
scroll to position [733, 0]
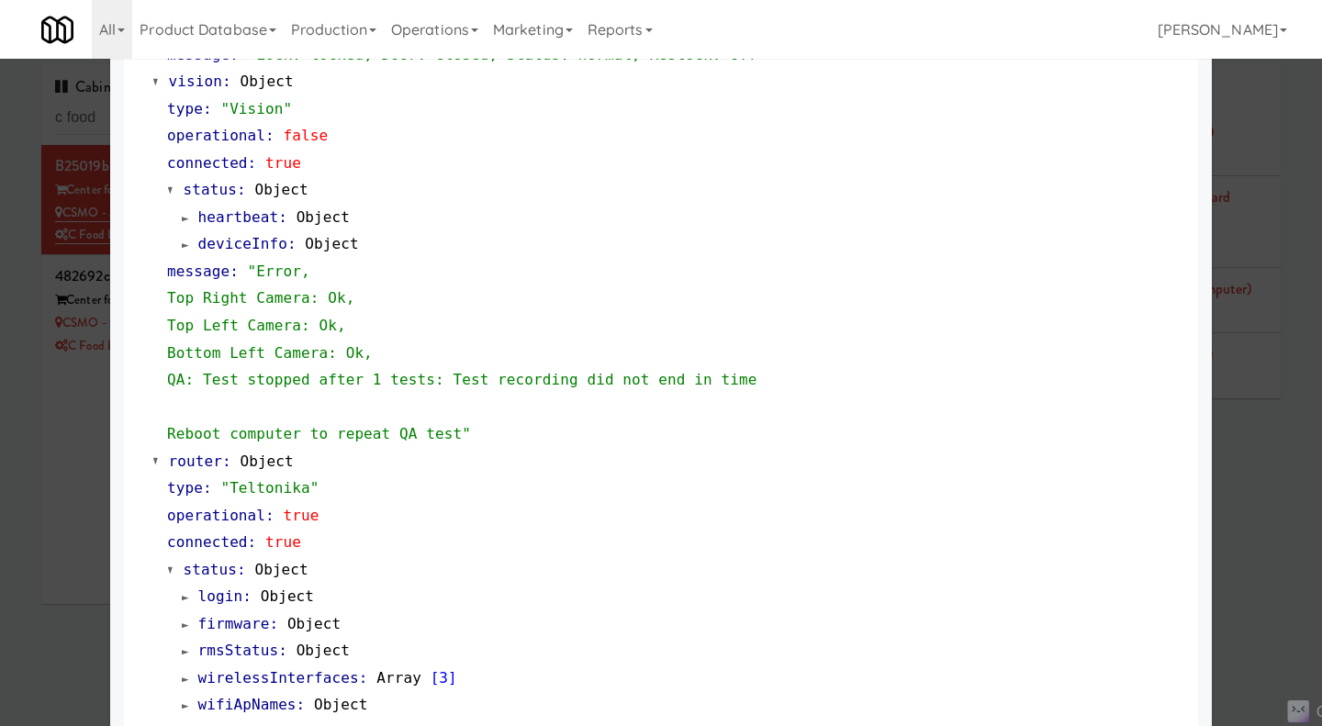
click at [1257, 519] on div at bounding box center [661, 363] width 1322 height 726
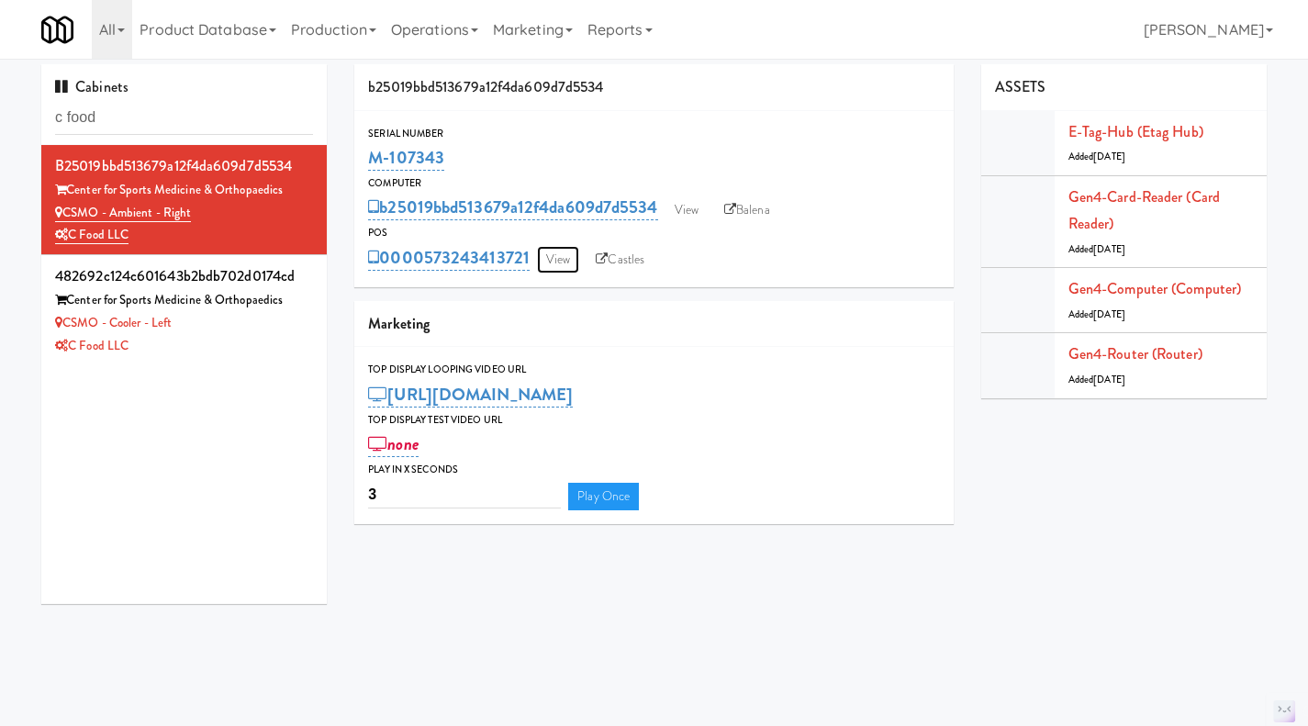
click at [561, 268] on link "View" at bounding box center [558, 260] width 42 height 28
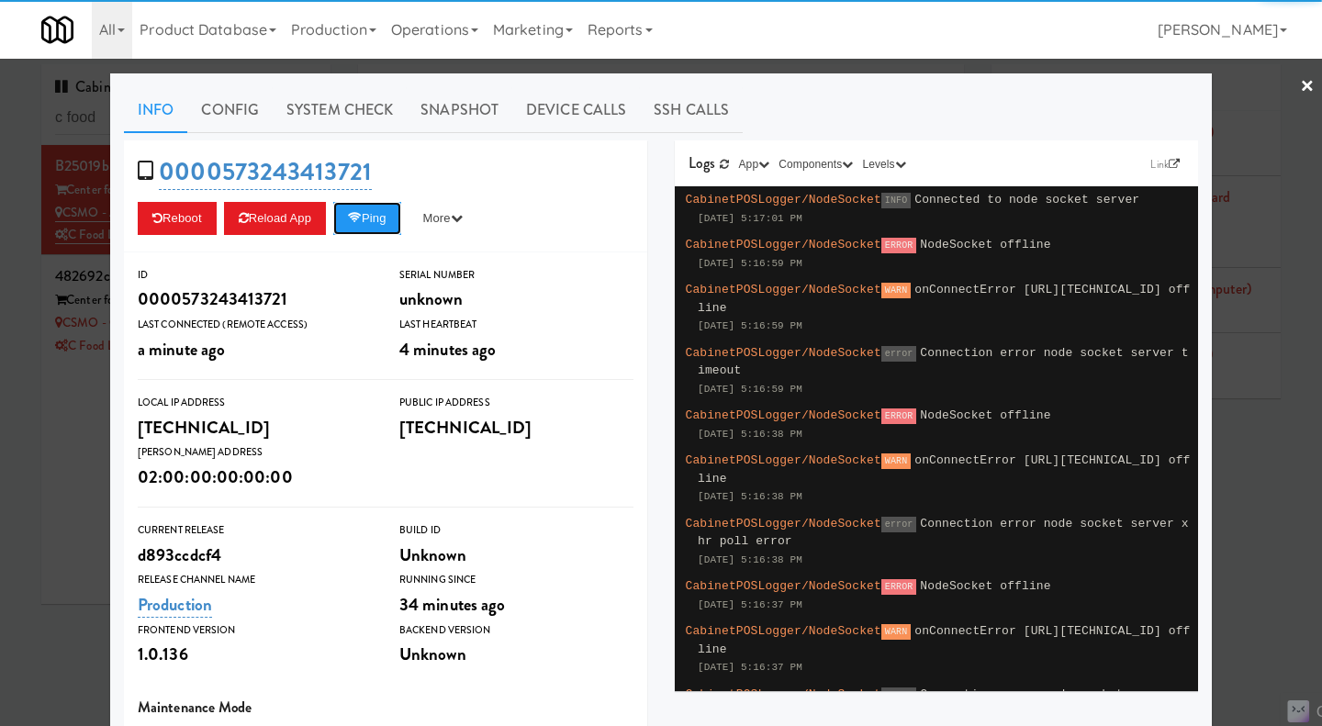
click at [369, 223] on button "Ping" at bounding box center [367, 218] width 68 height 33
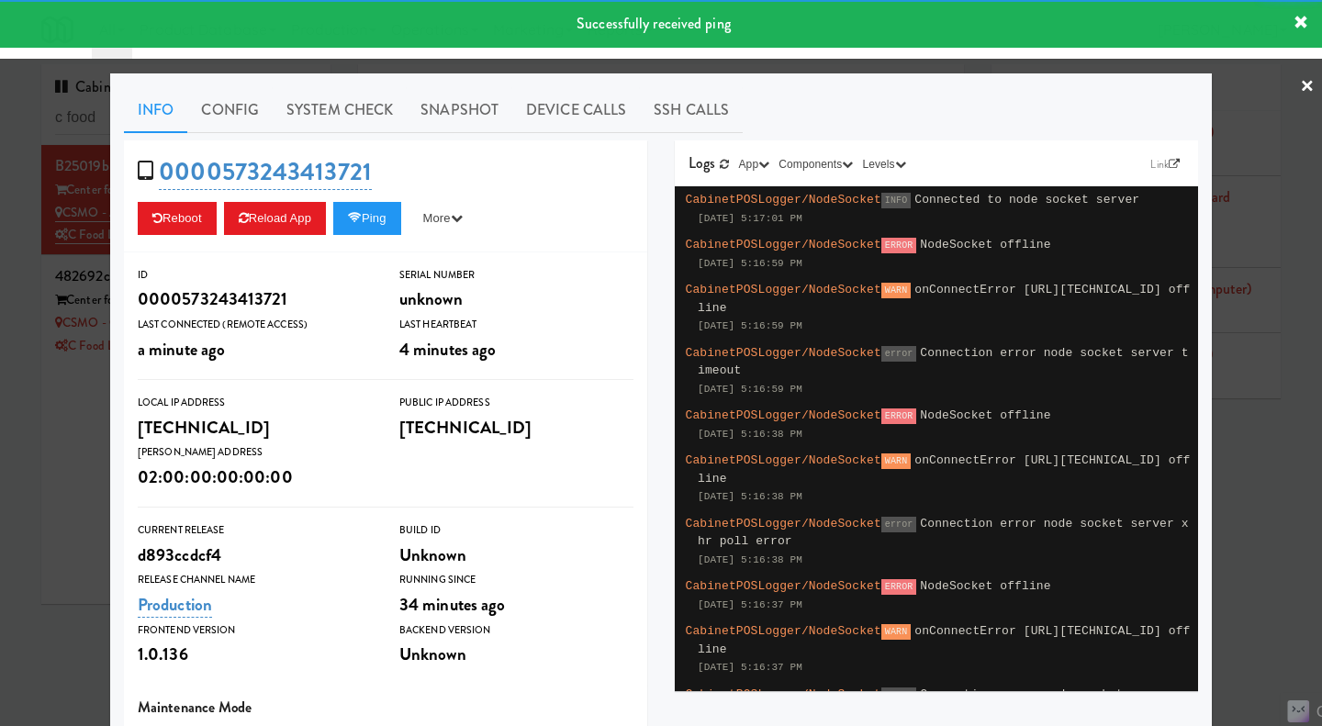
click at [348, 109] on link "System Check" at bounding box center [340, 110] width 134 height 46
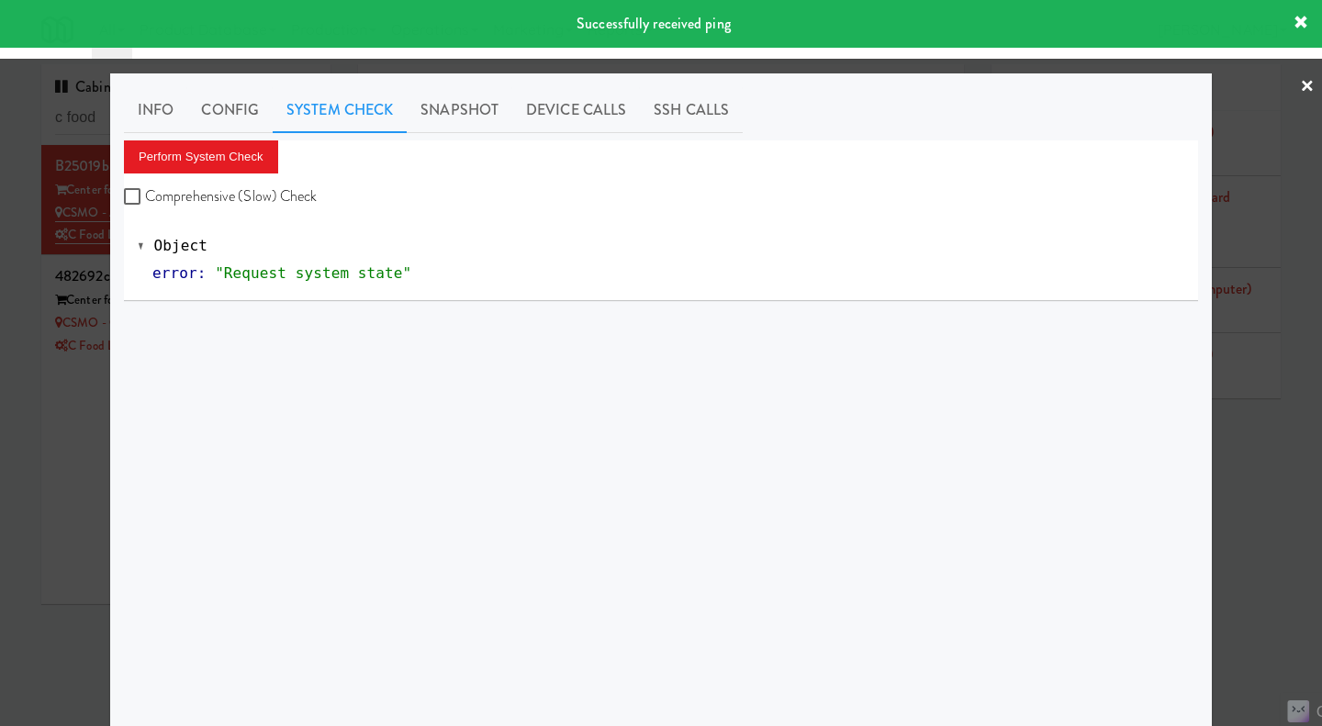
click at [277, 197] on label "Comprehensive (Slow) Check" at bounding box center [221, 197] width 194 height 28
click at [145, 197] on input "Comprehensive (Slow) Check" at bounding box center [134, 197] width 21 height 15
checkbox input "true"
click at [235, 157] on button "Perform System Check" at bounding box center [201, 156] width 154 height 33
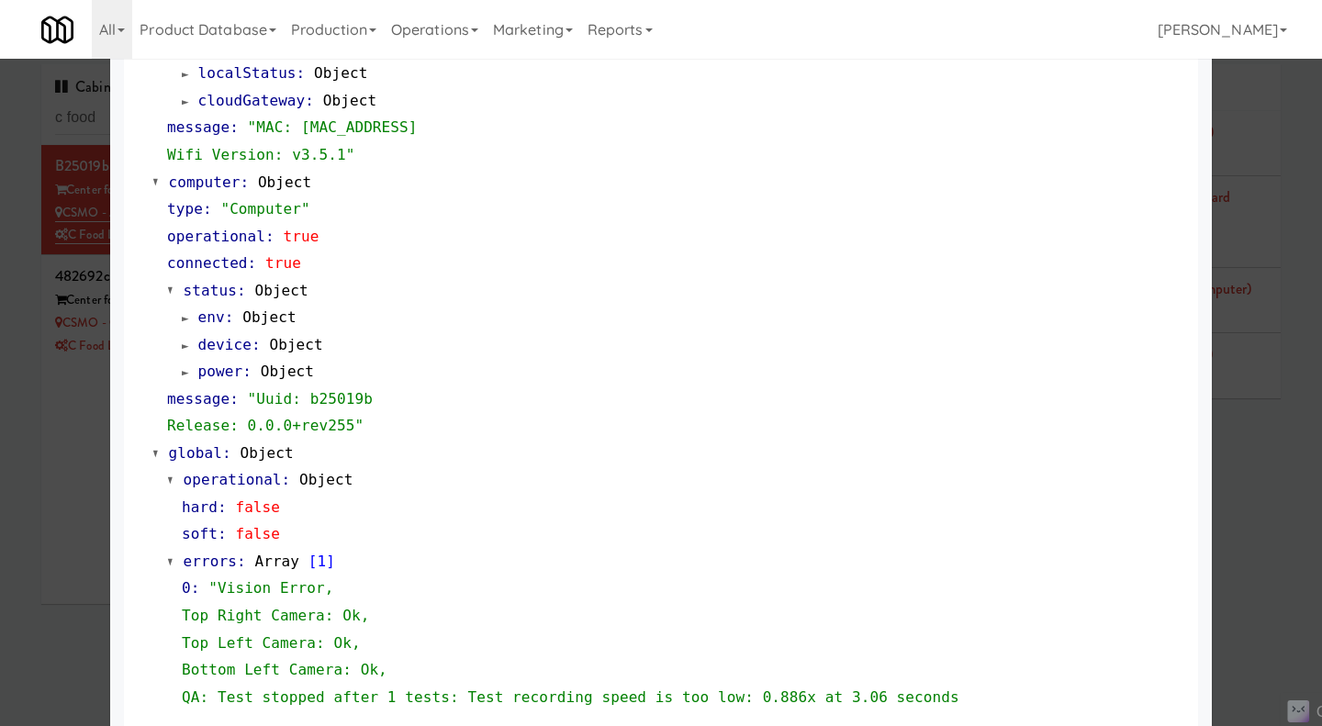
scroll to position [1837, 0]
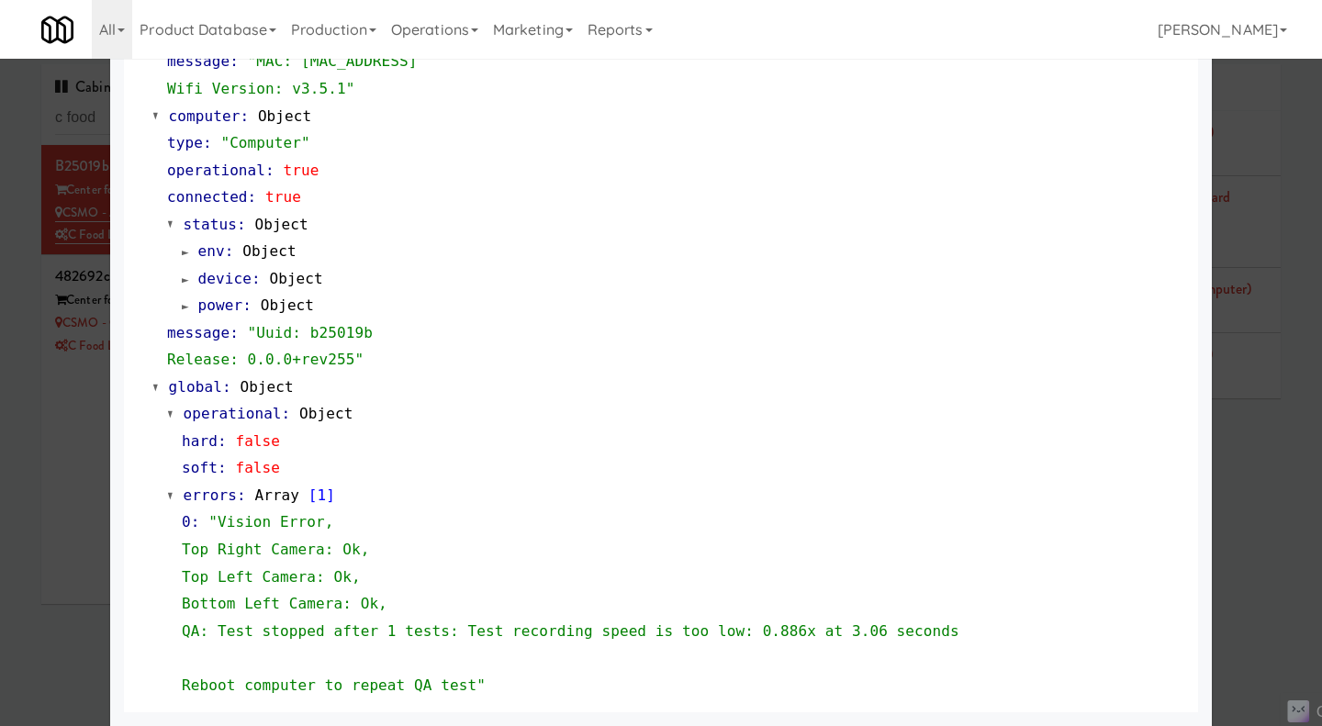
click at [1266, 555] on div at bounding box center [661, 363] width 1322 height 726
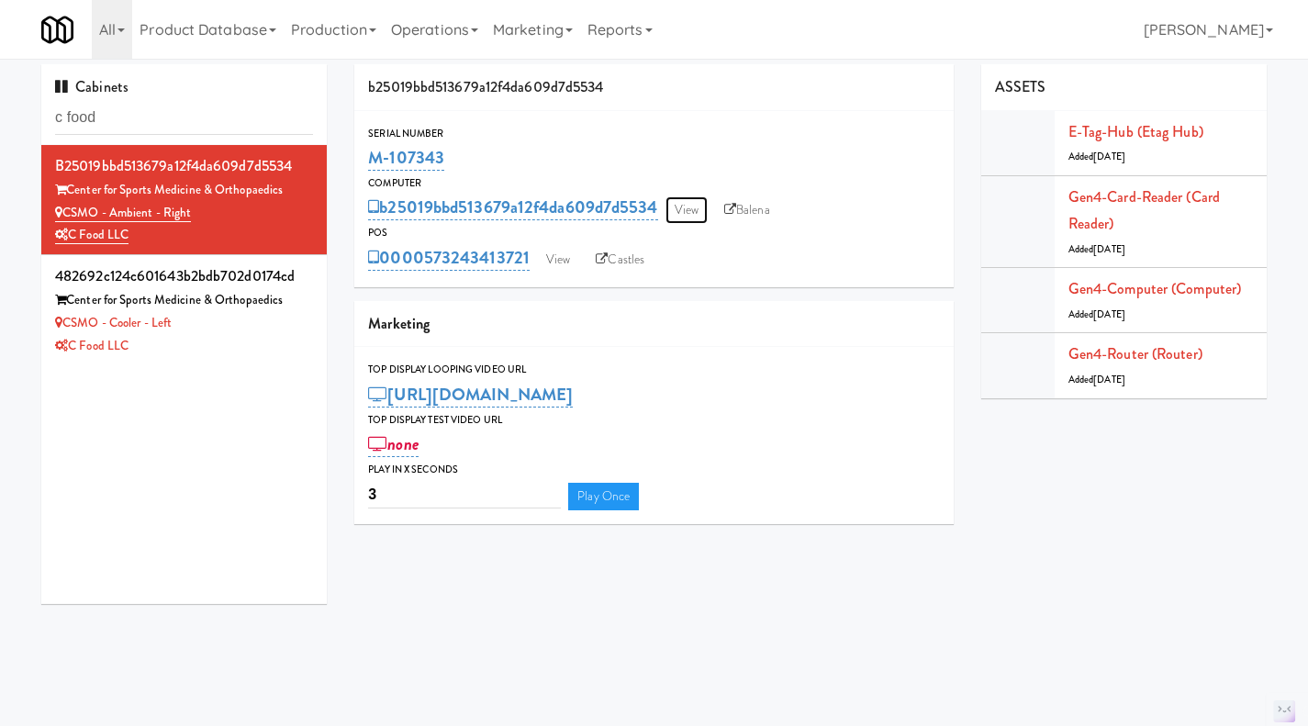
click at [692, 207] on link "View" at bounding box center [686, 210] width 42 height 28
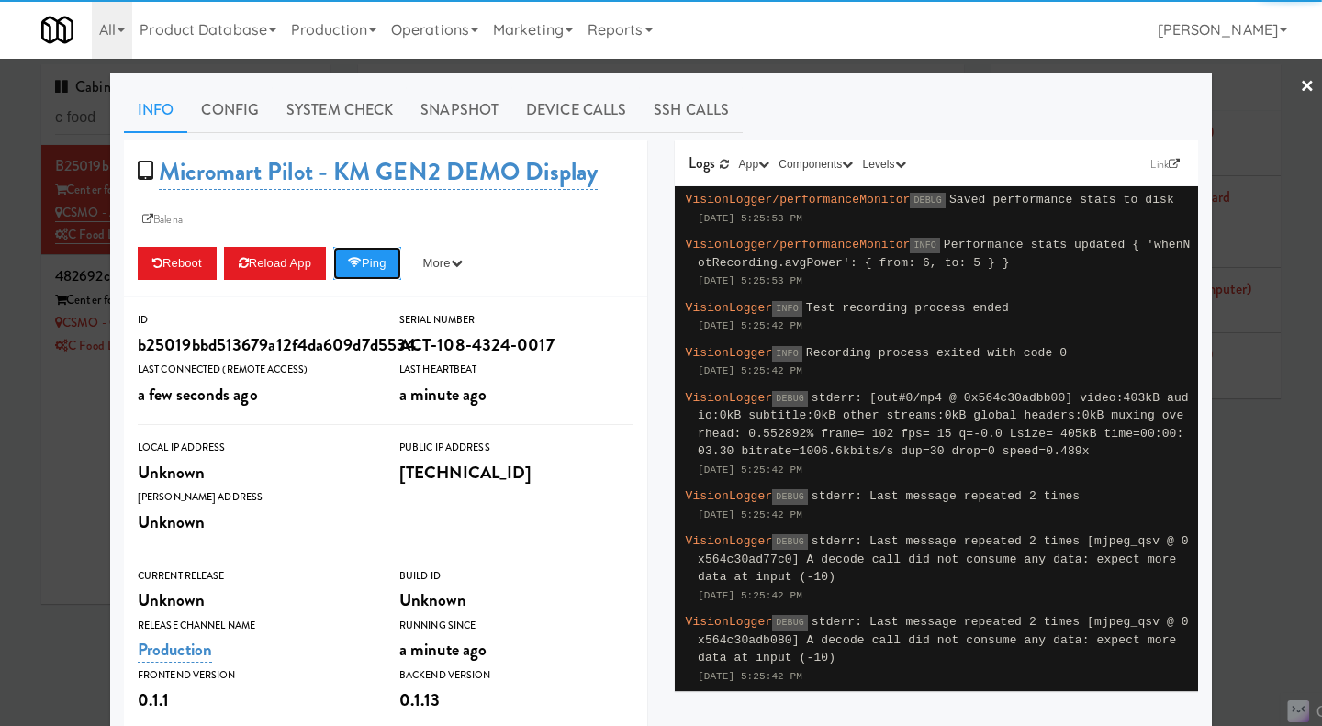
click at [367, 267] on button "Ping" at bounding box center [367, 263] width 68 height 33
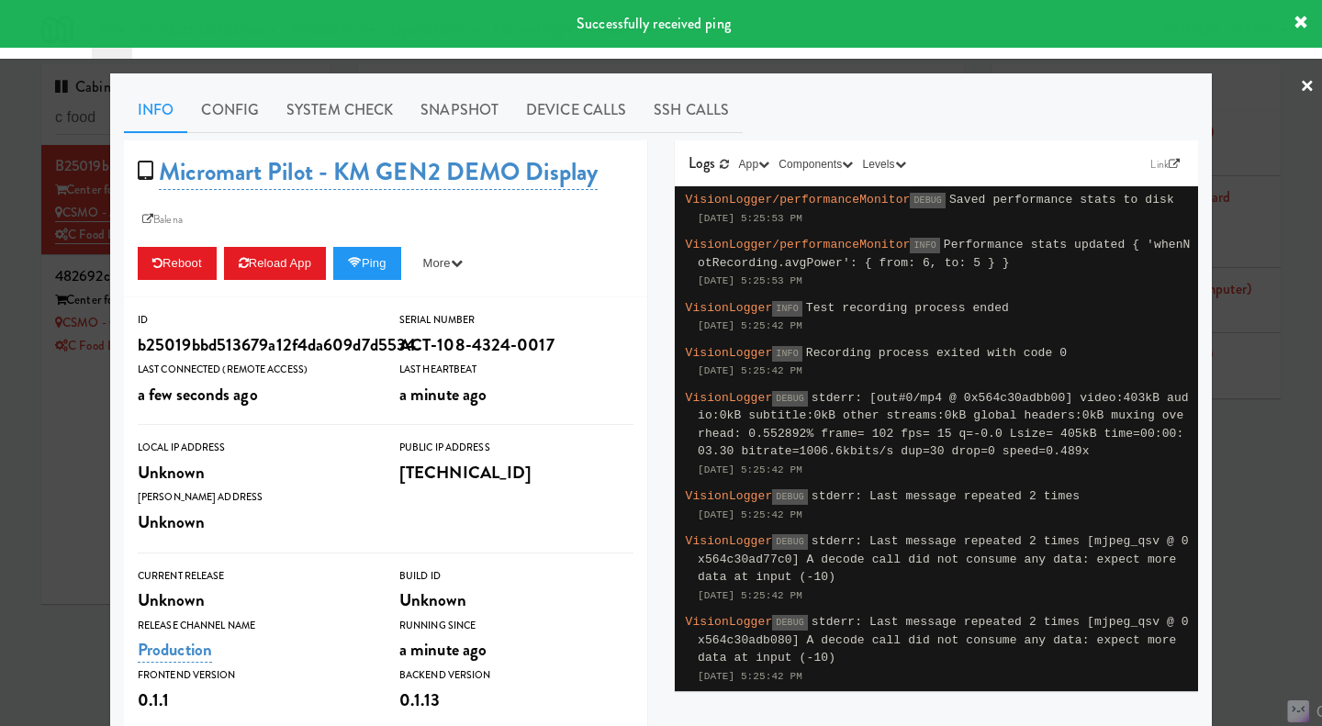
click at [345, 120] on link "System Check" at bounding box center [340, 110] width 134 height 46
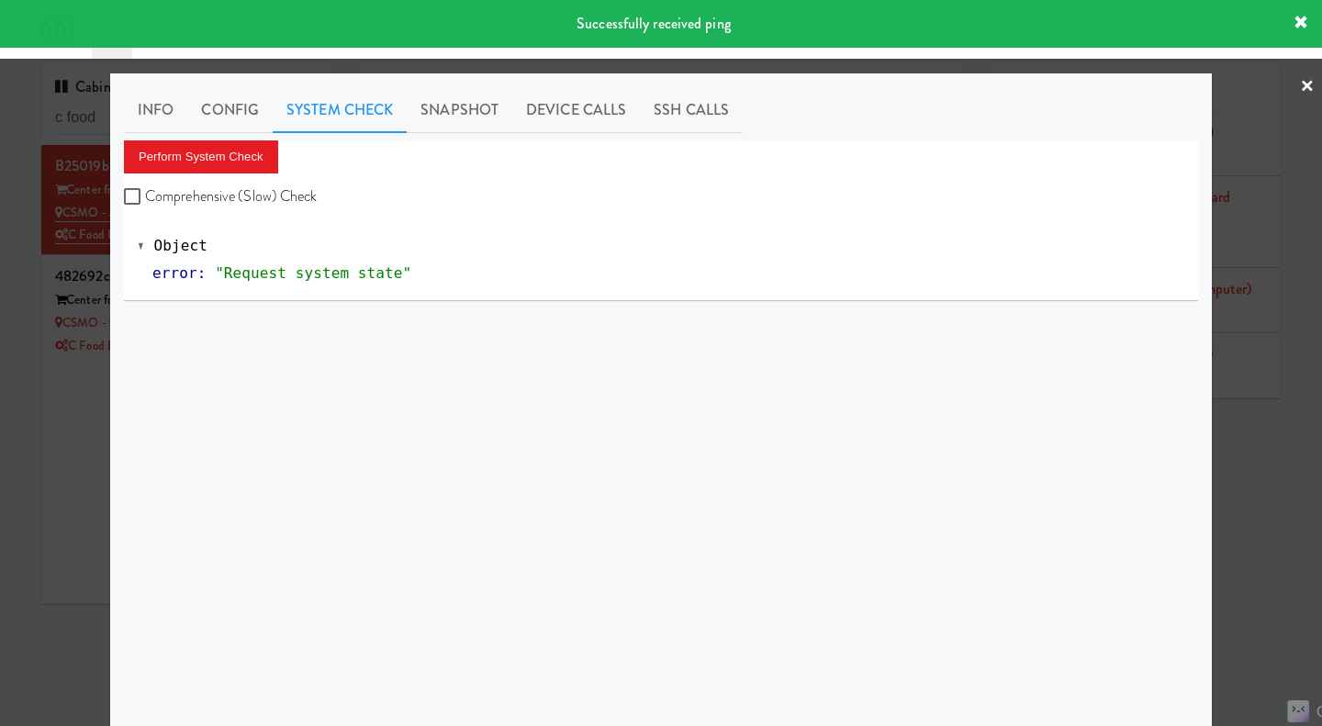
click at [294, 194] on label "Comprehensive (Slow) Check" at bounding box center [221, 197] width 194 height 28
click at [145, 194] on input "Comprehensive (Slow) Check" at bounding box center [134, 197] width 21 height 15
checkbox input "true"
click at [237, 162] on button "Perform System Check" at bounding box center [201, 156] width 154 height 33
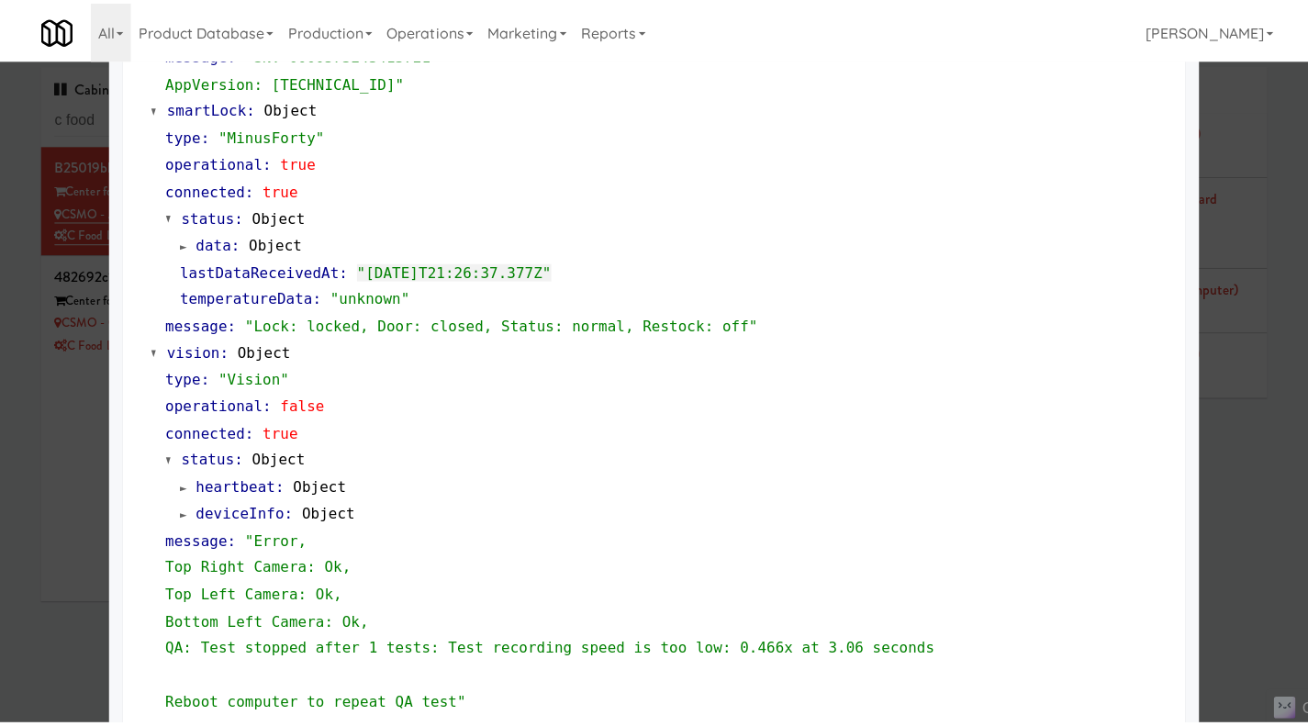
scroll to position [462, 0]
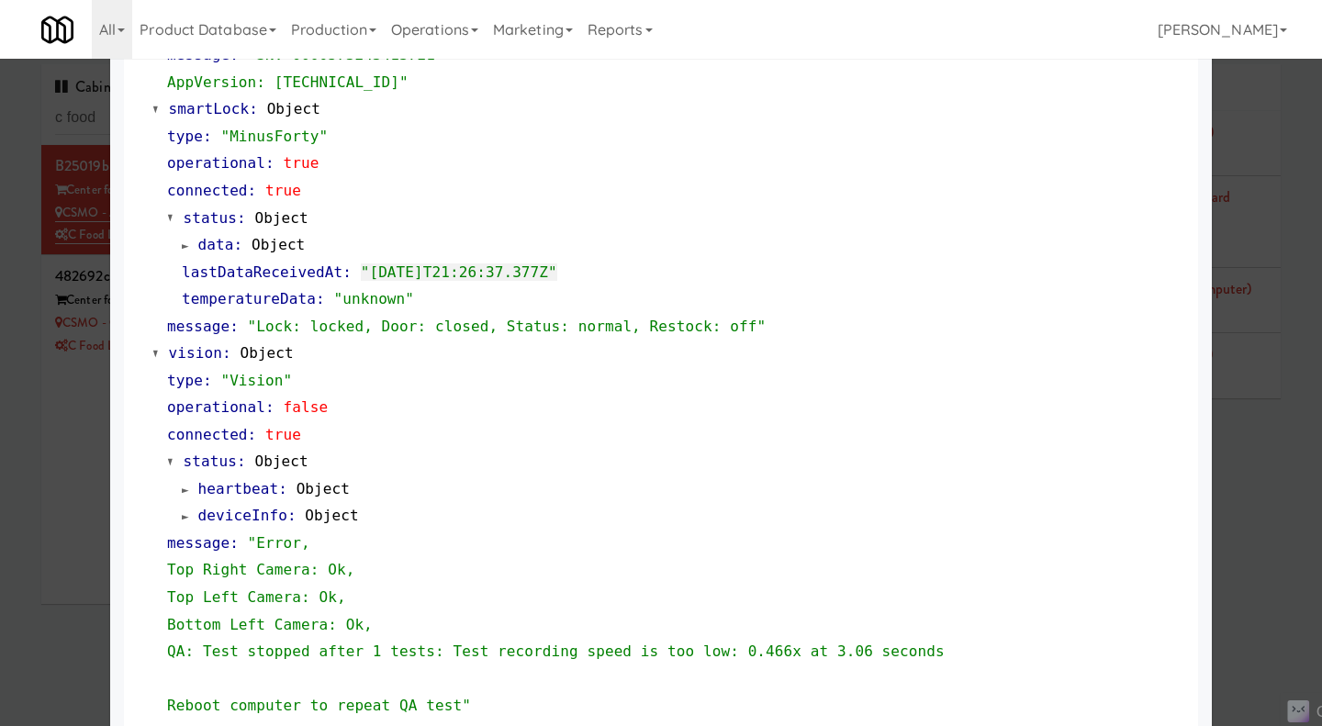
click at [1265, 515] on div at bounding box center [661, 363] width 1322 height 726
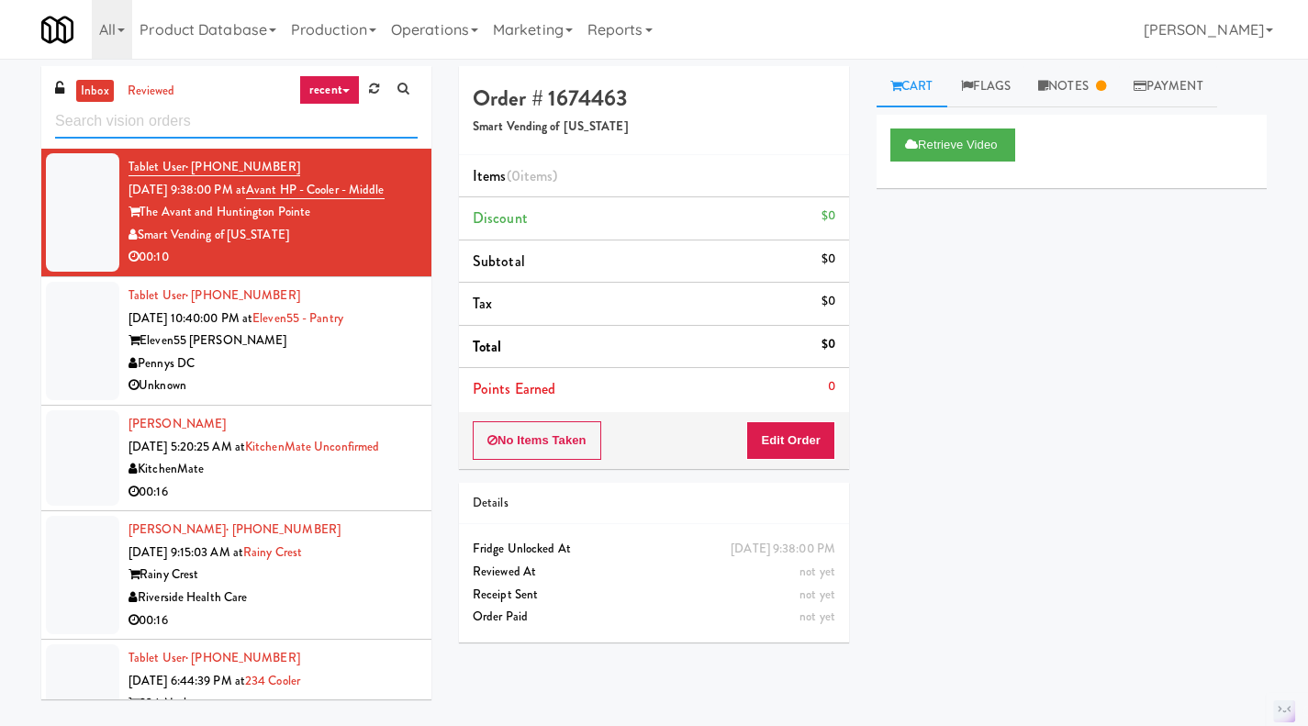
paste input "MH - Cooler - Left"
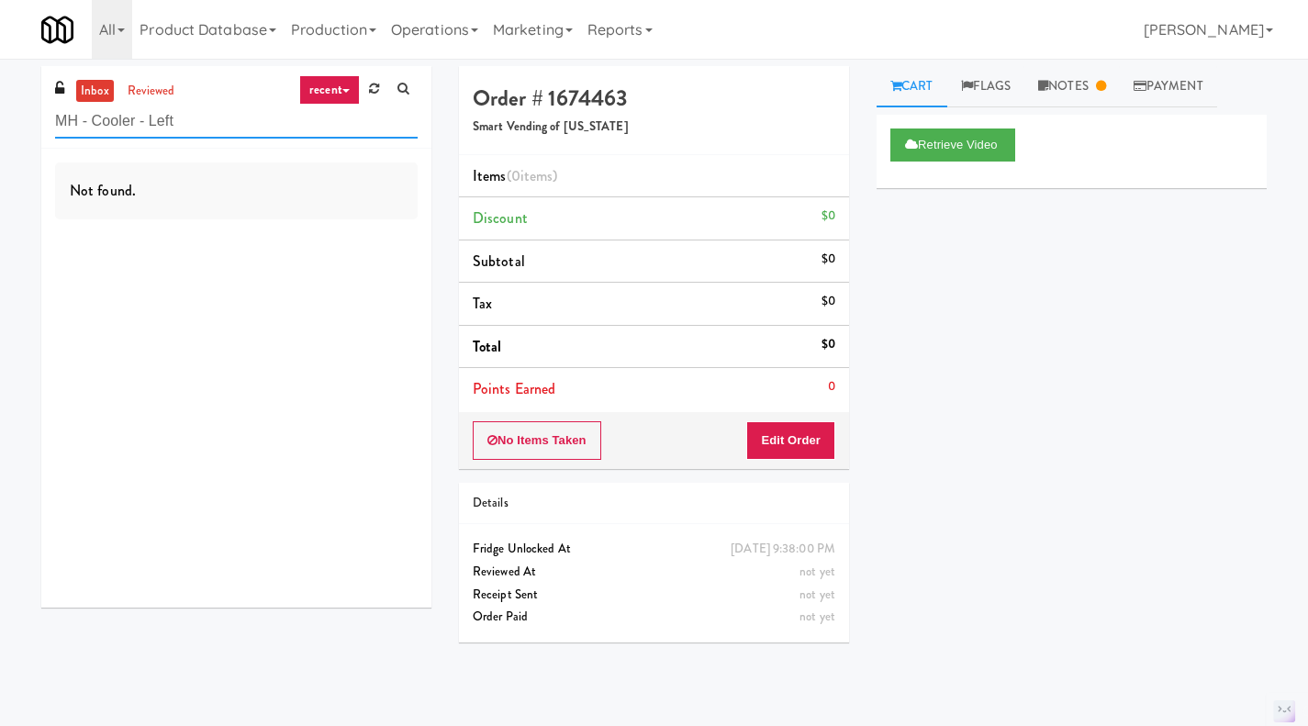
type input "MH - Cooler - Left"
drag, startPoint x: 209, startPoint y: 121, endPoint x: 54, endPoint y: 116, distance: 155.2
click at [54, 116] on div "inbox reviewed recent all unclear take inventory issue suspicious failed recent…" at bounding box center [236, 107] width 390 height 83
paste input "MH - Cooler - Left"
type input "MH - Cooler - Left"
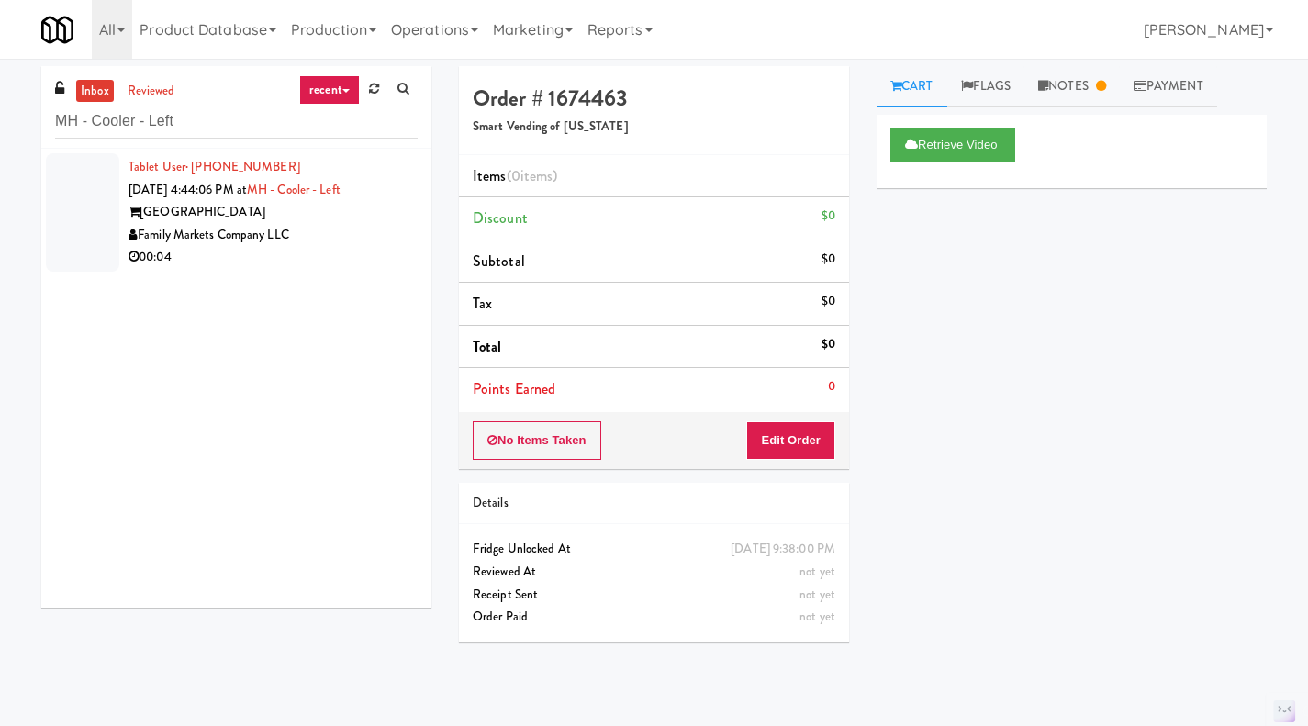
click at [334, 260] on div "00:04" at bounding box center [272, 257] width 289 height 23
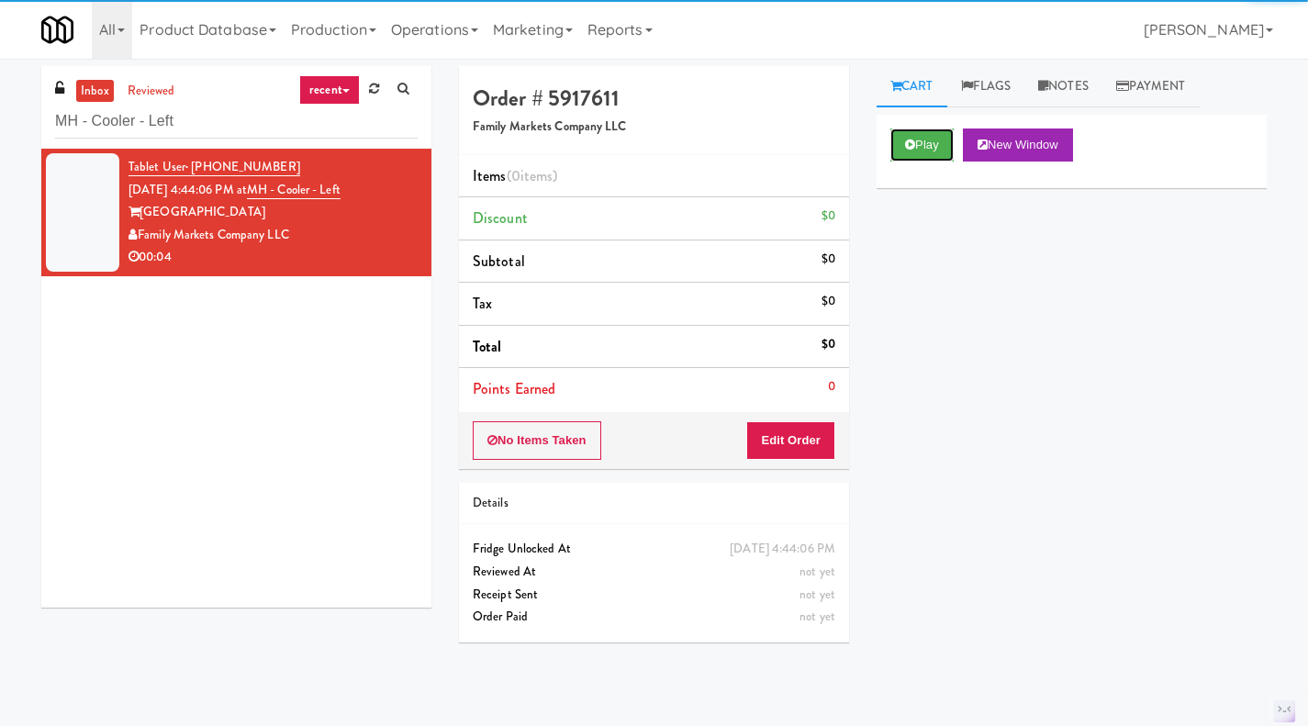
click at [925, 146] on button "Play" at bounding box center [921, 144] width 63 height 33
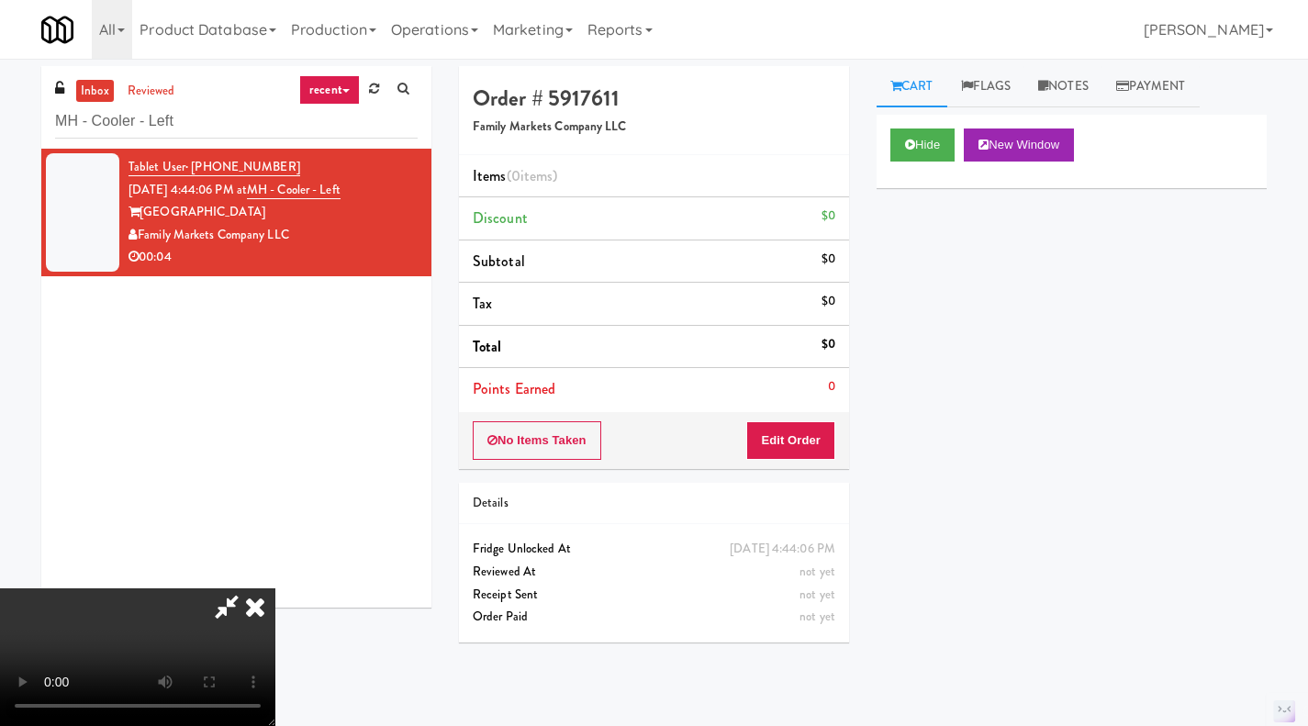
click at [275, 588] on icon at bounding box center [255, 606] width 40 height 37
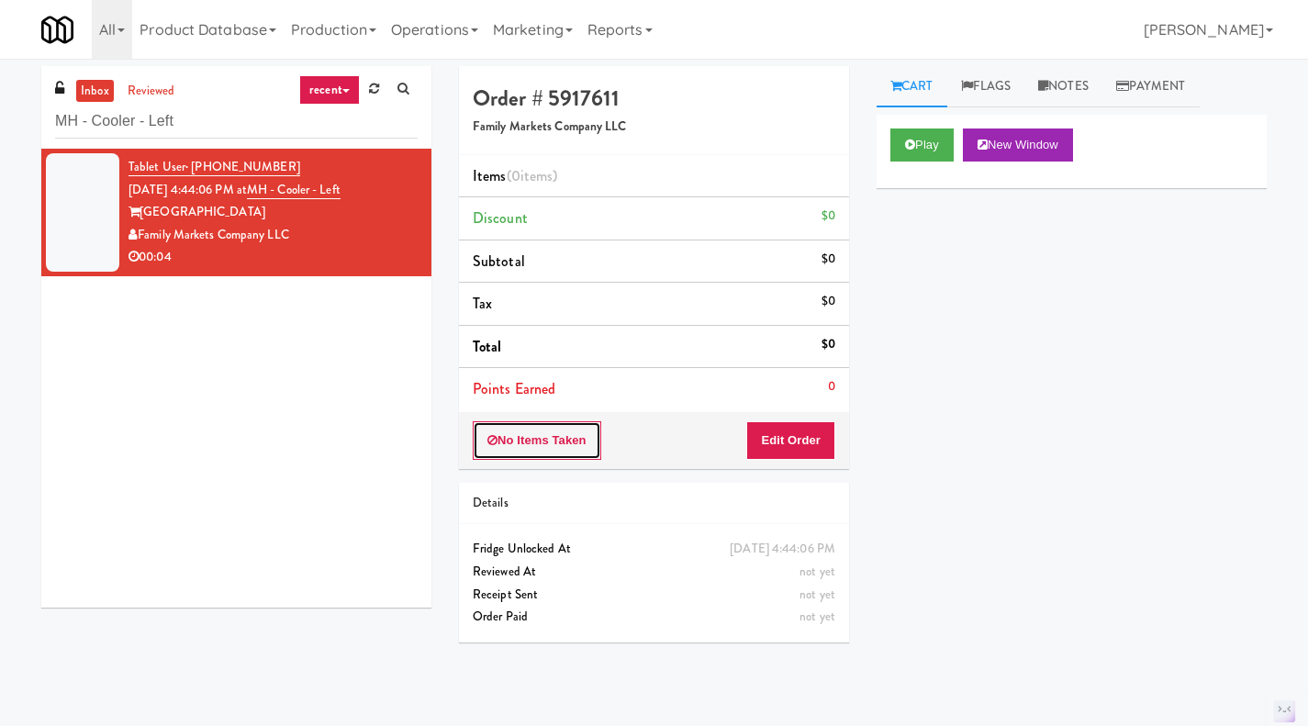
click at [567, 433] on button "No Items Taken" at bounding box center [537, 440] width 128 height 39
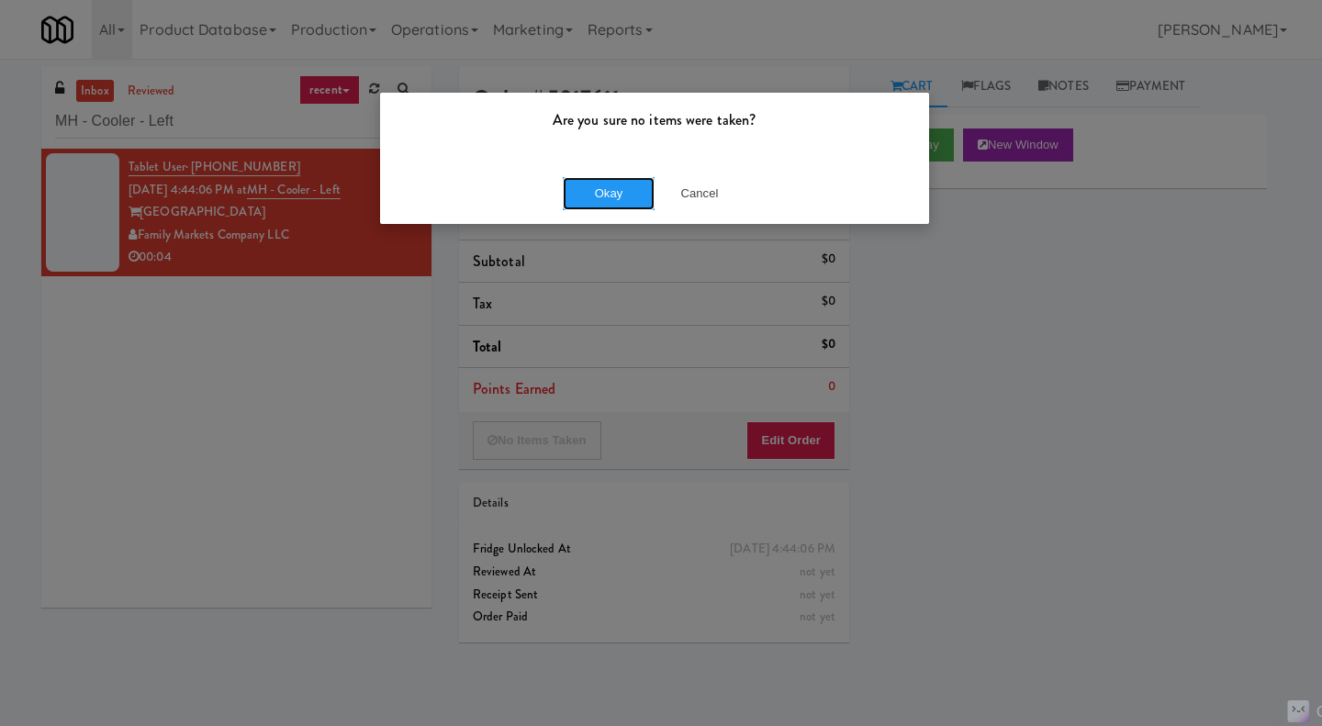
click at [619, 198] on button "Okay" at bounding box center [609, 193] width 92 height 33
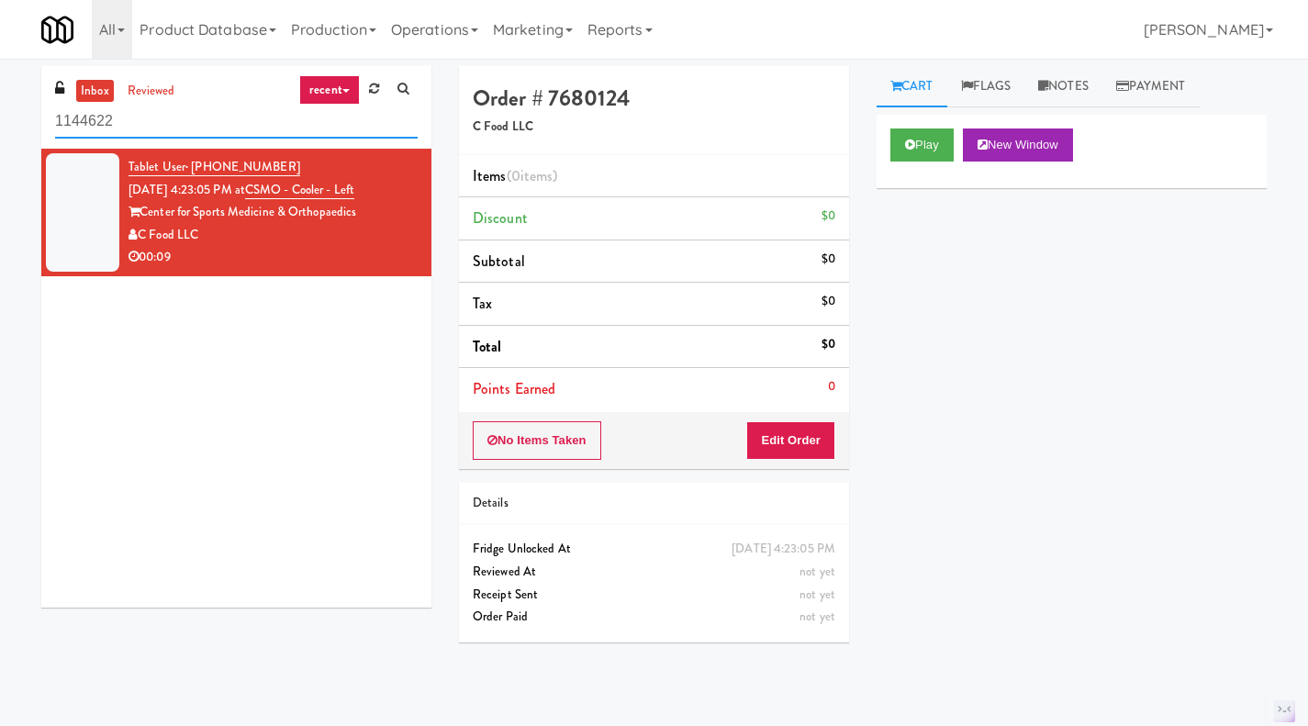
click at [198, 122] on input "1144622" at bounding box center [236, 122] width 362 height 34
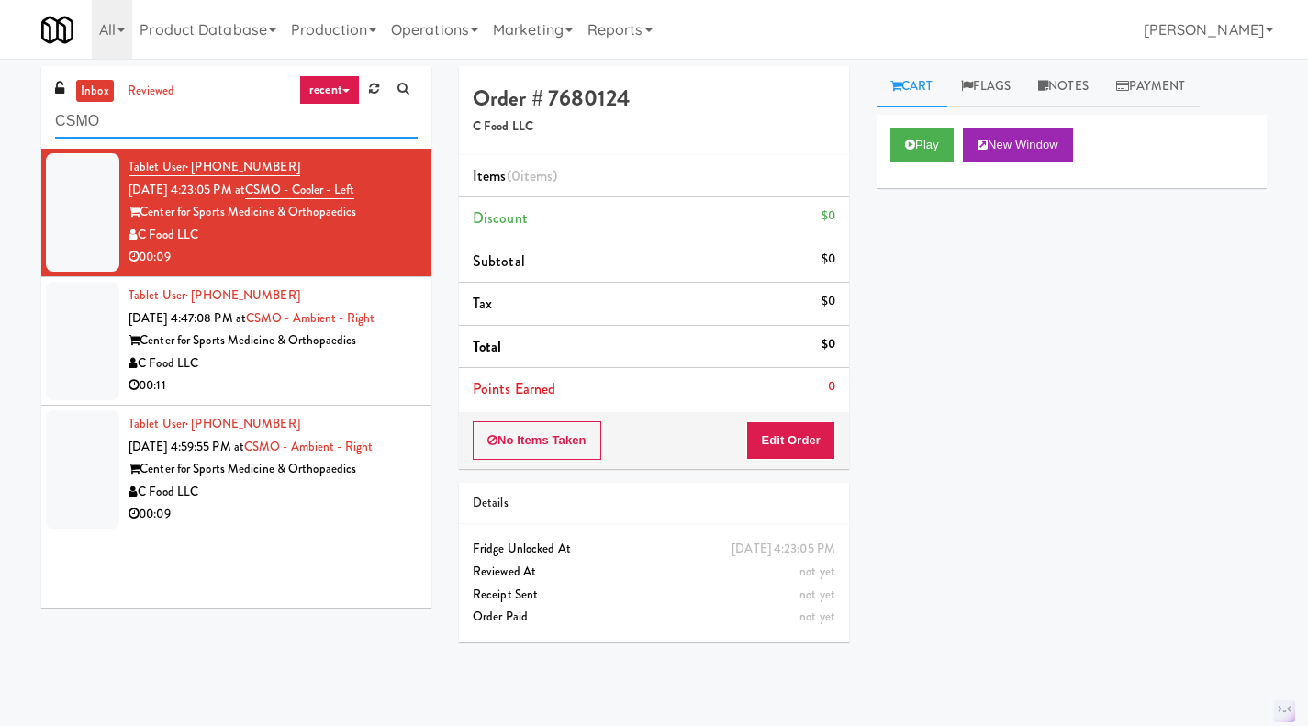
type input "CSMO"
click at [906, 155] on button "Play" at bounding box center [921, 144] width 63 height 33
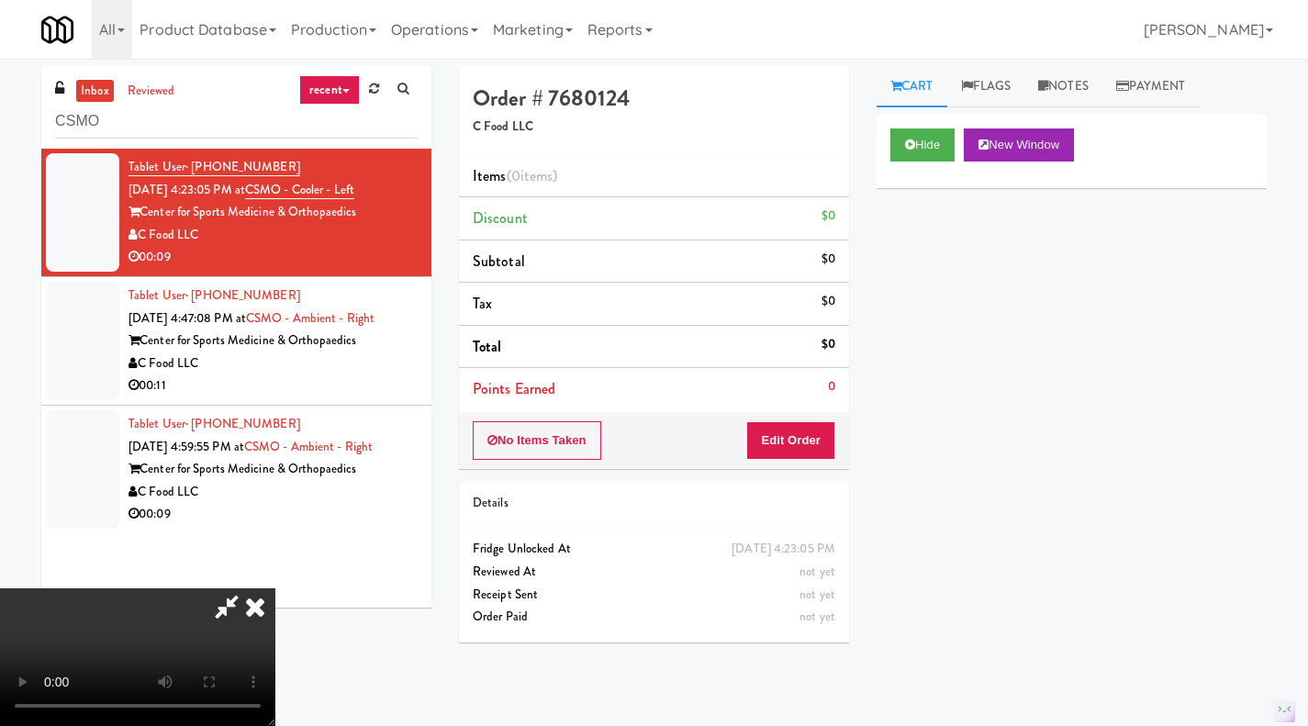
click at [275, 588] on icon at bounding box center [255, 606] width 40 height 37
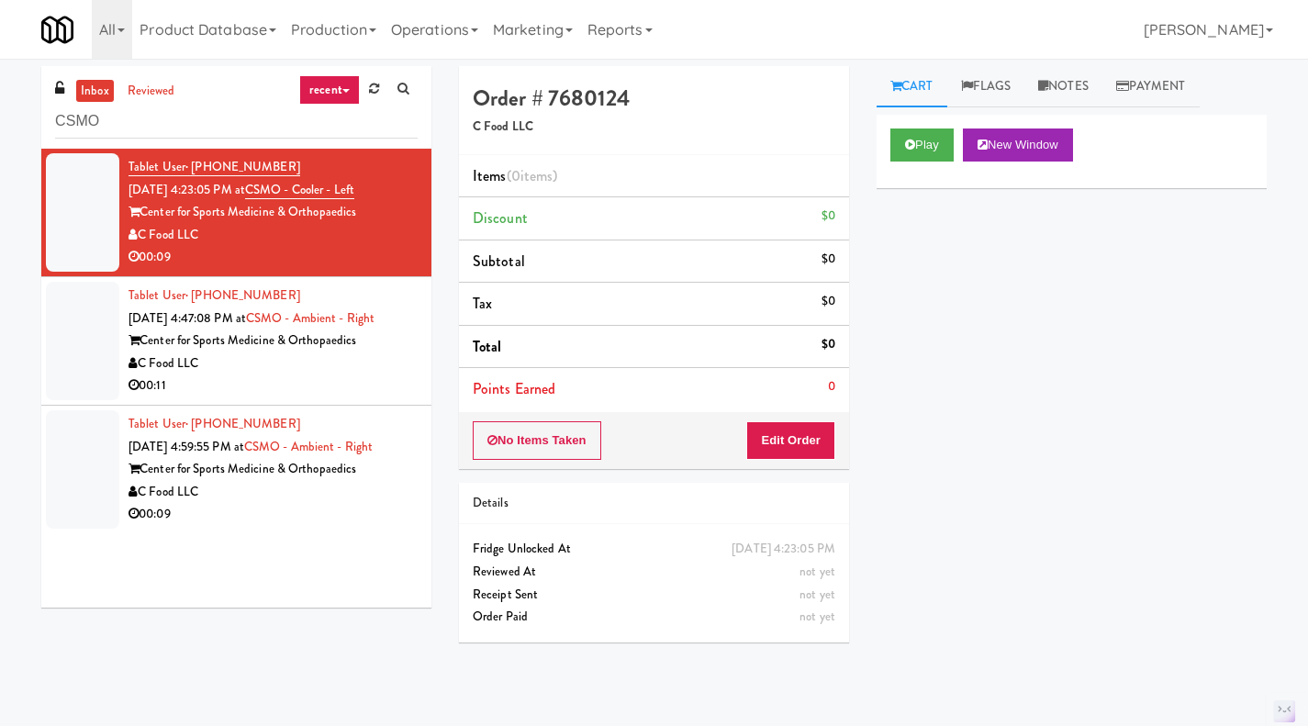
click at [378, 507] on div "00:09" at bounding box center [272, 514] width 289 height 23
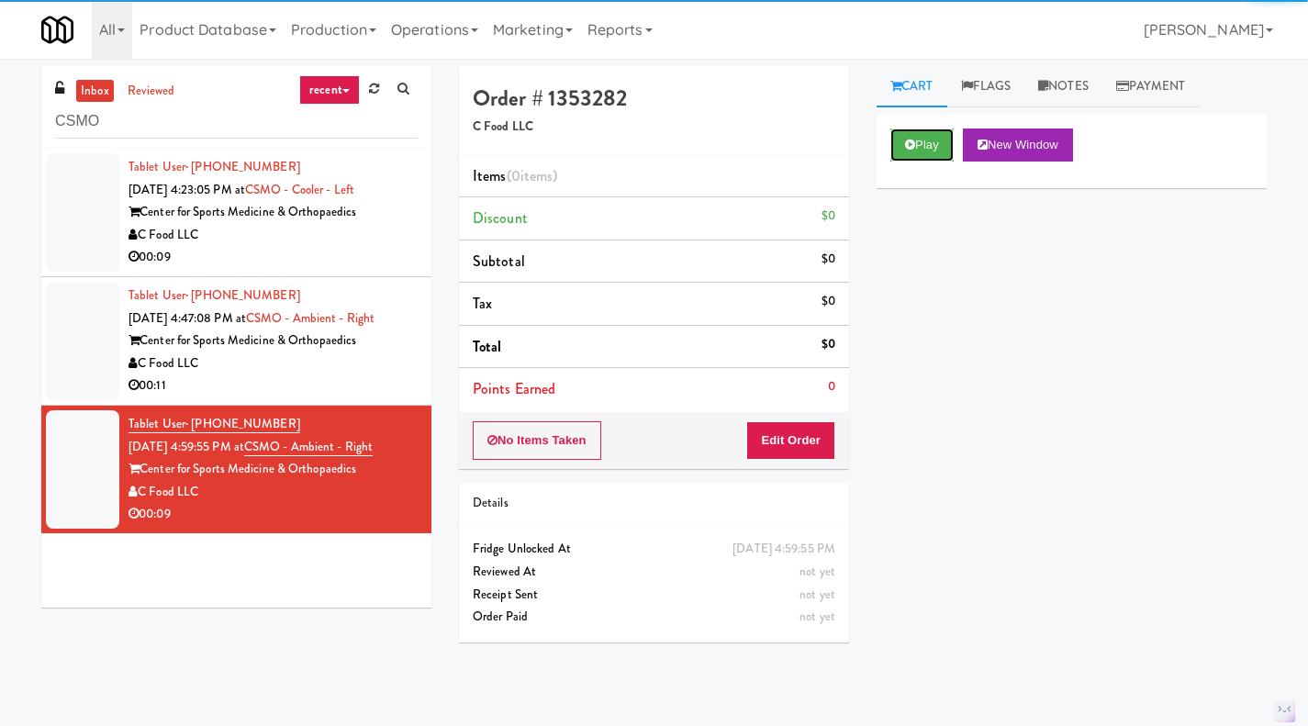
click at [919, 151] on button "Play" at bounding box center [921, 144] width 63 height 33
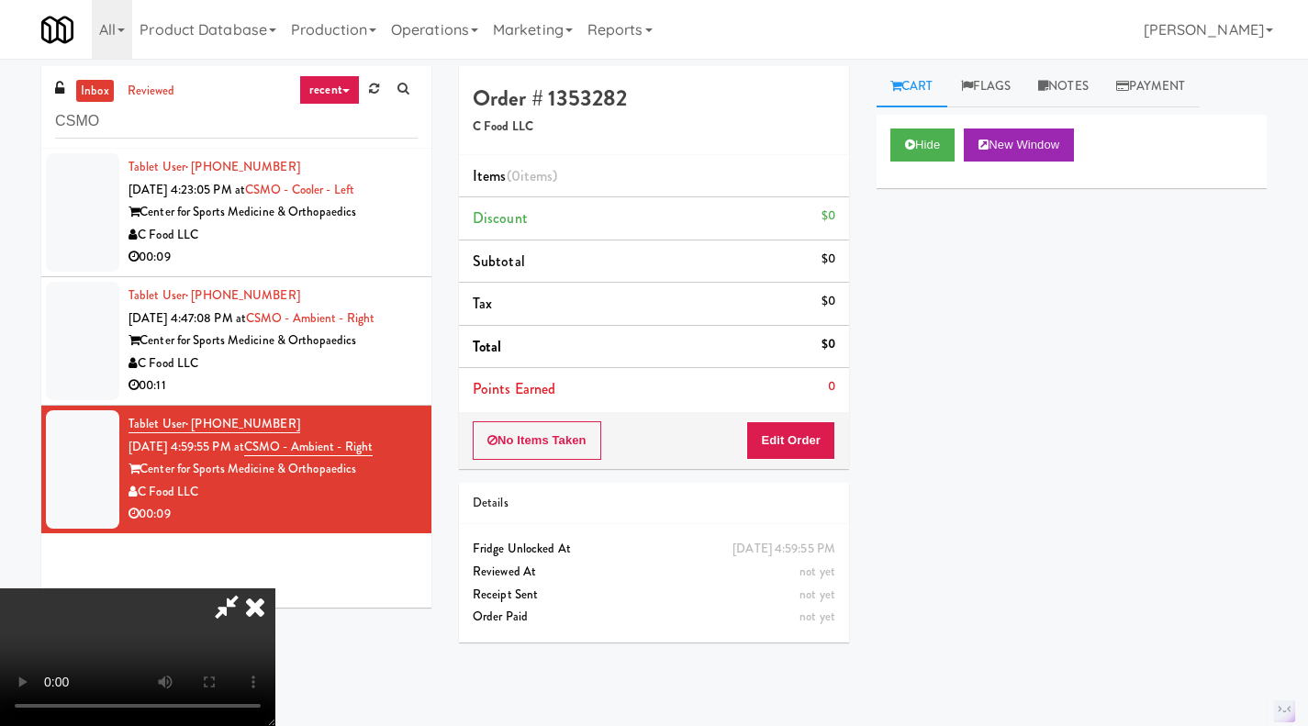
click at [275, 588] on icon at bounding box center [255, 606] width 40 height 37
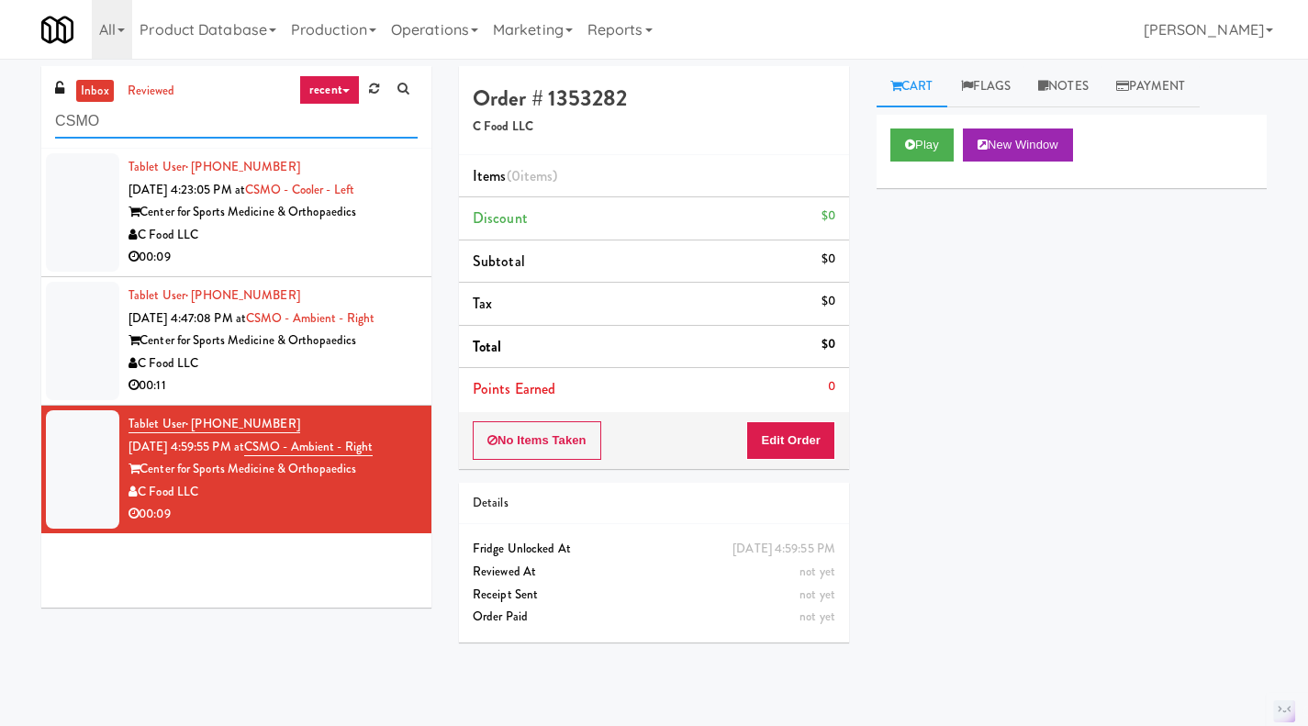
click at [189, 116] on input "CSMO" at bounding box center [236, 122] width 362 height 34
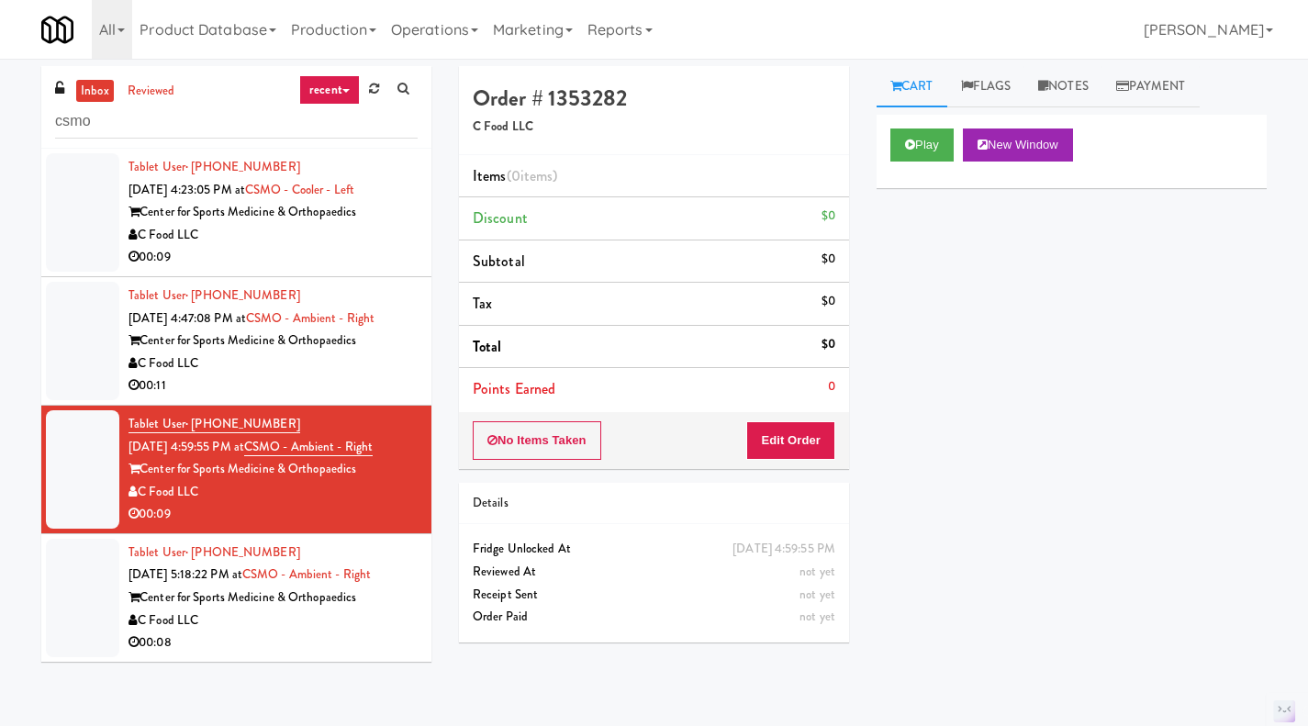
click at [346, 636] on div "00:08" at bounding box center [272, 642] width 289 height 23
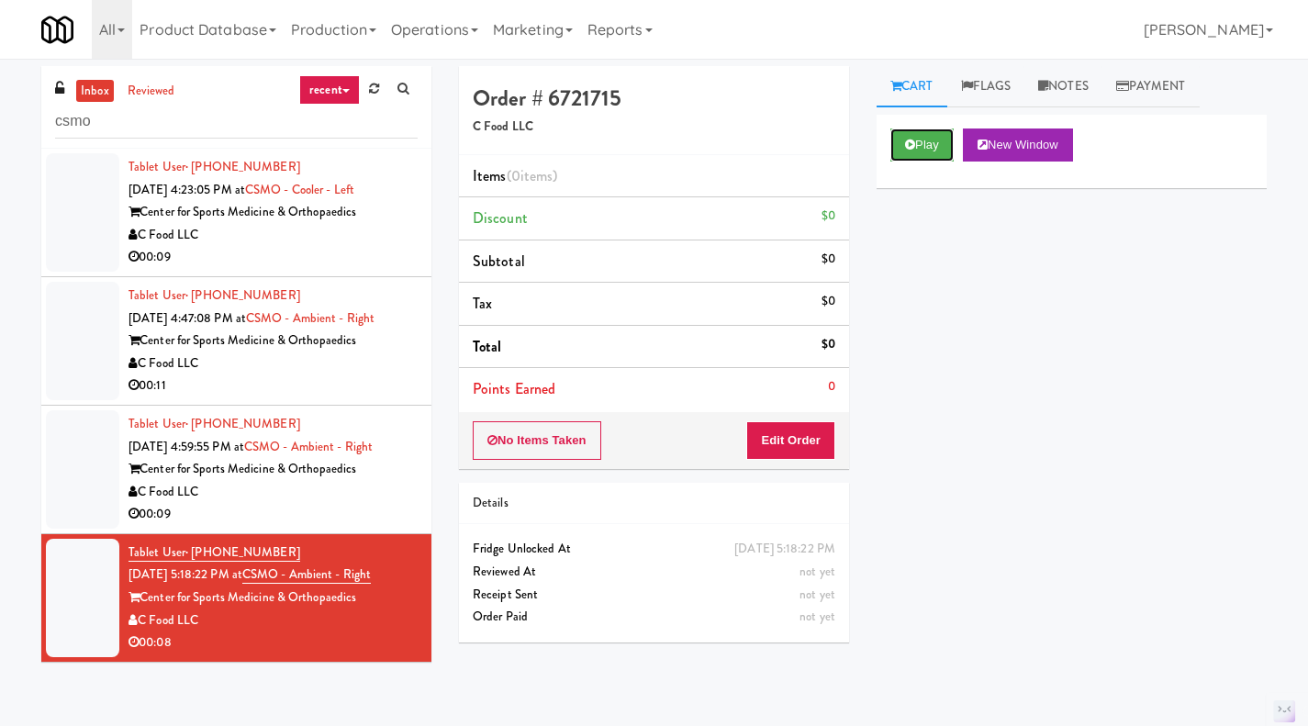
click at [928, 147] on button "Play" at bounding box center [921, 144] width 63 height 33
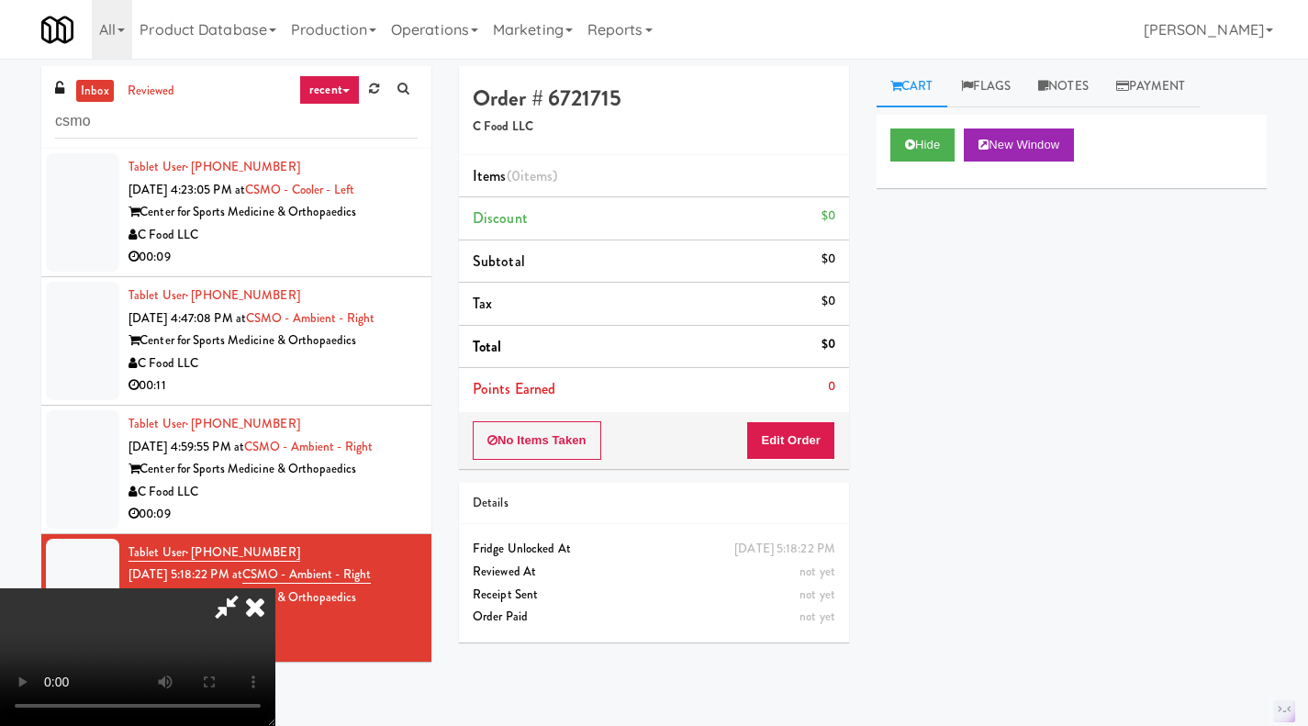
click at [275, 588] on icon at bounding box center [255, 606] width 40 height 37
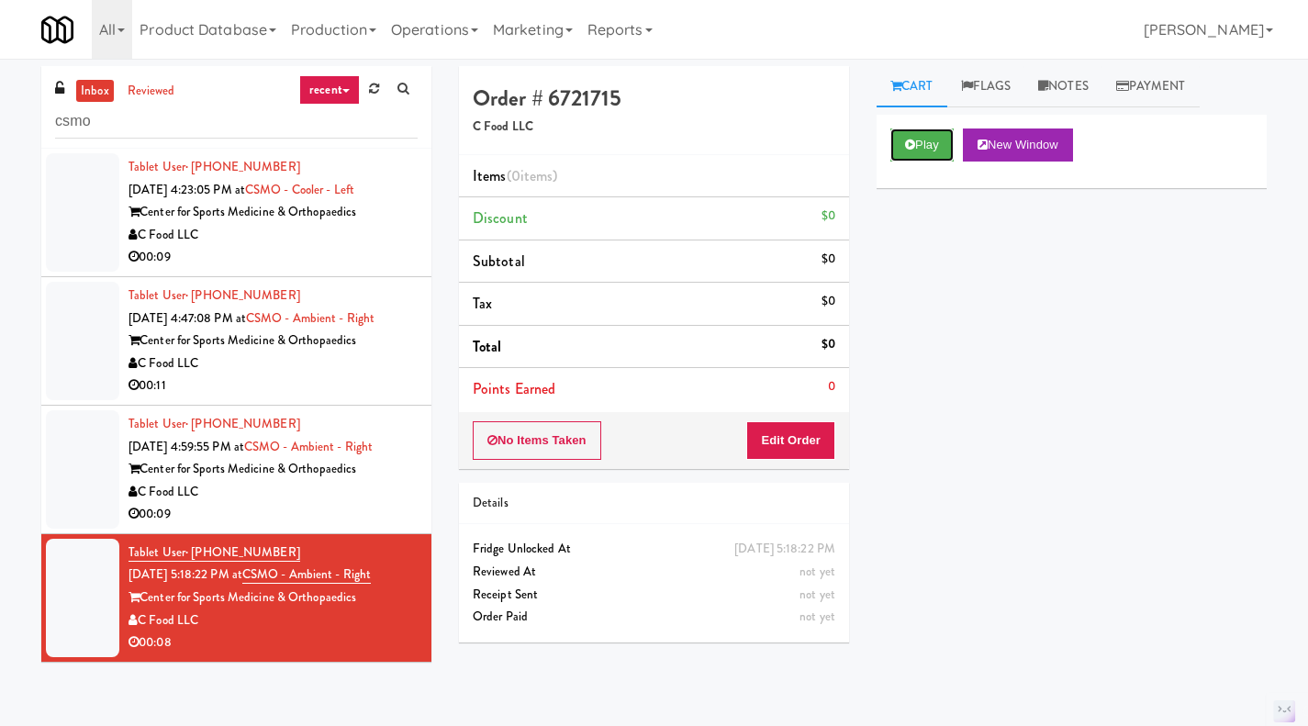
click at [924, 157] on button "Play" at bounding box center [921, 144] width 63 height 33
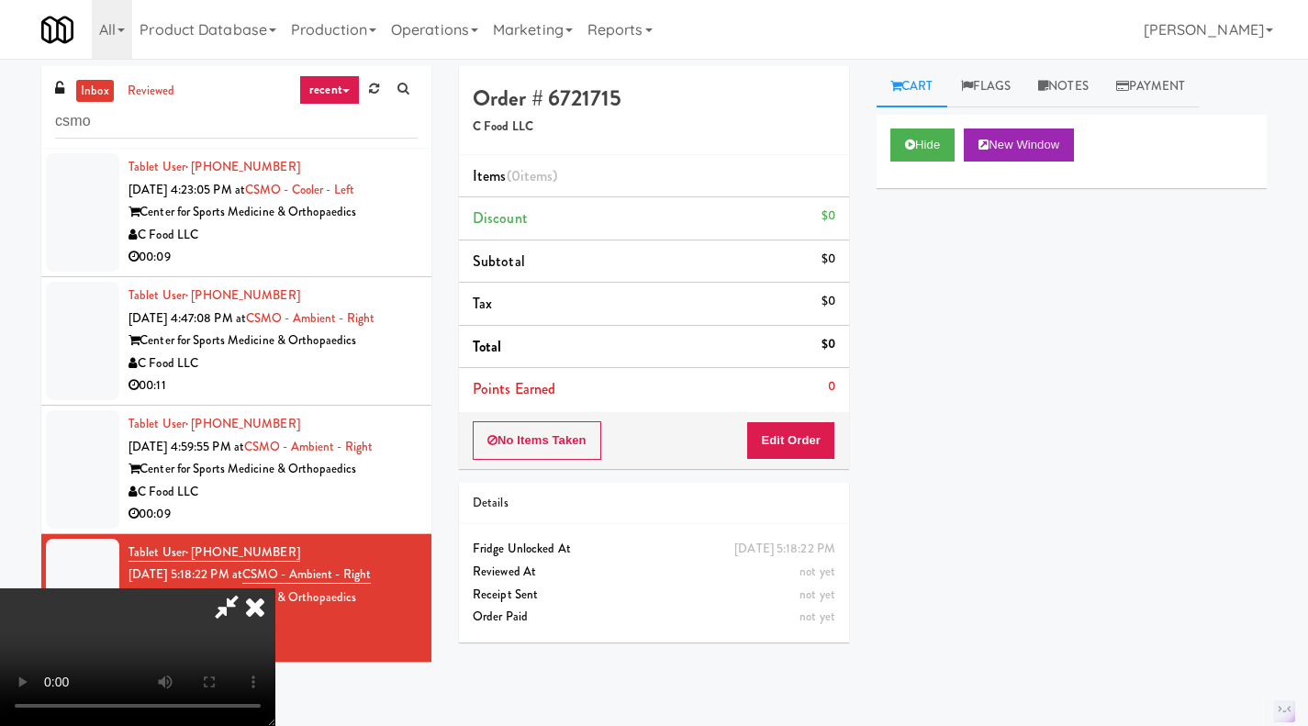
click at [275, 588] on icon at bounding box center [255, 606] width 40 height 37
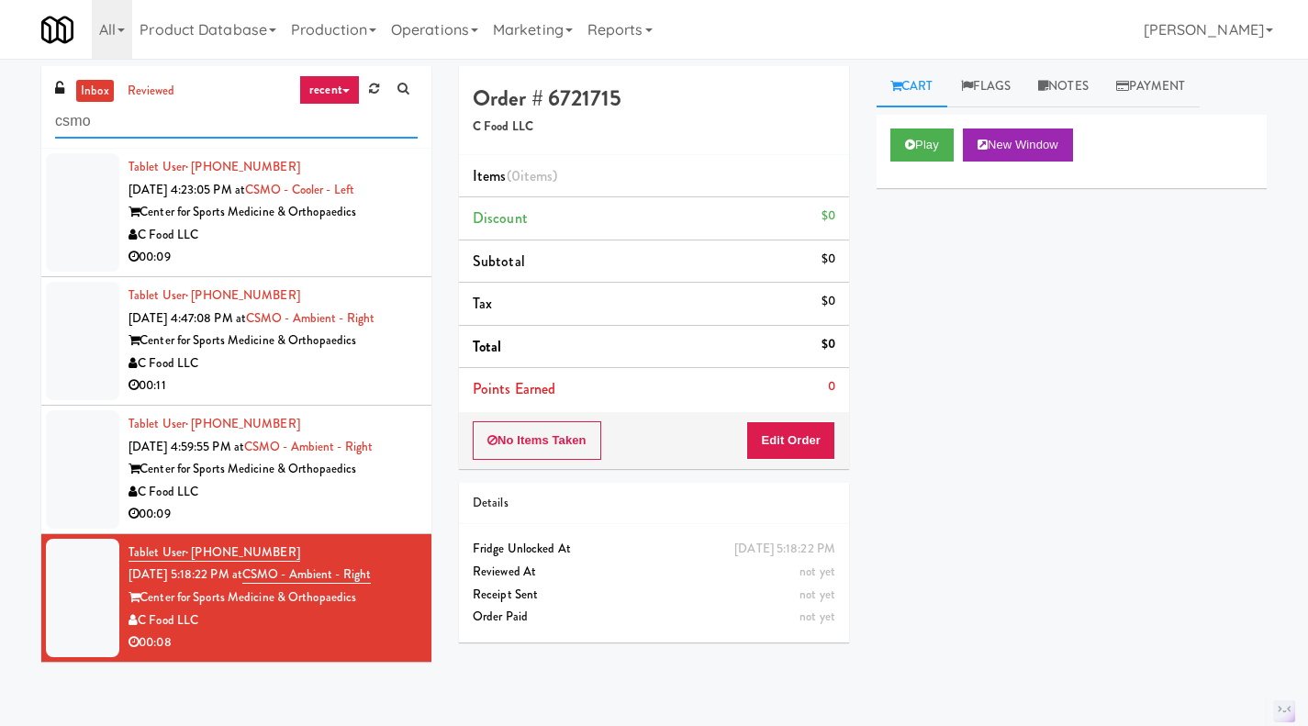
click at [190, 128] on input "csmo" at bounding box center [236, 122] width 362 height 34
type input "csmo"
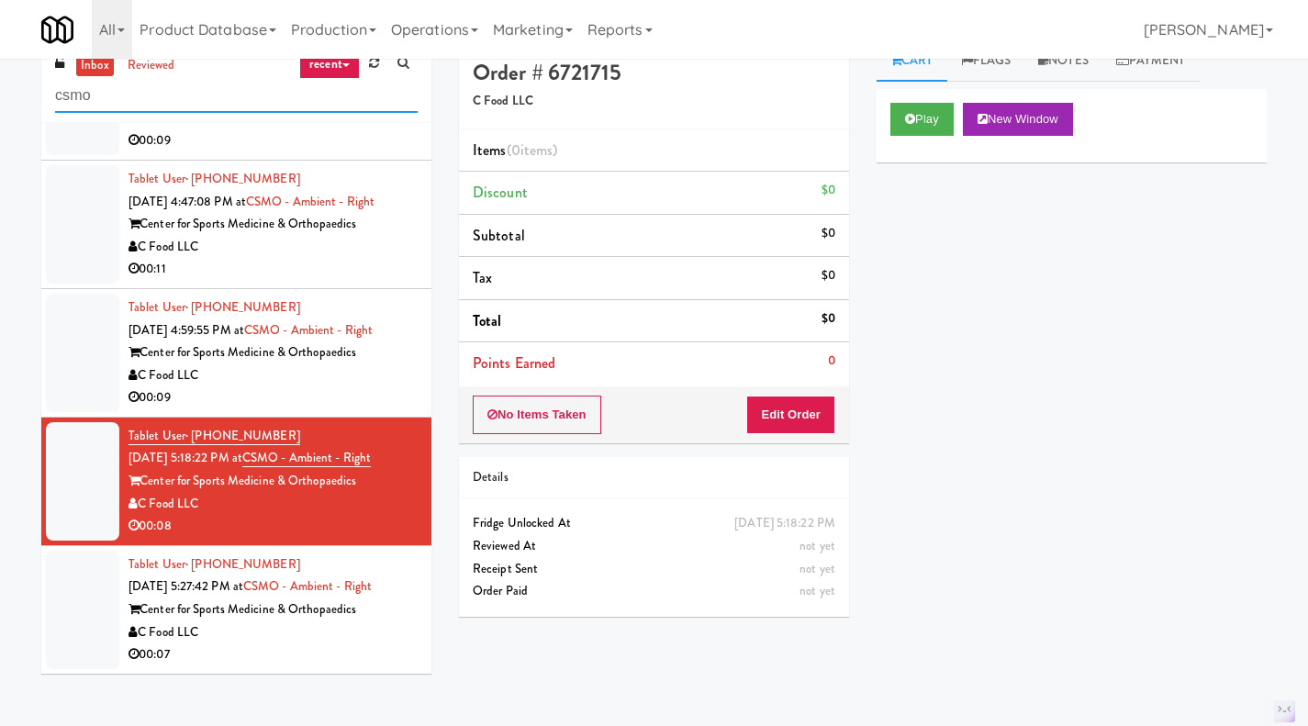
scroll to position [28, 0]
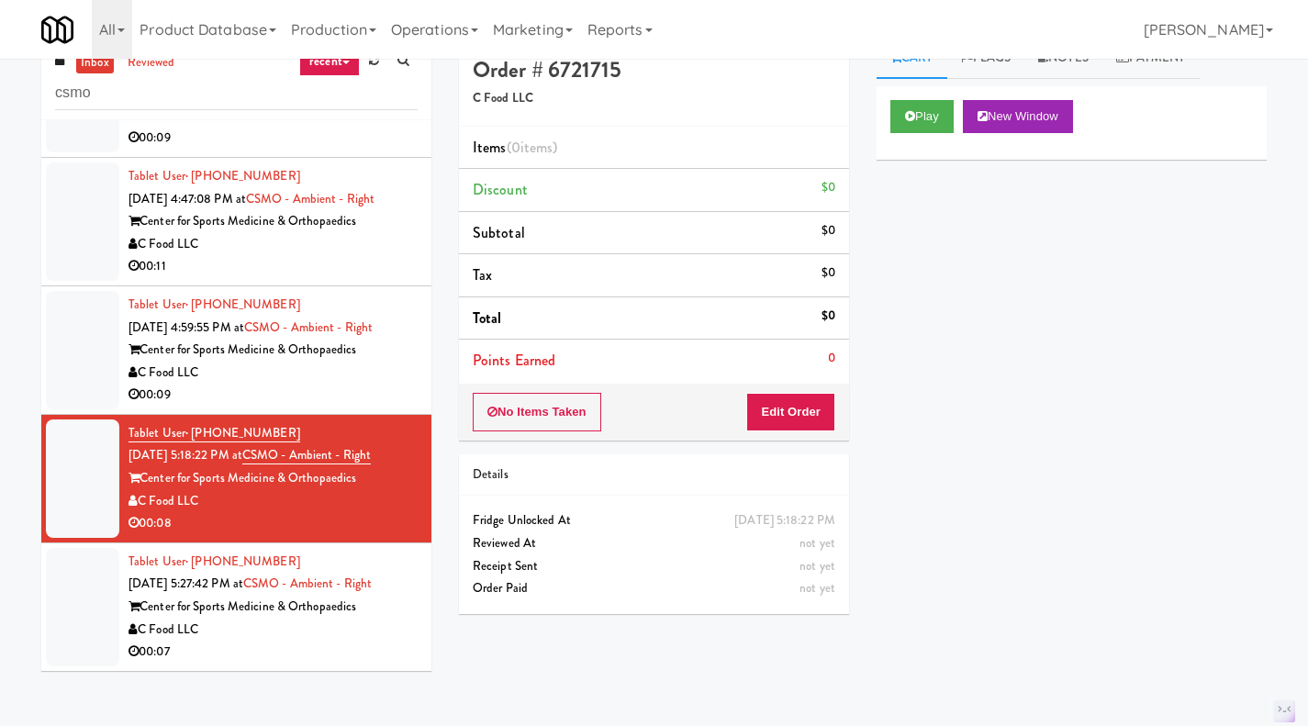
click at [363, 645] on div "00:07" at bounding box center [272, 652] width 289 height 23
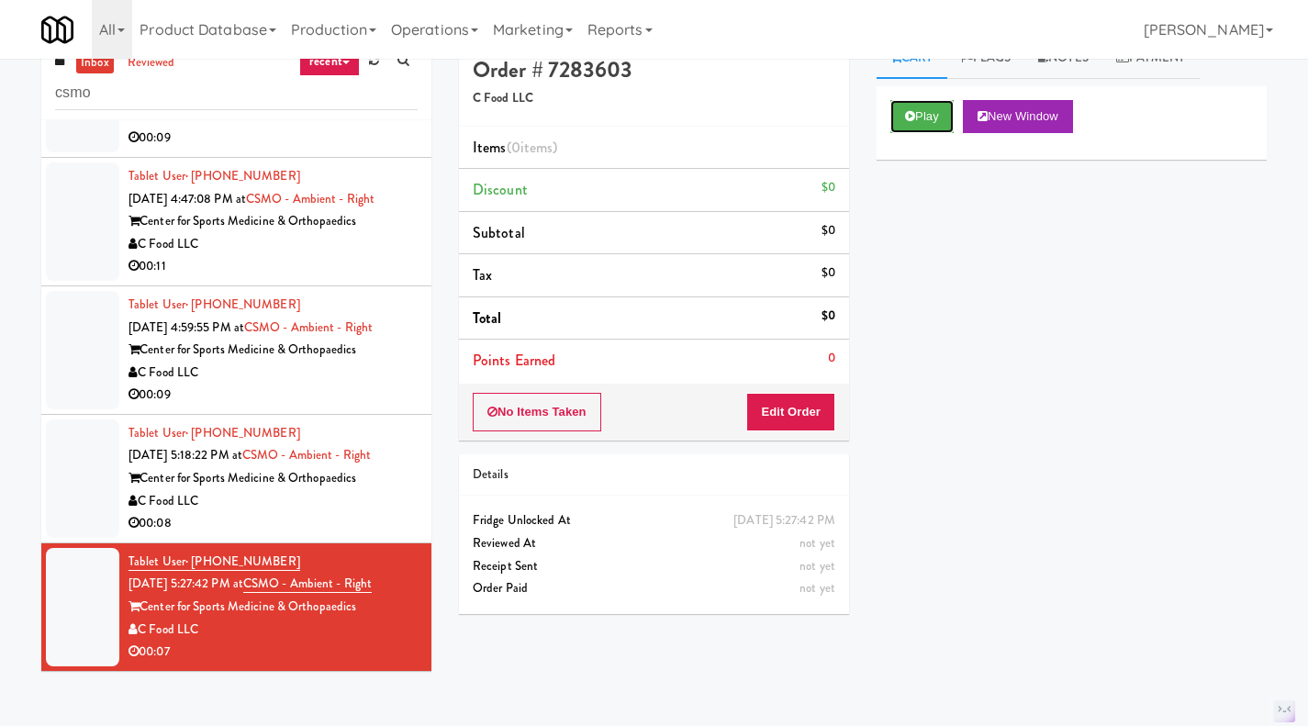
click at [924, 120] on button "Play" at bounding box center [921, 116] width 63 height 33
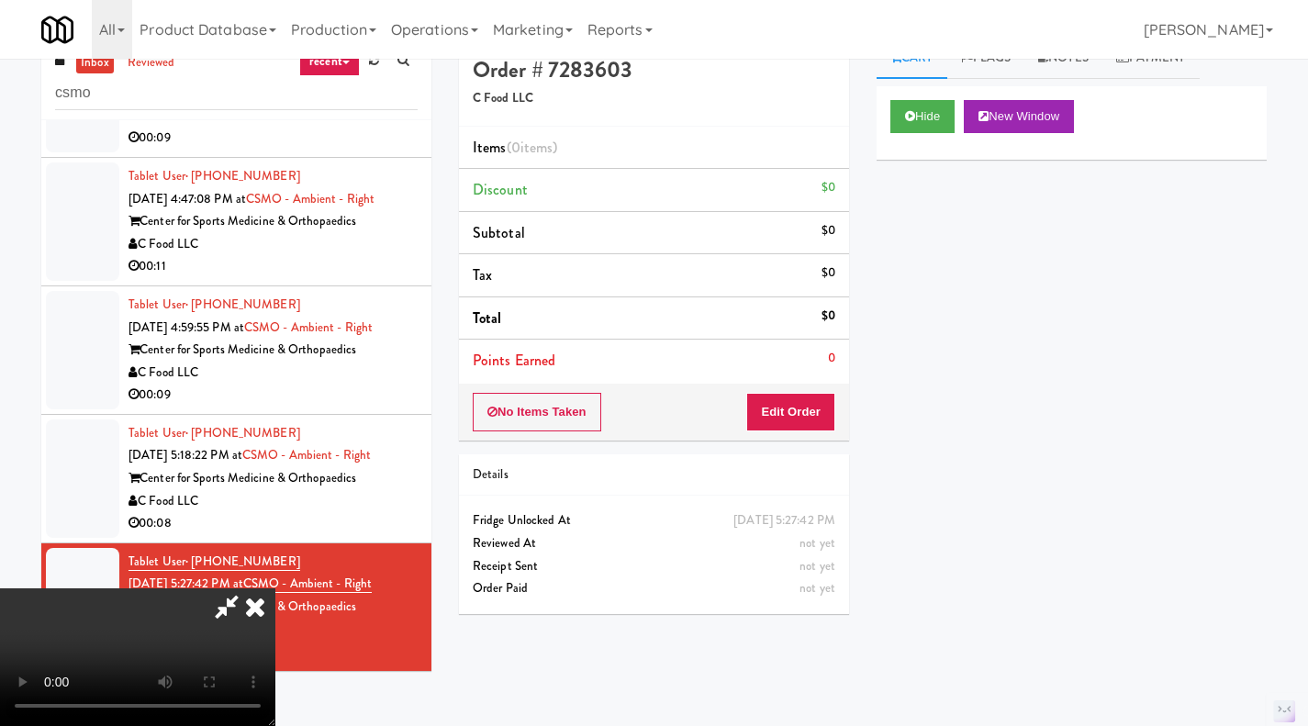
click at [275, 588] on icon at bounding box center [255, 606] width 40 height 37
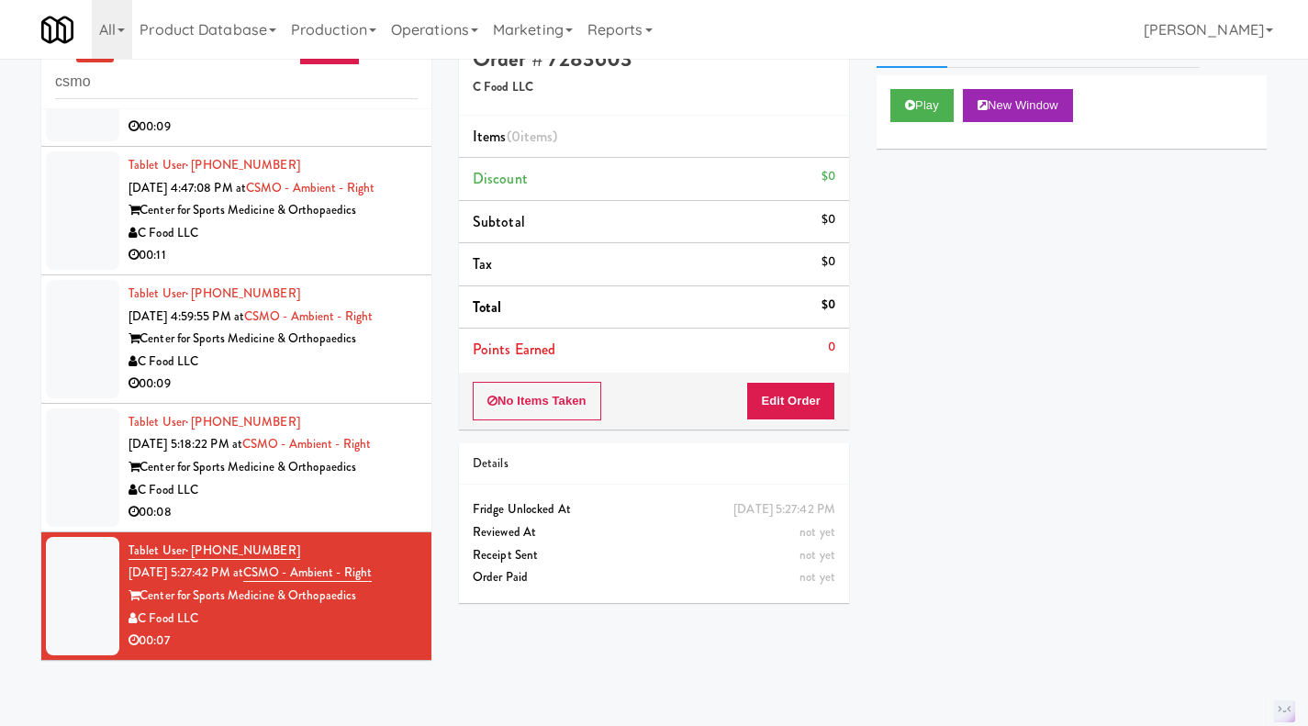
scroll to position [59, 0]
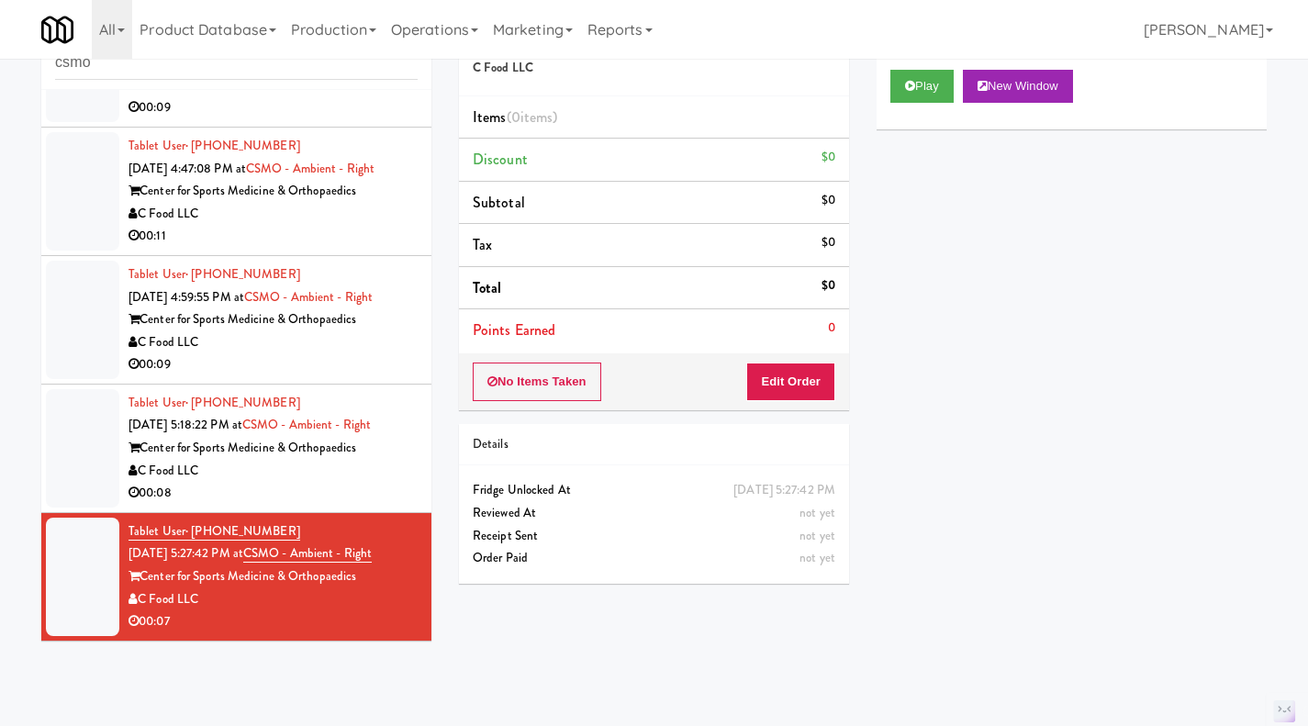
click at [372, 354] on div "00:09" at bounding box center [272, 364] width 289 height 23
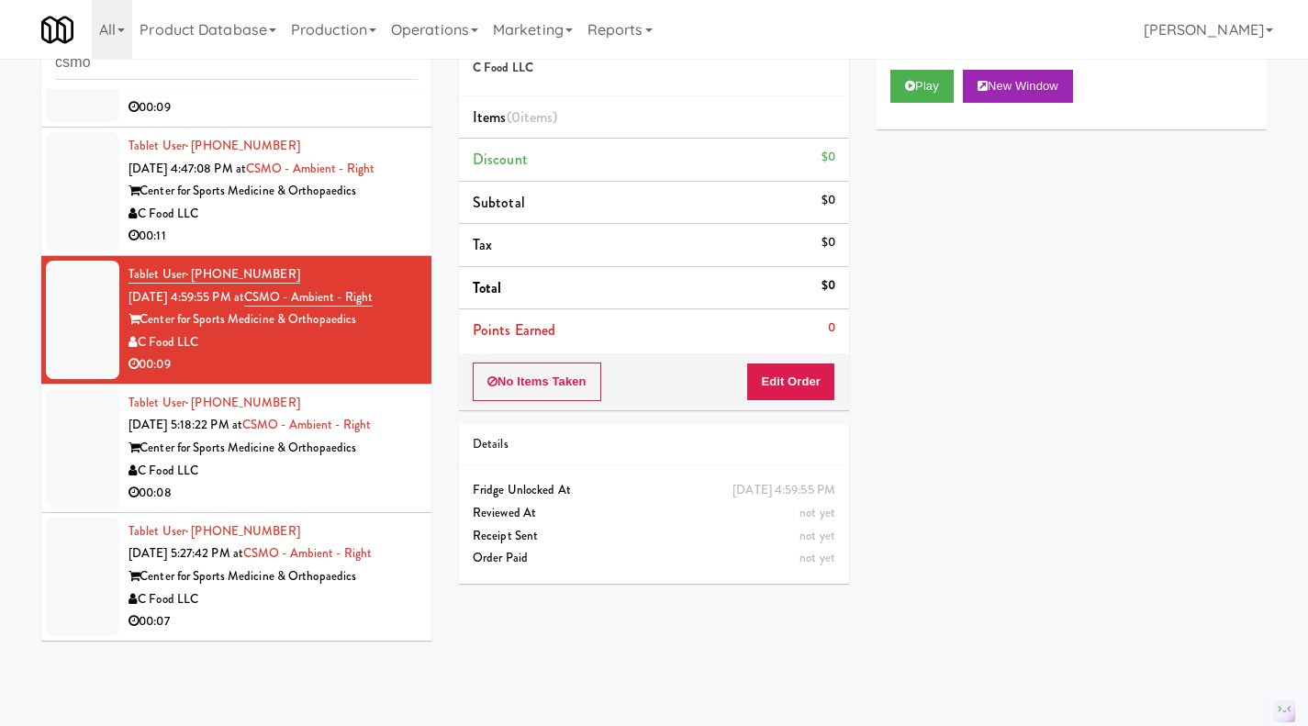
click at [388, 621] on div "00:07" at bounding box center [272, 621] width 289 height 23
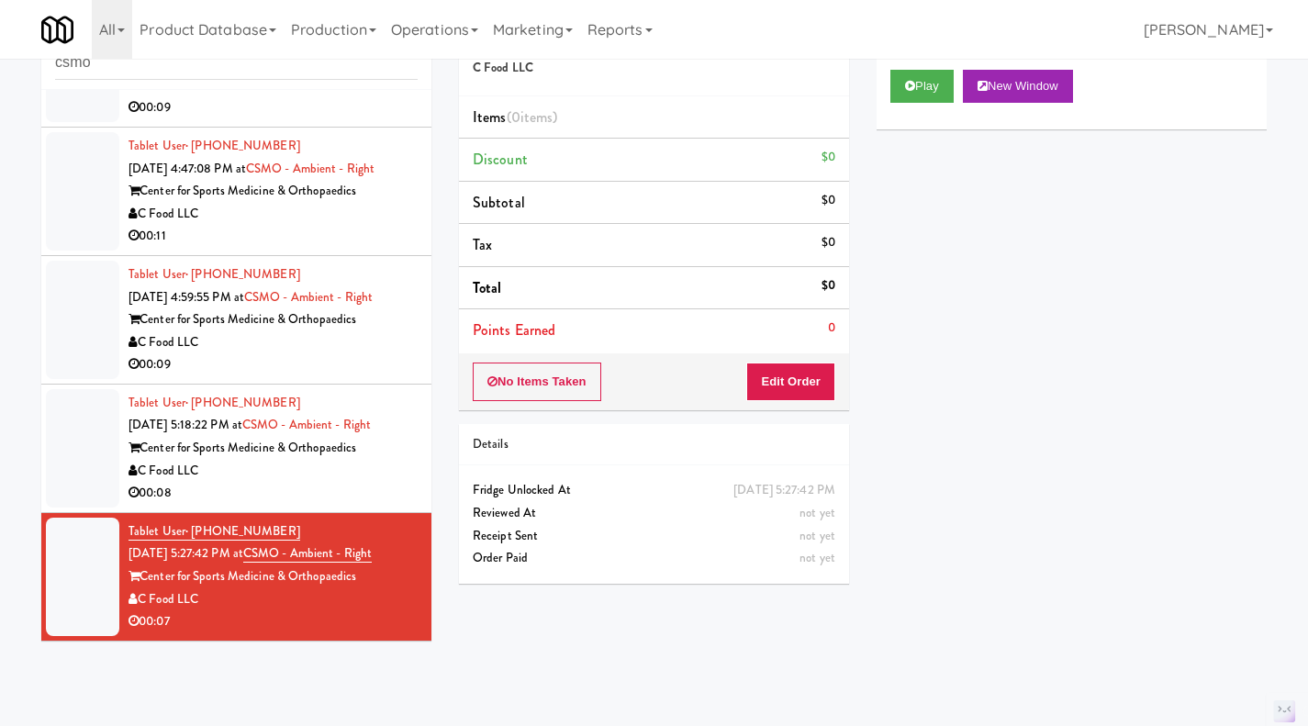
click at [379, 348] on div "C Food LLC" at bounding box center [272, 342] width 289 height 23
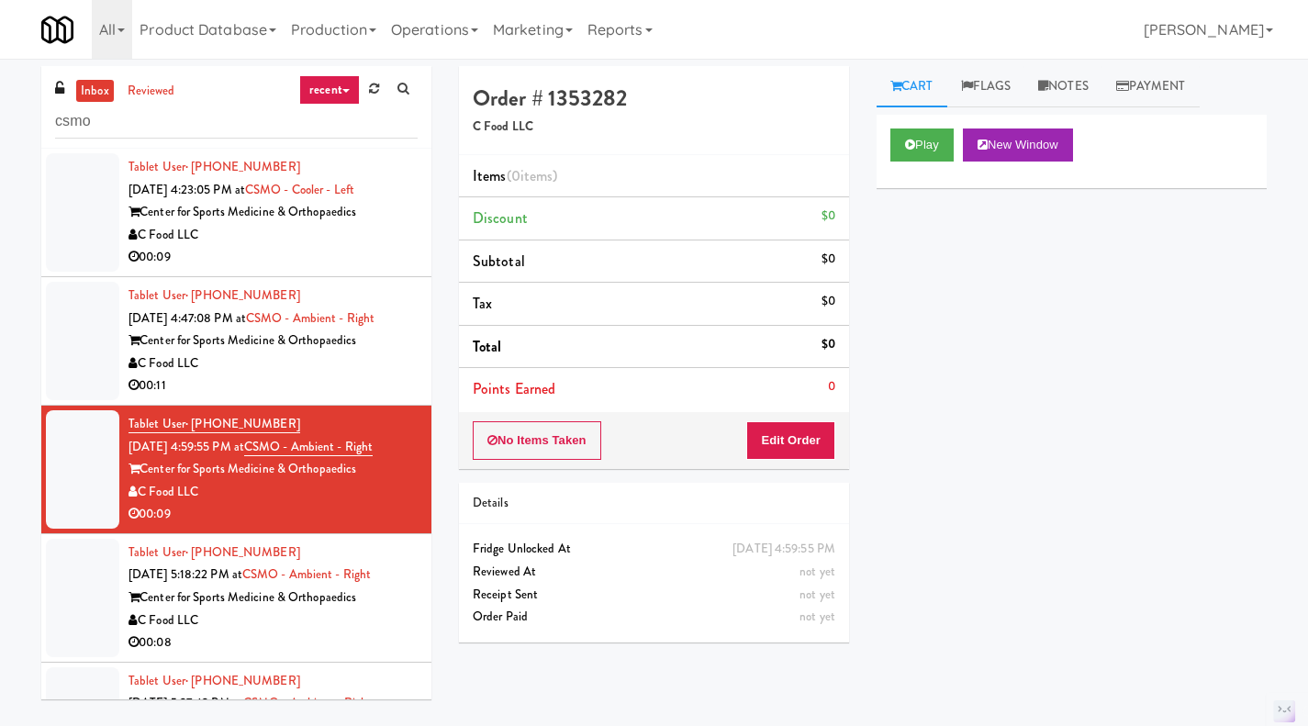
click at [375, 251] on div "00:09" at bounding box center [272, 257] width 289 height 23
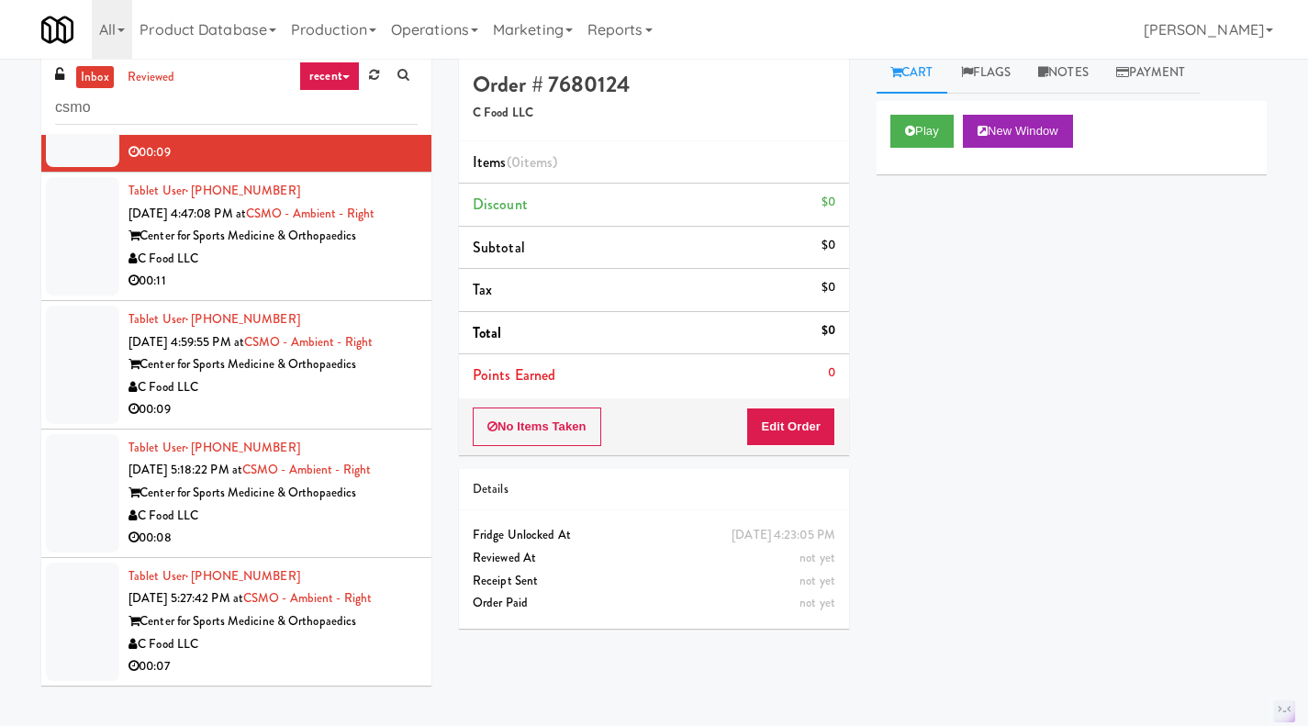
scroll to position [47, 0]
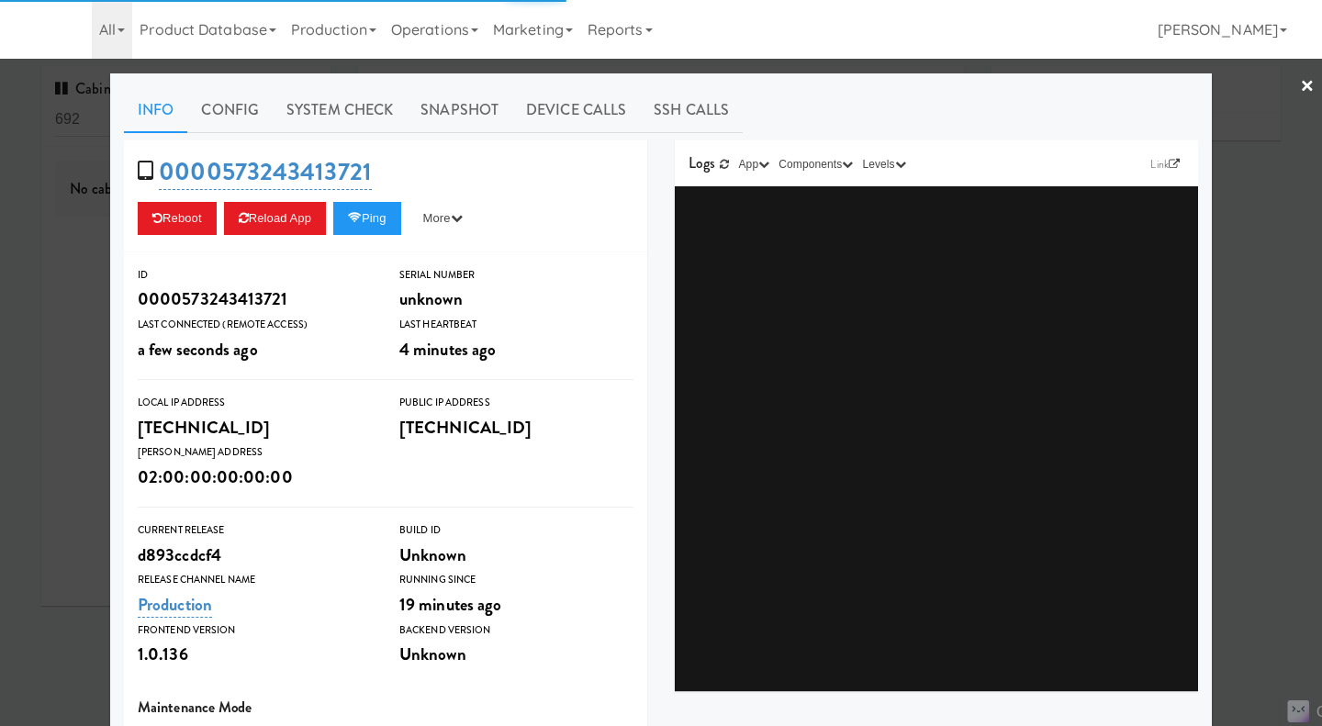
type input "3"
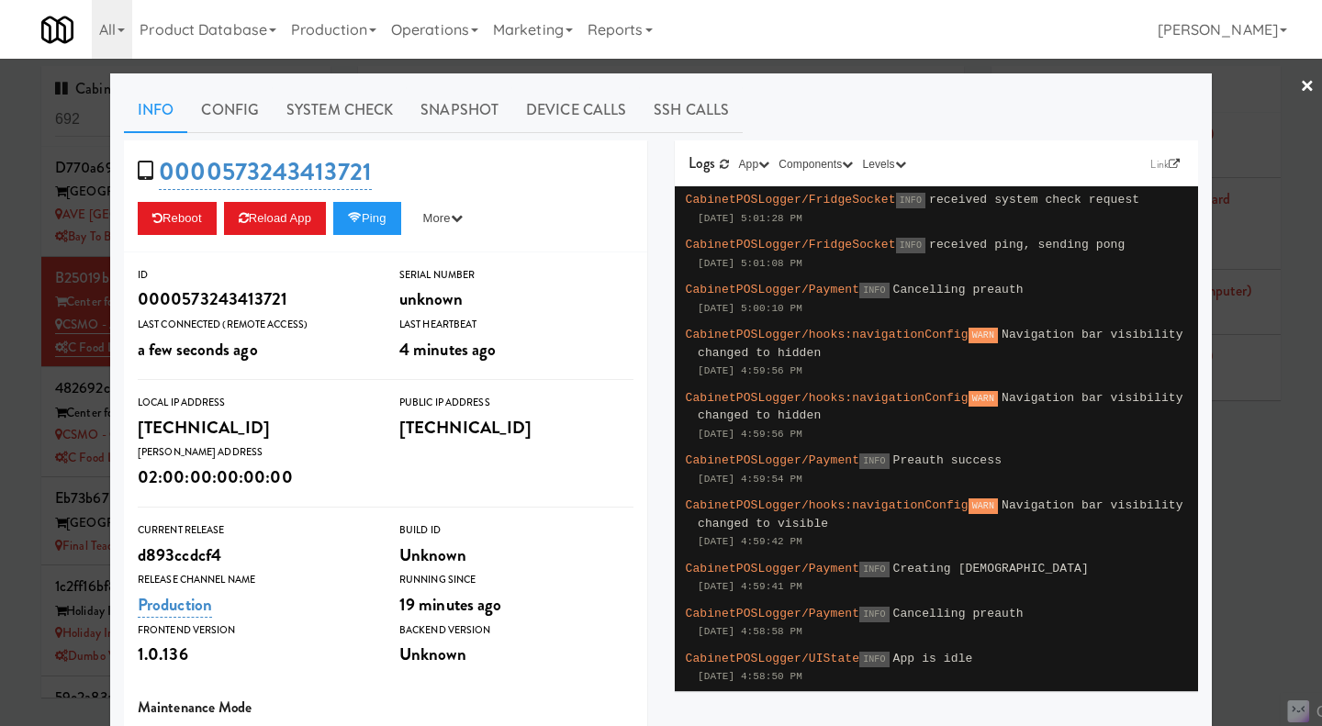
click at [79, 123] on div at bounding box center [661, 363] width 1322 height 726
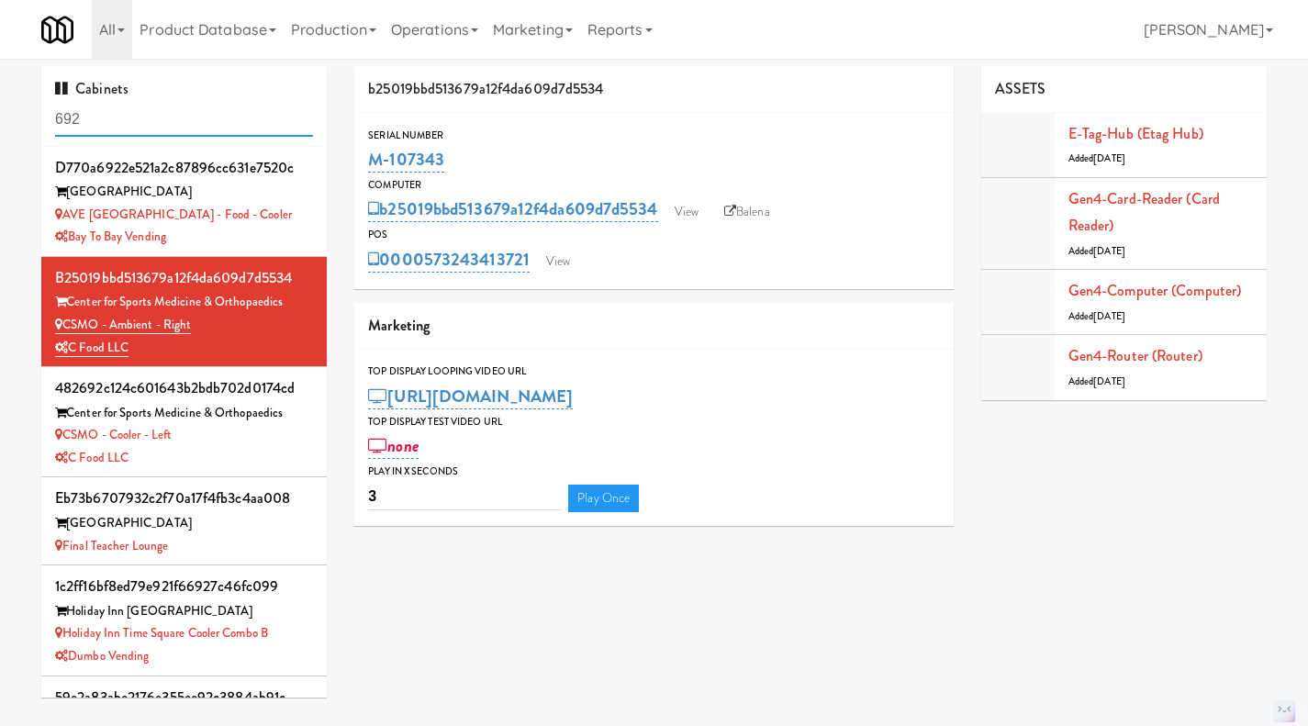
click at [82, 121] on input "692" at bounding box center [184, 120] width 258 height 34
paste input "M-161300"
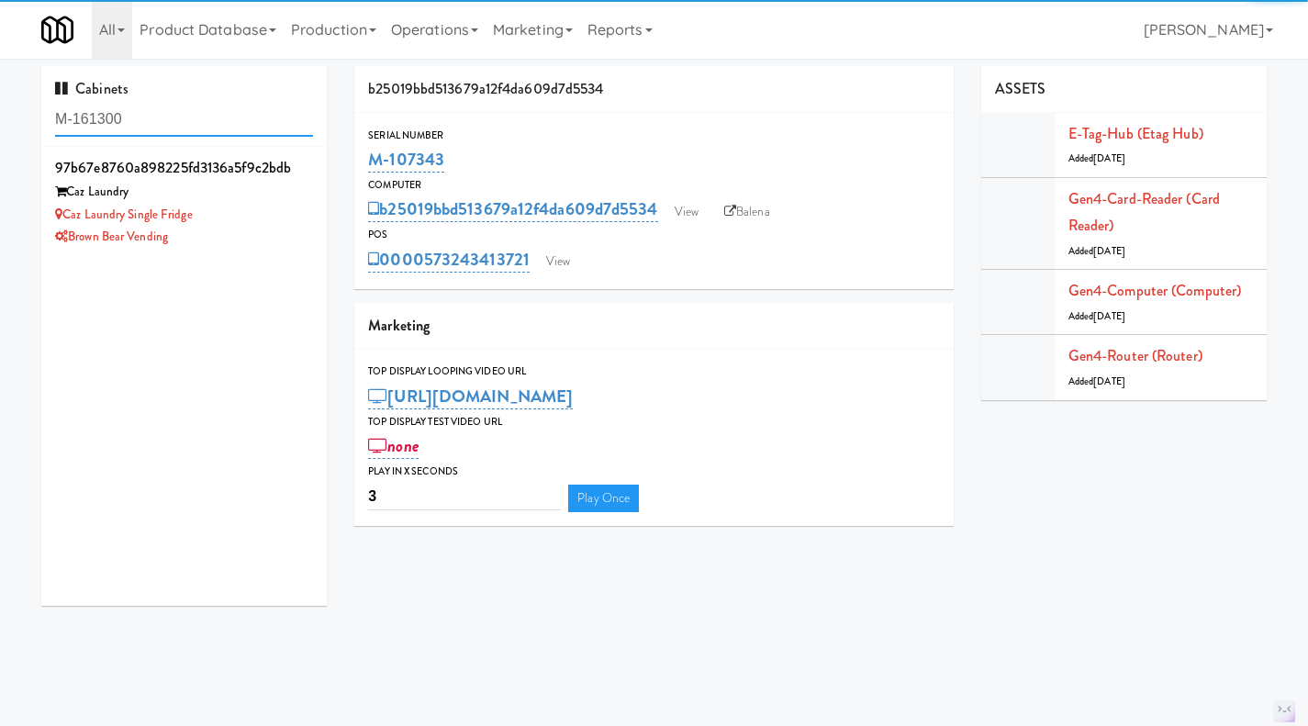
type input "M-161300"
click at [285, 243] on div "Brown Bear Vending" at bounding box center [184, 237] width 258 height 23
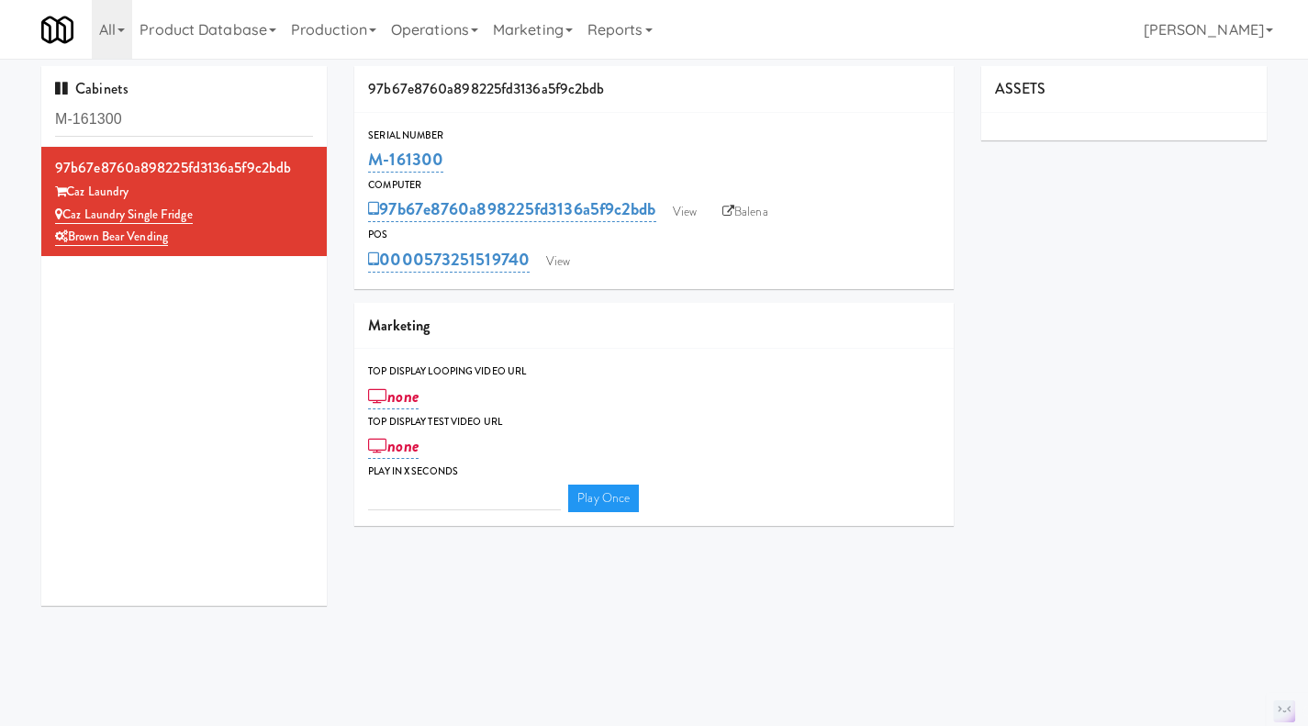
type input "3"
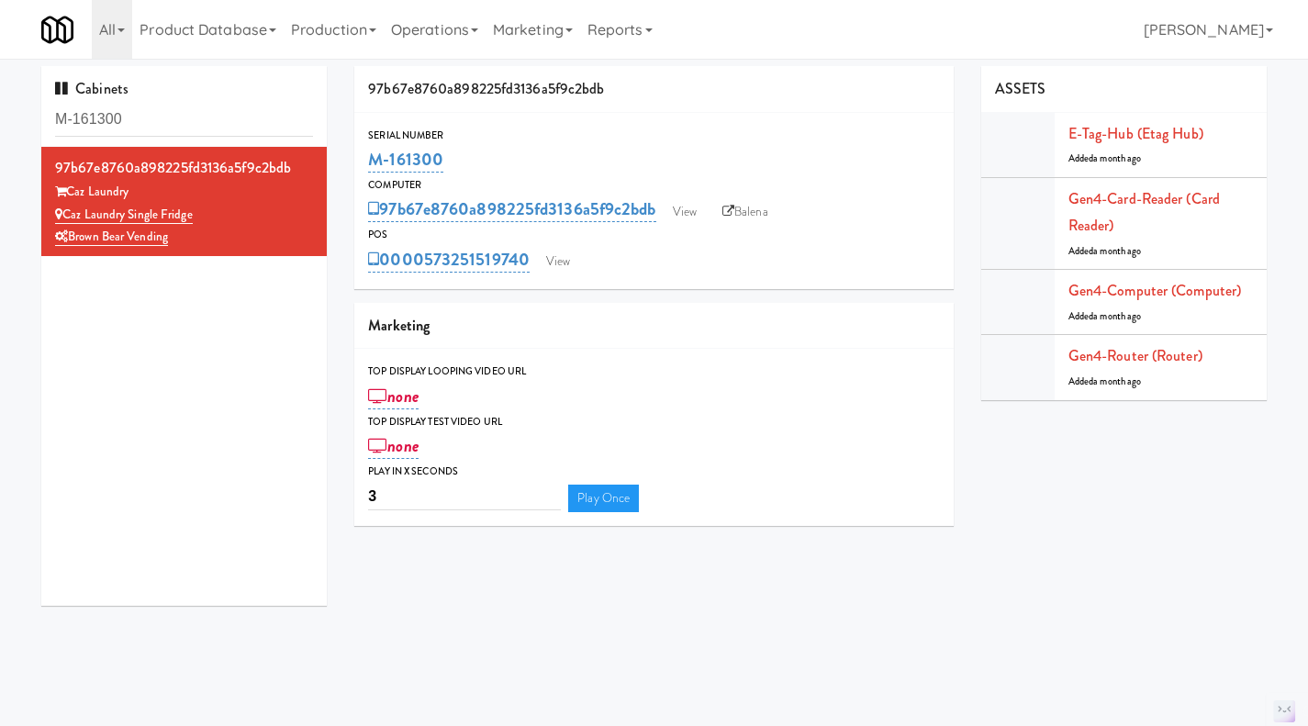
drag, startPoint x: 468, startPoint y: 156, endPoint x: 362, endPoint y: 163, distance: 105.8
click at [362, 163] on div "Serial Number M-161300" at bounding box center [653, 152] width 599 height 50
copy link "M-161300"
click at [462, 169] on div "M-161300" at bounding box center [654, 159] width 572 height 31
drag, startPoint x: 442, startPoint y: 157, endPoint x: 371, endPoint y: 156, distance: 71.6
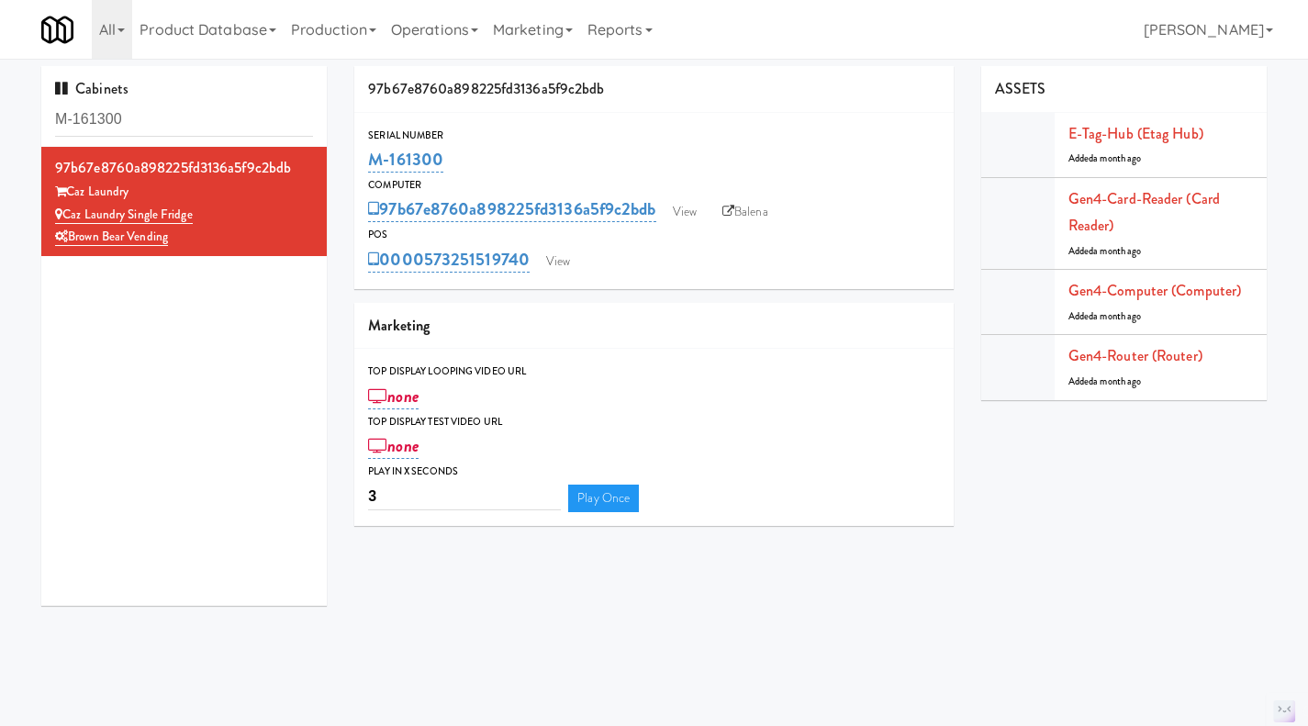
click at [371, 156] on div "M-161300" at bounding box center [654, 159] width 572 height 31
copy link "M-161300"
click at [757, 211] on link "Balena" at bounding box center [745, 212] width 64 height 28
click at [574, 268] on link "View" at bounding box center [558, 262] width 42 height 28
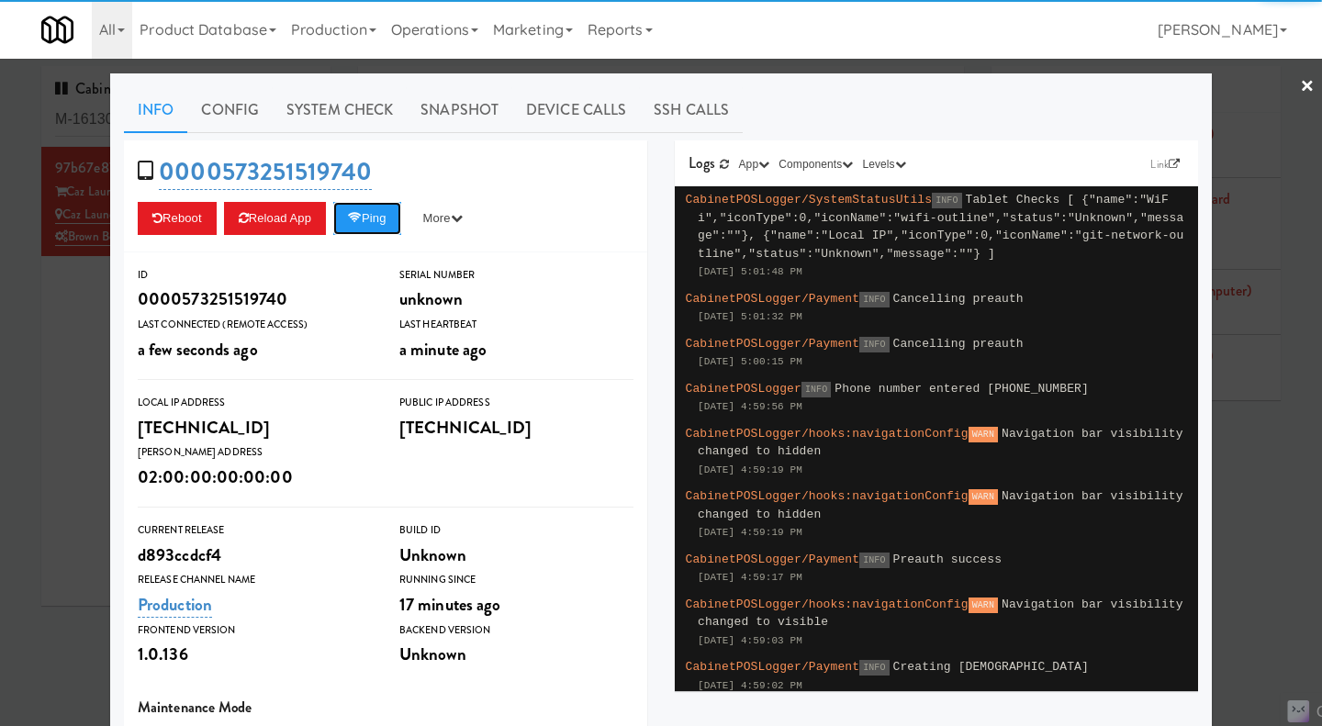
click at [386, 224] on button "Ping" at bounding box center [367, 218] width 68 height 33
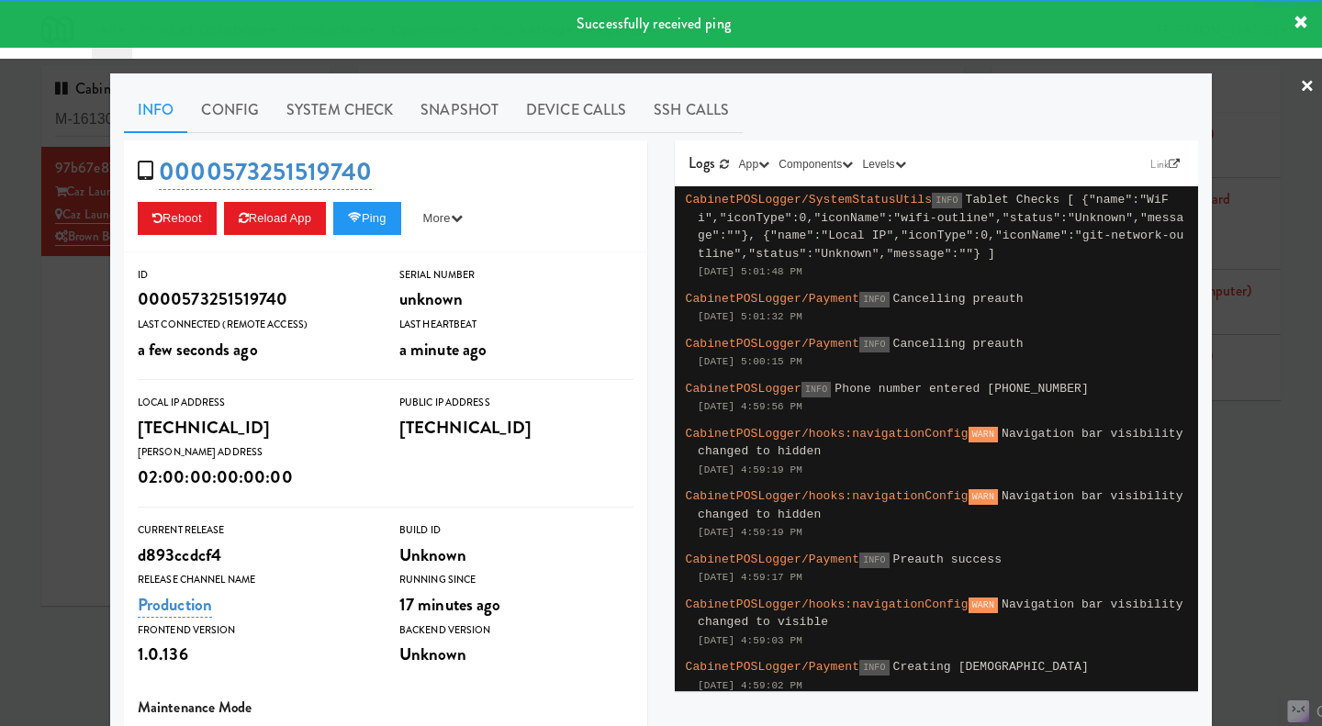
click at [321, 102] on link "System Check" at bounding box center [340, 110] width 134 height 46
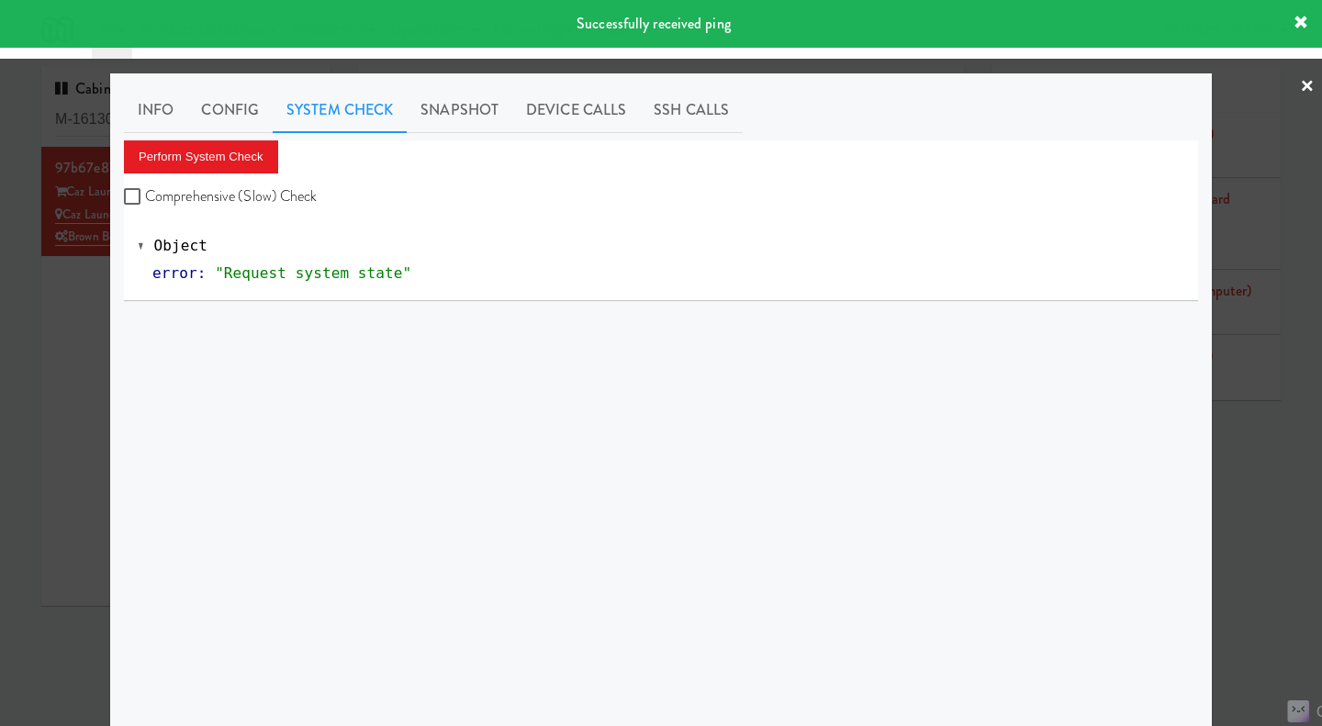
click at [257, 189] on label "Comprehensive (Slow) Check" at bounding box center [221, 197] width 194 height 28
click at [145, 190] on input "Comprehensive (Slow) Check" at bounding box center [134, 197] width 21 height 15
checkbox input "true"
click at [235, 162] on button "Perform System Check" at bounding box center [201, 156] width 154 height 33
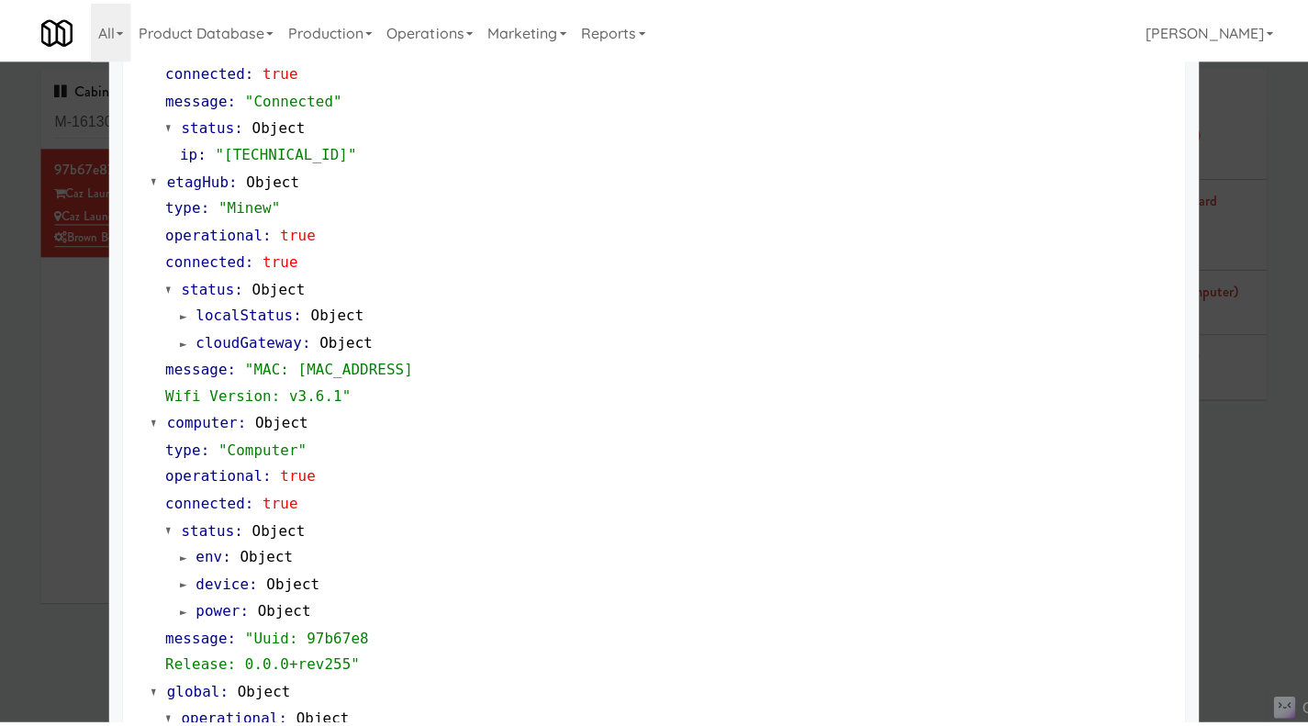
scroll to position [1567, 0]
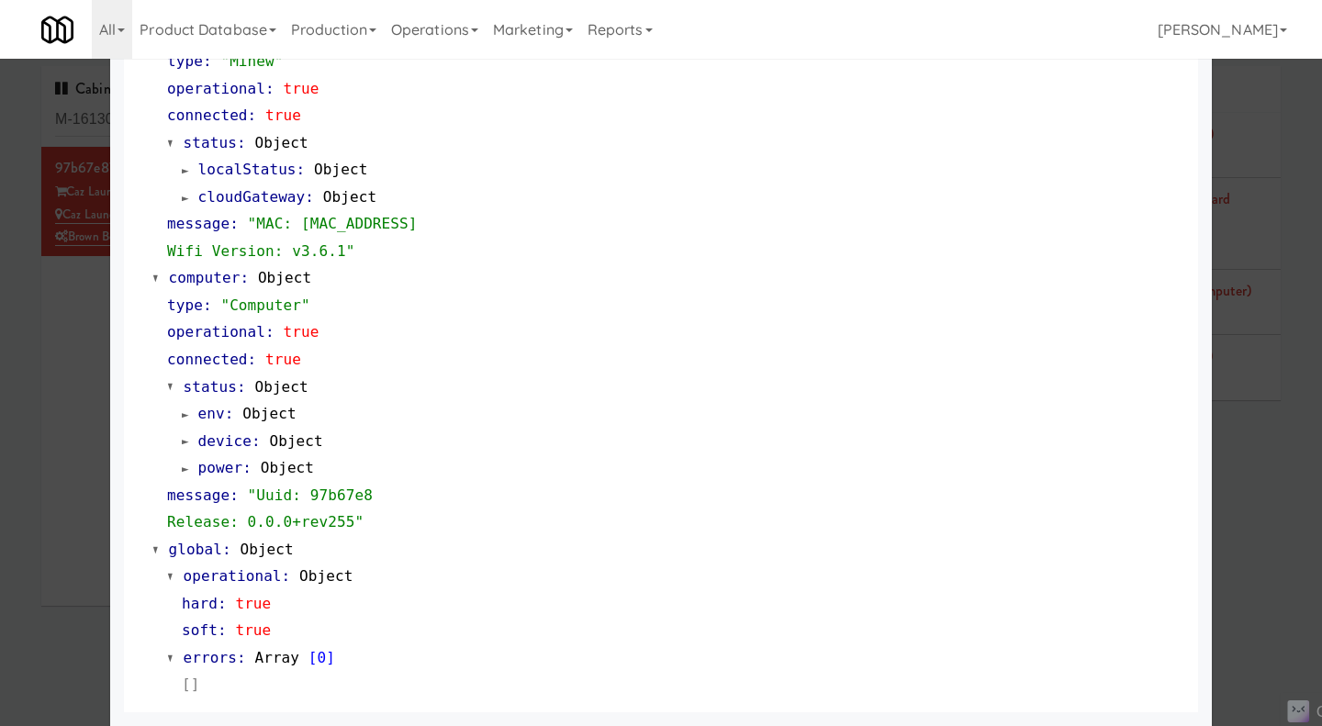
drag, startPoint x: 1272, startPoint y: 489, endPoint x: 992, endPoint y: 332, distance: 320.9
click at [1272, 489] on div at bounding box center [661, 363] width 1322 height 726
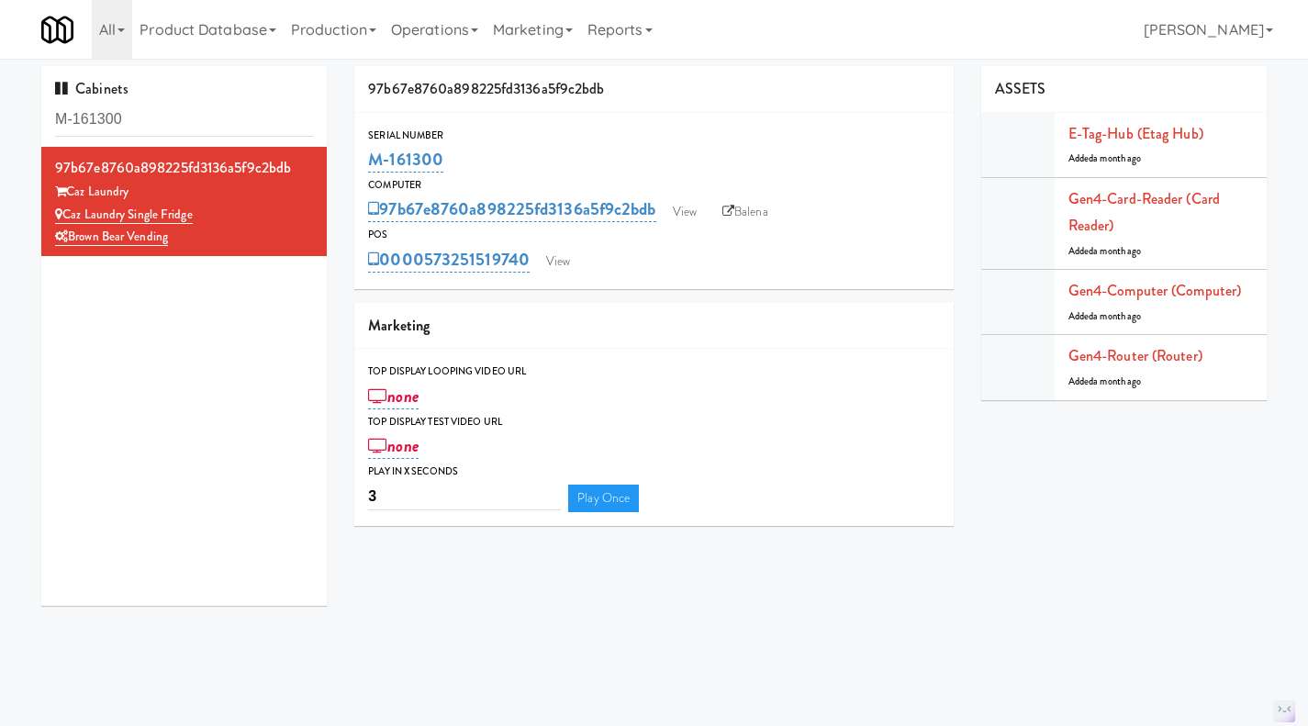
click at [446, 34] on link "Operations" at bounding box center [435, 29] width 102 height 59
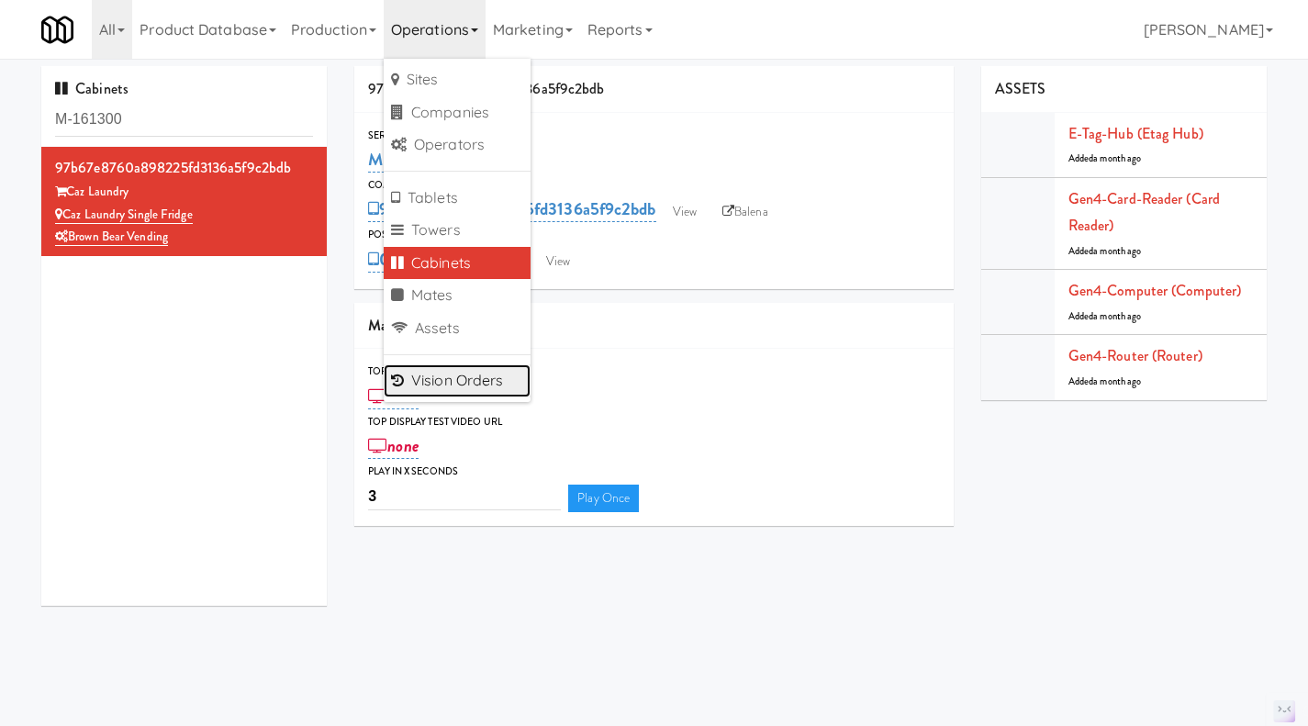
click at [467, 385] on link "Vision Orders" at bounding box center [457, 380] width 147 height 33
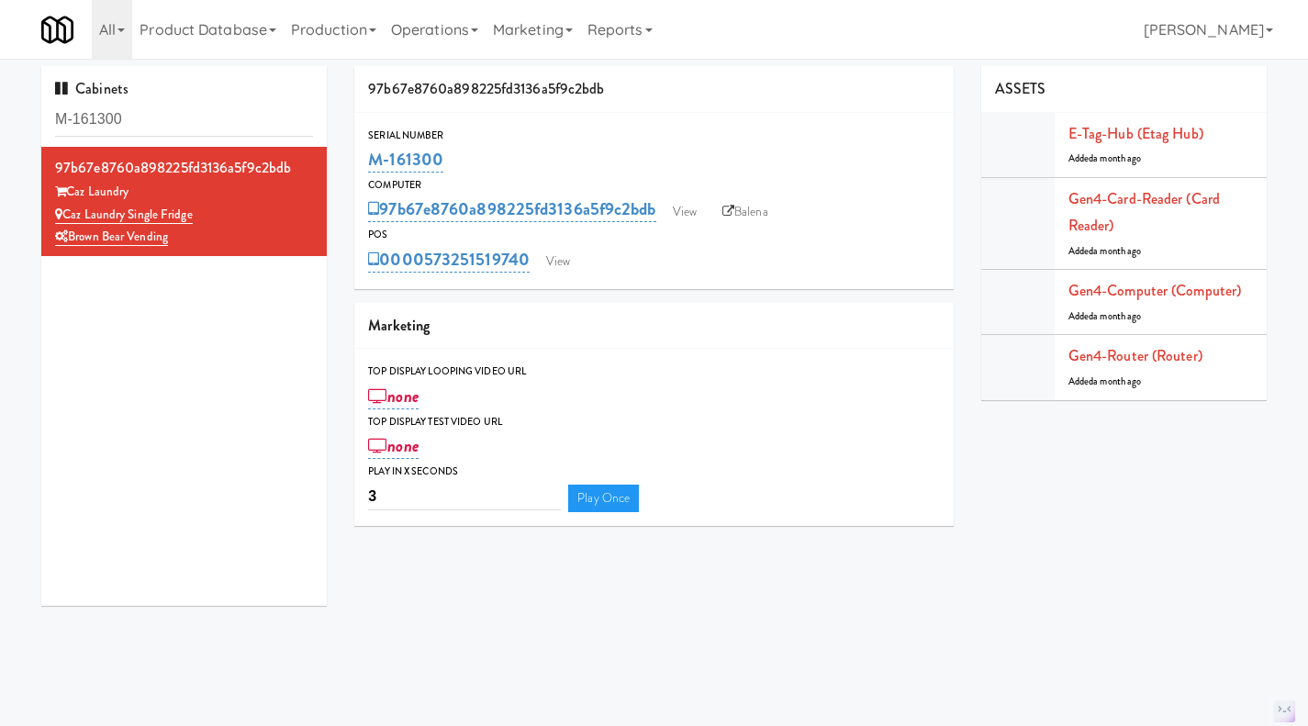
drag, startPoint x: 294, startPoint y: 214, endPoint x: 68, endPoint y: 218, distance: 225.8
click at [68, 218] on div "Caz Laundry Single Fridge" at bounding box center [184, 215] width 258 height 23
copy link "Caz Laundry Single Fridge"
drag, startPoint x: 459, startPoint y: 150, endPoint x: 369, endPoint y: 158, distance: 90.3
click at [369, 158] on div "M-161300" at bounding box center [654, 159] width 572 height 31
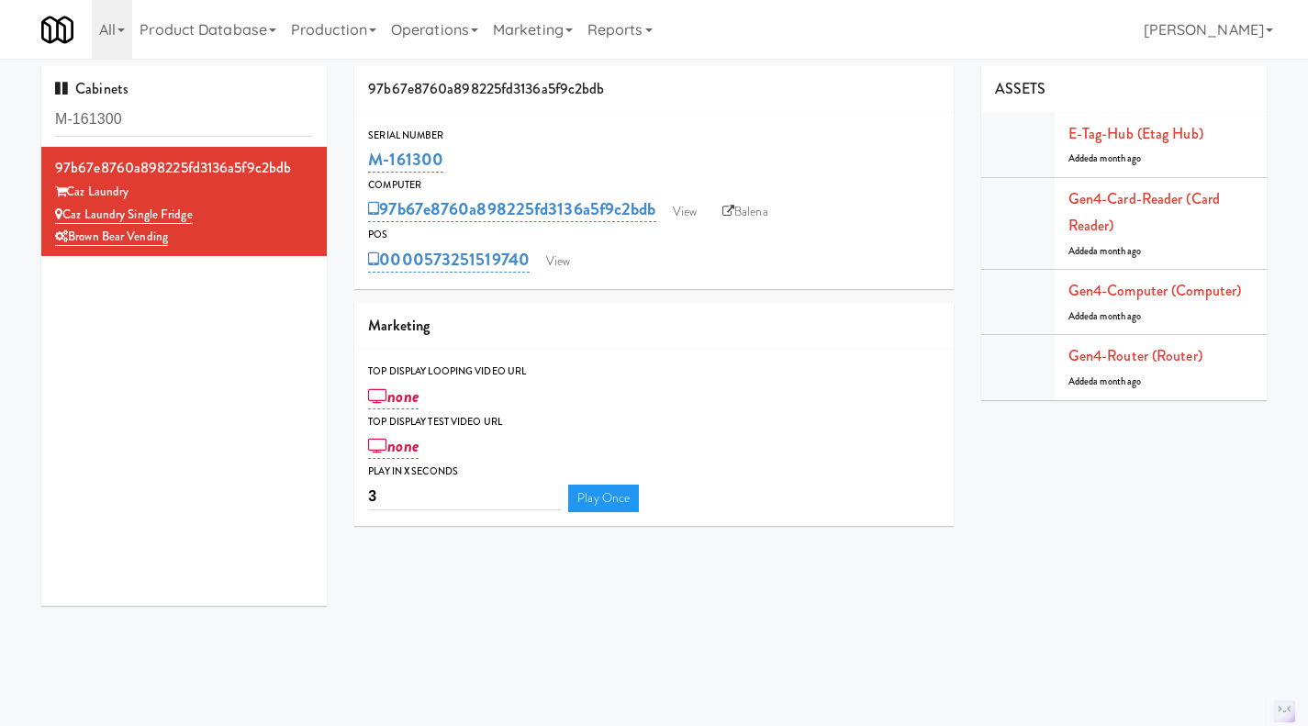
copy link "M-161300"
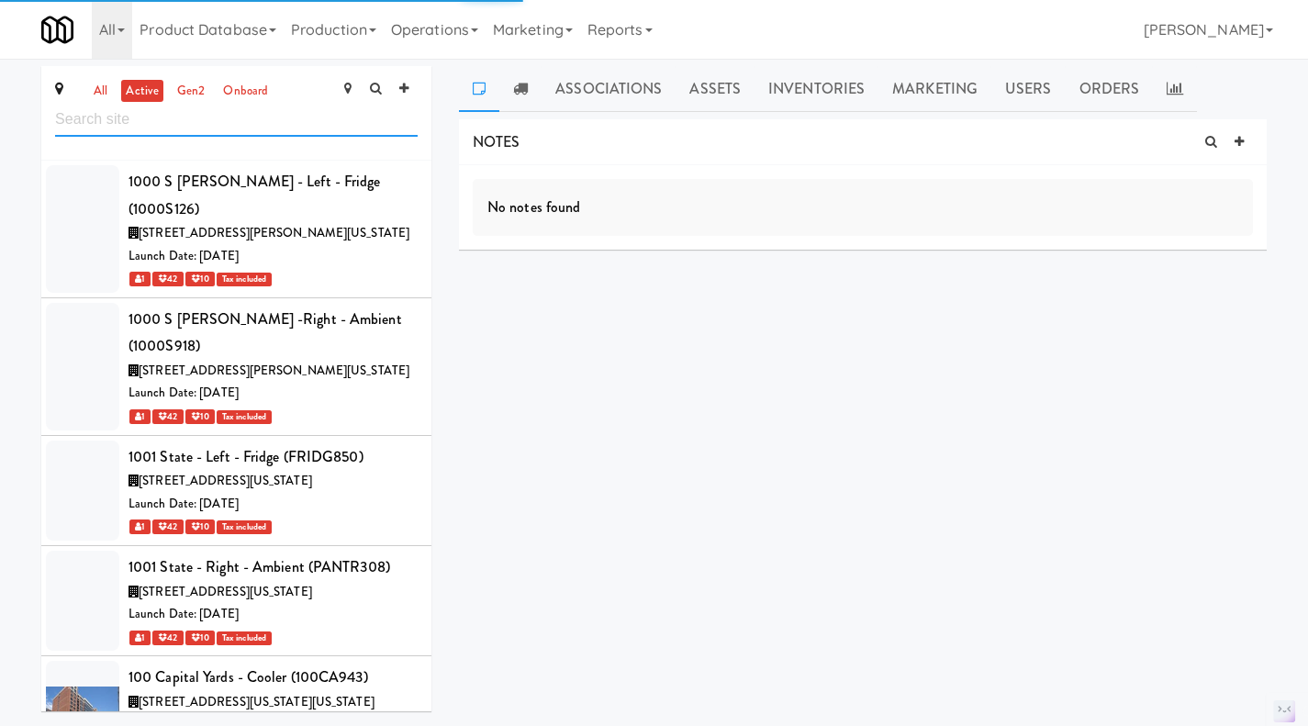
click at [170, 117] on input "text" at bounding box center [236, 120] width 362 height 34
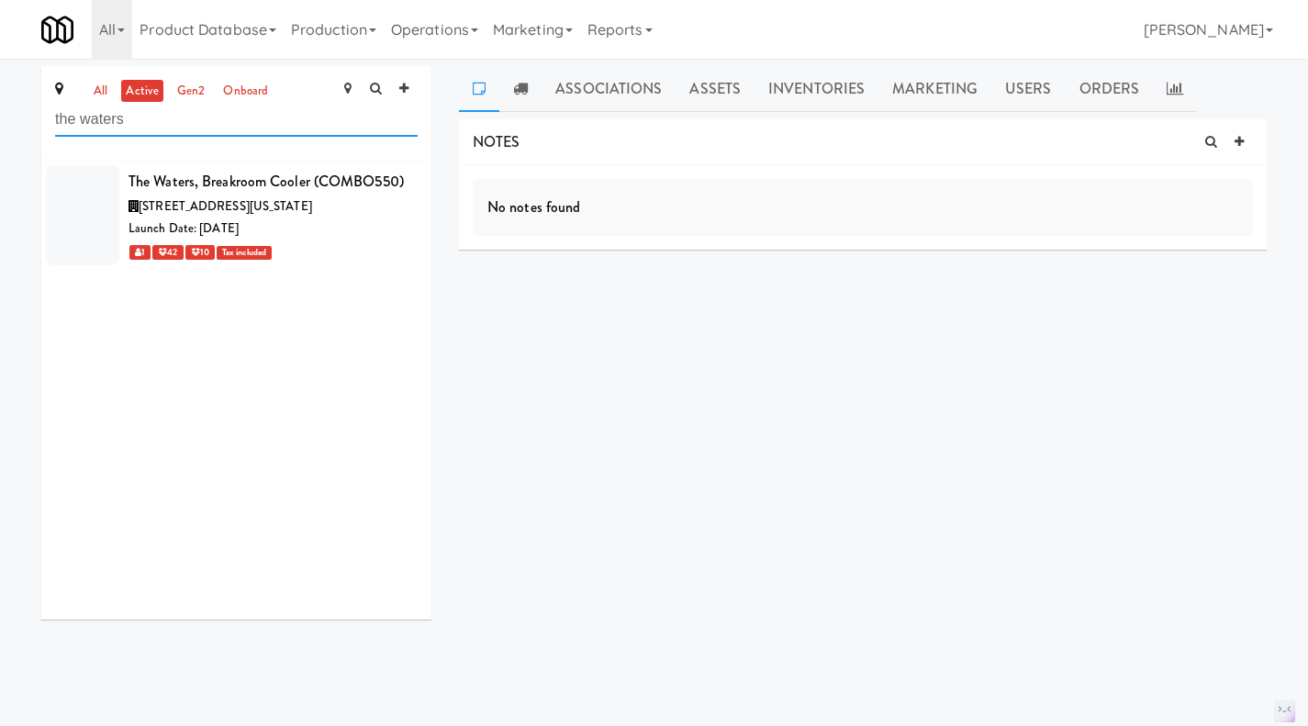
type input "the waters"
click at [371, 240] on div "Launch Date: [DATE]" at bounding box center [272, 228] width 289 height 23
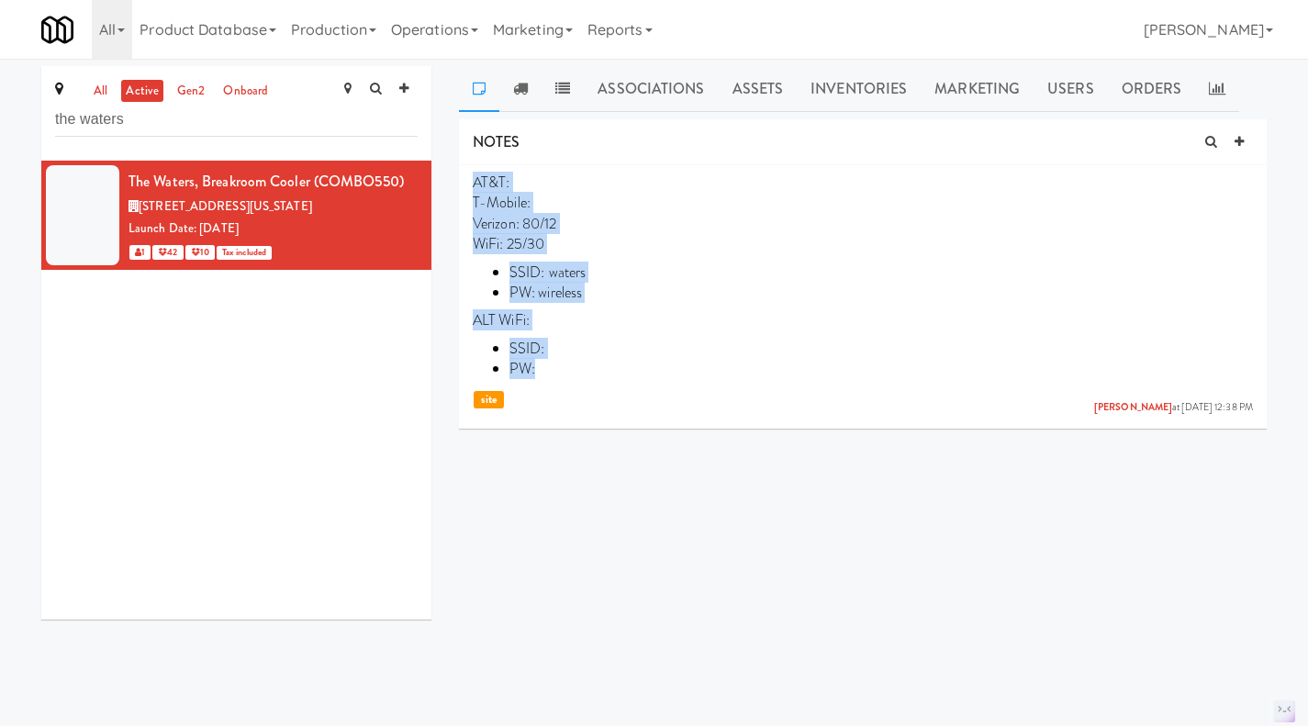
drag, startPoint x: 548, startPoint y: 364, endPoint x: 465, endPoint y: 173, distance: 208.8
click at [465, 173] on li "AT&T: T-Mobile: Verizon: 80/12 WiFi: 25/30 SSID: [PERSON_NAME]: wireless ALT Wi…" at bounding box center [863, 293] width 808 height 256
copy p "AT&T: T-Mobile: Verizon: 80/12 WiFi: 25/30 SSID: [PERSON_NAME]: wireless ALT Wi…"
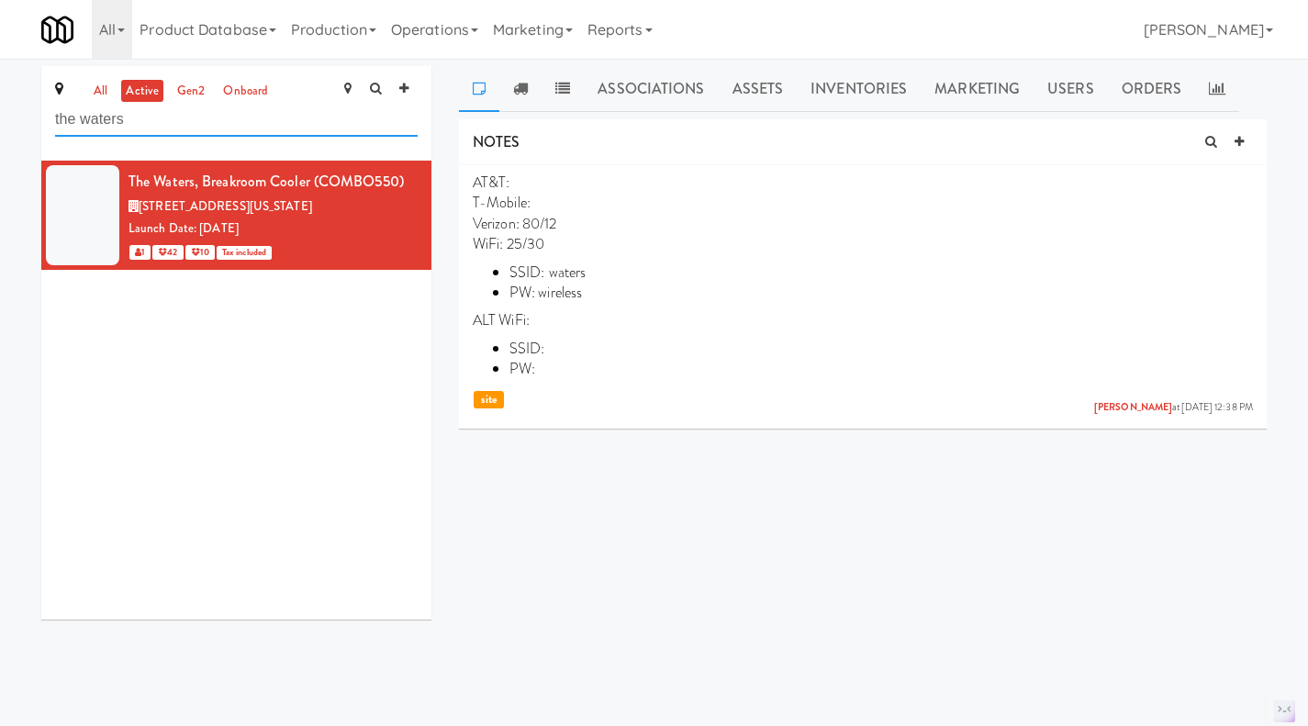
click at [96, 119] on input "the waters" at bounding box center [236, 120] width 362 height 34
click at [98, 80] on link "all" at bounding box center [100, 91] width 23 height 23
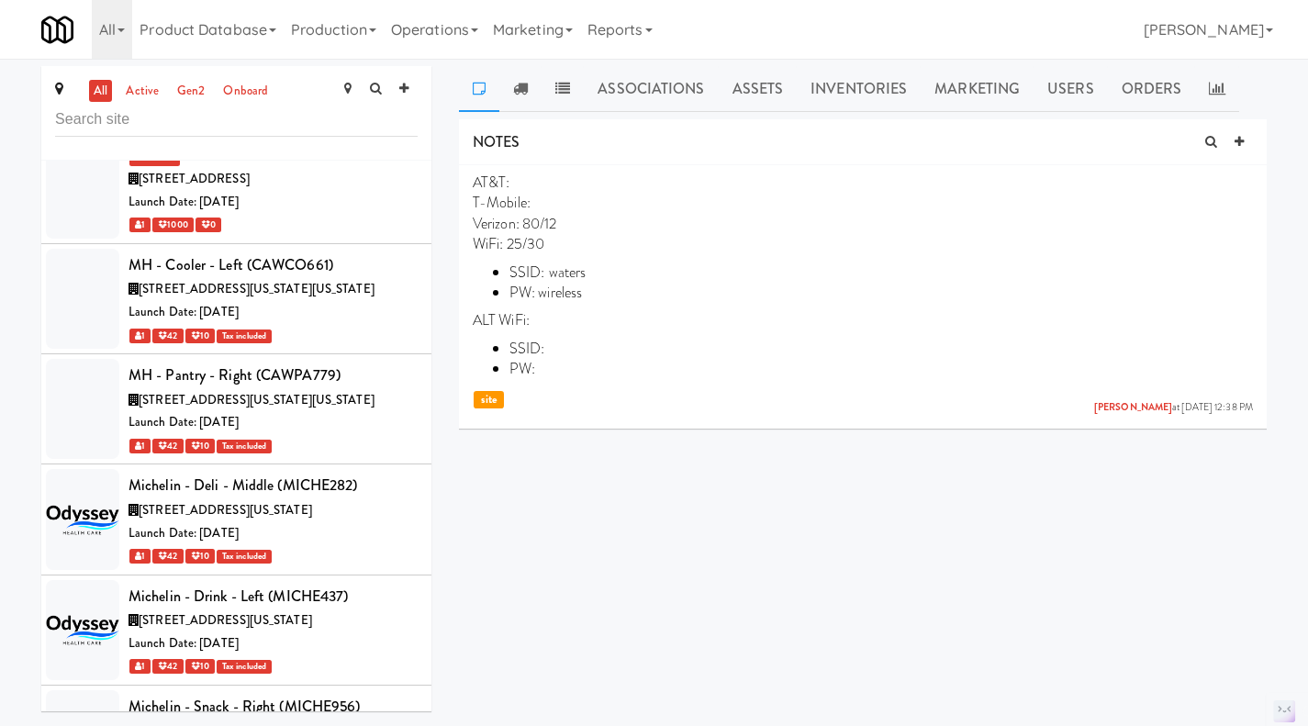
scroll to position [101535, 0]
click at [160, 118] on input "text" at bounding box center [236, 120] width 362 height 34
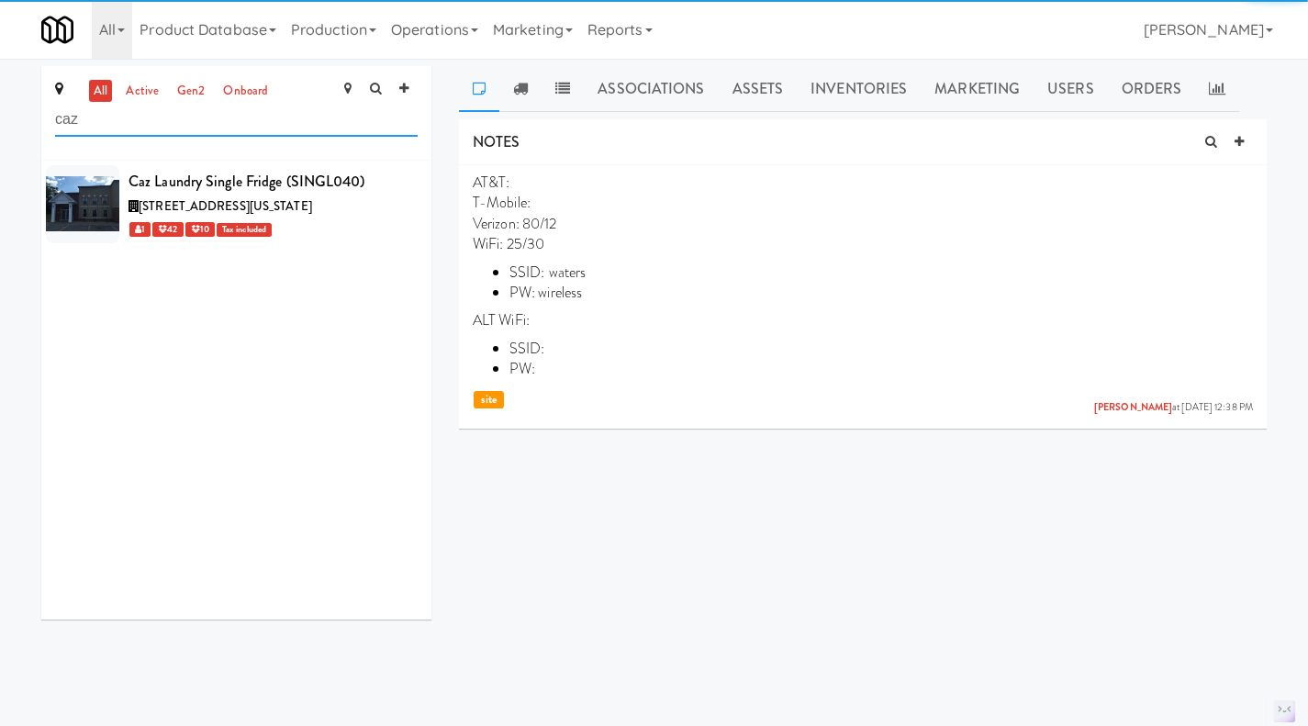
scroll to position [0, 0]
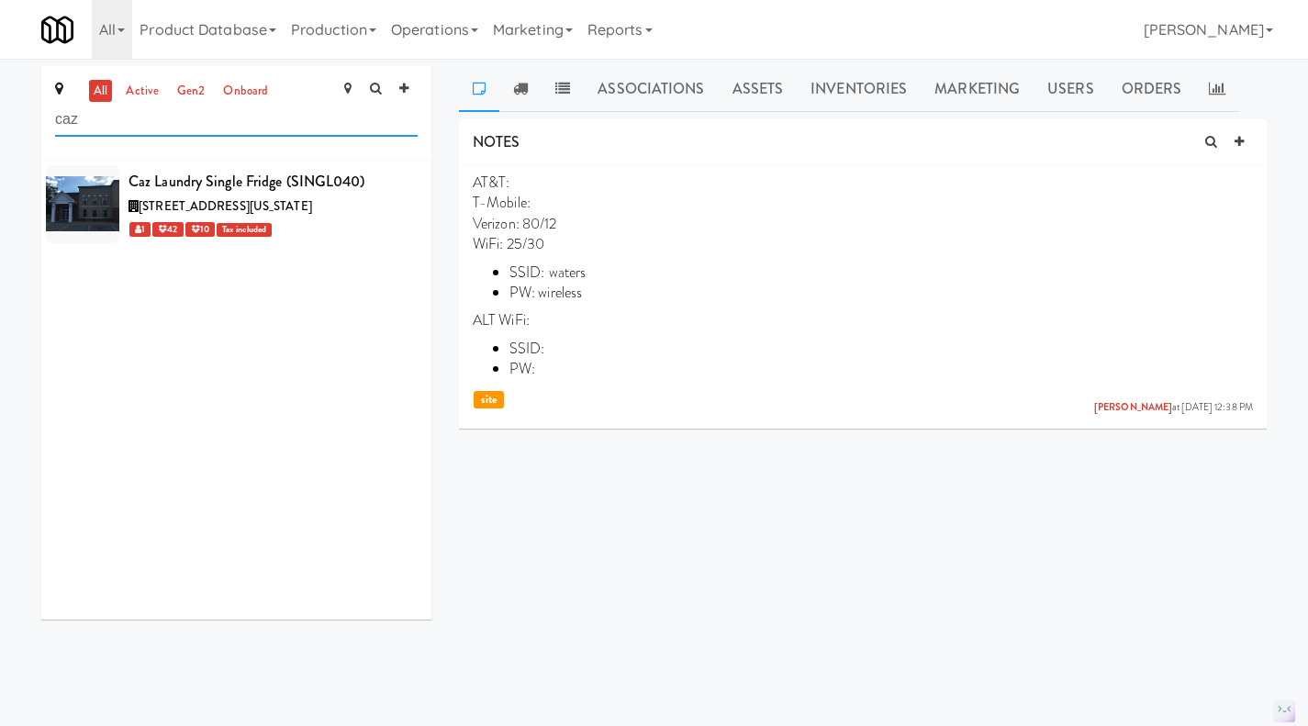
type input "caz"
click at [369, 222] on div "1 42 10 Tax included" at bounding box center [272, 228] width 289 height 23
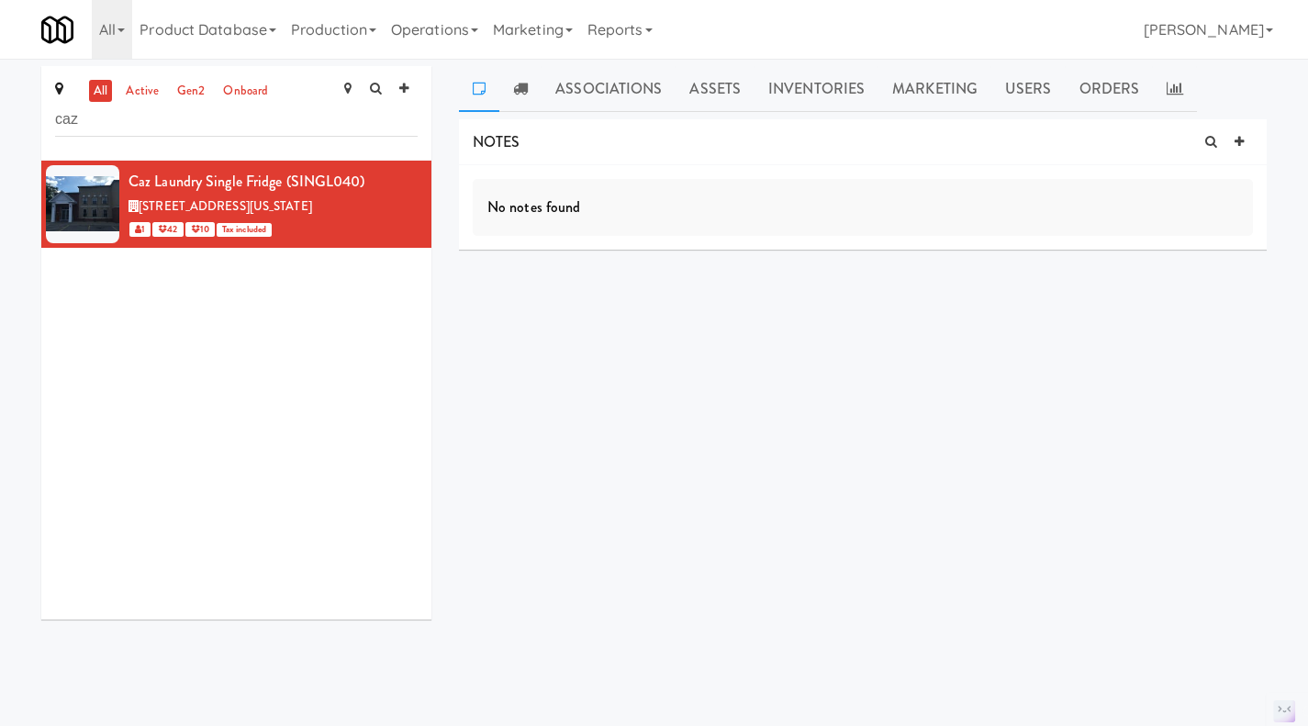
click at [414, 172] on icon at bounding box center [419, 171] width 10 height 12
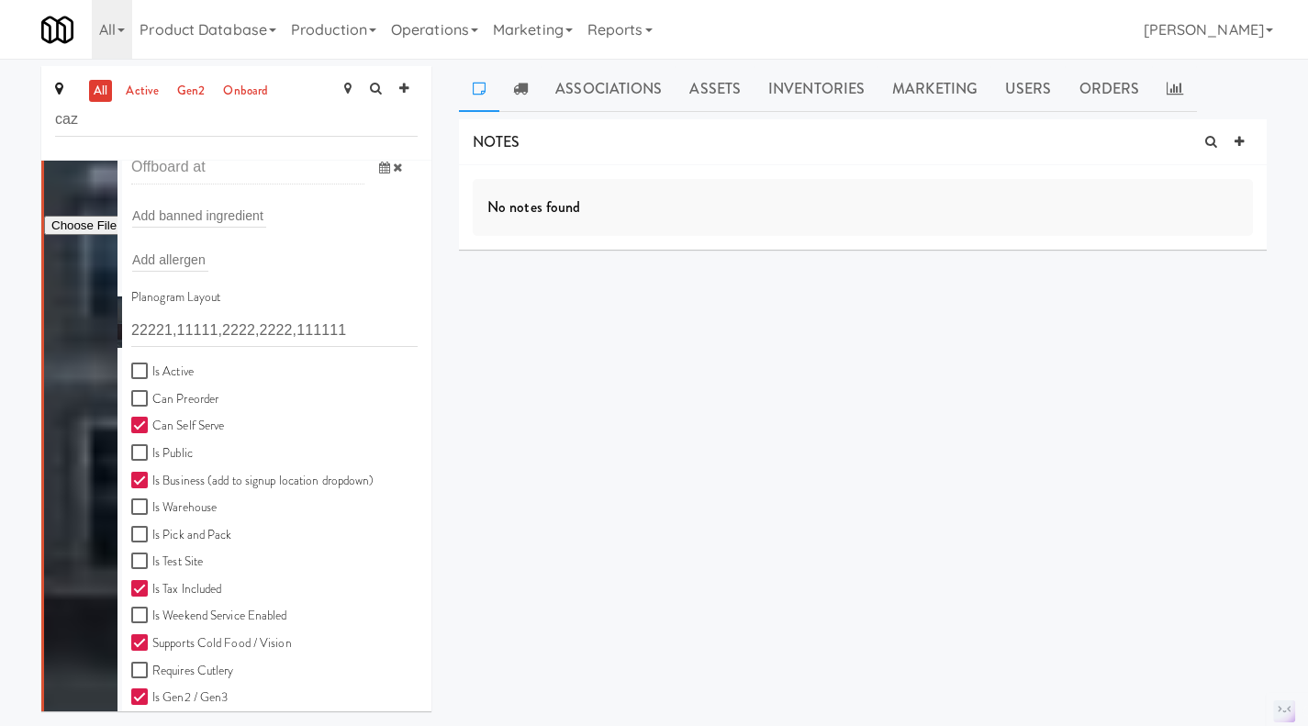
click at [171, 376] on label "Is Active" at bounding box center [162, 372] width 62 height 23
click at [152, 376] on input "Is Active" at bounding box center [141, 371] width 21 height 15
checkbox input "true"
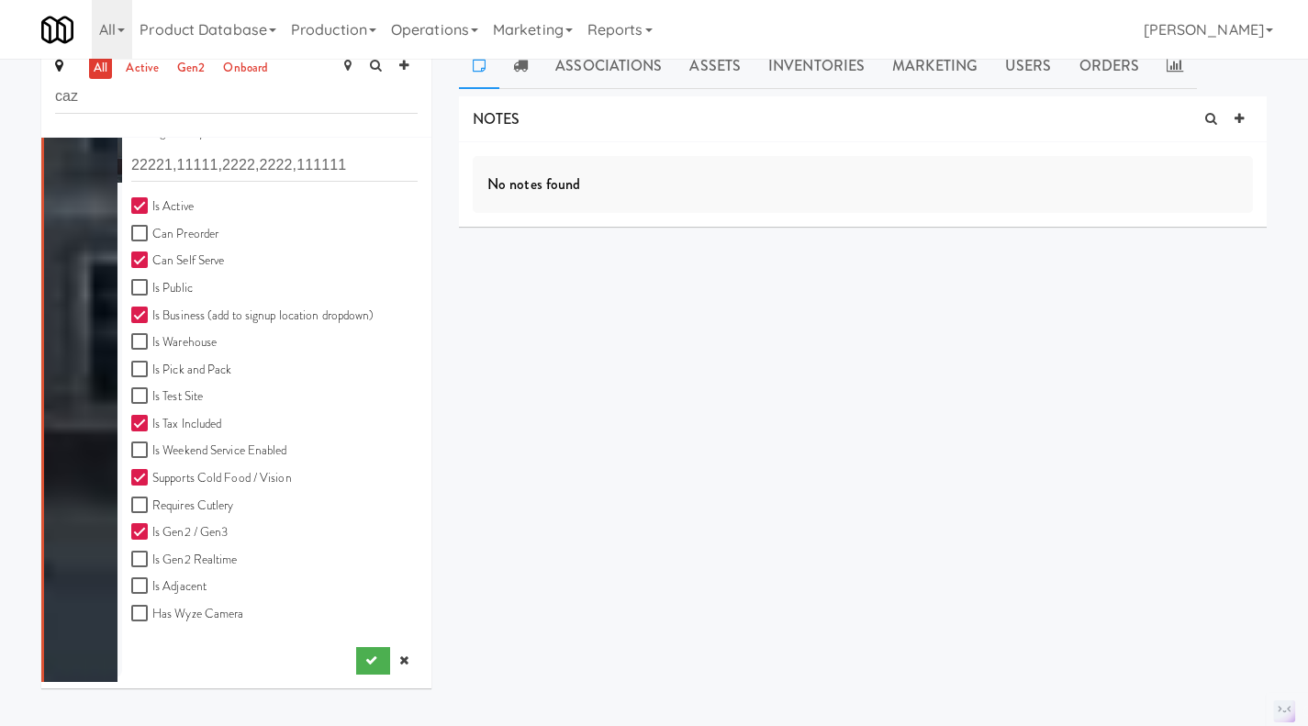
scroll to position [33, 0]
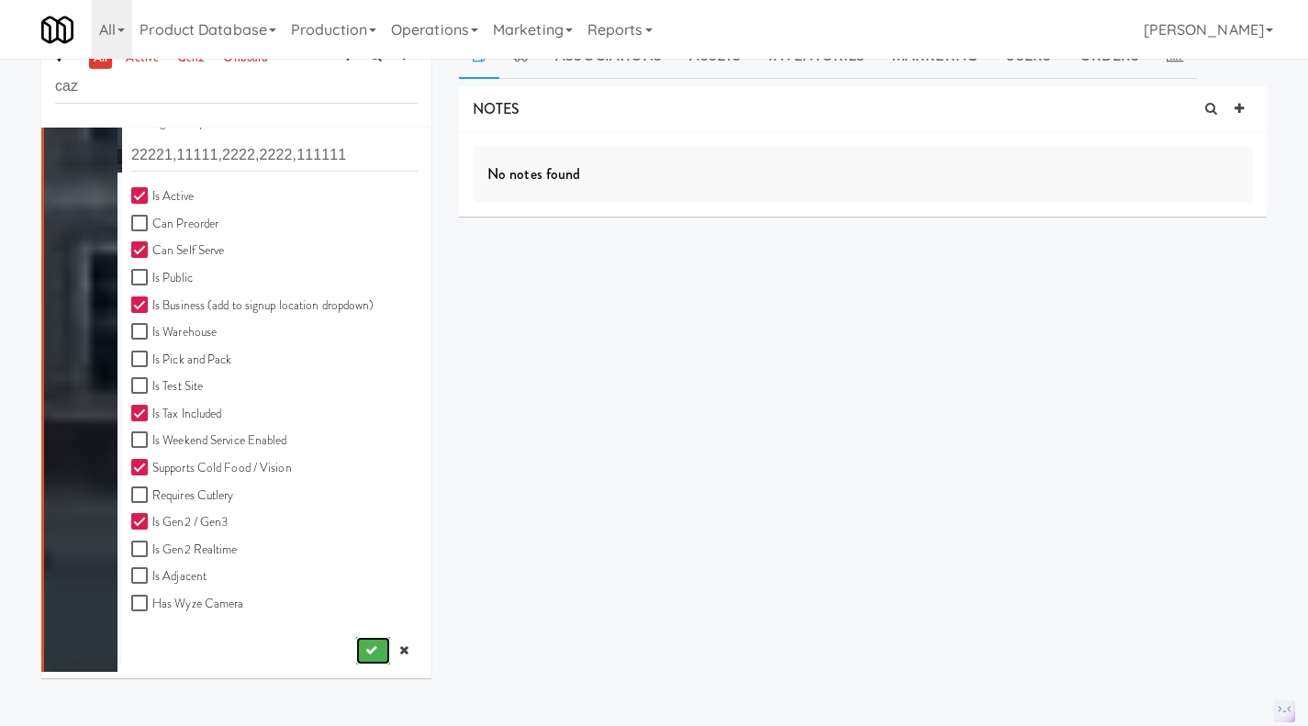
click at [356, 638] on button "submit" at bounding box center [373, 651] width 34 height 28
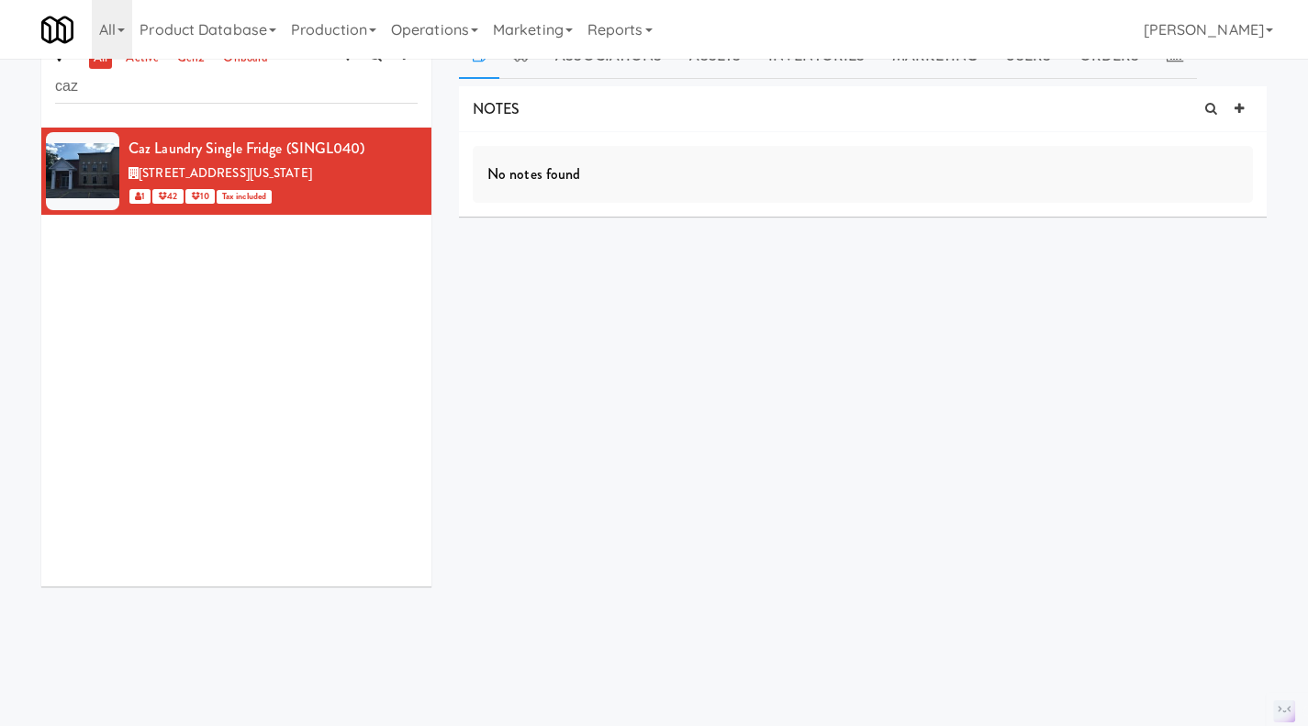
click at [1241, 108] on icon at bounding box center [1238, 109] width 9 height 12
click at [543, 255] on input "text" at bounding box center [545, 253] width 50 height 24
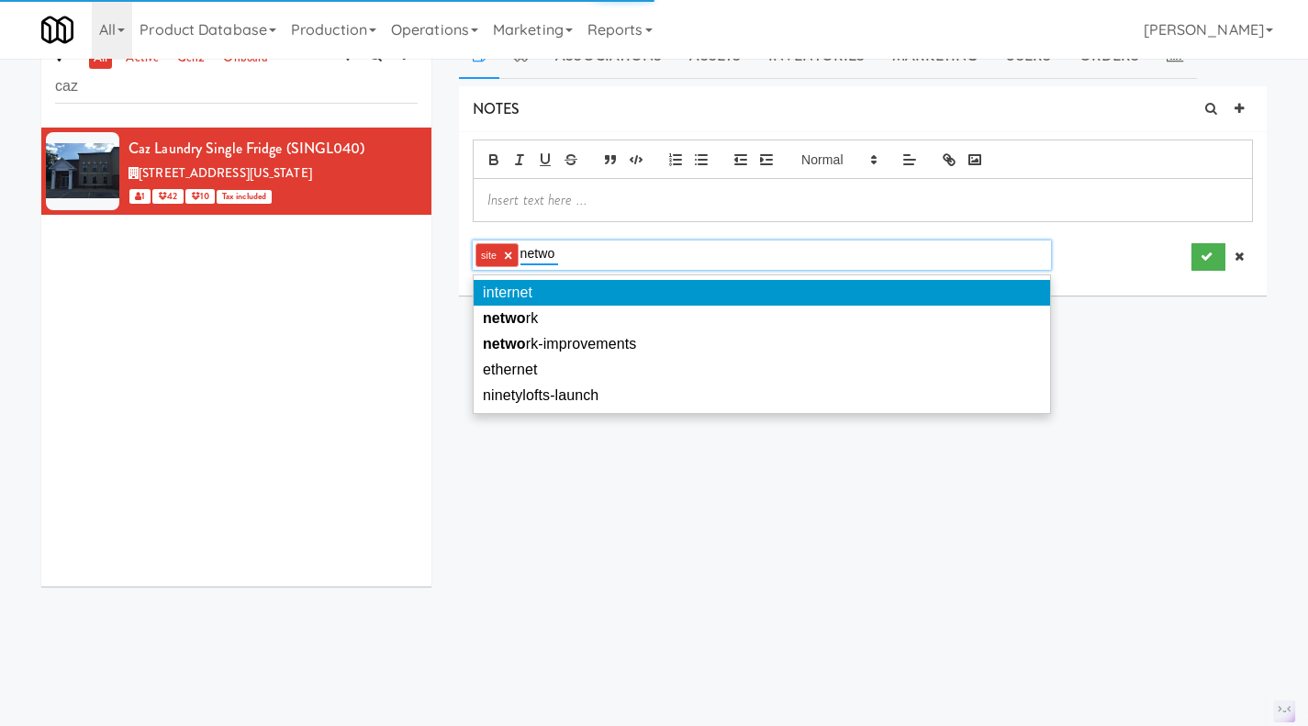
type input "networ"
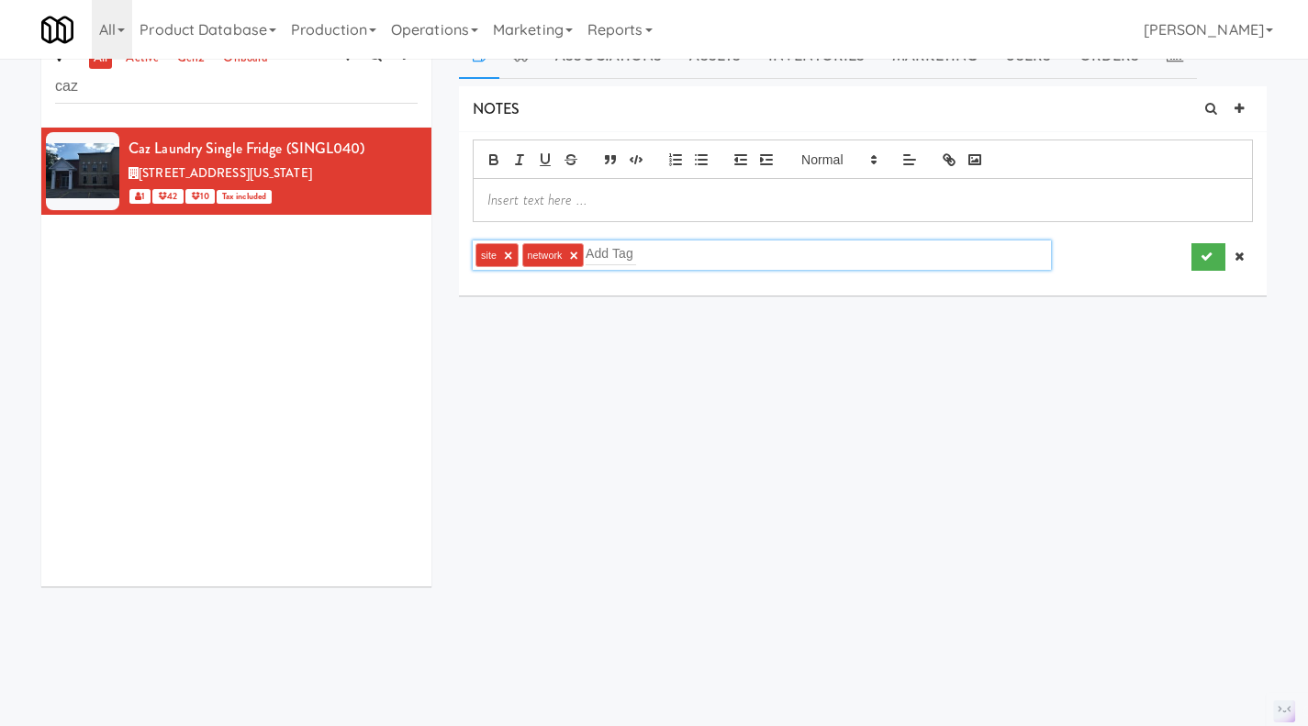
click at [558, 190] on p at bounding box center [862, 200] width 751 height 20
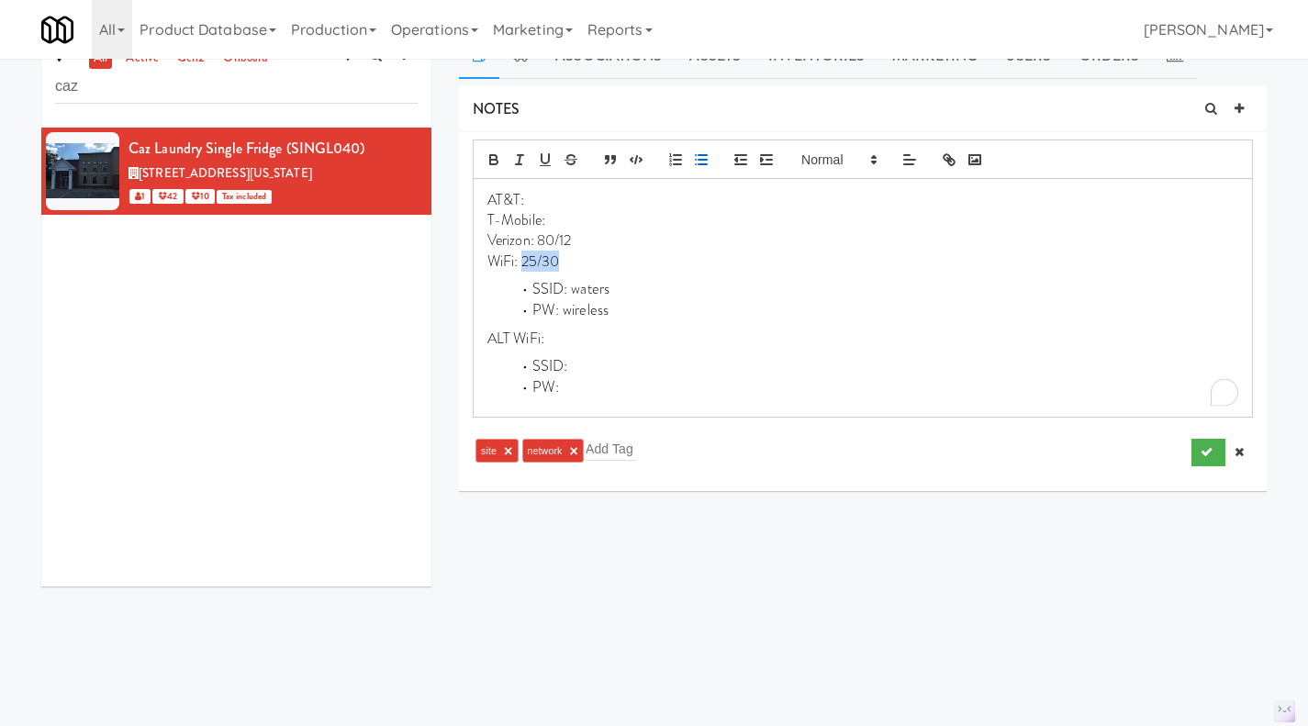
drag, startPoint x: 570, startPoint y: 258, endPoint x: 523, endPoint y: 258, distance: 46.8
click at [523, 258] on p "WiFi: 25/30" at bounding box center [862, 261] width 751 height 20
click at [586, 295] on li "SSID: waters" at bounding box center [873, 289] width 729 height 21
click at [597, 312] on li "PW: wireless" at bounding box center [873, 310] width 729 height 21
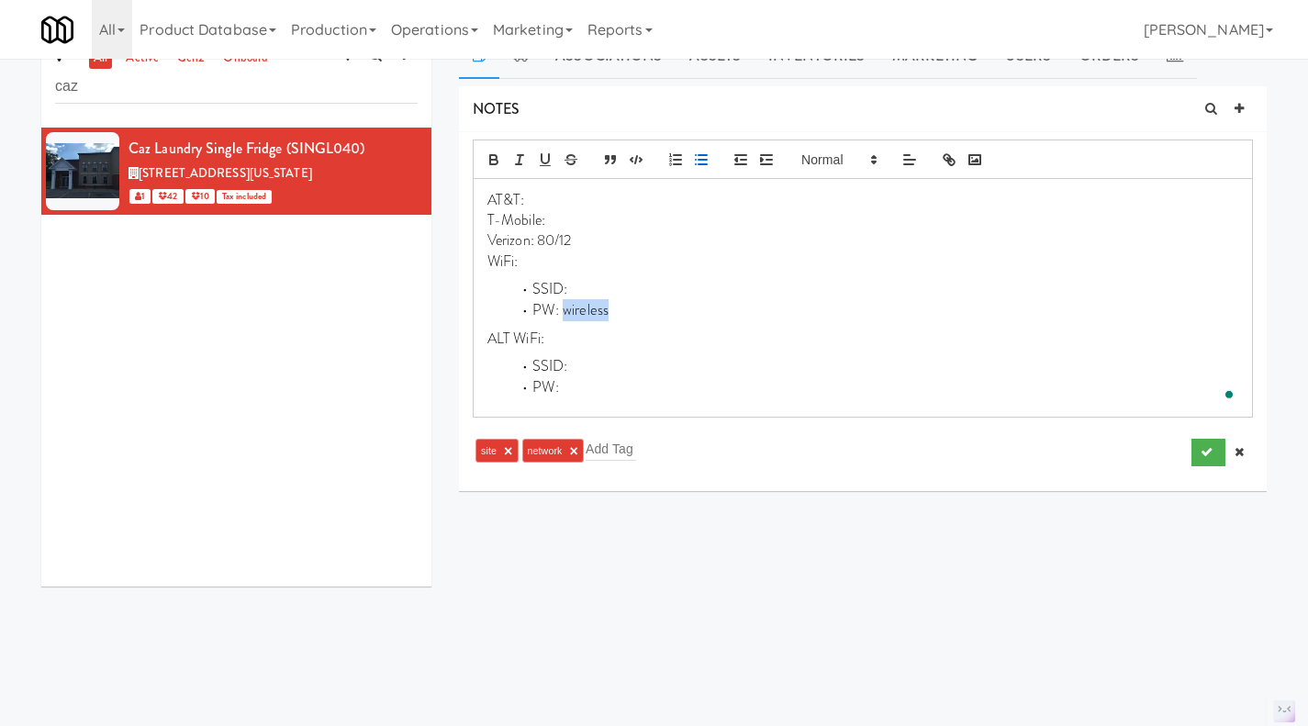
click at [597, 312] on li "PW: wireless" at bounding box center [873, 310] width 729 height 21
drag, startPoint x: 581, startPoint y: 240, endPoint x: 538, endPoint y: 239, distance: 43.2
click at [538, 239] on p "Verizon: 80/12" at bounding box center [862, 240] width 751 height 20
drag, startPoint x: 630, startPoint y: 240, endPoint x: 490, endPoint y: 240, distance: 139.5
click at [490, 240] on p "Verizon: 45/30" at bounding box center [862, 240] width 751 height 20
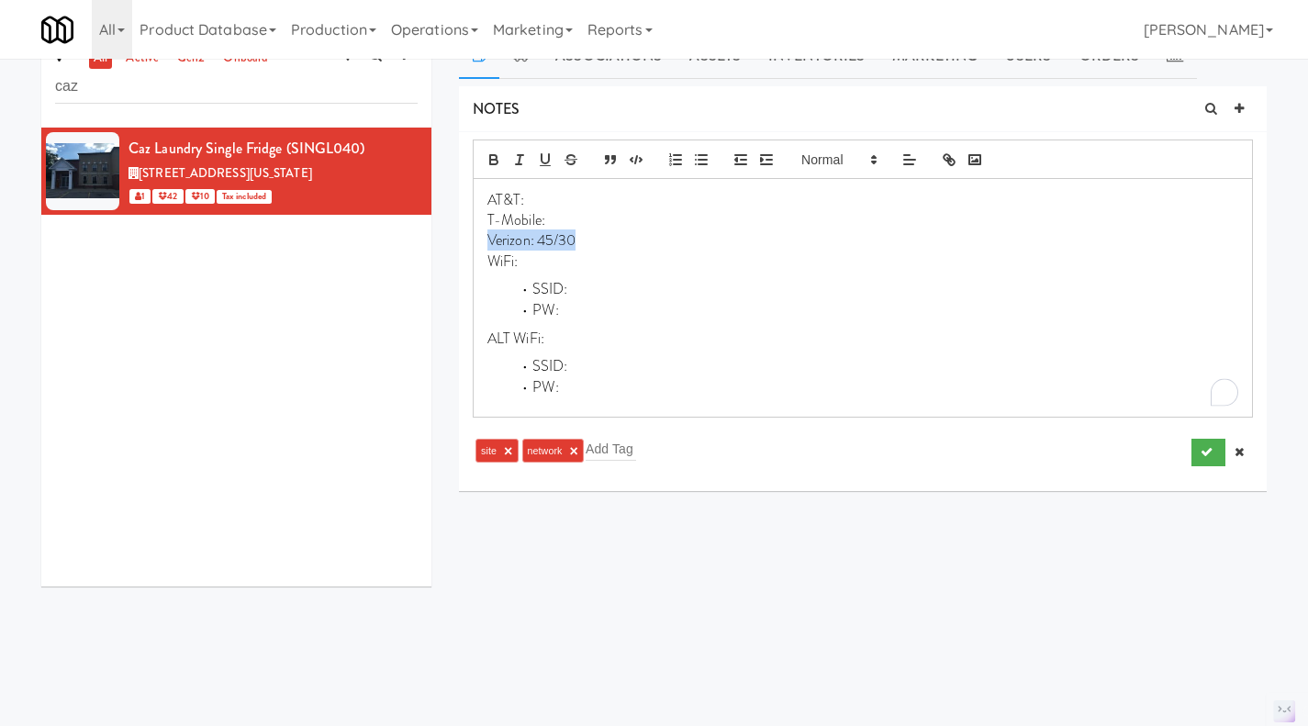
copy p "Verizon: 45/30"
click at [1199, 446] on button "submit" at bounding box center [1208, 453] width 34 height 28
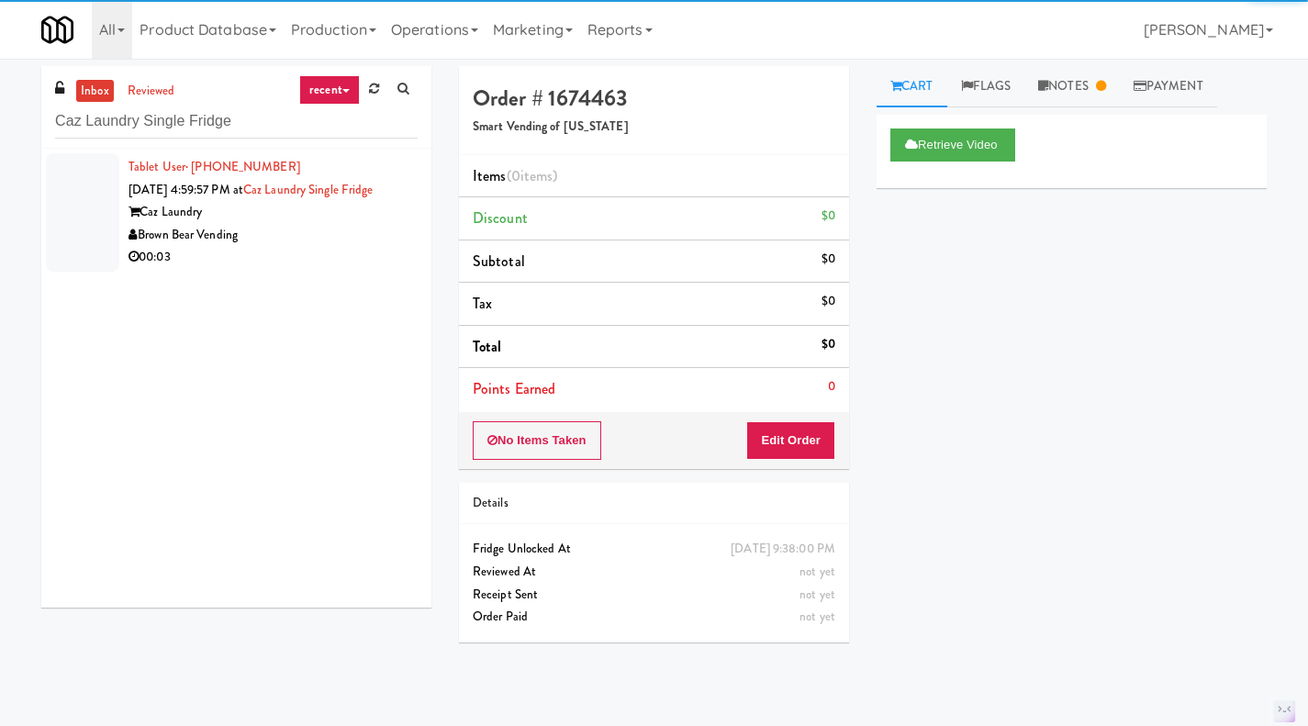
type input "Caz Laundry Single Fridge"
click at [295, 249] on div "00:03" at bounding box center [272, 257] width 289 height 23
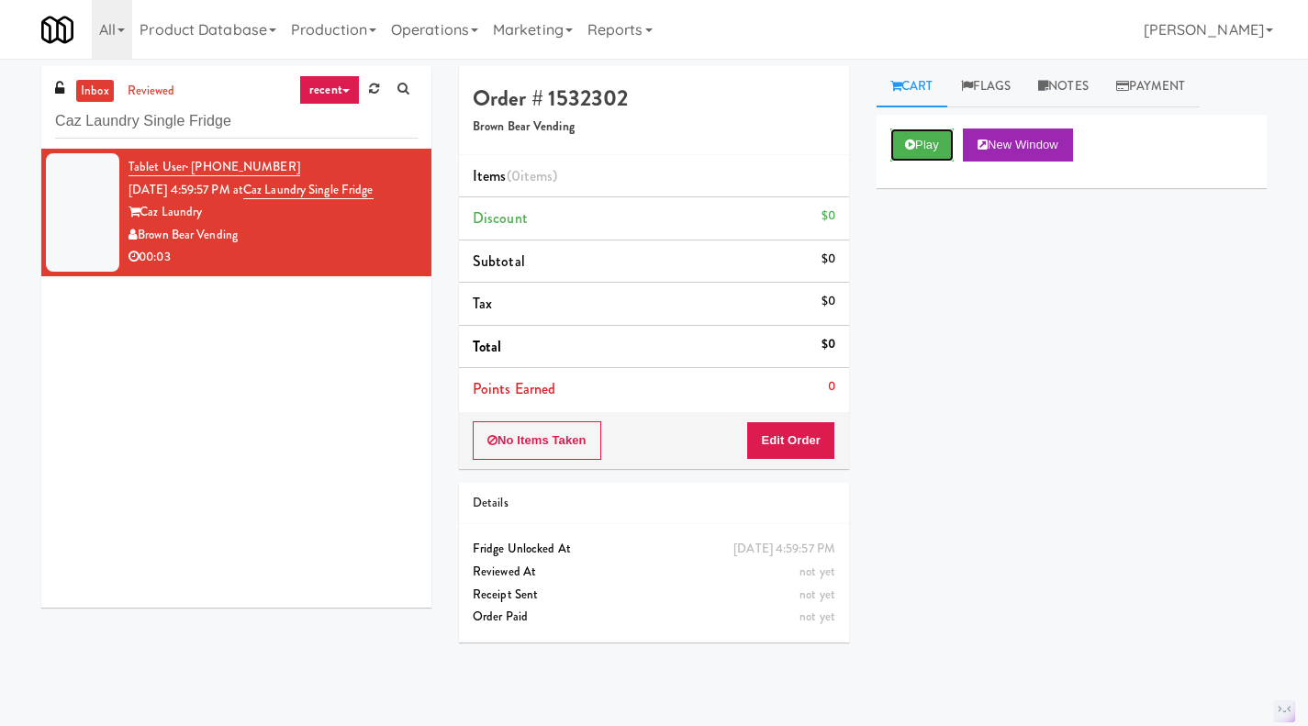
click at [936, 144] on button "Play" at bounding box center [921, 144] width 63 height 33
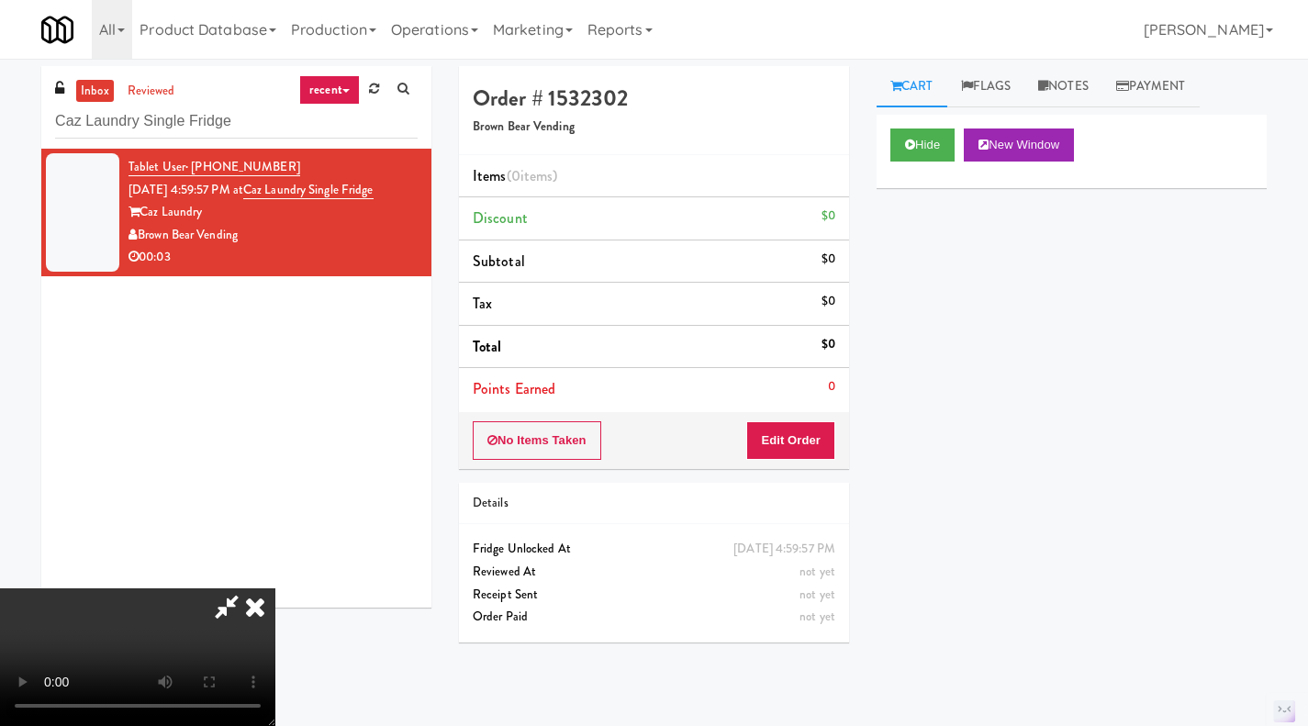
click at [275, 588] on icon at bounding box center [255, 606] width 40 height 37
